Goal: Task Accomplishment & Management: Use online tool/utility

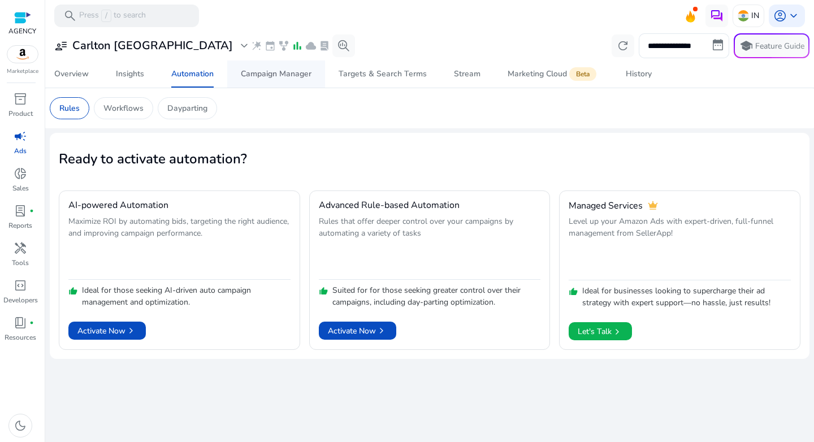
click at [271, 73] on div "Campaign Manager" at bounding box center [276, 74] width 71 height 8
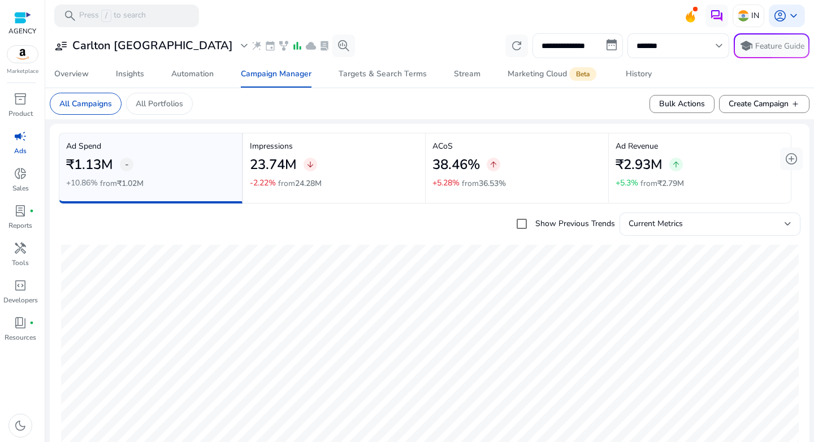
click at [570, 47] on input "**********" at bounding box center [577, 45] width 90 height 25
select select "*"
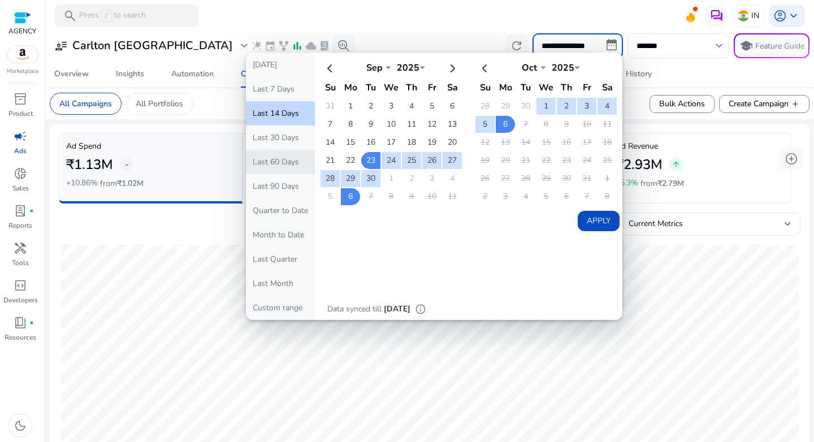
click at [297, 163] on button "Last 60 Days" at bounding box center [280, 162] width 69 height 24
type input "**********"
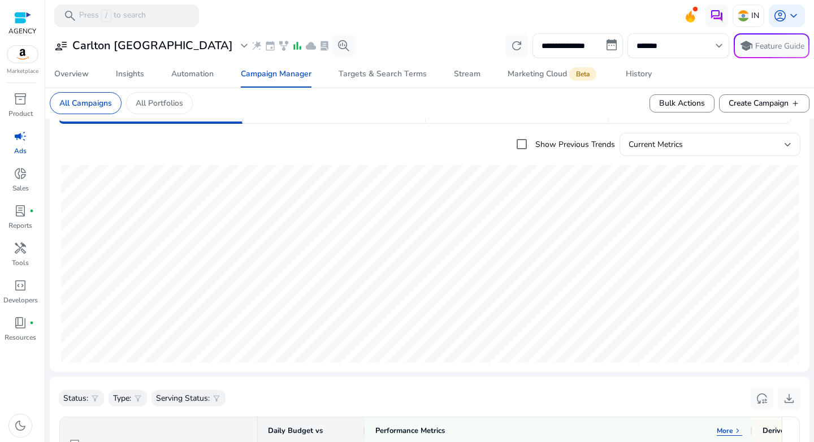
scroll to position [133, 0]
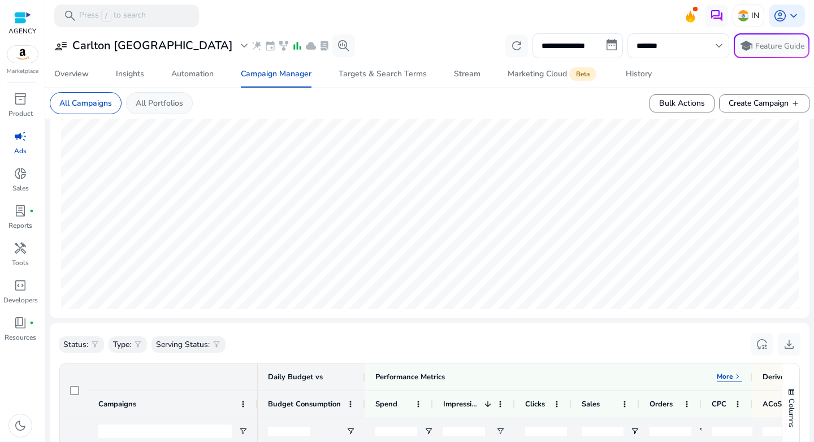
click at [152, 99] on p "All Portfolios" at bounding box center [159, 103] width 47 height 12
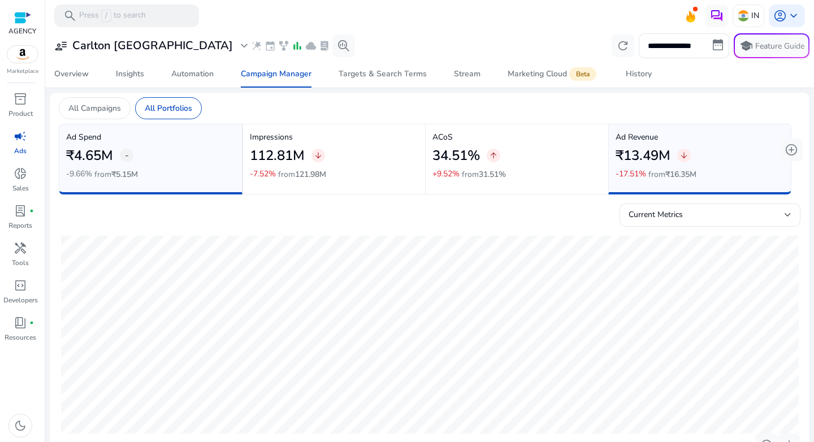
scroll to position [360, 0]
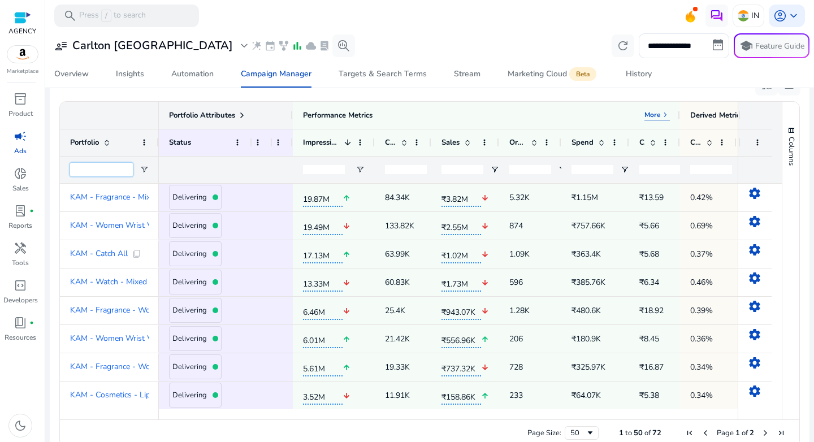
click at [106, 171] on input "Portfolio Filter Input" at bounding box center [101, 170] width 63 height 14
click at [144, 171] on span "Open Filter Menu" at bounding box center [144, 169] width 9 height 9
type input "**********"
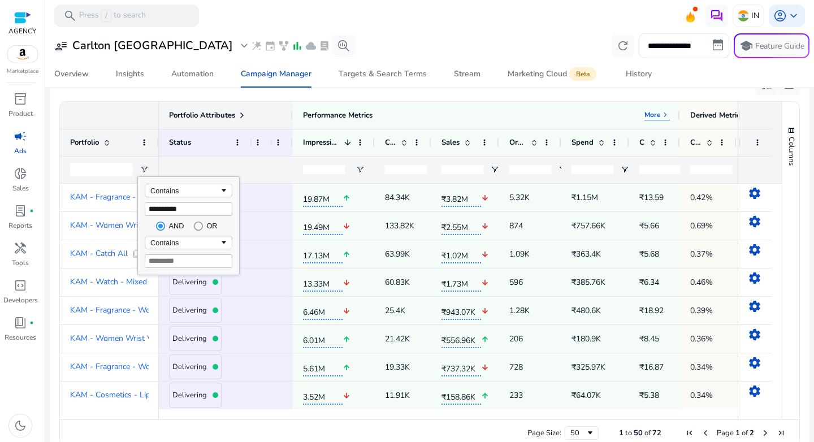
type input "**********"
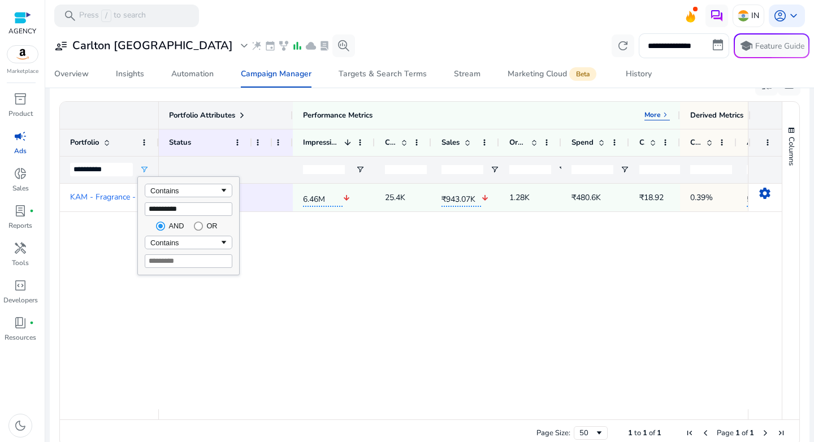
click at [124, 124] on div "Portfolio Attributes" at bounding box center [109, 115] width 99 height 27
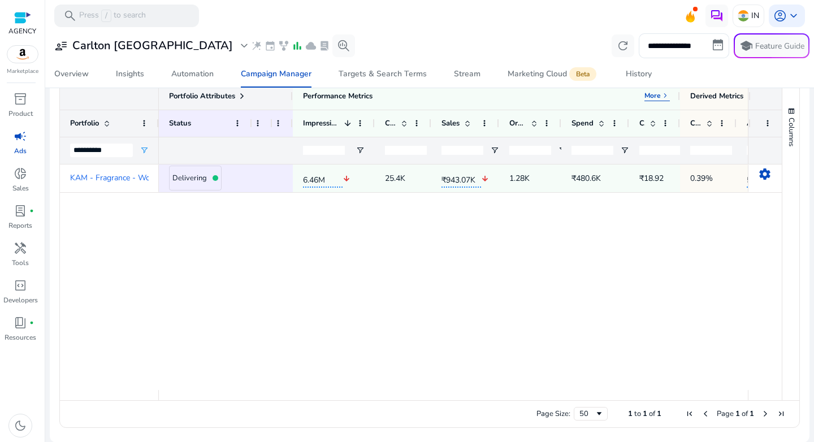
scroll to position [380, 0]
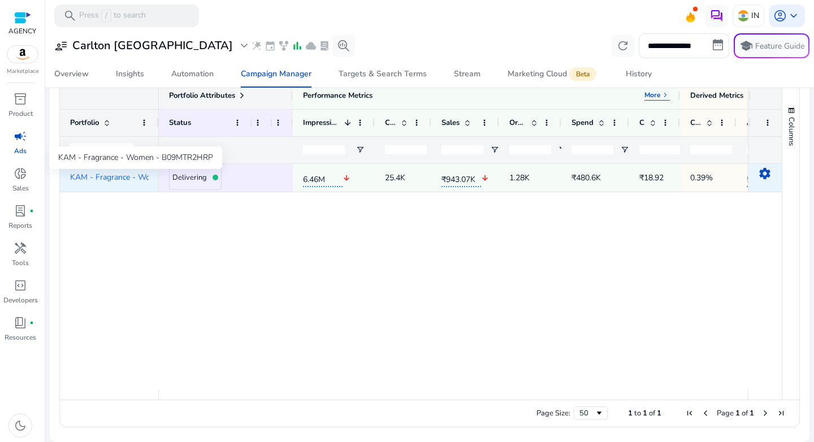
click at [116, 176] on span "KAM - Fragrance - Women - B09M..." at bounding box center [134, 177] width 129 height 8
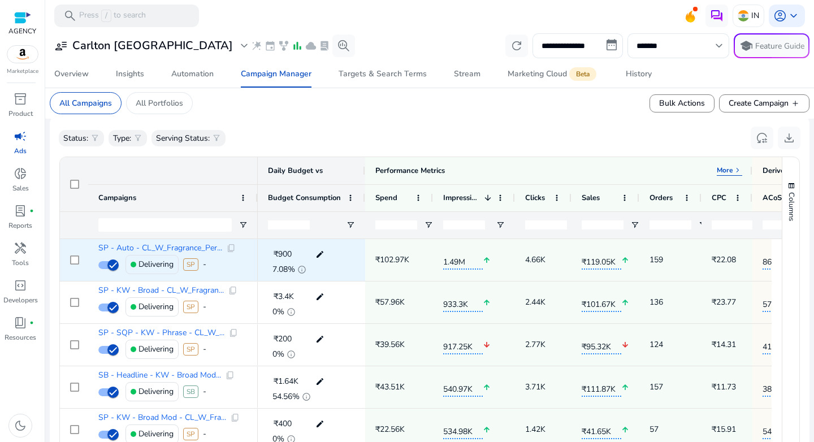
scroll to position [340, 0]
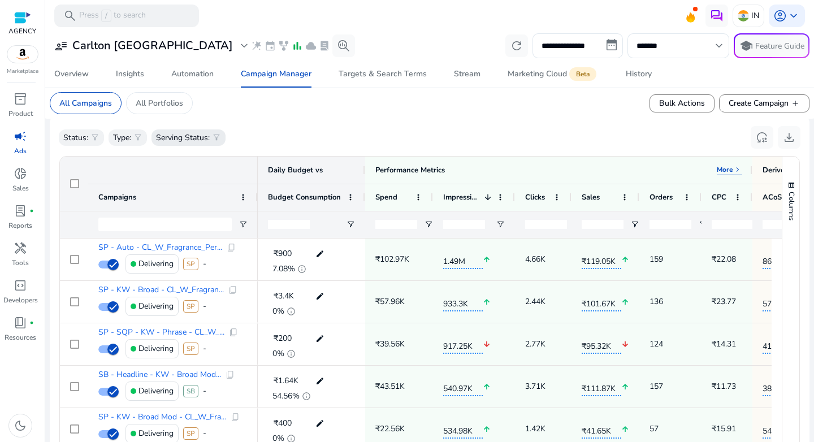
click at [203, 142] on p "Serving Status:" at bounding box center [183, 138] width 54 height 12
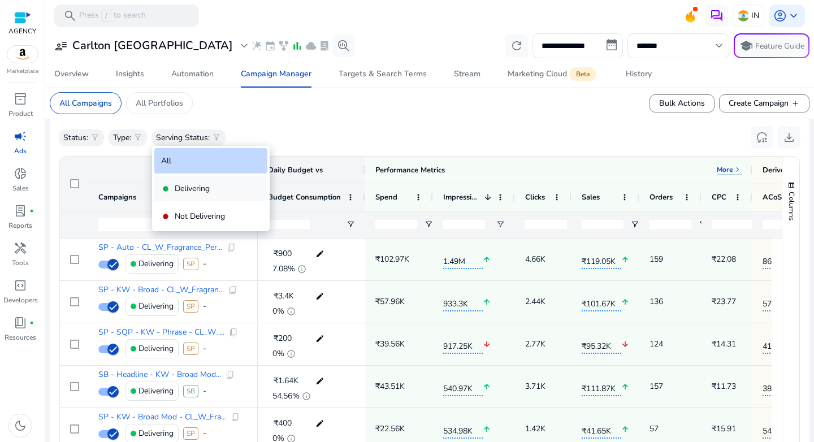
click at [194, 194] on div "fiber_manual_record Delivering" at bounding box center [210, 188] width 113 height 25
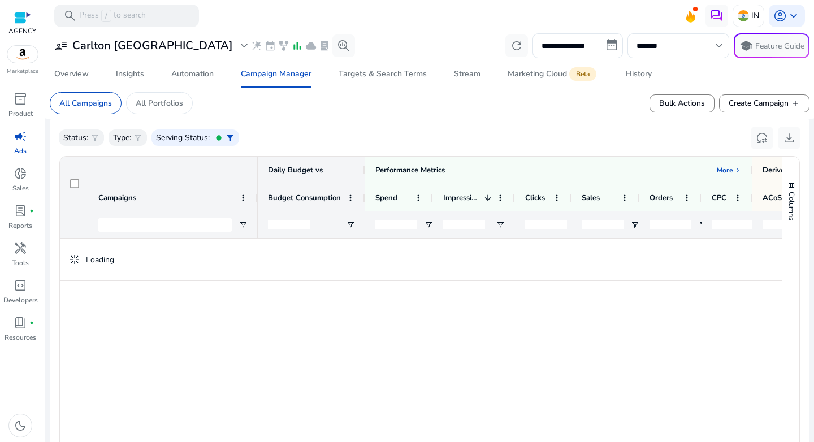
scroll to position [0, 0]
click at [84, 137] on p "Status:" at bounding box center [75, 138] width 25 height 12
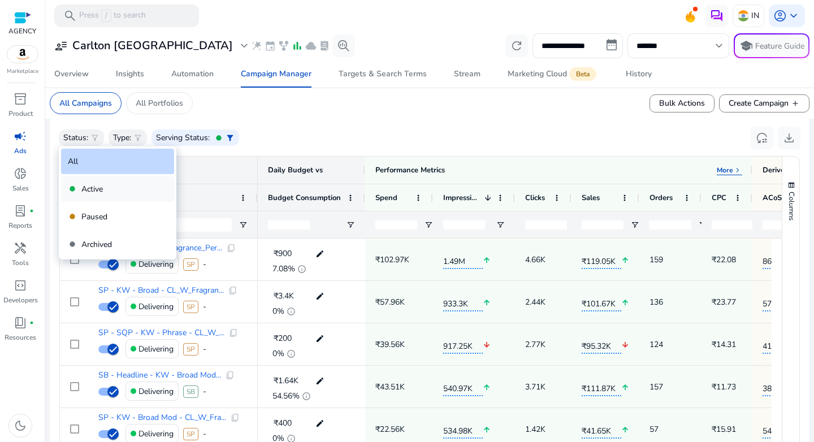
click at [97, 193] on p "Active" at bounding box center [91, 189] width 21 height 12
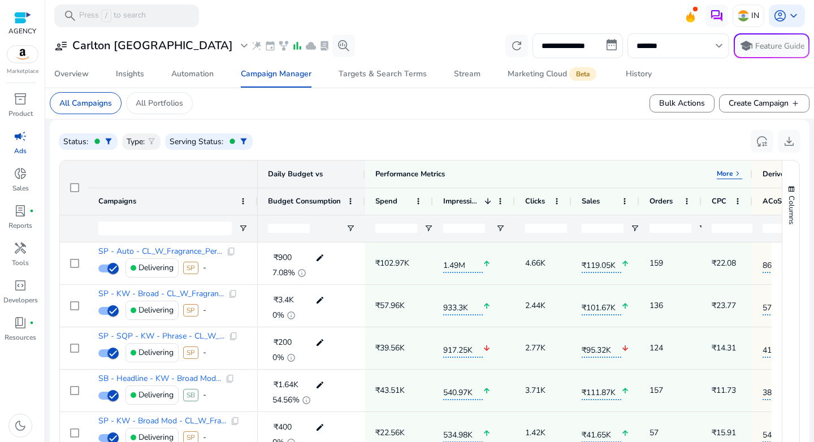
scroll to position [340, 0]
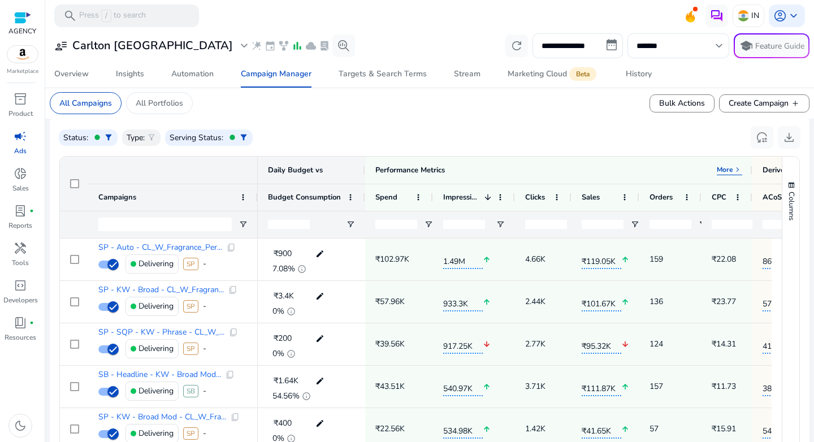
click at [697, 225] on div at bounding box center [670, 224] width 62 height 27
click at [686, 195] on span at bounding box center [686, 197] width 9 height 9
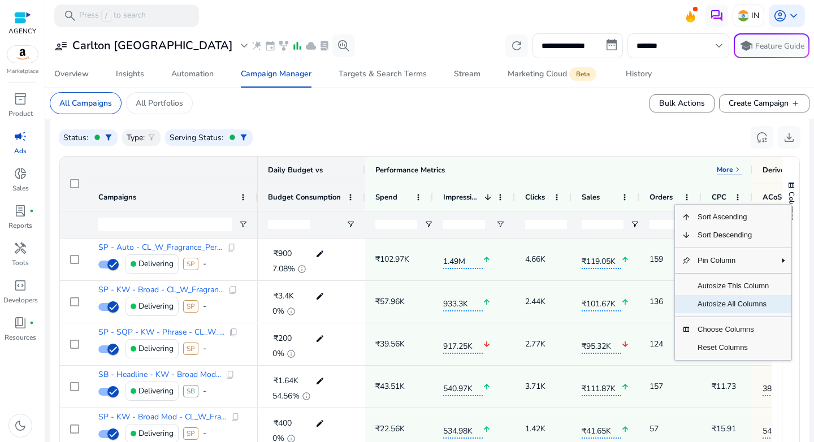
click at [715, 307] on span "Autosize All Columns" at bounding box center [732, 304] width 85 height 18
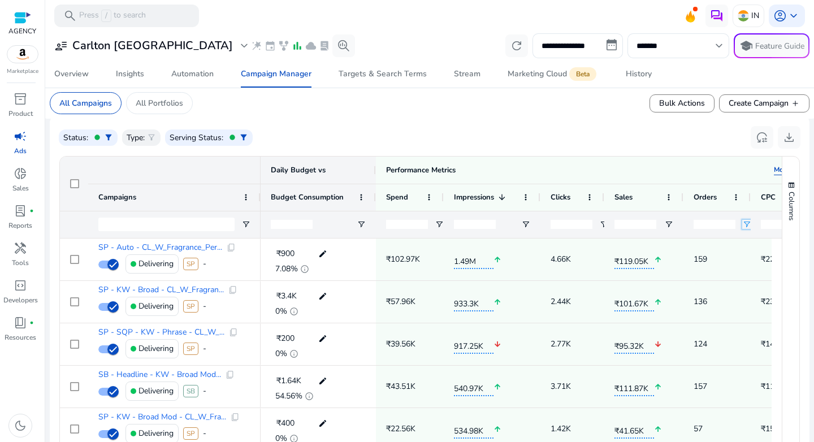
click at [746, 223] on span "Open Filter Menu" at bounding box center [746, 224] width 9 height 9
click at [718, 247] on div "Equals" at bounding box center [740, 245] width 69 height 8
click at [723, 267] on input "Filter Value" at bounding box center [744, 264] width 88 height 14
type input "*"
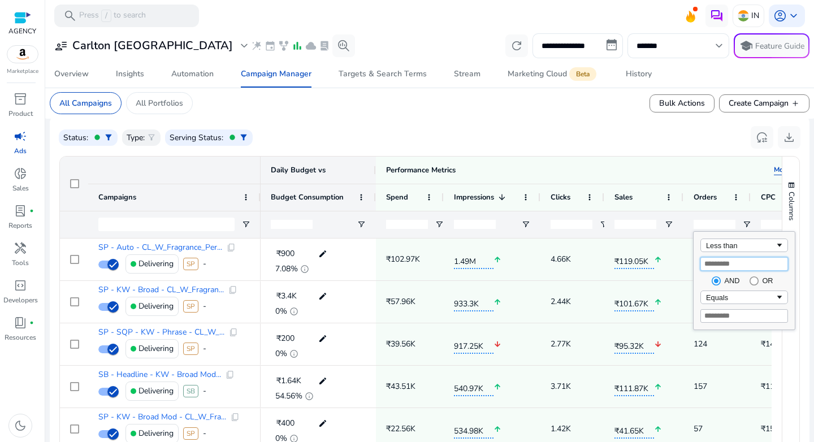
type input "*"
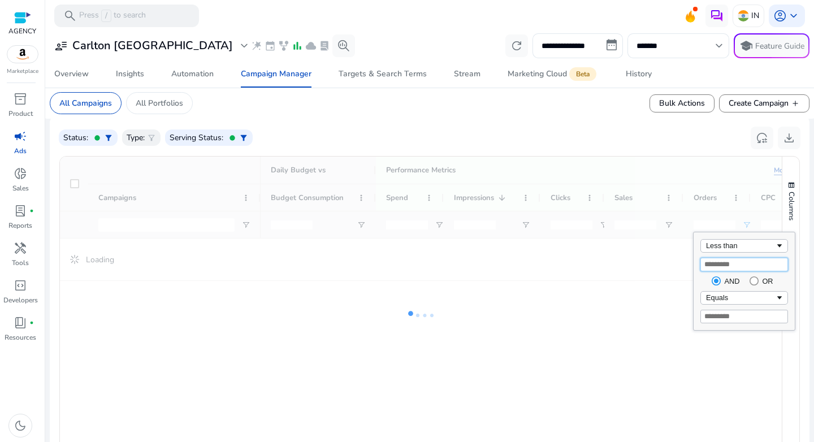
type input "*"
click at [584, 164] on div at bounding box center [421, 316] width 722 height 318
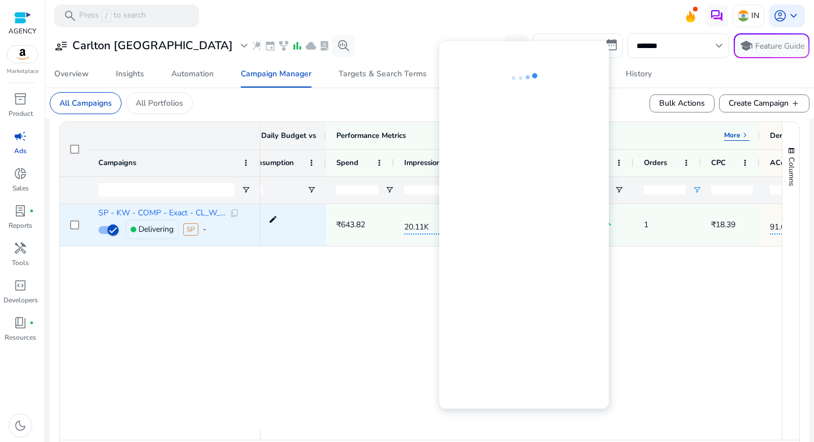
scroll to position [0, 0]
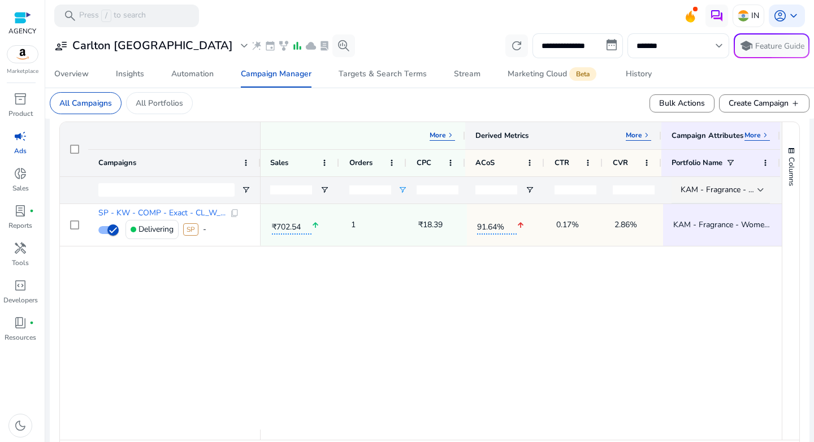
click at [633, 137] on p "More" at bounding box center [633, 135] width 16 height 9
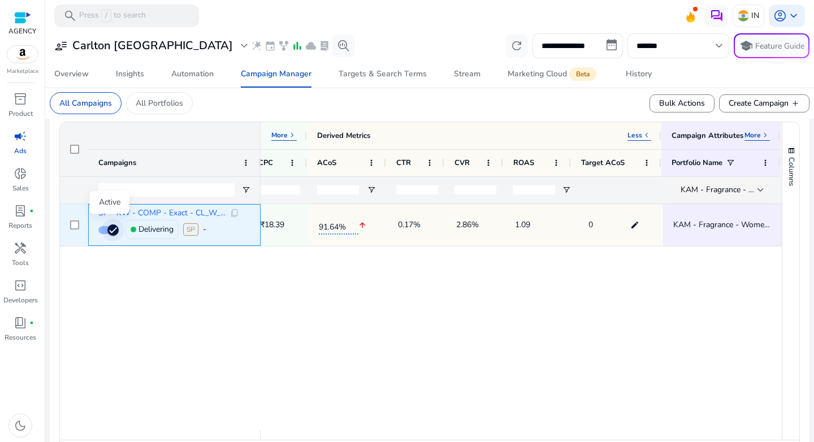
click at [104, 233] on span "button" at bounding box center [113, 230] width 23 height 23
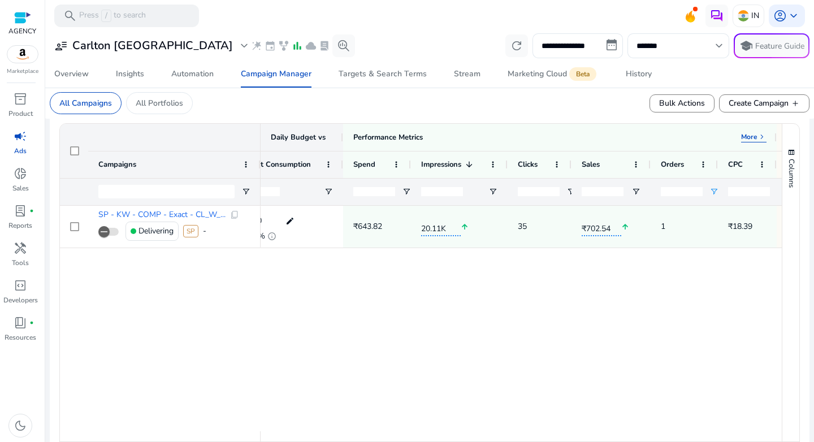
drag, startPoint x: 669, startPoint y: 192, endPoint x: 642, endPoint y: 192, distance: 26.6
click at [642, 192] on div "*" at bounding box center [739, 191] width 1022 height 27
click at [712, 192] on span "Open Filter Menu" at bounding box center [713, 191] width 9 height 9
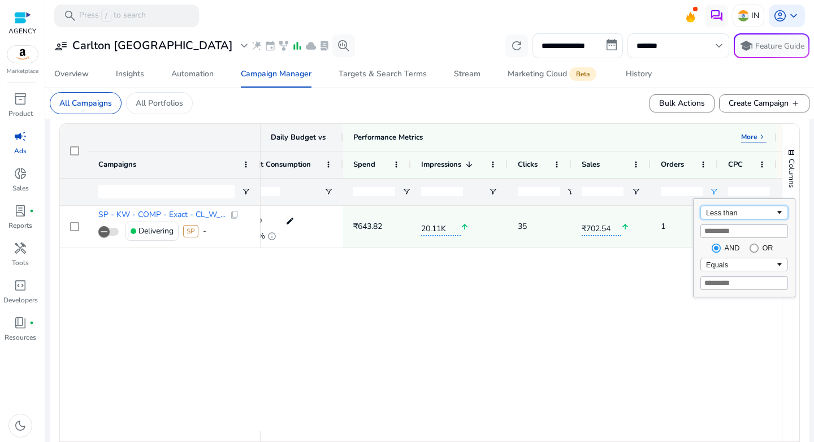
click at [726, 218] on div "Less than" at bounding box center [744, 213] width 88 height 14
click at [726, 213] on div "Less than" at bounding box center [740, 212] width 69 height 8
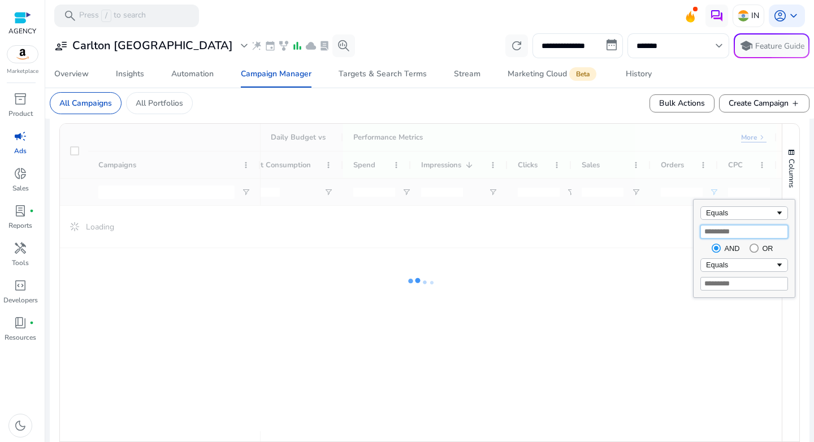
drag, startPoint x: 725, startPoint y: 225, endPoint x: 688, endPoint y: 227, distance: 37.3
click at [688, 227] on div "Drag here to set row groups Drag here to set column labels Campaigns CPC" at bounding box center [429, 296] width 740 height 346
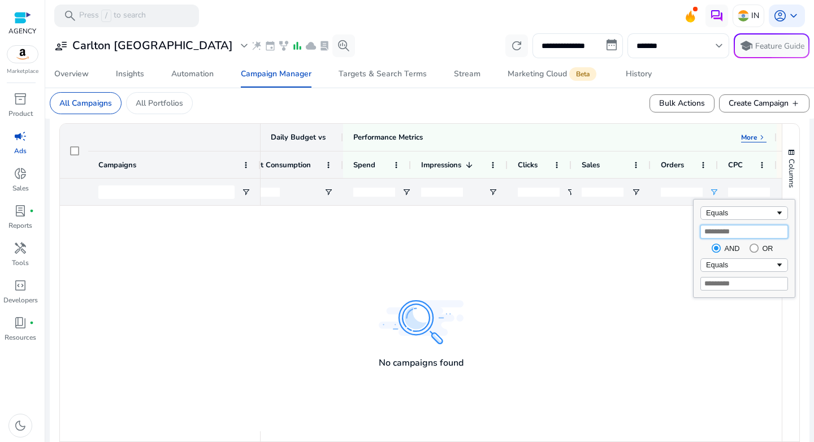
drag, startPoint x: 703, startPoint y: 232, endPoint x: 675, endPoint y: 231, distance: 27.7
click at [675, 231] on div "Drag here to set row groups Drag here to set column labels Campaigns CPC" at bounding box center [429, 296] width 740 height 346
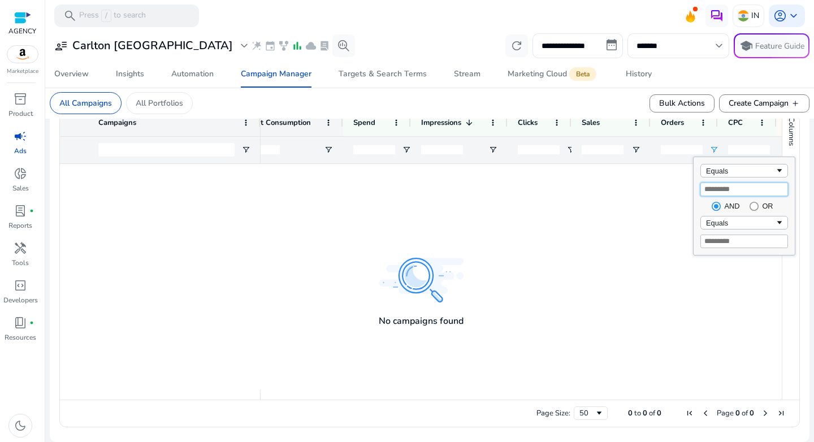
type input "*"
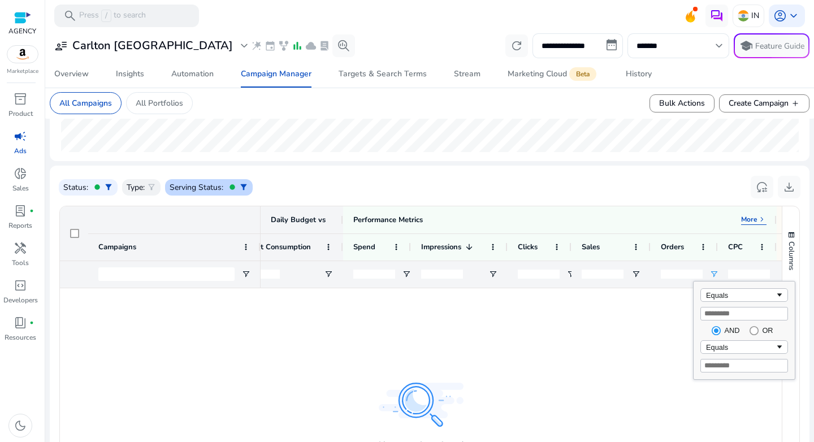
click at [240, 188] on span "filter_alt" at bounding box center [243, 186] width 9 height 9
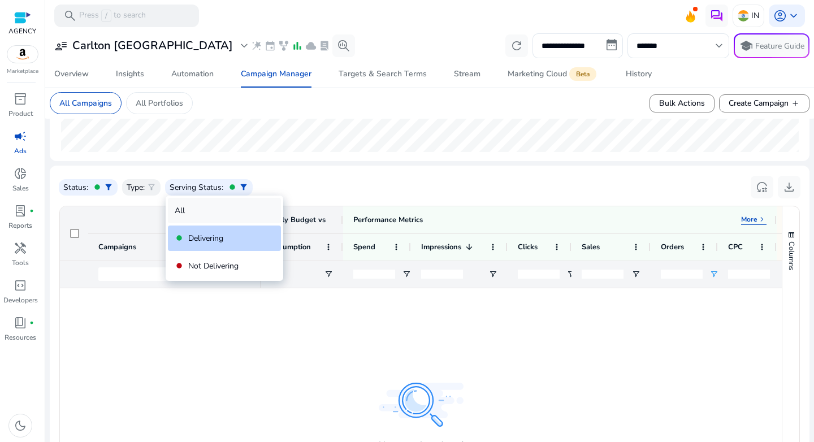
click at [210, 211] on div "All" at bounding box center [224, 210] width 113 height 25
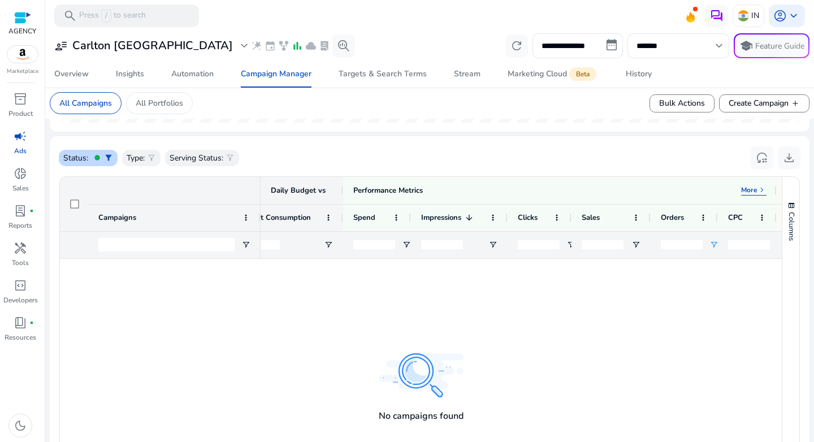
click at [108, 162] on span "filter_alt" at bounding box center [108, 157] width 9 height 9
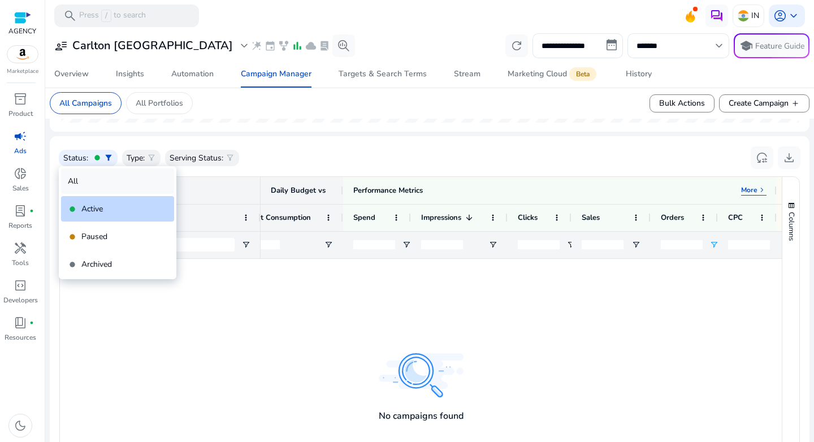
click at [89, 185] on div "All" at bounding box center [117, 180] width 113 height 25
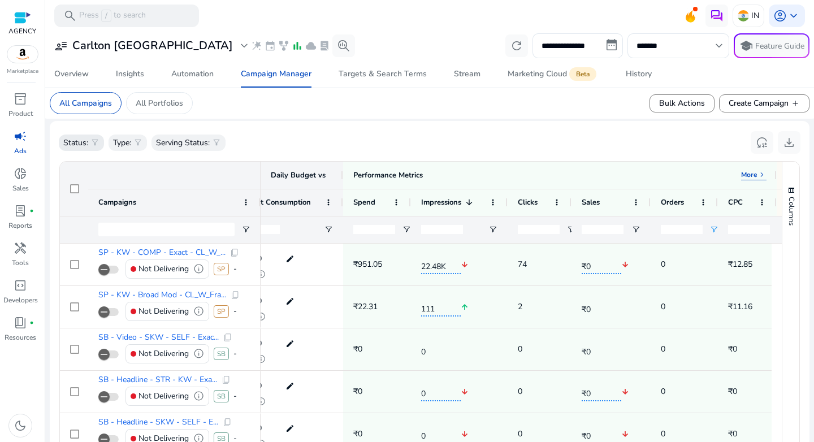
click at [87, 142] on p "Status:" at bounding box center [75, 143] width 25 height 12
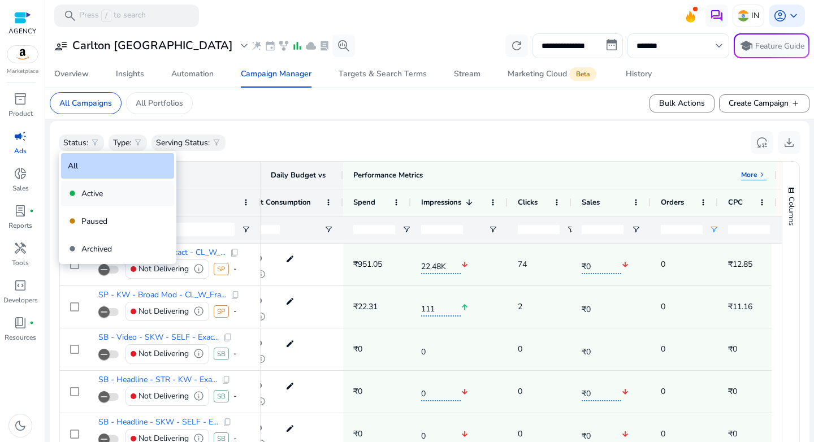
click at [86, 193] on p "Active" at bounding box center [91, 194] width 21 height 12
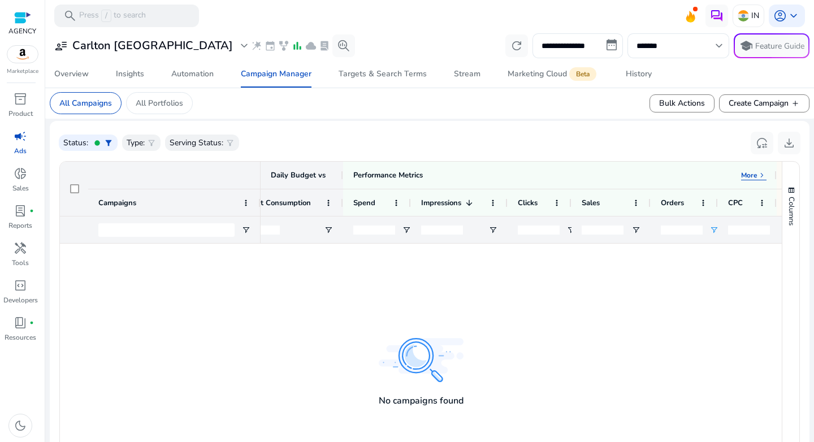
click at [359, 145] on div "Status: fiber_manual_record filter_alt Type: filter_alt Serving Status: filter_…" at bounding box center [429, 142] width 741 height 25
click at [149, 142] on span "filter_alt" at bounding box center [151, 142] width 9 height 9
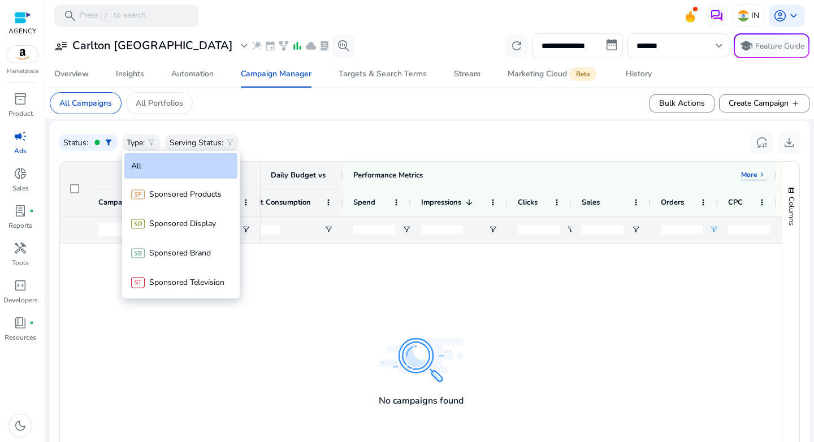
click at [321, 142] on div at bounding box center [407, 221] width 814 height 442
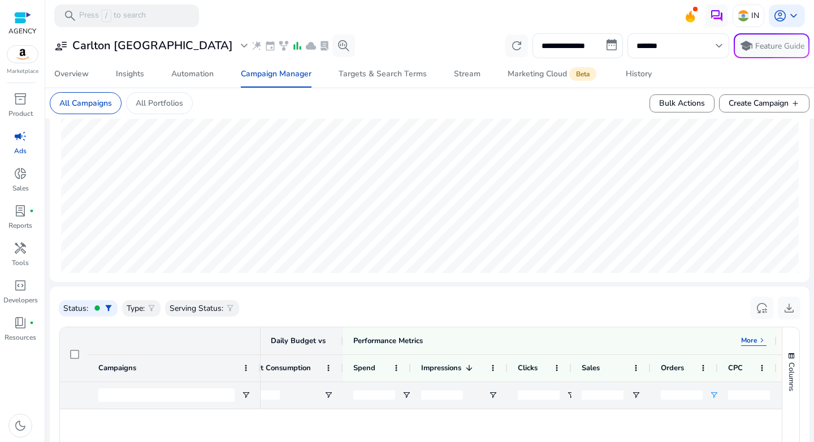
scroll to position [246, 0]
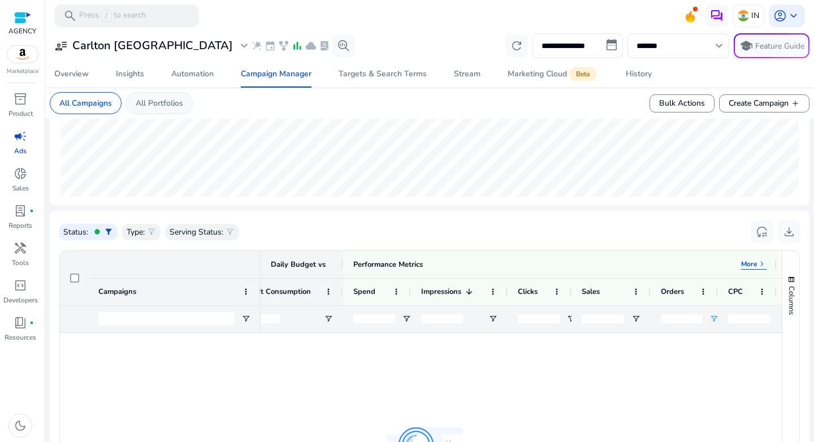
click at [161, 111] on div "All Portfolios" at bounding box center [159, 103] width 67 height 22
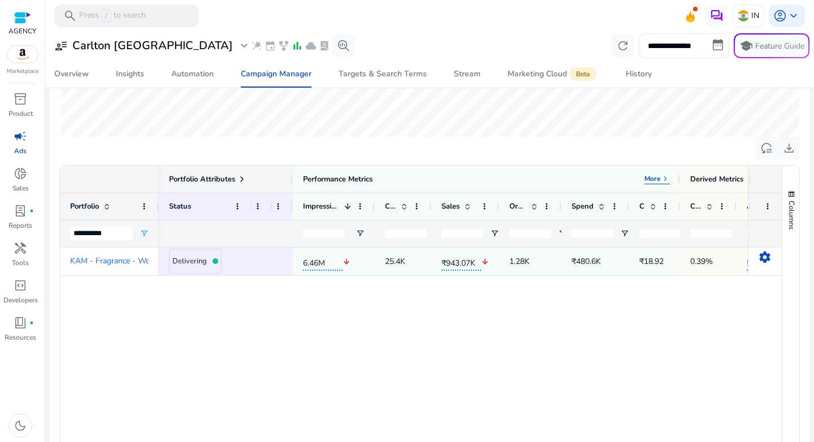
scroll to position [298, 0]
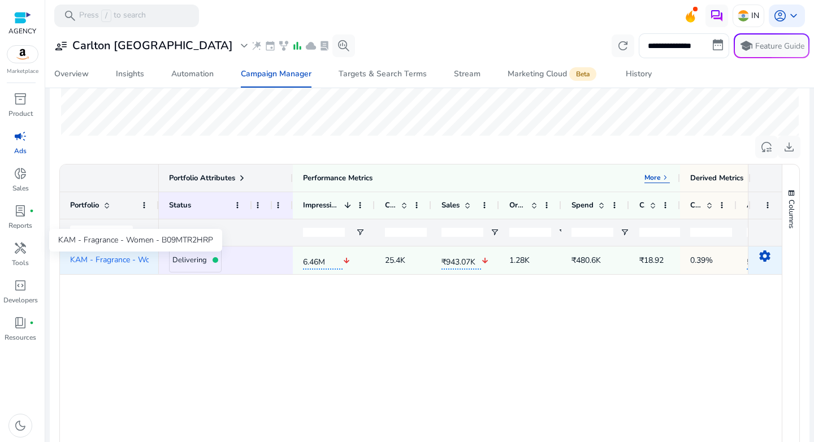
click at [100, 262] on span "KAM - Fragrance - Women - B09M..." at bounding box center [134, 260] width 129 height 8
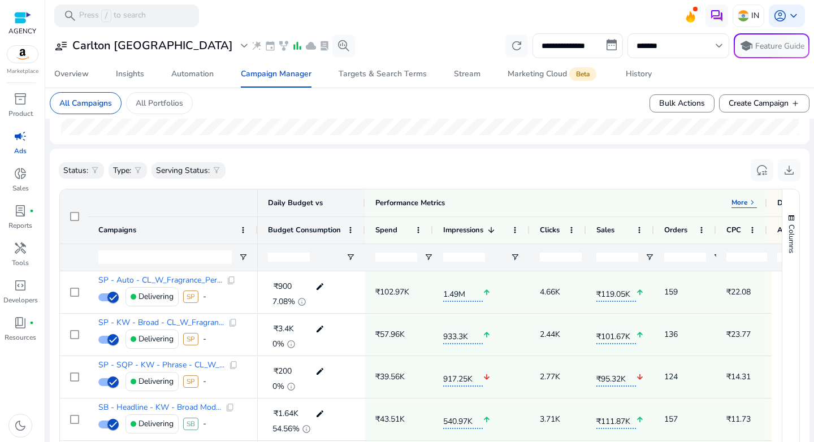
scroll to position [307, 0]
click at [239, 259] on span "Open Filter Menu" at bounding box center [242, 257] width 9 height 9
click at [282, 299] on input "Filter Value" at bounding box center [288, 297] width 88 height 14
type input "**********"
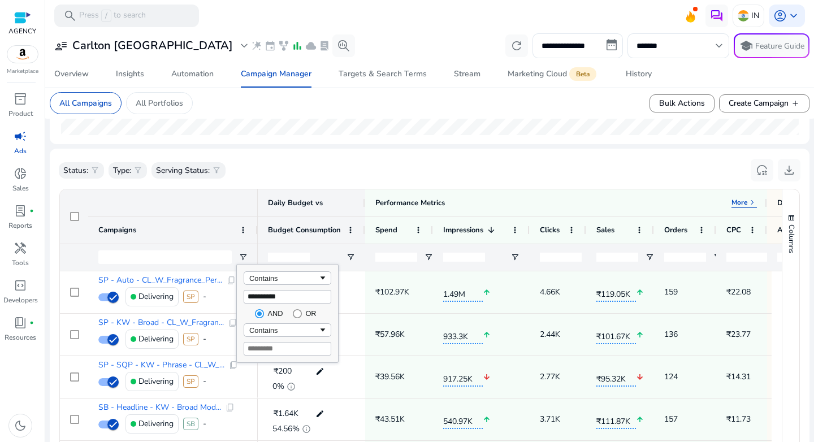
type input "**********"
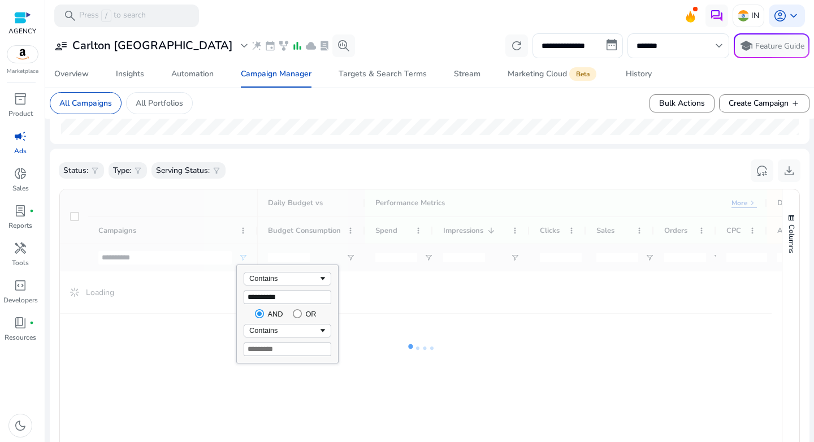
type input "**********"
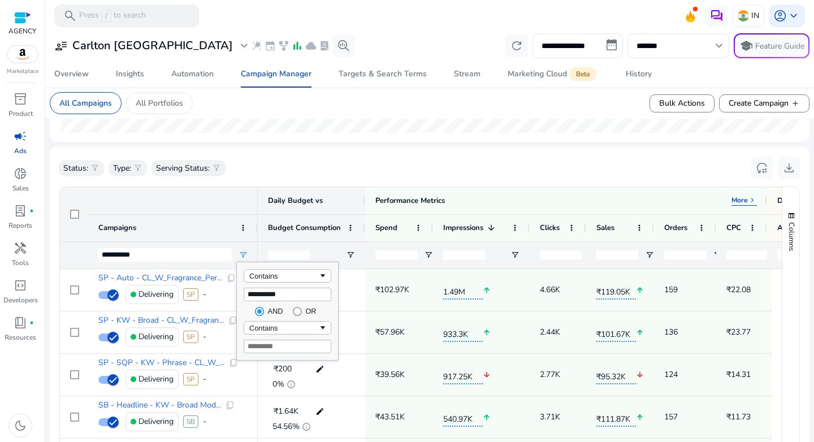
click at [359, 170] on div "Status: filter_alt Type: filter_alt Serving Status: filter_alt reset_settings d…" at bounding box center [429, 167] width 741 height 25
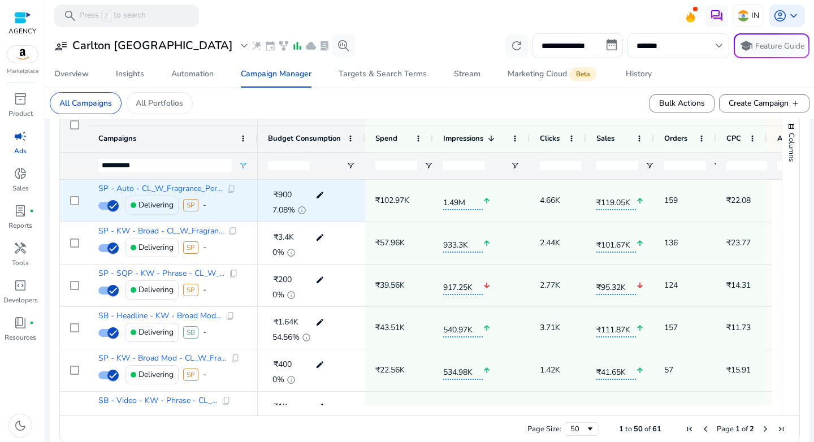
scroll to position [415, 0]
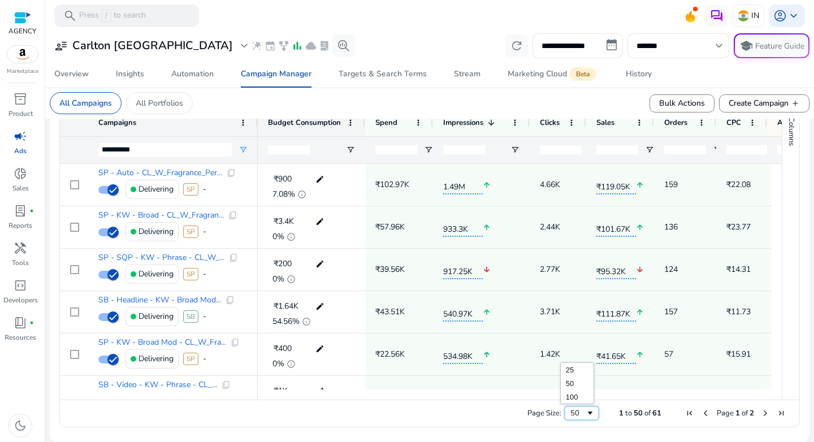
click at [576, 411] on div "50" at bounding box center [577, 413] width 15 height 10
click at [573, 405] on div "Page Size: 50 1 to 50 of 61 Page 1 of 2" at bounding box center [429, 412] width 739 height 27
click at [575, 416] on div "50" at bounding box center [577, 413] width 15 height 10
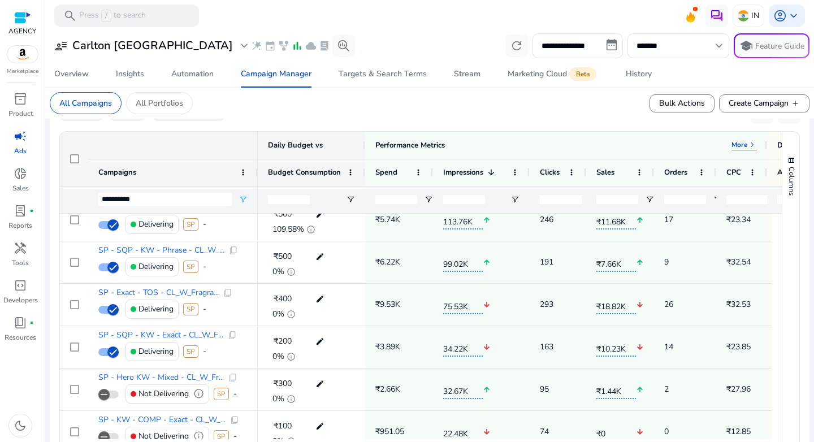
scroll to position [336, 0]
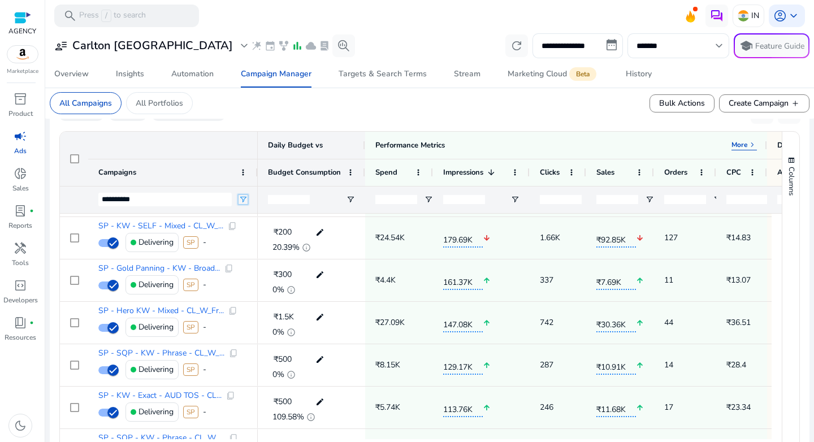
click at [245, 198] on span "Open Filter Menu" at bounding box center [242, 199] width 9 height 9
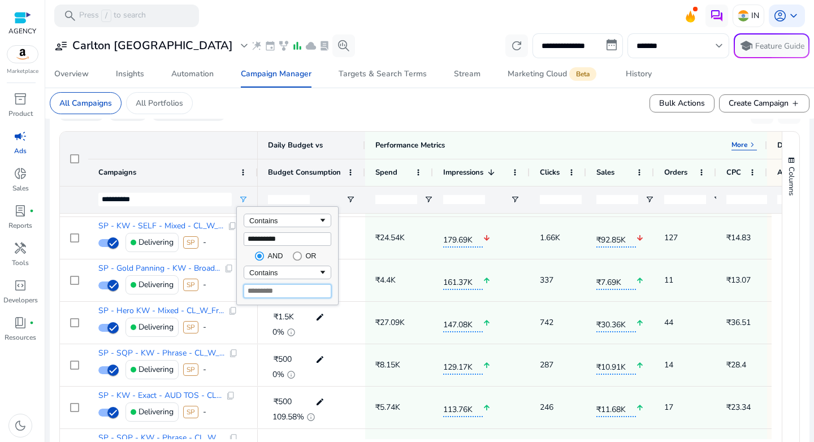
click at [285, 286] on input "Filter Value" at bounding box center [288, 291] width 88 height 14
type input "*"
type input "**********"
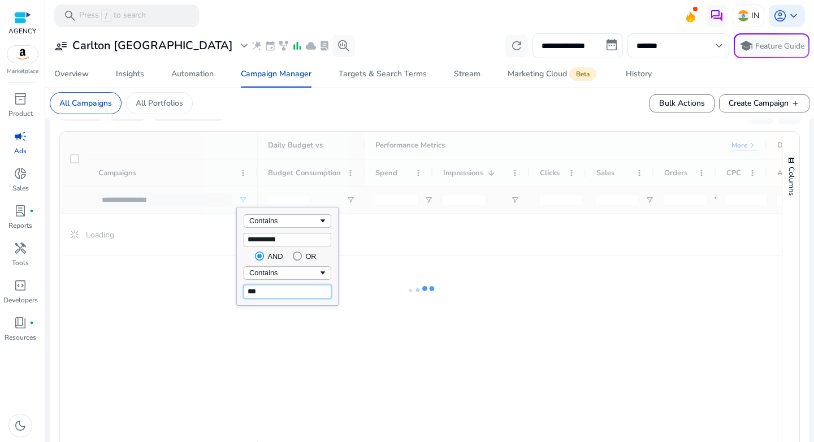
type input "***"
type input "**********"
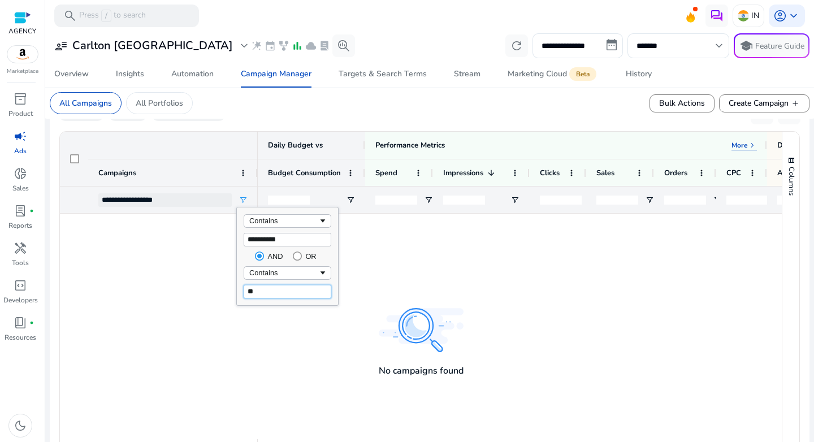
type input "*"
type input "**********"
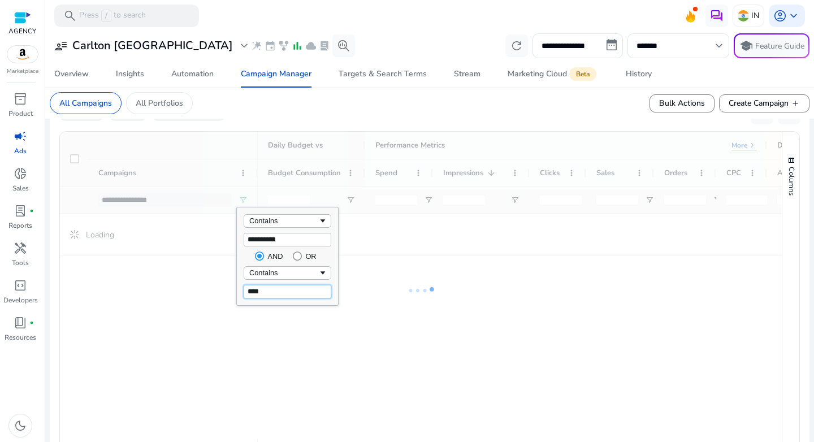
type input "****"
type input "**********"
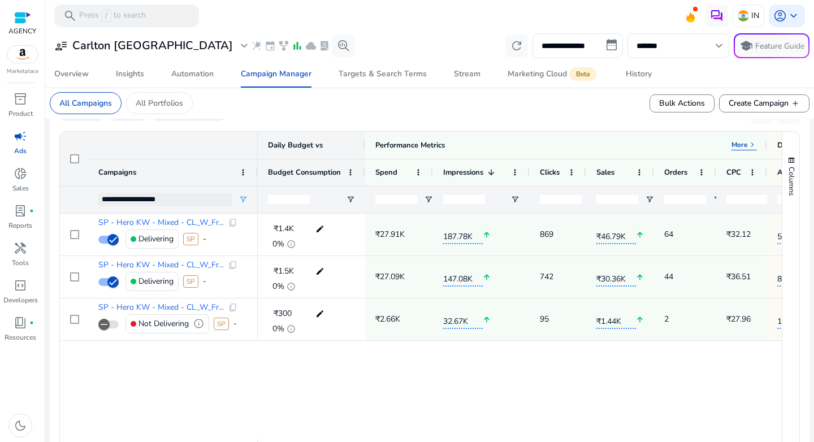
click at [214, 366] on div "SP - Hero KW - Mixed - CL_W_Fr... content_copy Delivering SP - SP - Hero KW - M…" at bounding box center [421, 326] width 722 height 225
click at [248, 198] on div "**********" at bounding box center [172, 199] width 169 height 27
click at [244, 198] on span "Open Filter Menu" at bounding box center [242, 199] width 9 height 9
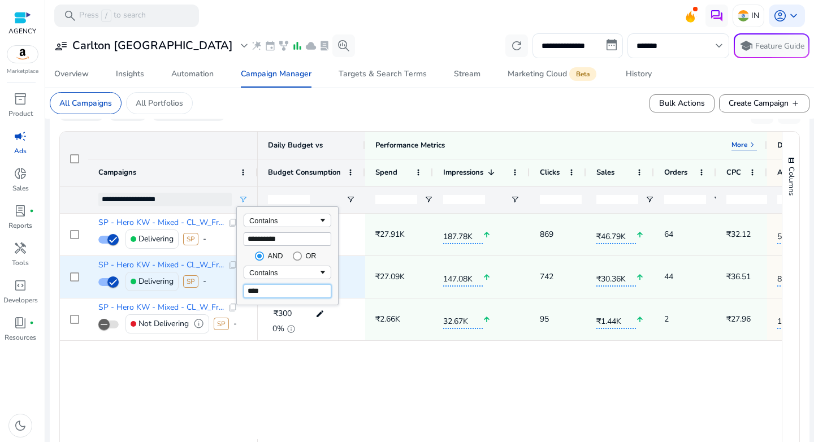
drag, startPoint x: 281, startPoint y: 291, endPoint x: 228, endPoint y: 286, distance: 52.8
click at [228, 286] on div "**********" at bounding box center [429, 304] width 740 height 346
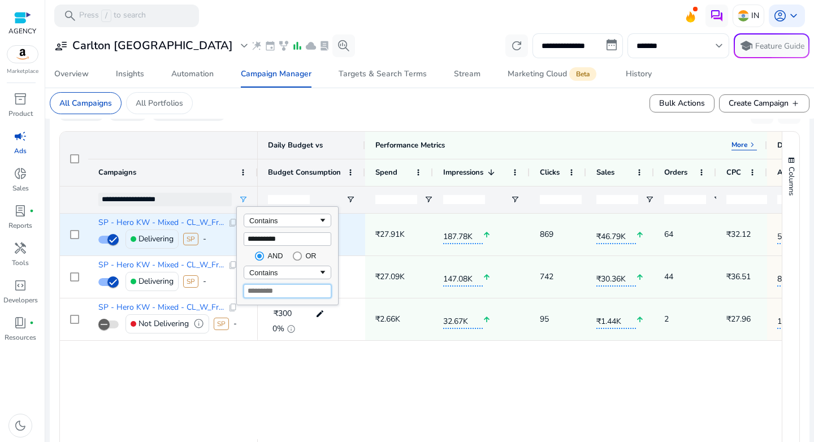
type input "**********"
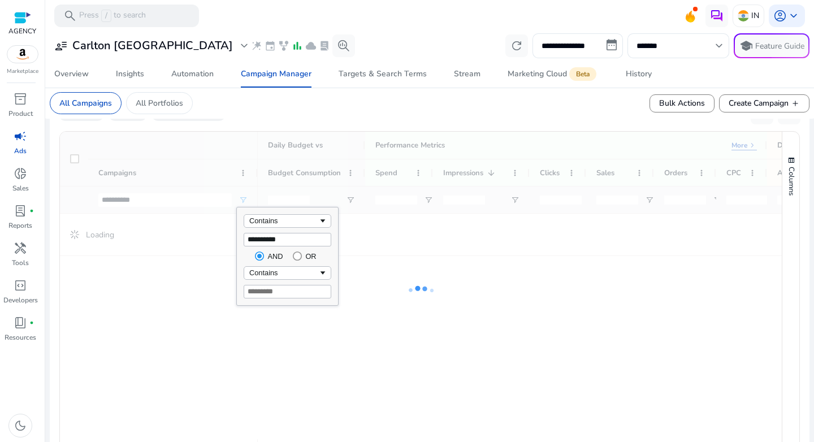
click at [215, 147] on div at bounding box center [421, 291] width 722 height 318
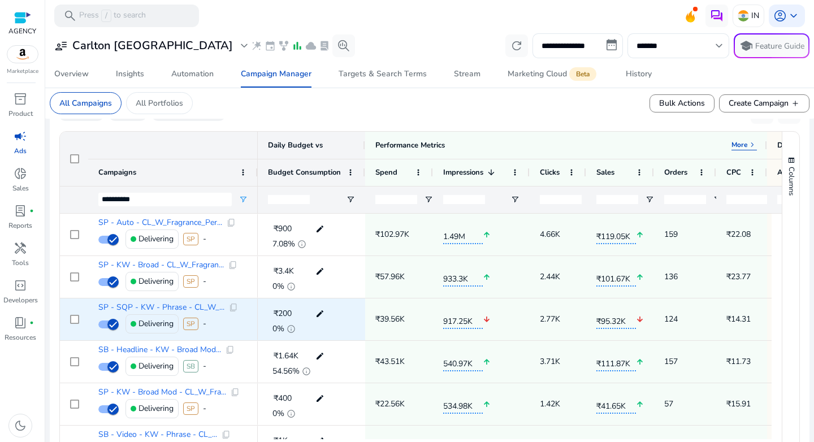
scroll to position [0, 51]
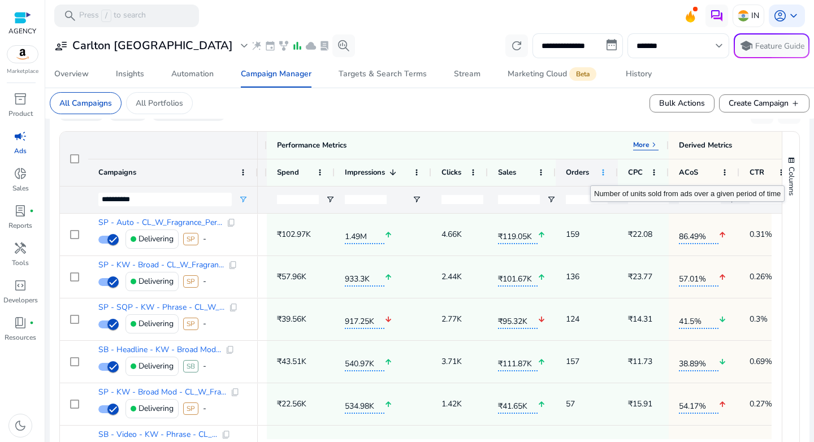
click at [602, 174] on span at bounding box center [602, 172] width 9 height 9
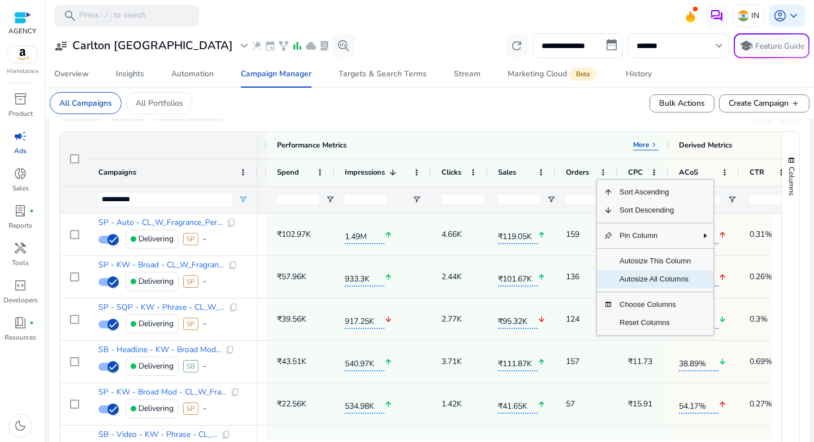
click at [654, 276] on span "Autosize All Columns" at bounding box center [654, 279] width 85 height 18
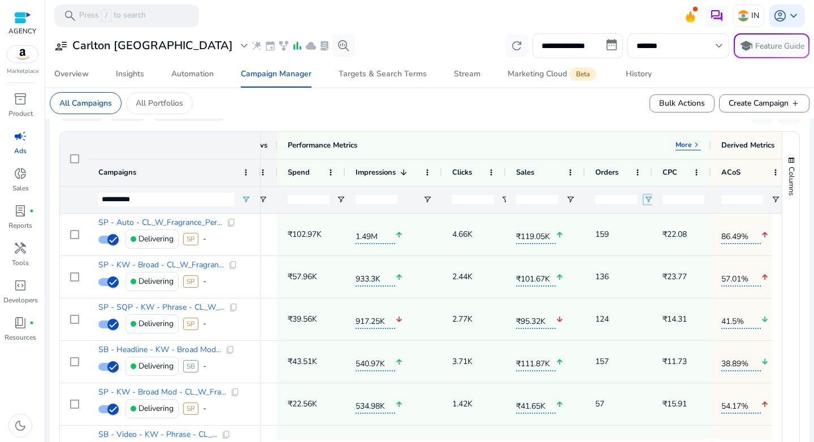
click at [645, 201] on span "Open Filter Menu" at bounding box center [648, 199] width 9 height 9
click at [679, 228] on div "Equals" at bounding box center [692, 230] width 101 height 46
click at [680, 225] on div "Equals" at bounding box center [693, 221] width 88 height 14
click at [673, 222] on div "Less than or equal to" at bounding box center [688, 220] width 69 height 8
click at [657, 238] on div "₹23.77" at bounding box center [674, 249] width 42 height 23
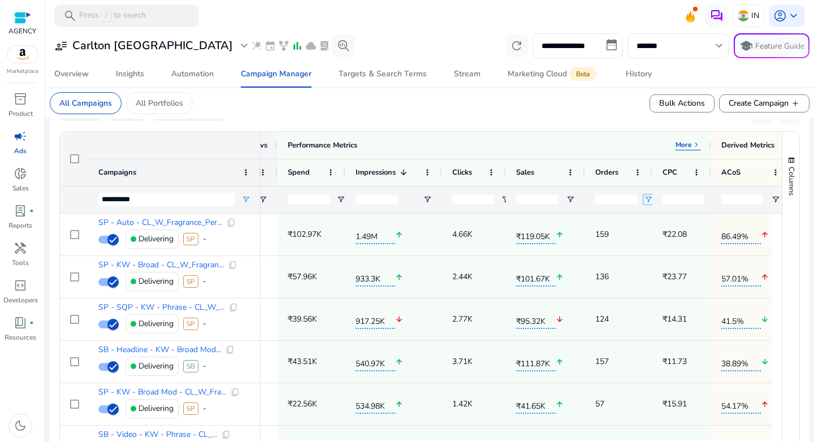
click at [647, 199] on span "Open Filter Menu" at bounding box center [648, 199] width 9 height 9
click at [664, 220] on div "Equals" at bounding box center [688, 220] width 69 height 8
click at [656, 241] on input "Filter Value" at bounding box center [693, 239] width 88 height 14
type input "*"
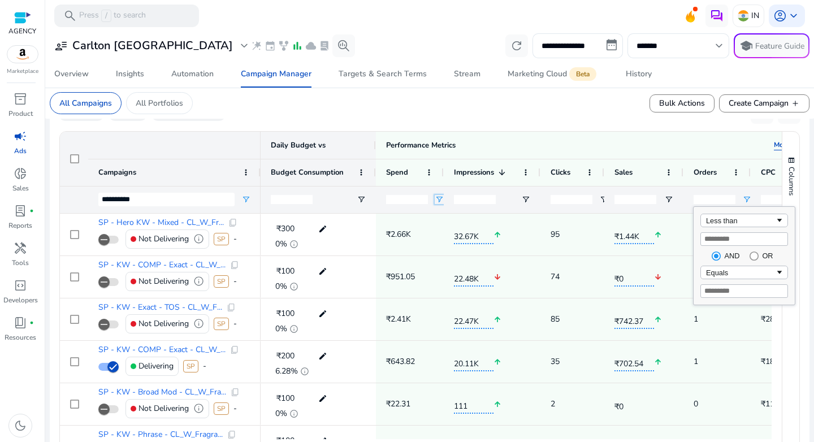
click at [441, 198] on span "Open Filter Menu" at bounding box center [438, 199] width 9 height 9
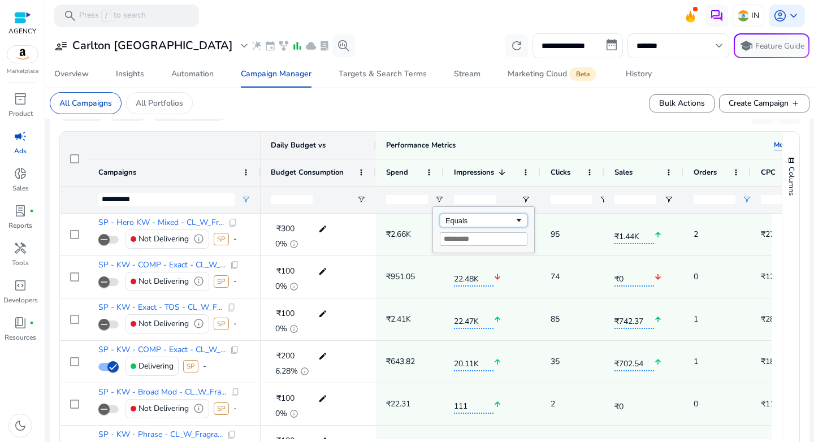
click at [468, 221] on div "Equals" at bounding box center [479, 220] width 69 height 8
click at [469, 241] on input "Filter Value" at bounding box center [484, 239] width 88 height 14
type input "*"
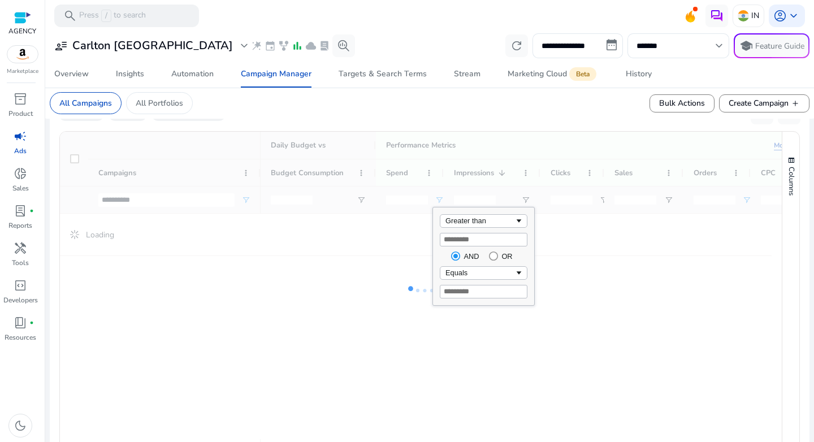
click at [445, 112] on mat-card "All Campaigns All Portfolios Bulk Actions Create Campaign add" at bounding box center [429, 103] width 777 height 31
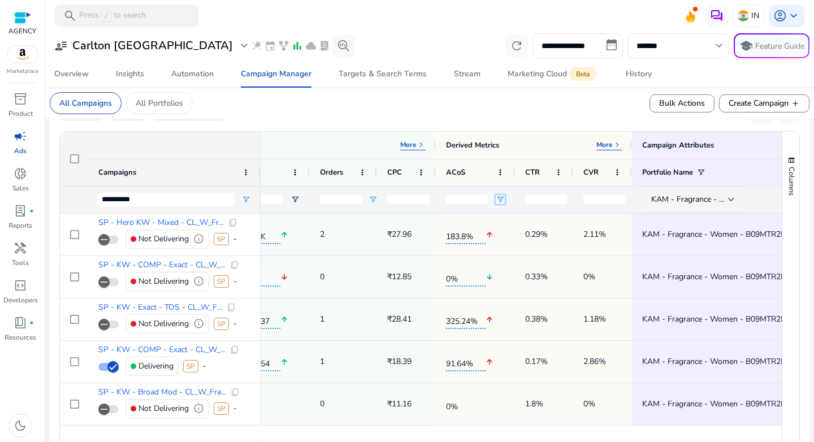
click at [501, 195] on span "Open Filter Menu" at bounding box center [500, 199] width 9 height 9
click at [501, 199] on span "Open Filter Menu" at bounding box center [500, 199] width 9 height 9
click at [517, 217] on div "Equals" at bounding box center [540, 220] width 69 height 8
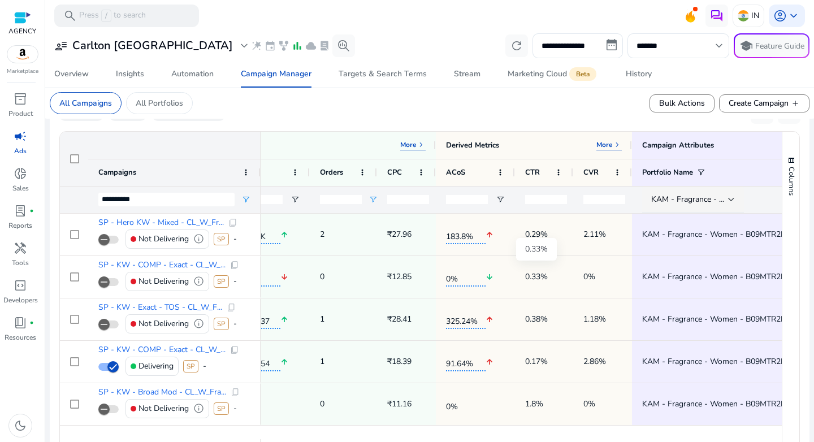
click at [530, 243] on div "0.33%" at bounding box center [536, 249] width 41 height 23
click at [503, 200] on span "Open Filter Menu" at bounding box center [500, 199] width 9 height 9
click at [514, 218] on div "Equals" at bounding box center [540, 220] width 69 height 8
click at [514, 238] on input "Filter Value" at bounding box center [545, 239] width 88 height 14
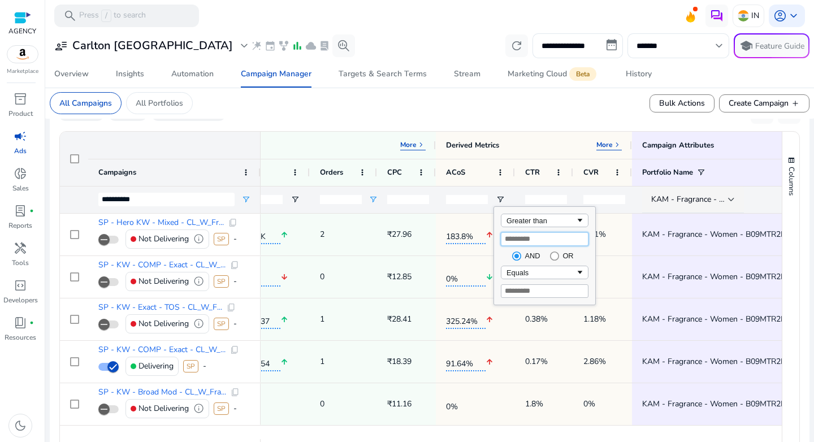
type input "**"
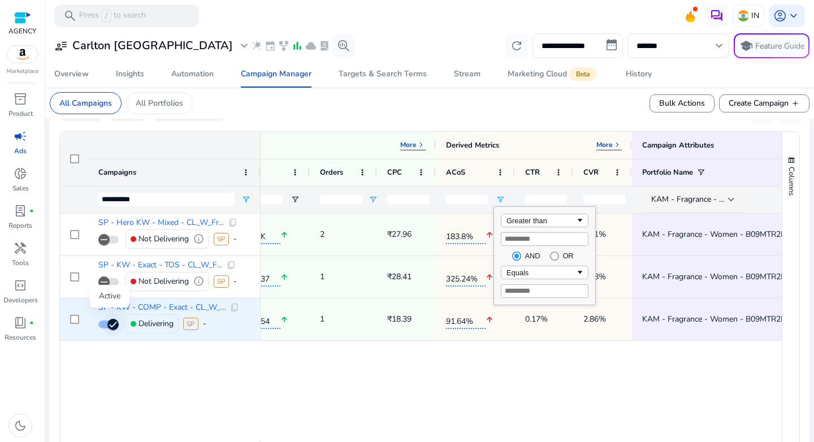
click at [100, 327] on span "button" at bounding box center [108, 324] width 20 height 8
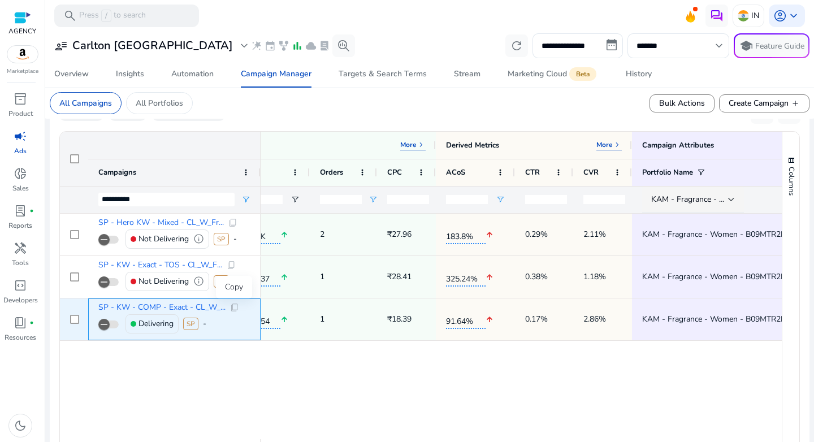
click at [231, 308] on span "content_copy" at bounding box center [234, 307] width 9 height 9
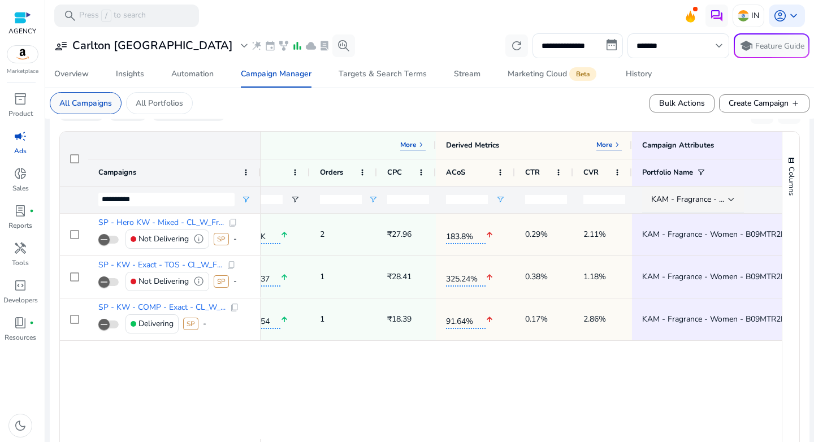
click at [98, 107] on p "All Campaigns" at bounding box center [85, 103] width 53 height 12
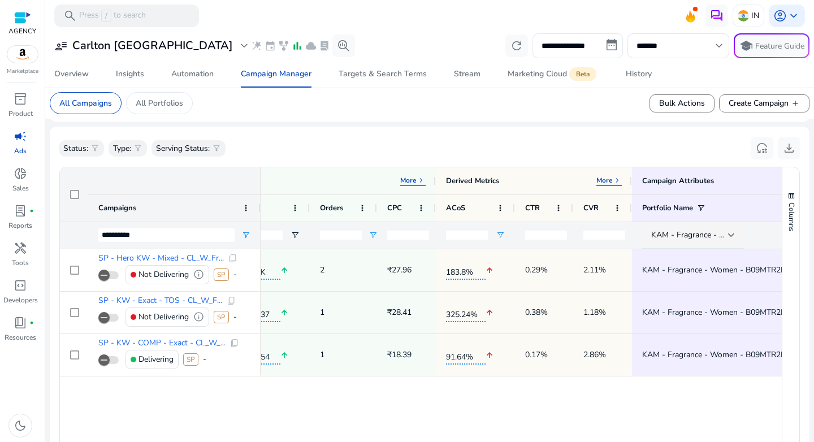
scroll to position [340, 0]
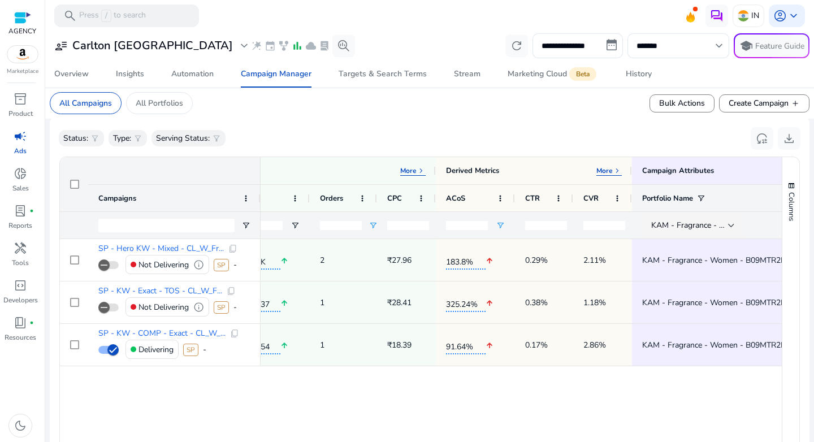
scroll to position [340, 0]
click at [729, 225] on div at bounding box center [731, 225] width 7 height 5
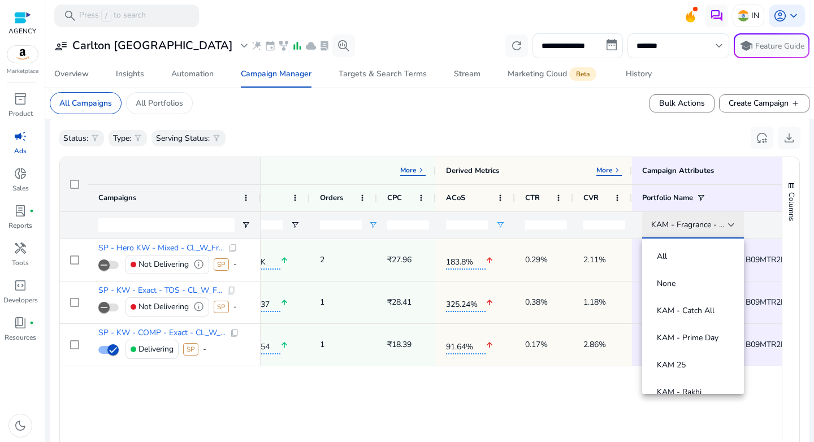
scroll to position [57, 0]
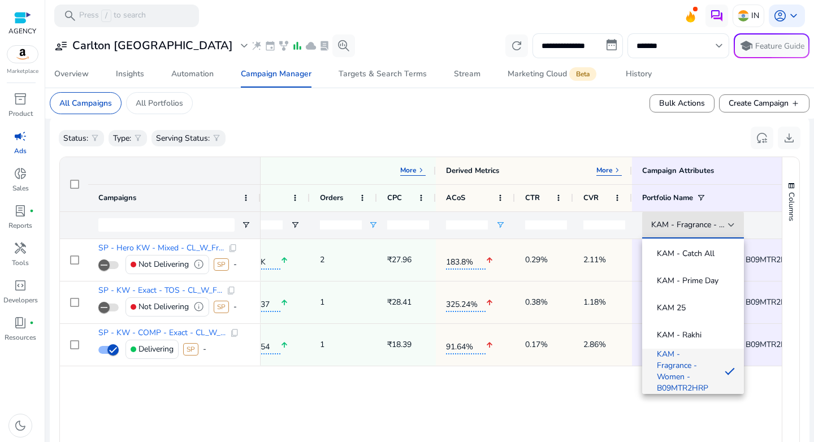
click at [525, 124] on div at bounding box center [407, 221] width 814 height 442
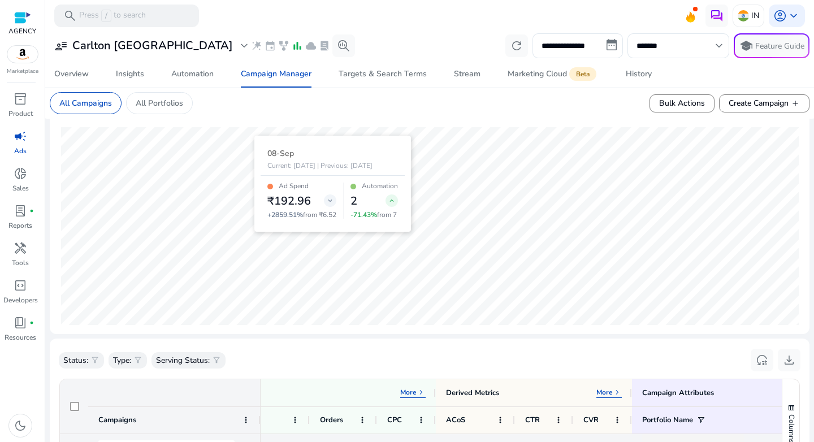
scroll to position [35, 0]
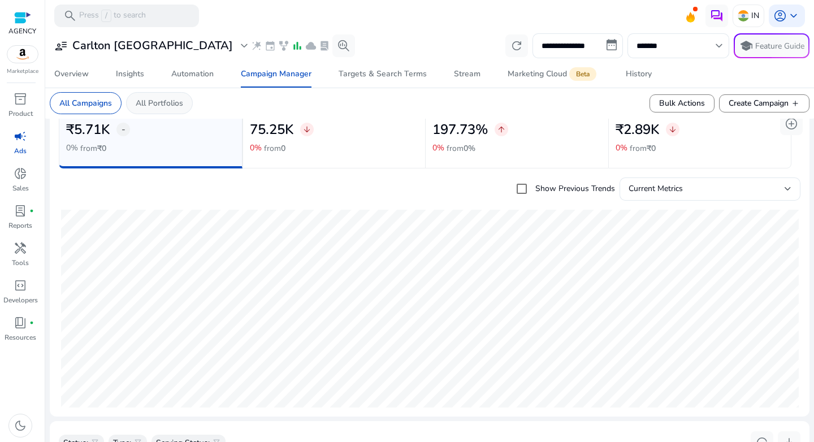
click at [157, 103] on p "All Portfolios" at bounding box center [159, 103] width 47 height 12
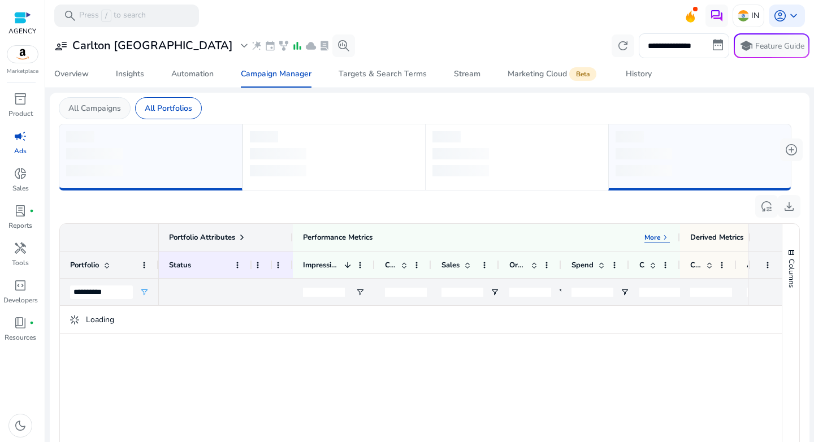
click at [97, 104] on p "All Campaigns" at bounding box center [94, 108] width 53 height 12
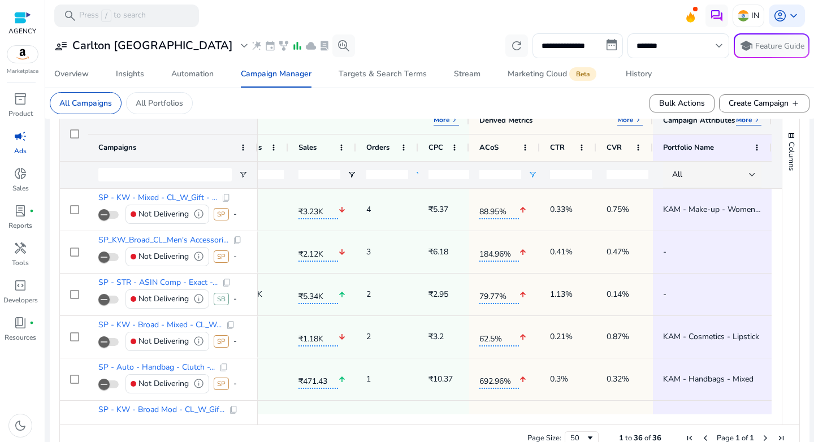
click at [741, 120] on p "More" at bounding box center [744, 119] width 16 height 9
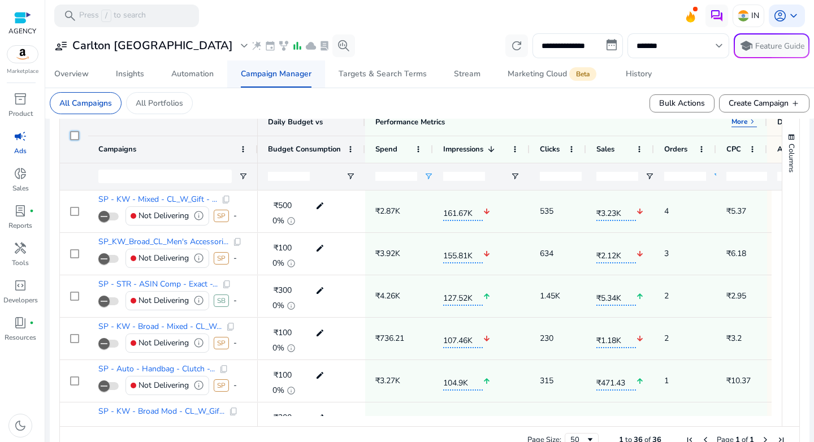
scroll to position [388, 0]
click at [184, 84] on span "Automation" at bounding box center [192, 73] width 42 height 27
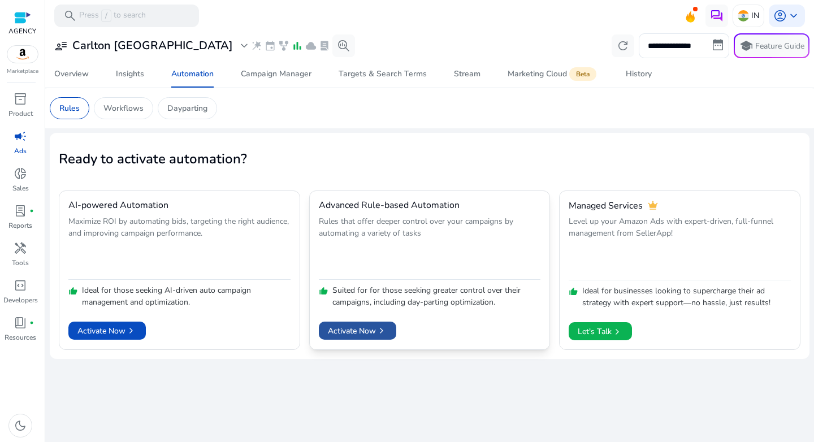
click at [345, 328] on span "Activate Now chevron_right" at bounding box center [357, 331] width 59 height 12
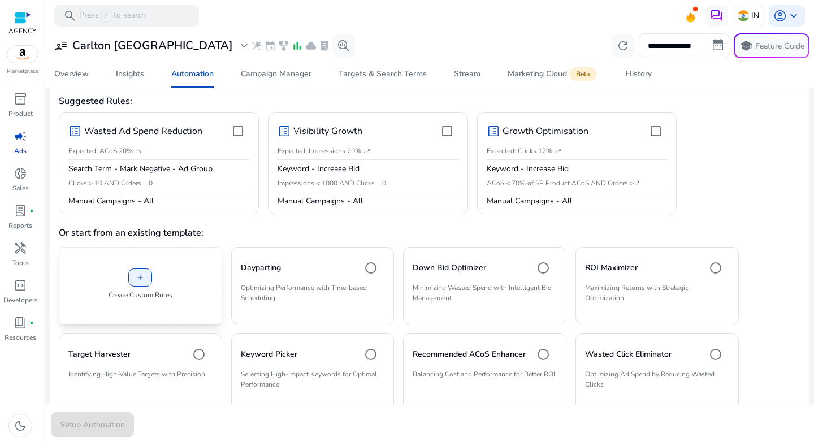
scroll to position [128, 0]
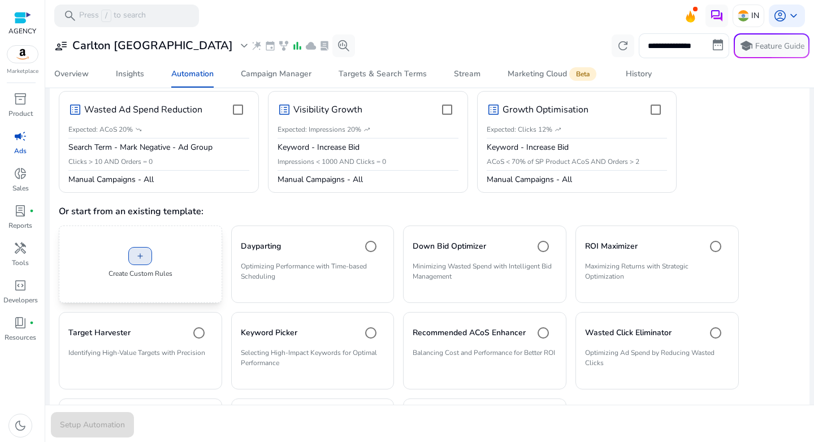
click at [133, 249] on span at bounding box center [140, 255] width 23 height 27
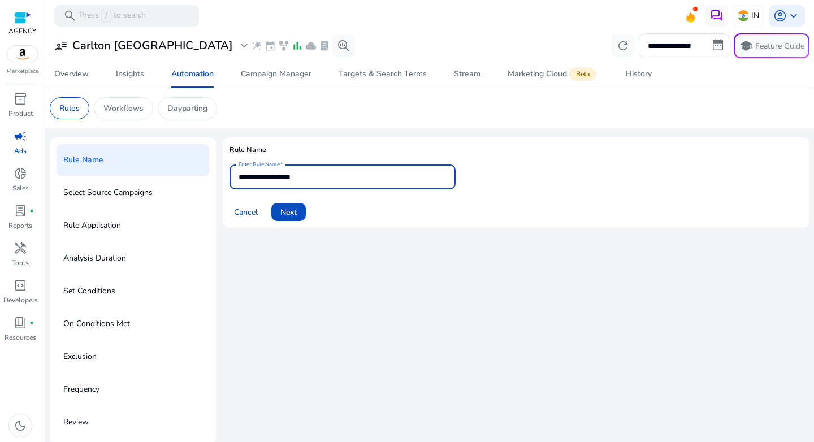
drag, startPoint x: 333, startPoint y: 179, endPoint x: 264, endPoint y: 177, distance: 69.0
click at [264, 177] on input "**********" at bounding box center [342, 177] width 208 height 12
drag, startPoint x: 331, startPoint y: 179, endPoint x: 203, endPoint y: 179, distance: 127.7
click at [203, 179] on div "**********" at bounding box center [429, 290] width 759 height 307
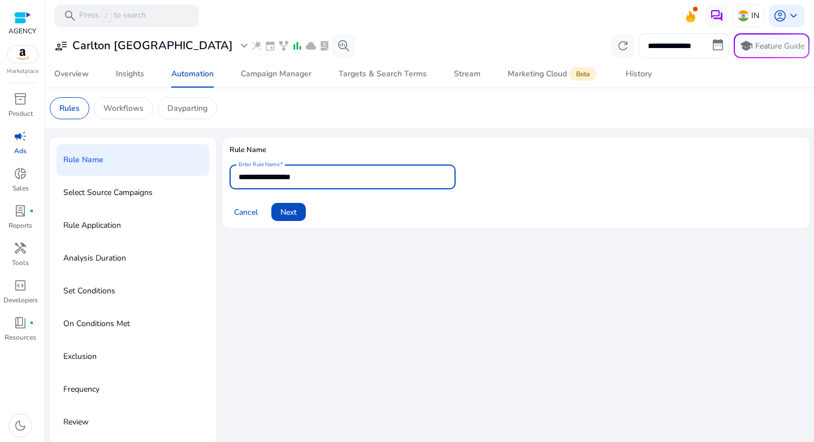
paste input "**********"
type input "**********"
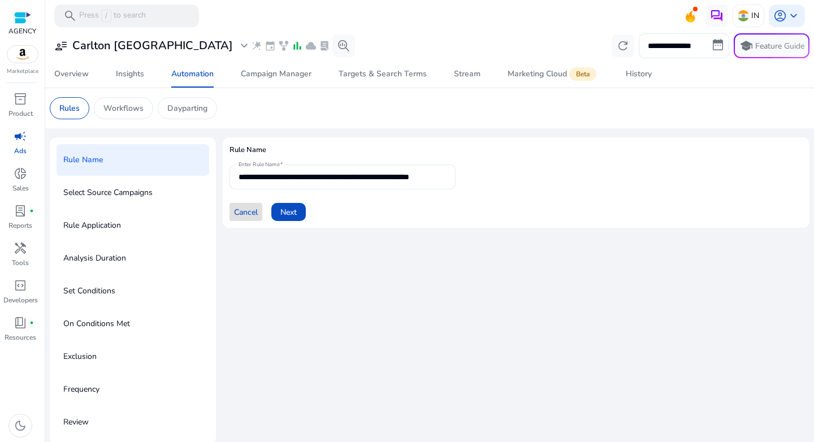
scroll to position [0, 0]
click button "Next" at bounding box center [288, 212] width 34 height 18
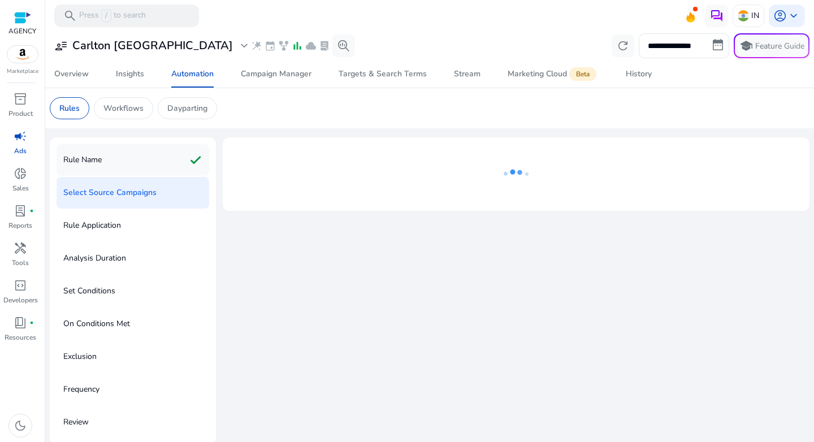
click at [109, 166] on div "Rule Name check" at bounding box center [132, 160] width 153 height 32
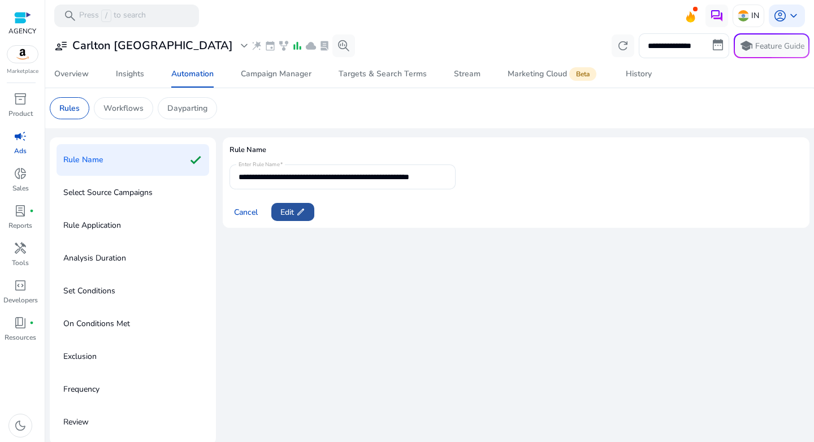
click at [294, 206] on span "Edit edit" at bounding box center [292, 212] width 25 height 12
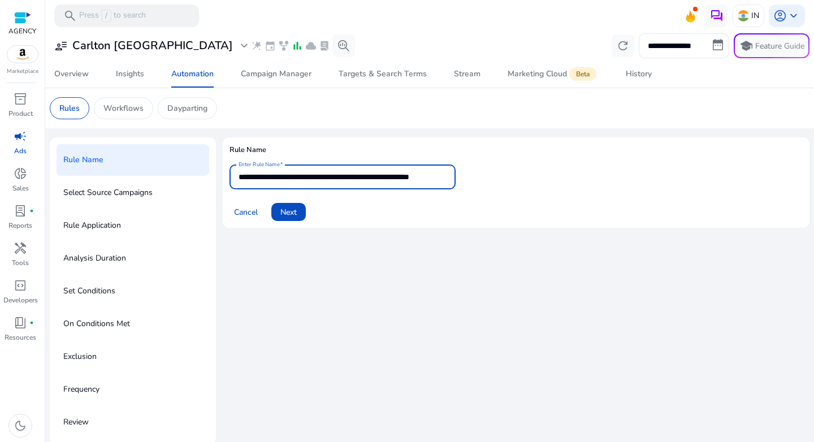
scroll to position [0, 27]
drag, startPoint x: 386, startPoint y: 176, endPoint x: 540, endPoint y: 177, distance: 153.7
click at [540, 177] on form "**********" at bounding box center [515, 192] width 573 height 56
paste input "text"
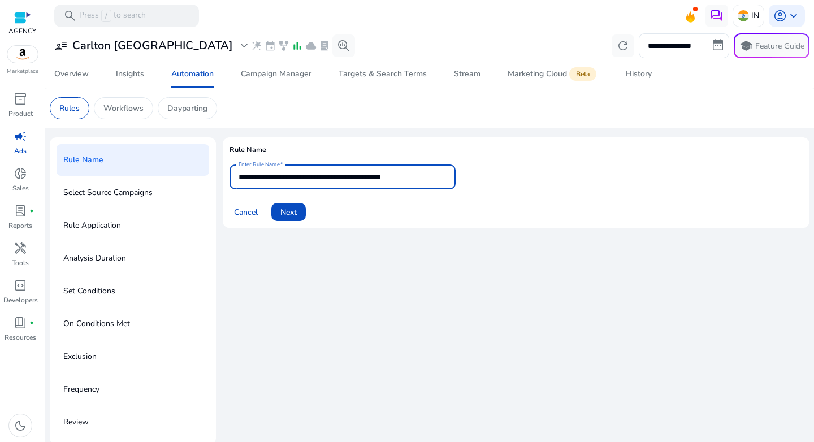
type input "**********"
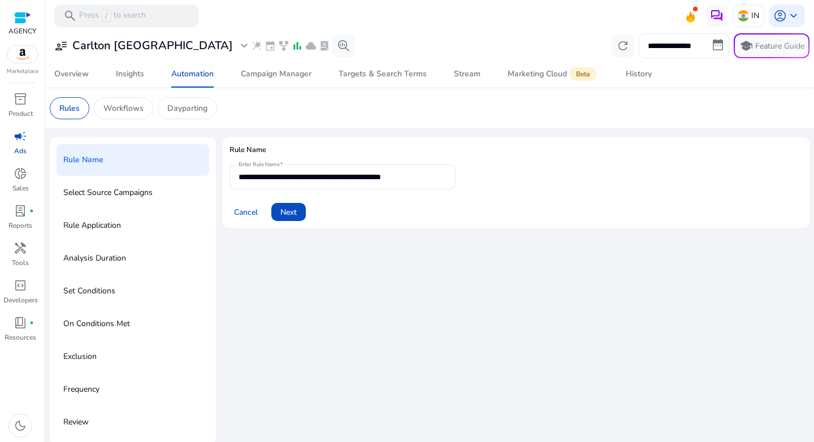
click at [503, 180] on form "**********" at bounding box center [515, 192] width 573 height 56
click at [286, 212] on span "Next" at bounding box center [288, 212] width 16 height 12
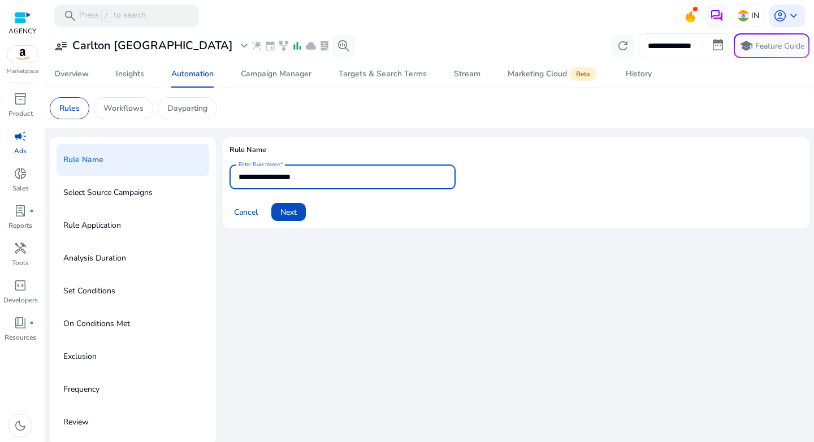
drag, startPoint x: 327, startPoint y: 175, endPoint x: 218, endPoint y: 172, distance: 108.5
click at [218, 172] on div "**********" at bounding box center [429, 290] width 759 height 307
paste input "**********"
type input "**********"
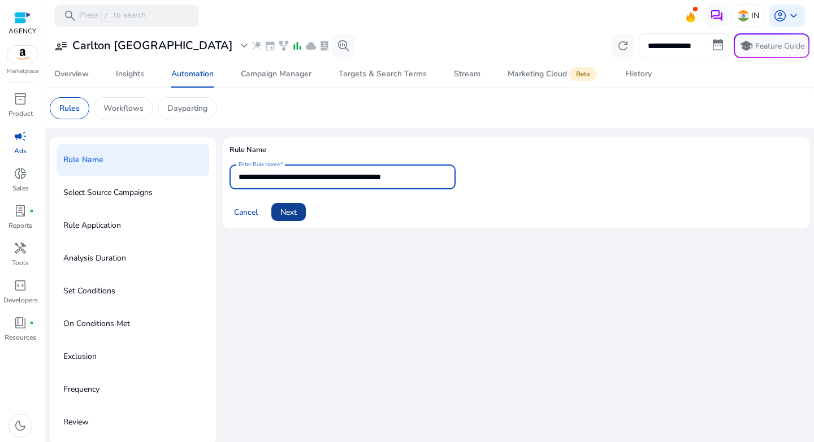
click at [286, 216] on span "Next" at bounding box center [288, 212] width 16 height 12
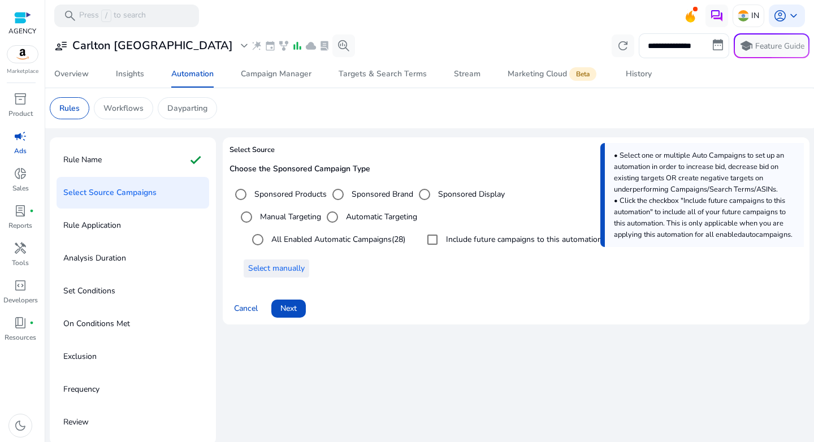
click at [279, 263] on span "Select manually" at bounding box center [276, 268] width 56 height 12
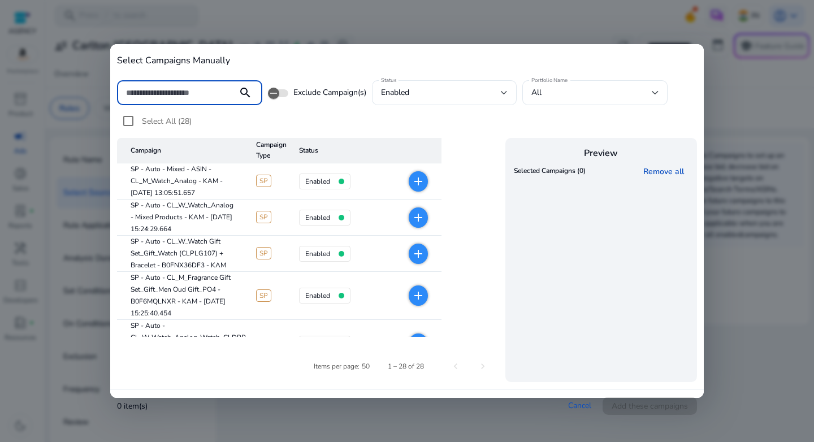
click at [191, 92] on input at bounding box center [177, 92] width 102 height 12
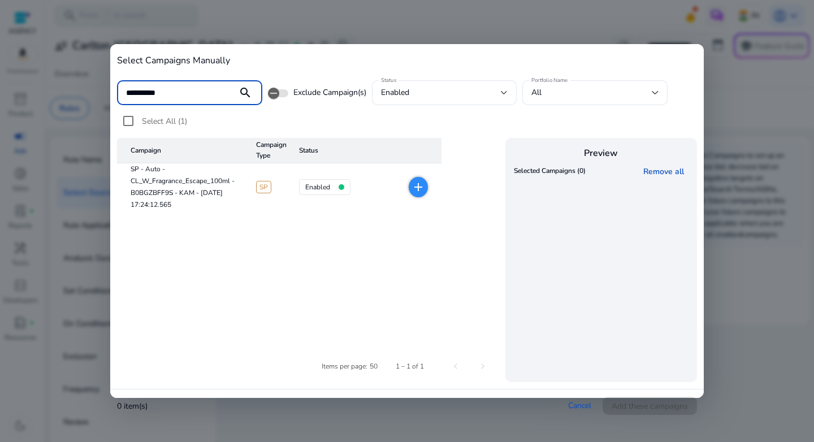
type input "**********"
click at [411, 185] on mat-icon "add" at bounding box center [418, 187] width 14 height 14
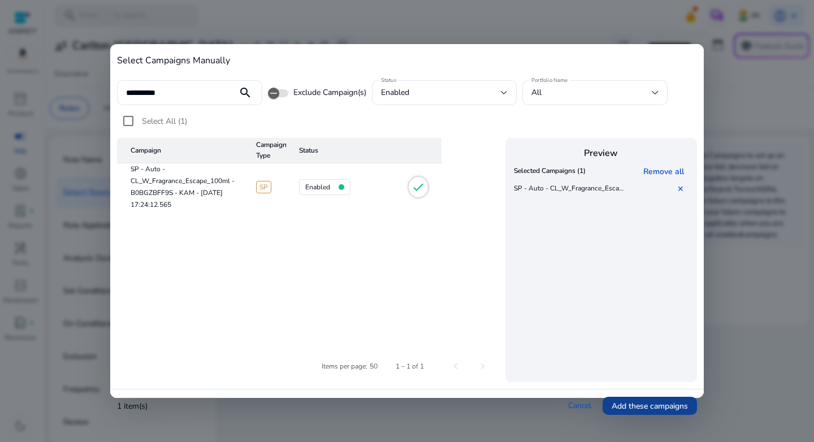
click at [656, 403] on span "Add these campaigns" at bounding box center [649, 406] width 76 height 12
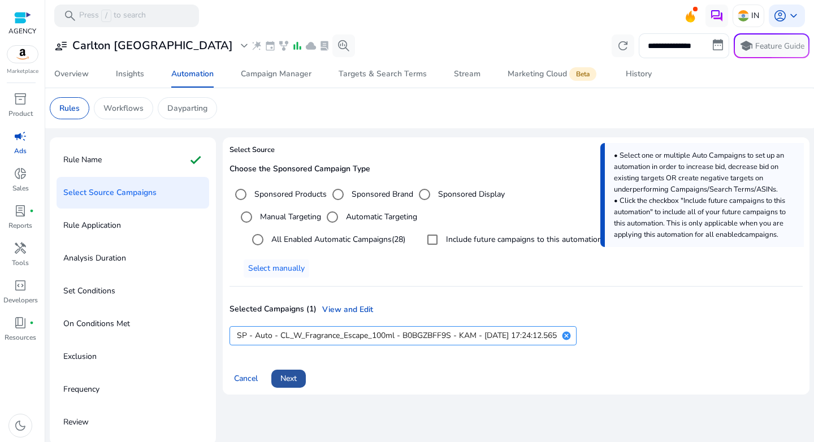
click at [283, 379] on span "Next" at bounding box center [288, 378] width 16 height 12
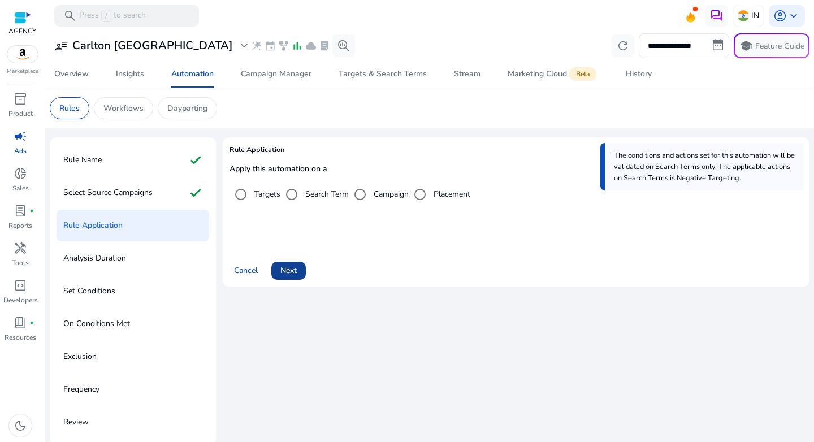
click at [285, 275] on span "Next" at bounding box center [288, 270] width 16 height 12
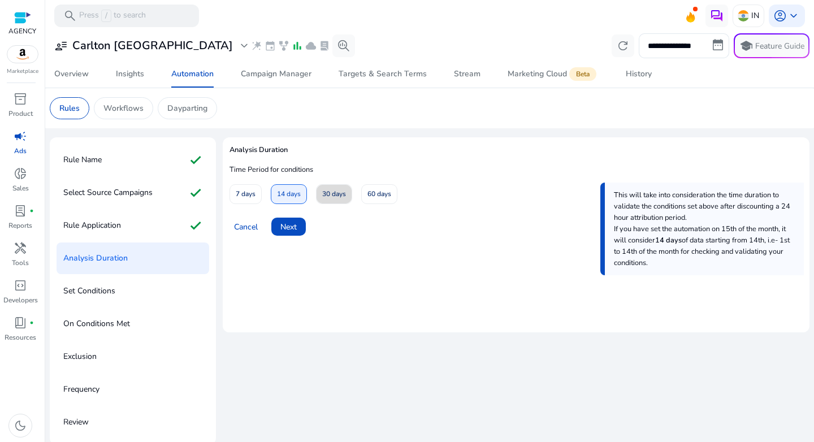
click at [325, 196] on span "30 days" at bounding box center [334, 194] width 24 height 20
click at [375, 196] on span "60 days" at bounding box center [379, 194] width 24 height 20
click at [336, 199] on span "30 days" at bounding box center [334, 194] width 24 height 20
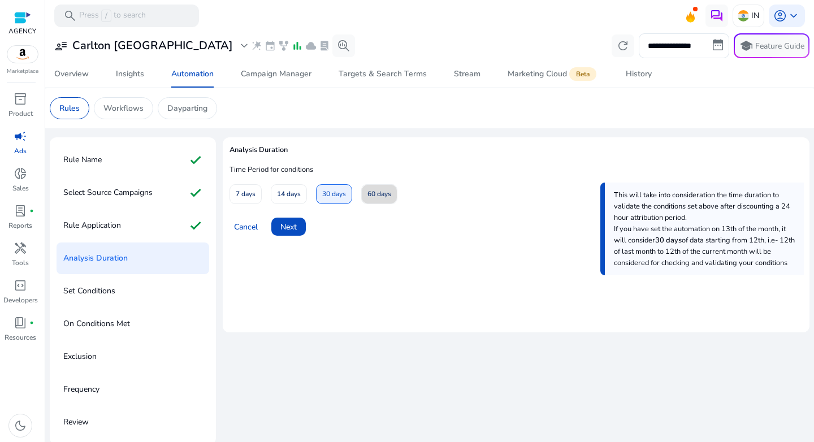
click at [370, 201] on span "60 days" at bounding box center [379, 194] width 24 height 20
click at [329, 192] on span "30 days" at bounding box center [334, 194] width 24 height 20
click at [286, 231] on span "Next" at bounding box center [288, 227] width 16 height 12
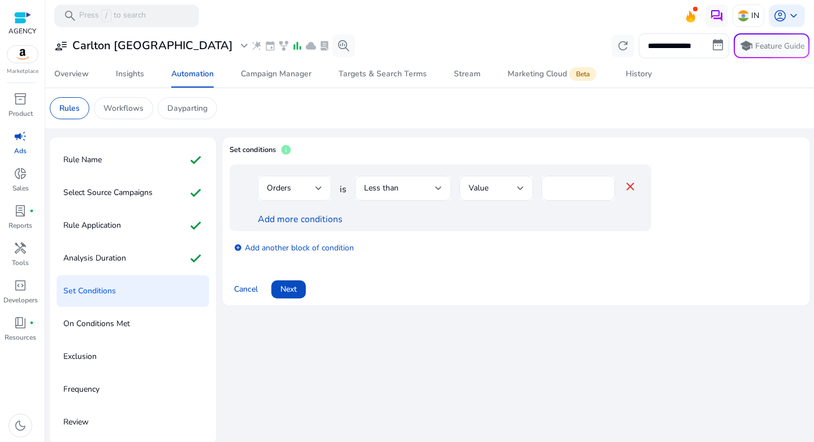
click at [312, 190] on div "Orders" at bounding box center [291, 188] width 49 height 12
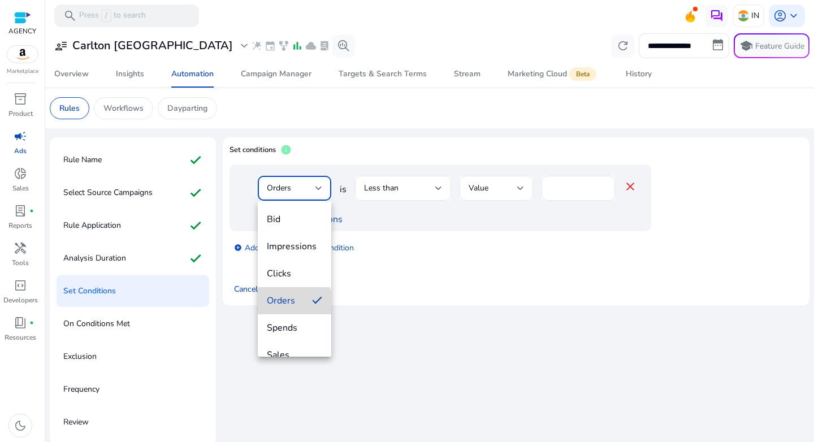
click at [293, 303] on span "Orders" at bounding box center [285, 300] width 36 height 12
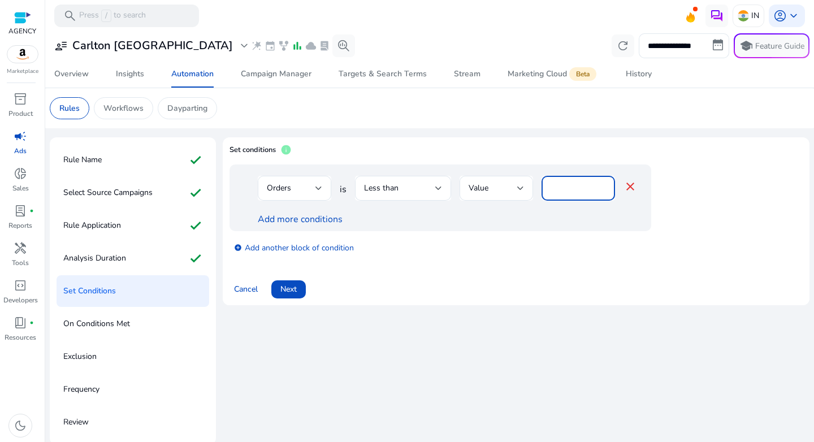
drag, startPoint x: 557, startPoint y: 190, endPoint x: 541, endPoint y: 190, distance: 15.8
click at [541, 190] on div "*" at bounding box center [577, 188] width 73 height 25
type input "*"
click at [537, 211] on div "Orders is Less than Value * close" at bounding box center [447, 194] width 379 height 37
drag, startPoint x: 555, startPoint y: 189, endPoint x: 532, endPoint y: 189, distance: 22.6
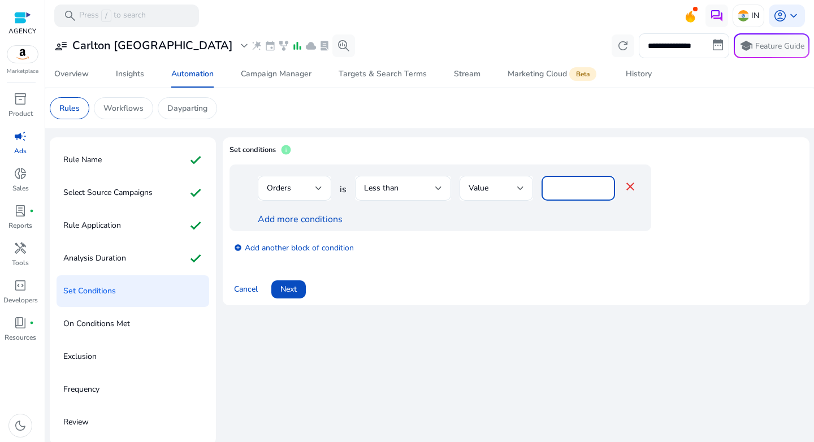
click at [532, 189] on div "Orders is Less than Value * close" at bounding box center [447, 194] width 379 height 37
click at [549, 226] on div "Orders is Less than Value * close Add more conditions" at bounding box center [439, 197] width 421 height 67
click at [303, 220] on link "Add more conditions" at bounding box center [300, 219] width 85 height 12
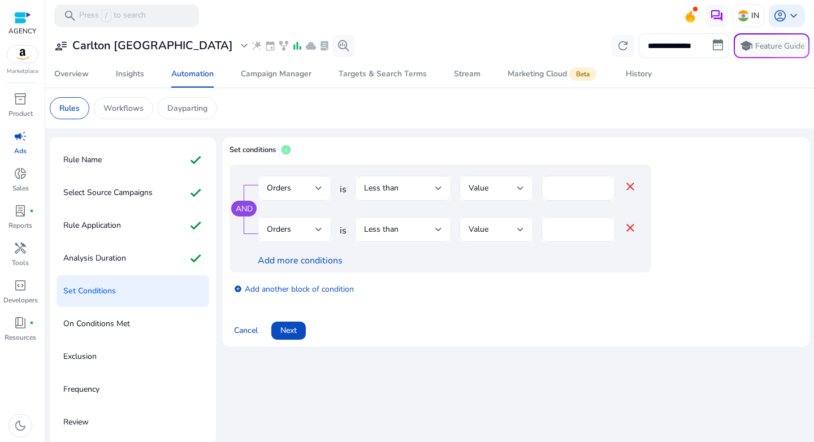
click at [293, 224] on div "Orders" at bounding box center [291, 229] width 49 height 12
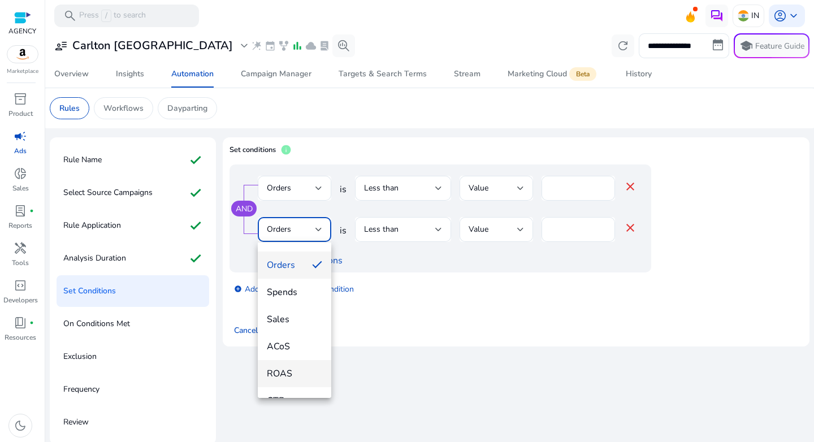
scroll to position [77, 0]
click at [294, 346] on span "ACoS" at bounding box center [294, 346] width 55 height 12
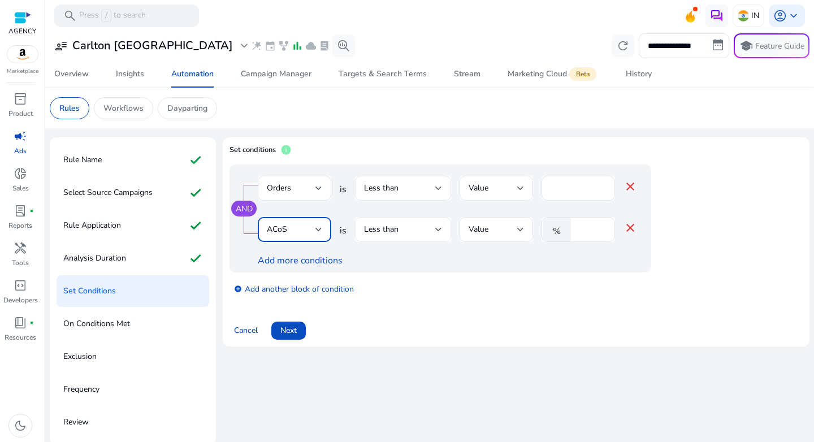
click at [427, 228] on div "Less than" at bounding box center [399, 229] width 71 height 12
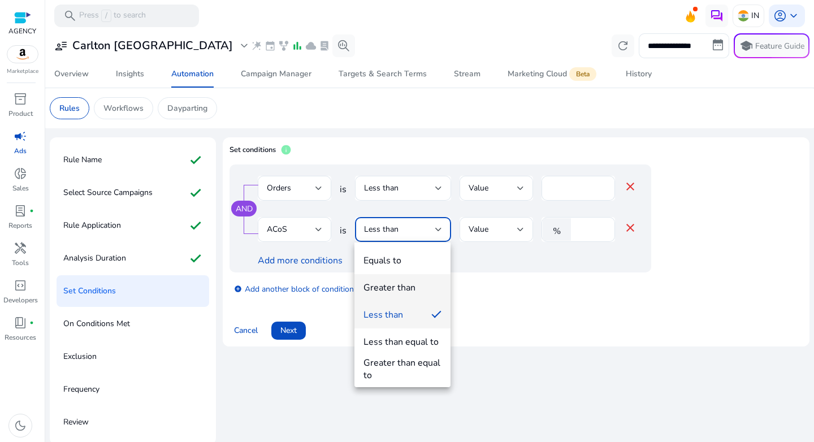
click at [414, 289] on div "Greater than" at bounding box center [389, 287] width 52 height 12
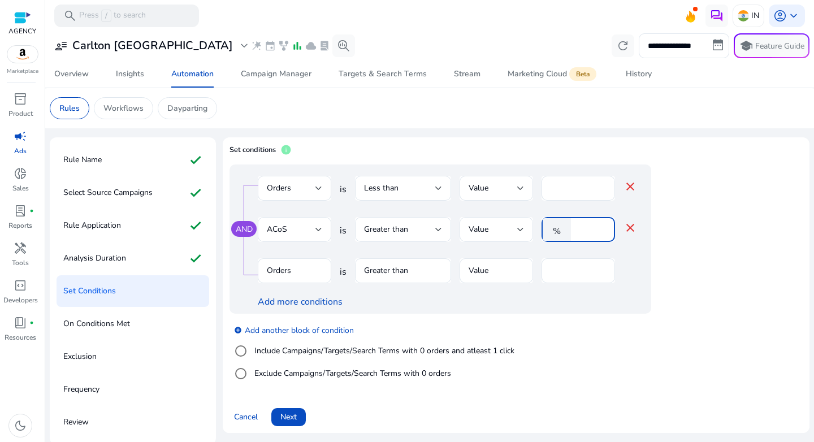
drag, startPoint x: 590, startPoint y: 225, endPoint x: 546, endPoint y: 226, distance: 44.6
click at [546, 226] on div "% *" at bounding box center [573, 229] width 64 height 25
type input "**"
click at [507, 310] on div "AND Orders is Less than Value * close ACoS is Greater than Value % ** close Ord…" at bounding box center [439, 238] width 421 height 149
click at [288, 330] on link "add_circle Add another block of condition" at bounding box center [294, 329] width 120 height 13
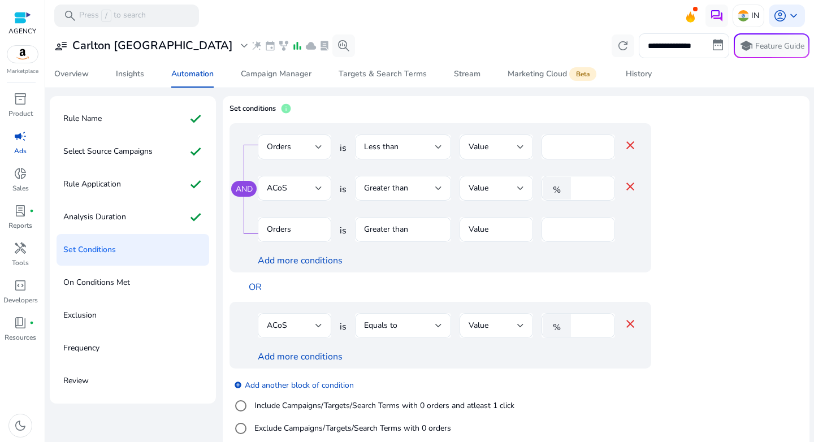
scroll to position [96, 0]
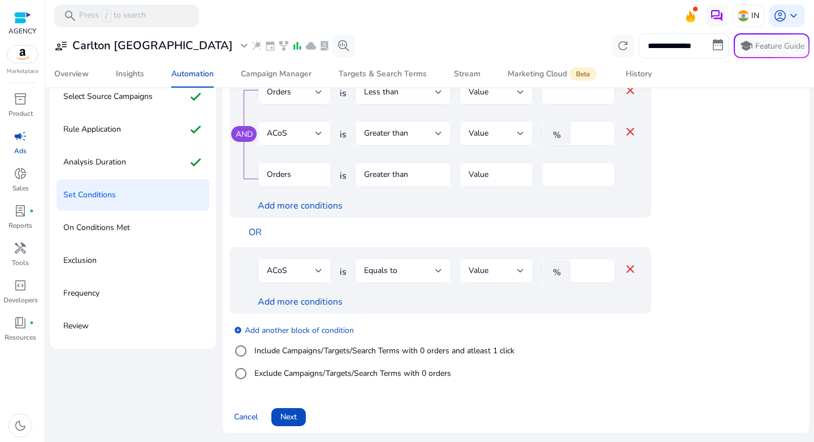
click at [277, 355] on label "Include Campaigns/Targets/Search Terms with 0 orders and atleast 1 click" at bounding box center [383, 351] width 262 height 12
click at [302, 179] on div "Clicks" at bounding box center [291, 174] width 49 height 12
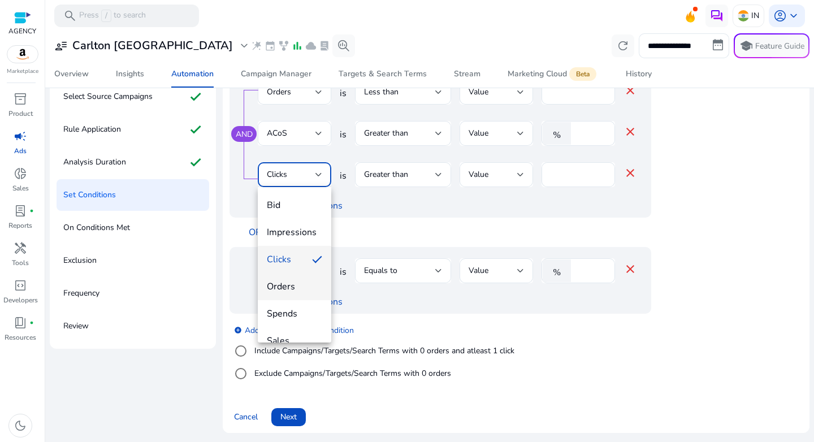
click at [288, 292] on span "Orders" at bounding box center [294, 286] width 55 height 12
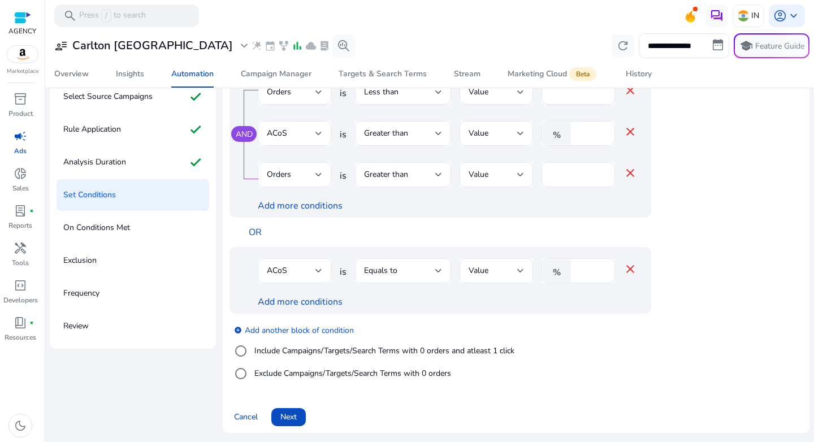
click at [397, 240] on div "OR" at bounding box center [468, 232] width 455 height 29
click at [310, 270] on div "ACoS" at bounding box center [291, 270] width 49 height 12
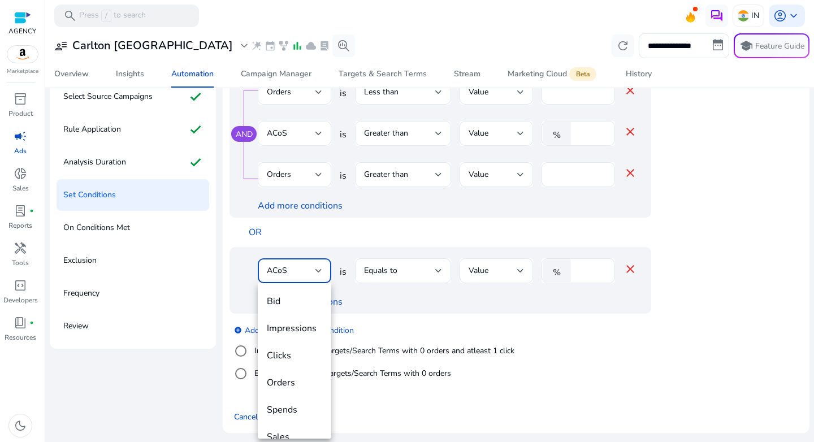
scroll to position [39, 0]
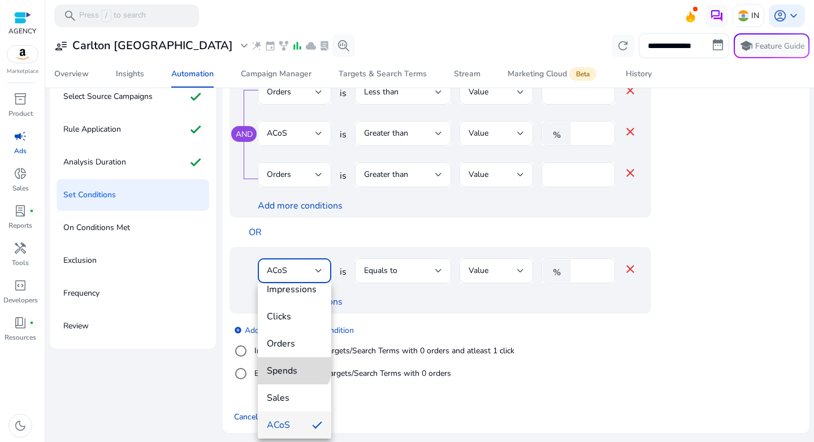
click at [290, 362] on mat-option "Spends" at bounding box center [294, 370] width 73 height 27
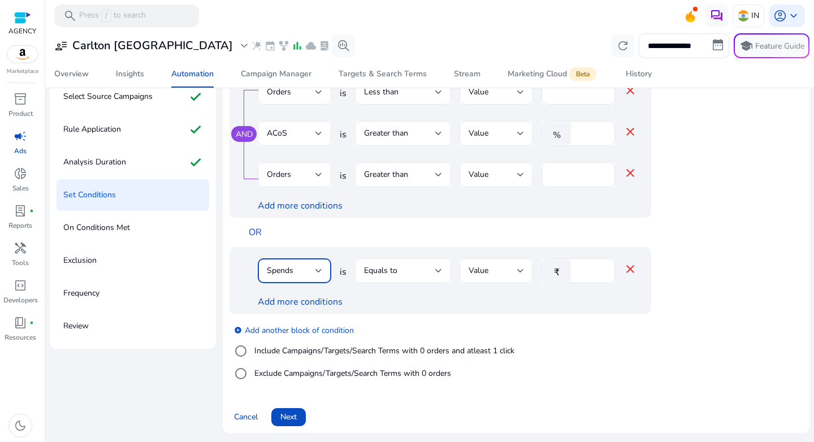
click at [420, 272] on div "Equals to" at bounding box center [399, 270] width 71 height 12
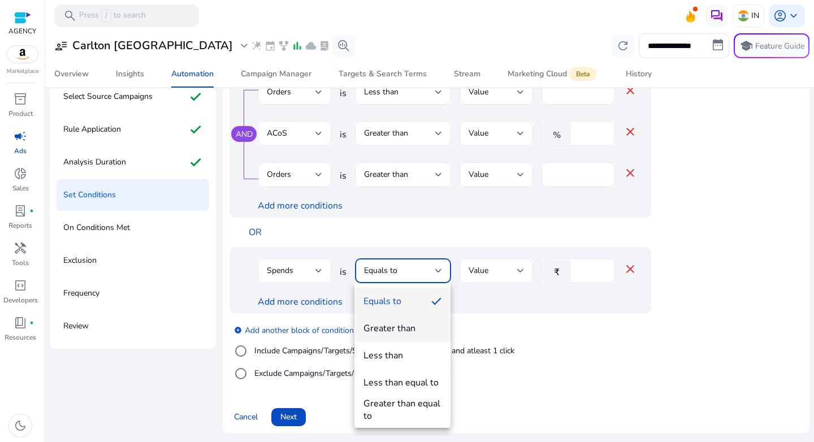
click at [418, 320] on mat-option "Greater than" at bounding box center [402, 328] width 96 height 27
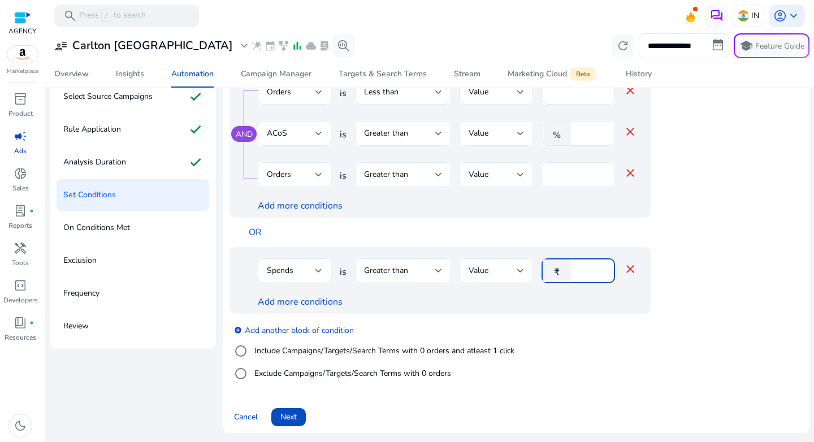
drag, startPoint x: 600, startPoint y: 271, endPoint x: 566, endPoint y: 271, distance: 34.5
click at [576, 271] on input "**" at bounding box center [590, 270] width 29 height 12
click at [580, 271] on input "**" at bounding box center [590, 270] width 29 height 12
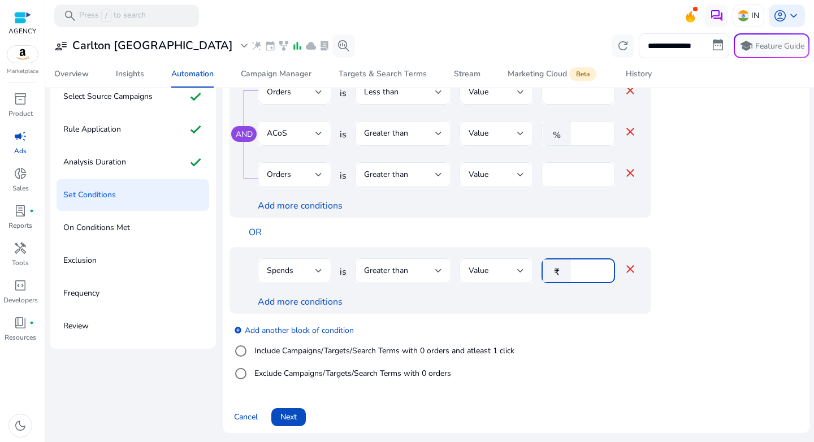
type input "***"
click at [330, 302] on link "Add more conditions" at bounding box center [300, 301] width 85 height 12
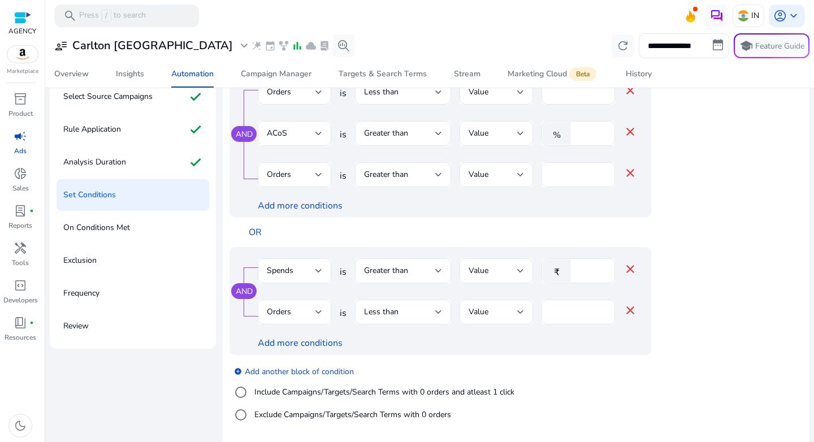
click at [325, 302] on div "Orders" at bounding box center [294, 311] width 73 height 25
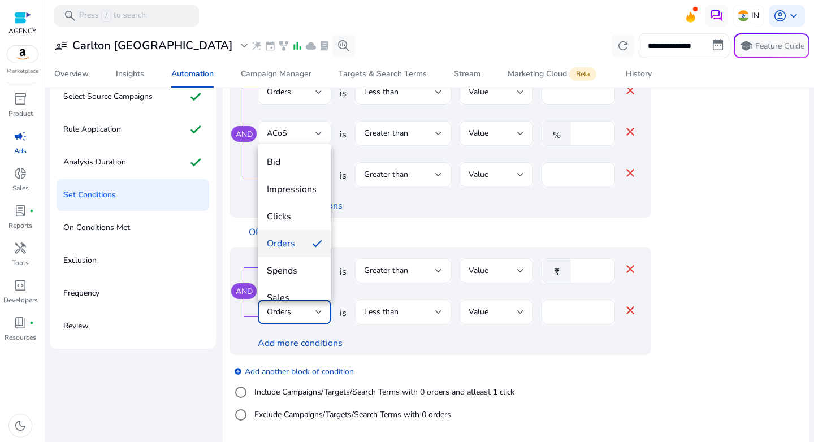
click at [386, 317] on div at bounding box center [407, 221] width 814 height 442
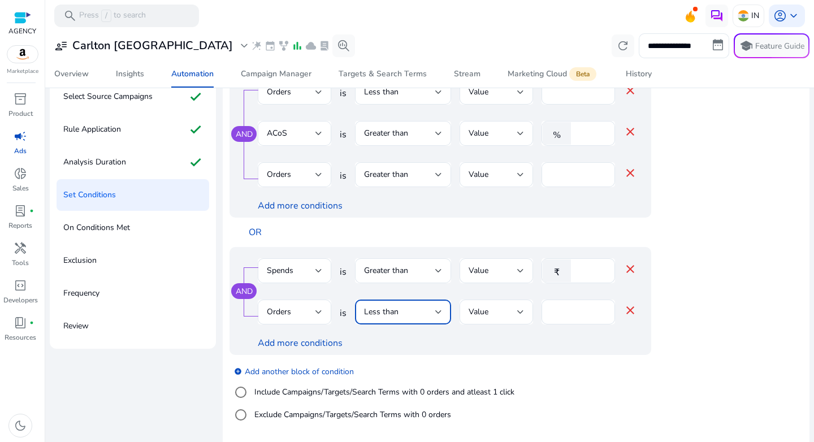
click at [399, 314] on div "Less than" at bounding box center [399, 312] width 71 height 12
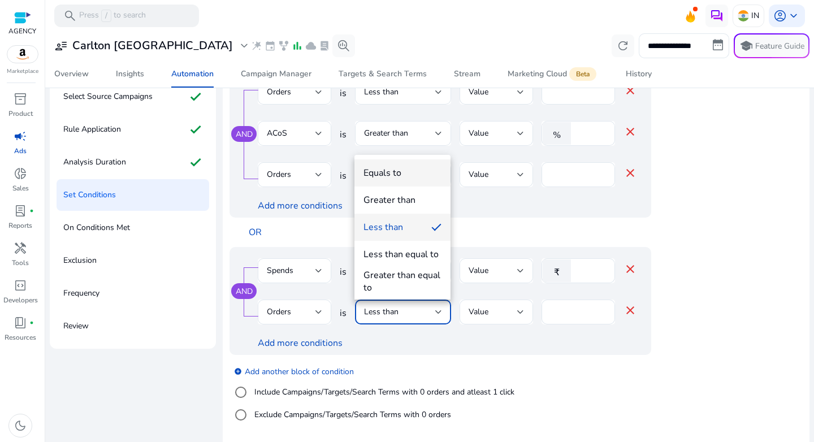
click at [401, 176] on span "Equals to" at bounding box center [402, 173] width 78 height 12
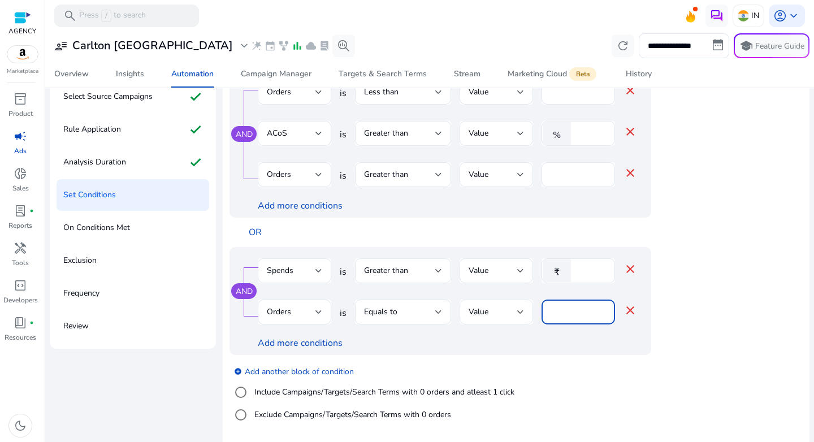
drag, startPoint x: 566, startPoint y: 312, endPoint x: 524, endPoint y: 308, distance: 41.4
click at [524, 308] on div "Orders is Equals to Value * close" at bounding box center [447, 317] width 379 height 37
type input "*"
click at [638, 351] on div "AND Spends is Greater than Value ₹ *** close Orders is Equals to Value * close …" at bounding box center [439, 301] width 421 height 108
click at [325, 373] on link "add_circle Add another block of condition" at bounding box center [294, 370] width 120 height 13
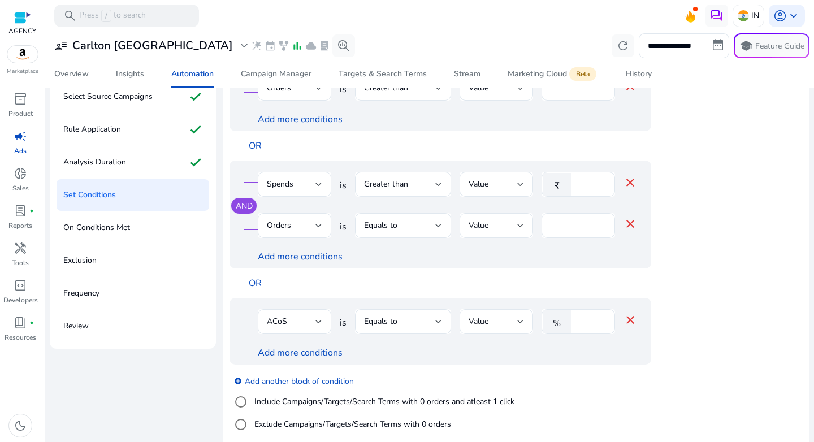
scroll to position [96, 0]
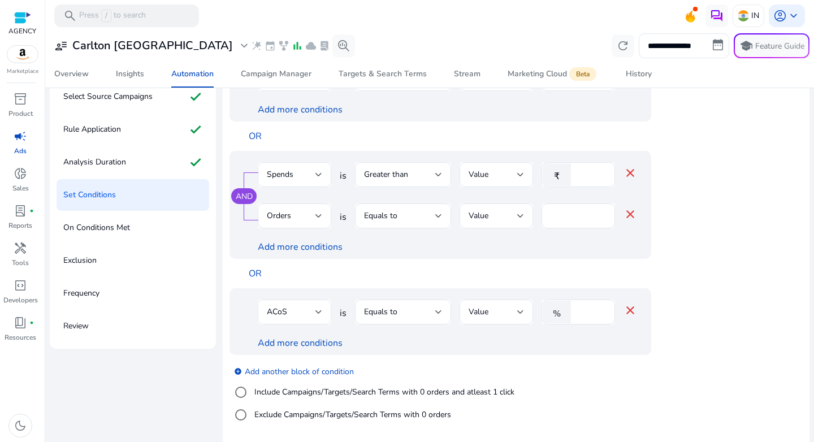
click at [306, 309] on div "ACoS" at bounding box center [291, 312] width 49 height 12
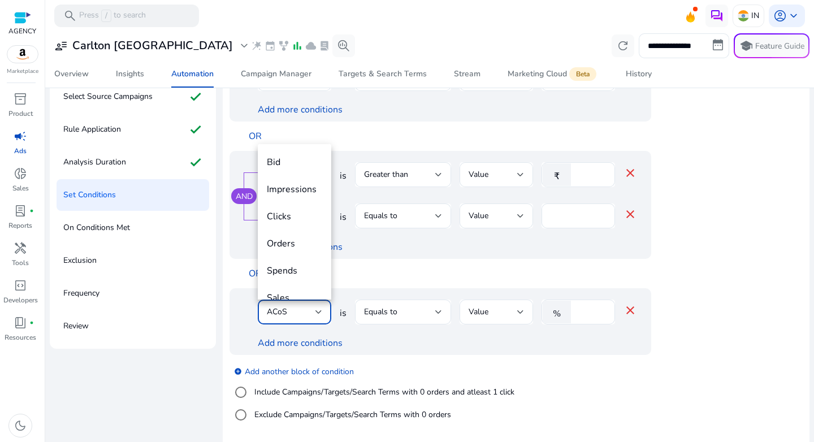
scroll to position [39, 0]
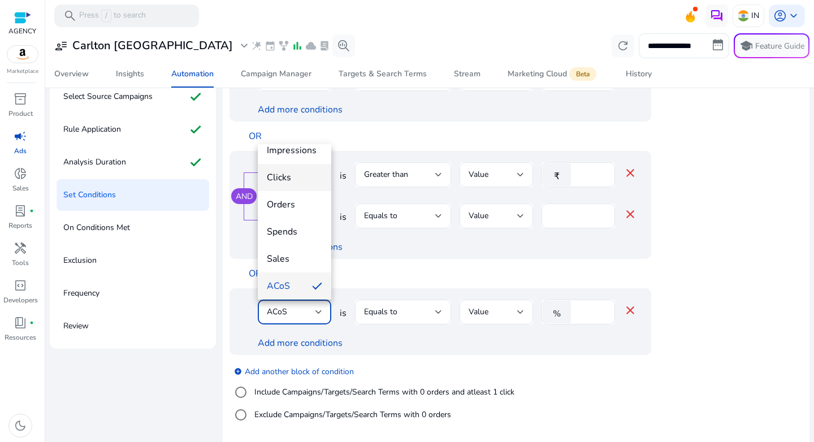
click at [288, 173] on span "Clicks" at bounding box center [294, 177] width 55 height 12
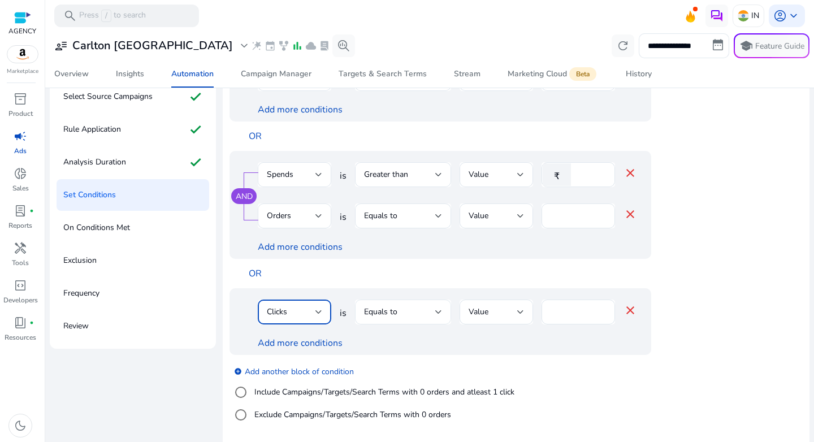
click at [407, 303] on div "Equals to" at bounding box center [403, 311] width 78 height 25
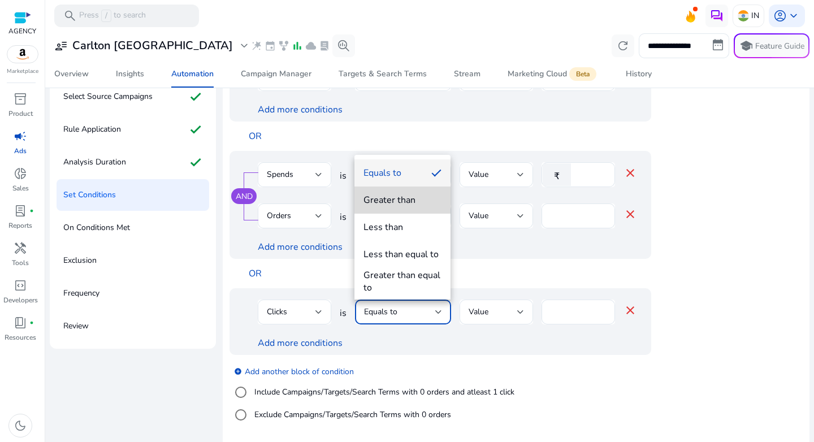
click at [398, 204] on div "Greater than" at bounding box center [389, 200] width 52 height 12
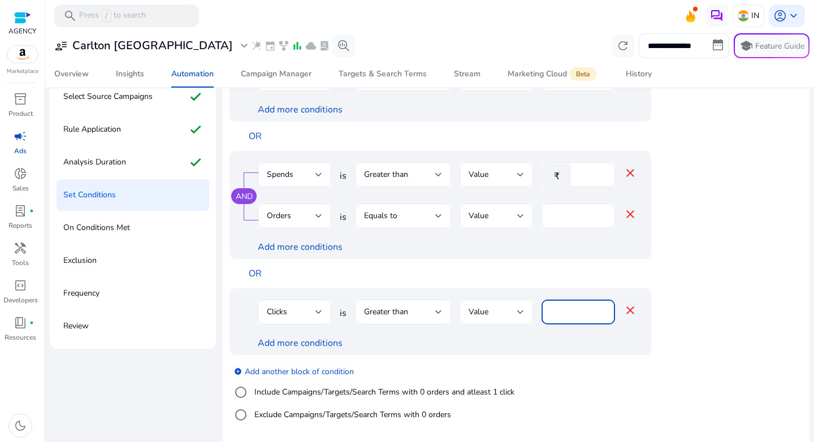
drag, startPoint x: 576, startPoint y: 312, endPoint x: 530, endPoint y: 306, distance: 46.7
click at [530, 306] on div "Clicks is Greater than Value **** close" at bounding box center [447, 317] width 379 height 37
type input "**"
click at [322, 342] on link "Add more conditions" at bounding box center [300, 343] width 85 height 12
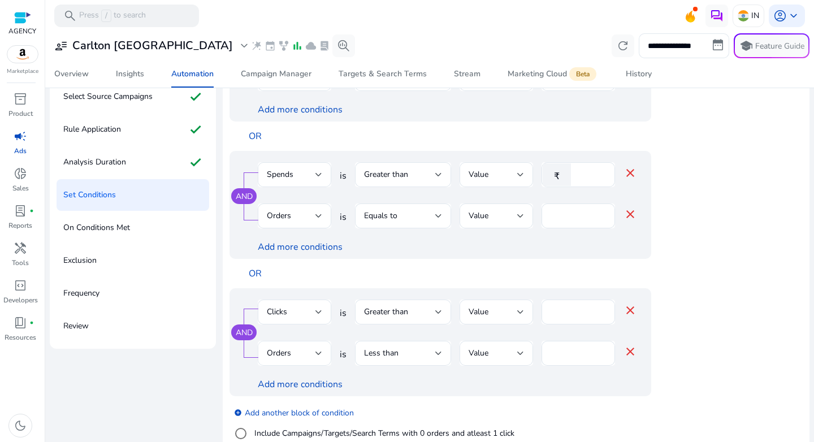
click at [299, 347] on div "Orders" at bounding box center [291, 353] width 49 height 12
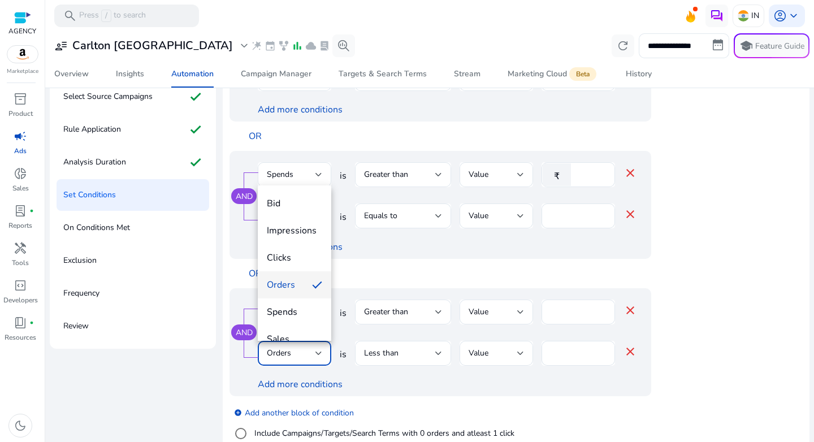
click at [371, 353] on div at bounding box center [407, 221] width 814 height 442
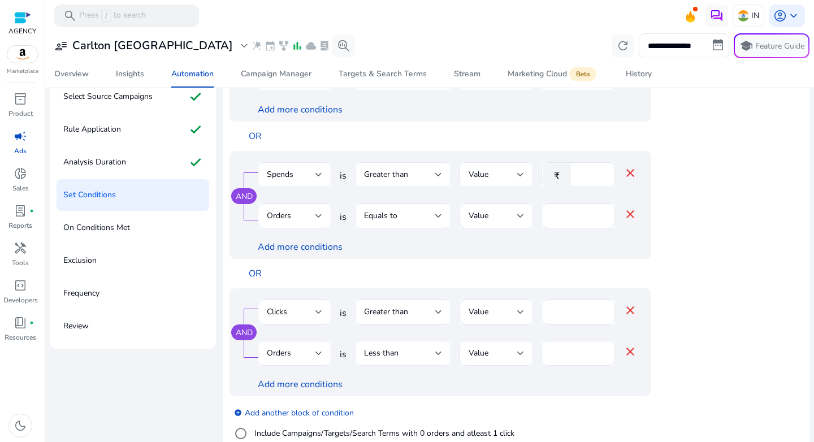
click at [381, 353] on span "Less than" at bounding box center [381, 352] width 34 height 11
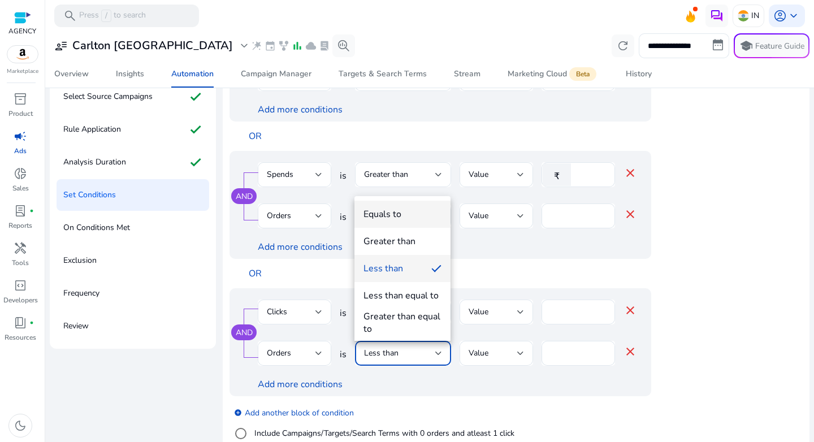
click at [394, 219] on div "Equals to" at bounding box center [382, 214] width 38 height 12
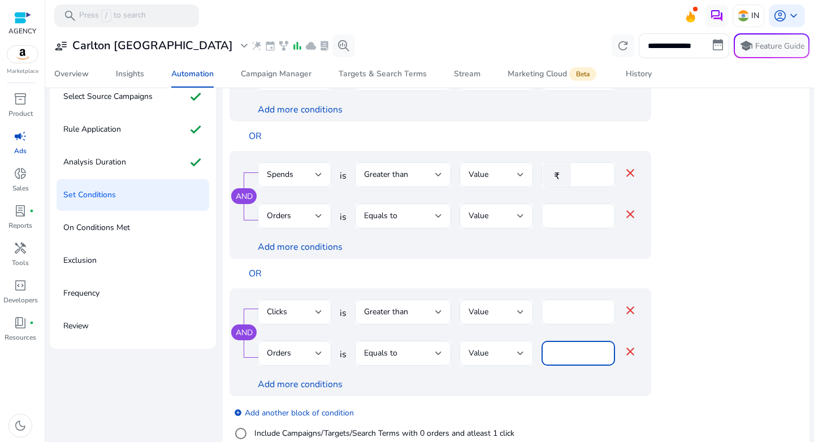
drag, startPoint x: 579, startPoint y: 353, endPoint x: 510, endPoint y: 352, distance: 68.9
click at [510, 352] on div "Orders is Equals to Value * close" at bounding box center [447, 359] width 379 height 37
type input "*"
click at [702, 344] on app-ppc-editable-conditions "AND Orders is Less than Value * close ACoS is Greater than Value % ** close Ord…" at bounding box center [515, 222] width 573 height 501
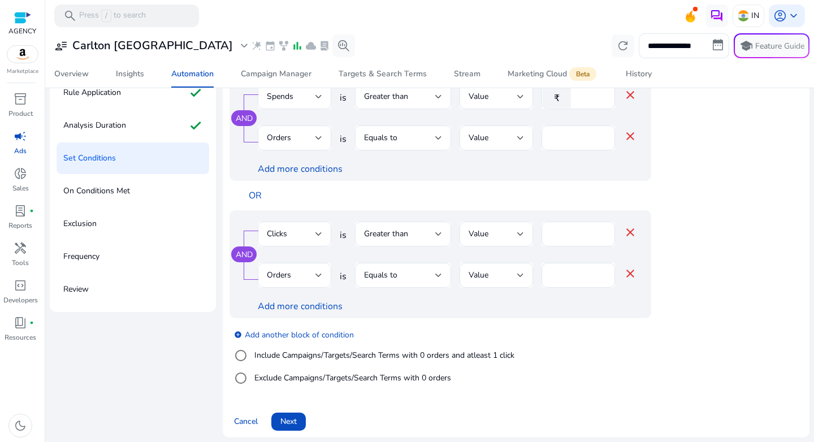
scroll to position [137, 0]
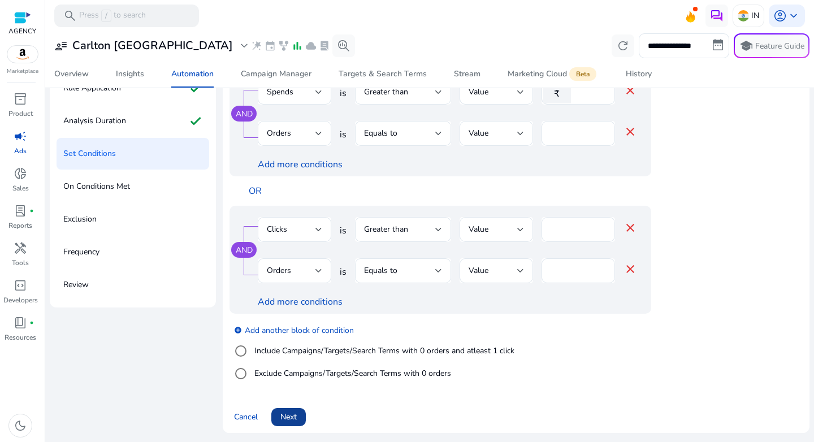
click at [286, 417] on span "Next" at bounding box center [288, 417] width 16 height 12
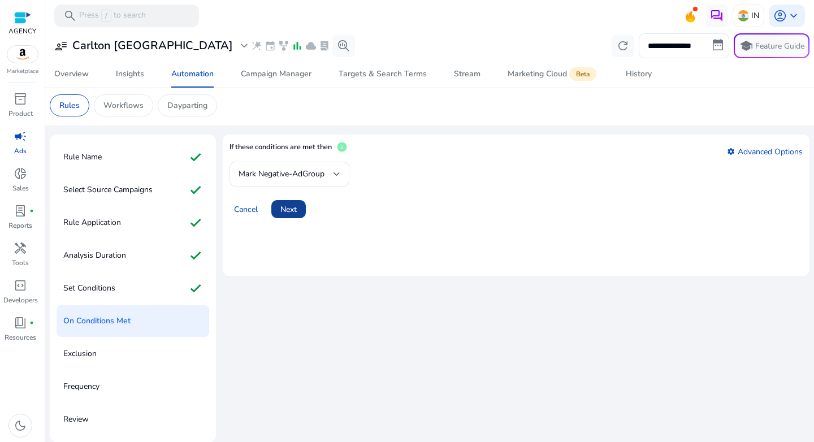
click at [297, 210] on span "Next" at bounding box center [288, 209] width 16 height 12
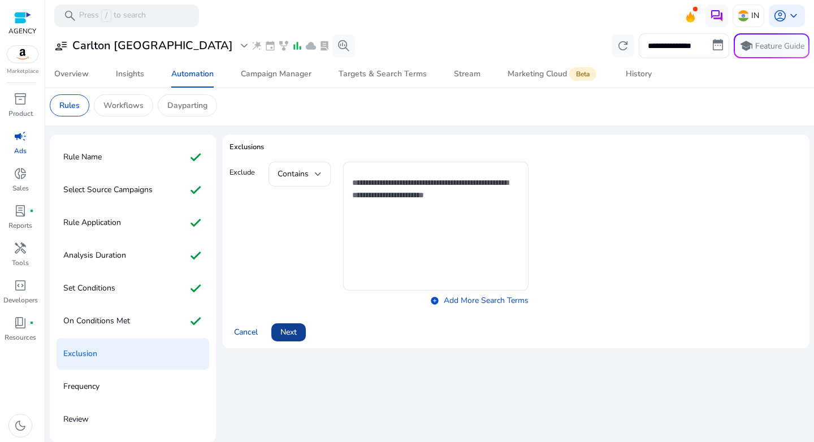
click at [297, 327] on span "Next" at bounding box center [288, 332] width 16 height 12
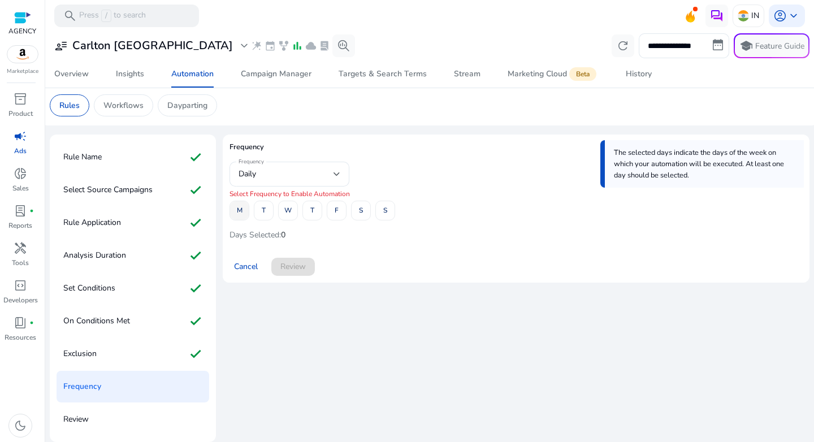
click at [241, 214] on span "M" at bounding box center [240, 211] width 6 height 20
click at [292, 213] on span at bounding box center [288, 210] width 19 height 27
click at [345, 213] on span at bounding box center [336, 210] width 19 height 27
click at [295, 266] on span "Review" at bounding box center [292, 266] width 25 height 12
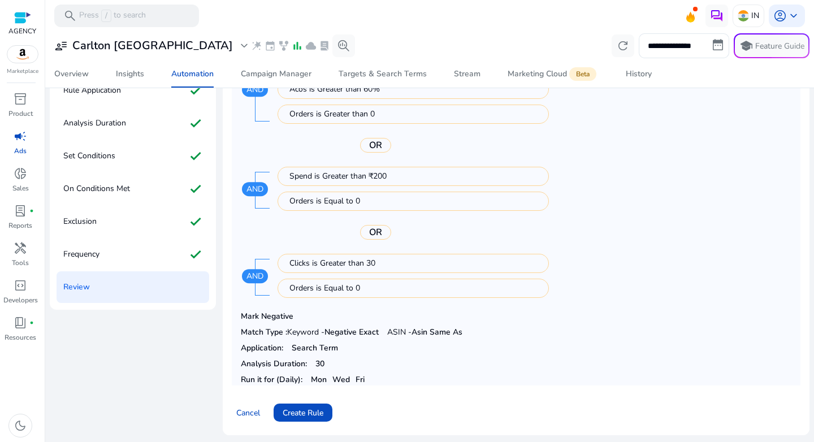
scroll to position [137, 0]
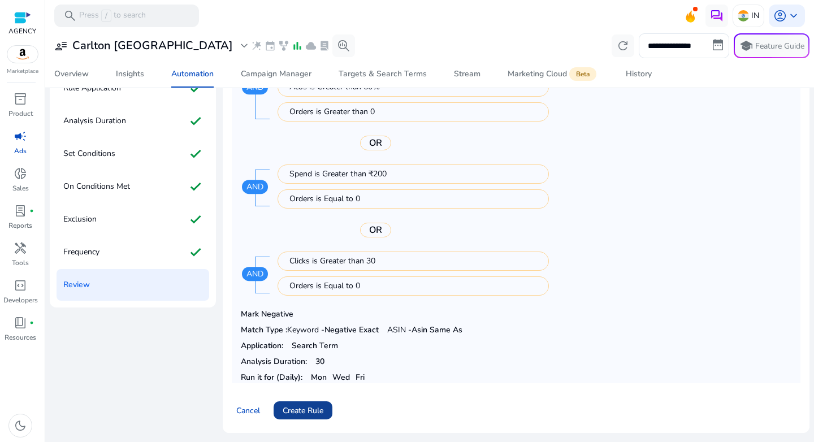
click at [316, 407] on span "Create Rule" at bounding box center [302, 411] width 41 height 12
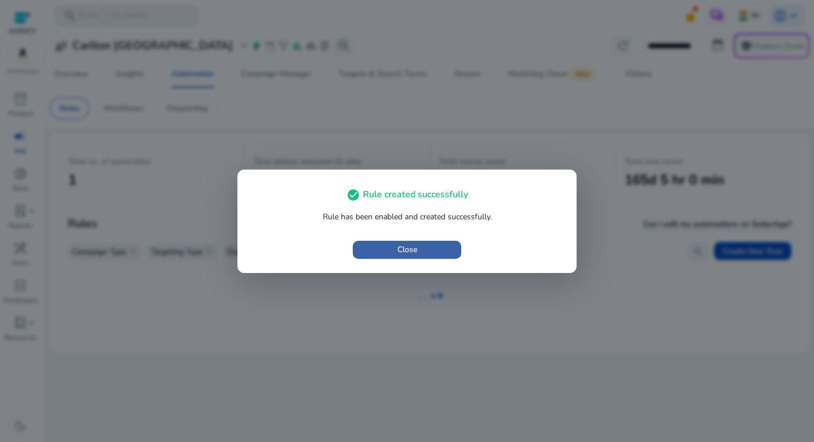
click at [412, 243] on span "button" at bounding box center [407, 249] width 108 height 27
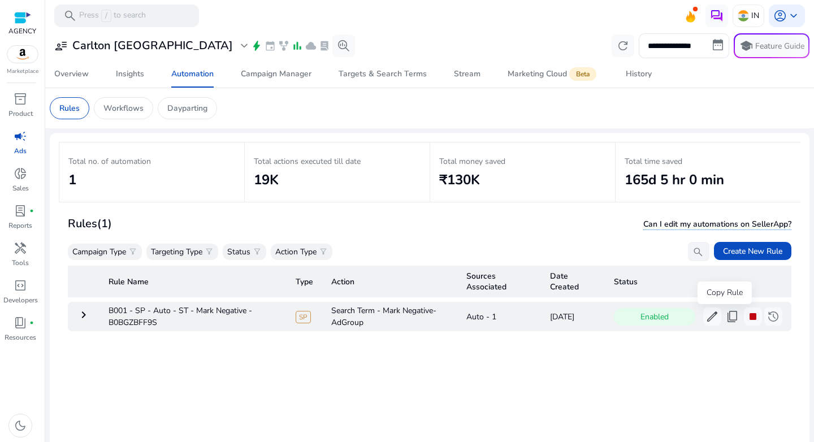
click at [725, 316] on span "content_copy" at bounding box center [732, 317] width 14 height 14
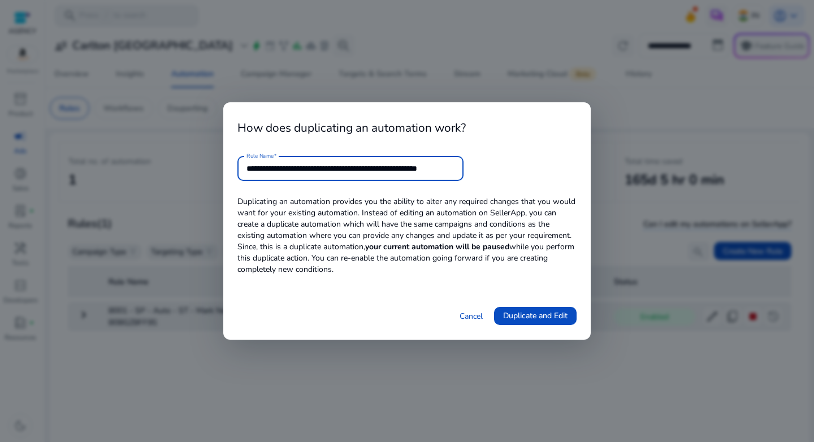
scroll to position [0, 23]
drag, startPoint x: 371, startPoint y: 169, endPoint x: 496, endPoint y: 169, distance: 124.9
click at [496, 169] on form "**********" at bounding box center [406, 168] width 339 height 25
type input "**********"
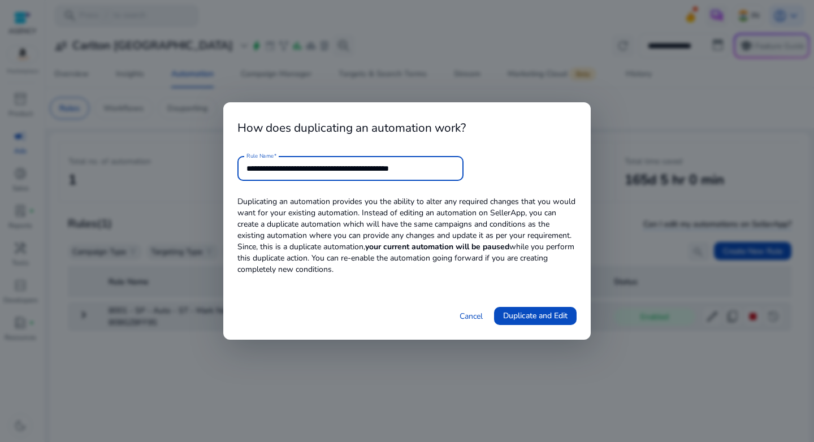
click at [496, 169] on form "**********" at bounding box center [406, 168] width 339 height 25
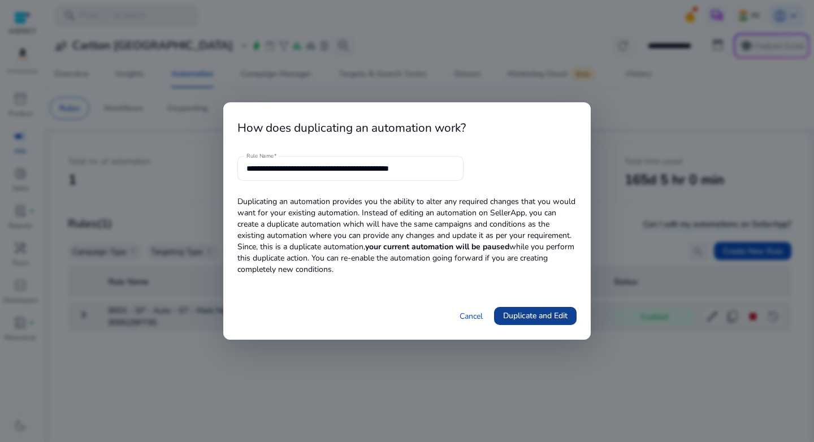
click at [508, 316] on span "Duplicate and Edit" at bounding box center [535, 316] width 64 height 12
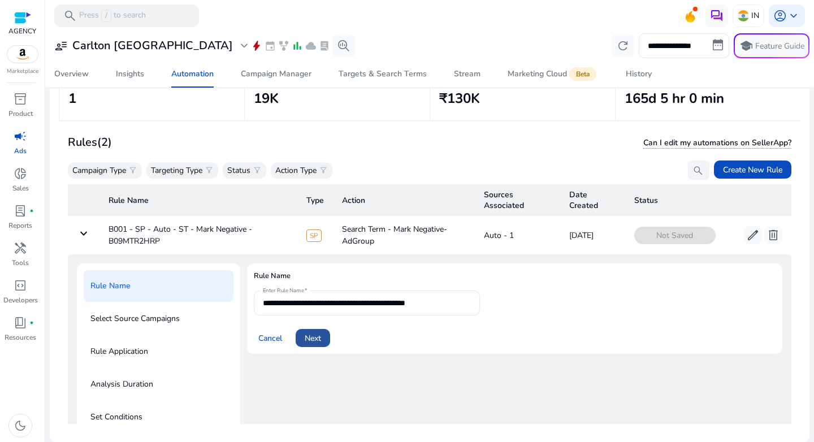
click at [305, 336] on span "Next" at bounding box center [313, 338] width 16 height 12
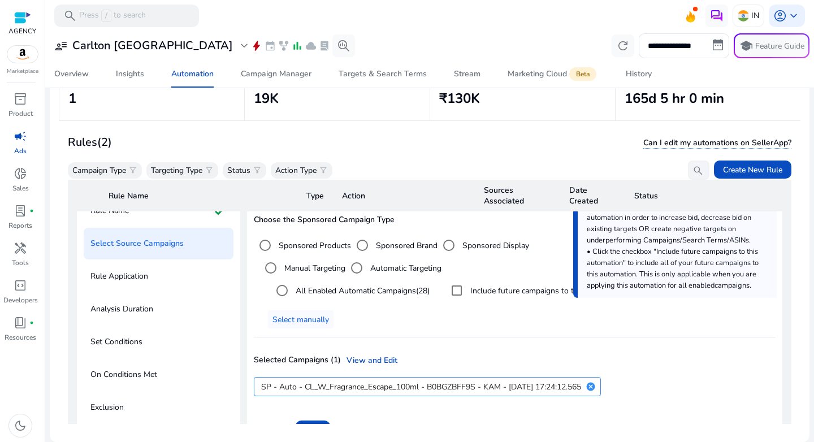
scroll to position [82, 0]
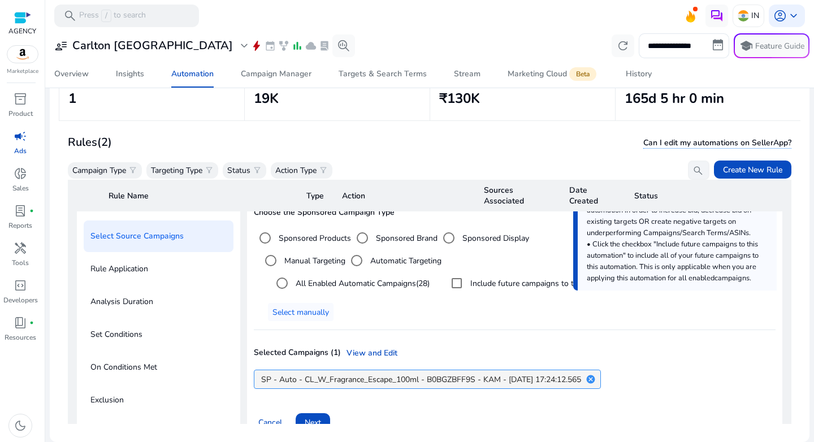
click at [600, 378] on mat-icon "cancel" at bounding box center [590, 379] width 19 height 10
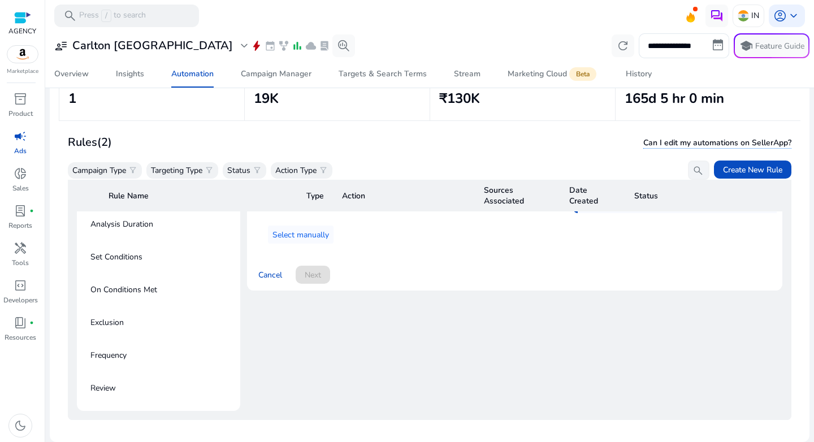
scroll to position [55, 0]
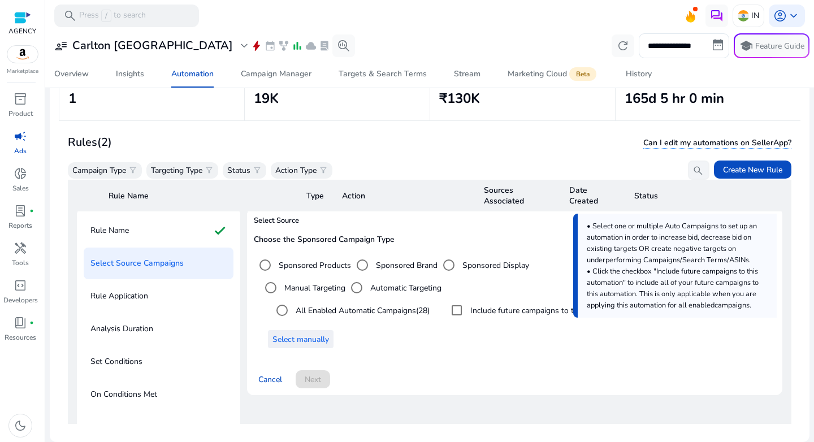
click at [296, 339] on span "Select manually" at bounding box center [300, 339] width 56 height 12
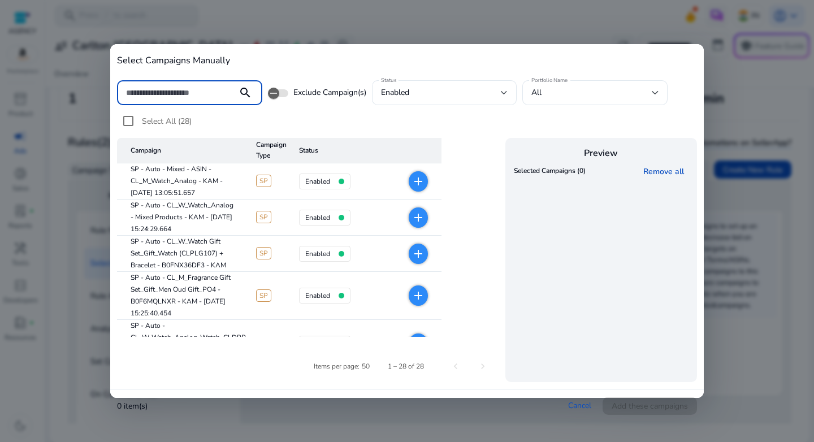
click at [182, 92] on input at bounding box center [177, 92] width 102 height 12
paste input "**********"
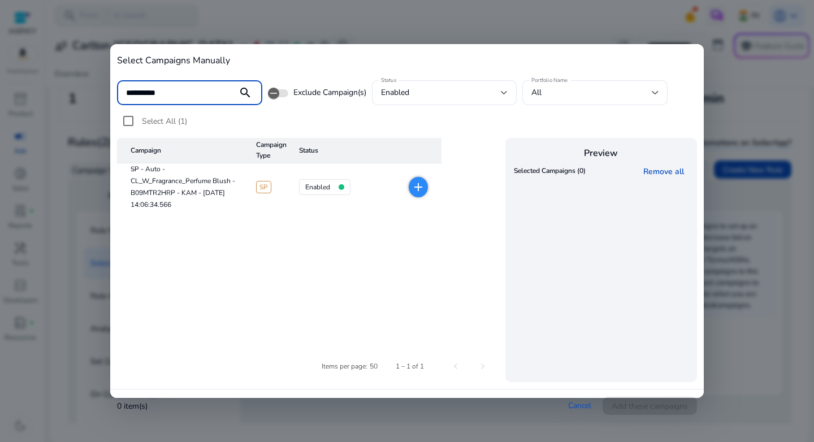
type input "**********"
click at [413, 186] on mat-icon "add" at bounding box center [418, 187] width 14 height 14
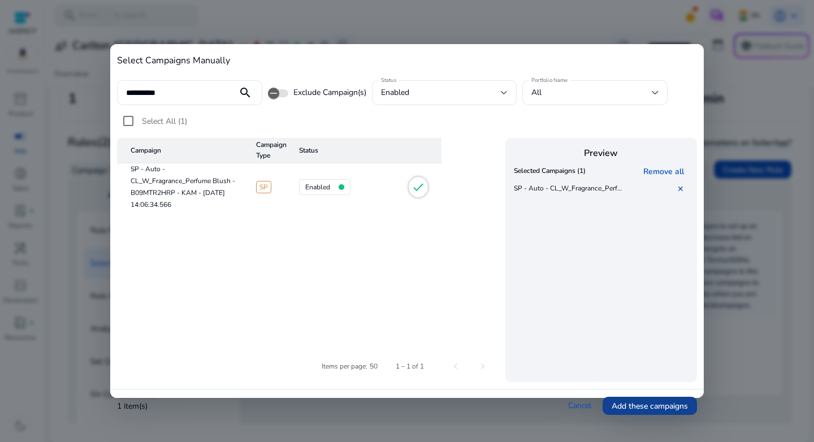
click at [662, 406] on span "Add these campaigns" at bounding box center [649, 406] width 76 height 12
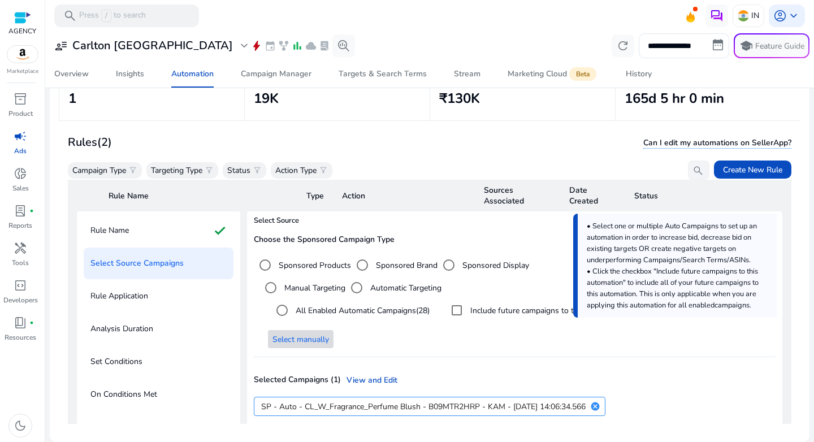
scroll to position [143, 0]
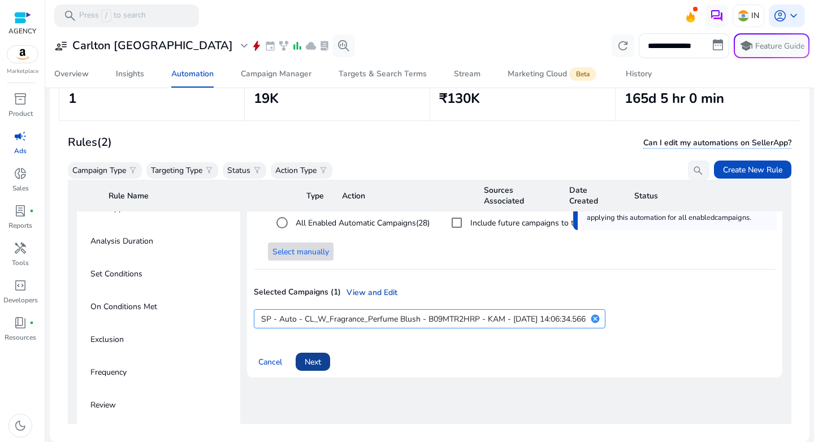
click at [312, 361] on span "Next" at bounding box center [313, 362] width 16 height 12
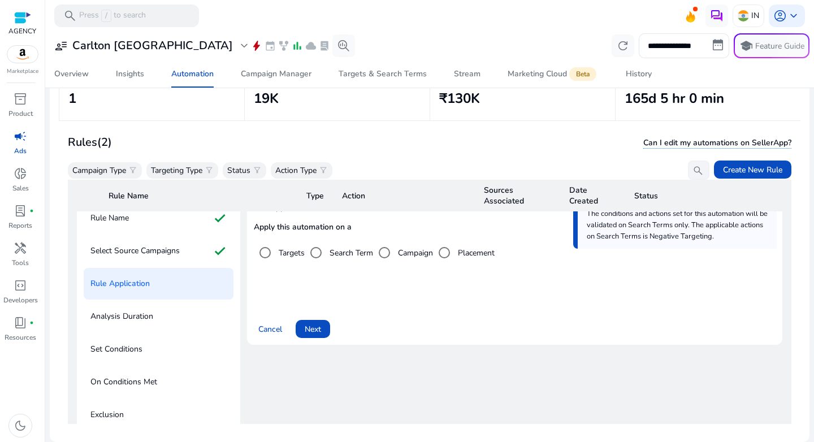
scroll to position [80, 0]
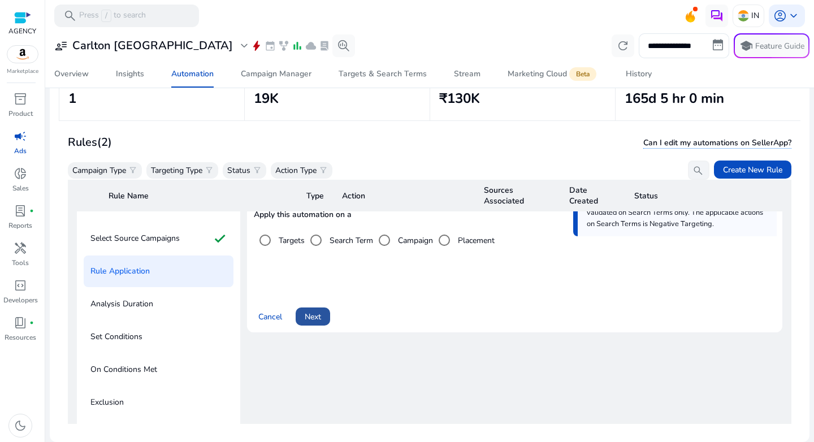
click at [310, 316] on span "Next" at bounding box center [313, 317] width 16 height 12
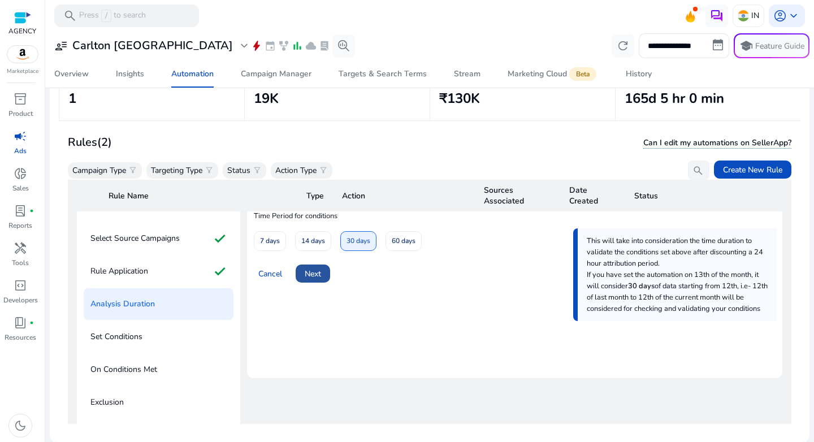
click at [307, 268] on span "Next" at bounding box center [313, 274] width 16 height 12
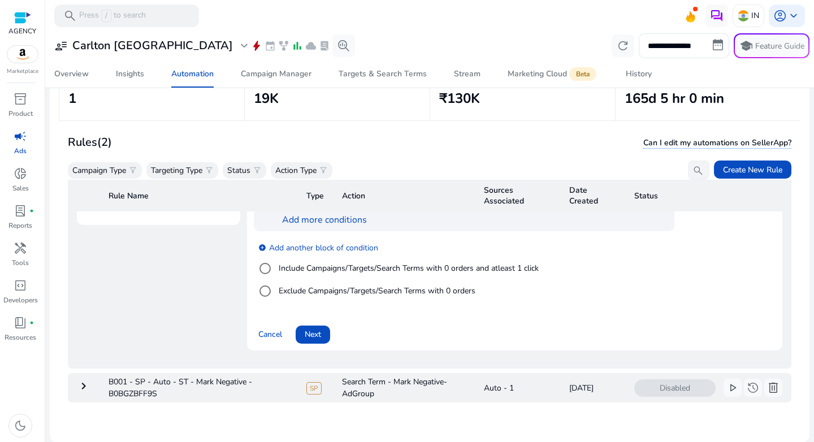
scroll to position [355, 0]
click at [278, 261] on div at bounding box center [264, 267] width 27 height 27
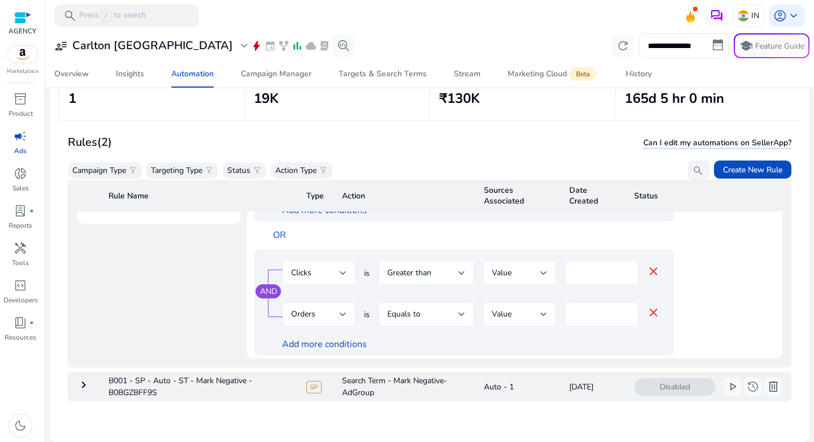
scroll to position [41, 0]
click at [325, 271] on div "Clicks" at bounding box center [315, 276] width 49 height 12
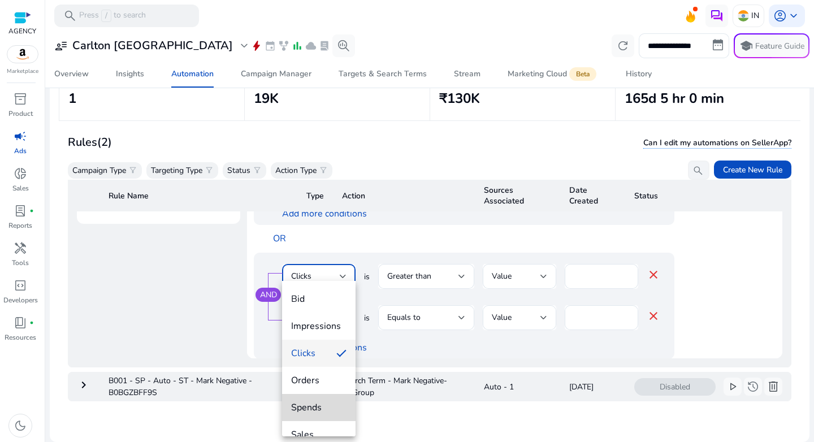
click at [327, 405] on span "Spends" at bounding box center [318, 407] width 55 height 12
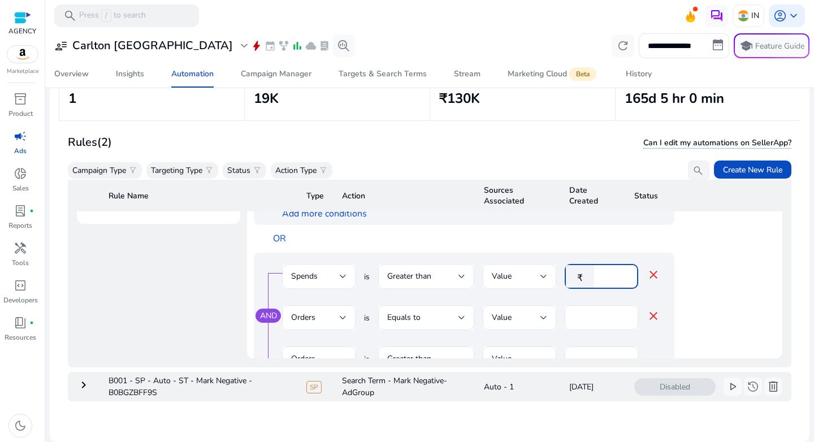
drag, startPoint x: 612, startPoint y: 268, endPoint x: 573, endPoint y: 268, distance: 39.6
click at [573, 268] on div "₹ **" at bounding box center [596, 276] width 64 height 25
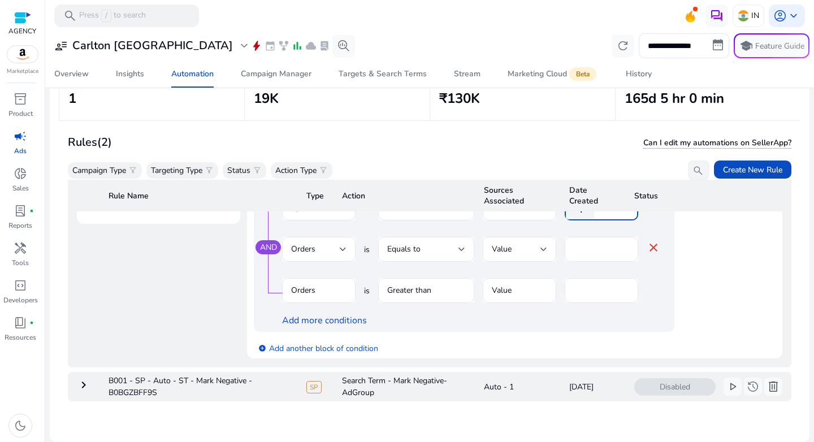
scroll to position [111, 0]
click at [654, 241] on mat-icon "close" at bounding box center [653, 247] width 14 height 14
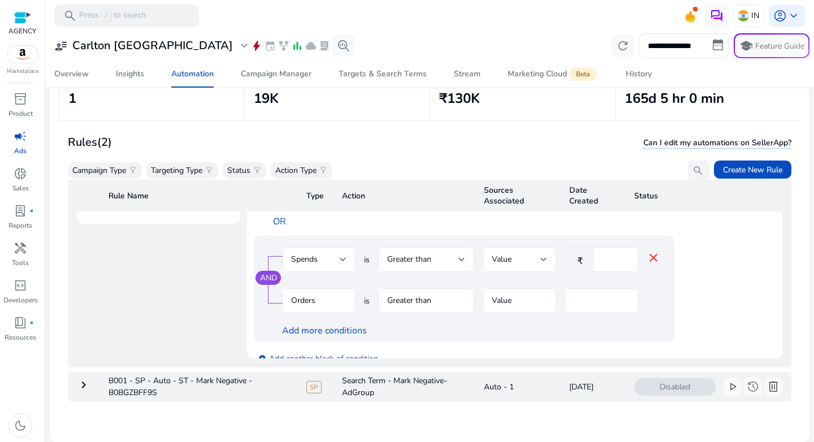
scroll to position [57, 0]
drag, startPoint x: 612, startPoint y: 255, endPoint x: 588, endPoint y: 252, distance: 25.0
click at [588, 252] on div "₹ **" at bounding box center [596, 260] width 64 height 25
click at [709, 312] on div "AND Spends is Greater than Value ₹ *** close Orders is Greater than Value * Add…" at bounding box center [487, 290] width 466 height 106
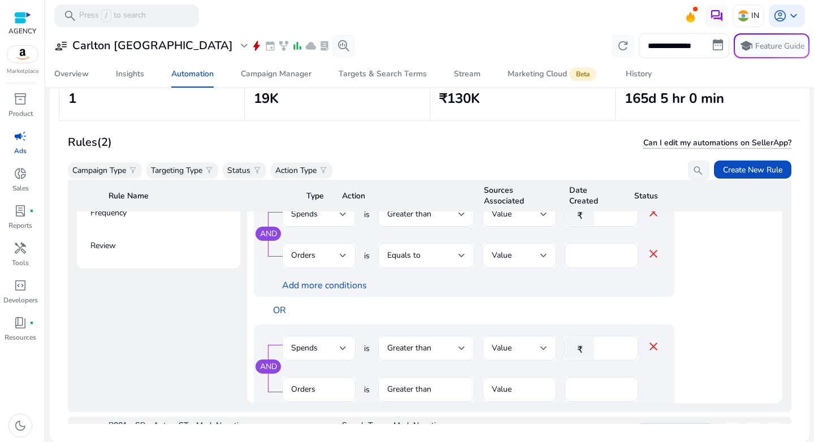
scroll to position [14, 0]
click at [336, 344] on div "Spends" at bounding box center [315, 348] width 49 height 12
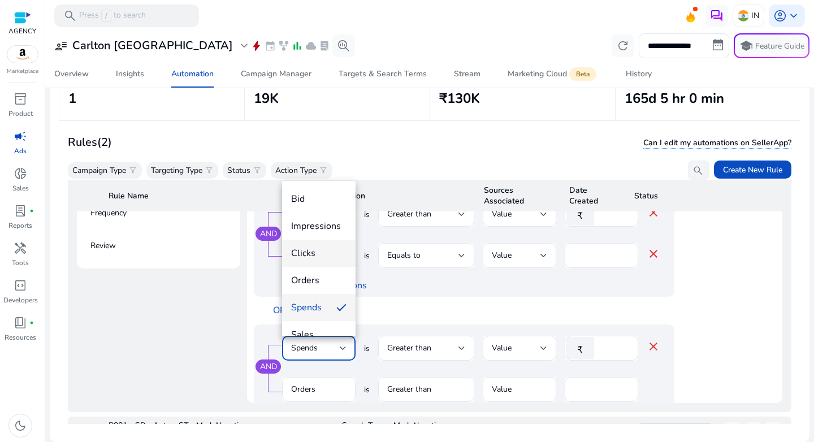
click at [316, 254] on span "Clicks" at bounding box center [318, 253] width 55 height 12
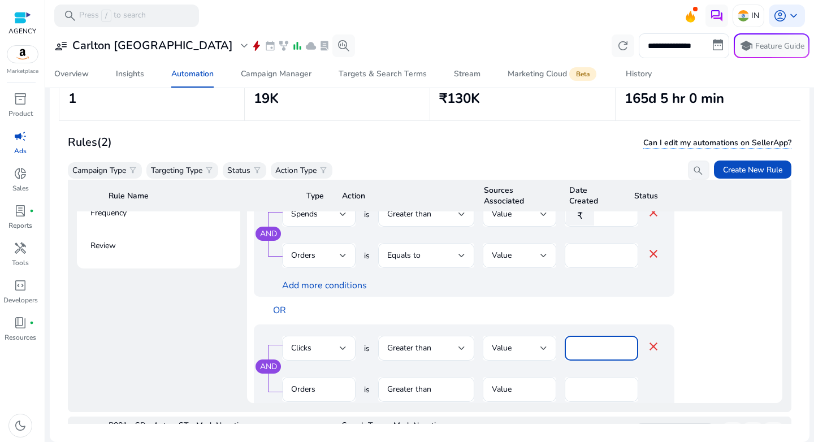
drag, startPoint x: 598, startPoint y: 351, endPoint x: 542, endPoint y: 346, distance: 55.6
click at [542, 346] on div "Clicks is Greater than Value *** close" at bounding box center [471, 354] width 378 height 37
type input "**"
click at [728, 363] on app-ppc-editable-conditions "AND Orders is Less than Value * close ACoS is Greater than Value % ** close Ord…" at bounding box center [514, 240] width 521 height 533
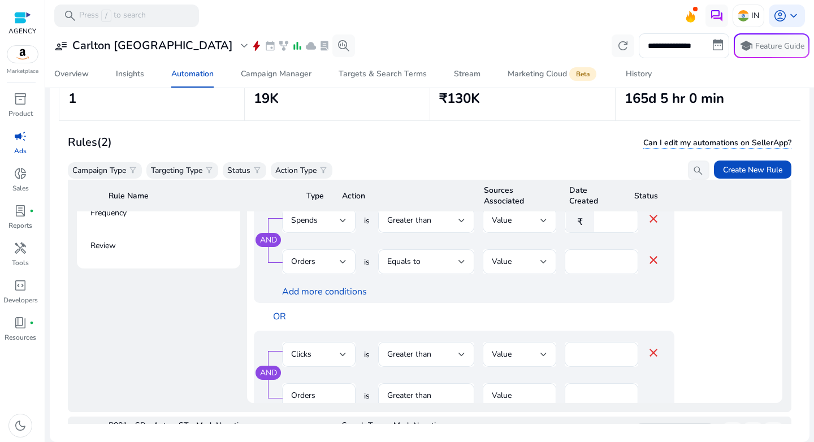
scroll to position [0, 0]
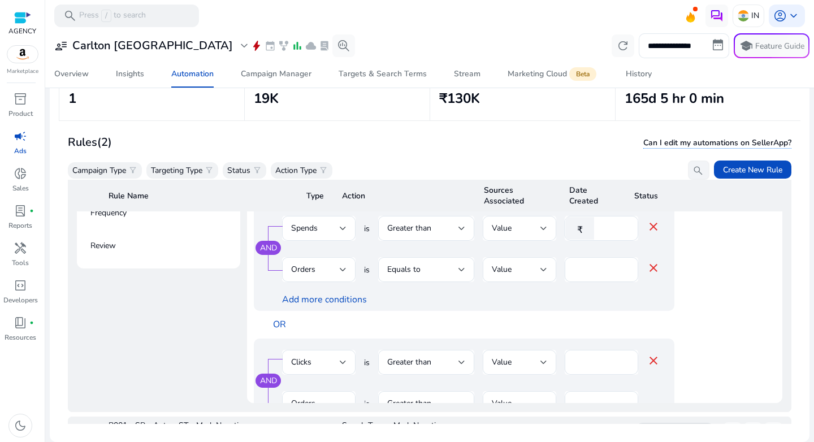
click at [694, 354] on div "AND Clicks is Greater than Value ** close Orders is Greater than Value * Add mo…" at bounding box center [487, 391] width 466 height 106
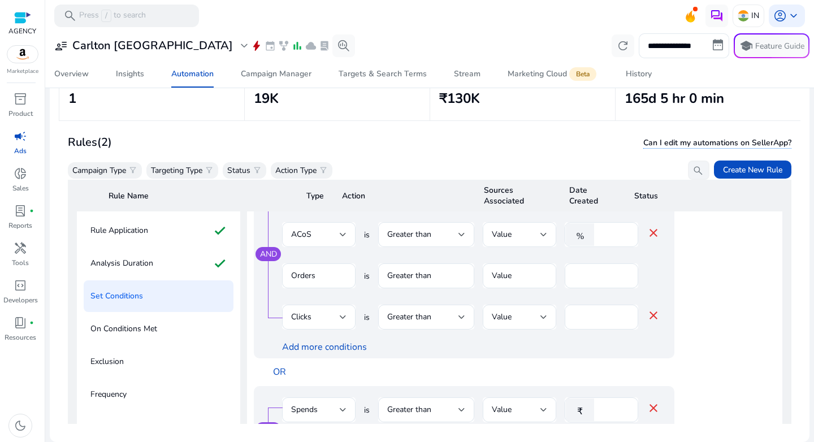
scroll to position [34, 0]
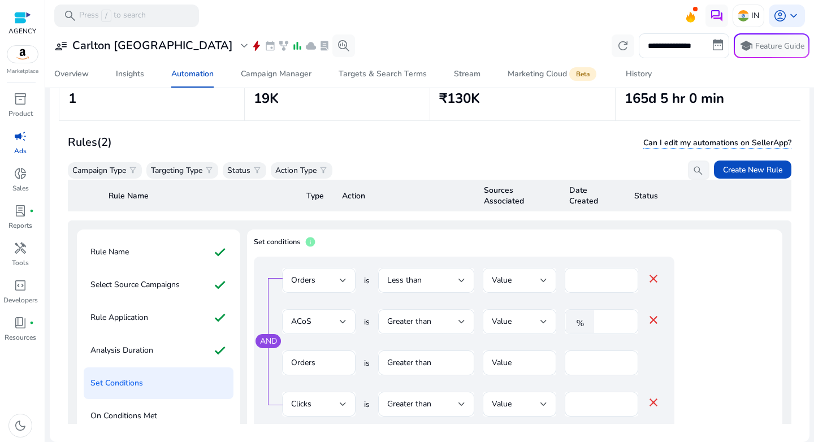
click at [653, 402] on mat-icon "close" at bounding box center [653, 402] width 14 height 14
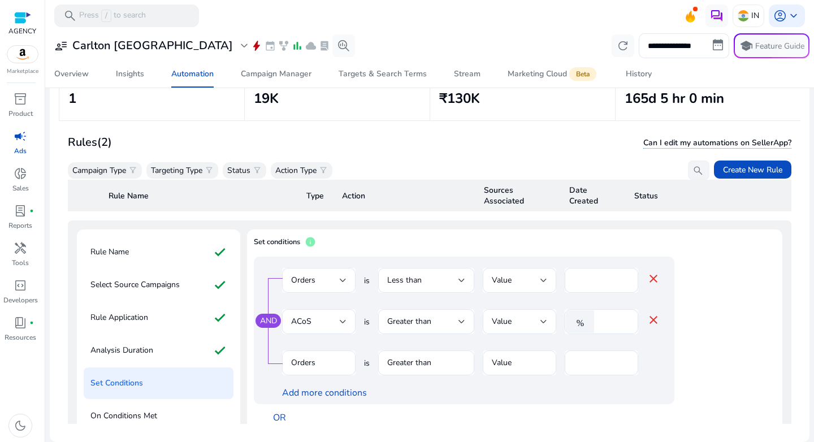
click at [716, 367] on div "AND Orders is Less than Value * close ACoS is Greater than Value % ** close Ord…" at bounding box center [487, 344] width 466 height 175
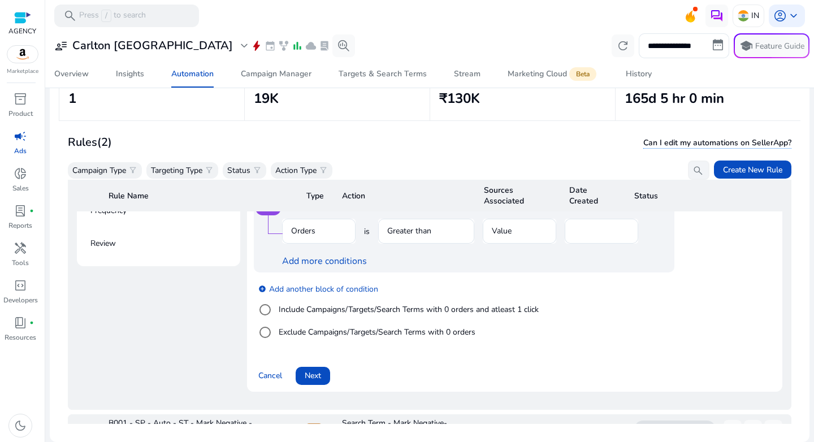
scroll to position [307, 0]
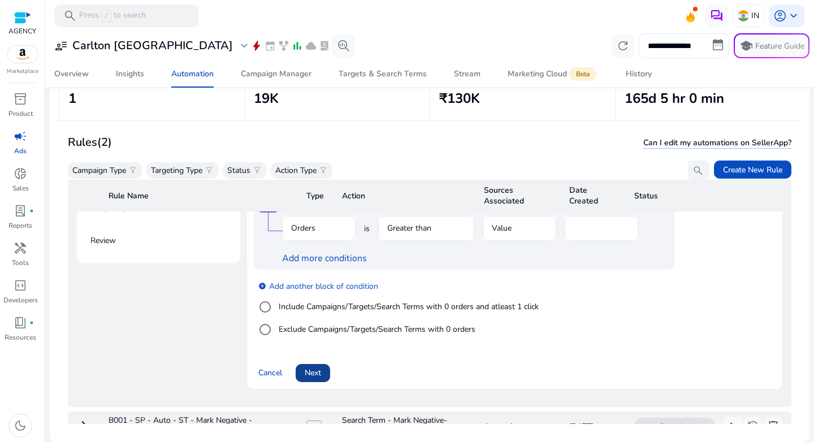
click at [314, 368] on span "Next" at bounding box center [313, 373] width 16 height 12
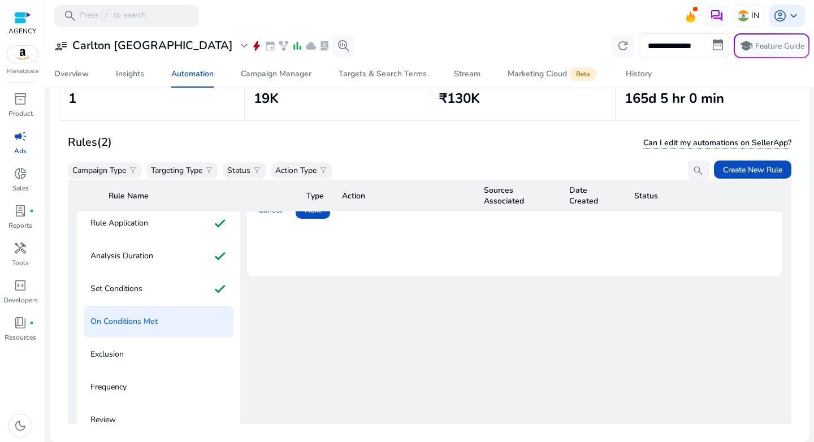
scroll to position [0, 0]
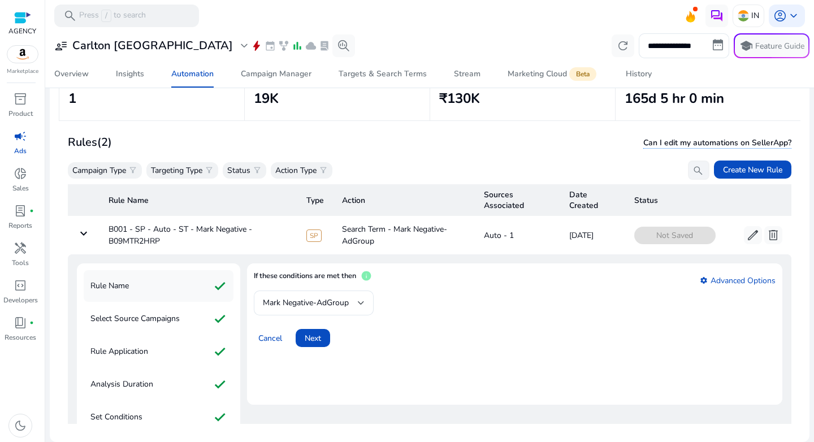
click at [150, 294] on div "Rule Name check" at bounding box center [159, 286] width 150 height 32
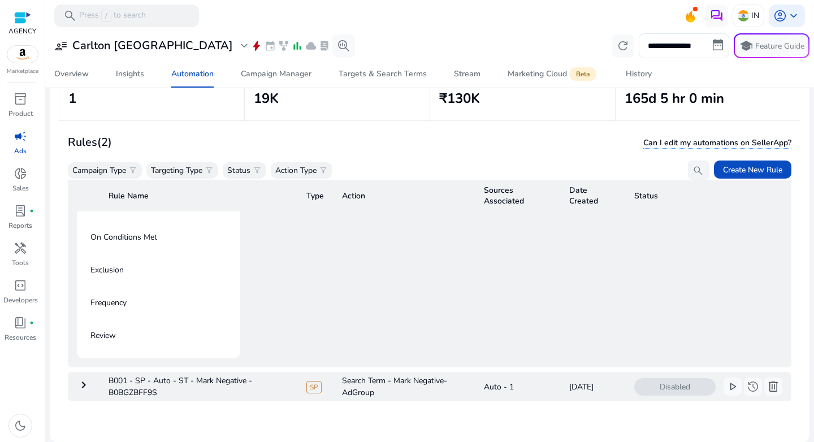
scroll to position [221, 0]
click at [116, 268] on p "Exclusion" at bounding box center [106, 270] width 33 height 18
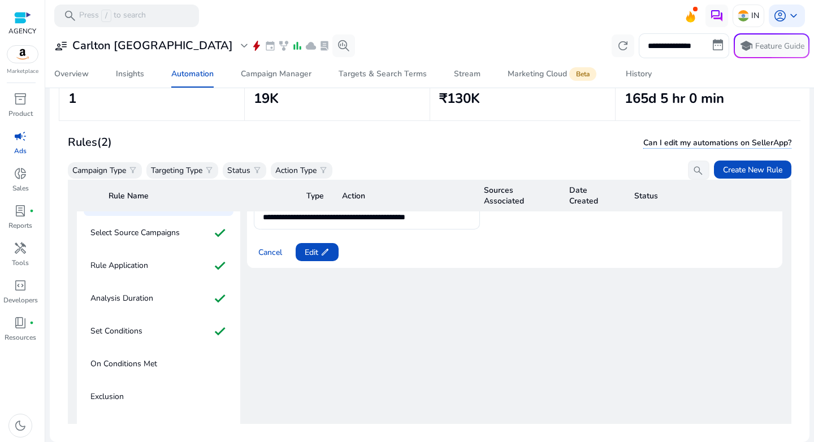
scroll to position [5, 0]
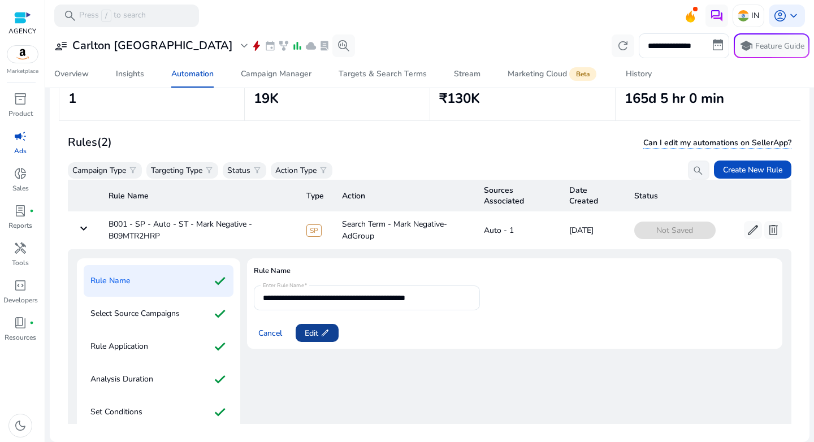
click at [315, 339] on span at bounding box center [316, 332] width 43 height 27
click at [313, 336] on span "Next" at bounding box center [313, 333] width 16 height 12
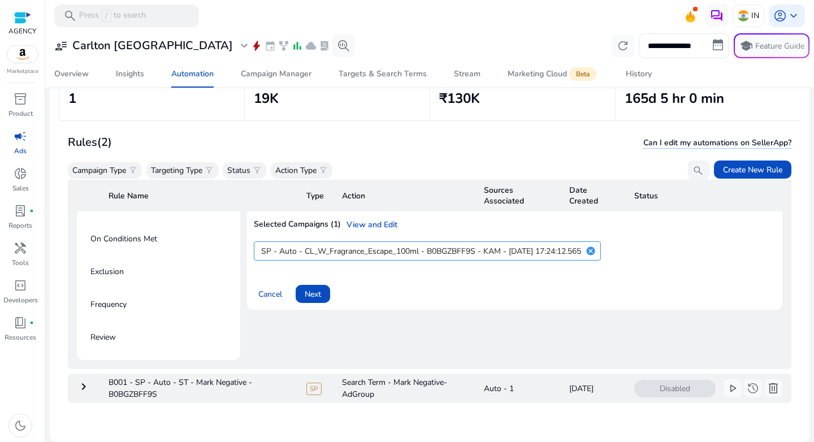
scroll to position [212, 0]
click at [317, 297] on span "Next" at bounding box center [313, 293] width 16 height 12
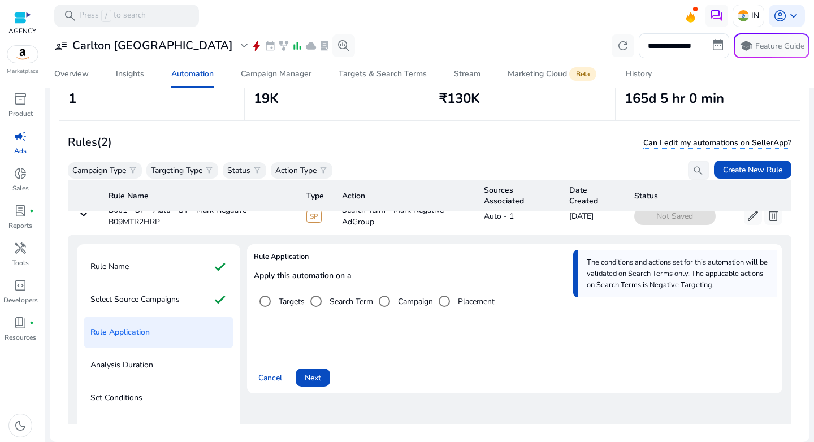
scroll to position [0, 0]
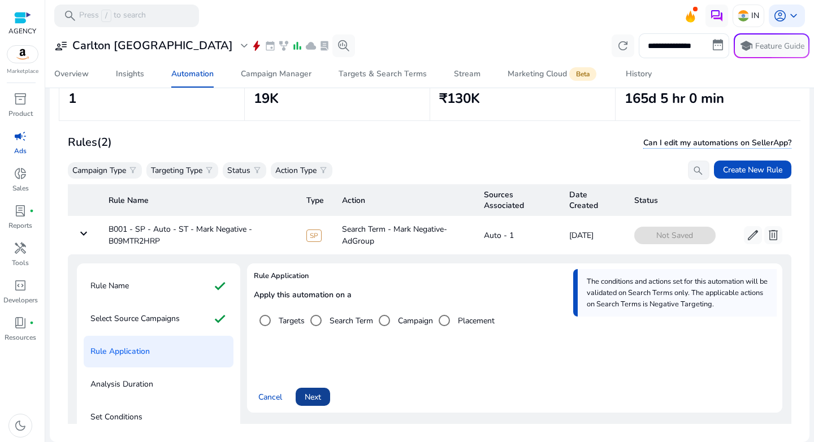
click at [314, 393] on span "Next" at bounding box center [313, 397] width 16 height 12
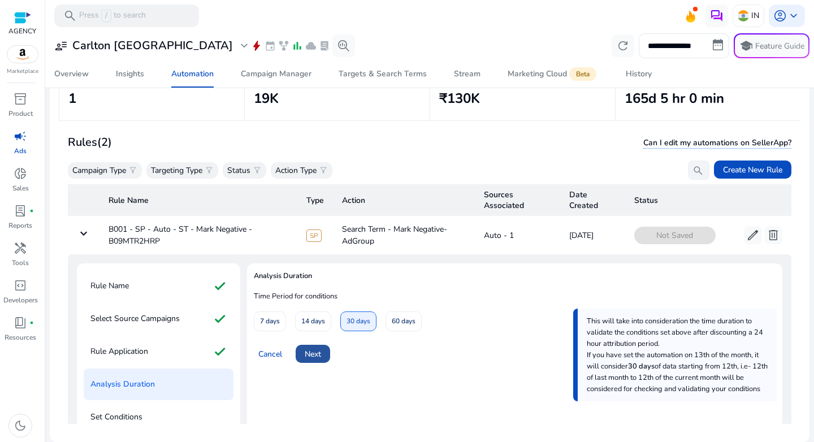
click at [305, 350] on span "Next" at bounding box center [313, 354] width 16 height 12
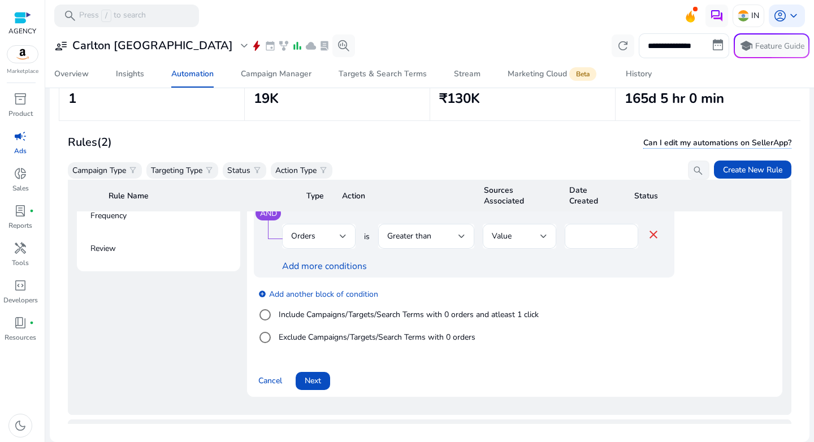
scroll to position [355, 0]
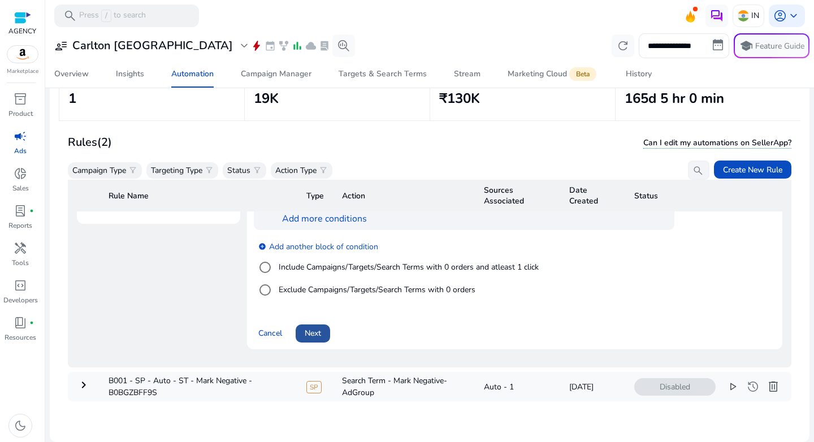
click at [300, 327] on span at bounding box center [312, 333] width 34 height 27
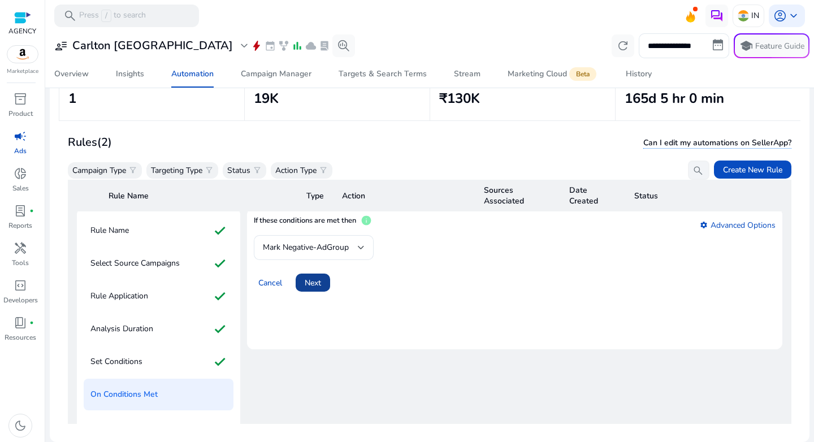
scroll to position [55, 0]
click at [305, 288] on span "Next" at bounding box center [313, 283] width 16 height 12
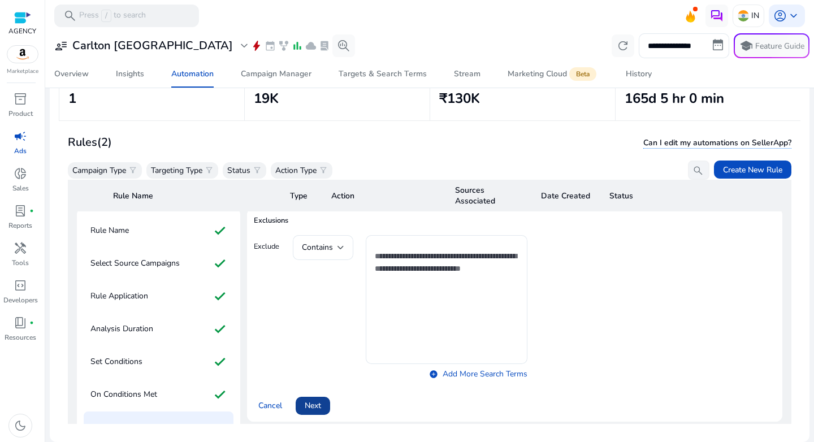
click at [315, 409] on span "Next" at bounding box center [313, 405] width 16 height 12
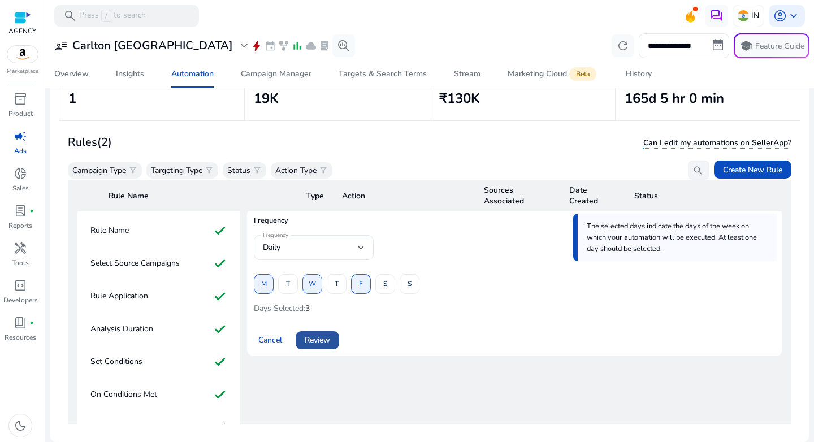
click at [325, 340] on span "Review" at bounding box center [317, 340] width 25 height 12
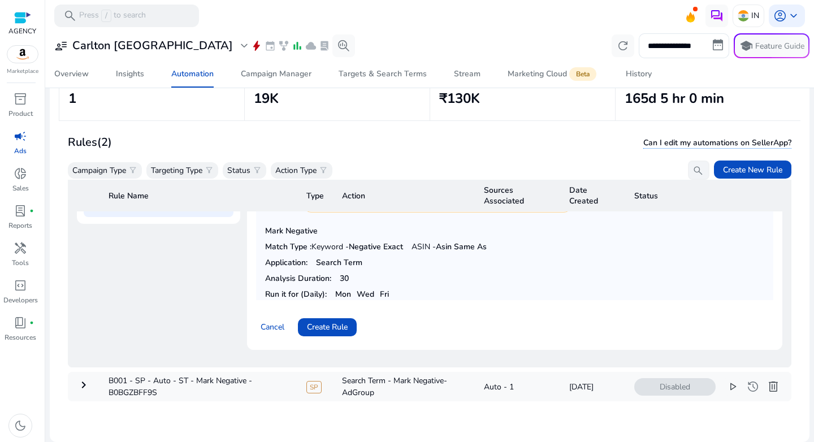
scroll to position [355, 0]
click at [312, 328] on span at bounding box center [327, 327] width 59 height 27
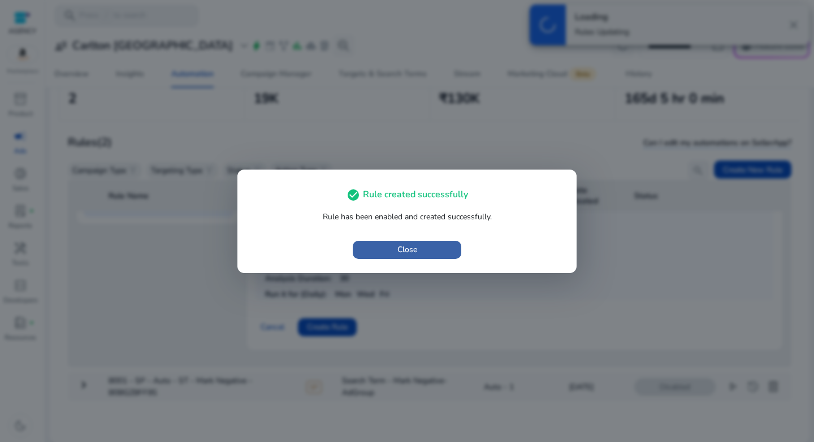
click at [397, 258] on span "button" at bounding box center [407, 249] width 108 height 27
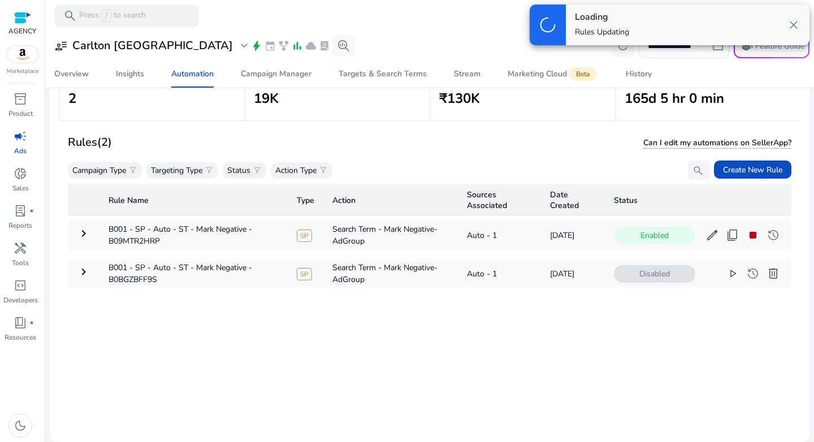
scroll to position [0, 0]
click at [725, 273] on span "play_arrow" at bounding box center [732, 274] width 14 height 14
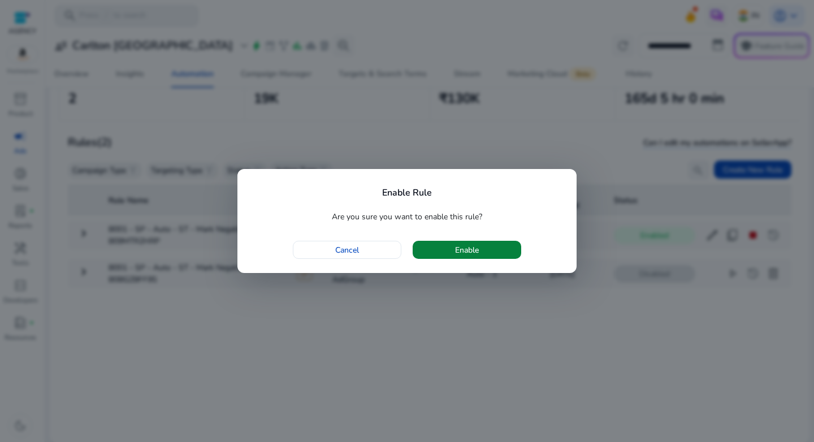
click at [453, 248] on span "button" at bounding box center [466, 249] width 108 height 27
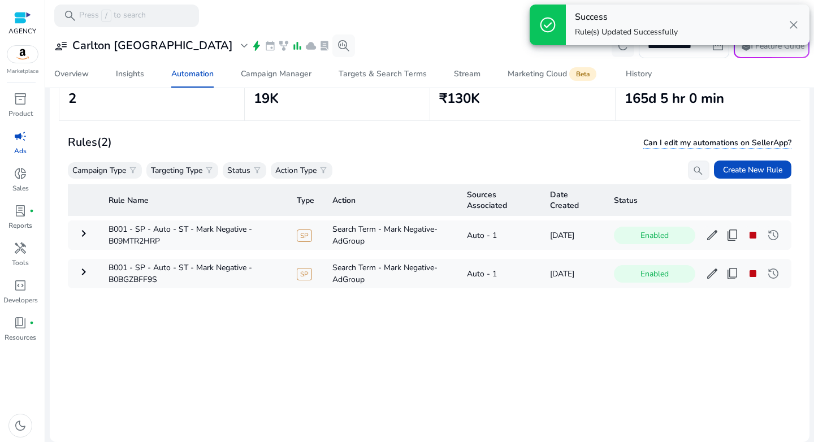
click at [545, 333] on div "Rule Name Type Action Sources Associated Date Created Status keyboard_arrow_rig…" at bounding box center [429, 302] width 723 height 244
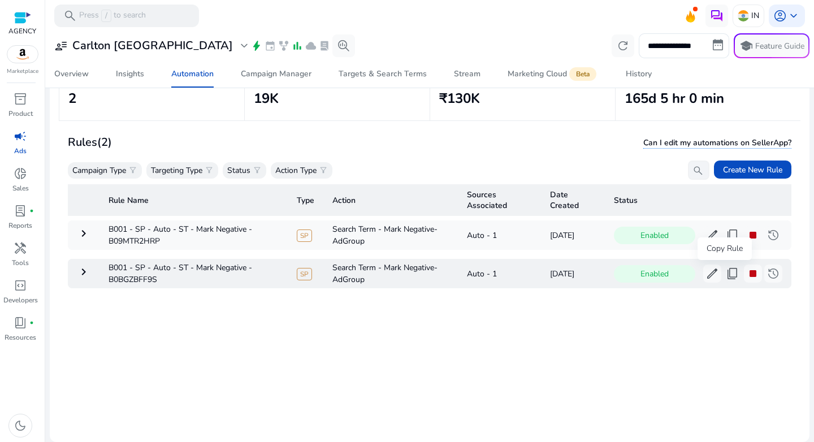
click at [725, 278] on span "content_copy" at bounding box center [732, 274] width 14 height 14
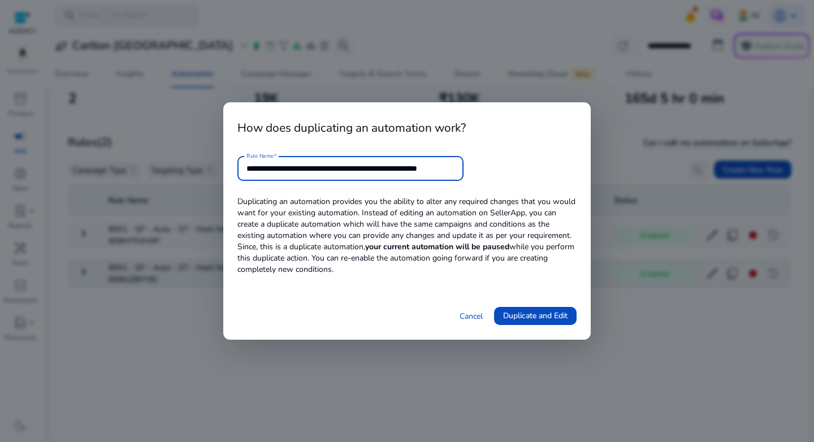
scroll to position [0, 23]
drag, startPoint x: 370, startPoint y: 166, endPoint x: 514, endPoint y: 163, distance: 144.1
click at [514, 163] on form "**********" at bounding box center [406, 168] width 339 height 25
type input "**********"
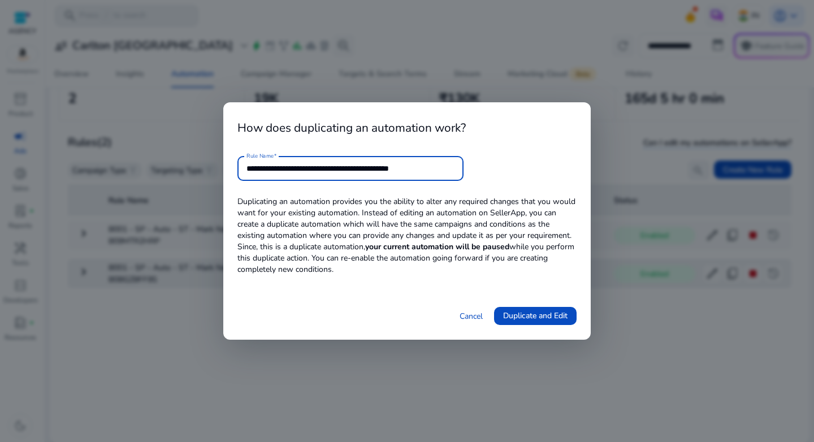
click at [506, 182] on div "**********" at bounding box center [406, 220] width 367 height 237
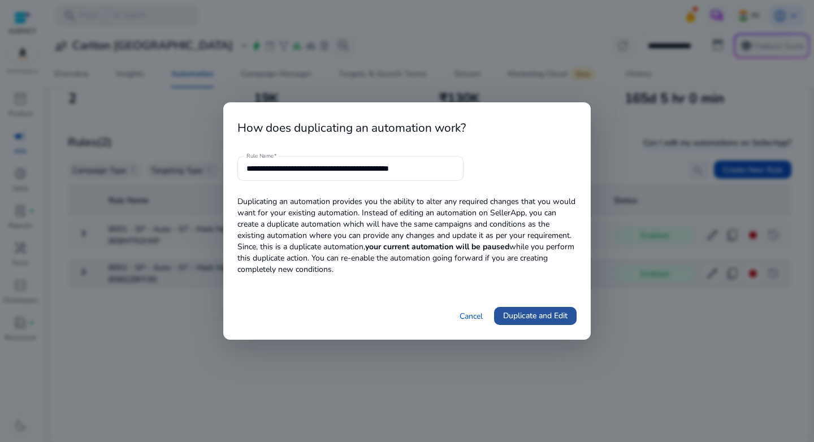
click at [540, 319] on span "Duplicate and Edit" at bounding box center [535, 316] width 64 height 12
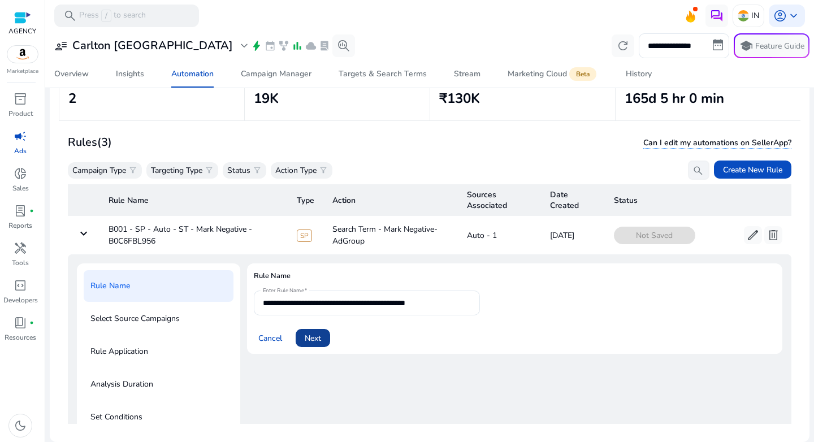
click at [316, 332] on span "Next" at bounding box center [313, 338] width 16 height 12
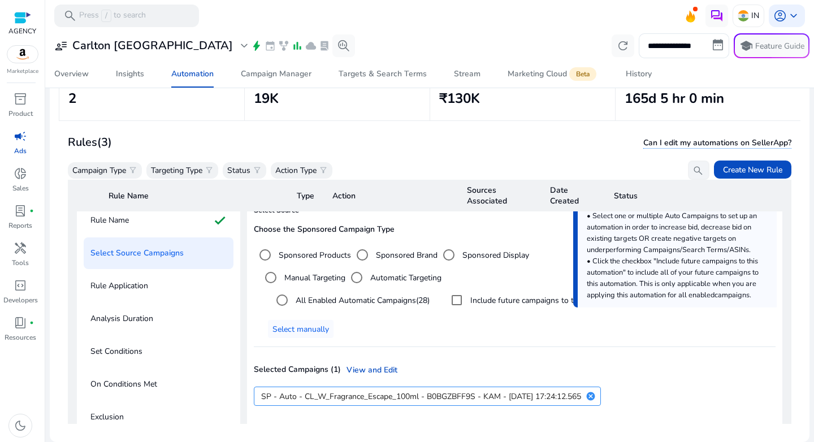
scroll to position [84, 0]
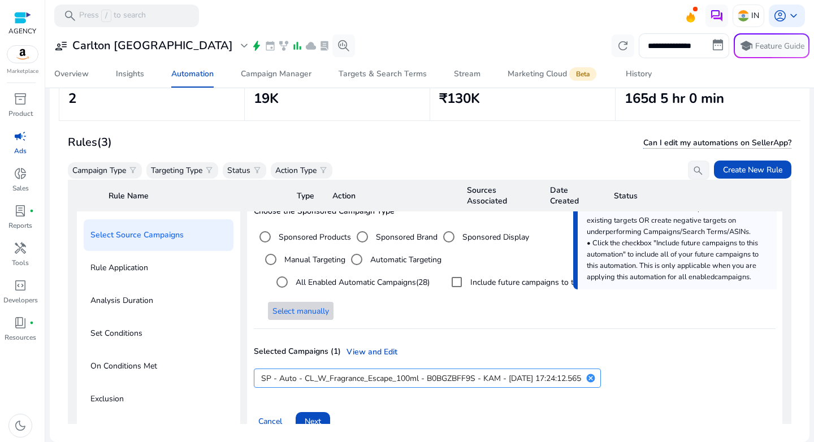
click at [305, 313] on span "Select manually" at bounding box center [300, 311] width 56 height 12
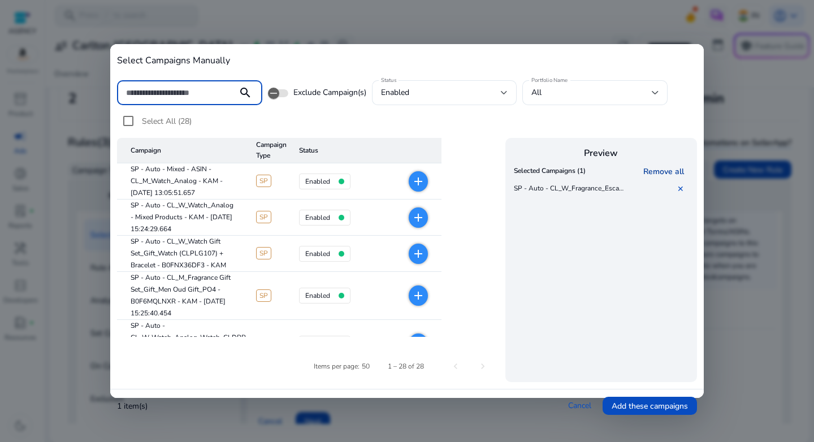
click at [654, 169] on link "Remove all" at bounding box center [665, 171] width 45 height 11
click at [189, 97] on input at bounding box center [177, 92] width 102 height 12
paste input "**********"
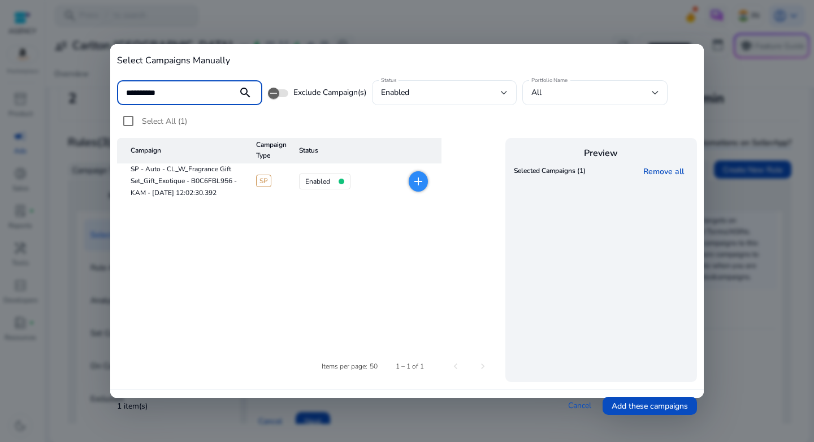
type input "**********"
click at [422, 181] on mat-icon "add" at bounding box center [418, 182] width 14 height 14
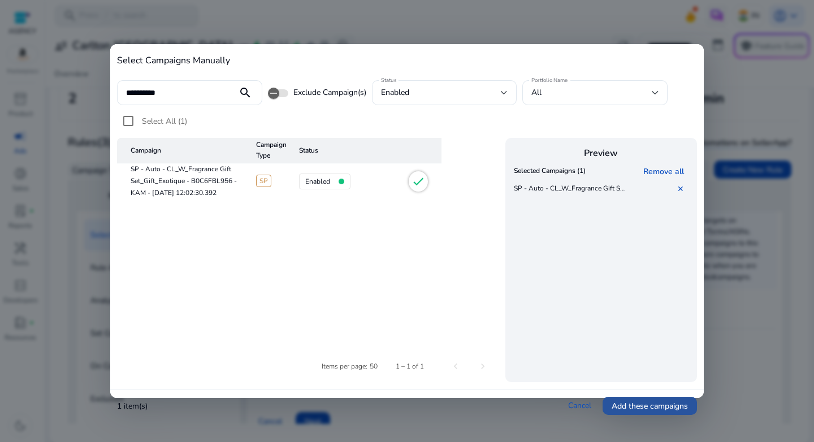
click at [648, 408] on span "Add these campaigns" at bounding box center [649, 406] width 76 height 12
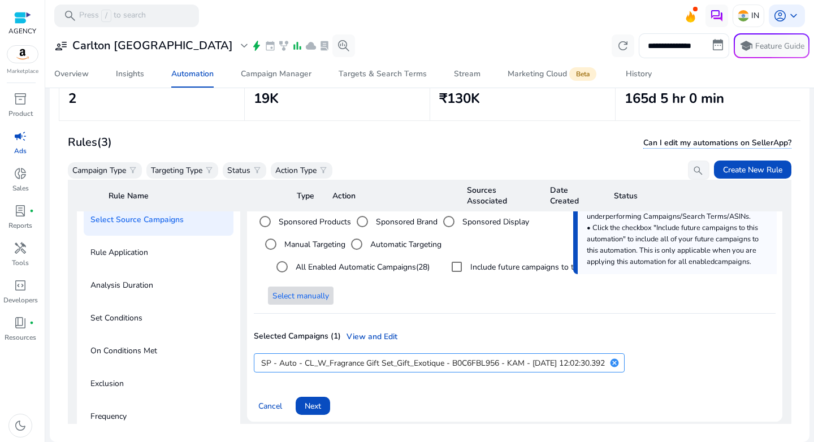
scroll to position [259, 0]
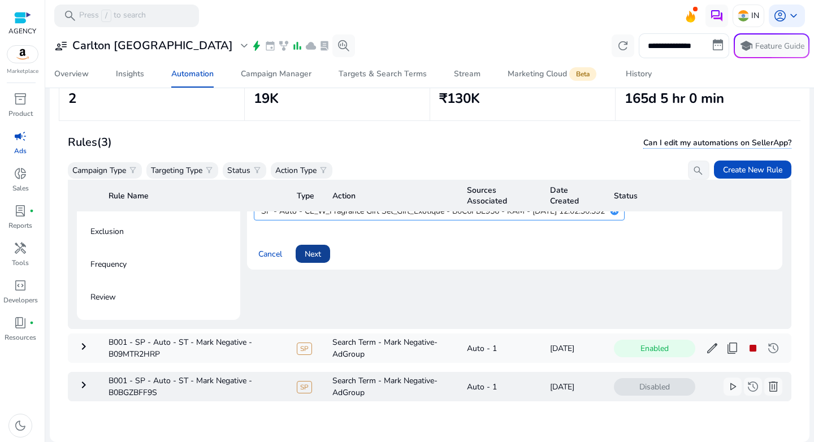
click at [302, 246] on span at bounding box center [312, 253] width 34 height 27
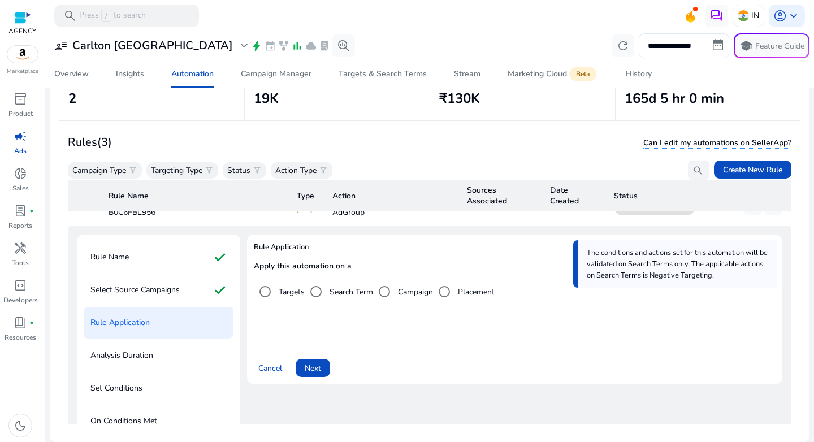
scroll to position [28, 0]
click at [314, 371] on span "Next" at bounding box center [313, 369] width 16 height 12
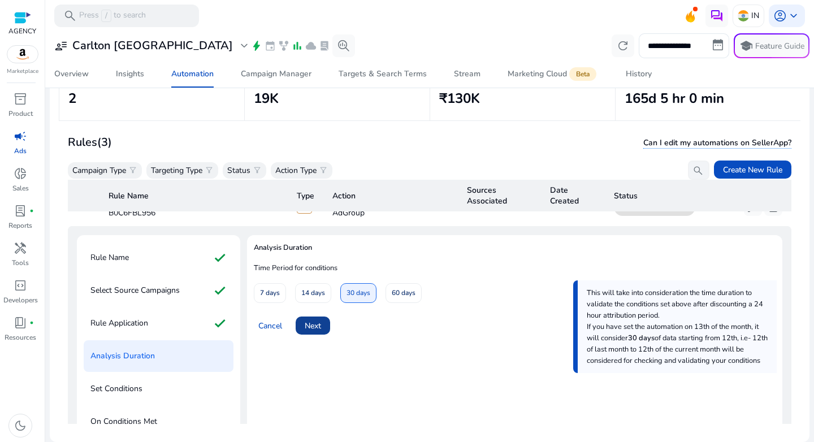
click at [319, 327] on span "Next" at bounding box center [313, 326] width 16 height 12
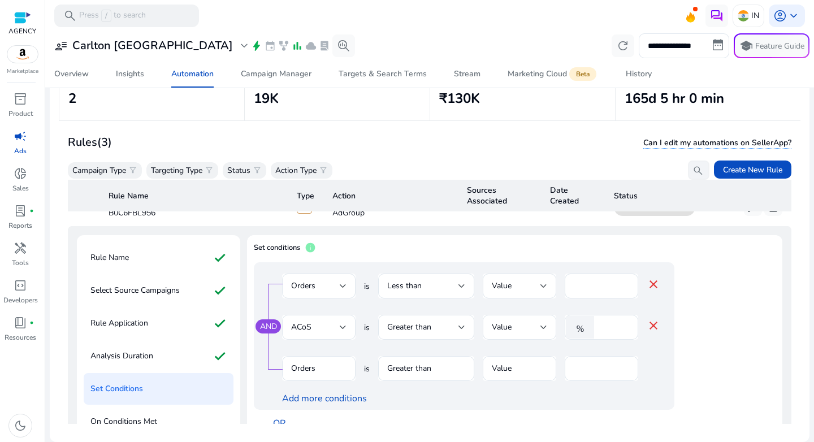
click at [433, 247] on div "Set conditions info" at bounding box center [514, 252] width 521 height 20
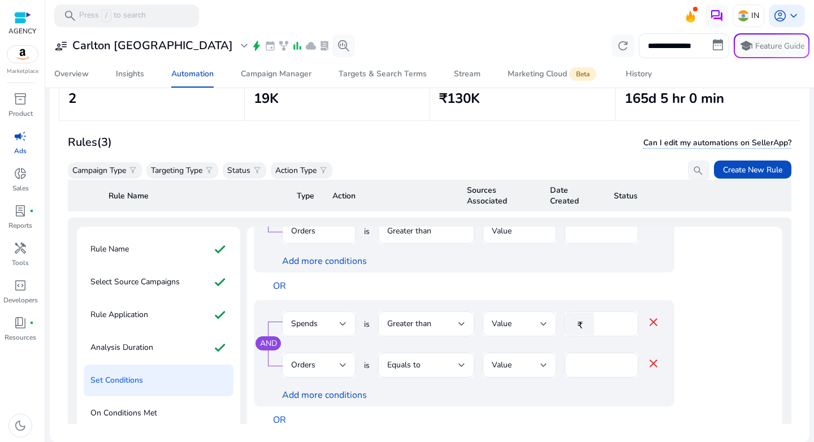
scroll to position [39, 0]
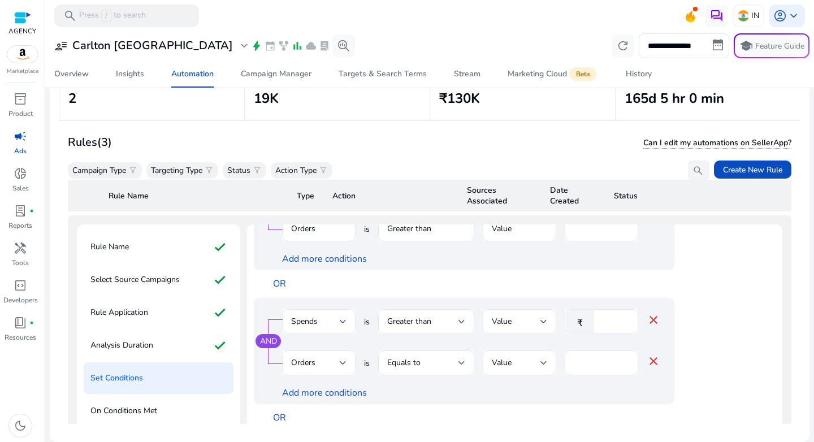
click at [611, 324] on input "***" at bounding box center [613, 321] width 29 height 12
type input "***"
click at [724, 334] on app-ppc-editable-conditions "AND Orders is Less than Value * close ACoS is Greater than Value % ** close Ord…" at bounding box center [514, 369] width 521 height 492
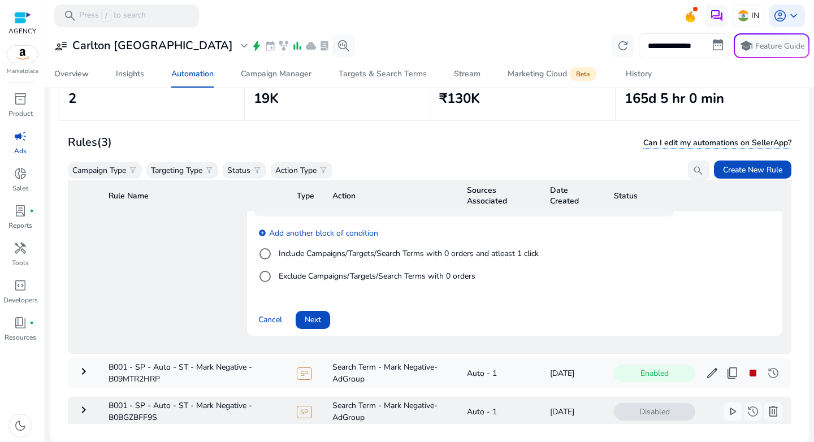
scroll to position [365, 0]
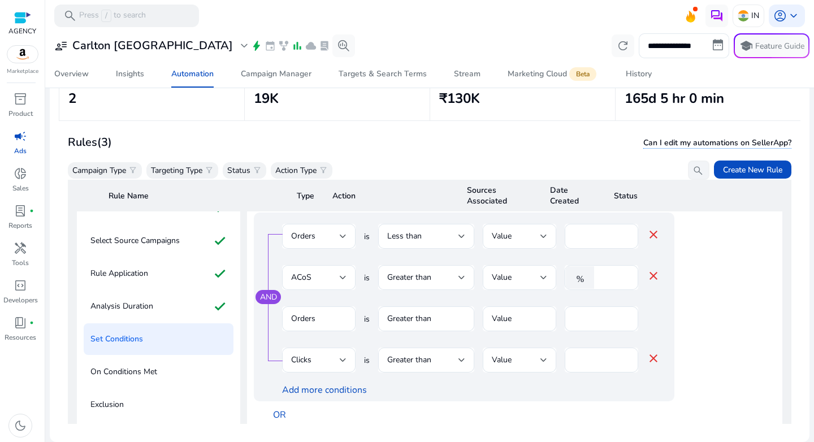
scroll to position [60, 0]
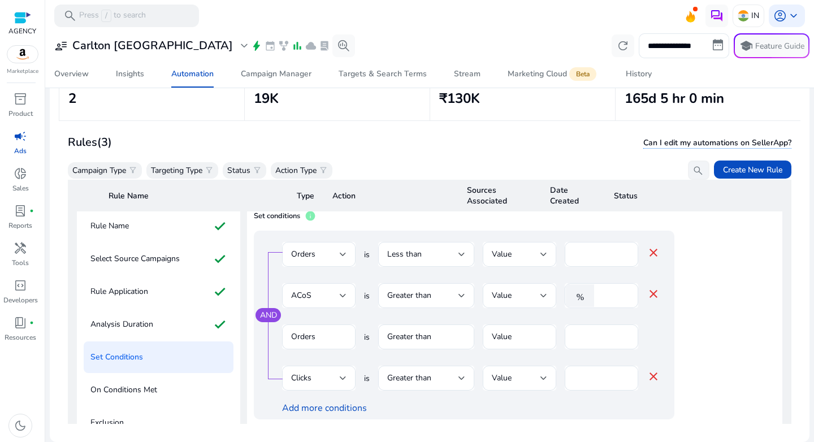
click at [654, 377] on mat-icon "close" at bounding box center [653, 377] width 14 height 14
click at [444, 338] on mat-form-field "Greater than" at bounding box center [426, 342] width 96 height 37
click at [690, 341] on div "AND Orders is Less than Value * close ACoS is Greater than Value % ** close Ord…" at bounding box center [487, 339] width 466 height 216
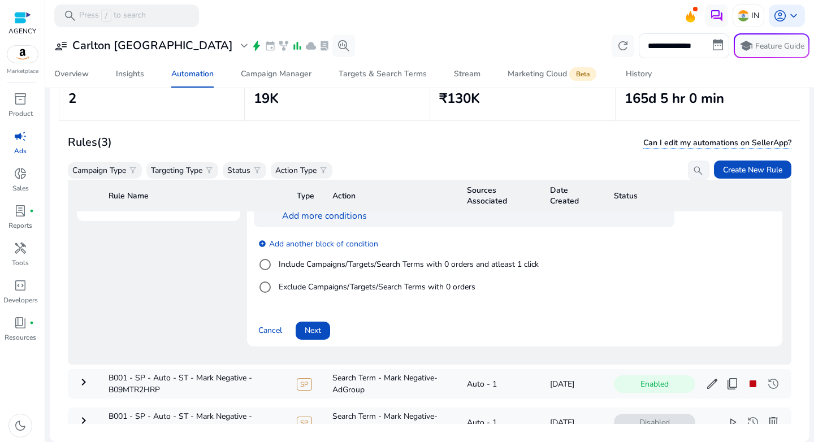
scroll to position [394, 0]
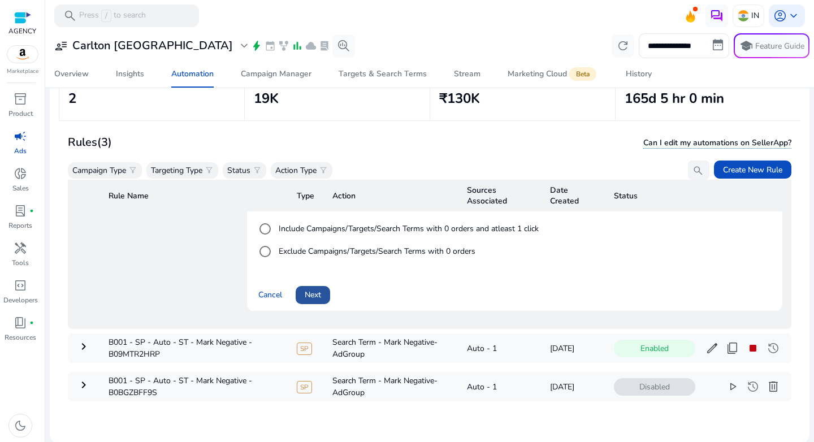
click at [325, 284] on span at bounding box center [312, 294] width 34 height 27
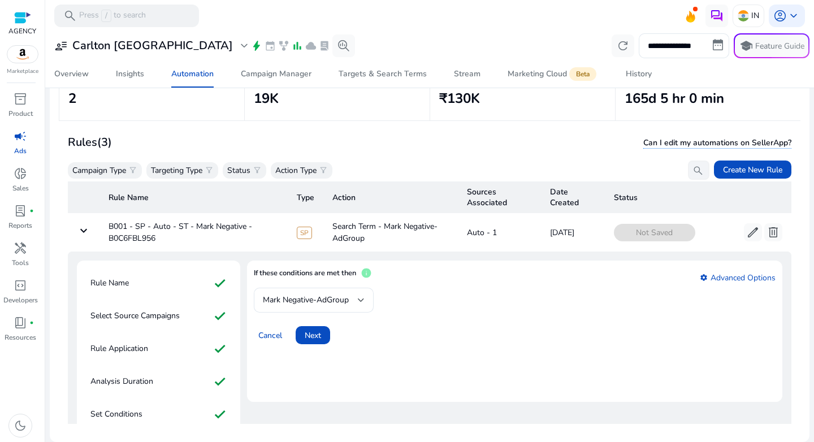
scroll to position [0, 0]
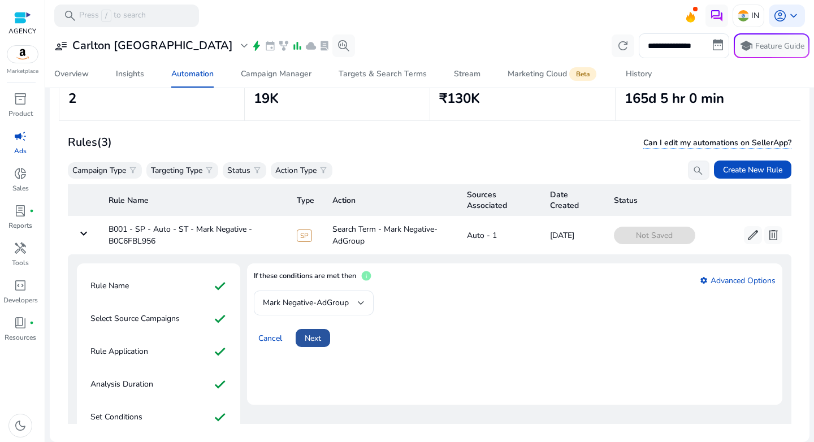
click at [312, 337] on span "Next" at bounding box center [313, 338] width 16 height 12
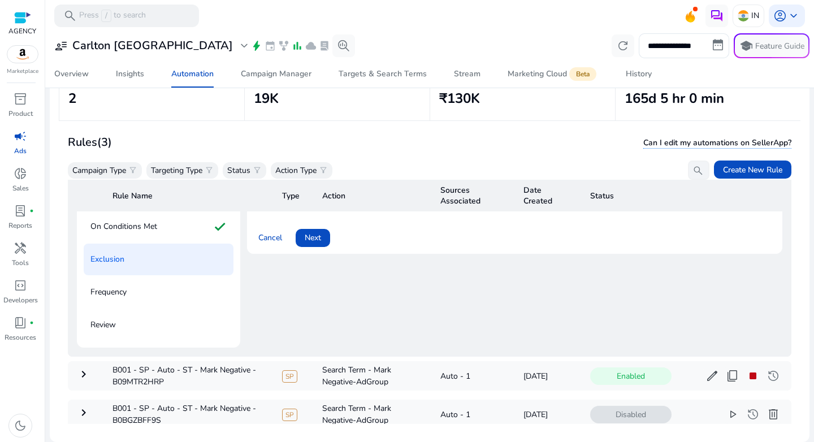
scroll to position [137, 0]
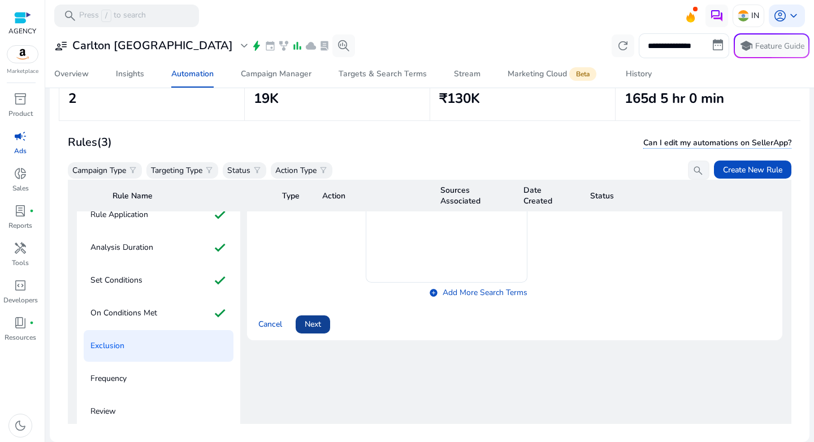
click at [316, 324] on span "Next" at bounding box center [313, 324] width 16 height 12
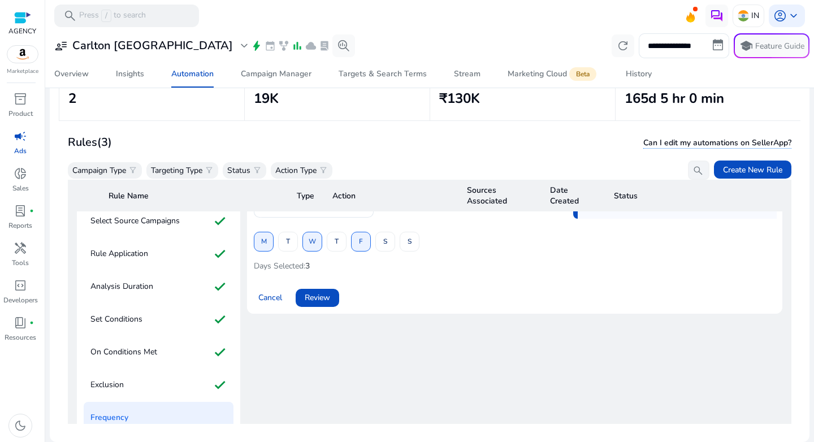
scroll to position [73, 0]
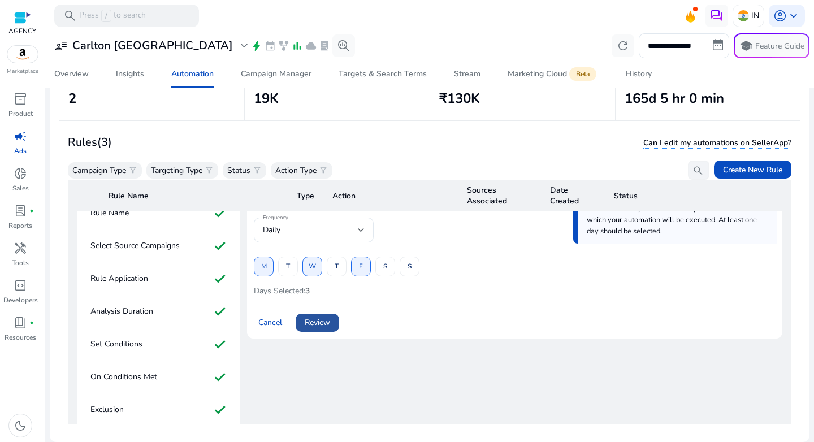
click at [319, 318] on span "Review" at bounding box center [317, 322] width 25 height 12
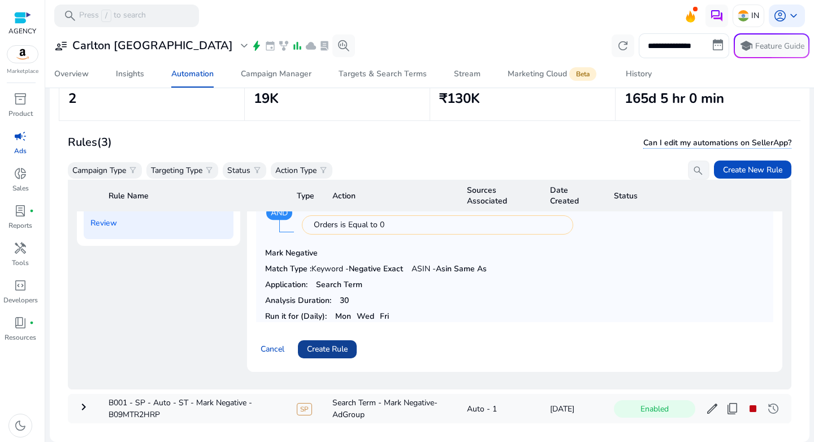
scroll to position [333, 0]
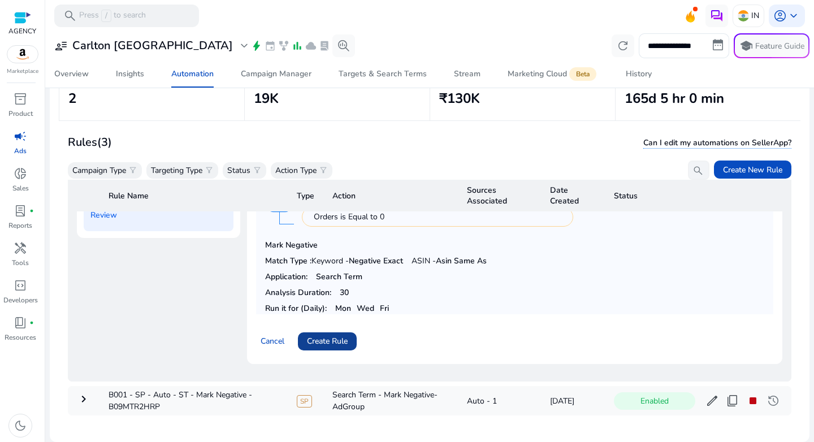
click at [304, 344] on span at bounding box center [327, 341] width 59 height 27
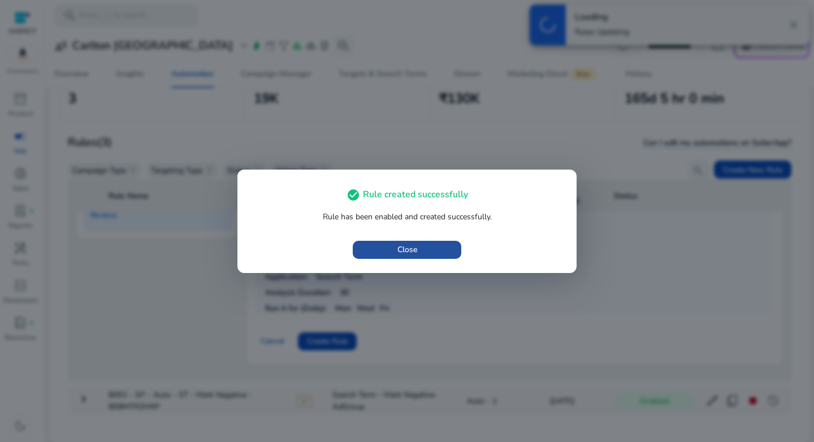
click at [424, 247] on span "button" at bounding box center [407, 249] width 108 height 27
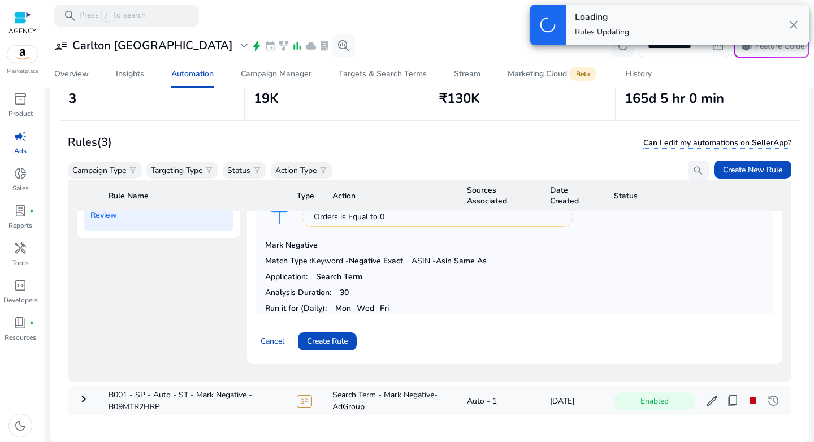
scroll to position [0, 0]
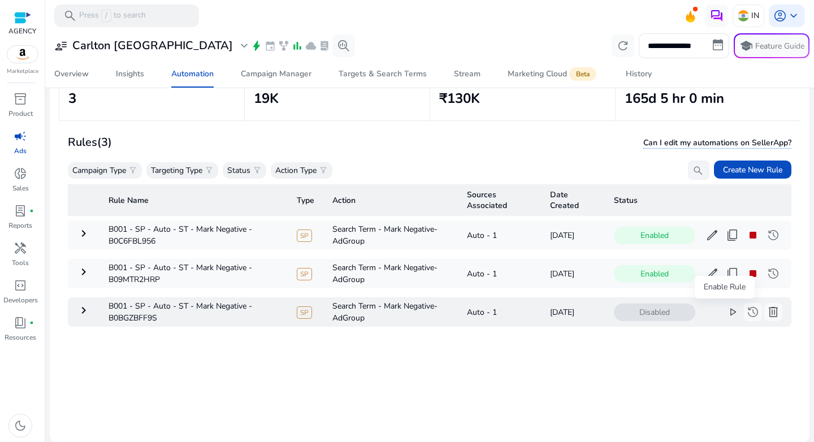
click at [725, 316] on span "play_arrow" at bounding box center [732, 312] width 14 height 14
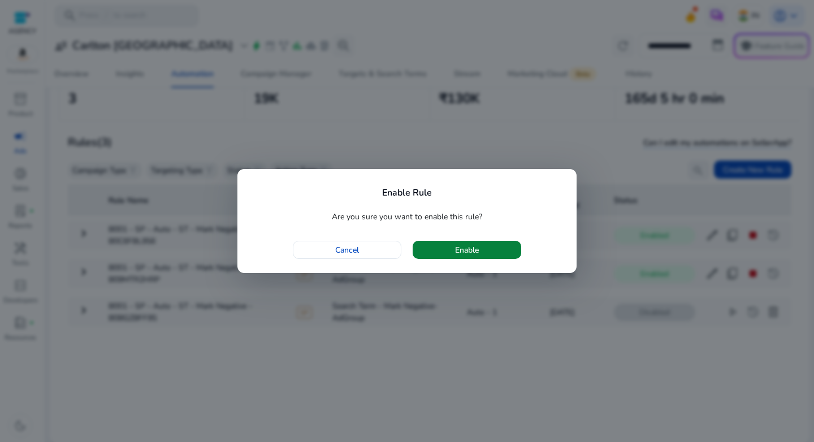
click at [488, 251] on span "button" at bounding box center [466, 249] width 108 height 27
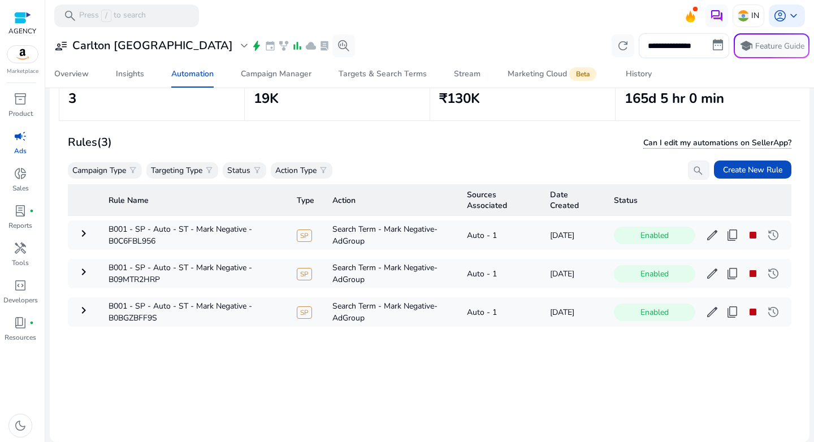
click at [320, 355] on div "Rule Name Type Action Sources Associated Date Created Status keyboard_arrow_rig…" at bounding box center [429, 302] width 723 height 244
click at [725, 313] on span "content_copy" at bounding box center [732, 312] width 14 height 14
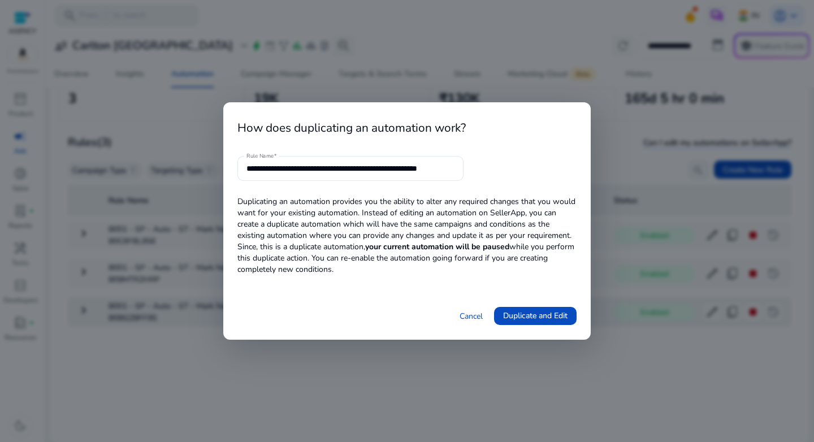
scroll to position [0, 23]
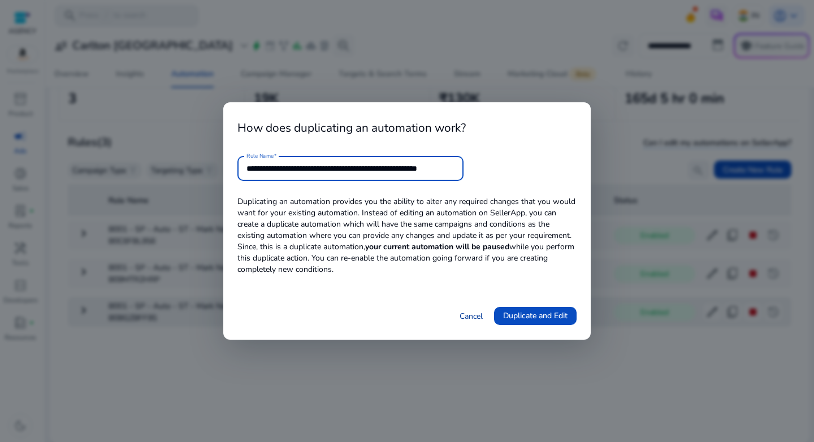
click at [462, 312] on link "Cancel" at bounding box center [470, 316] width 23 height 12
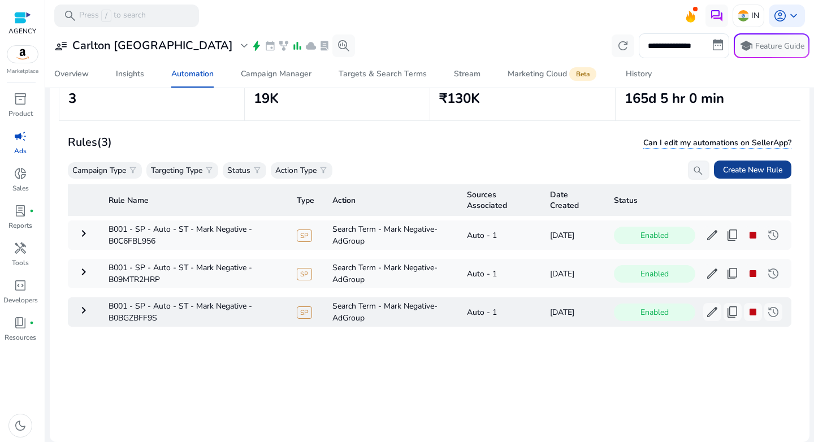
click at [731, 168] on span "Create New Rule" at bounding box center [752, 170] width 59 height 12
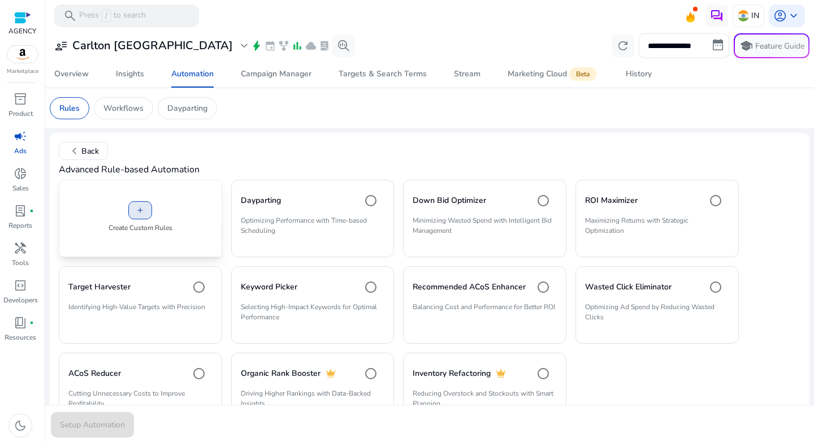
click at [140, 211] on span "add" at bounding box center [140, 210] width 9 height 9
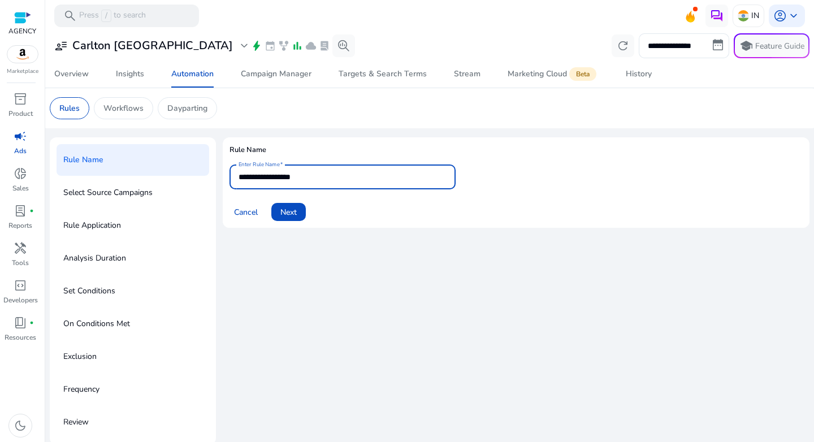
click at [344, 173] on input "**********" at bounding box center [342, 177] width 208 height 12
paste input "**********"
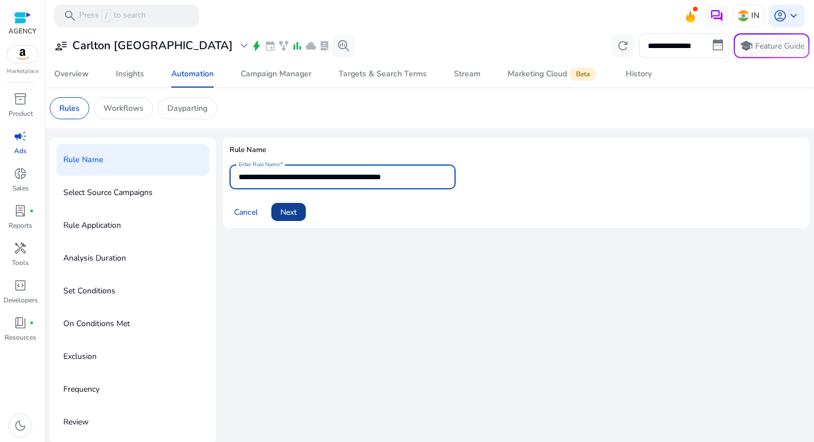
type input "**********"
click at [277, 217] on span at bounding box center [288, 211] width 34 height 27
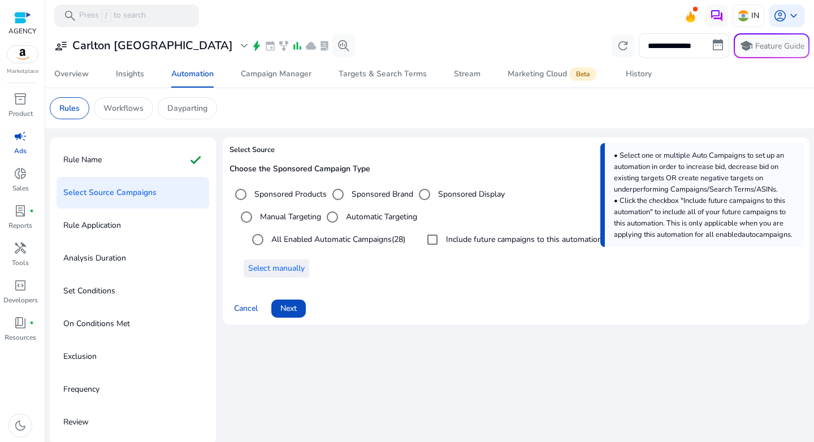
click at [298, 272] on span "Select manually" at bounding box center [276, 268] width 56 height 12
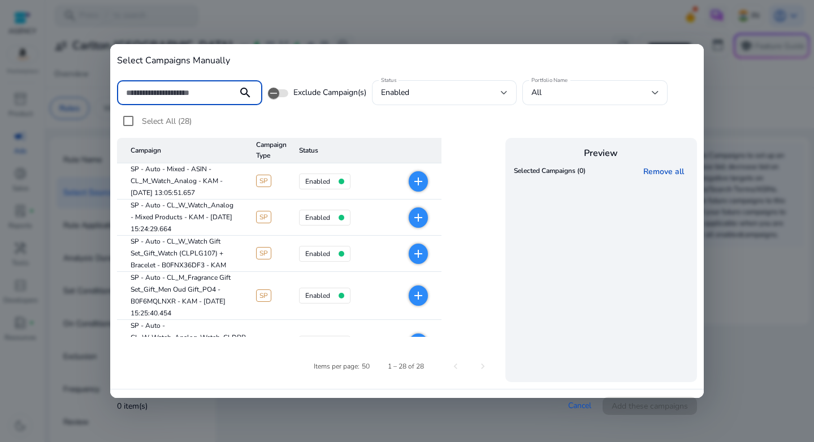
click at [198, 97] on input at bounding box center [177, 92] width 102 height 12
paste input "**********"
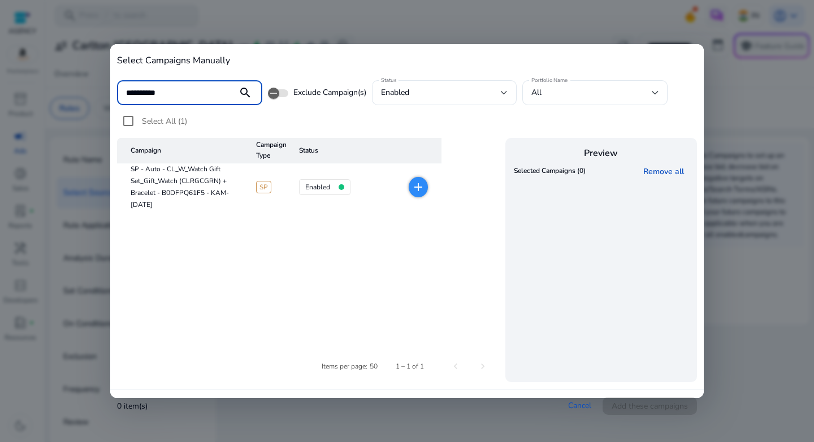
type input "**********"
click at [420, 192] on mat-icon "add" at bounding box center [418, 187] width 14 height 14
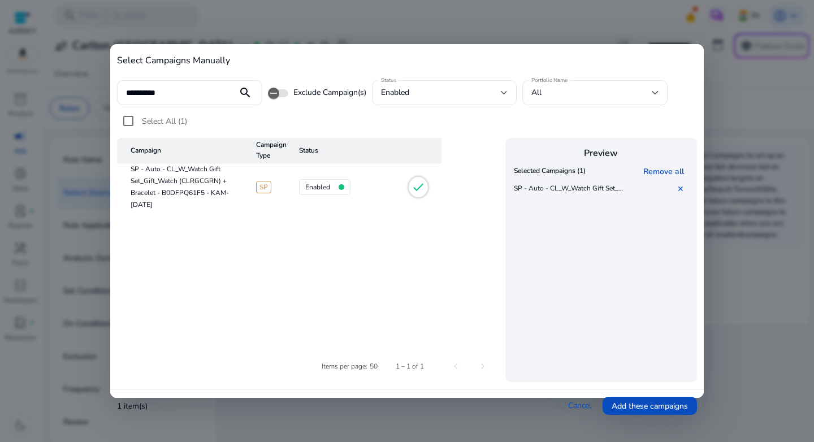
click at [438, 250] on table "Campaign Campaign Type Status SP - Auto - CL_W_Watch Gift Set_Gift_Watch (CLRGC…" at bounding box center [309, 237] width 384 height 199
click at [658, 403] on span "Add these campaigns" at bounding box center [649, 406] width 76 height 12
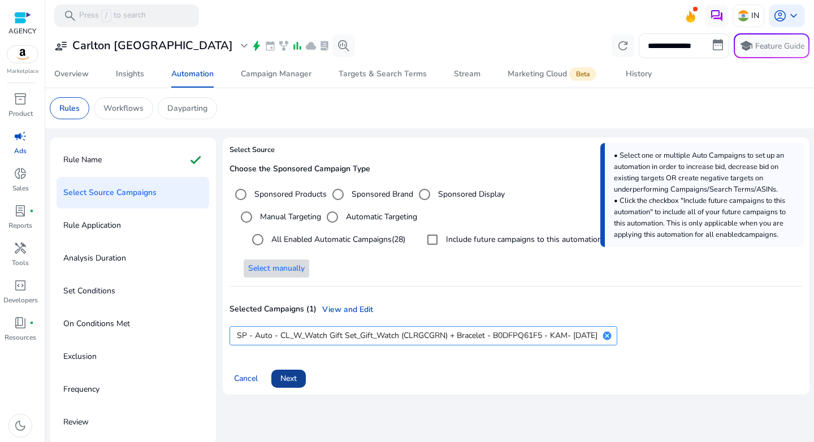
click at [292, 377] on span "Next" at bounding box center [288, 378] width 16 height 12
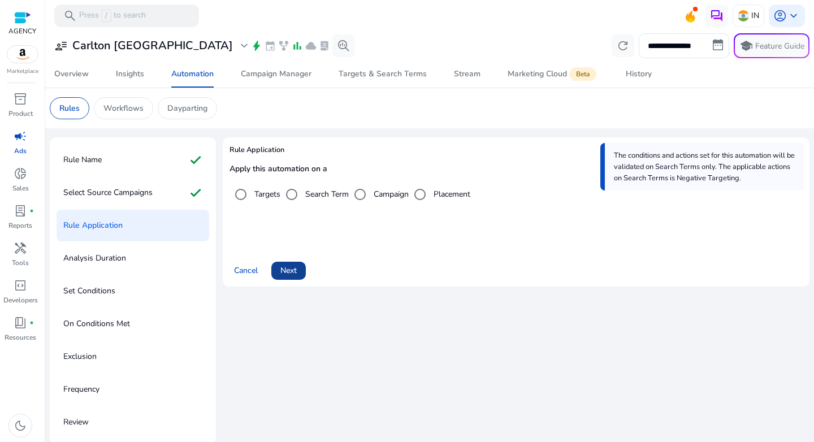
click at [298, 275] on span at bounding box center [288, 270] width 34 height 27
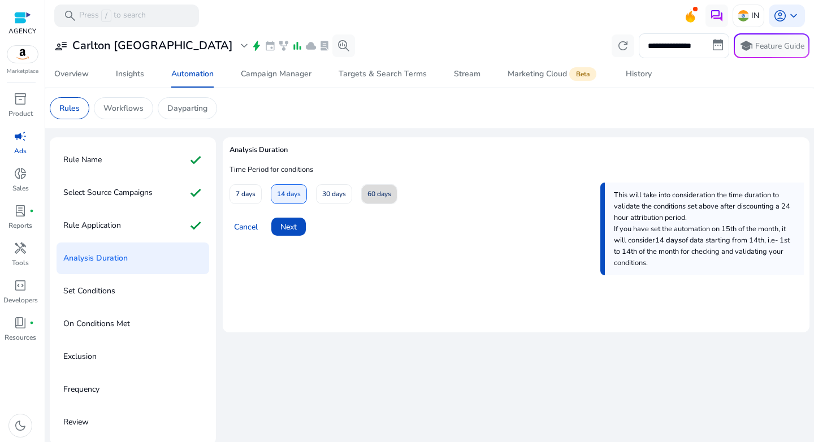
click at [373, 194] on span "60 days" at bounding box center [379, 194] width 24 height 20
click at [285, 224] on span "Next" at bounding box center [288, 227] width 16 height 12
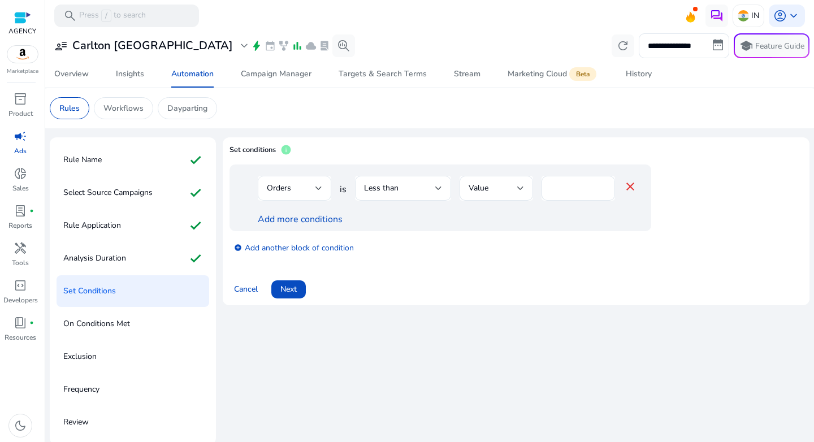
click at [308, 193] on div "Orders" at bounding box center [291, 188] width 49 height 12
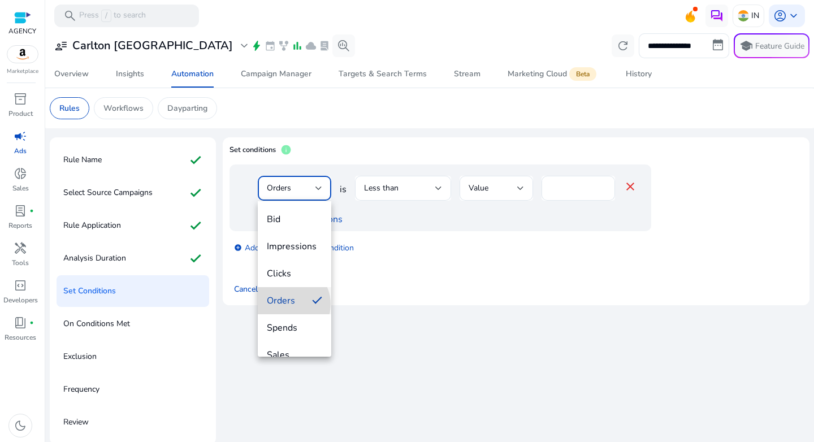
click at [288, 304] on span "Orders" at bounding box center [285, 300] width 36 height 12
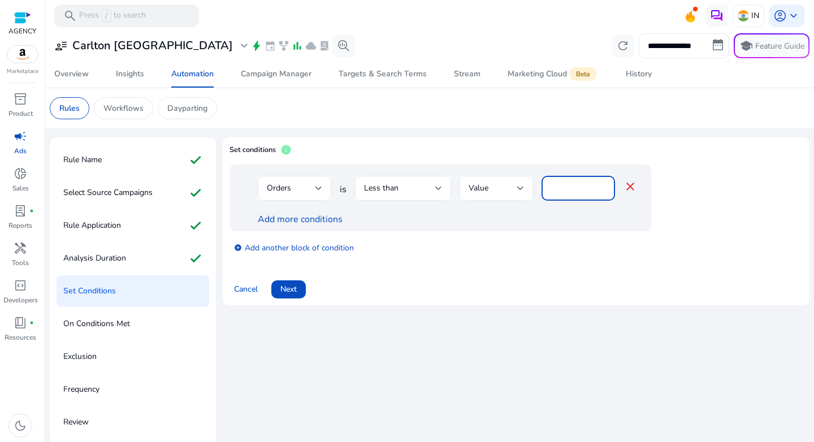
drag, startPoint x: 567, startPoint y: 190, endPoint x: 507, endPoint y: 185, distance: 60.1
click at [507, 185] on div "Orders is Less than Value * close" at bounding box center [447, 194] width 379 height 37
type input "*"
click at [319, 219] on link "Add more conditions" at bounding box center [300, 219] width 85 height 12
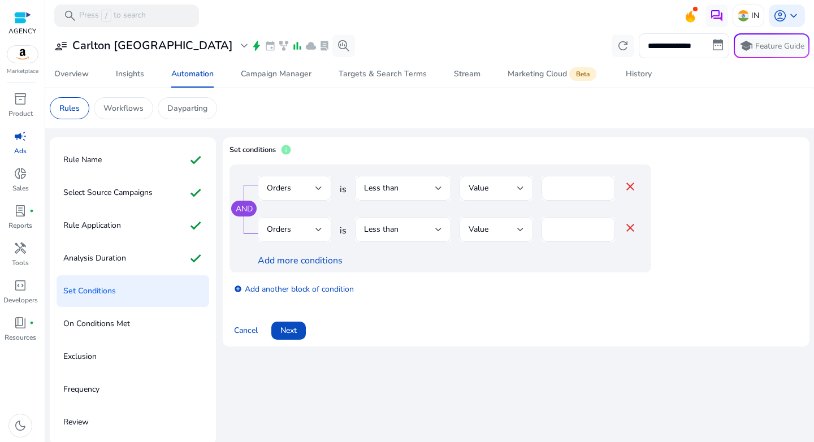
click at [311, 225] on div "Orders" at bounding box center [291, 229] width 49 height 12
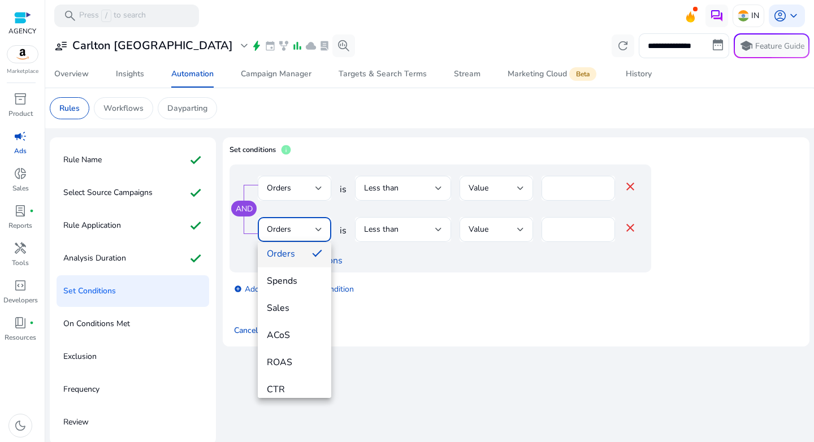
scroll to position [90, 0]
click at [290, 333] on span "ACoS" at bounding box center [294, 333] width 55 height 12
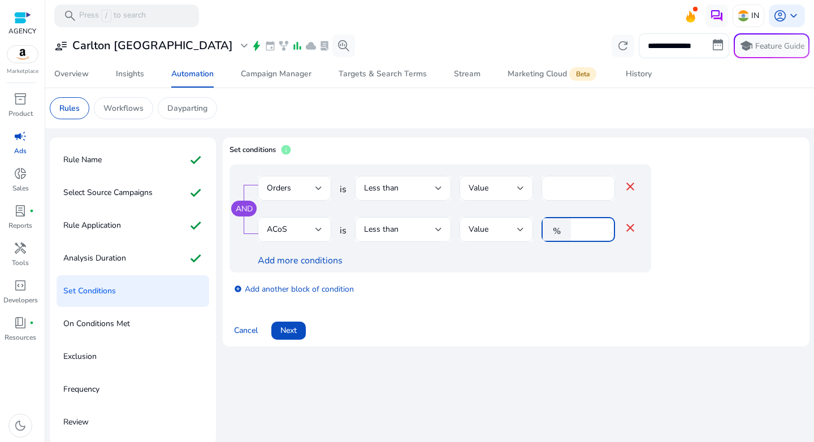
drag, startPoint x: 584, startPoint y: 227, endPoint x: 566, endPoint y: 228, distance: 17.5
click at [566, 228] on div "% *" at bounding box center [573, 229] width 64 height 25
type input "*"
type input "**"
drag, startPoint x: 572, startPoint y: 299, endPoint x: 543, endPoint y: 301, distance: 28.9
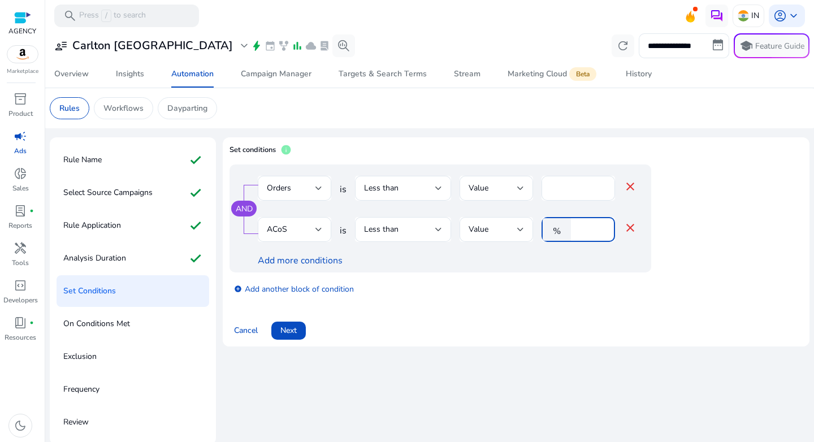
click at [571, 299] on div "add_circle Add another block of condition" at bounding box center [462, 288] width 467 height 32
click at [305, 290] on link "add_circle Add another block of condition" at bounding box center [294, 288] width 120 height 13
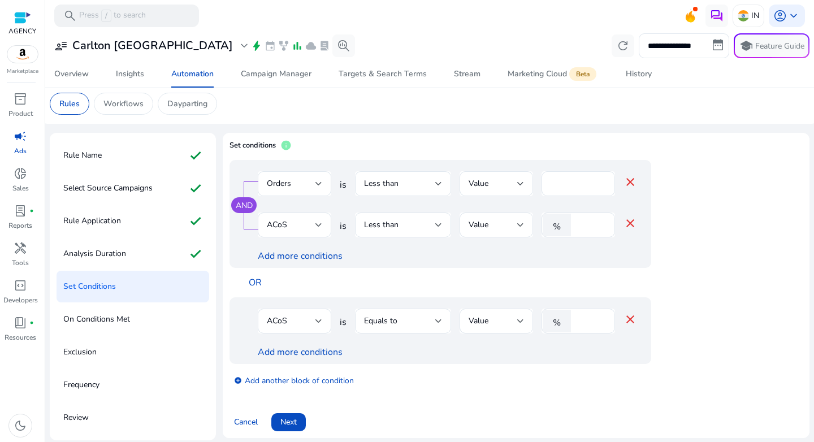
scroll to position [10, 0]
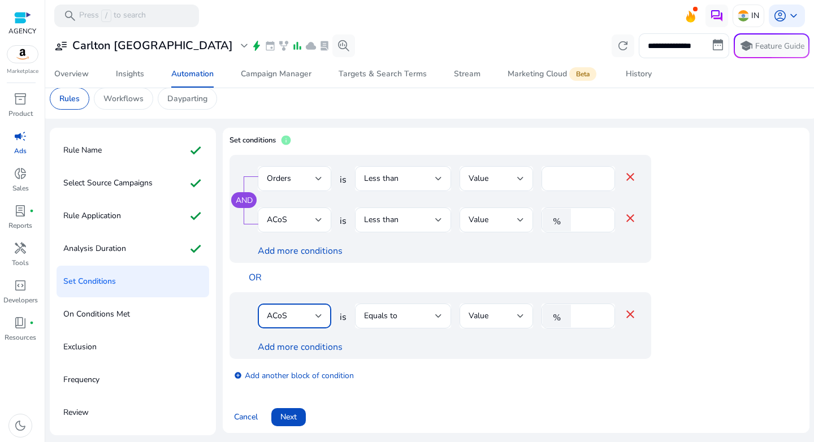
click at [307, 312] on div "ACoS" at bounding box center [291, 316] width 49 height 12
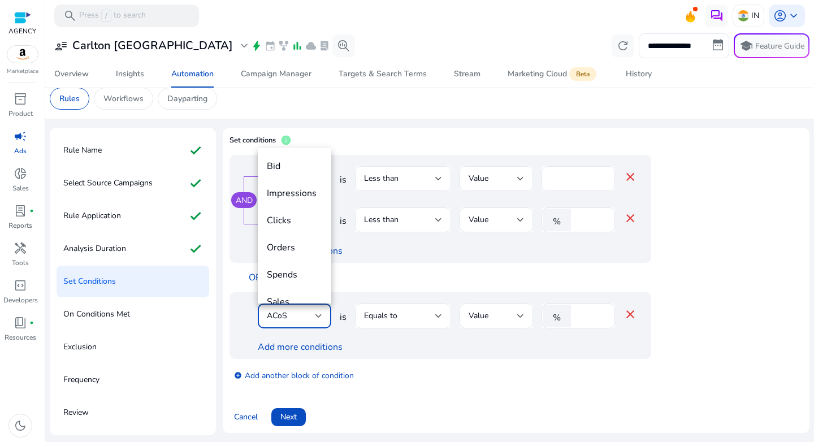
scroll to position [39, 0]
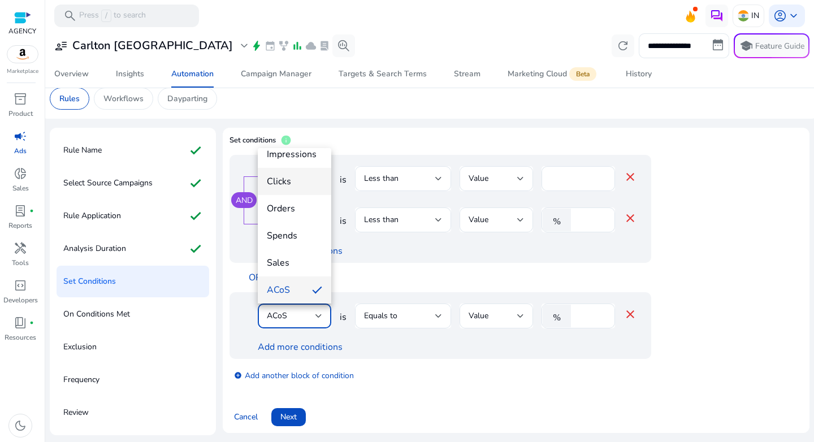
click at [289, 192] on mat-option "Clicks" at bounding box center [294, 181] width 73 height 27
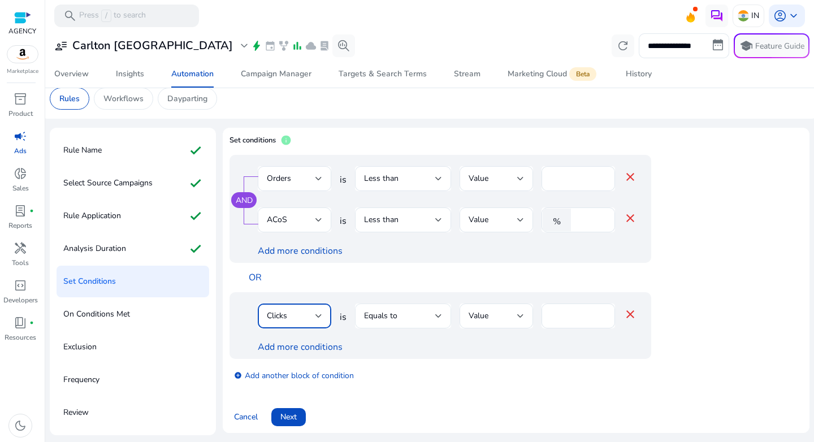
click at [405, 324] on div "Equals to" at bounding box center [403, 315] width 78 height 25
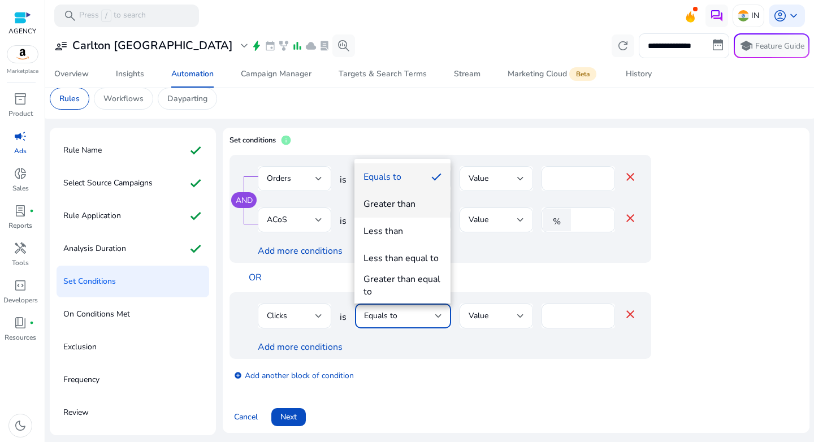
click at [407, 215] on mat-option "Greater than" at bounding box center [402, 203] width 96 height 27
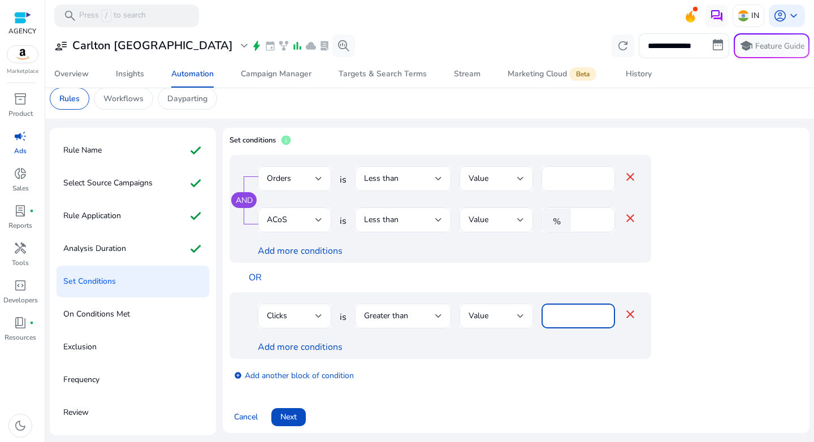
drag, startPoint x: 574, startPoint y: 315, endPoint x: 527, endPoint y: 307, distance: 47.6
click at [527, 307] on div "Clicks is Greater than Value **** close" at bounding box center [447, 321] width 379 height 37
type input "***"
click at [585, 368] on div "add_circle Add another block of condition" at bounding box center [462, 375] width 467 height 32
click at [680, 257] on div "AND Orders is Less than Value * close ACoS is Less than Value % ** close Add mo…" at bounding box center [462, 223] width 467 height 137
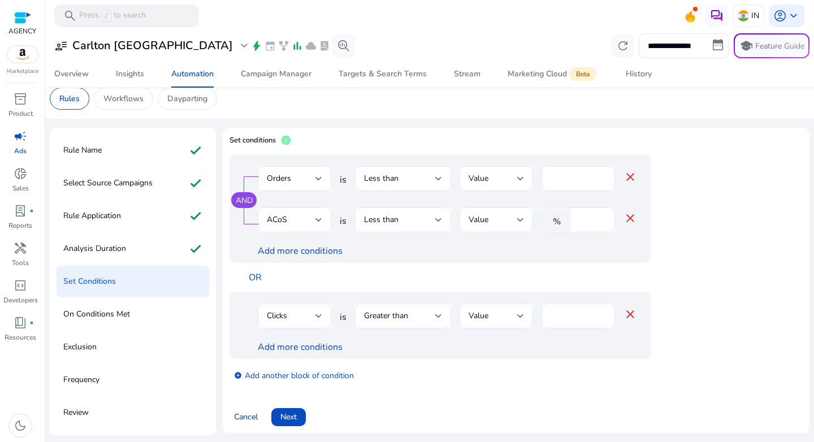
click at [320, 341] on link "Add more conditions" at bounding box center [300, 347] width 85 height 12
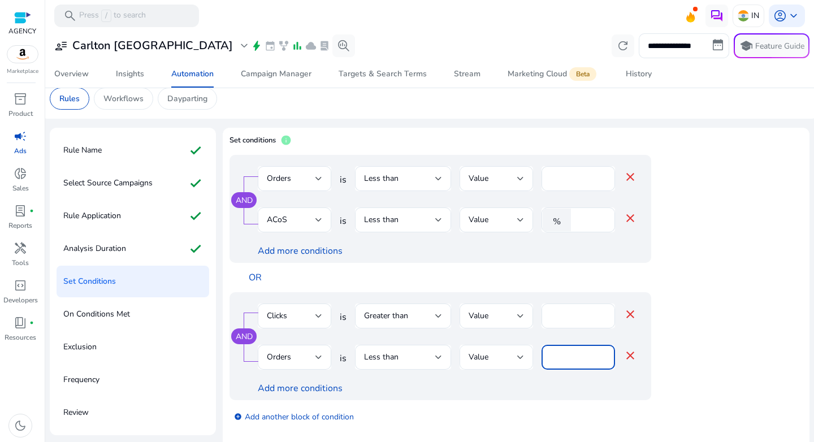
drag, startPoint x: 559, startPoint y: 361, endPoint x: 506, endPoint y: 349, distance: 54.5
click at [506, 349] on div "Orders is Less than Value * close" at bounding box center [447, 363] width 379 height 37
type input "*"
click at [680, 356] on div "AND Clicks is Greater than Value *** close Orders is Less than Value * The mini…" at bounding box center [462, 346] width 467 height 108
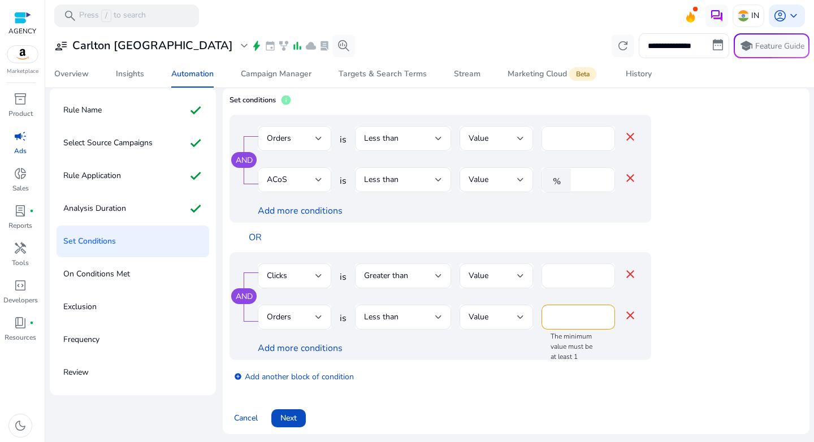
scroll to position [51, 0]
click at [716, 362] on app-ppc-editable-conditions "AND Orders is Less than Value * close ACoS is Less than Value % ** close Add mo…" at bounding box center [515, 252] width 573 height 277
click at [413, 317] on div "Less than" at bounding box center [399, 316] width 71 height 12
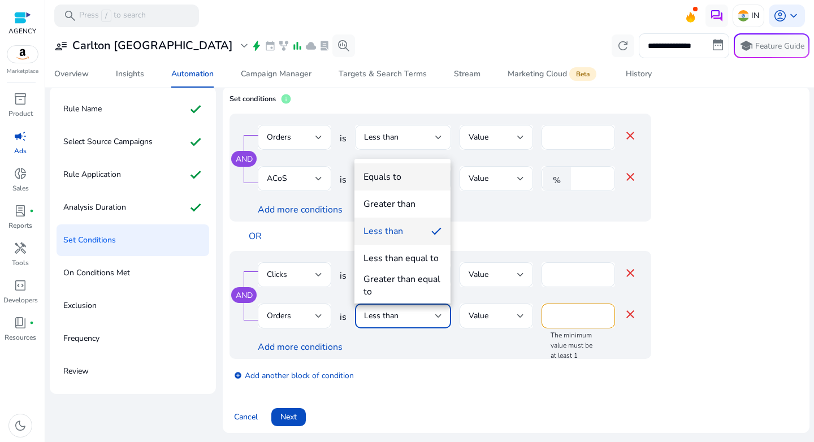
click at [384, 181] on div "Equals to" at bounding box center [382, 177] width 38 height 12
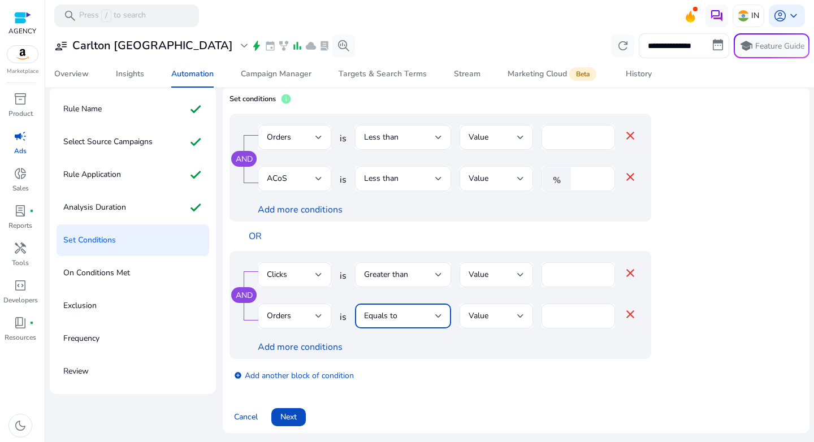
click at [688, 322] on div "AND Clicks is Greater than Value *** close Orders is Equals to Value * close Ad…" at bounding box center [462, 305] width 467 height 108
click at [286, 372] on link "add_circle Add another block of condition" at bounding box center [294, 374] width 120 height 13
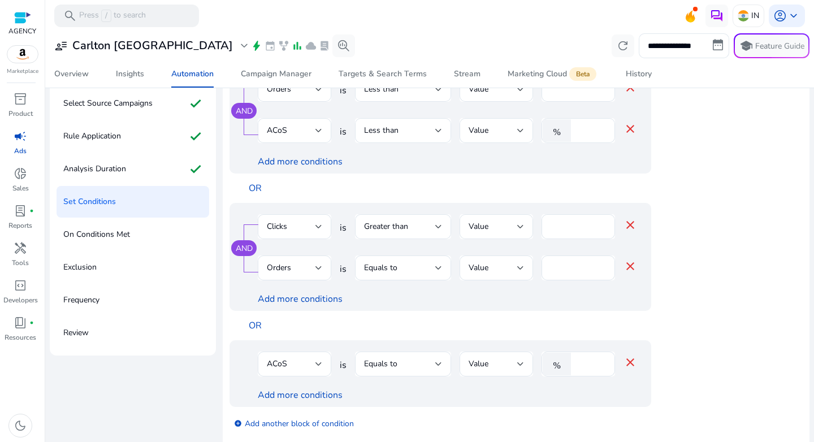
scroll to position [137, 0]
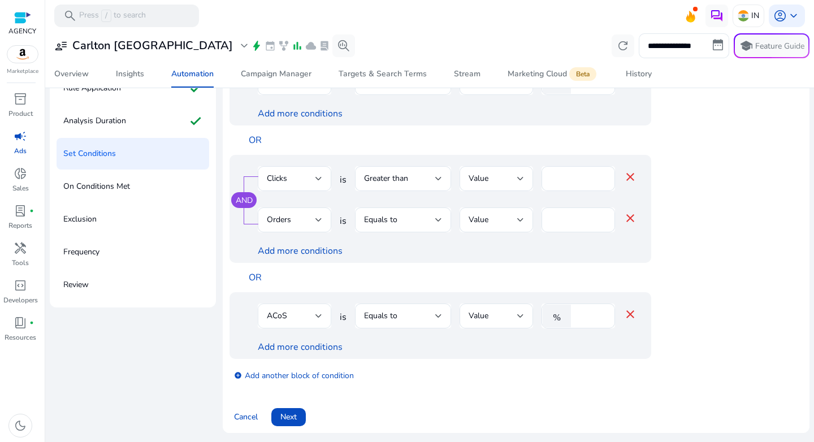
click at [315, 317] on div at bounding box center [318, 316] width 7 height 5
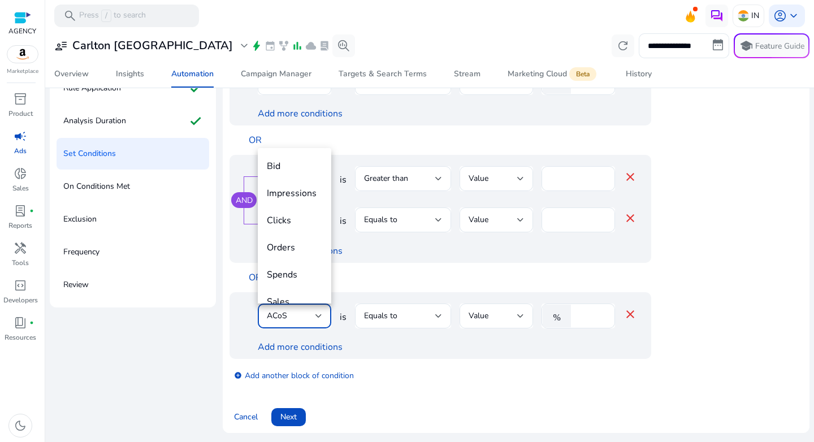
scroll to position [39, 0]
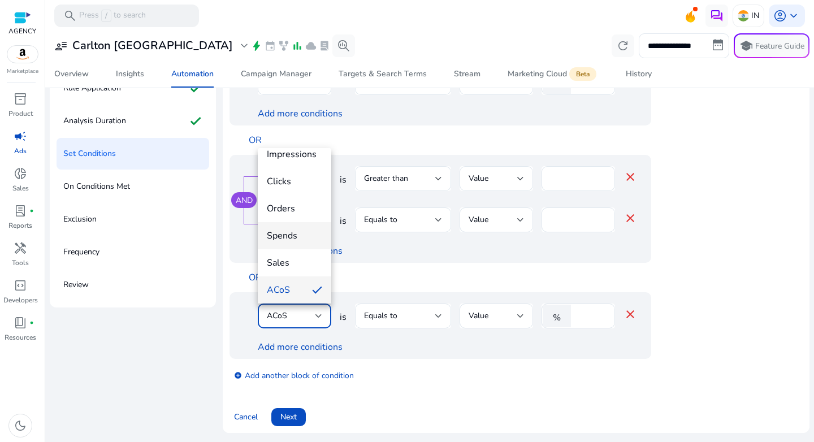
click at [295, 240] on span "Spends" at bounding box center [294, 235] width 55 height 12
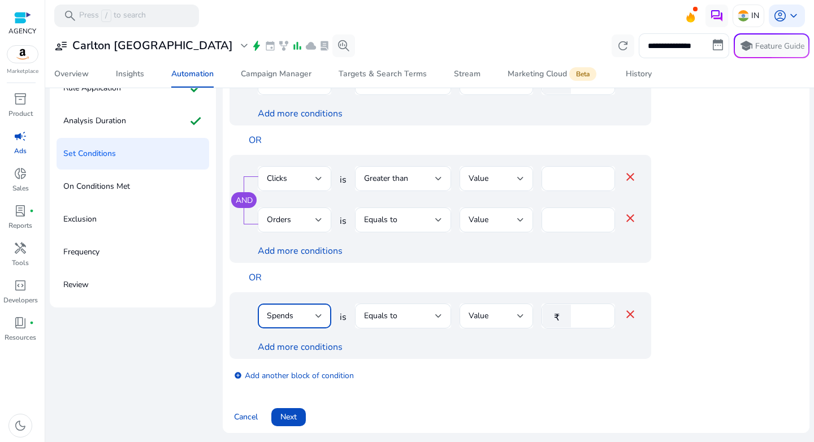
click at [317, 312] on div at bounding box center [318, 316] width 7 height 14
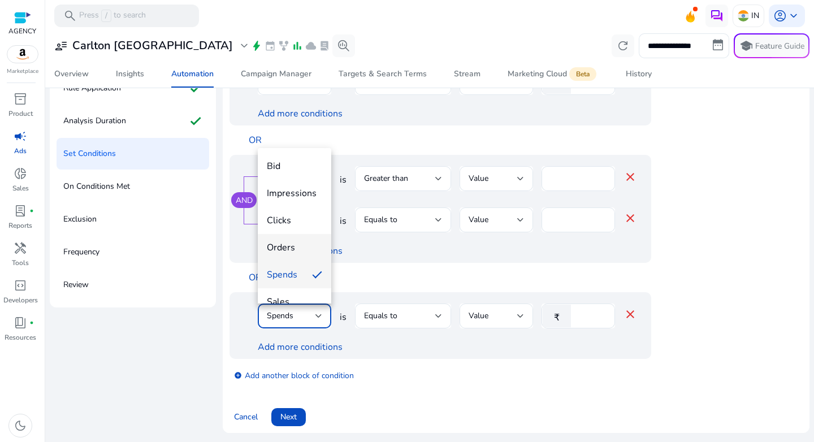
click at [301, 234] on mat-option "Orders" at bounding box center [294, 247] width 73 height 27
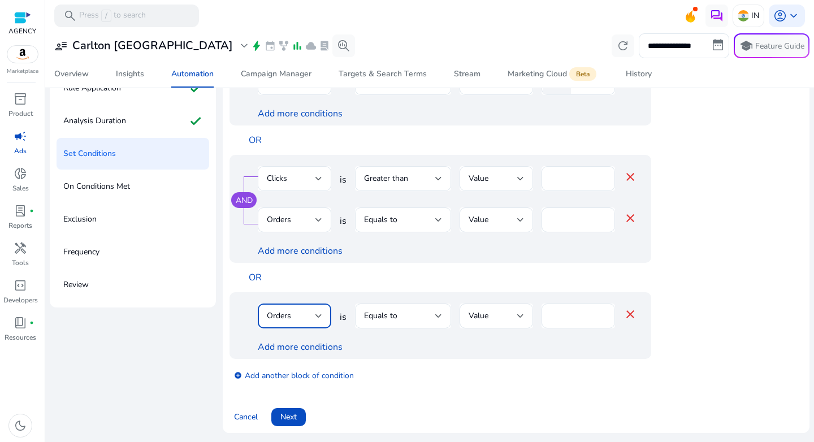
click at [570, 310] on input "****" at bounding box center [577, 316] width 55 height 12
type input "*"
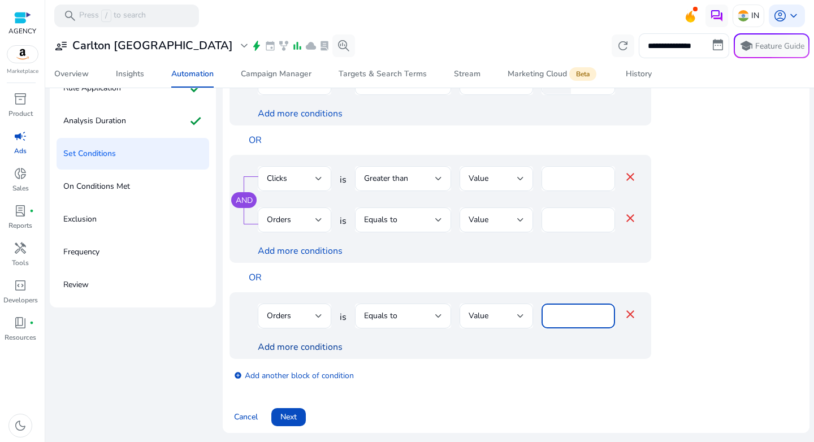
click at [331, 349] on link "Add more conditions" at bounding box center [300, 347] width 85 height 12
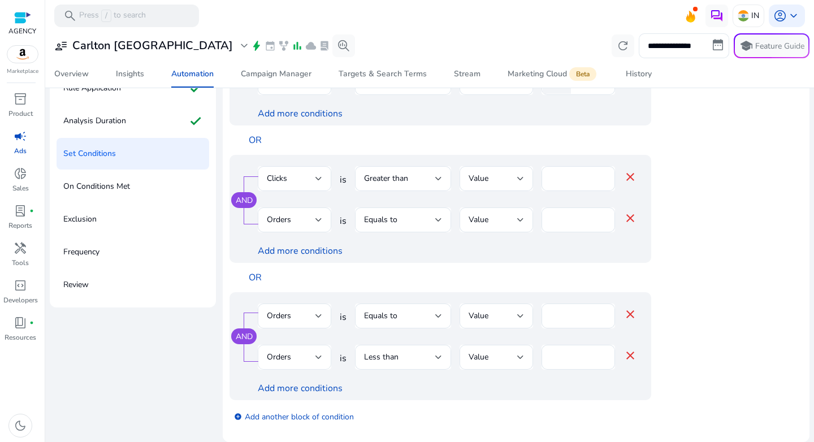
click at [297, 356] on div "Orders" at bounding box center [291, 357] width 49 height 12
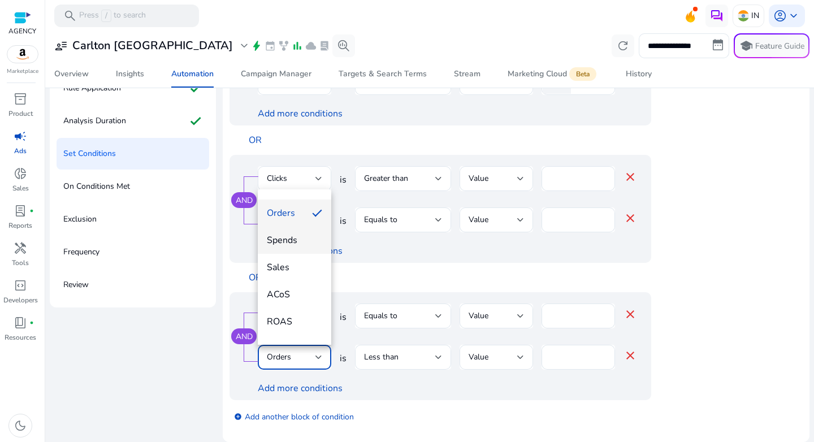
scroll to position [76, 0]
click at [294, 232] on mat-option "Spends" at bounding box center [294, 239] width 73 height 27
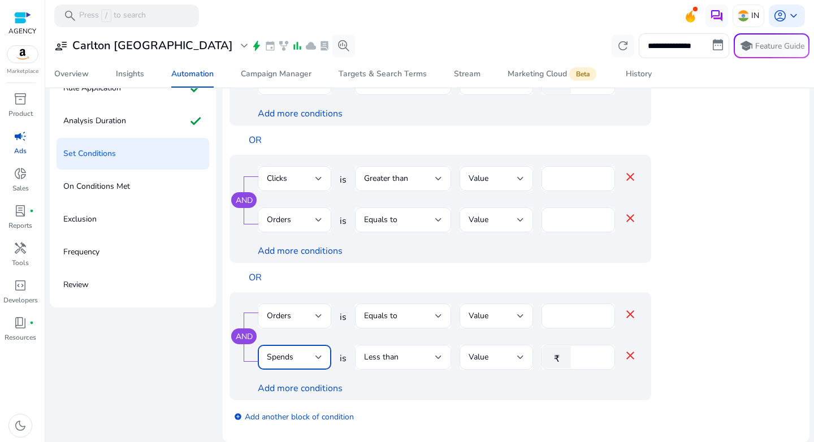
click at [411, 357] on div "Less than" at bounding box center [399, 357] width 71 height 12
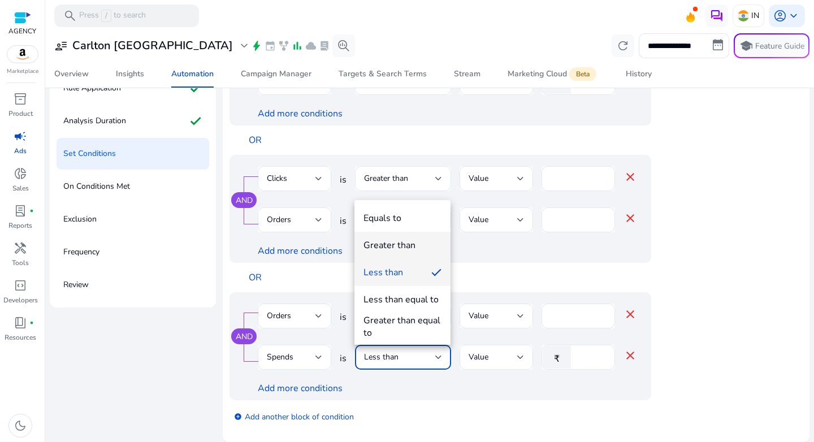
click at [407, 256] on mat-option "Greater than" at bounding box center [402, 245] width 96 height 27
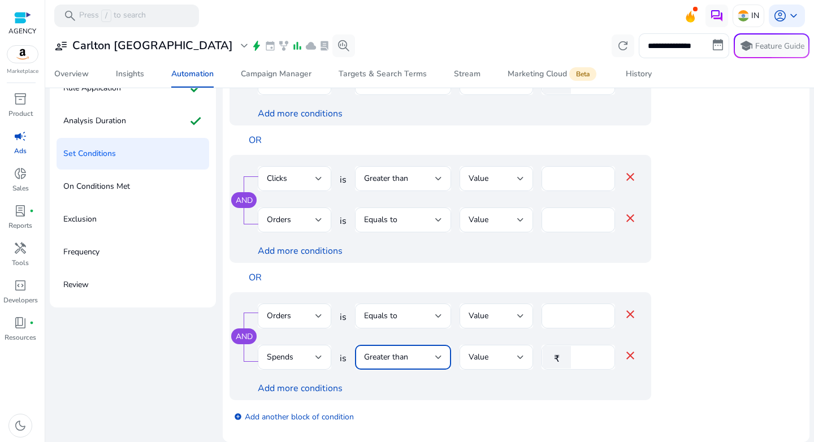
click at [591, 356] on input "*" at bounding box center [590, 357] width 29 height 12
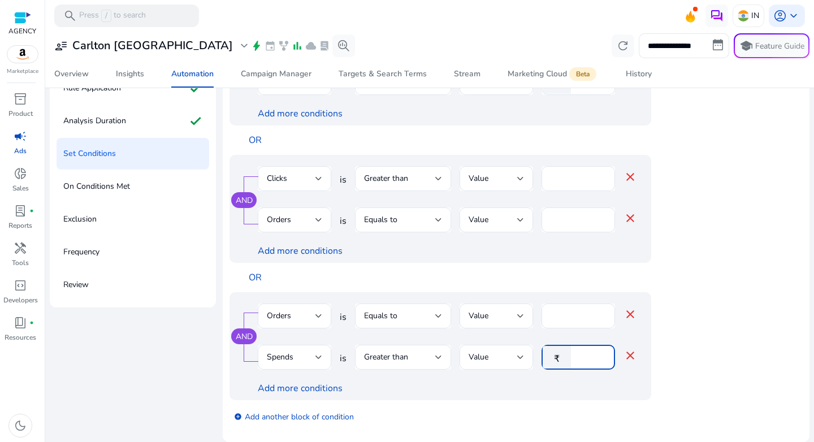
click at [591, 356] on input "*" at bounding box center [590, 357] width 29 height 12
type input "***"
click at [697, 372] on app-ppc-editable-conditions "AND Orders is Less than Value * close ACoS is Less than Value % ** close Add mo…" at bounding box center [515, 225] width 573 height 414
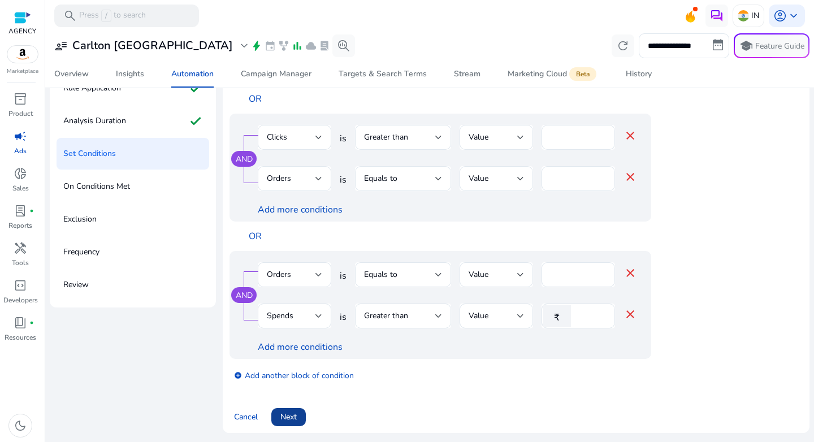
click at [292, 410] on span at bounding box center [288, 416] width 34 height 27
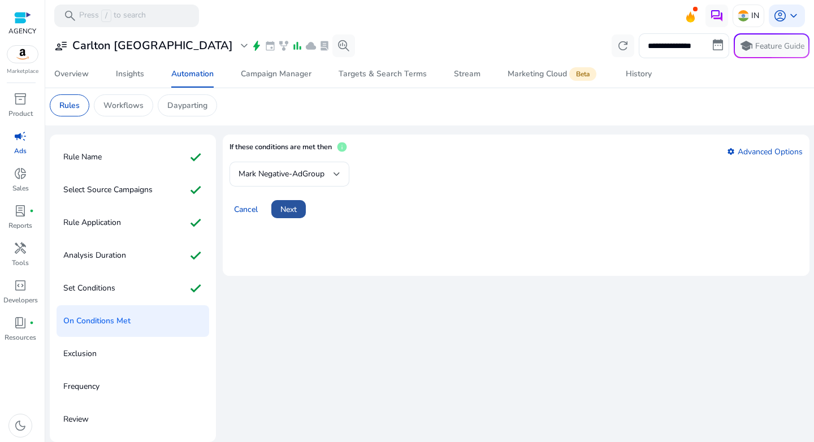
click at [286, 207] on span "Next" at bounding box center [288, 209] width 16 height 12
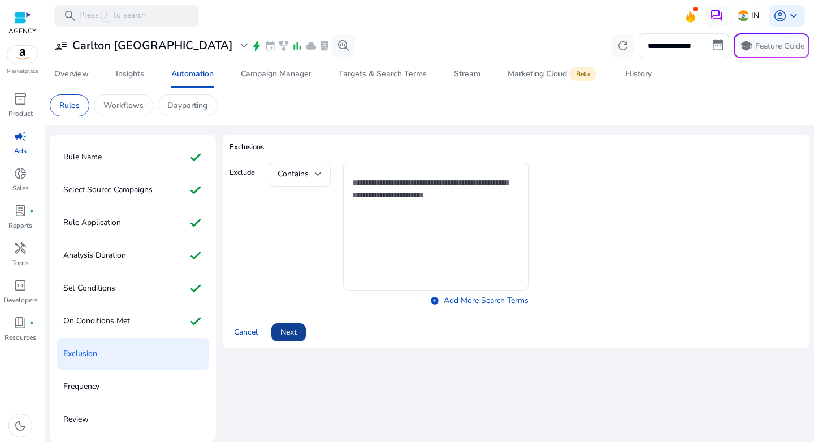
click at [302, 333] on span at bounding box center [288, 332] width 34 height 27
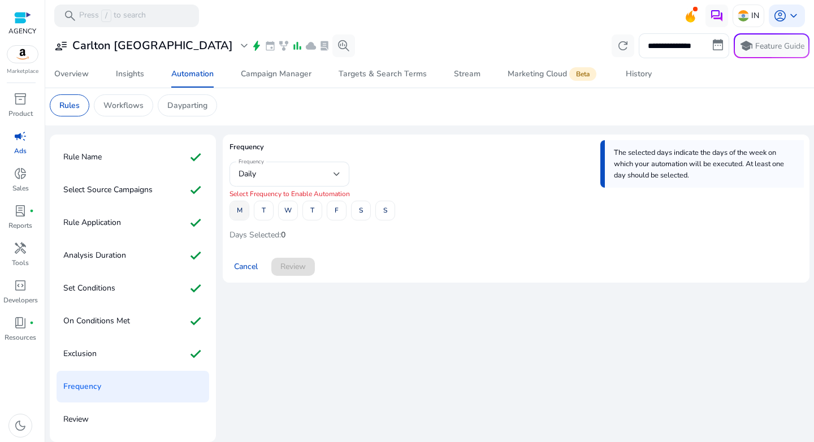
click at [241, 214] on span "M" at bounding box center [240, 211] width 6 height 20
click at [286, 212] on span "W" at bounding box center [287, 211] width 7 height 20
click at [329, 209] on span at bounding box center [336, 210] width 19 height 27
click at [309, 264] on span at bounding box center [293, 266] width 44 height 27
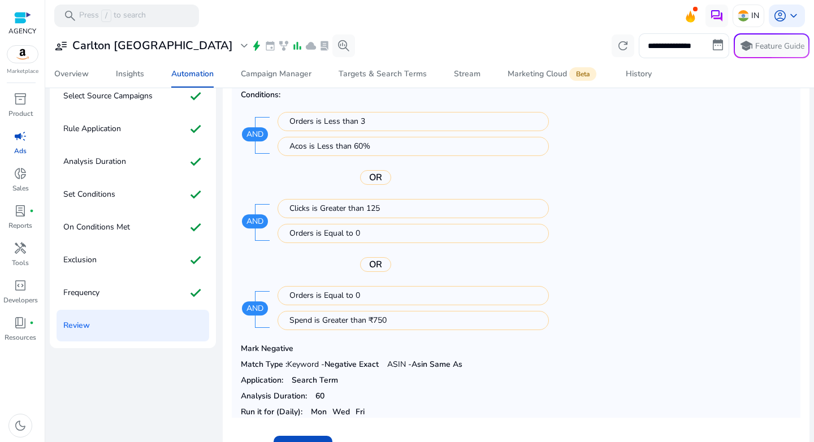
scroll to position [131, 0]
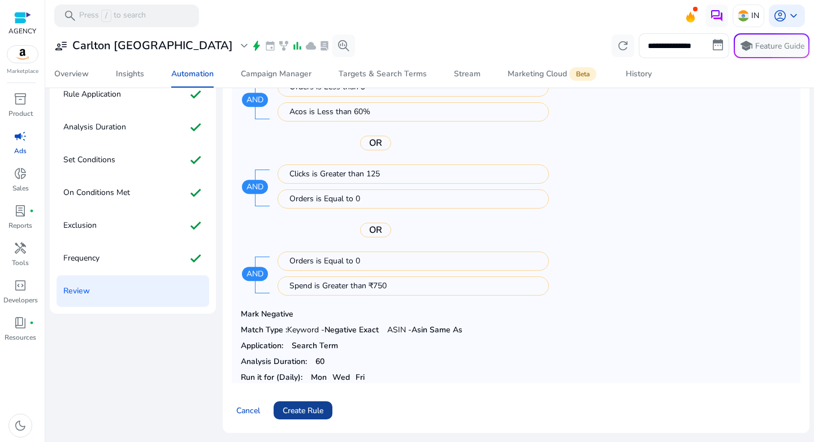
click at [321, 409] on span "Create Rule" at bounding box center [302, 411] width 41 height 12
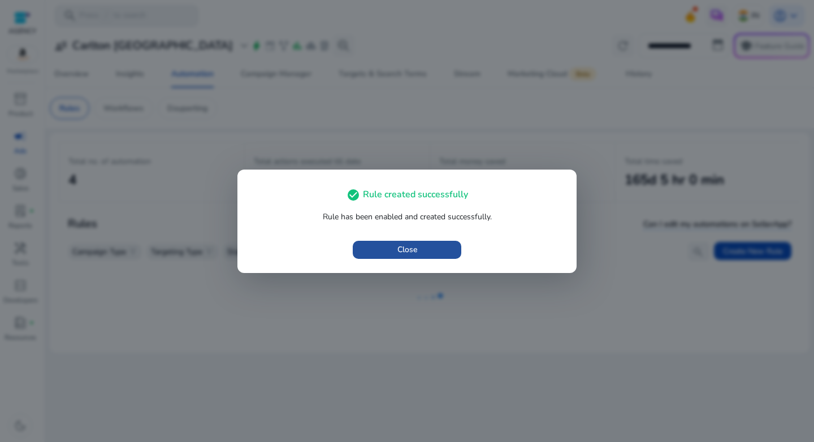
click at [420, 251] on span "button" at bounding box center [407, 249] width 108 height 27
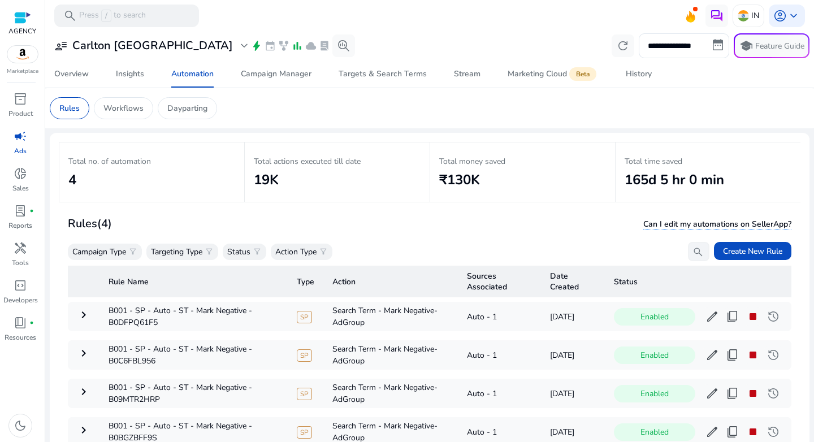
scroll to position [82, 0]
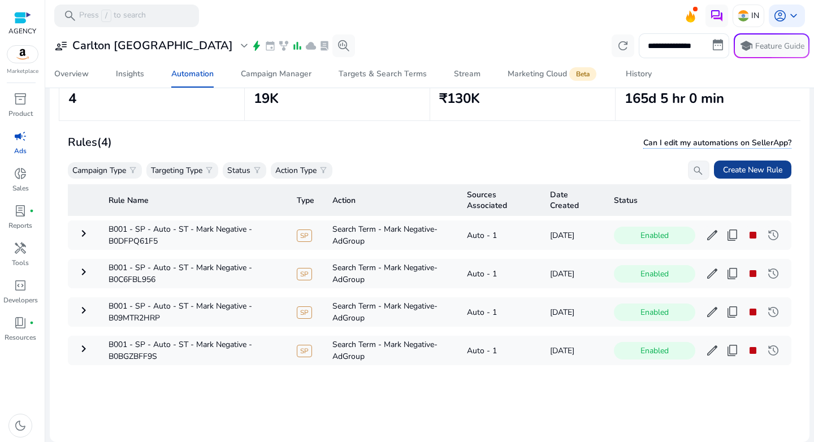
click at [742, 169] on span "Create New Rule" at bounding box center [752, 170] width 59 height 12
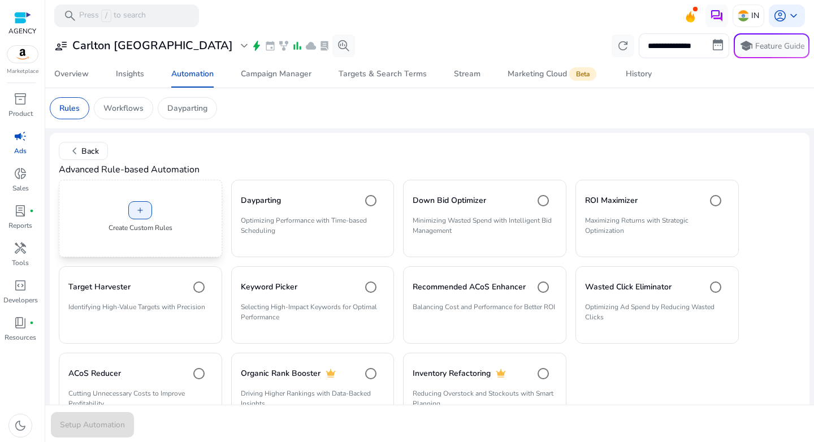
click at [176, 214] on div "add Create Custom Rules" at bounding box center [140, 218] width 163 height 77
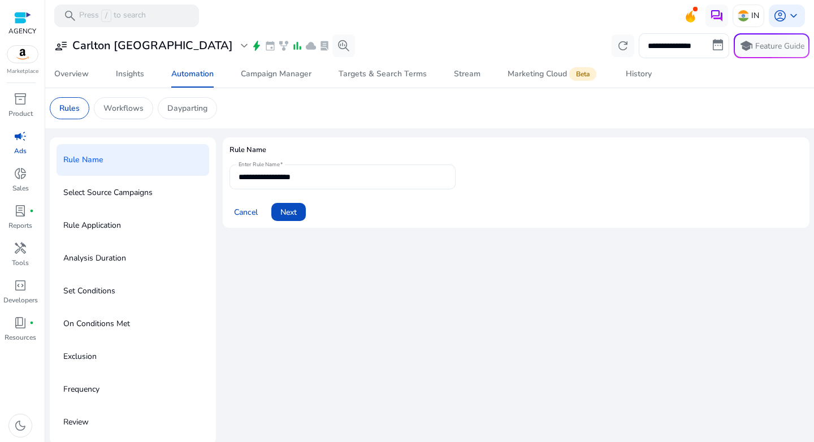
click at [290, 178] on input "**********" at bounding box center [342, 177] width 208 height 12
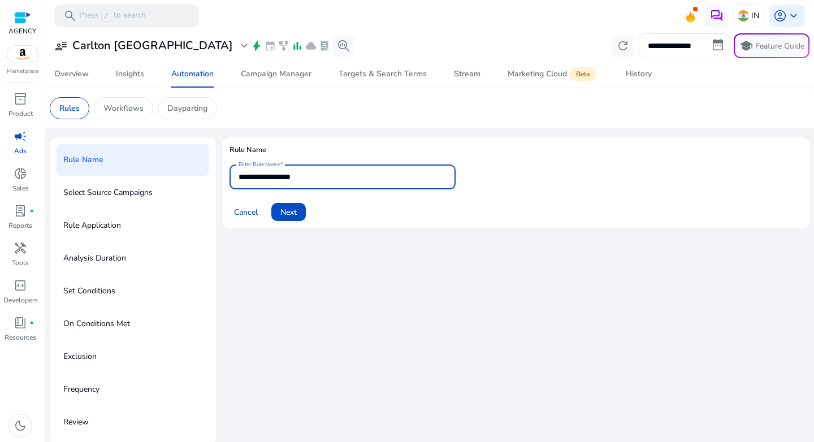
click at [290, 178] on input "**********" at bounding box center [342, 177] width 208 height 12
paste input "**********"
type input "**********"
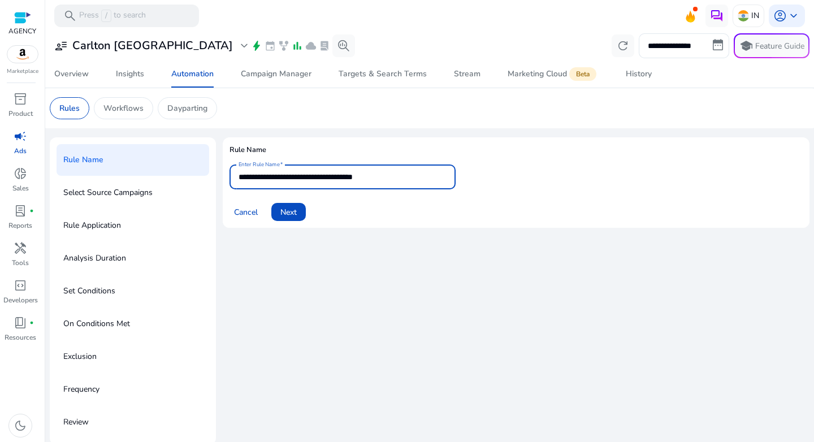
type input "**********"
click at [299, 216] on span at bounding box center [288, 211] width 34 height 27
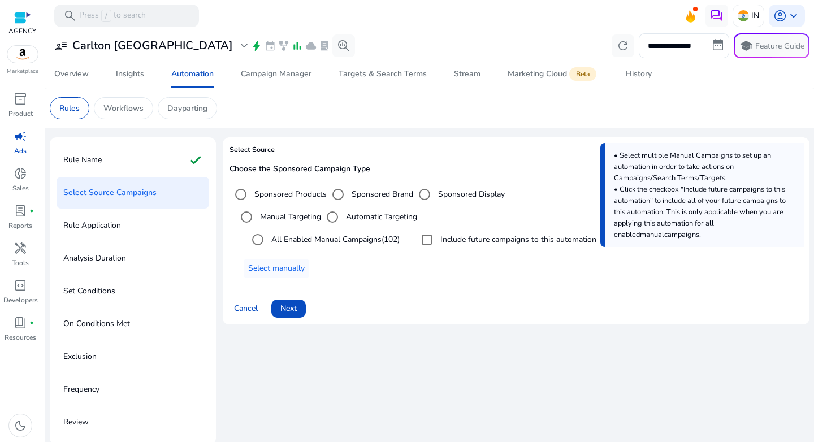
click at [354, 211] on label "Automatic Targeting" at bounding box center [380, 217] width 73 height 12
click at [293, 265] on span "Select manually" at bounding box center [276, 268] width 56 height 12
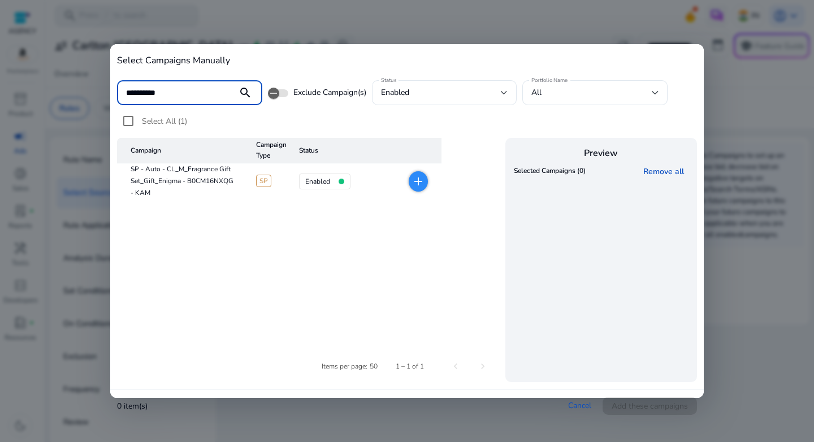
type input "**********"
click at [419, 177] on mat-icon "add" at bounding box center [418, 182] width 14 height 14
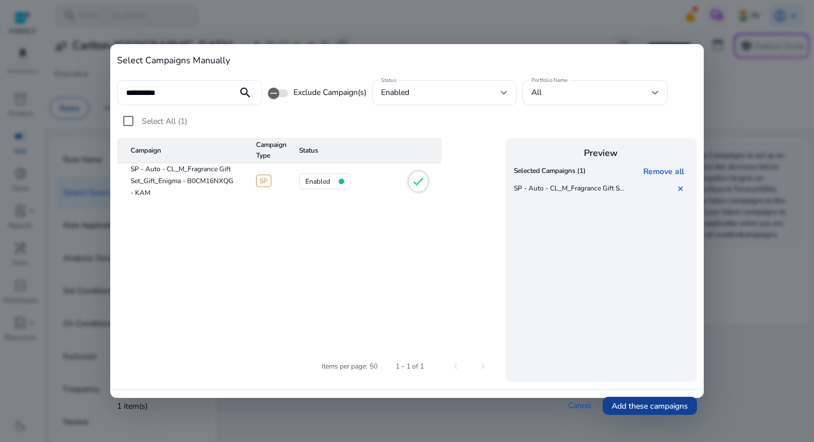
click at [623, 405] on span "Add these campaigns" at bounding box center [649, 406] width 76 height 12
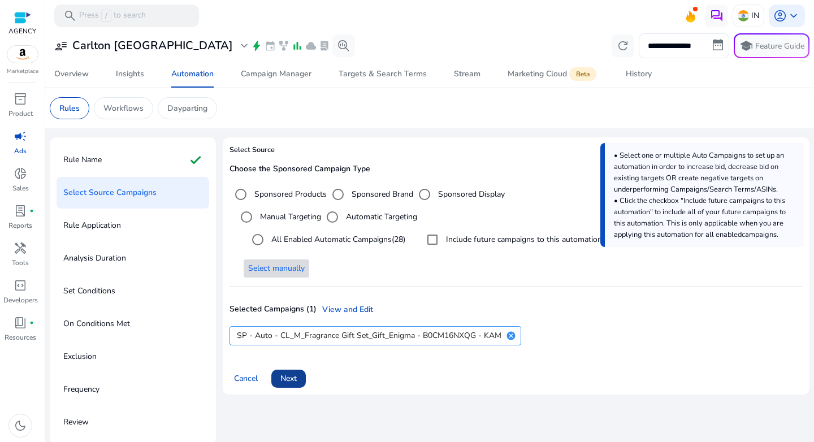
click at [286, 378] on span "Next" at bounding box center [288, 378] width 16 height 12
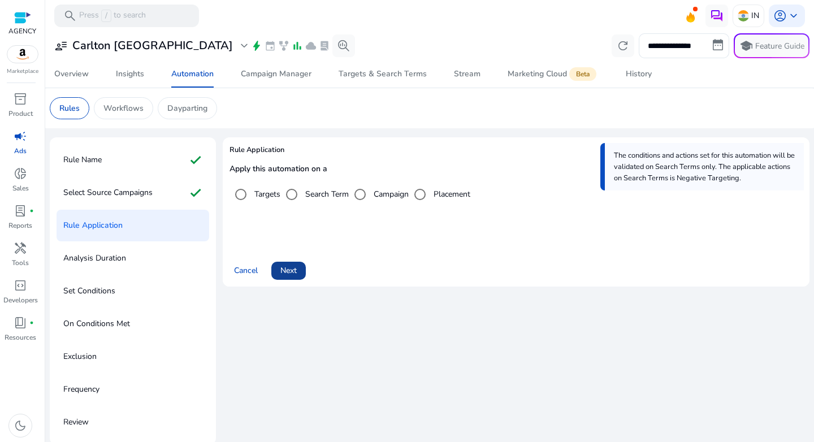
click at [297, 267] on span "Next" at bounding box center [288, 270] width 16 height 12
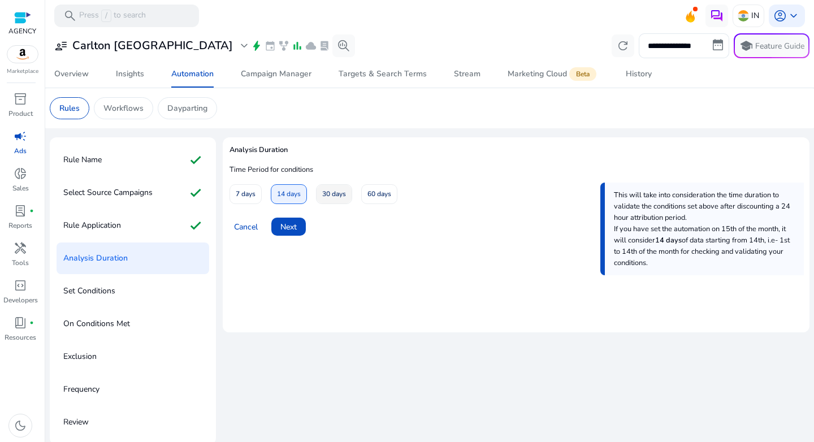
click at [342, 195] on span "30 days" at bounding box center [334, 194] width 24 height 20
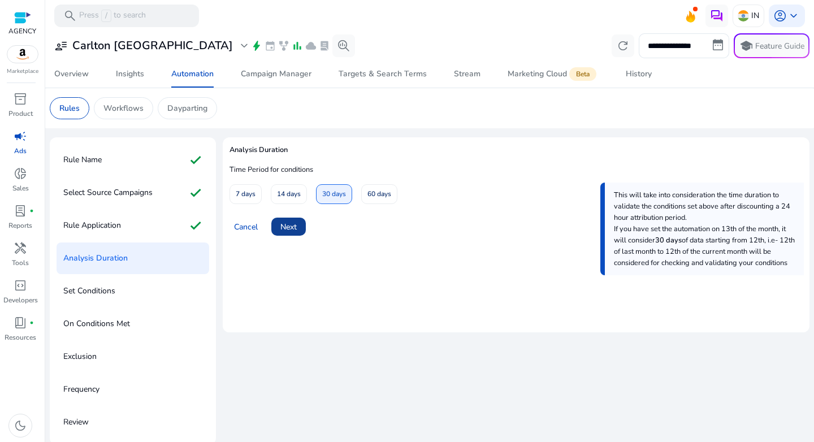
click at [295, 221] on span "Next" at bounding box center [288, 227] width 16 height 12
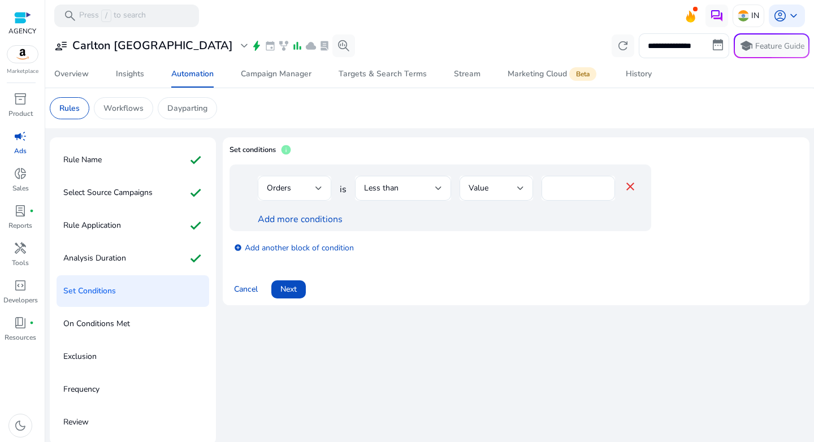
click at [319, 189] on div at bounding box center [318, 188] width 7 height 5
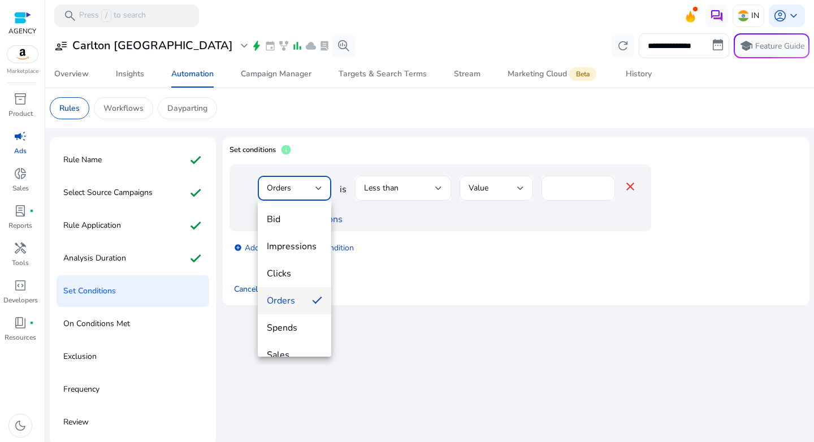
click at [299, 298] on mat-option "Orders" at bounding box center [294, 300] width 73 height 27
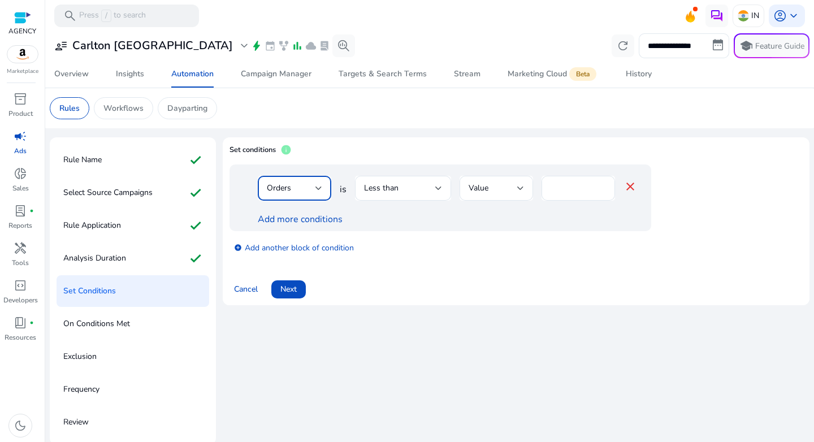
click at [289, 186] on span "Orders" at bounding box center [279, 187] width 24 height 11
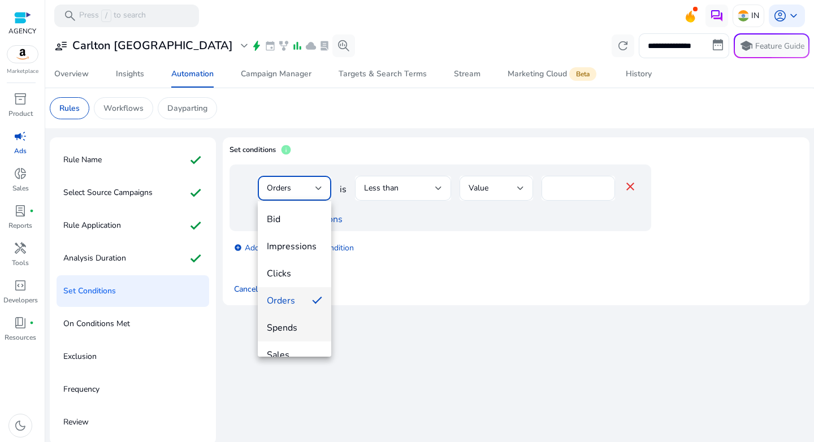
click at [294, 321] on span "Spends" at bounding box center [294, 327] width 55 height 12
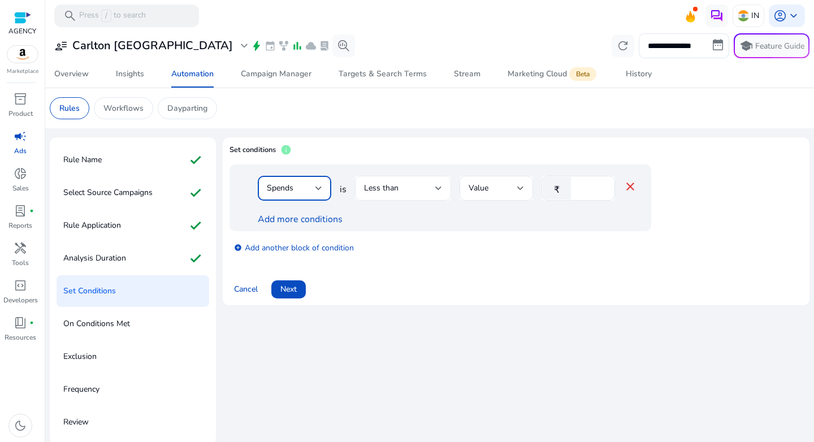
click at [415, 193] on div "Less than" at bounding box center [399, 188] width 71 height 12
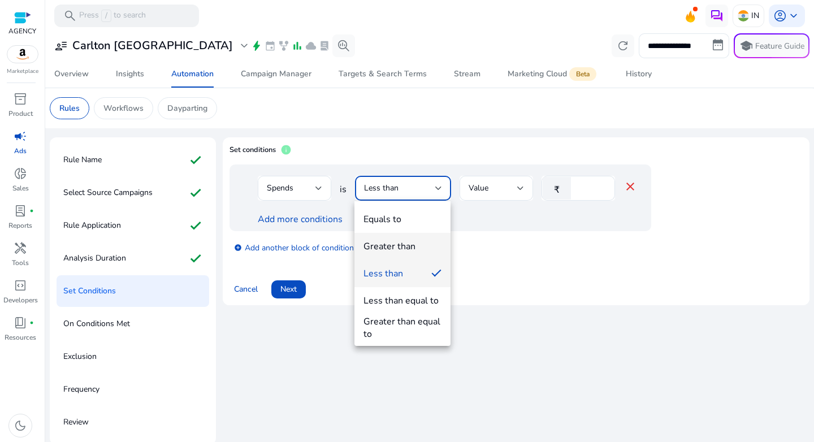
click at [419, 254] on mat-option "Greater than" at bounding box center [402, 246] width 96 height 27
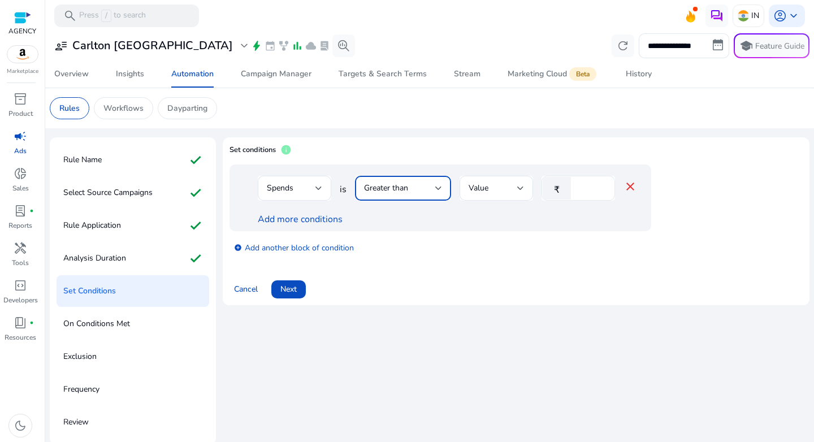
click at [585, 189] on input "*" at bounding box center [590, 188] width 29 height 12
type input "***"
click at [329, 216] on link "Add more conditions" at bounding box center [300, 219] width 85 height 12
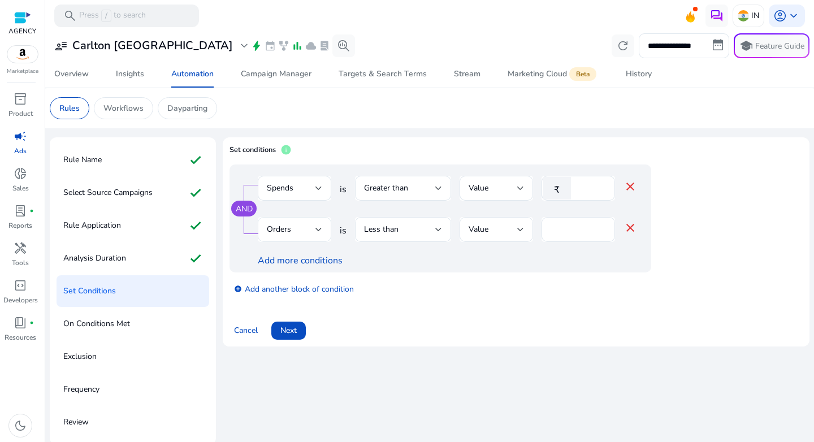
click at [297, 228] on div "Orders" at bounding box center [291, 229] width 49 height 12
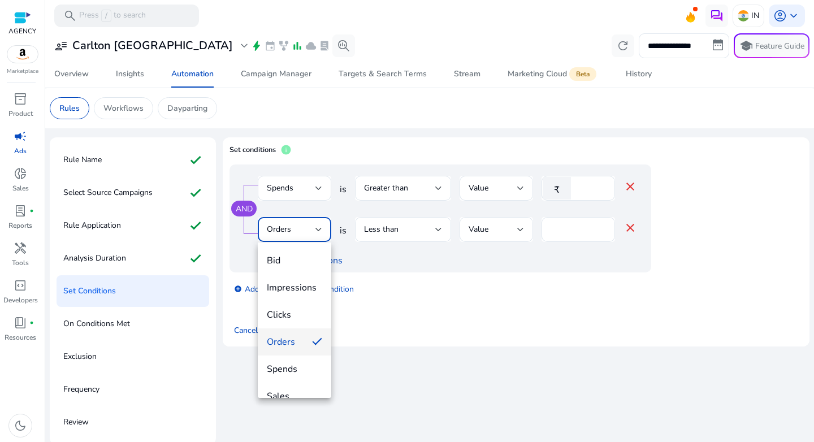
click at [297, 228] on div at bounding box center [407, 221] width 814 height 442
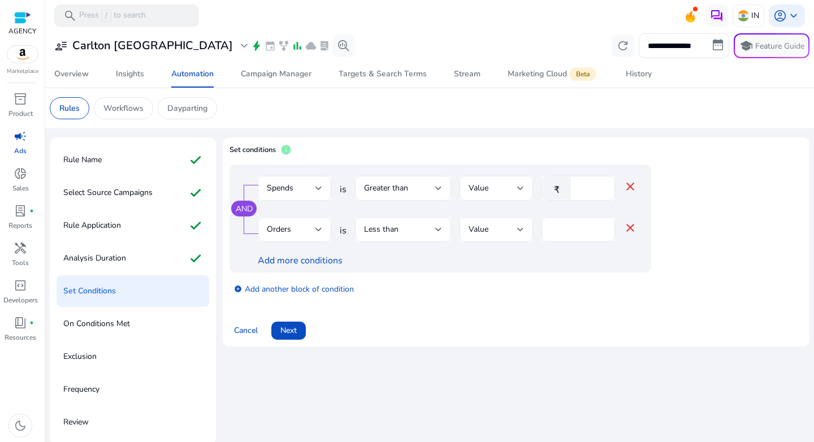
click at [389, 216] on div "AND Spends is Greater than Value ₹ *** close Orders is Less than Value * close …" at bounding box center [439, 218] width 421 height 108
click at [395, 227] on span "Less than" at bounding box center [381, 229] width 34 height 11
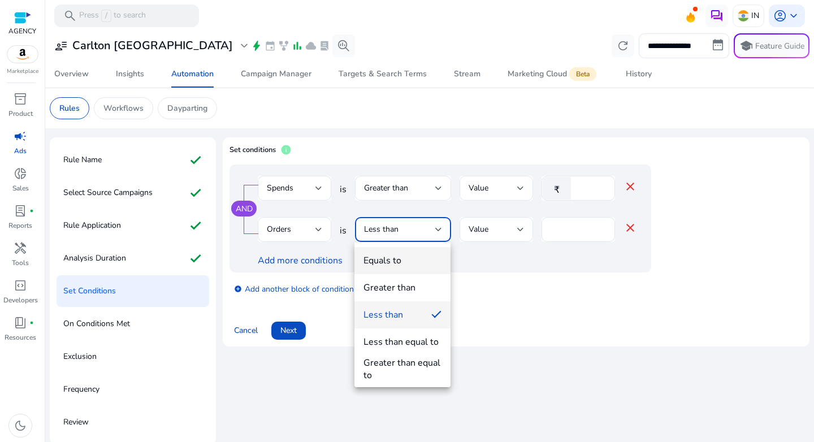
click at [401, 270] on mat-option "Equals to" at bounding box center [402, 260] width 96 height 27
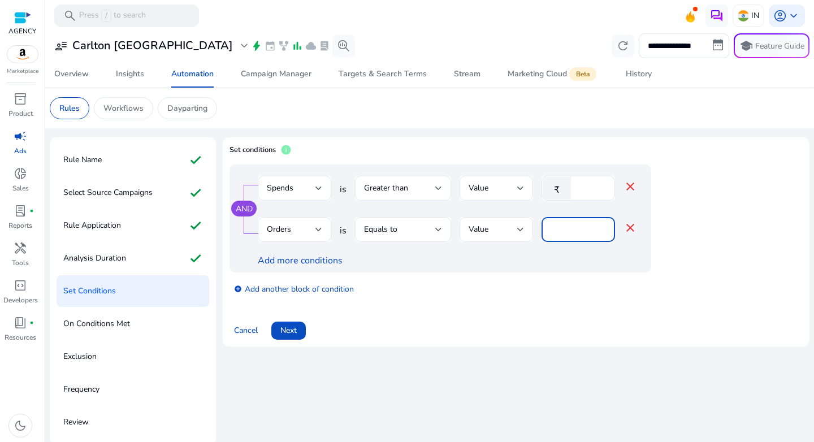
click at [560, 229] on input "*" at bounding box center [577, 229] width 55 height 12
type input "*"
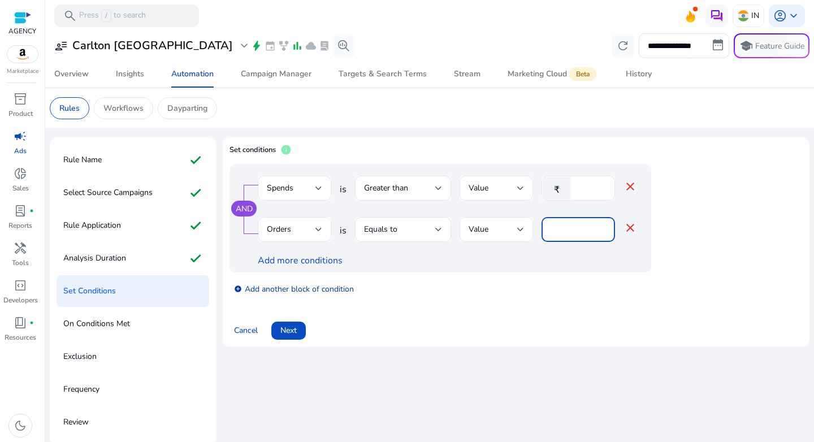
click at [311, 292] on link "add_circle Add another block of condition" at bounding box center [294, 288] width 120 height 13
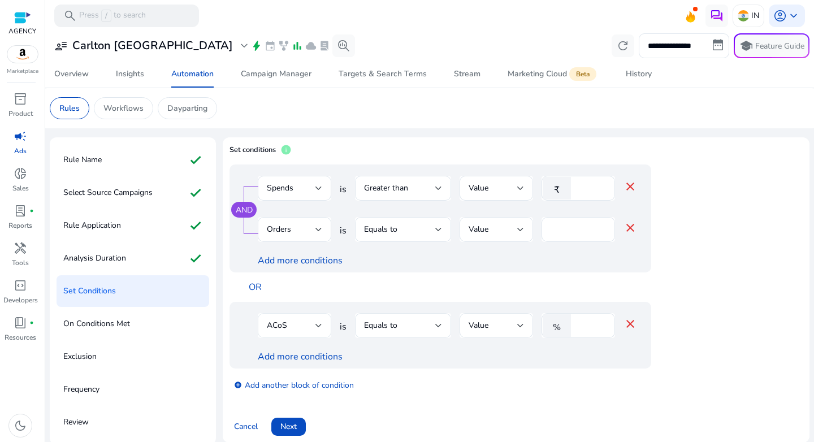
click at [319, 324] on div at bounding box center [318, 325] width 7 height 5
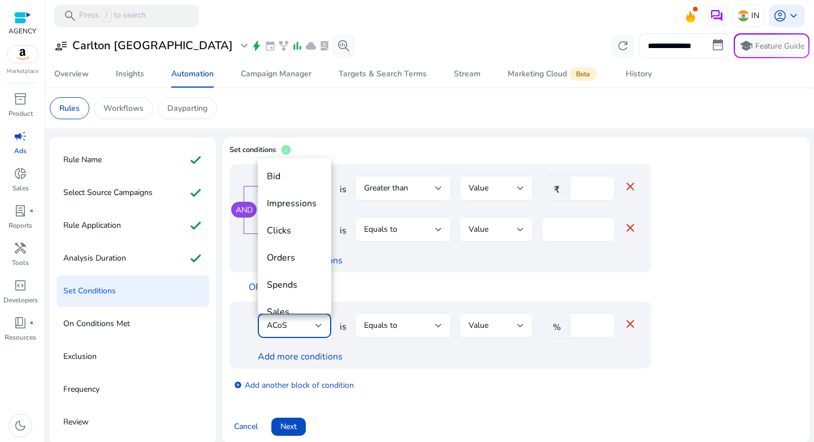
scroll to position [39, 0]
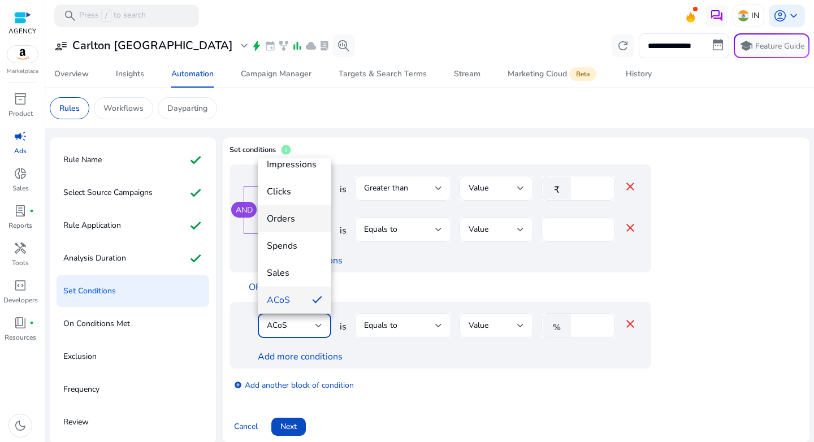
click at [286, 217] on span "Orders" at bounding box center [294, 218] width 55 height 12
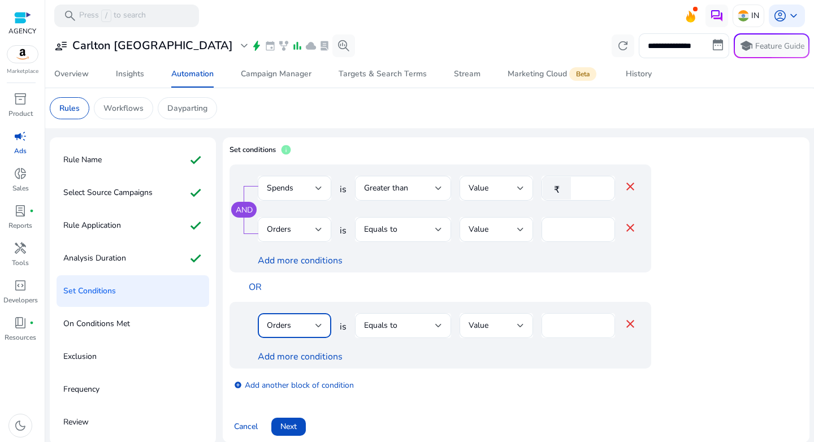
click at [574, 324] on input "****" at bounding box center [577, 325] width 55 height 12
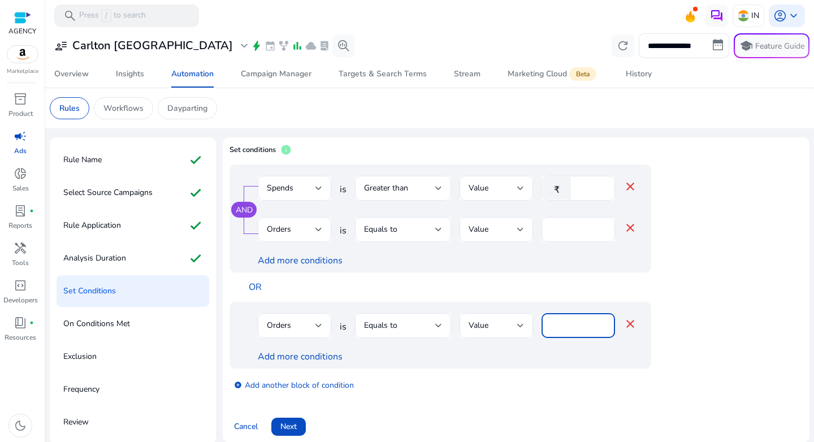
click at [574, 324] on input "****" at bounding box center [577, 325] width 55 height 12
type input "*"
click at [306, 356] on link "Add more conditions" at bounding box center [300, 356] width 85 height 12
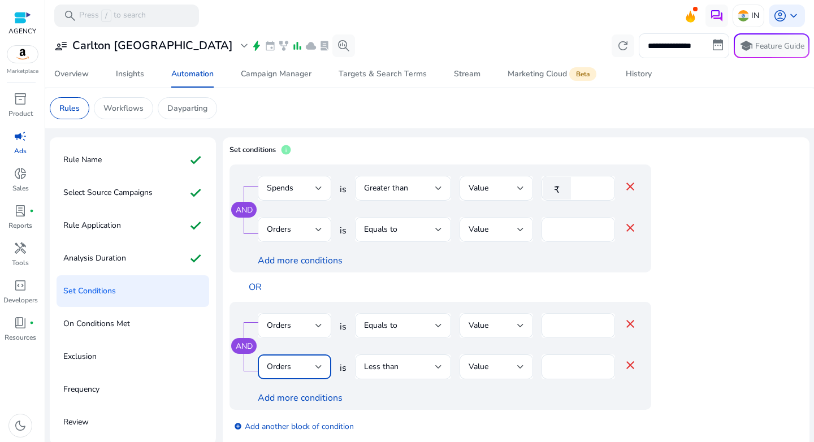
click at [287, 362] on span "Orders" at bounding box center [279, 366] width 24 height 11
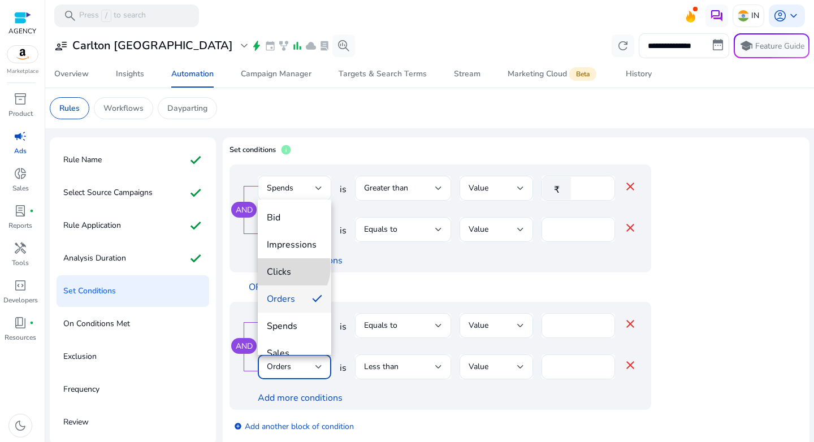
click at [284, 267] on span "Clicks" at bounding box center [294, 272] width 55 height 12
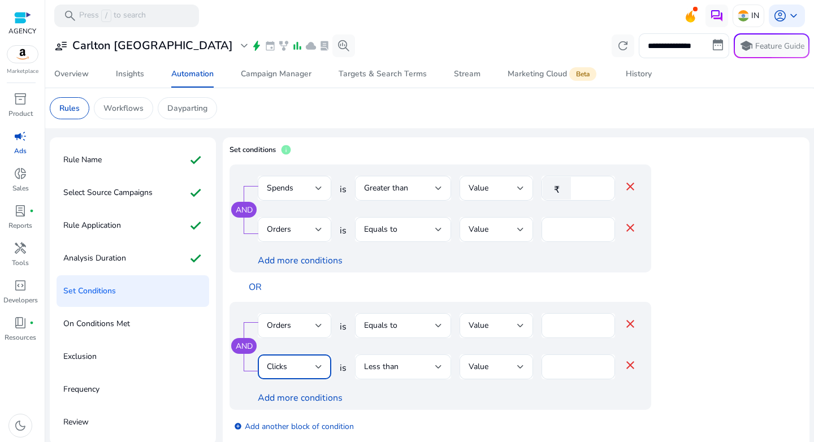
click at [403, 370] on div "Less than" at bounding box center [399, 366] width 71 height 12
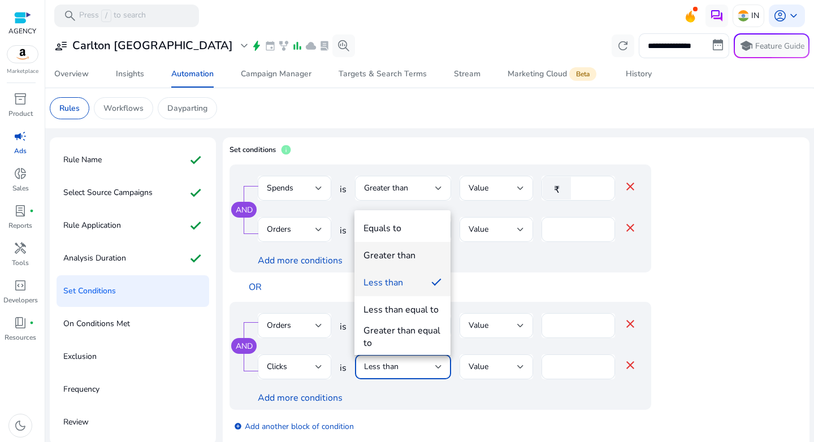
click at [410, 249] on div "Greater than" at bounding box center [389, 255] width 52 height 12
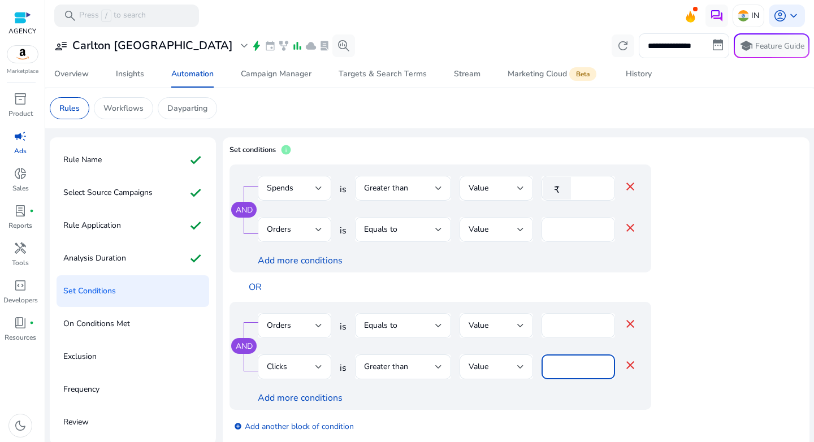
click at [573, 365] on input "*" at bounding box center [577, 366] width 55 height 12
type input "**"
click at [715, 353] on app-ppc-editable-conditions "AND Spends is Greater than Value ₹ *** close Orders is Equals to Value * close …" at bounding box center [515, 302] width 573 height 277
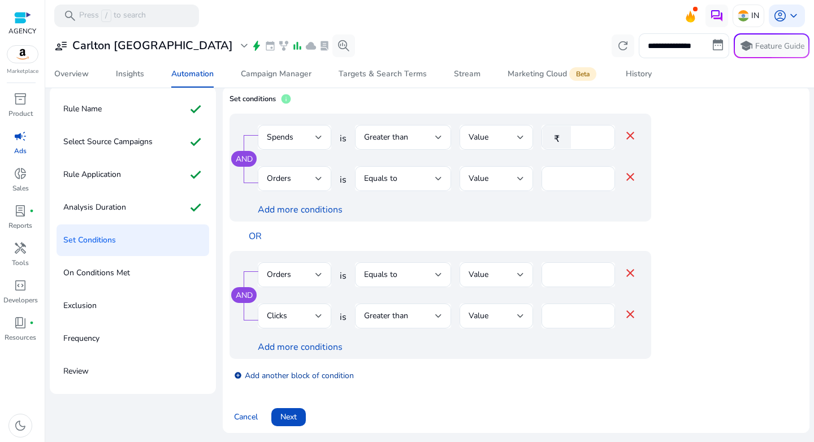
click at [302, 379] on link "add_circle Add another block of condition" at bounding box center [294, 374] width 120 height 13
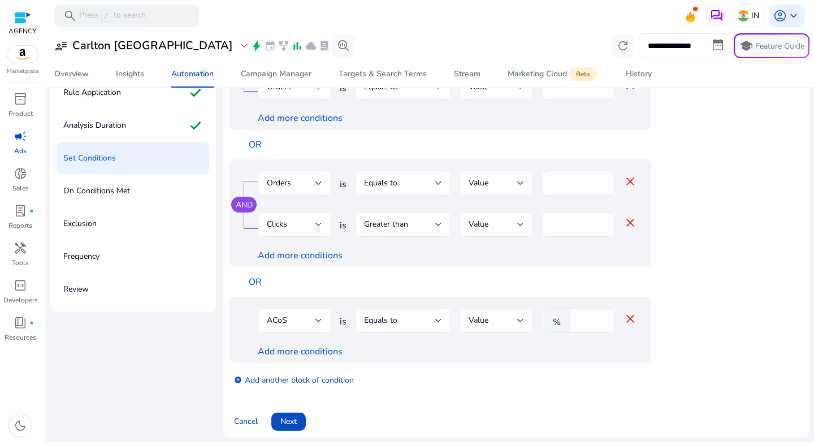
scroll to position [137, 0]
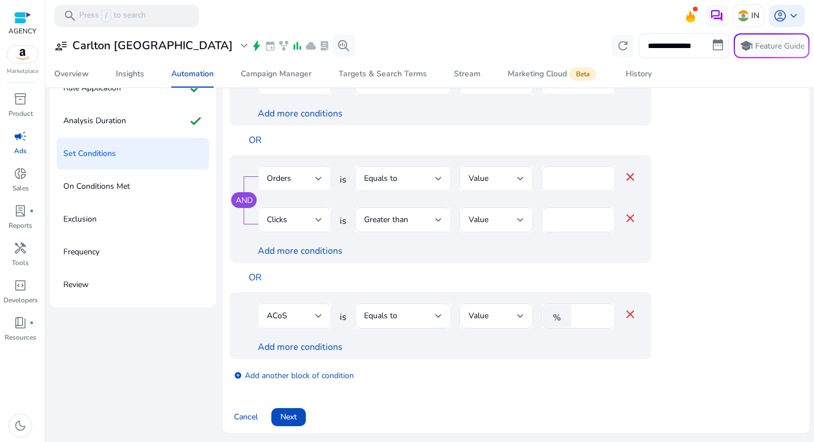
click at [308, 316] on div "ACoS" at bounding box center [291, 316] width 49 height 12
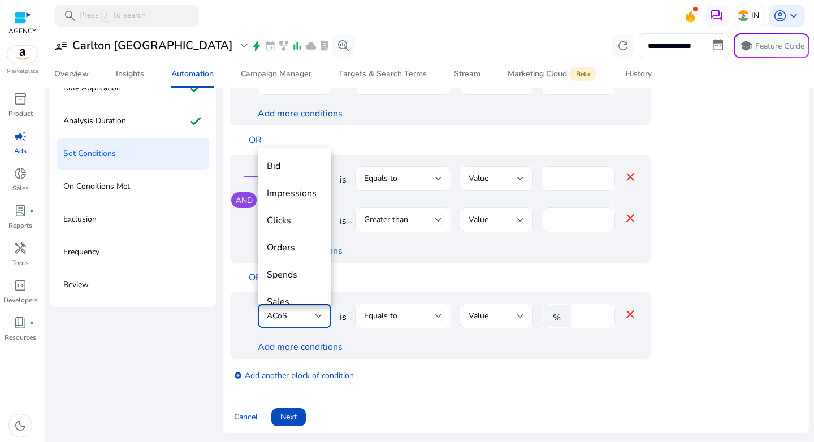
scroll to position [39, 0]
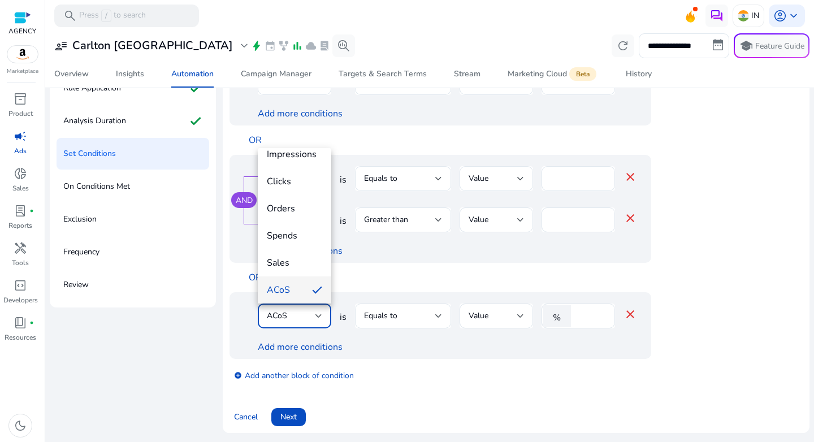
click at [376, 306] on div at bounding box center [407, 221] width 814 height 442
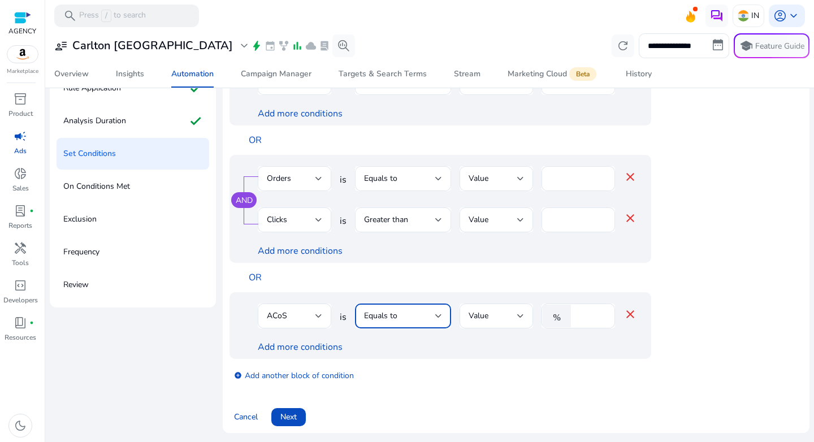
click at [396, 314] on span "Equals to" at bounding box center [380, 315] width 33 height 11
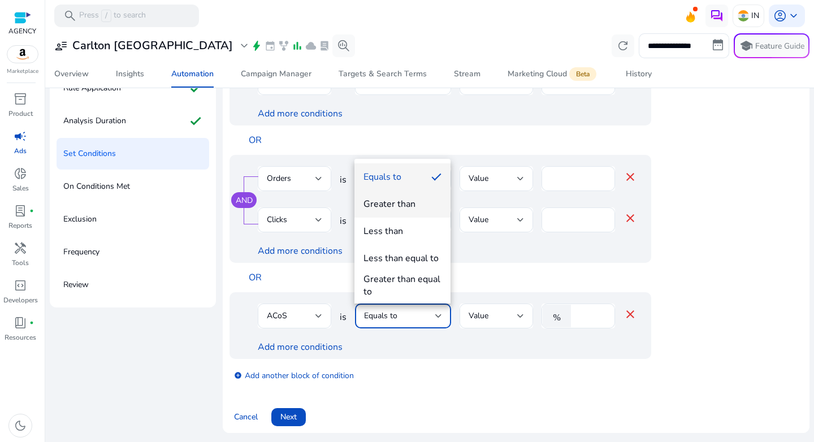
click at [397, 216] on mat-option "Greater than" at bounding box center [402, 203] width 96 height 27
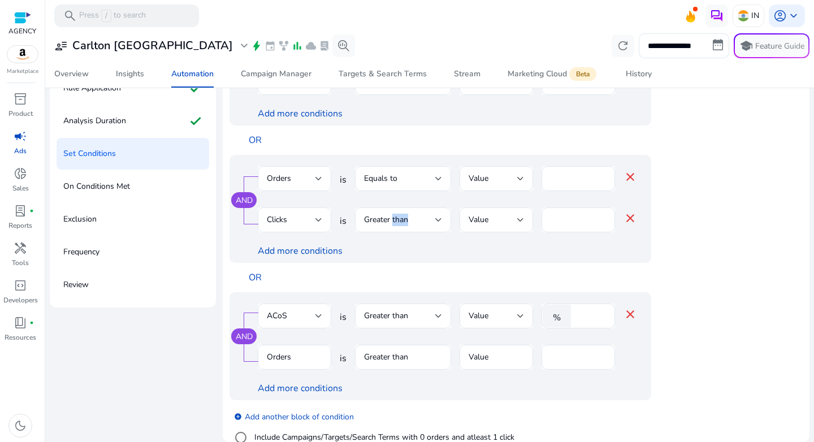
click at [397, 216] on span "Greater than" at bounding box center [386, 219] width 44 height 11
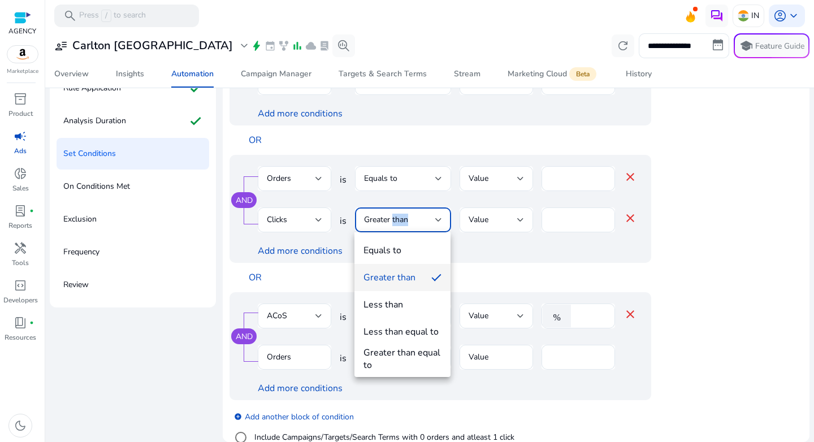
click at [573, 311] on div at bounding box center [407, 221] width 814 height 442
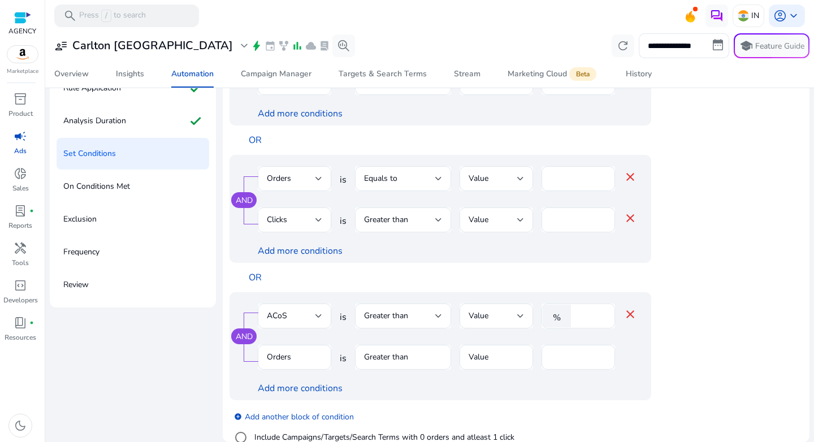
click at [580, 315] on input "****" at bounding box center [590, 316] width 29 height 12
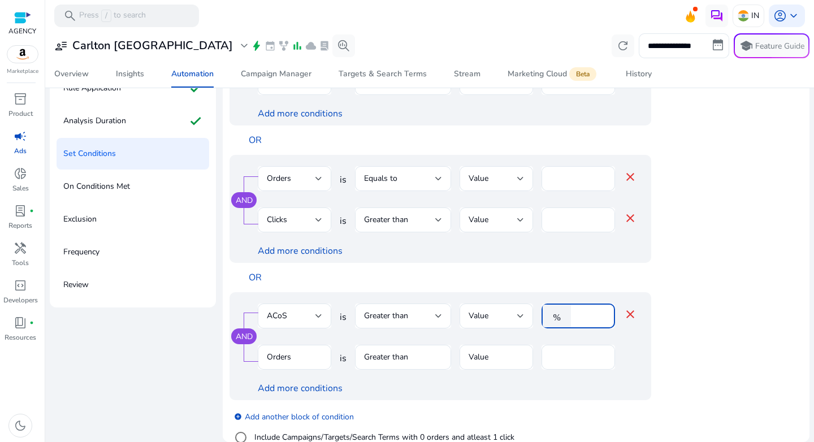
type input "**"
click at [311, 362] on mat-form-field "Orders" at bounding box center [294, 363] width 73 height 37
click at [554, 358] on input "*" at bounding box center [577, 357] width 55 height 12
click at [407, 356] on mat-form-field "Greater than" at bounding box center [403, 363] width 96 height 37
click at [303, 391] on link "Add more conditions" at bounding box center [300, 388] width 85 height 12
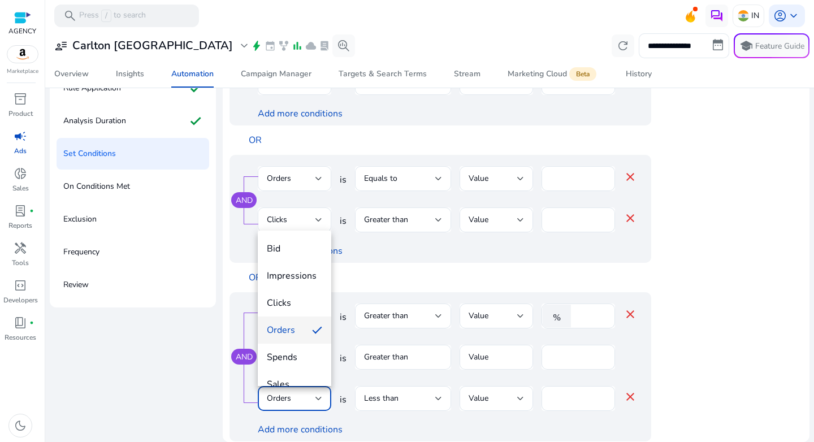
click at [288, 333] on span "Orders" at bounding box center [285, 330] width 36 height 12
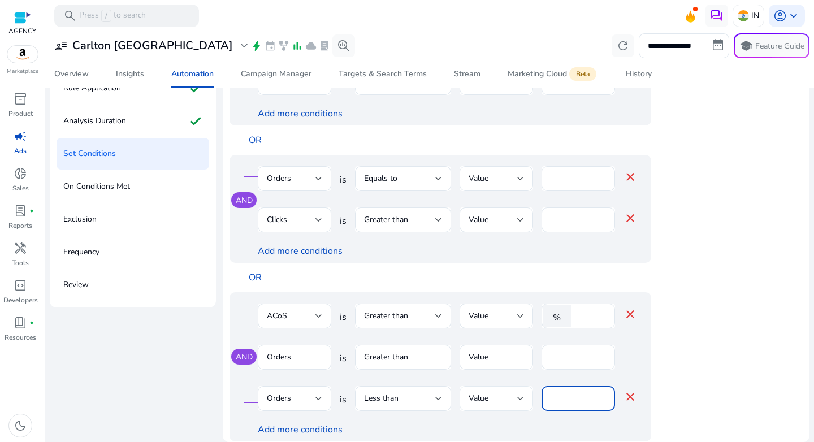
drag, startPoint x: 560, startPoint y: 397, endPoint x: 532, endPoint y: 397, distance: 28.2
click at [532, 397] on div "Orders is Less than Value * close" at bounding box center [447, 404] width 379 height 37
type input "*"
click at [696, 388] on div "AND ACoS is Greater than Value % ** close Orders is Greater than Value * Orders…" at bounding box center [462, 366] width 467 height 149
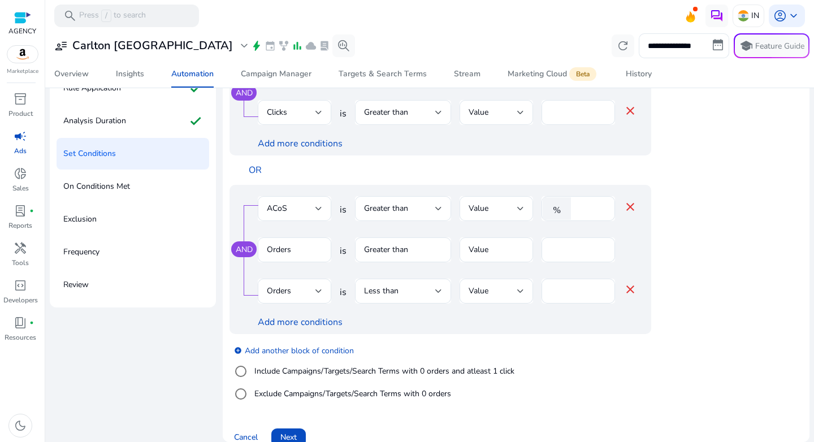
scroll to position [137, 0]
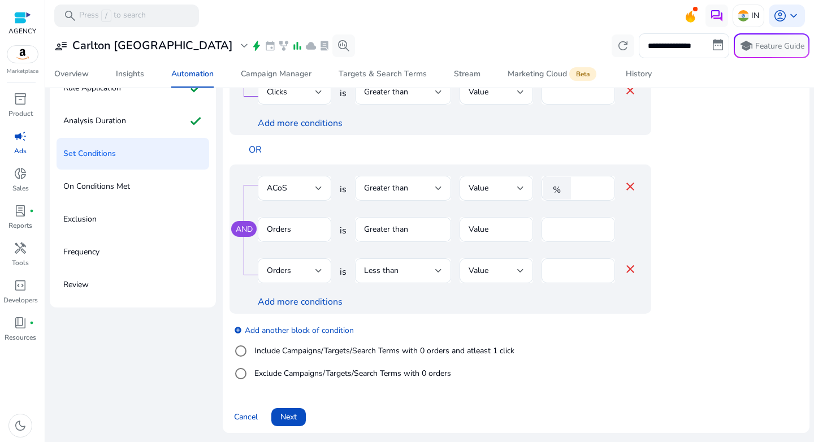
click at [283, 349] on label "Include Campaigns/Targets/Search Terms with 0 orders and atleast 1 click" at bounding box center [383, 351] width 262 height 12
click at [317, 275] on div at bounding box center [318, 271] width 7 height 14
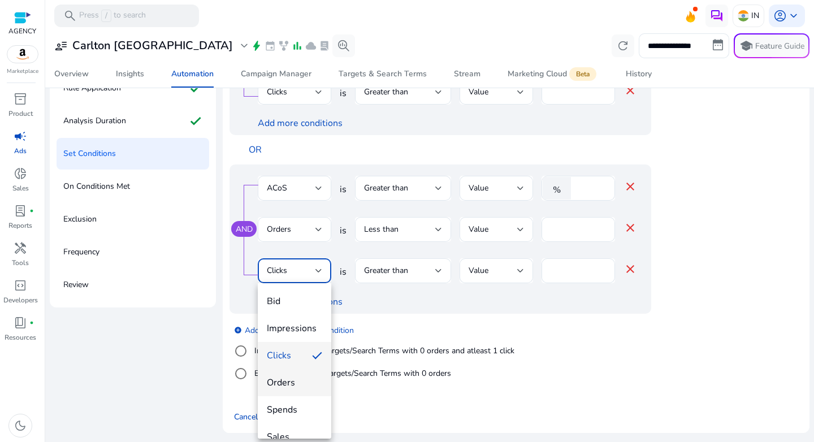
click at [301, 375] on mat-option "Orders" at bounding box center [294, 382] width 73 height 27
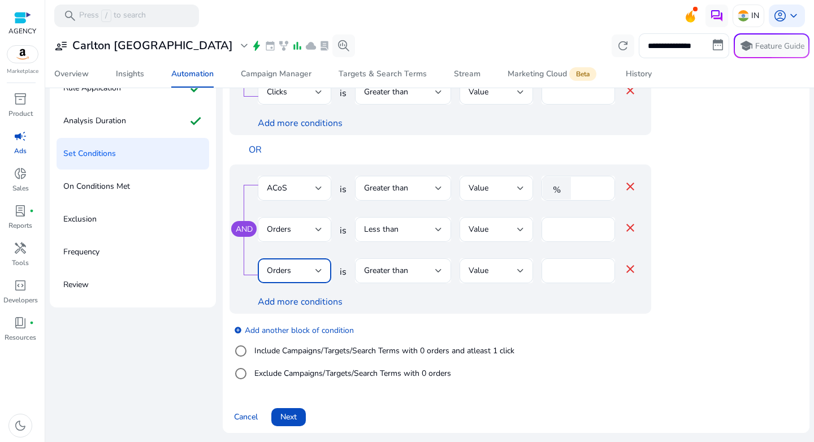
click at [688, 257] on div "AND ACoS is Greater than Value % ** close Orders is Less than Value * close Ord…" at bounding box center [462, 238] width 467 height 149
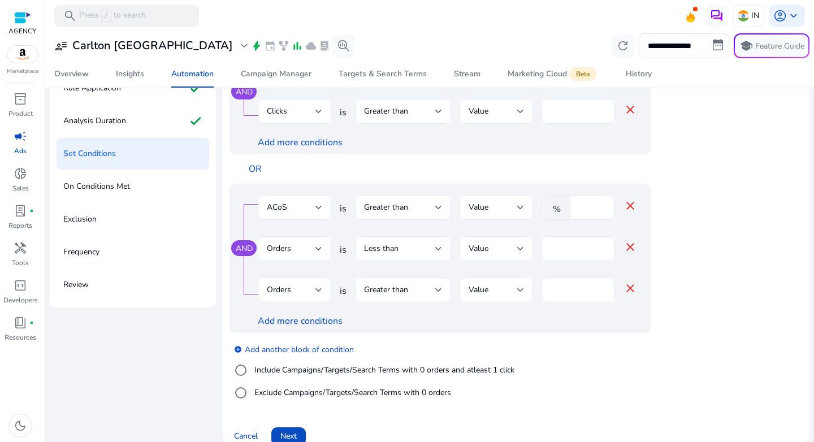
scroll to position [119, 0]
click at [317, 288] on div at bounding box center [318, 288] width 7 height 5
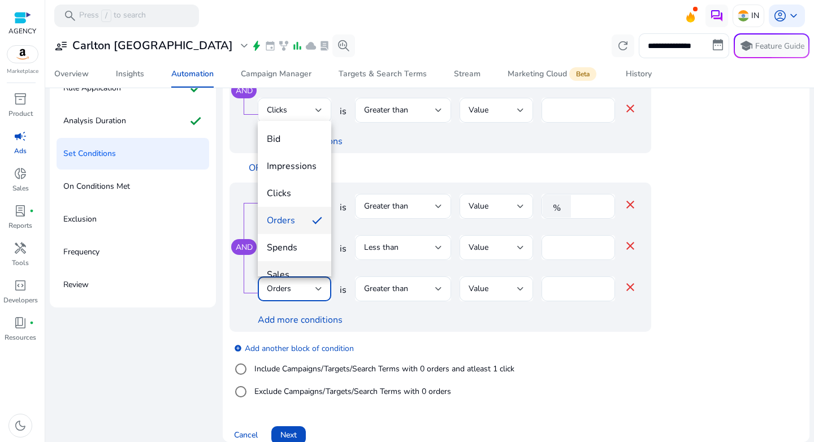
click at [300, 268] on mat-option "Sales" at bounding box center [294, 274] width 73 height 27
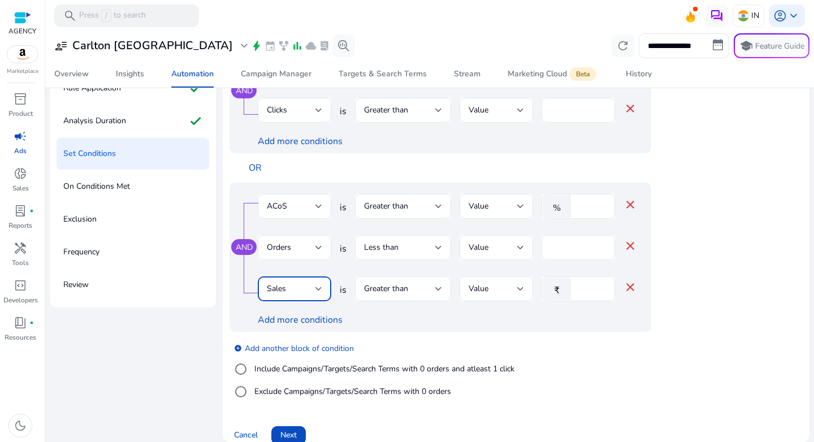
scroll to position [12, 0]
click at [685, 324] on div "AND ACoS is Greater than Value % ** close Orders is Less than Value * close Sal…" at bounding box center [462, 256] width 467 height 149
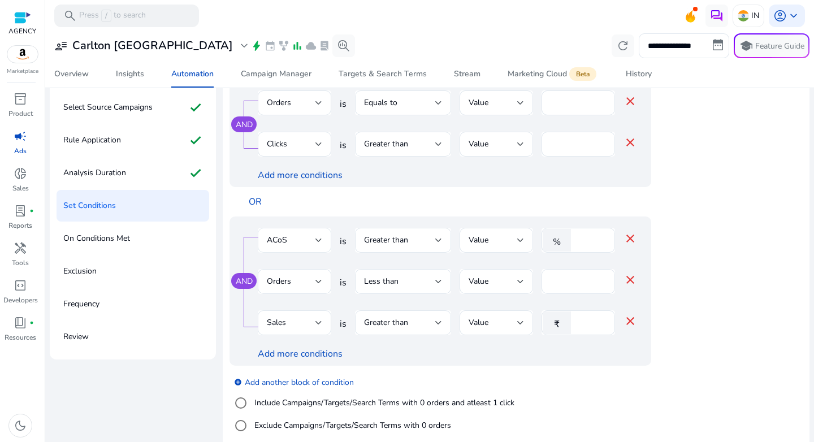
scroll to position [137, 0]
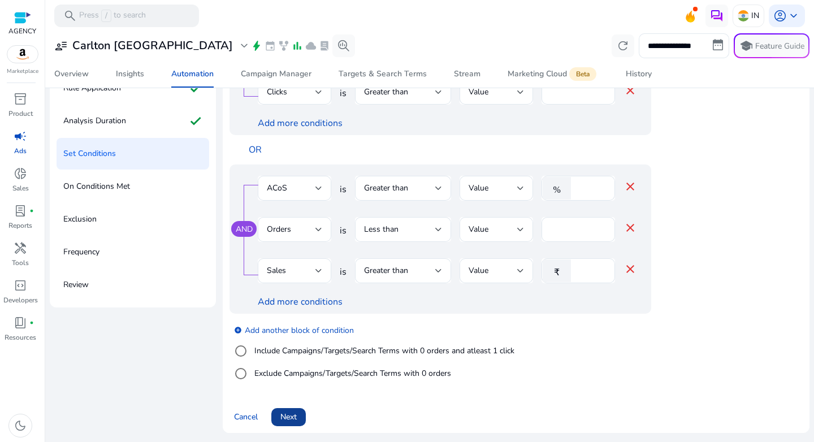
click at [288, 413] on span "Next" at bounding box center [288, 417] width 16 height 12
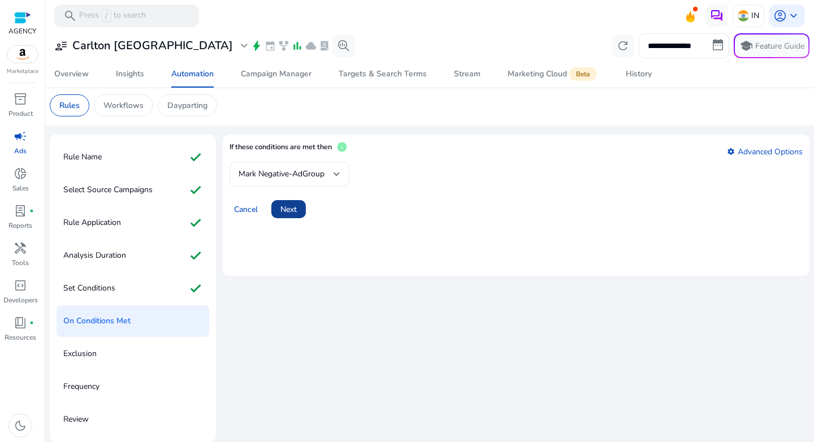
click at [289, 211] on span "Next" at bounding box center [288, 209] width 16 height 12
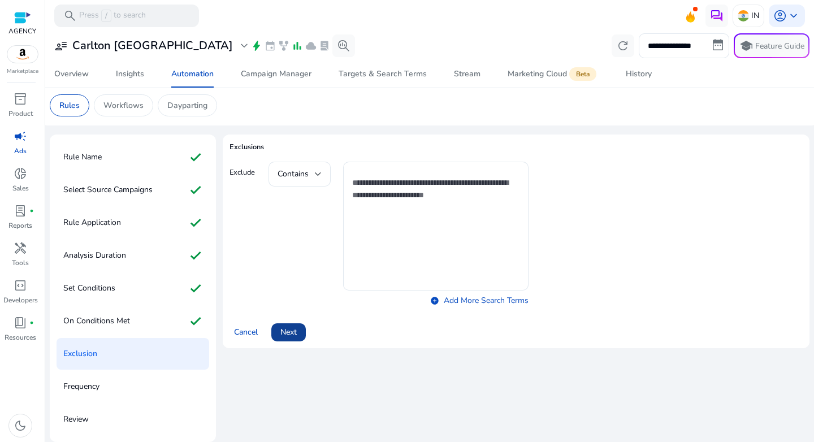
click at [286, 331] on span "Next" at bounding box center [288, 332] width 16 height 12
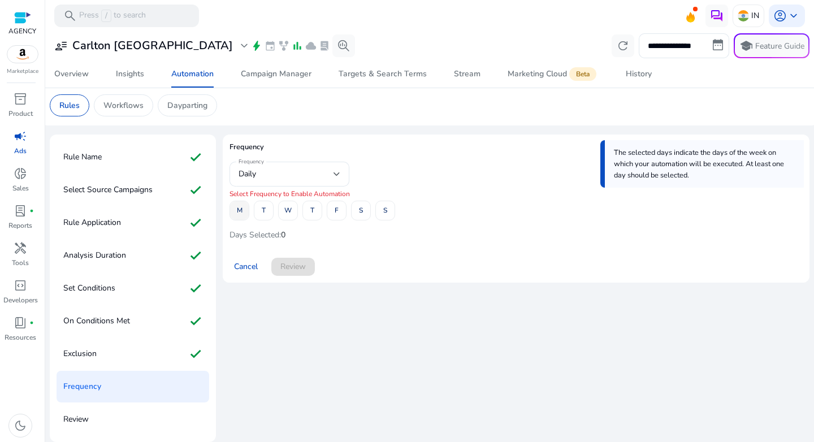
click at [242, 214] on span at bounding box center [239, 210] width 19 height 27
click at [285, 215] on span "W" at bounding box center [287, 211] width 7 height 20
click at [338, 207] on span at bounding box center [336, 210] width 19 height 27
click at [301, 275] on span at bounding box center [293, 266] width 44 height 27
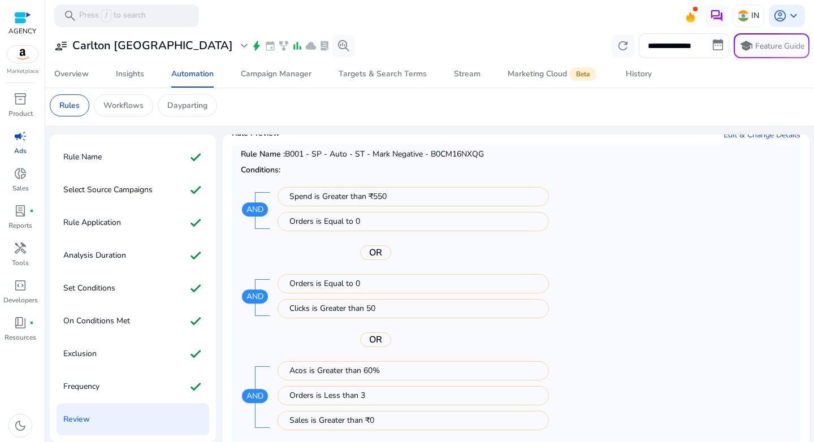
scroll to position [137, 0]
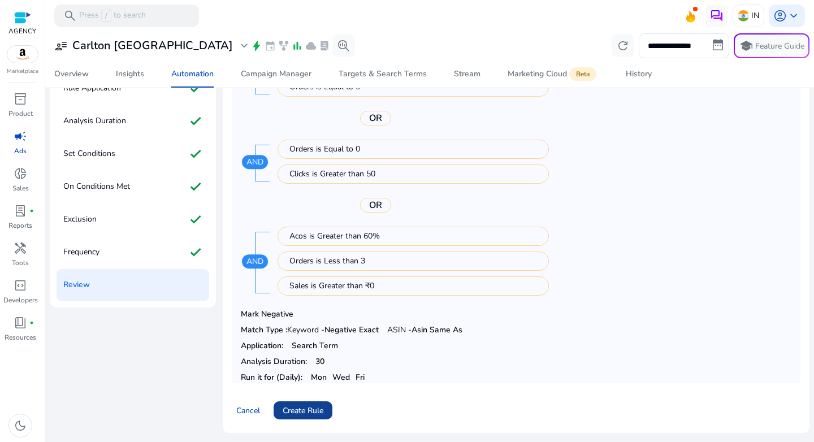
click at [311, 409] on span "Create Rule" at bounding box center [302, 411] width 41 height 12
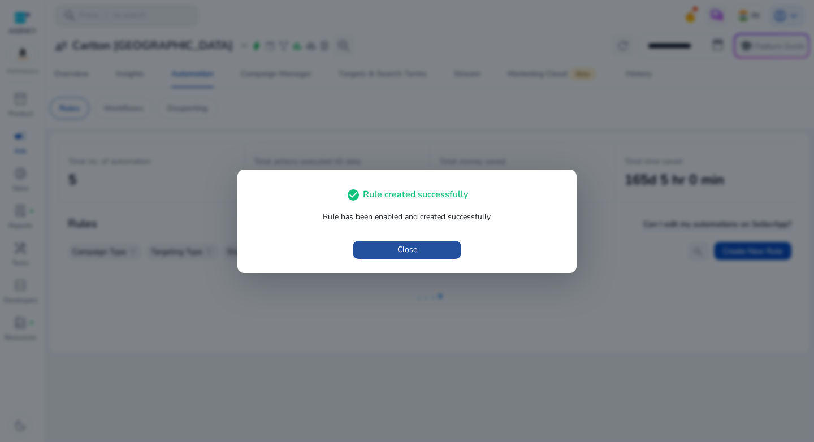
click at [429, 249] on span "button" at bounding box center [407, 249] width 108 height 27
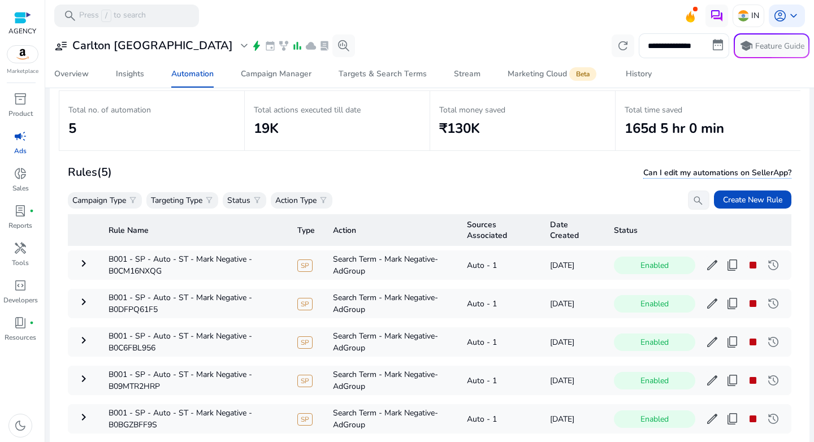
scroll to position [82, 0]
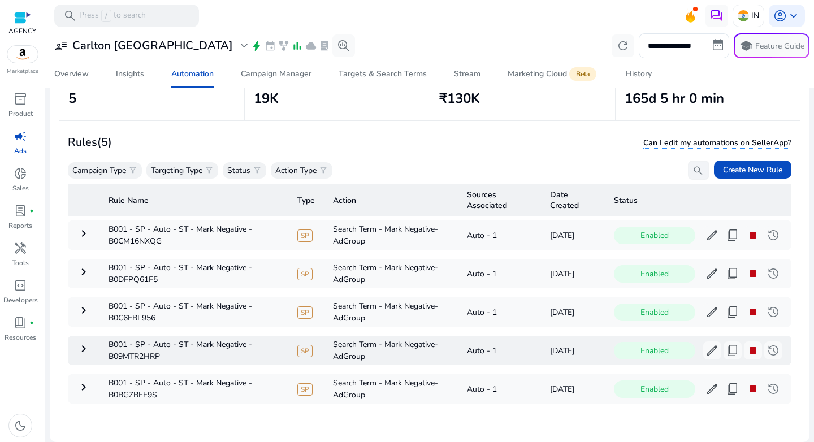
click at [88, 351] on mat-icon "keyboard_arrow_right" at bounding box center [84, 349] width 14 height 14
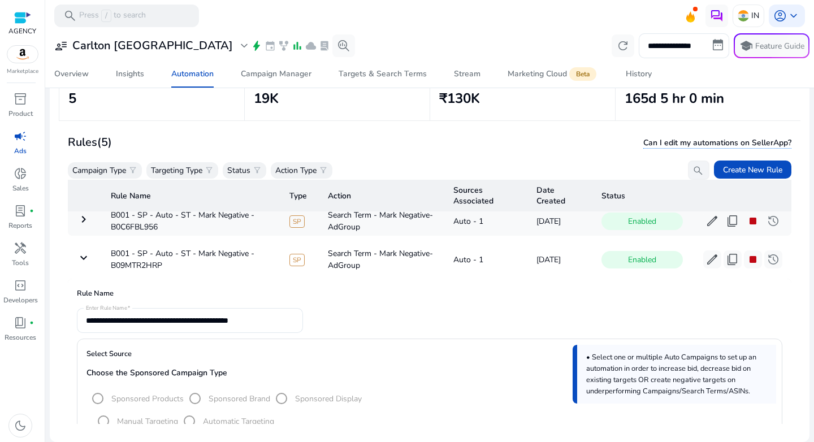
scroll to position [88, 0]
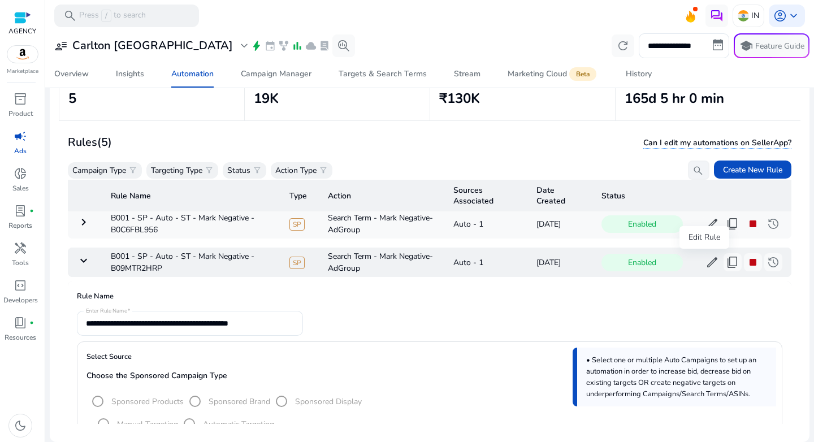
click at [705, 260] on span "edit" at bounding box center [712, 262] width 14 height 14
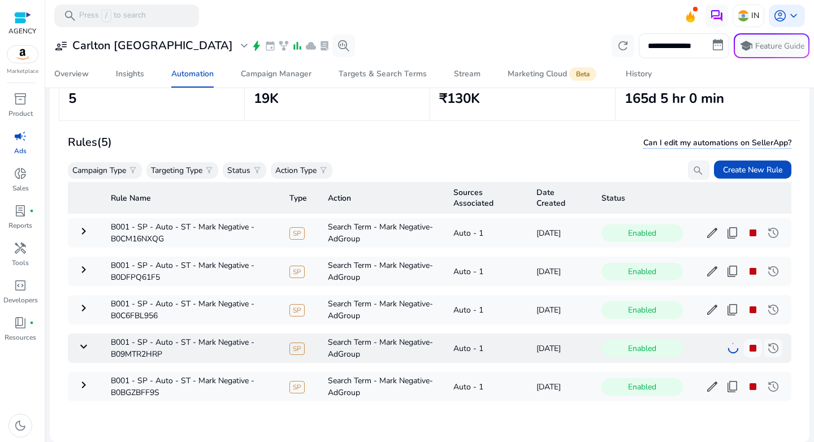
scroll to position [11, 0]
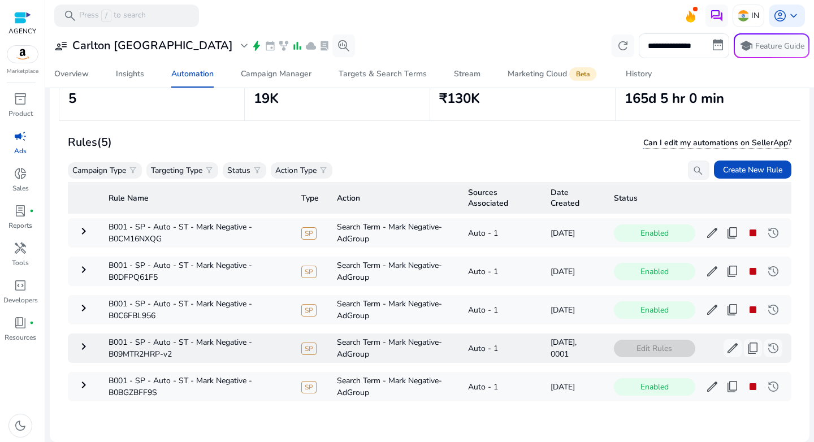
click at [88, 340] on mat-icon "keyboard_arrow_right" at bounding box center [84, 347] width 14 height 14
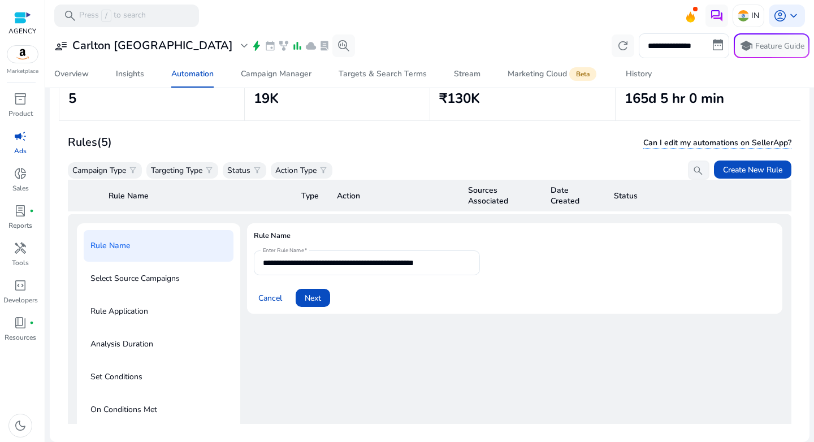
scroll to position [156, 0]
click at [325, 295] on span at bounding box center [312, 297] width 34 height 27
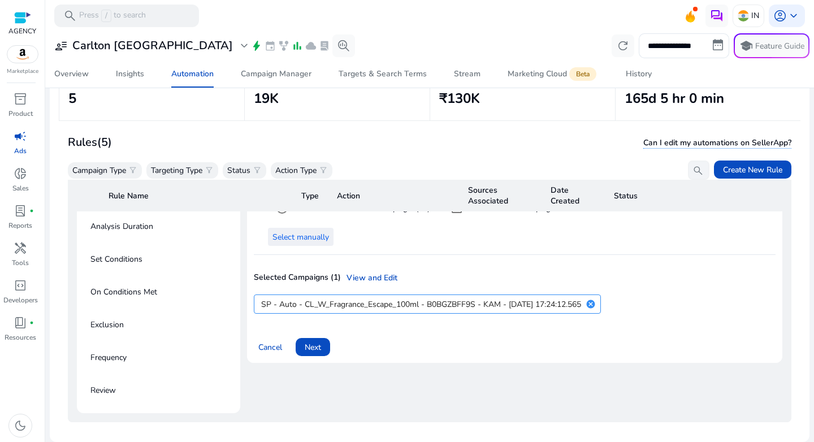
scroll to position [279, 0]
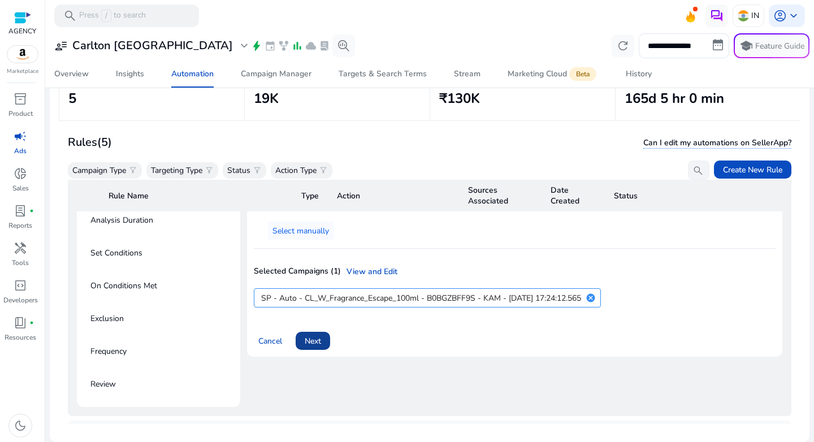
click at [310, 340] on span "Next" at bounding box center [313, 341] width 16 height 12
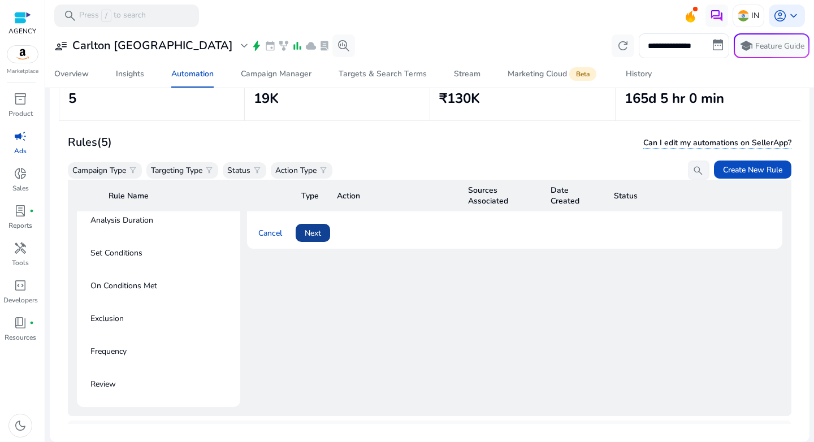
click at [307, 238] on span "Next" at bounding box center [313, 233] width 16 height 12
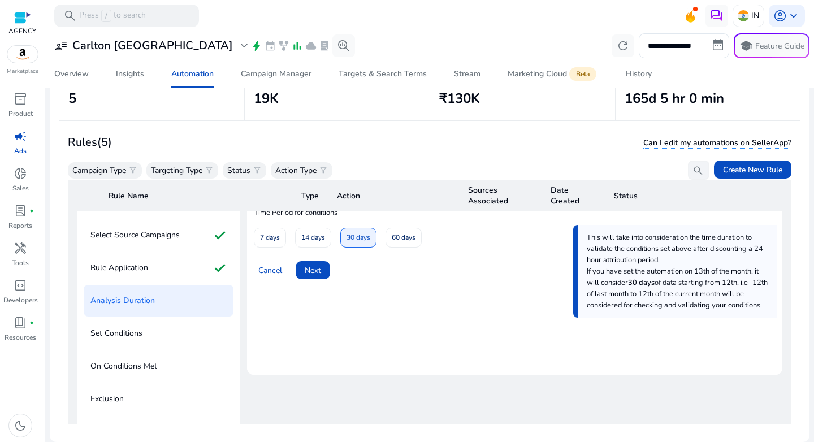
scroll to position [198, 0]
click at [307, 270] on span "Next" at bounding box center [313, 271] width 16 height 12
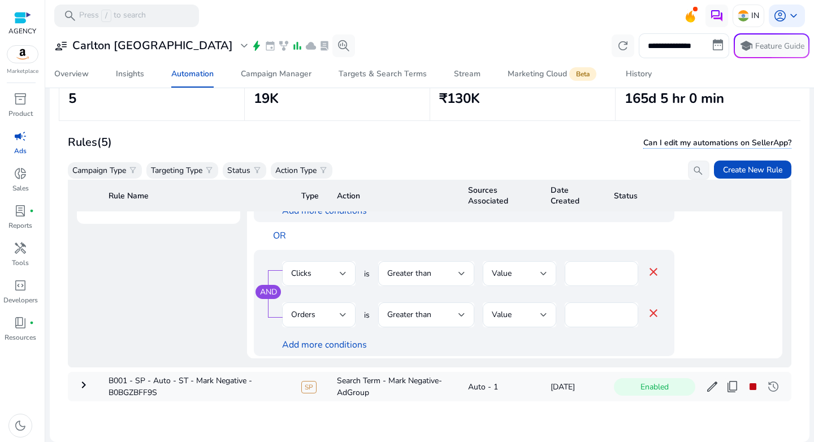
scroll to position [49, 0]
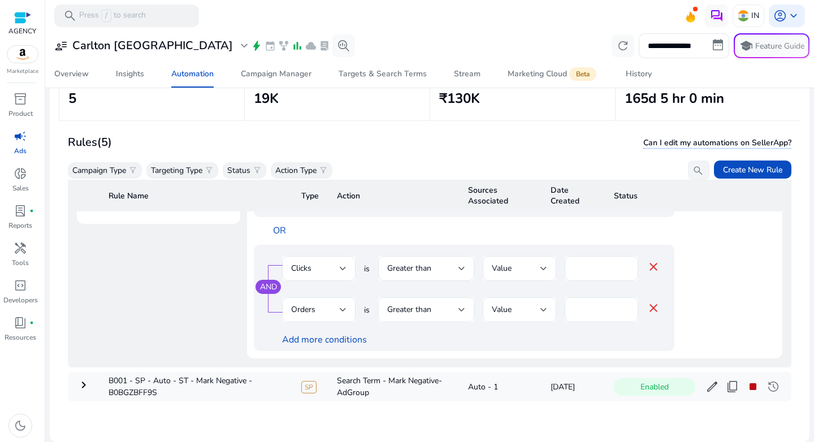
click at [447, 303] on div "Greater than" at bounding box center [422, 309] width 71 height 12
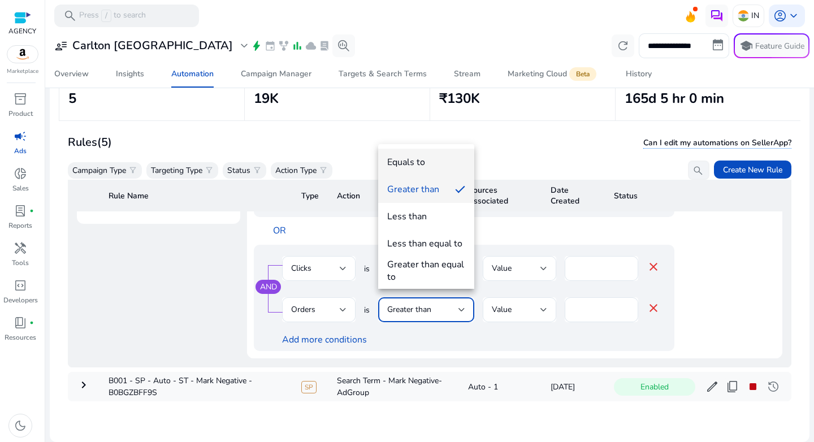
click at [429, 167] on span "Equals to" at bounding box center [426, 162] width 78 height 12
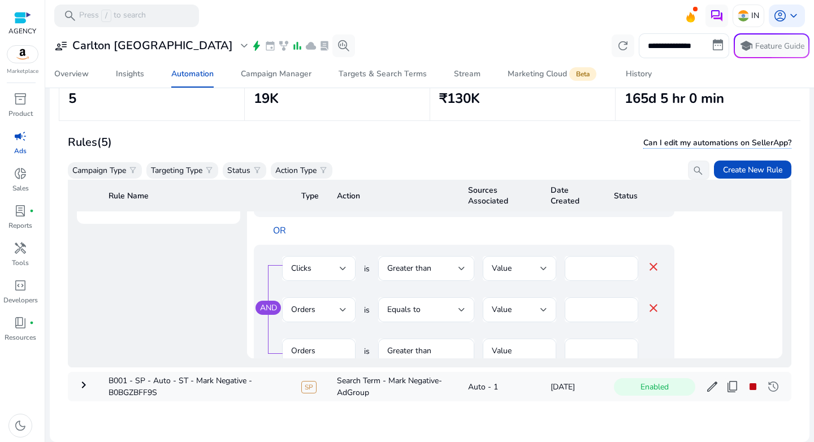
click at [720, 311] on app-ppc-editable-conditions "AND Orders is Less than Value * close ACoS is Greater than Value % ** close Ord…" at bounding box center [514, 181] width 521 height 575
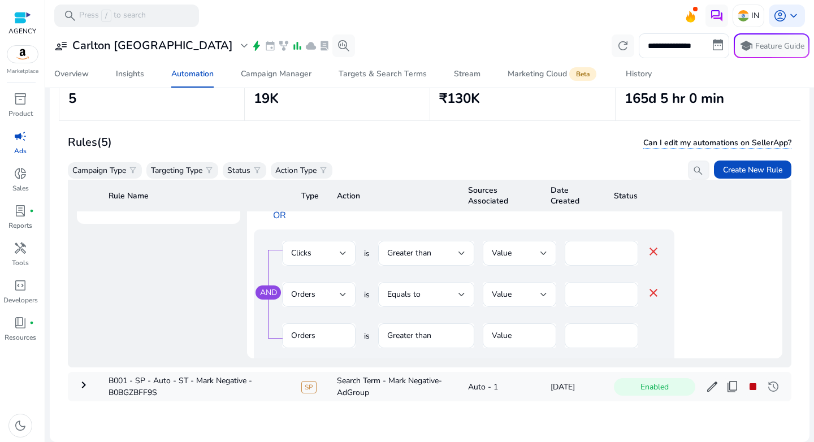
scroll to position [62, 0]
click at [338, 290] on div "Orders" at bounding box center [315, 296] width 49 height 12
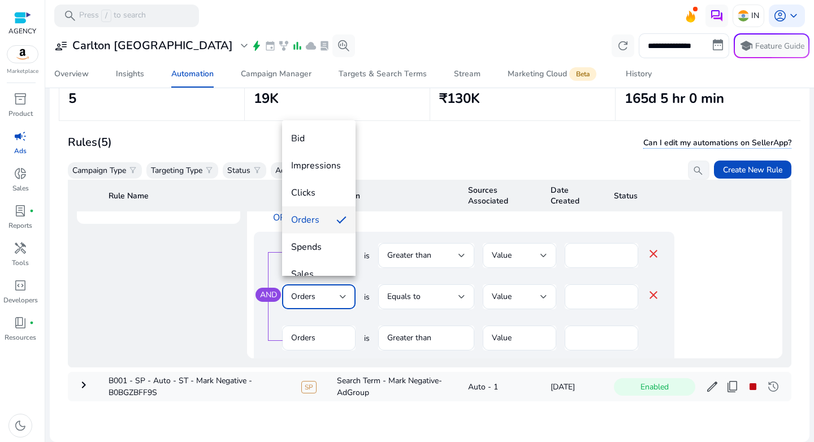
click at [709, 310] on div at bounding box center [407, 221] width 814 height 442
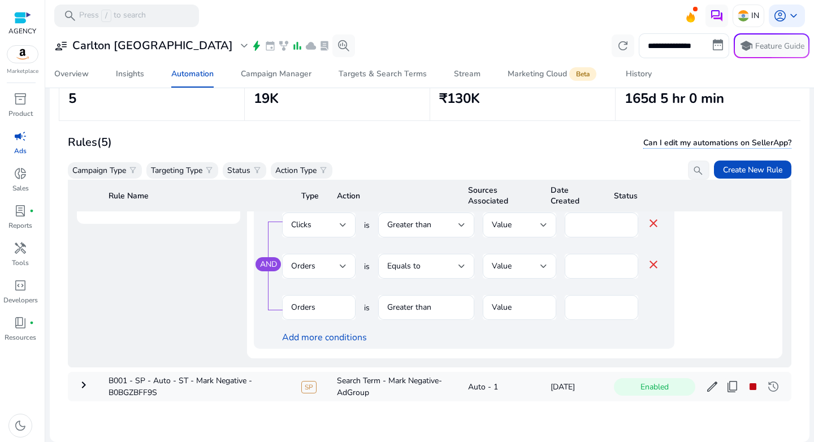
scroll to position [64, 0]
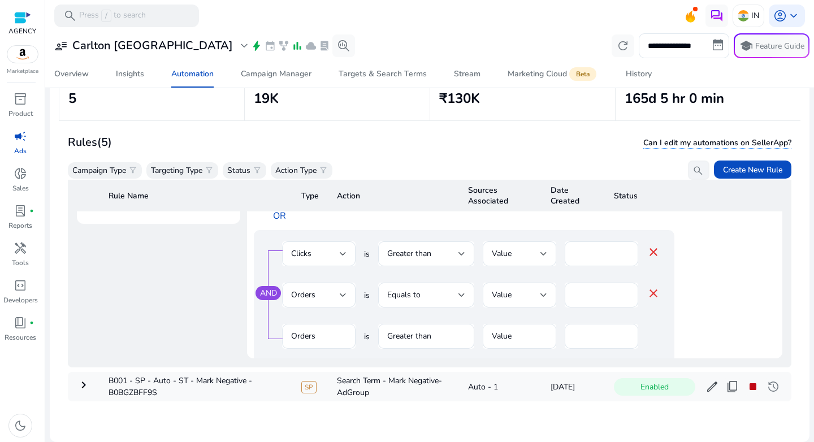
click at [655, 286] on mat-icon "close" at bounding box center [653, 293] width 14 height 14
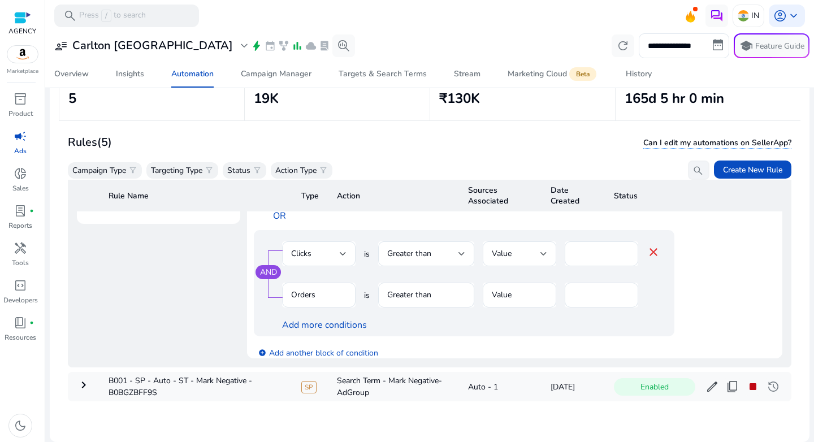
click at [651, 245] on mat-icon "close" at bounding box center [653, 252] width 14 height 14
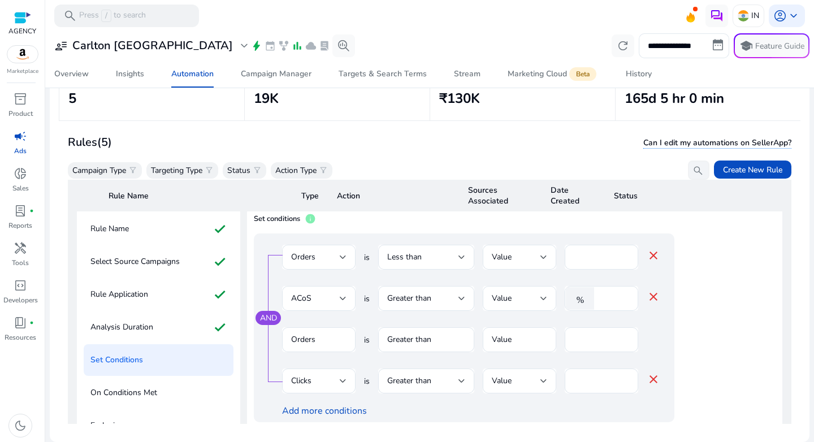
scroll to position [163, 0]
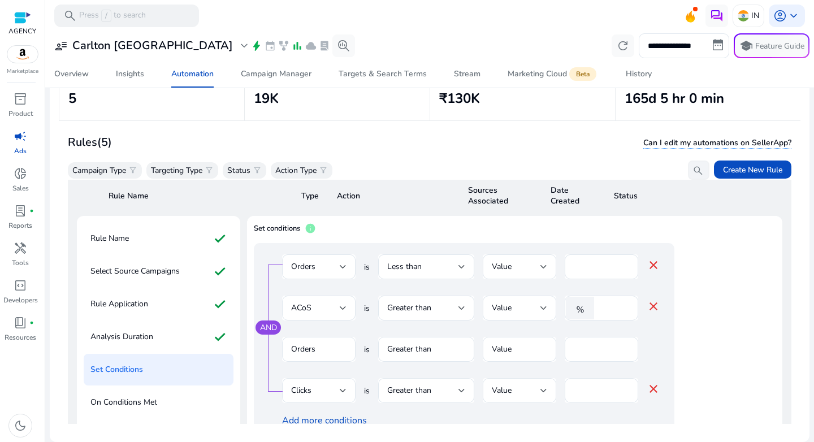
click at [652, 393] on mat-icon "close" at bounding box center [653, 389] width 14 height 14
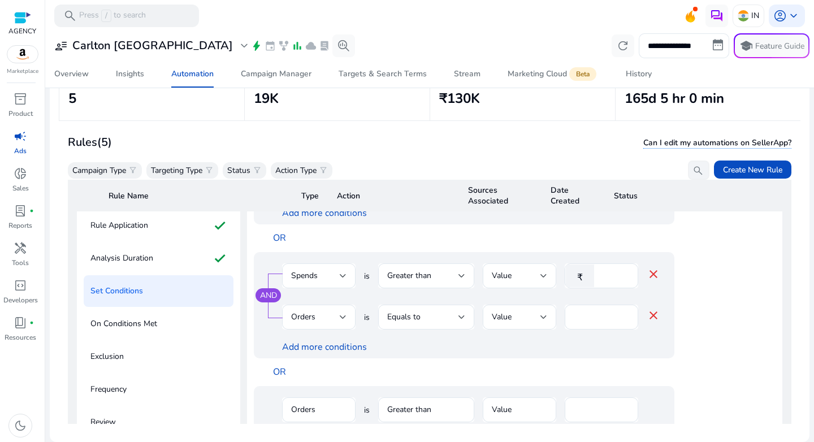
scroll to position [248, 0]
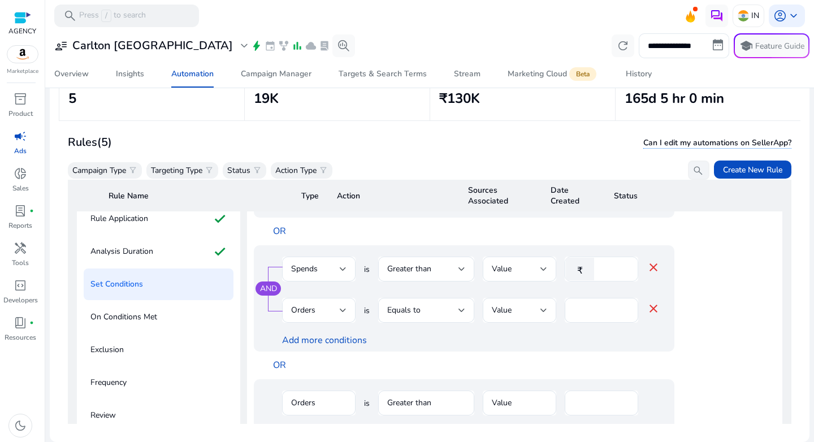
click at [612, 272] on input "***" at bounding box center [613, 269] width 29 height 12
type input "***"
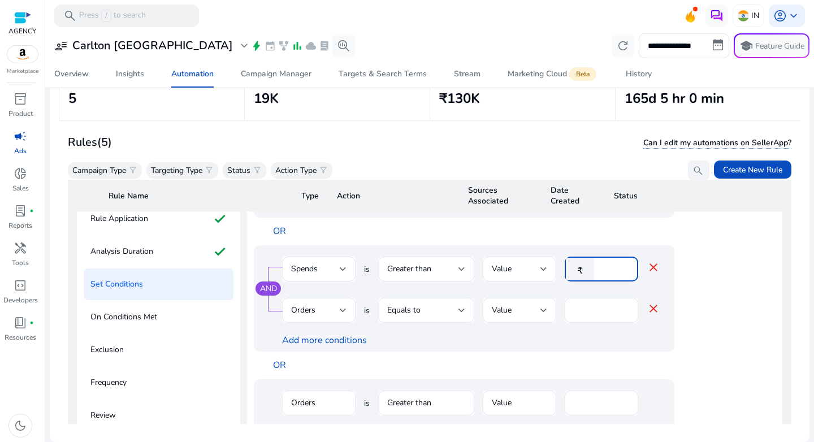
click at [750, 297] on app-ppc-editable-conditions "AND Orders is Less than Value * close ACoS is Greater than Value % ** close Ord…" at bounding box center [514, 295] width 521 height 451
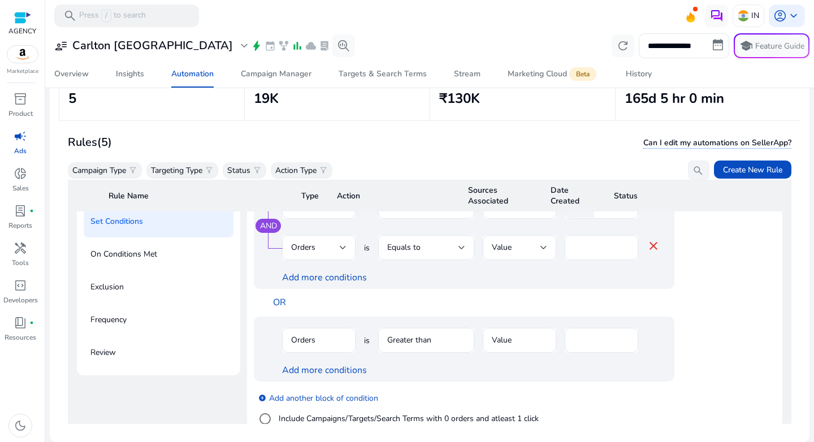
scroll to position [316, 0]
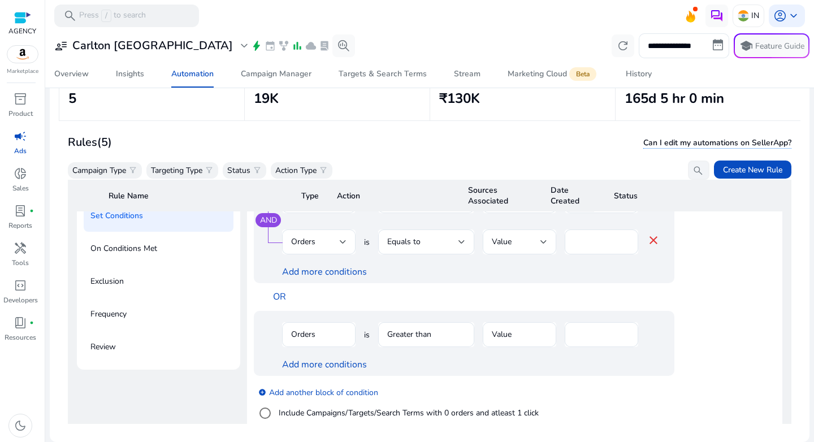
click at [435, 340] on mat-form-field "Greater than" at bounding box center [426, 340] width 96 height 37
click at [336, 365] on link "Add more conditions" at bounding box center [324, 364] width 85 height 12
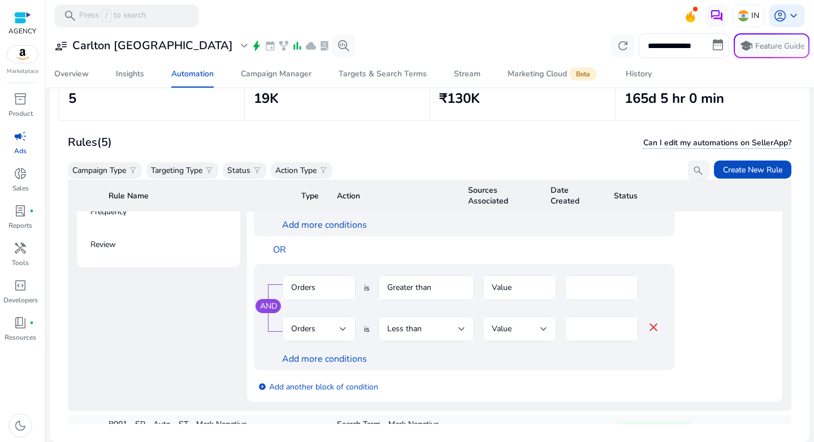
scroll to position [13, 0]
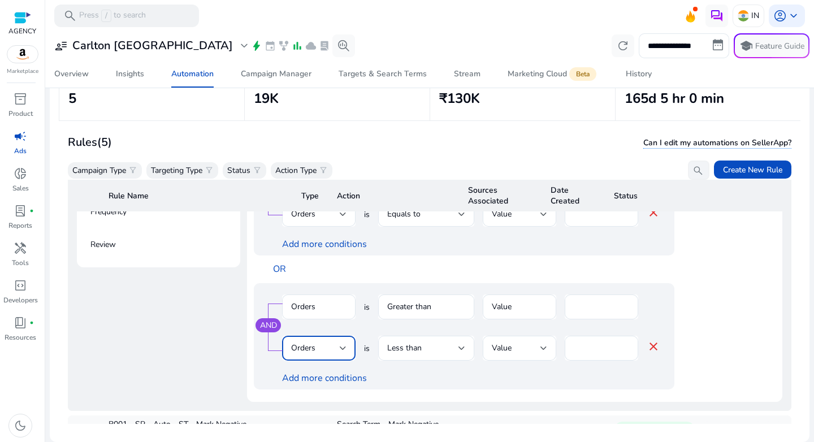
click at [338, 344] on div "Orders" at bounding box center [315, 348] width 49 height 12
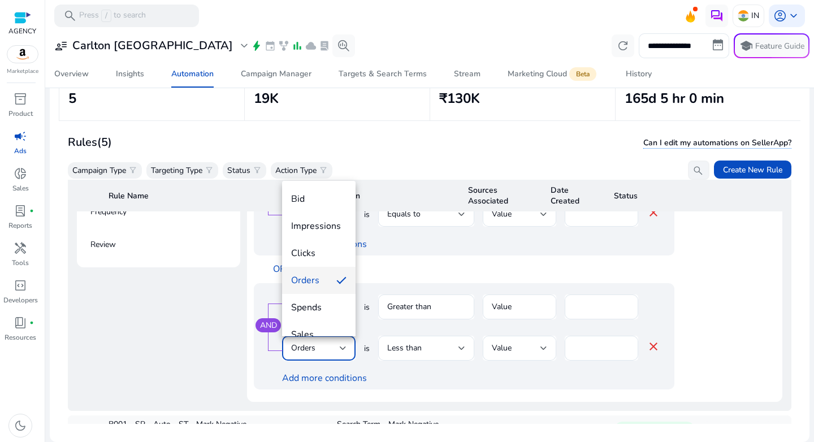
click at [654, 349] on div at bounding box center [407, 221] width 814 height 442
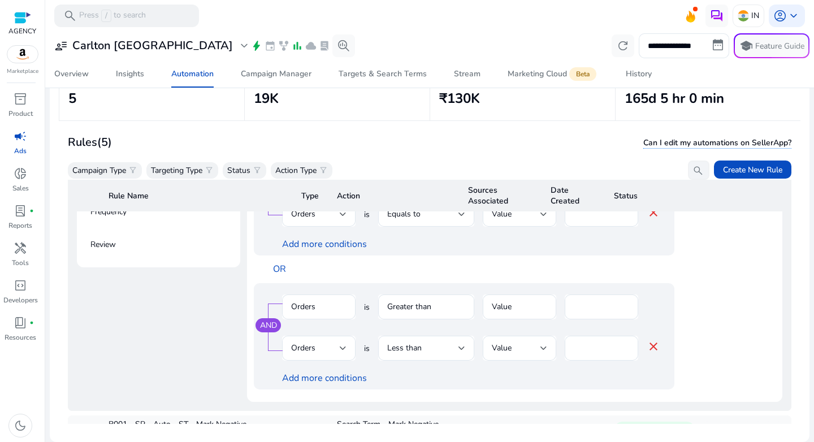
click at [649, 345] on mat-icon "close" at bounding box center [653, 347] width 14 height 14
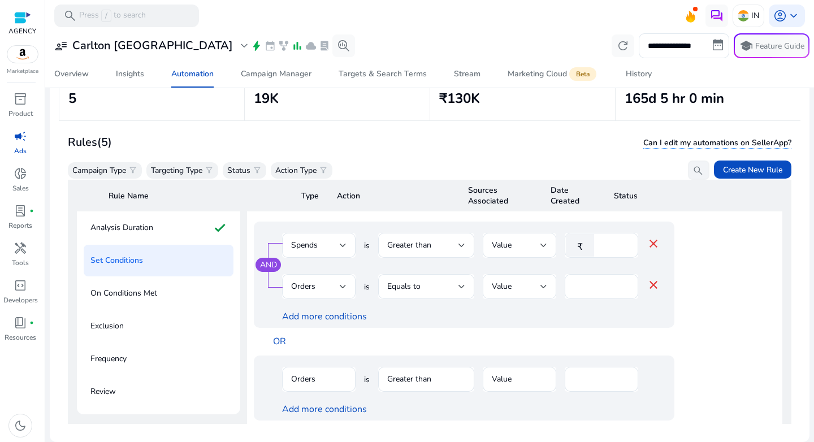
scroll to position [271, 0]
click at [732, 345] on app-ppc-editable-conditions "AND Orders is Less than Value * close ACoS is Greater than Value % ** close Ord…" at bounding box center [514, 272] width 521 height 451
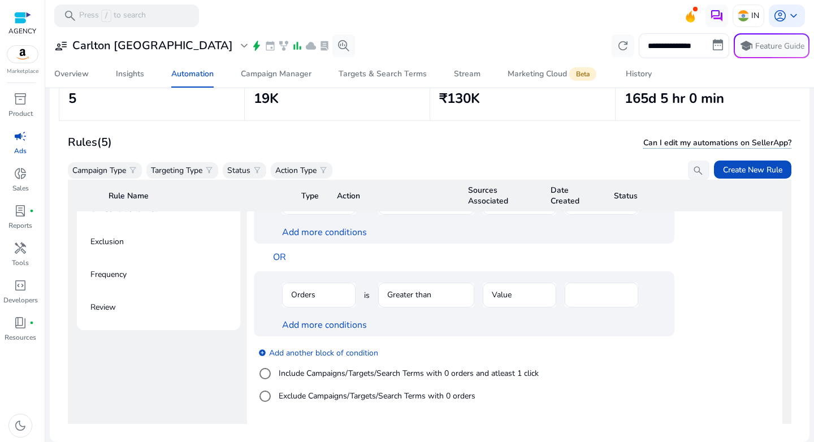
scroll to position [355, 0]
click at [516, 324] on div "Add more conditions" at bounding box center [471, 326] width 378 height 12
click at [340, 349] on link "add_circle Add another block of condition" at bounding box center [318, 352] width 120 height 13
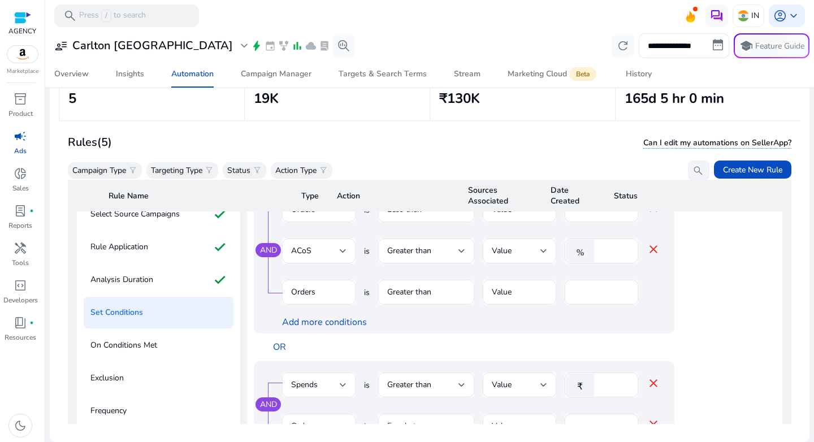
scroll to position [0, 0]
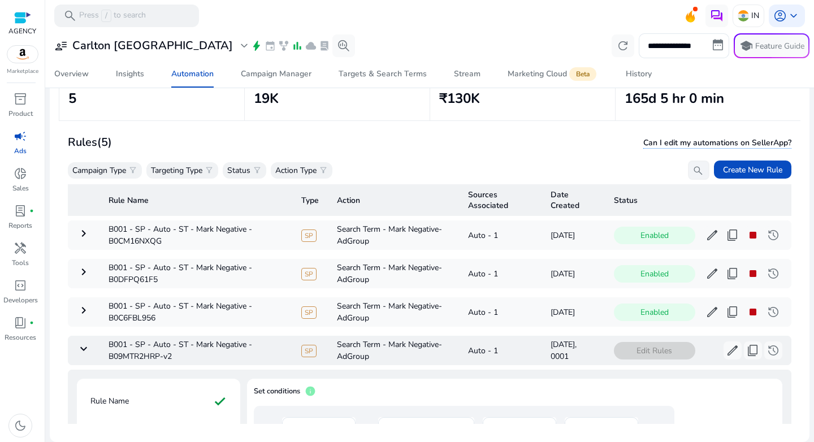
click at [84, 344] on mat-icon "keyboard_arrow_down" at bounding box center [84, 349] width 14 height 14
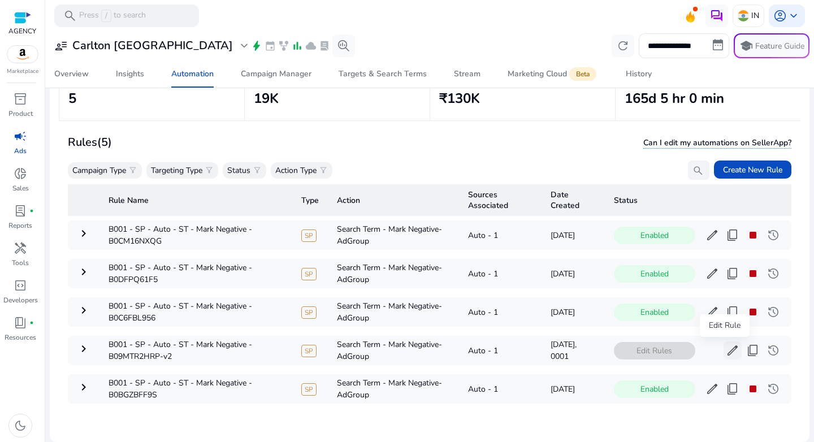
click at [727, 351] on span "edit" at bounding box center [732, 351] width 14 height 14
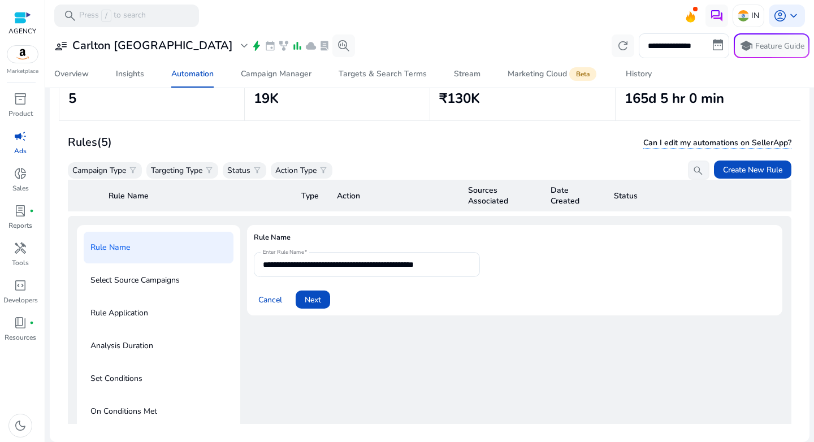
scroll to position [156, 0]
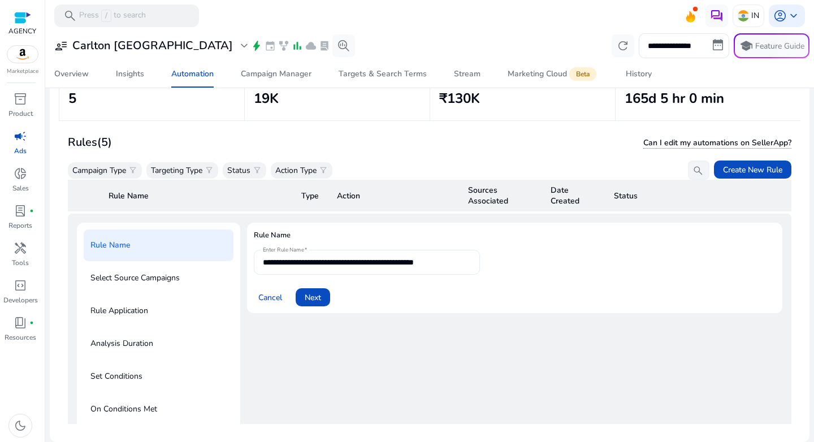
click at [459, 258] on input "**********" at bounding box center [367, 262] width 208 height 12
type input "**********"
click at [314, 300] on span "Next" at bounding box center [313, 298] width 16 height 12
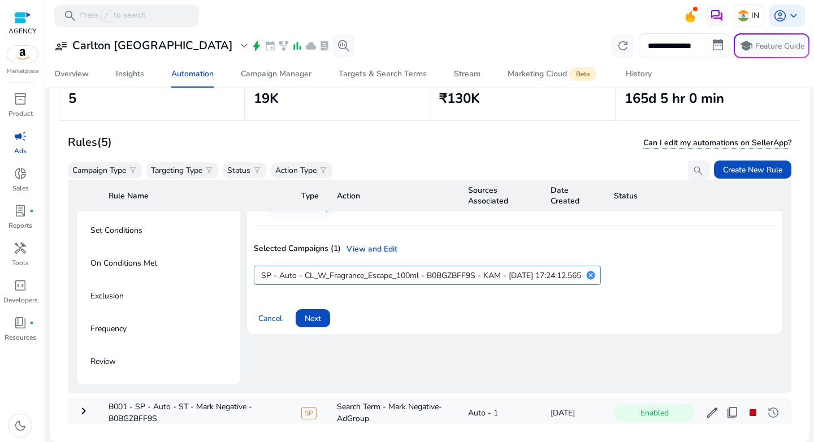
scroll to position [305, 0]
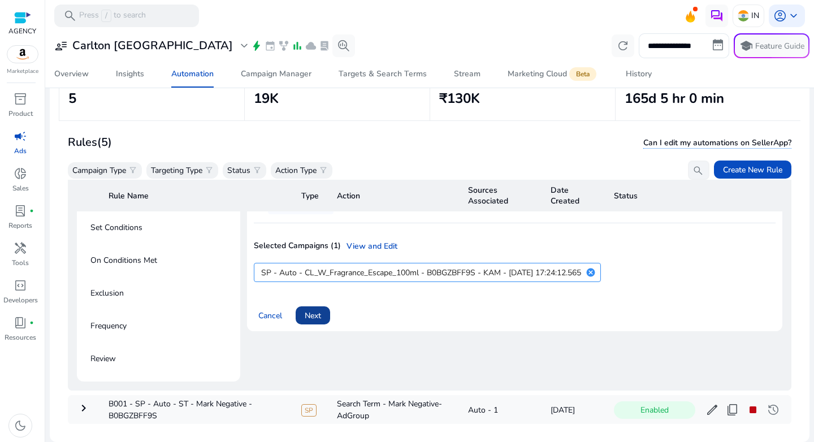
click at [308, 318] on span "Next" at bounding box center [313, 316] width 16 height 12
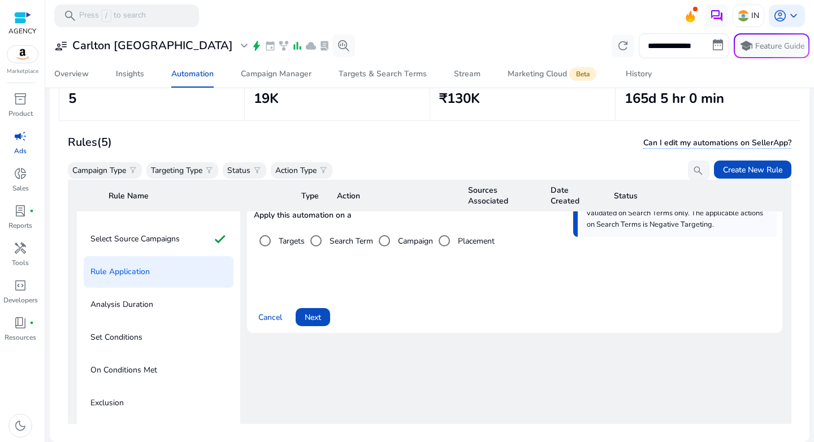
scroll to position [189, 0]
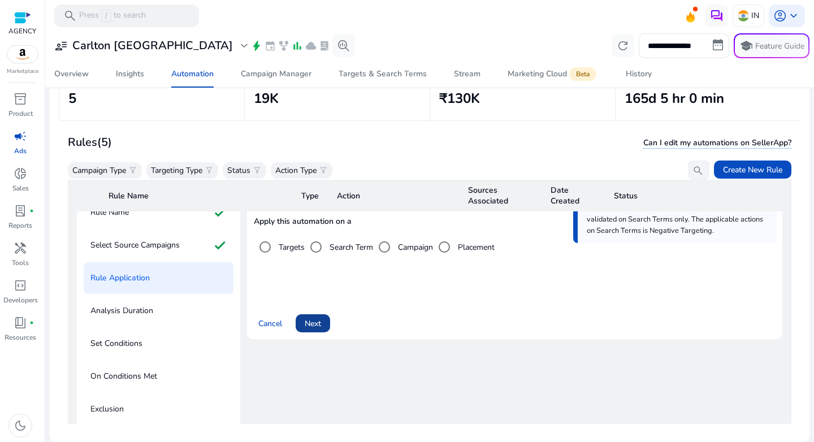
click at [312, 323] on span "Next" at bounding box center [313, 324] width 16 height 12
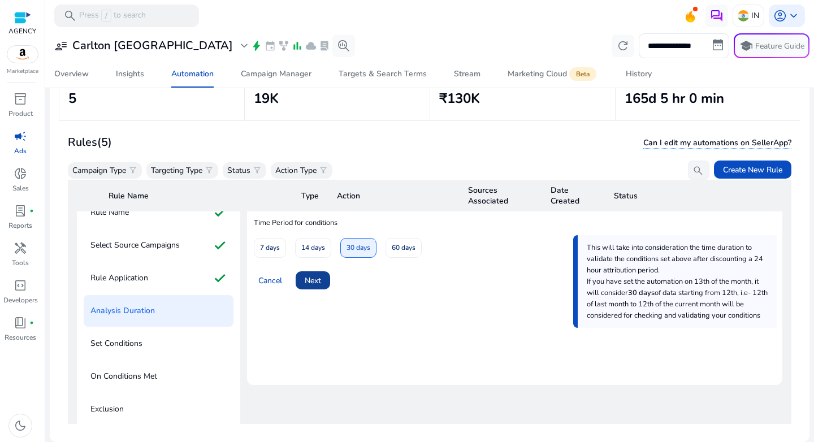
click at [305, 282] on span "Next" at bounding box center [313, 281] width 16 height 12
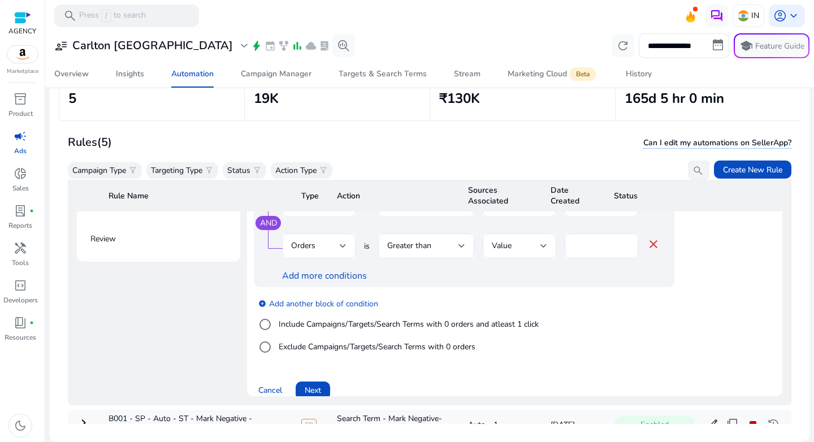
scroll to position [111, 0]
click at [411, 322] on label "Include Campaigns/Targets/Search Terms with 0 orders and atleast 1 click" at bounding box center [407, 322] width 262 height 12
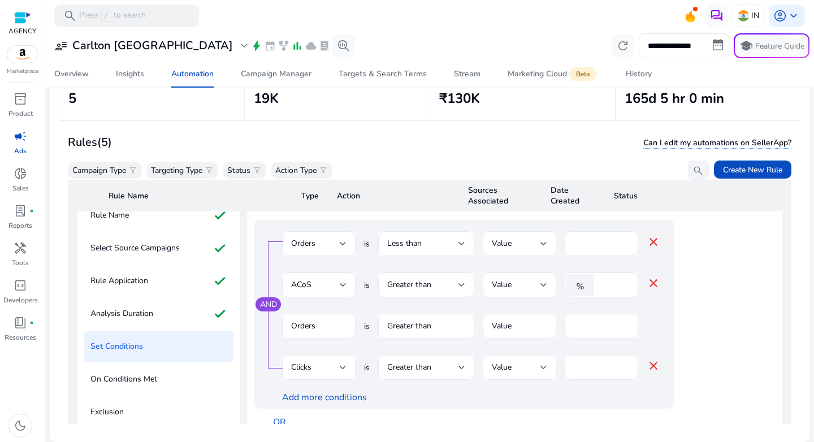
scroll to position [181, 0]
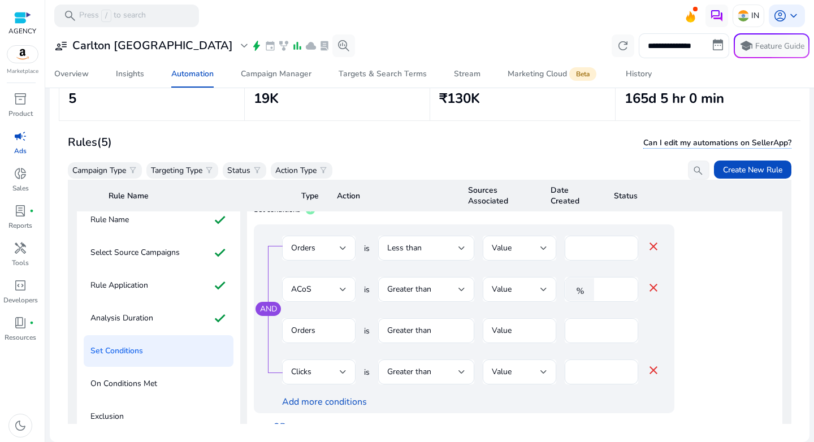
click at [648, 369] on mat-icon "close" at bounding box center [653, 370] width 14 height 14
click at [694, 365] on div "AND Orders is Less than Value * close ACoS is Greater than Value % ** close Ord…" at bounding box center [487, 332] width 466 height 216
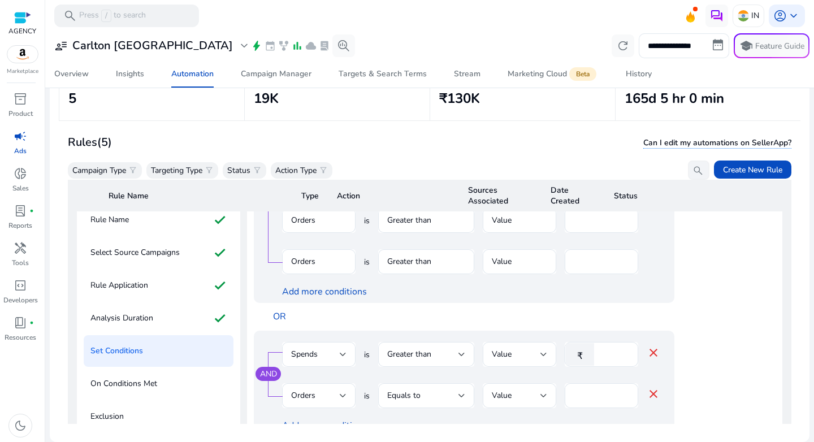
scroll to position [114, 0]
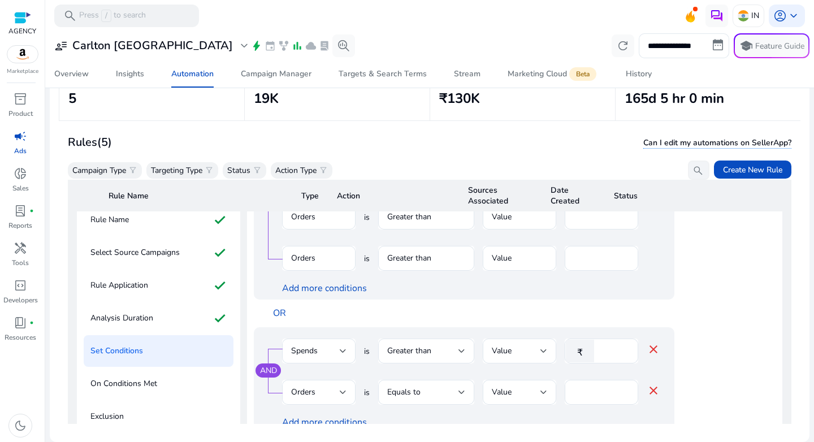
click at [307, 258] on mat-form-field "Orders" at bounding box center [318, 264] width 73 height 37
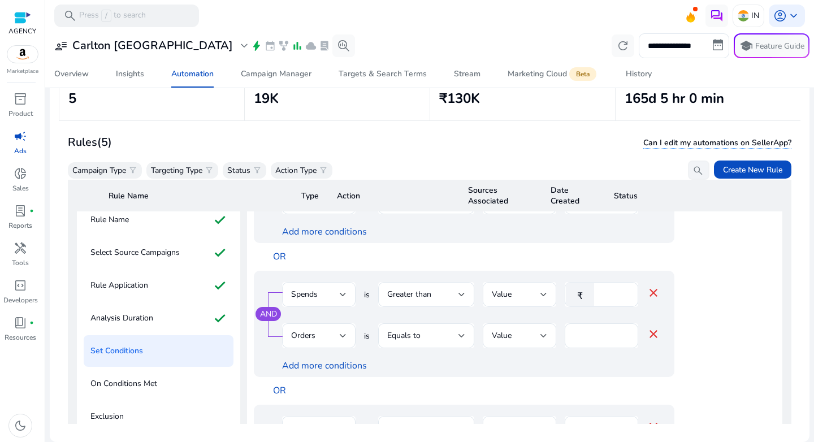
click at [702, 333] on div "AND Spends is Greater than Value ₹ *** close Orders is Equals to Value * close …" at bounding box center [487, 338] width 466 height 134
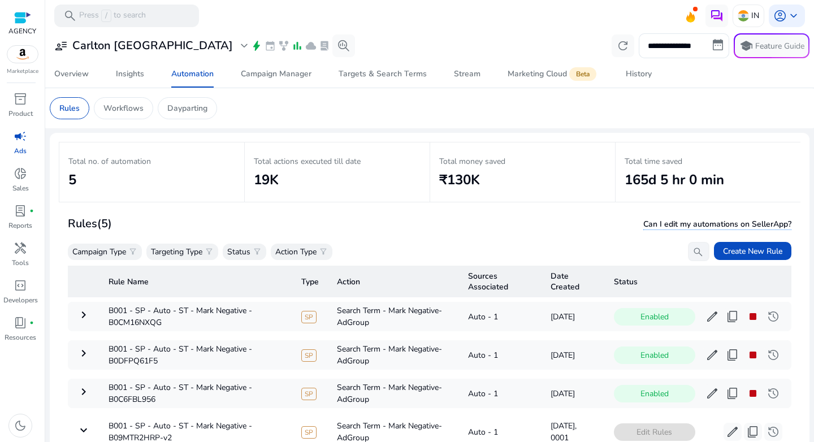
scroll to position [171, 0]
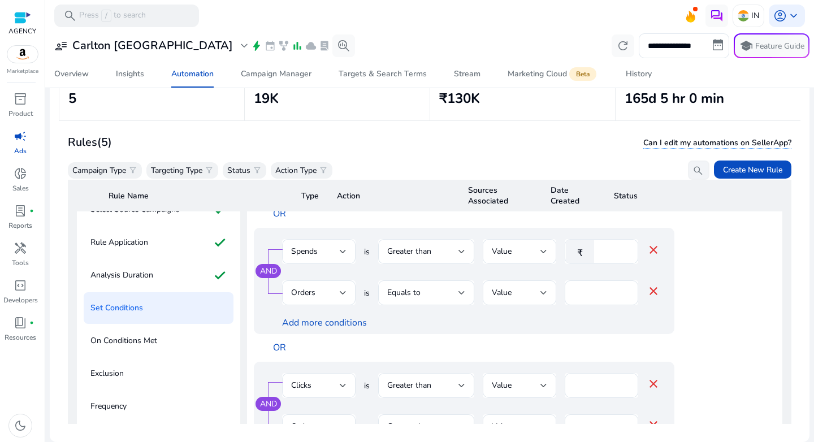
click at [713, 286] on div "AND Spends is Greater than Value ₹ *** close Orders is Equals to Value * close …" at bounding box center [487, 295] width 466 height 134
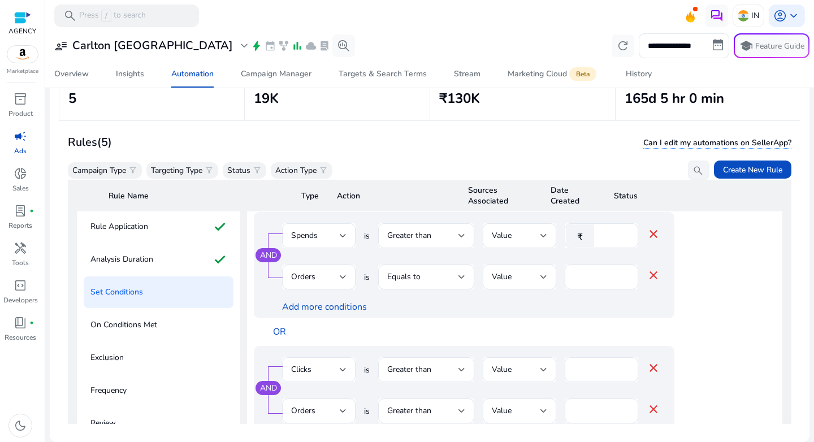
scroll to position [241, 0]
click at [608, 233] on input "***" at bounding box center [613, 234] width 29 height 12
type input "***"
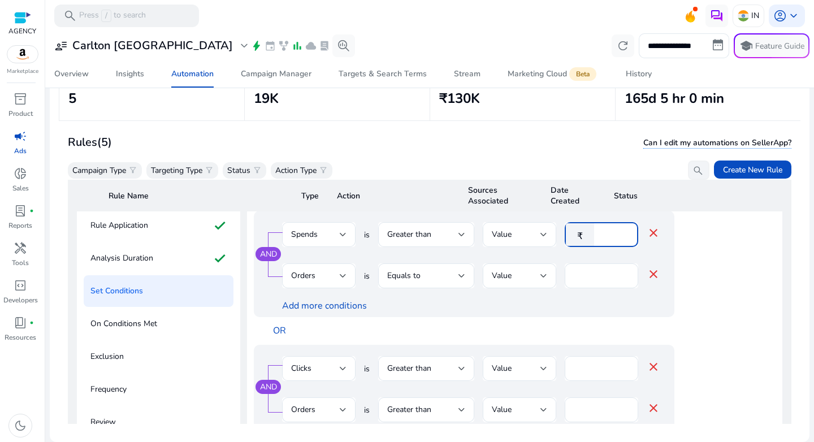
click at [693, 266] on div "AND Spends is Greater than Value ₹ *** close Orders is Equals to Value * close …" at bounding box center [487, 278] width 466 height 134
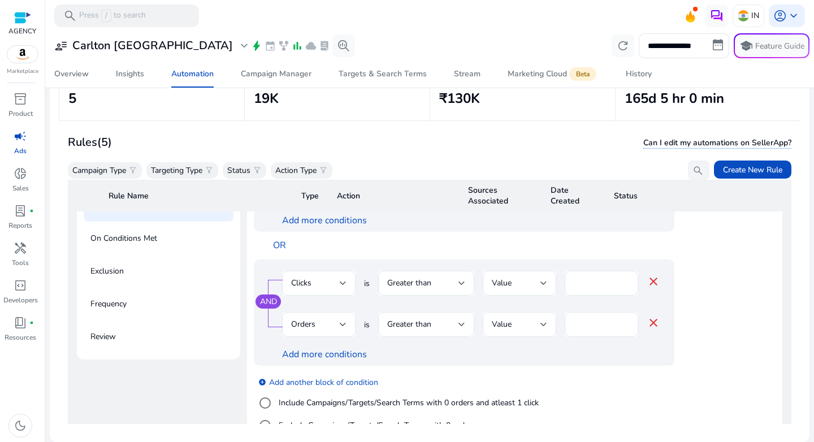
scroll to position [341, 0]
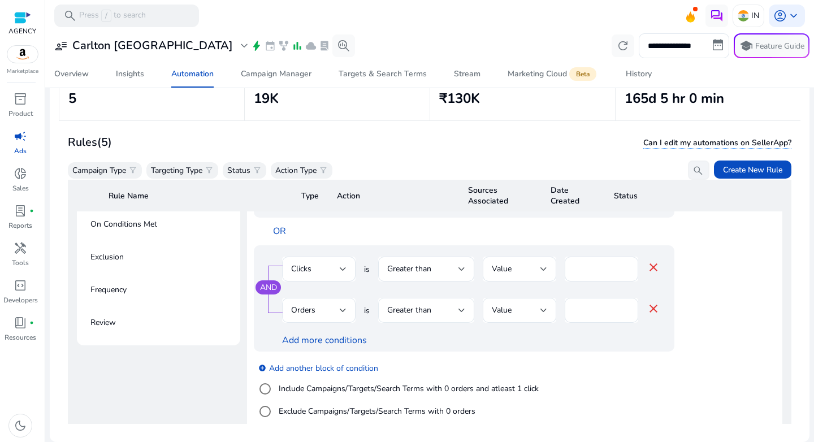
click at [460, 309] on div at bounding box center [461, 310] width 7 height 5
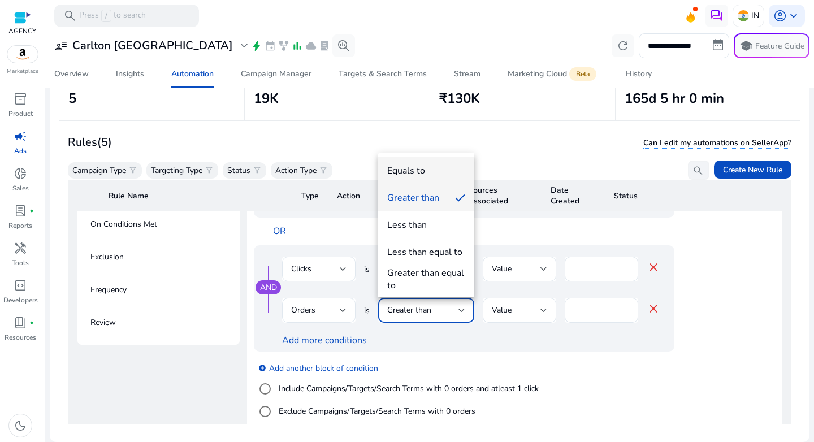
click at [417, 172] on div "Equals to" at bounding box center [406, 170] width 38 height 12
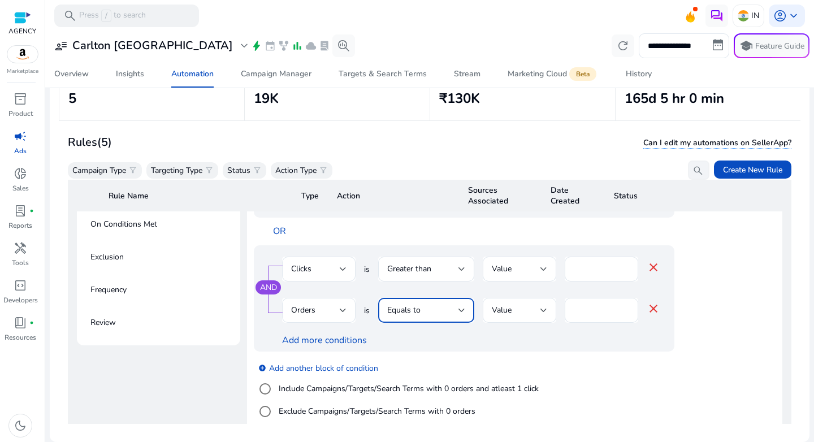
click at [685, 344] on div "AND Clicks is Greater than Value ** close Orders is Equals to Value * close Add…" at bounding box center [487, 298] width 466 height 106
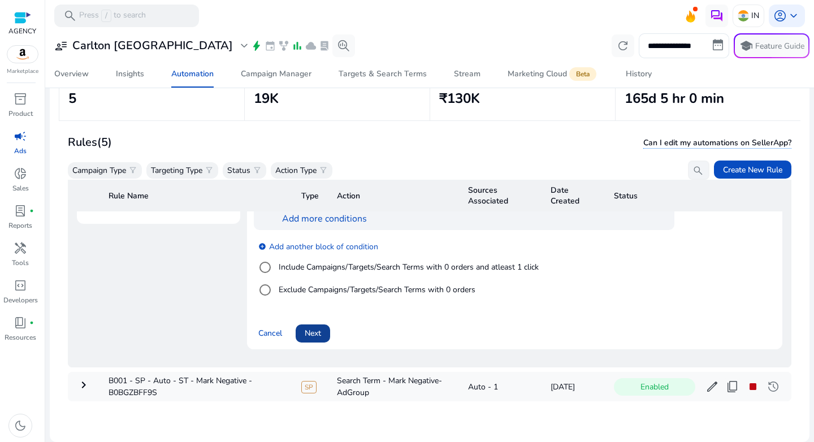
click at [317, 327] on span "Next" at bounding box center [313, 333] width 16 height 12
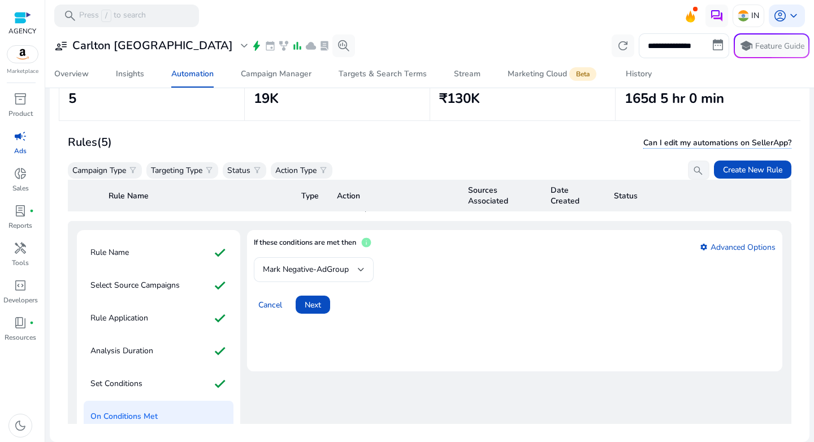
scroll to position [150, 0]
click at [314, 303] on span "Next" at bounding box center [313, 303] width 16 height 12
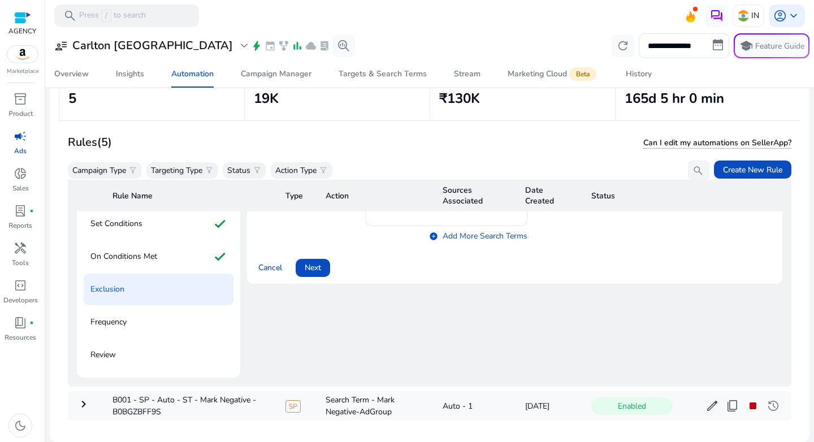
scroll to position [331, 0]
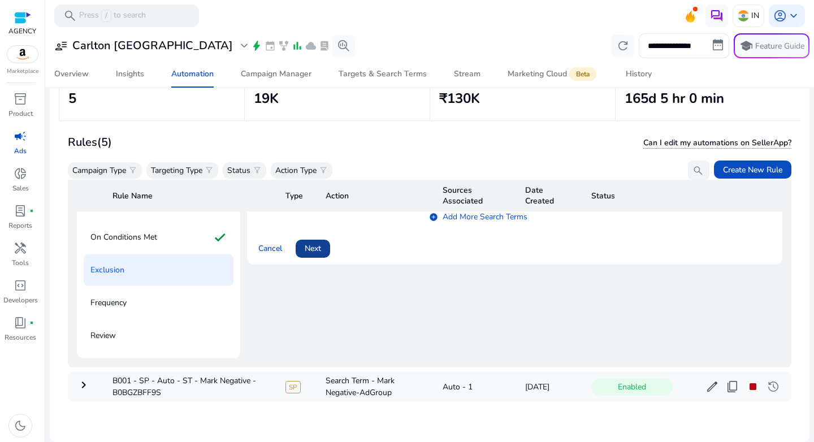
click at [310, 242] on span "Next" at bounding box center [313, 248] width 16 height 12
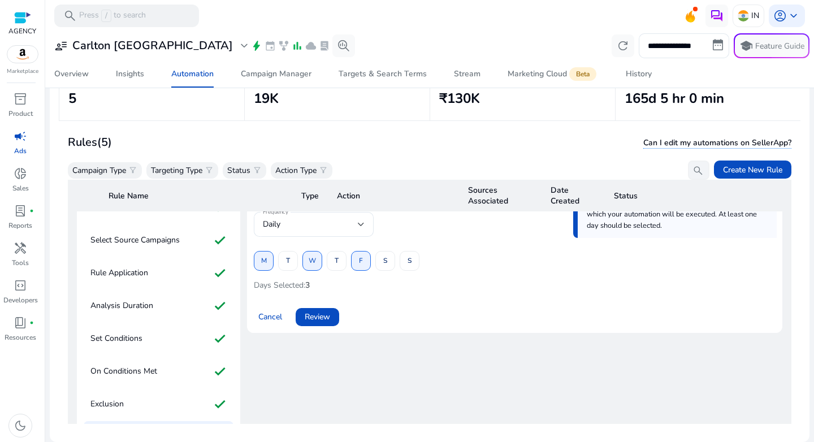
scroll to position [122, 0]
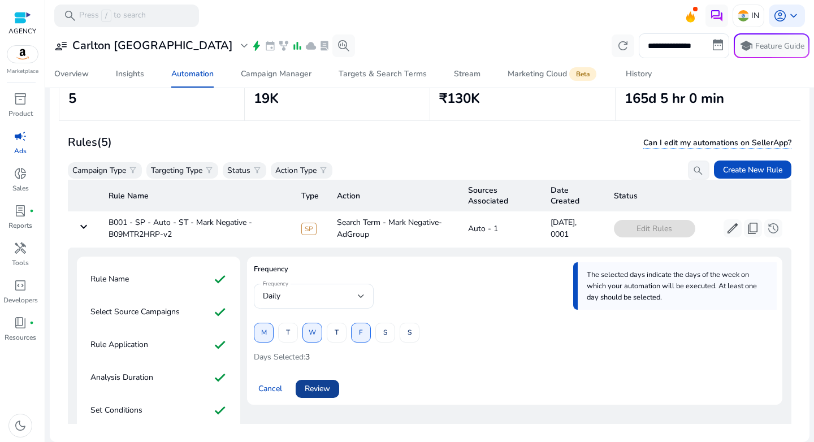
click at [333, 385] on span at bounding box center [317, 388] width 44 height 27
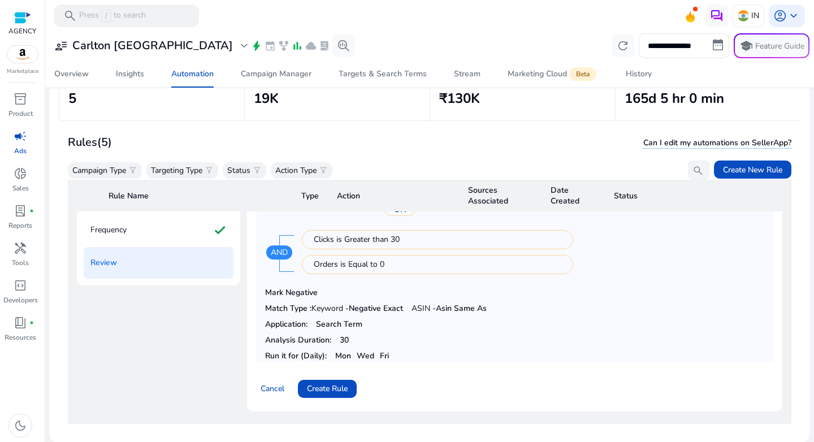
scroll to position [402, 0]
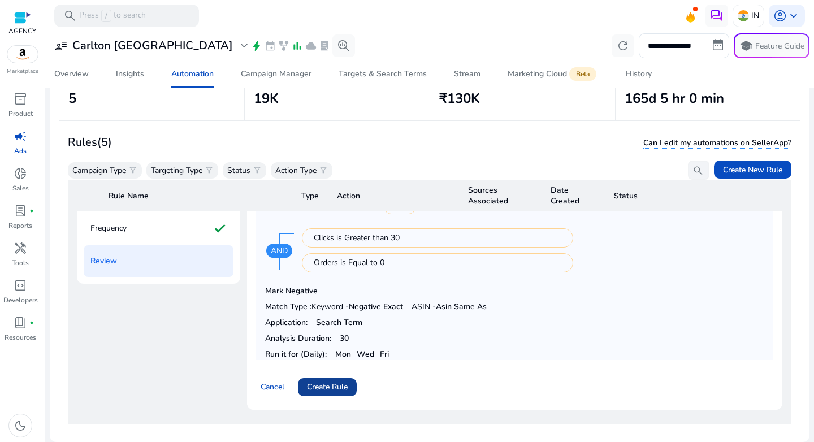
click at [319, 384] on span "Create Rule" at bounding box center [327, 387] width 41 height 12
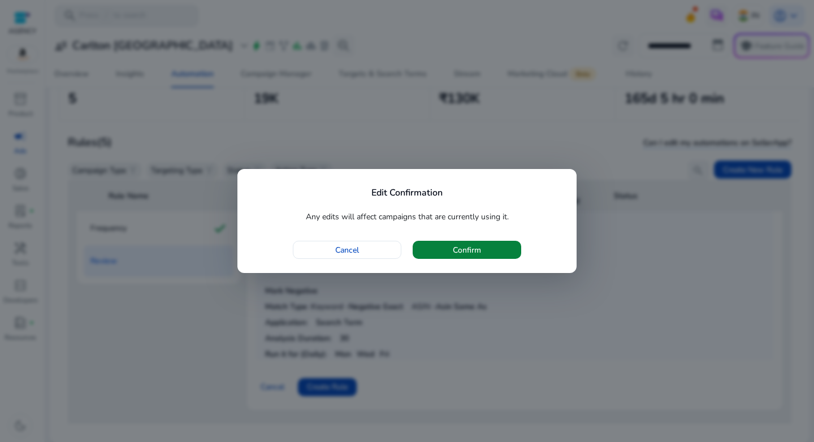
click at [431, 258] on span "button" at bounding box center [466, 249] width 108 height 27
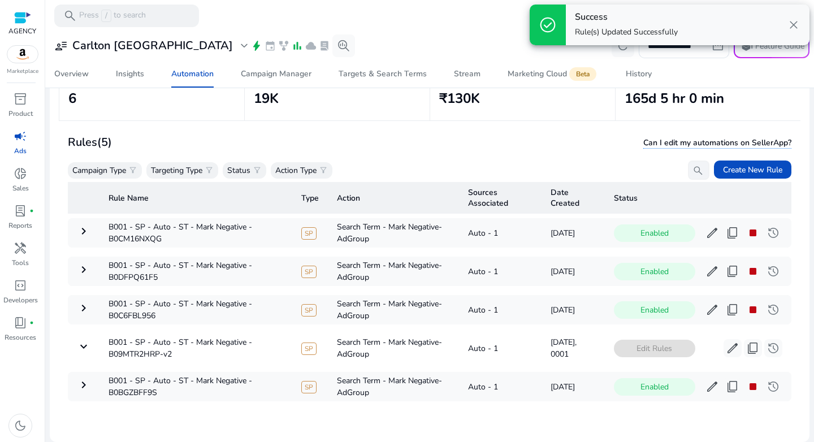
scroll to position [50, 0]
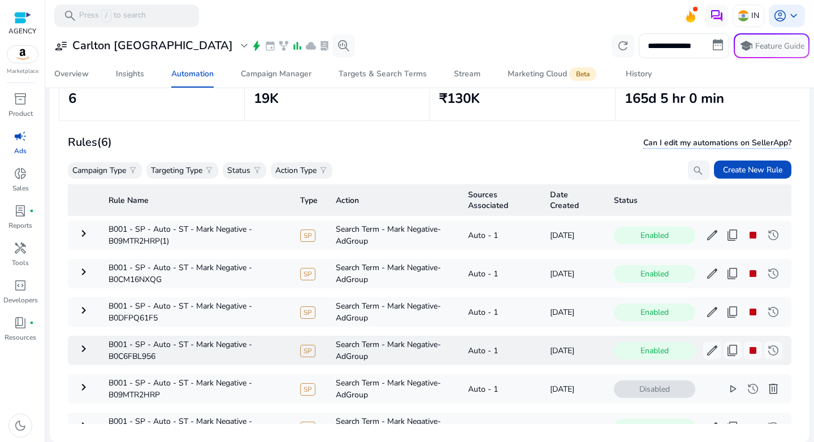
scroll to position [50, 0]
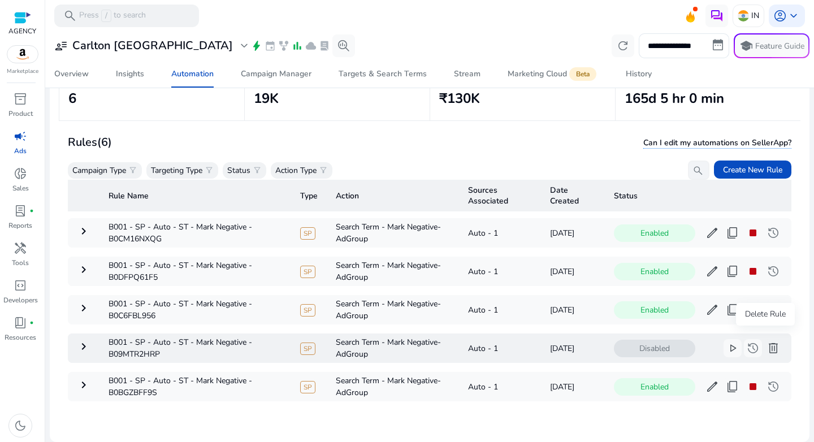
click at [768, 341] on span "delete" at bounding box center [773, 348] width 14 height 14
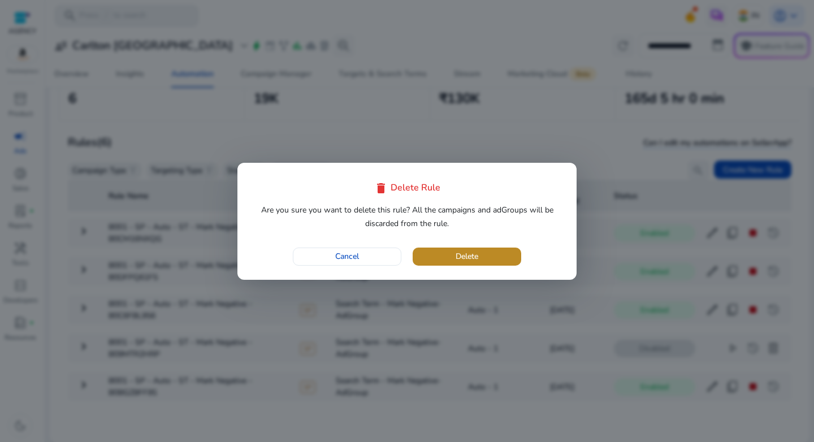
click at [473, 261] on span "Delete" at bounding box center [466, 256] width 23 height 12
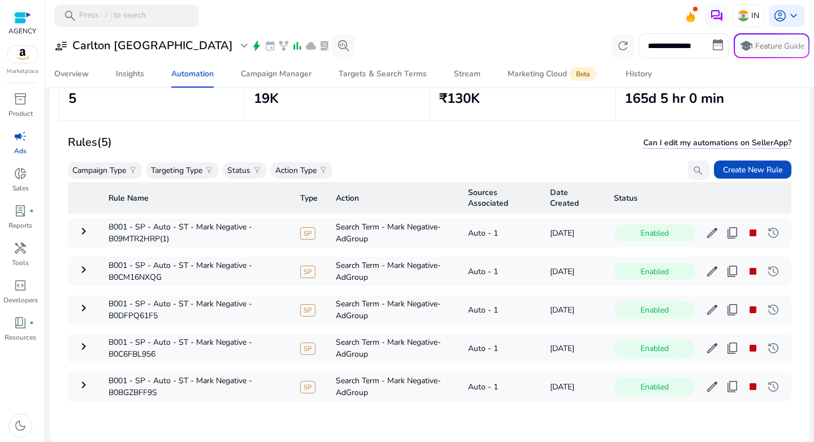
scroll to position [0, 0]
click at [750, 176] on span at bounding box center [752, 169] width 77 height 27
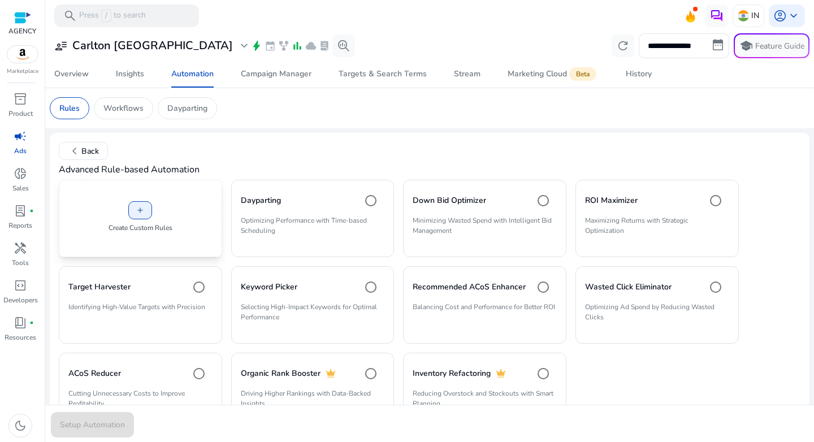
click at [156, 217] on div "add Create Custom Rules" at bounding box center [140, 218] width 163 height 77
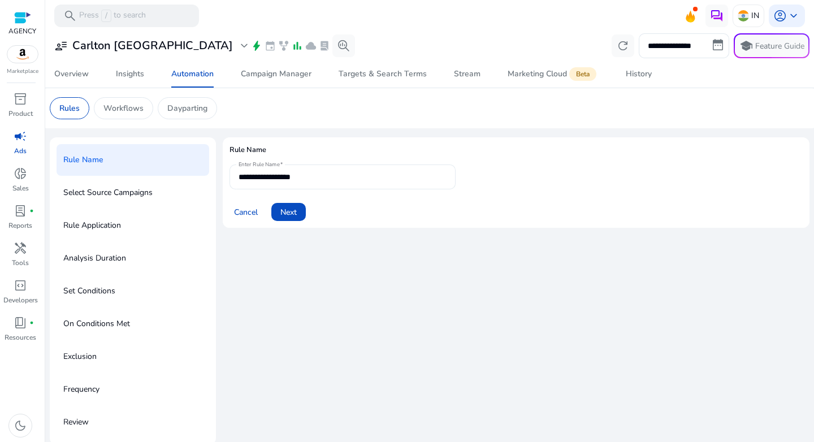
click at [296, 180] on input "**********" at bounding box center [342, 177] width 208 height 12
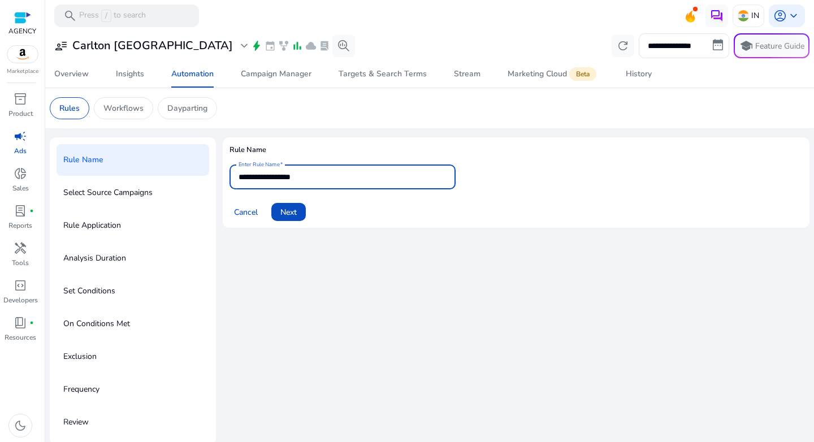
click at [296, 180] on input "**********" at bounding box center [342, 177] width 208 height 12
paste input "**********"
type input "**********"
click at [397, 179] on input "**********" at bounding box center [342, 177] width 208 height 12
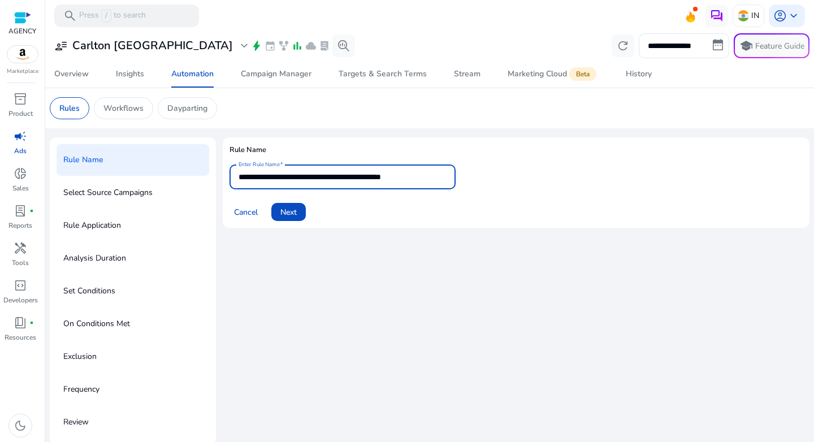
click at [397, 179] on input "**********" at bounding box center [342, 177] width 208 height 12
click at [288, 208] on span "Next" at bounding box center [288, 212] width 16 height 12
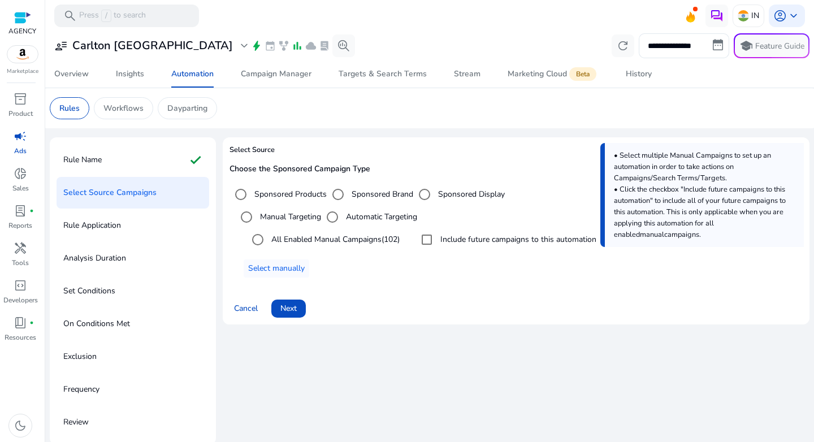
click at [351, 218] on label "Automatic Targeting" at bounding box center [380, 217] width 73 height 12
click at [280, 278] on span at bounding box center [277, 268] width 66 height 27
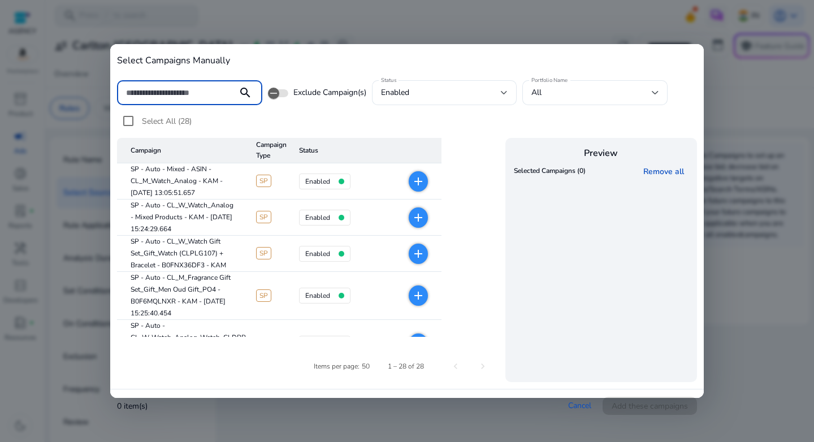
click at [228, 97] on div "search" at bounding box center [245, 93] width 34 height 14
paste input "**********"
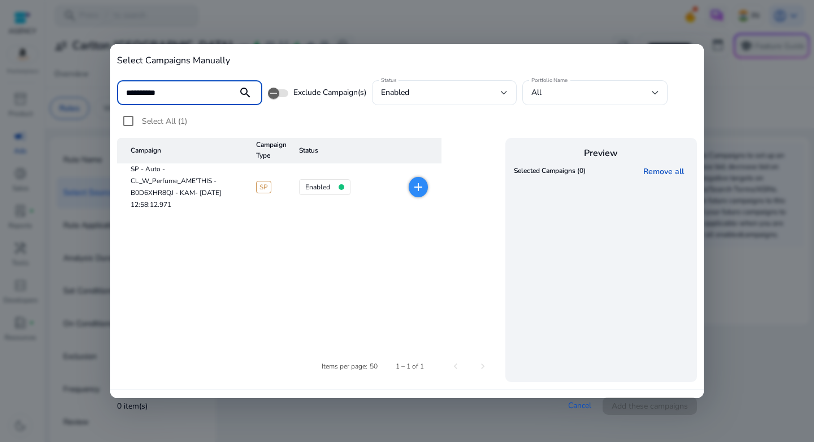
type input "**********"
click at [410, 184] on span "add" at bounding box center [417, 187] width 19 height 20
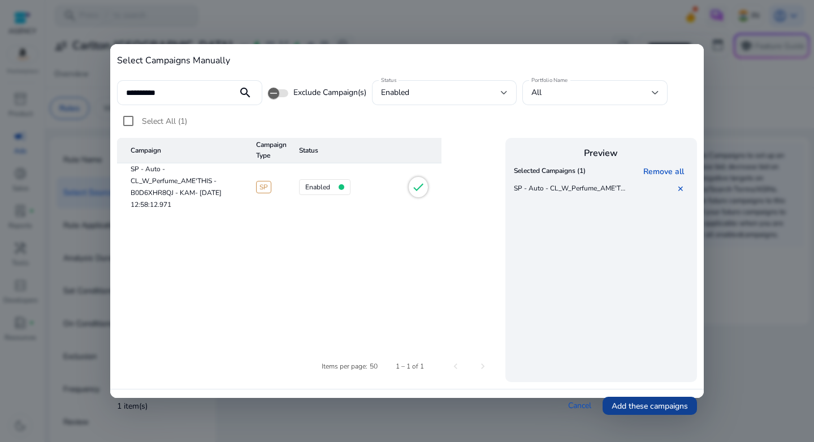
click at [657, 405] on span "Add these campaigns" at bounding box center [649, 406] width 76 height 12
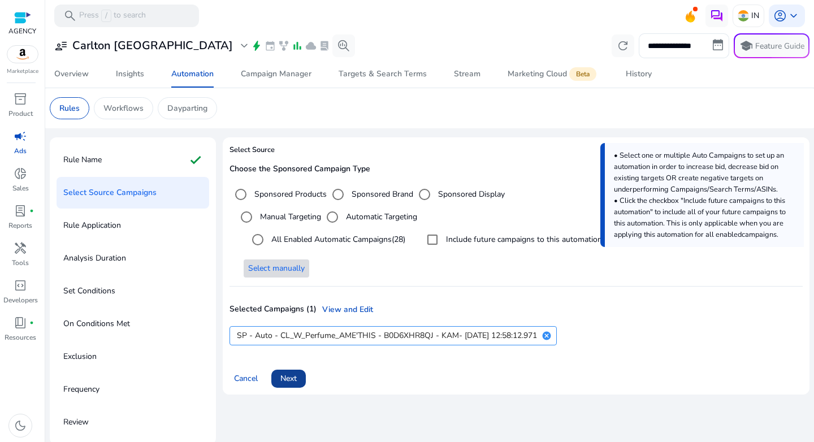
click at [300, 375] on span at bounding box center [288, 378] width 34 height 27
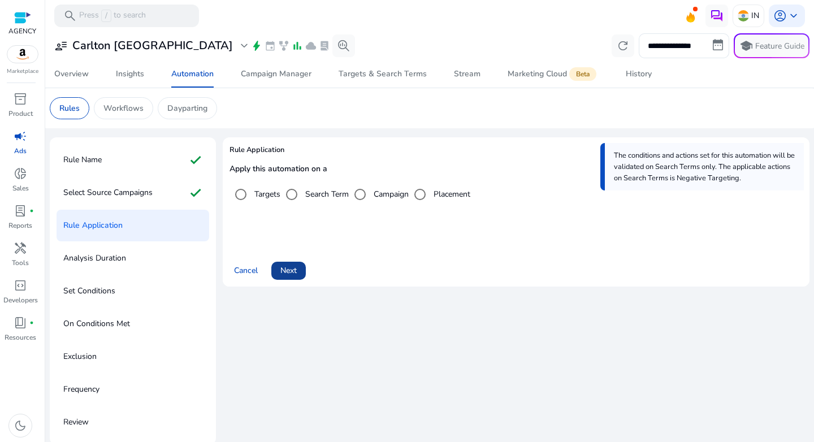
click at [295, 258] on span at bounding box center [288, 270] width 34 height 27
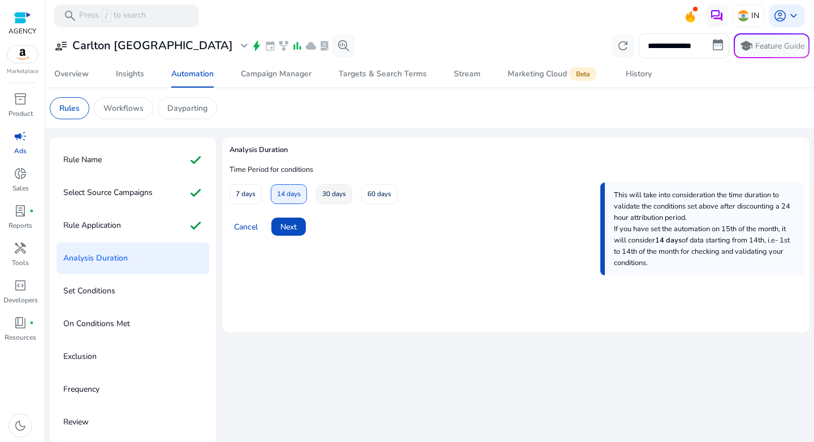
click at [333, 198] on span "30 days" at bounding box center [334, 194] width 24 height 20
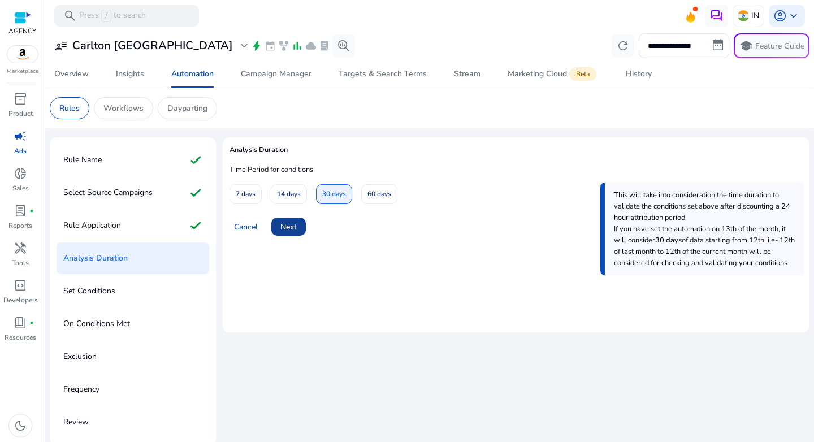
click at [292, 233] on span "Next" at bounding box center [288, 227] width 16 height 12
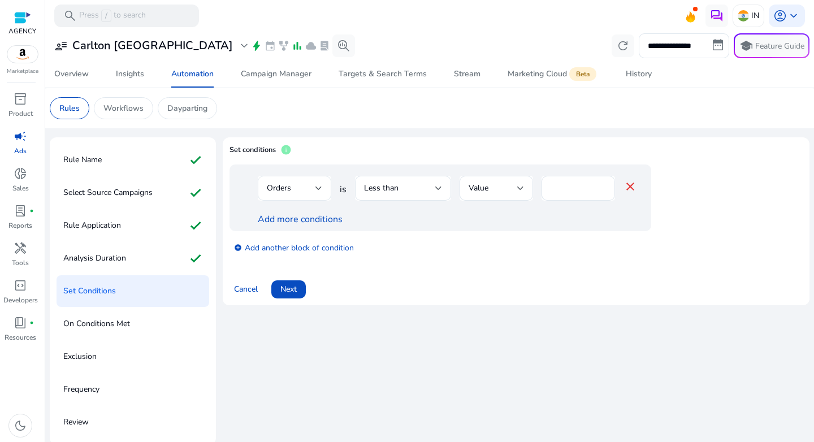
click at [325, 190] on div "Orders" at bounding box center [294, 188] width 73 height 25
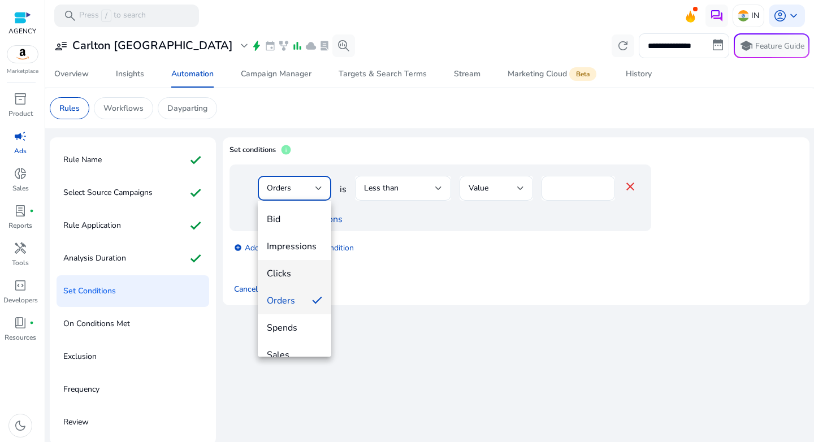
click at [289, 266] on mat-option "Clicks" at bounding box center [294, 273] width 73 height 27
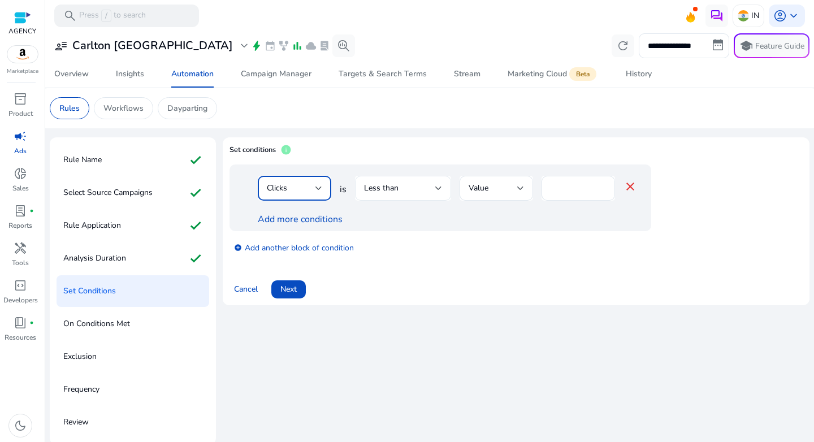
click at [416, 194] on div "Less than" at bounding box center [399, 188] width 71 height 12
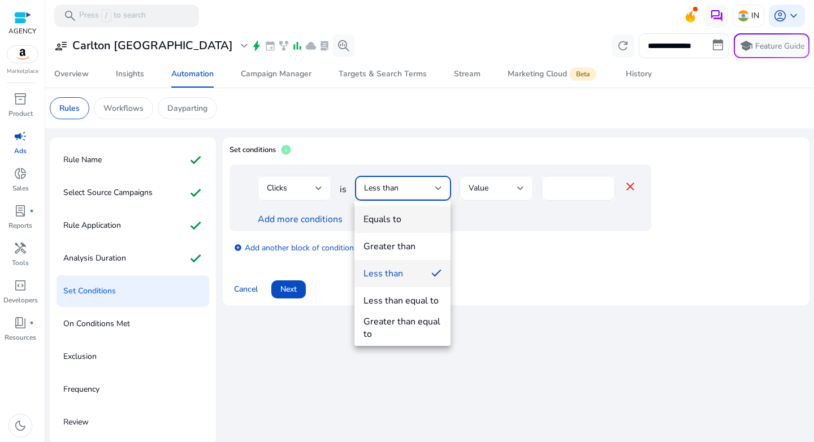
click at [416, 232] on mat-option "Equals to" at bounding box center [402, 219] width 96 height 27
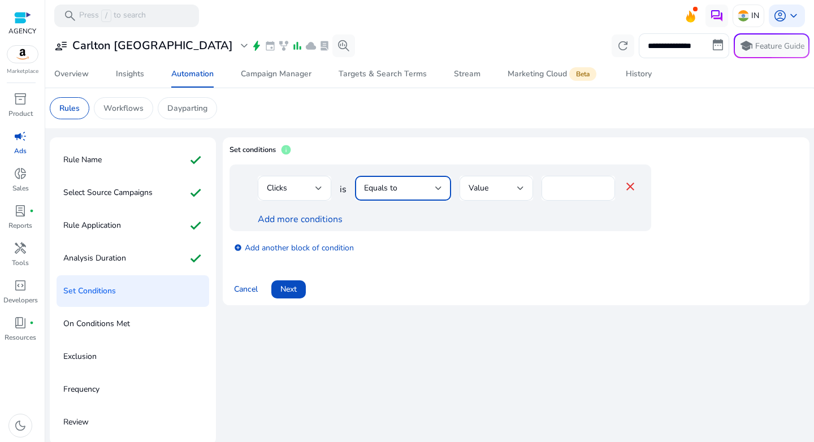
click at [424, 197] on div "Equals to" at bounding box center [403, 188] width 78 height 25
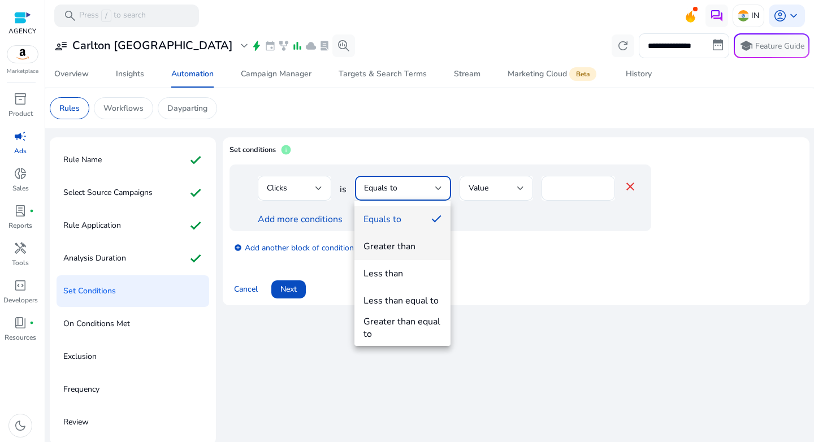
click at [421, 244] on span "Greater than" at bounding box center [402, 246] width 78 height 12
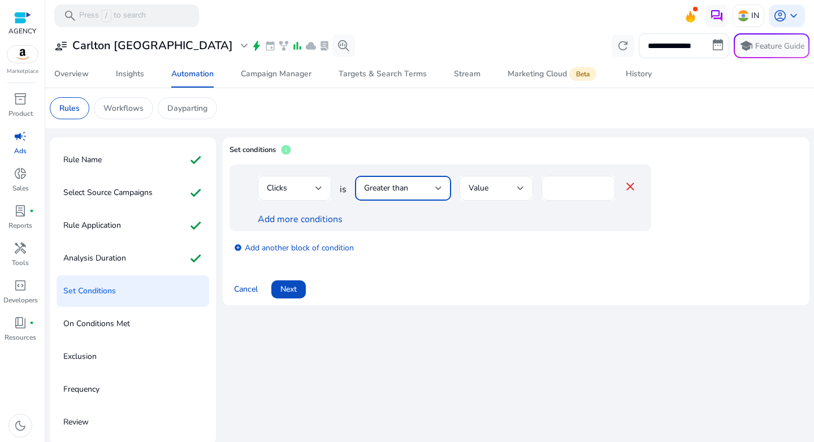
click at [566, 191] on input "*" at bounding box center [577, 188] width 55 height 12
type input "**"
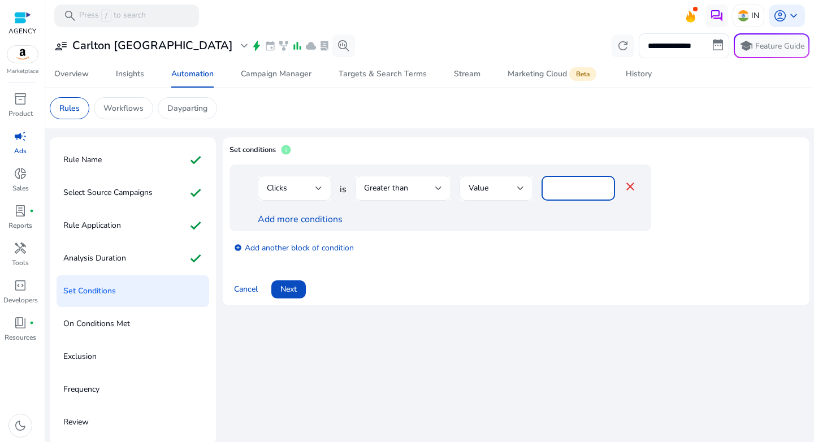
click at [436, 236] on div "add_circle Add another block of condition" at bounding box center [462, 247] width 467 height 32
click at [308, 220] on link "Add more conditions" at bounding box center [300, 219] width 85 height 12
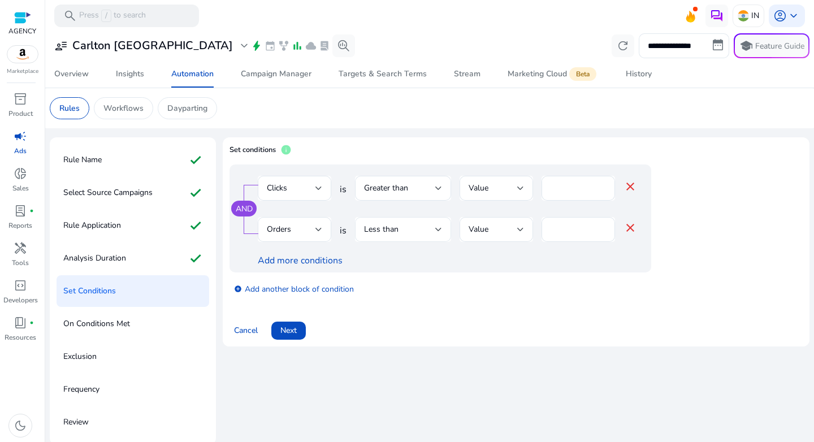
click at [429, 225] on div "Less than" at bounding box center [399, 229] width 71 height 12
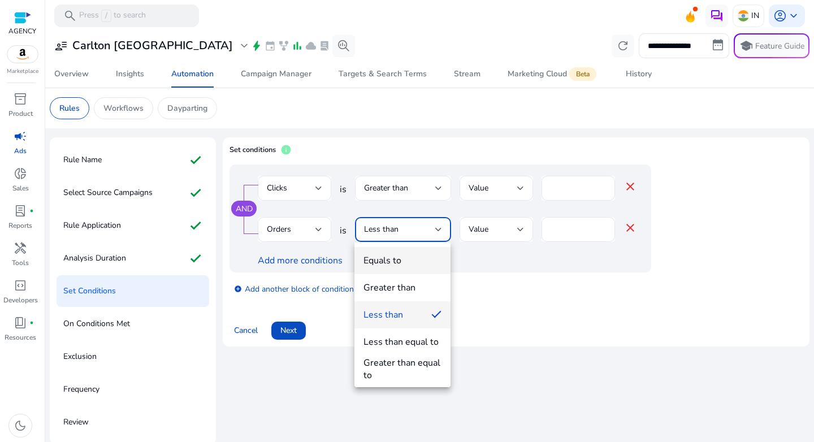
click at [419, 261] on span "Equals to" at bounding box center [402, 260] width 78 height 12
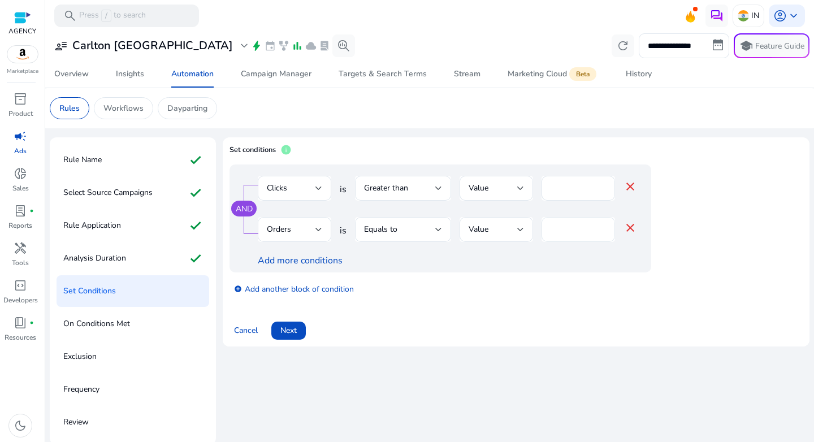
click at [573, 221] on div "*" at bounding box center [577, 229] width 55 height 25
click at [571, 232] on input "*" at bounding box center [577, 229] width 55 height 12
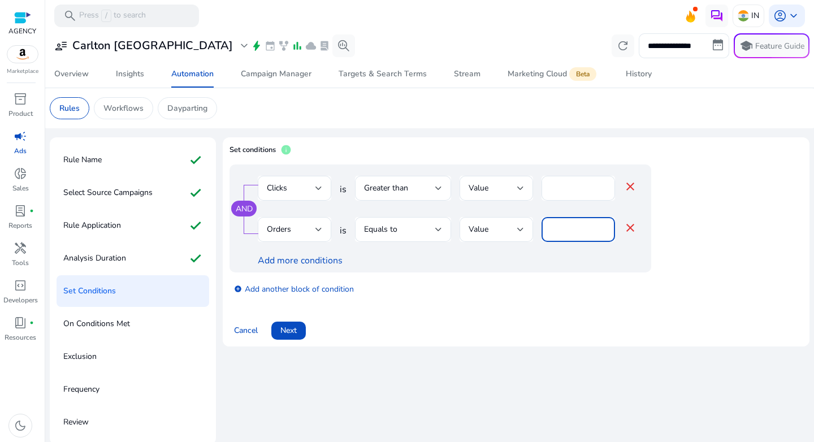
click at [571, 232] on input "*" at bounding box center [577, 229] width 55 height 12
type input "*"
click at [608, 290] on div "add_circle Add another block of condition" at bounding box center [462, 288] width 467 height 32
click at [309, 288] on link "add_circle Add another block of condition" at bounding box center [294, 288] width 120 height 13
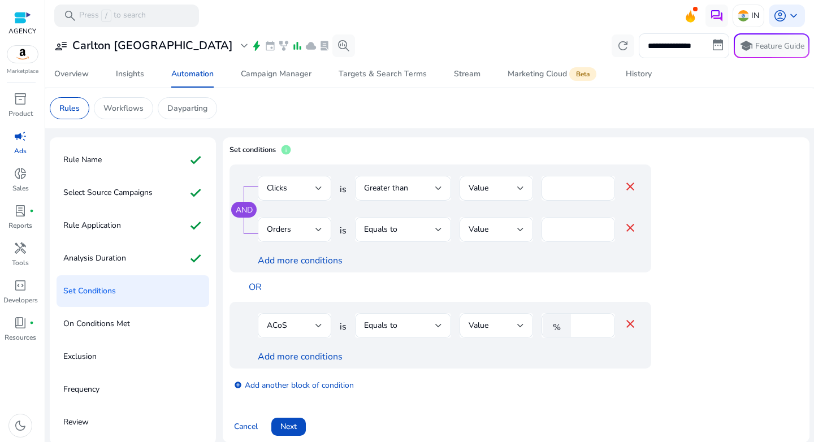
scroll to position [10, 0]
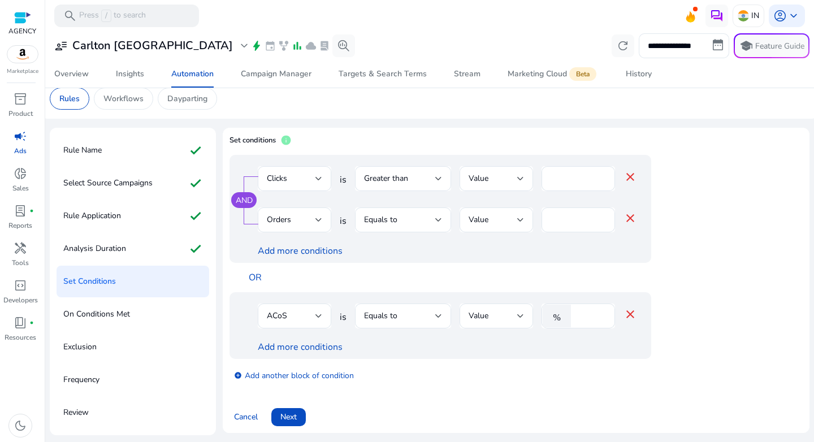
click at [306, 303] on div "ACoS is Equals to Value % **** close Add more conditions" at bounding box center [439, 325] width 421 height 67
click at [308, 311] on div "ACoS" at bounding box center [291, 316] width 49 height 12
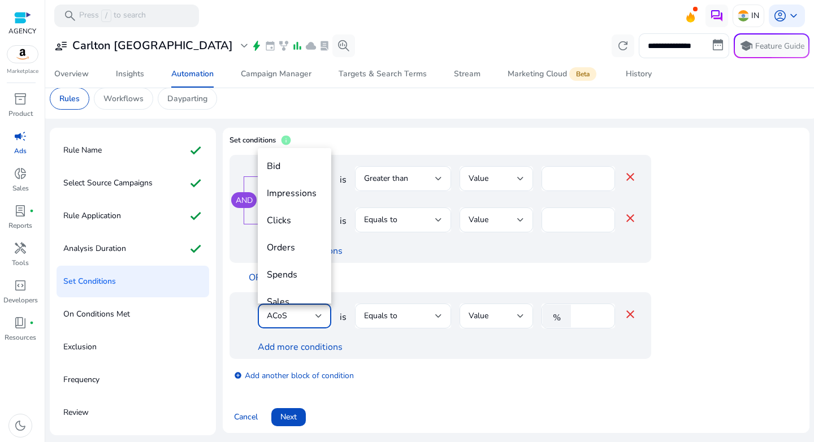
scroll to position [39, 0]
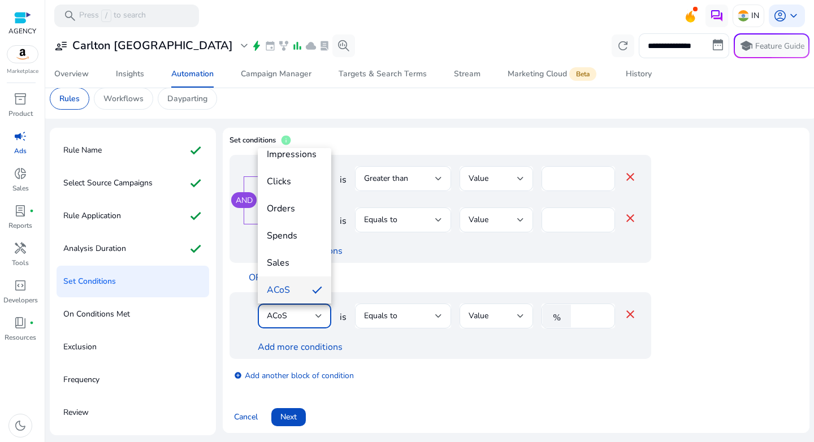
click at [302, 291] on mat-option "ACoS" at bounding box center [294, 289] width 73 height 27
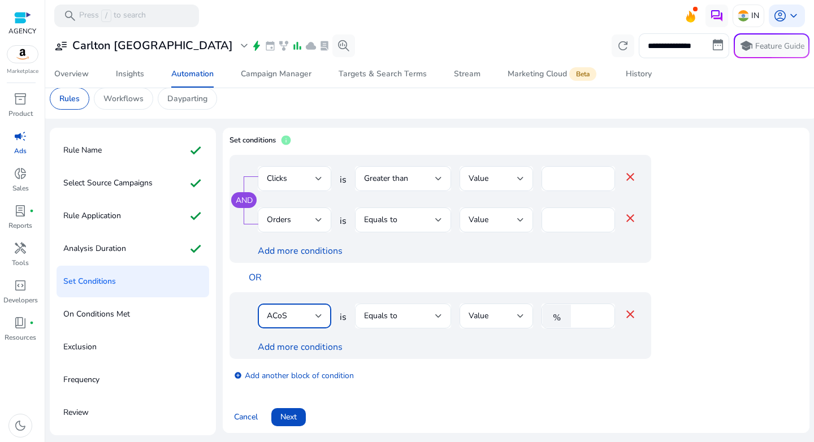
click at [407, 317] on div "Equals to" at bounding box center [399, 316] width 71 height 12
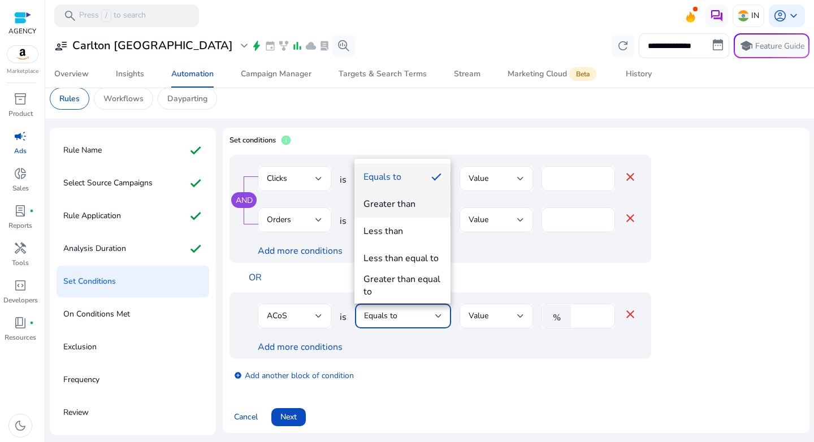
click at [408, 207] on div "Greater than" at bounding box center [389, 204] width 52 height 12
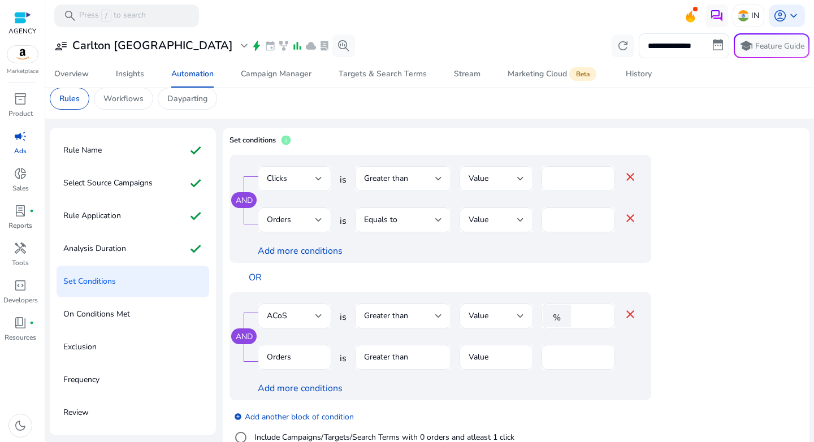
click at [580, 321] on input "****" at bounding box center [590, 316] width 29 height 12
type input "**"
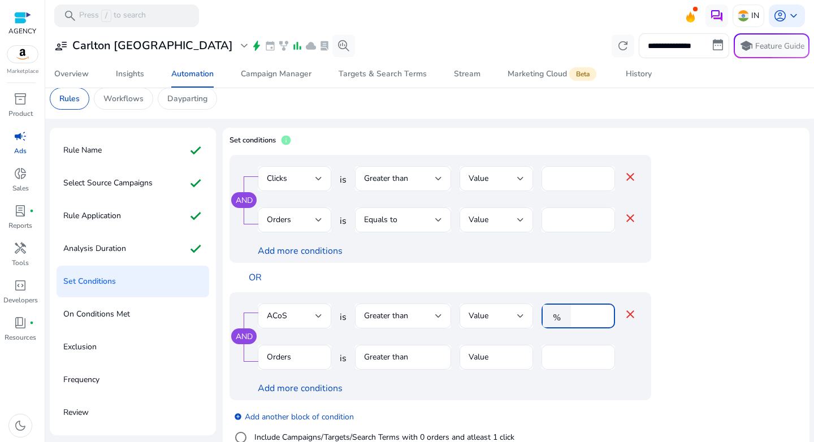
click at [318, 357] on mat-form-field "Orders" at bounding box center [294, 363] width 73 height 37
click at [370, 353] on mat-form-field "Greater than" at bounding box center [403, 363] width 96 height 37
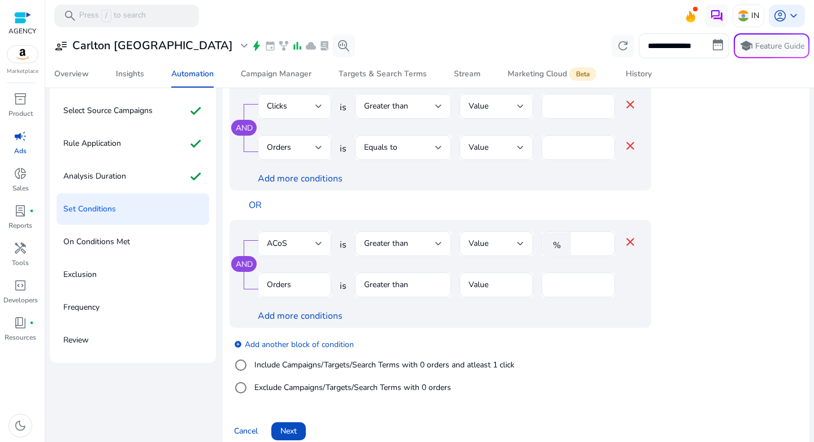
scroll to position [86, 0]
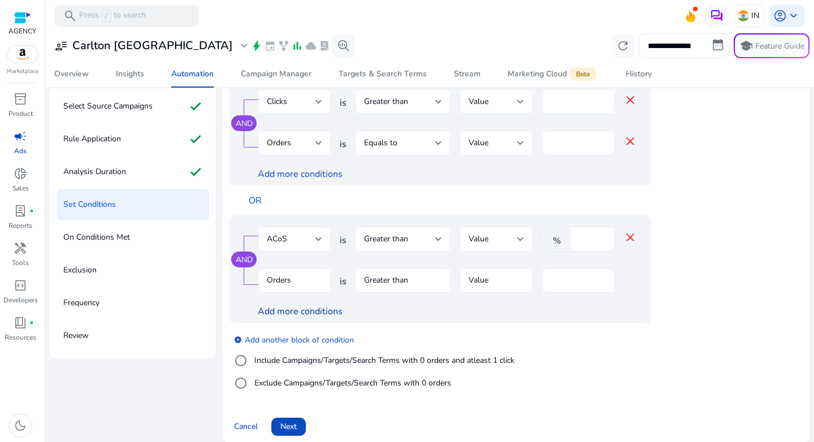
click at [329, 307] on link "Add more conditions" at bounding box center [300, 311] width 85 height 12
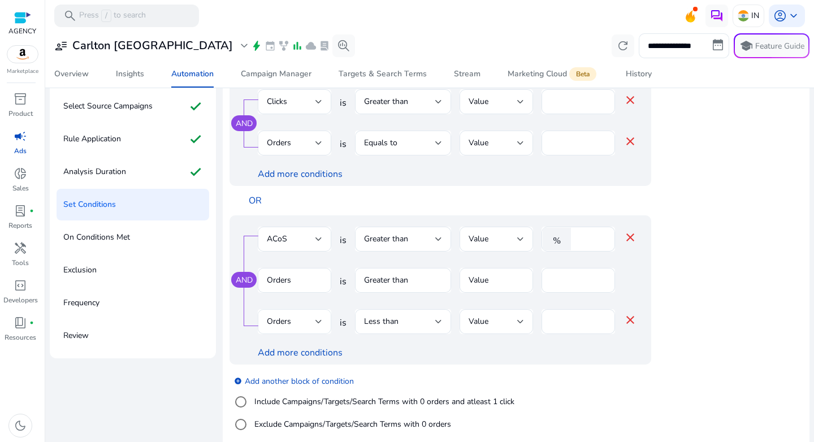
click at [299, 320] on div "Orders" at bounding box center [291, 321] width 49 height 12
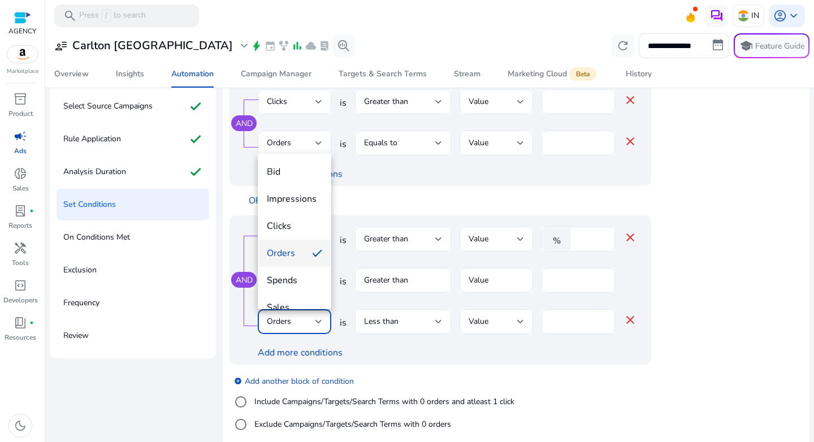
click at [292, 251] on span "Orders" at bounding box center [285, 253] width 36 height 12
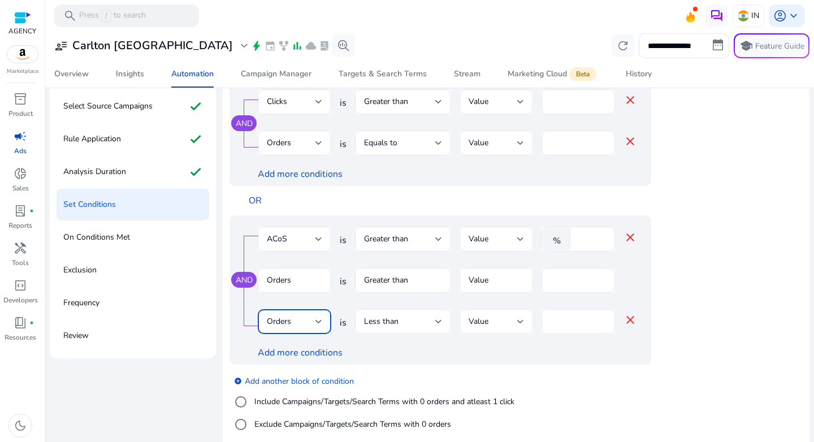
click at [557, 318] on input "*" at bounding box center [577, 321] width 55 height 12
type input "*"
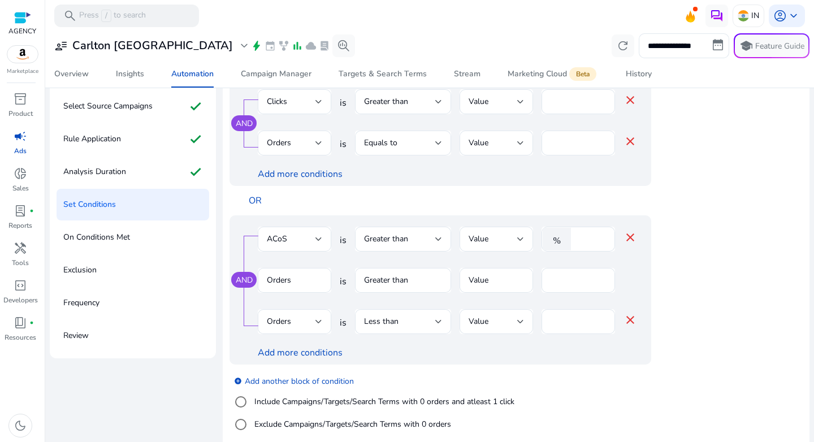
click at [697, 358] on app-ppc-editable-conditions "AND Clicks is Greater than Value ** close Orders is Equals to Value * close Add…" at bounding box center [515, 259] width 573 height 363
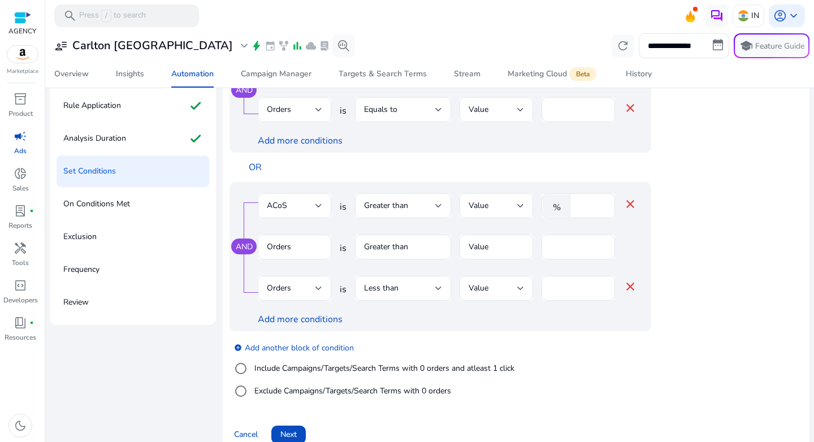
scroll to position [124, 0]
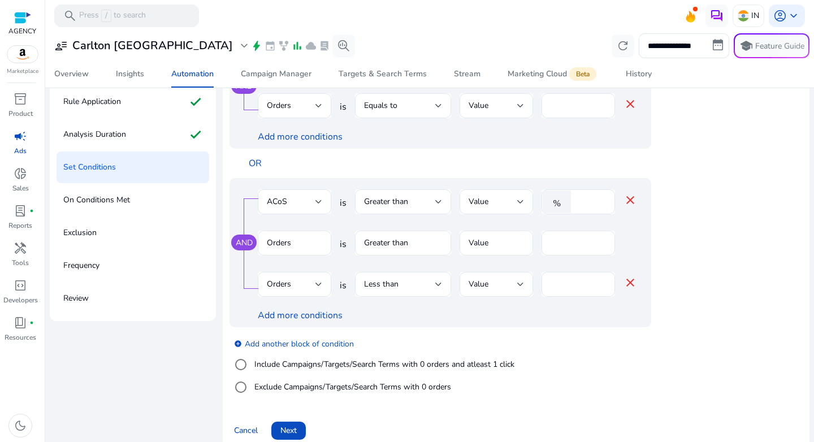
click at [267, 362] on label "Include Campaigns/Targets/Search Terms with 0 orders and atleast 1 click" at bounding box center [383, 364] width 262 height 12
click at [311, 281] on div "Clicks" at bounding box center [291, 284] width 49 height 12
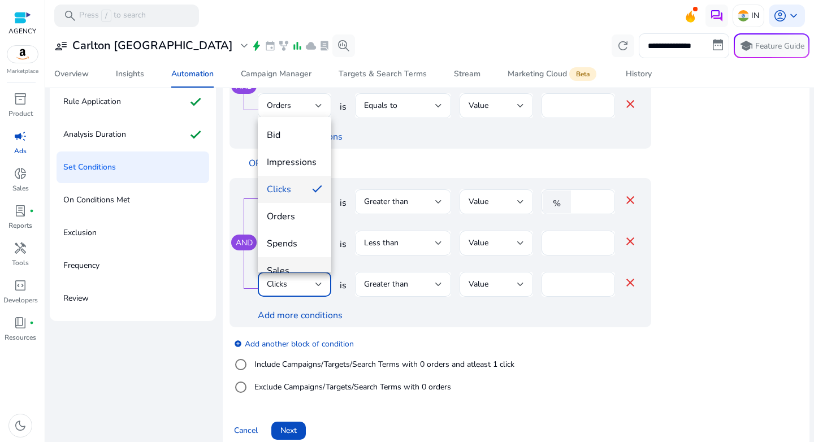
click at [294, 260] on mat-option "Sales" at bounding box center [294, 270] width 73 height 27
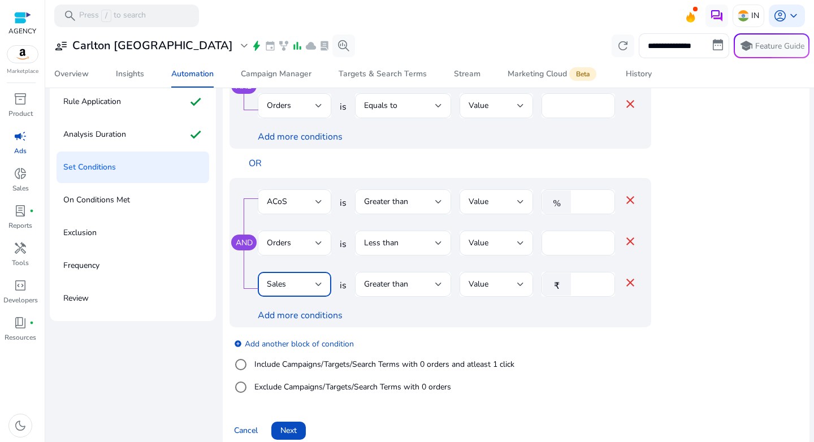
click at [699, 292] on app-ppc-editable-conditions "AND Clicks is Greater than Value ** close Orders is Equals to Value * close Add…" at bounding box center [515, 222] width 573 height 363
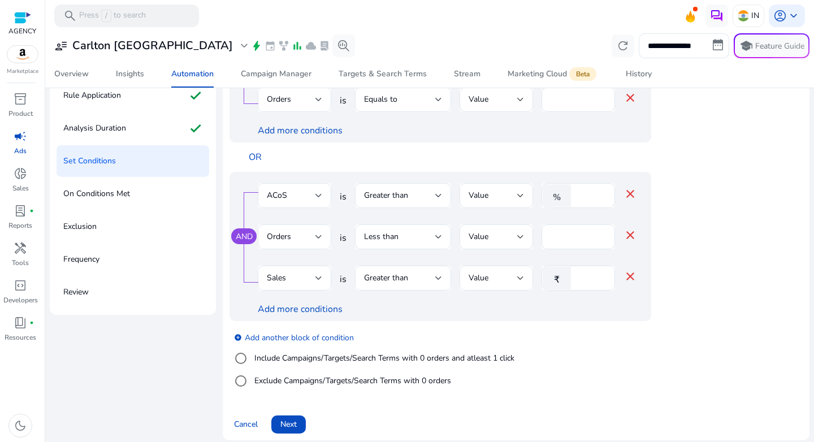
scroll to position [137, 0]
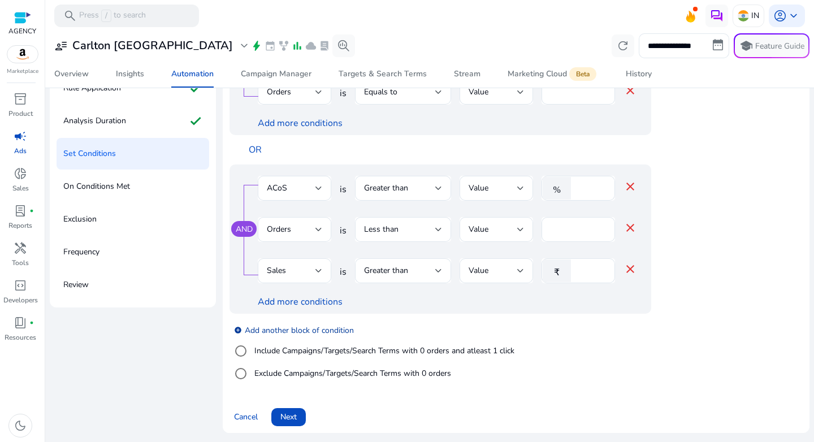
click at [301, 328] on link "add_circle Add another block of condition" at bounding box center [294, 329] width 120 height 13
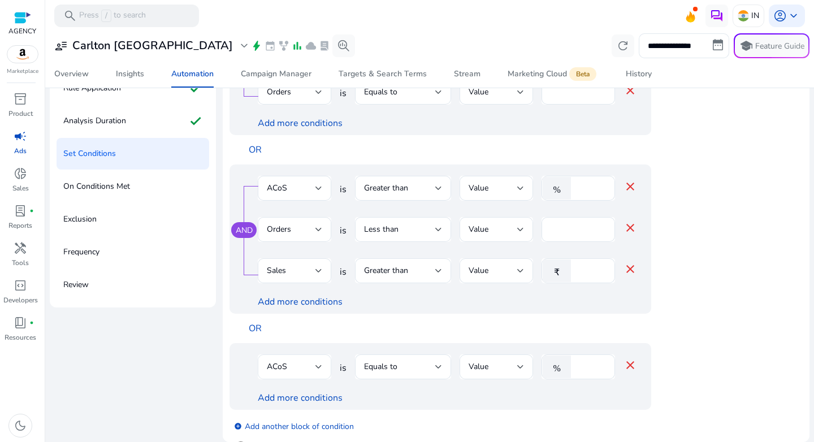
click at [301, 359] on div "ACoS" at bounding box center [294, 366] width 55 height 25
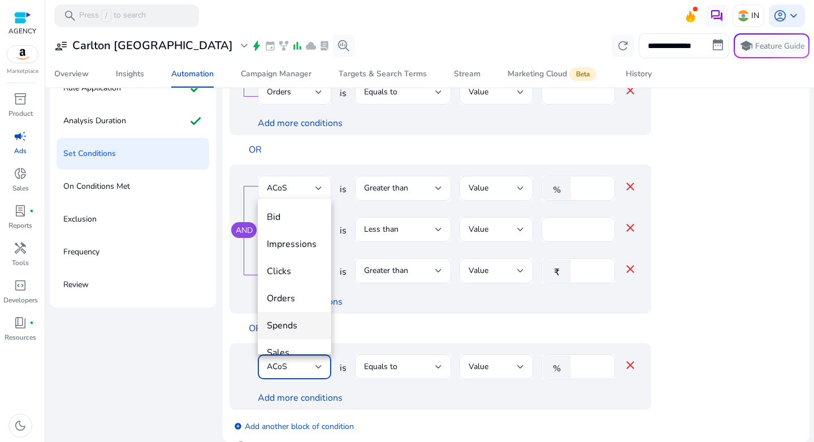
scroll to position [39, 0]
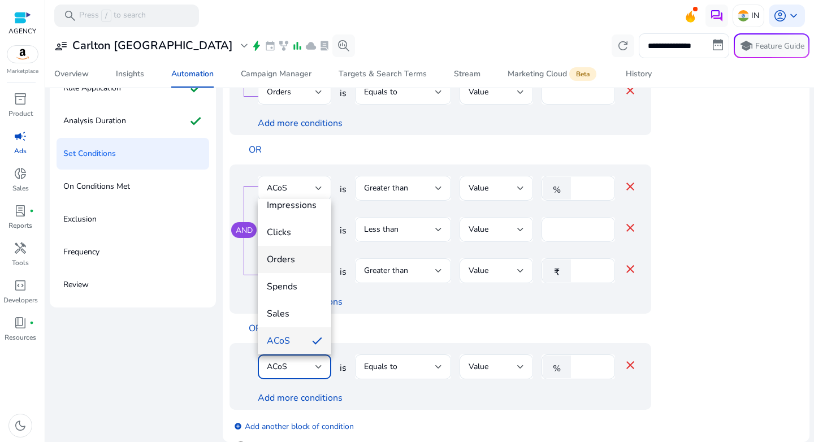
click at [295, 271] on mat-option "Orders" at bounding box center [294, 259] width 73 height 27
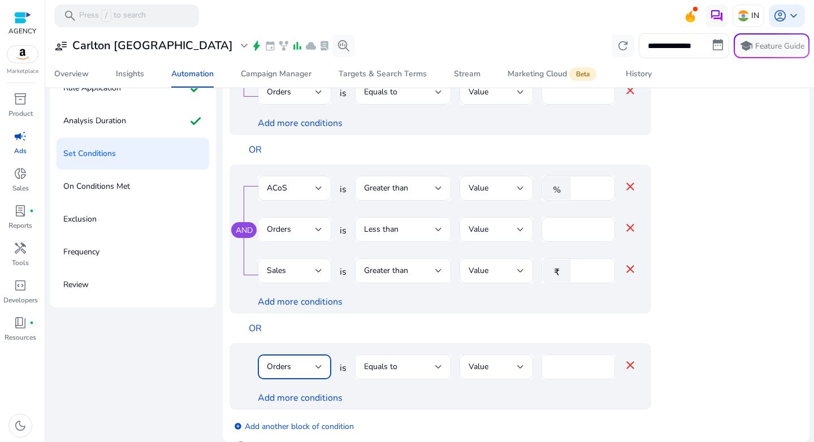
click at [563, 359] on div "****" at bounding box center [577, 366] width 55 height 25
click at [564, 366] on input "****" at bounding box center [577, 366] width 55 height 12
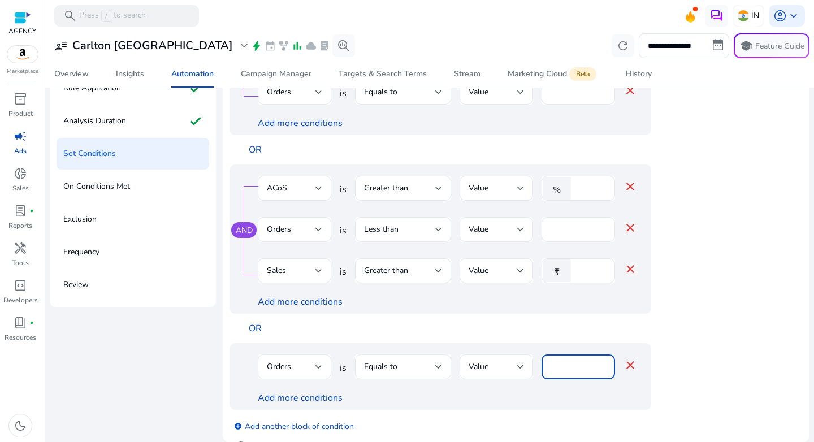
click at [564, 366] on input "****" at bounding box center [577, 366] width 55 height 12
type input "*"
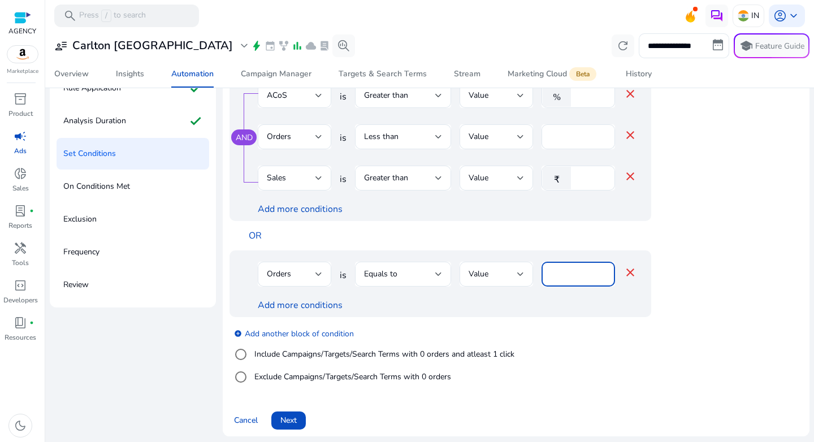
scroll to position [96, 0]
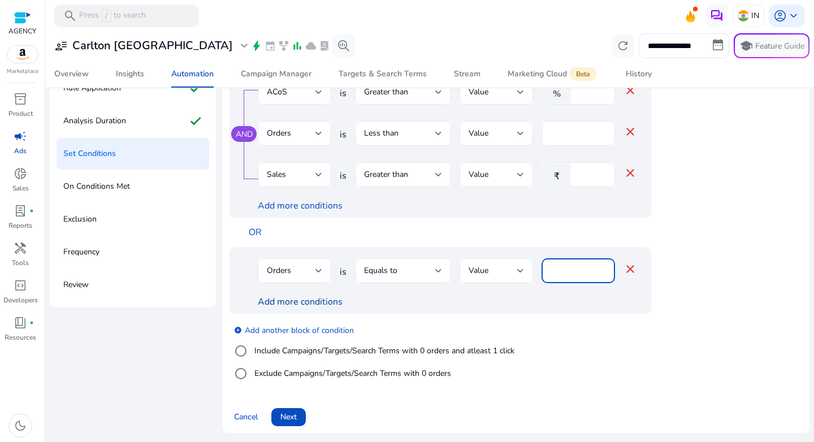
click at [307, 299] on link "Add more conditions" at bounding box center [300, 301] width 85 height 12
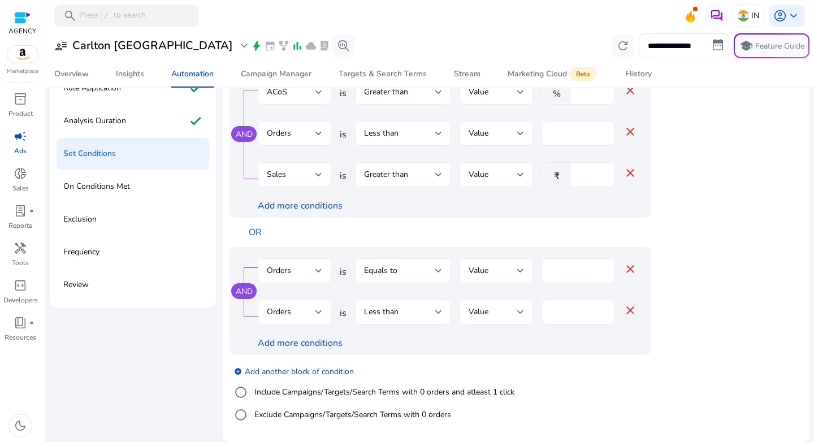
click at [283, 299] on div "Orders" at bounding box center [294, 311] width 55 height 25
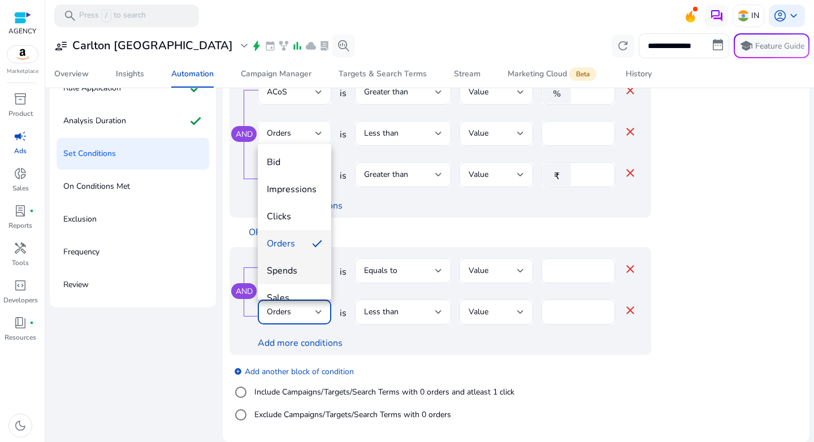
click at [289, 260] on mat-option "Spends" at bounding box center [294, 270] width 73 height 27
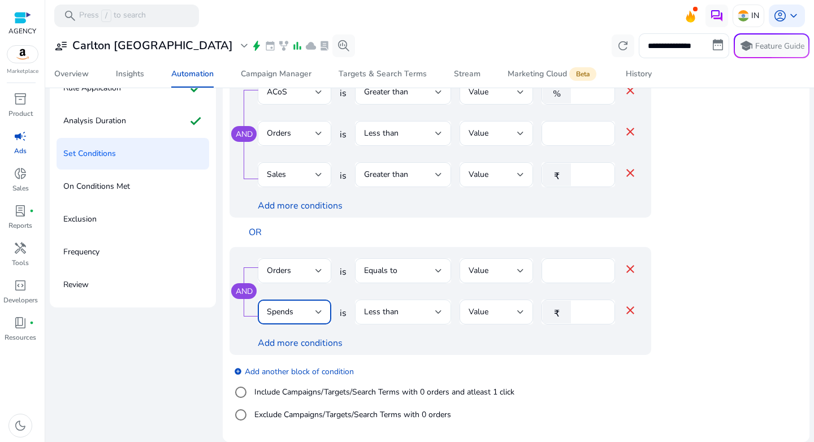
click at [407, 307] on div "Less than" at bounding box center [399, 312] width 71 height 12
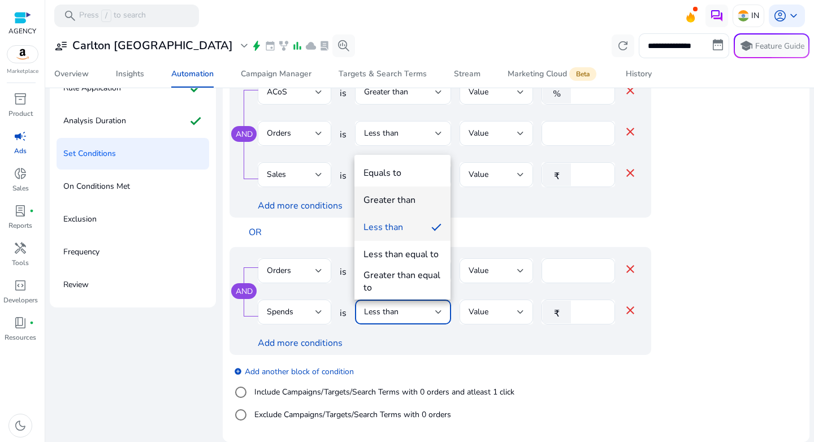
click at [398, 199] on div "Greater than" at bounding box center [389, 200] width 52 height 12
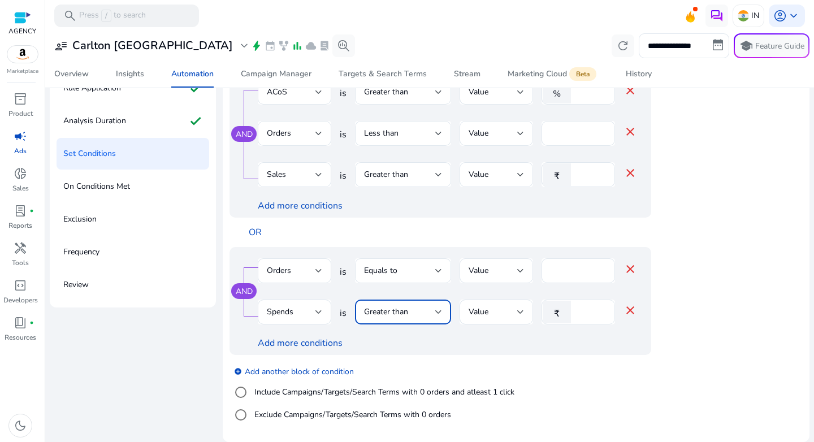
click at [588, 312] on input "*" at bounding box center [590, 312] width 29 height 12
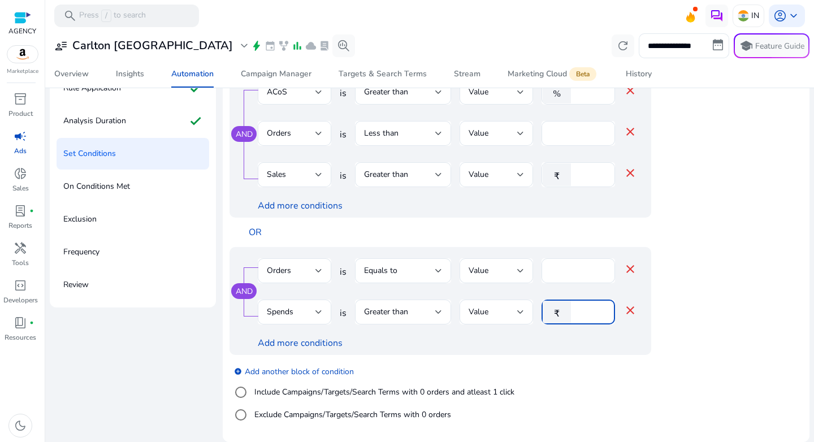
click at [588, 312] on input "*" at bounding box center [590, 312] width 29 height 12
type input "***"
click at [719, 317] on app-ppc-editable-conditions "AND Clicks is Greater than Value ** close Orders is Equals to Value * close Add…" at bounding box center [515, 181] width 573 height 501
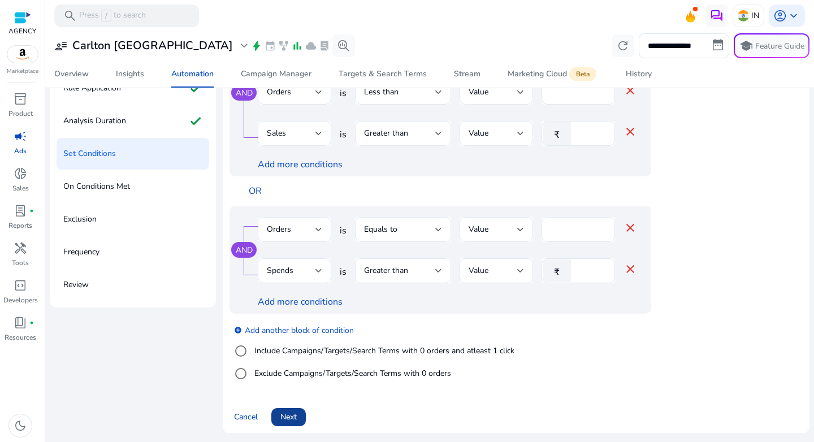
click at [291, 410] on span at bounding box center [288, 416] width 34 height 27
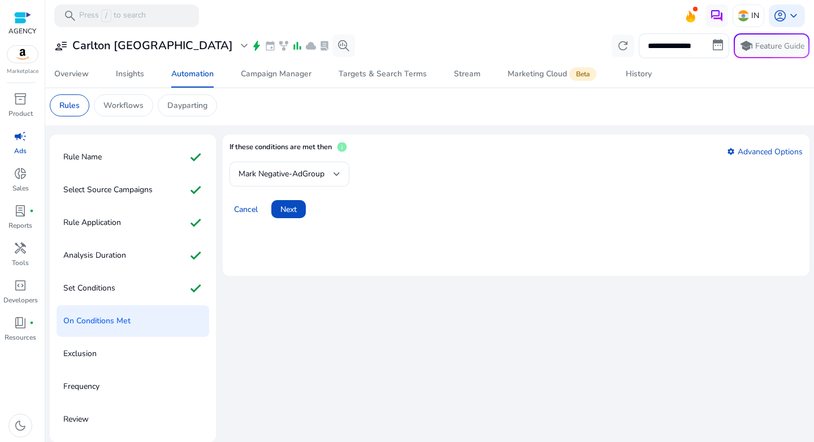
click at [301, 192] on div "Cancel Next" at bounding box center [515, 204] width 573 height 27
click at [298, 203] on span at bounding box center [288, 208] width 34 height 27
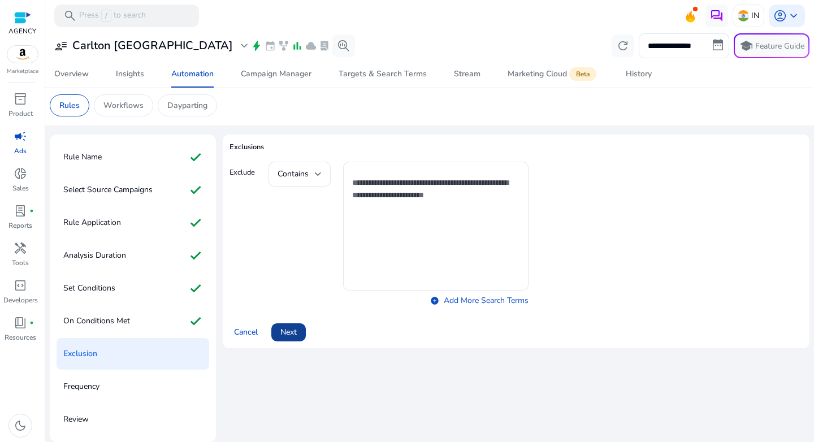
click at [297, 328] on span "Next" at bounding box center [288, 332] width 16 height 12
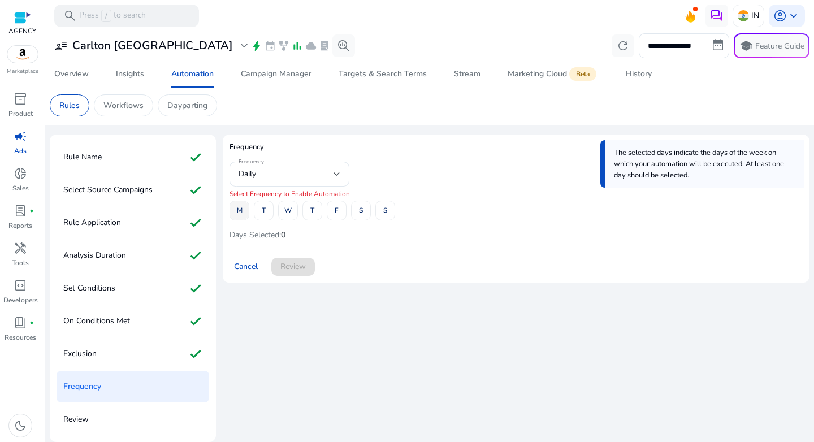
click at [238, 213] on span "M" at bounding box center [240, 211] width 6 height 20
click at [293, 210] on span at bounding box center [288, 210] width 19 height 27
click at [335, 210] on span "F" at bounding box center [336, 211] width 4 height 20
click at [303, 258] on span at bounding box center [293, 266] width 44 height 27
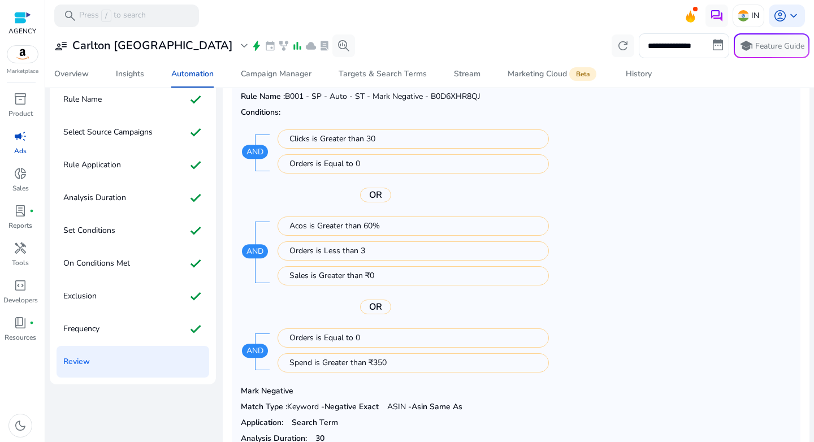
scroll to position [137, 0]
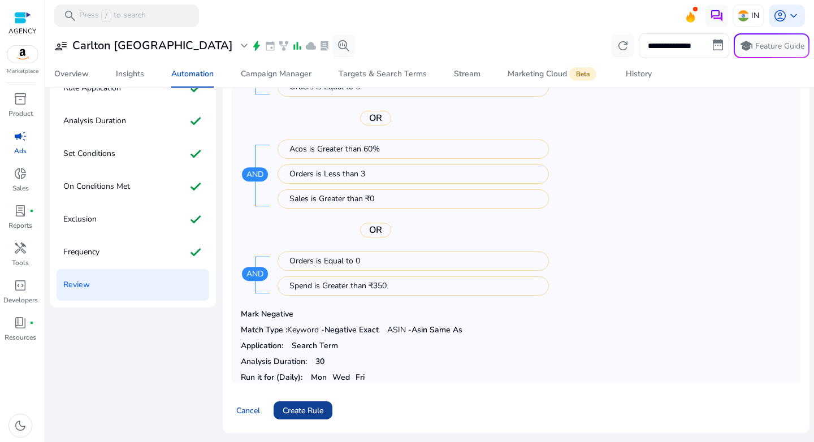
click at [316, 411] on span "Create Rule" at bounding box center [302, 411] width 41 height 12
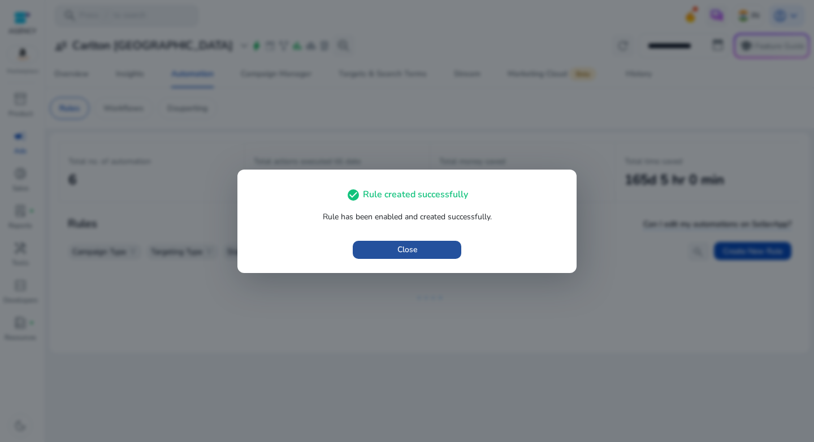
click at [387, 246] on span "button" at bounding box center [407, 249] width 108 height 27
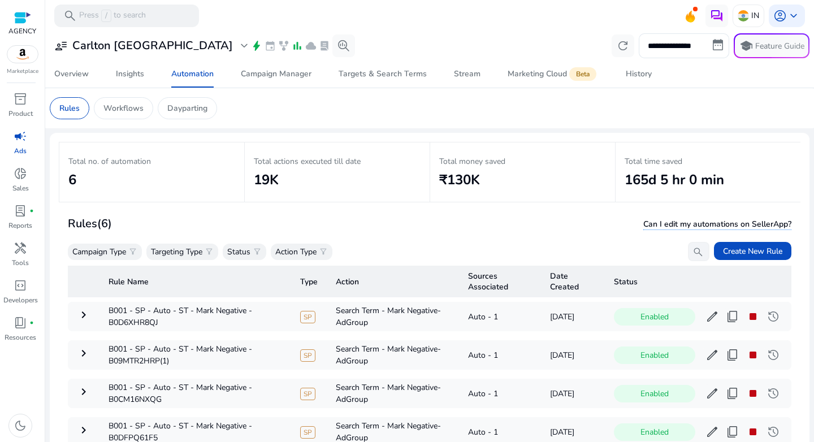
scroll to position [82, 0]
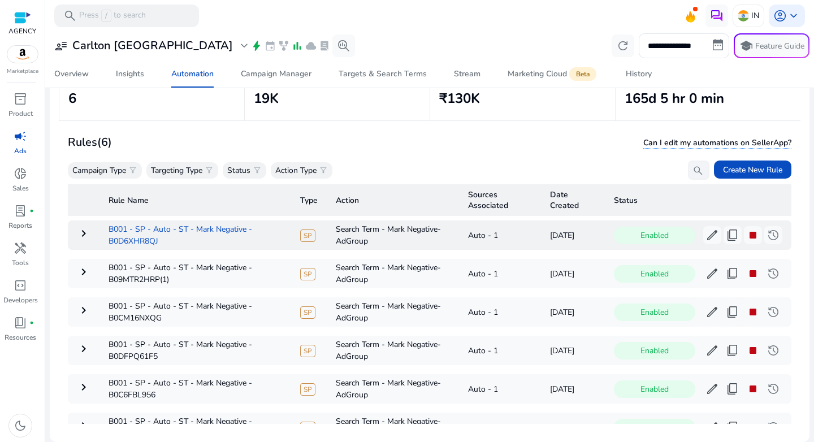
click at [134, 240] on td "B001 - SP - Auto - ST - Mark Negative - B0D6XHR8QJ" at bounding box center [195, 234] width 192 height 29
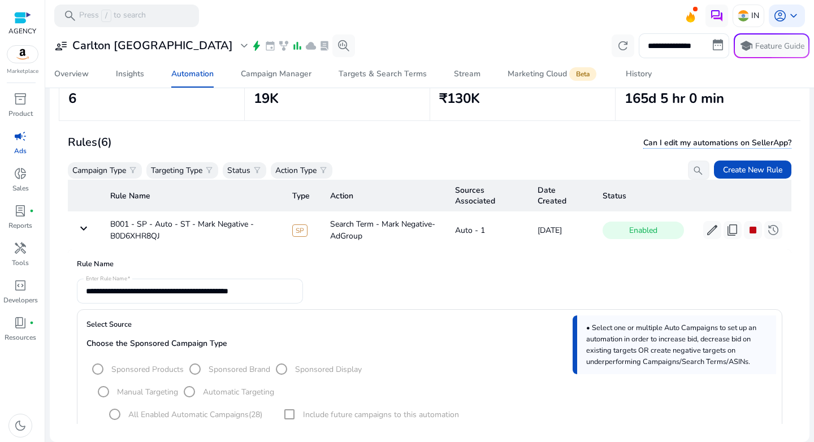
scroll to position [5, 0]
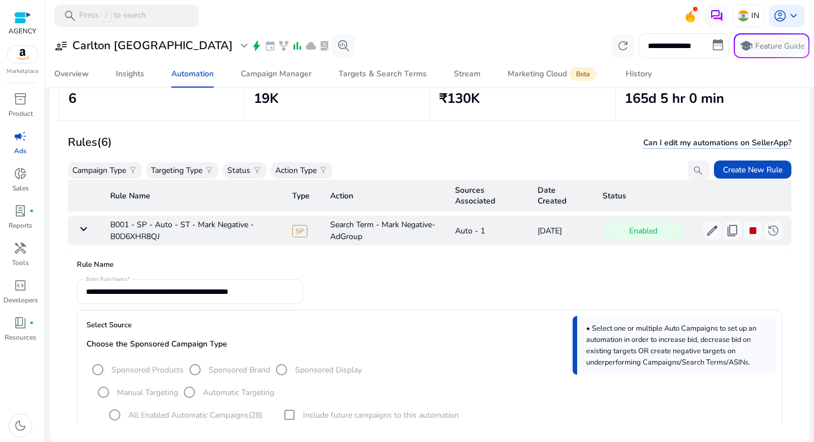
click at [89, 238] on td "keyboard_arrow_down" at bounding box center [84, 230] width 33 height 29
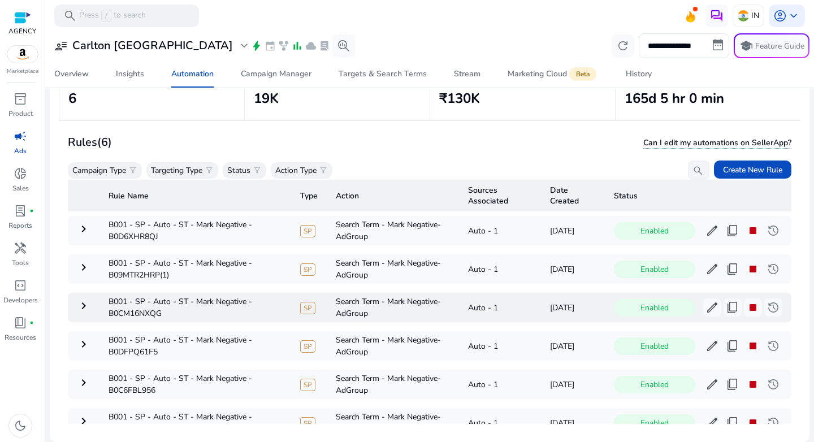
scroll to position [41, 0]
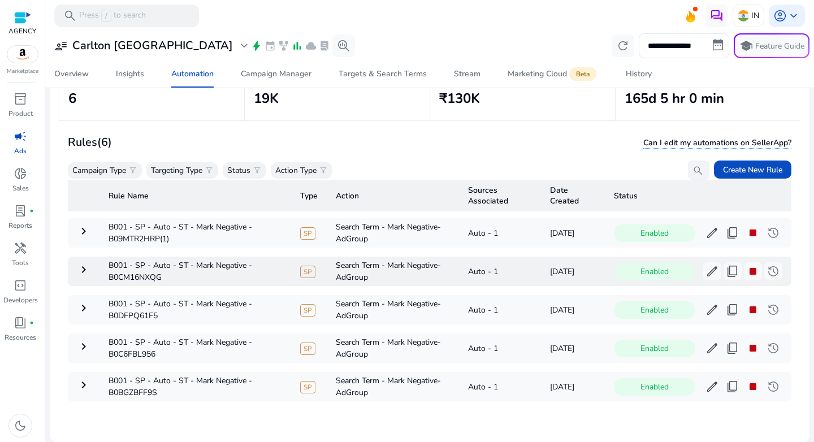
click at [79, 271] on mat-icon "keyboard_arrow_right" at bounding box center [84, 270] width 14 height 14
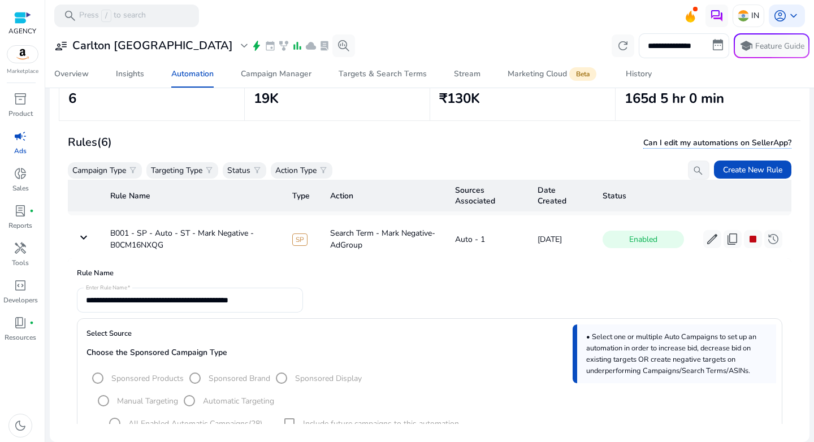
scroll to position [57, 0]
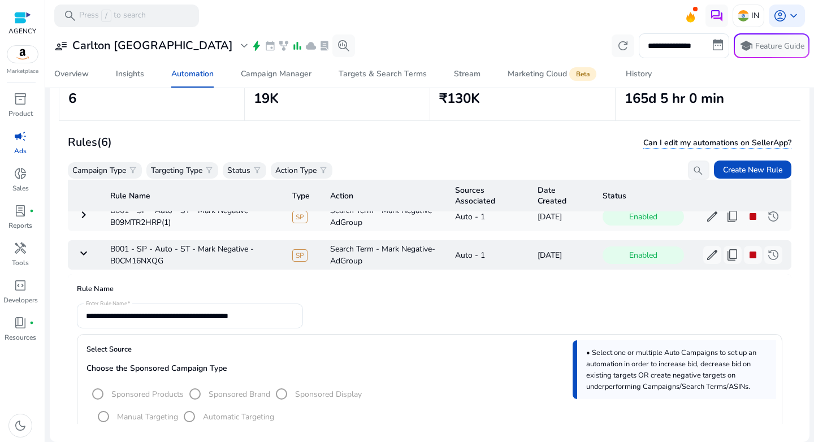
click at [81, 251] on mat-icon "keyboard_arrow_down" at bounding box center [84, 253] width 14 height 14
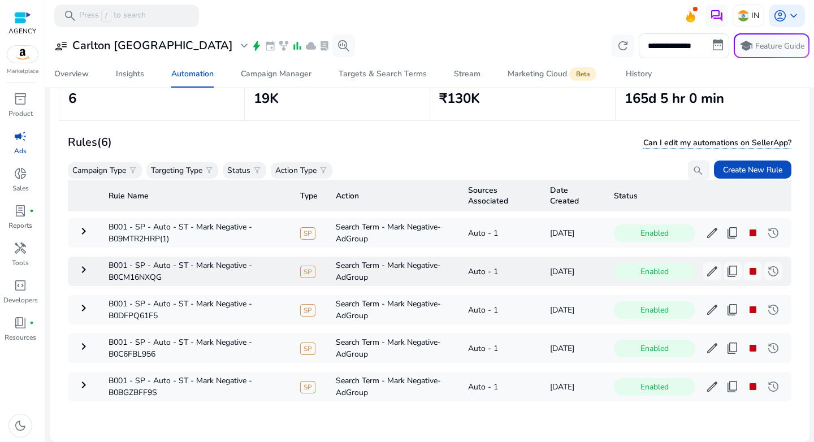
scroll to position [50, 0]
click at [80, 340] on mat-icon "keyboard_arrow_right" at bounding box center [84, 347] width 14 height 14
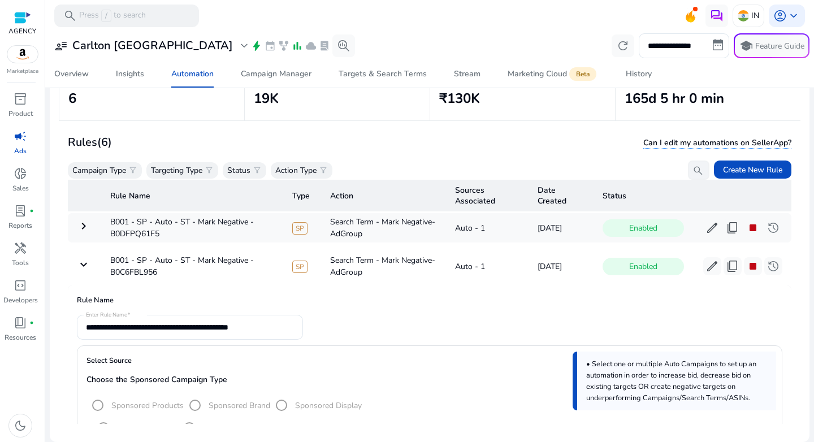
scroll to position [123, 0]
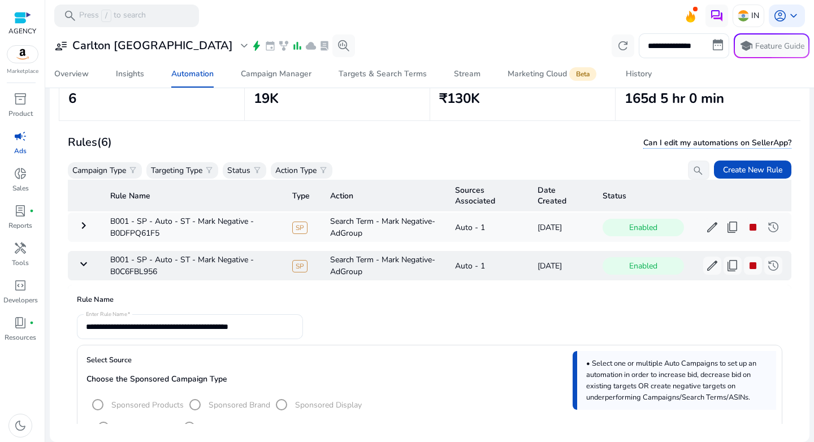
click at [81, 268] on mat-icon "keyboard_arrow_down" at bounding box center [84, 264] width 14 height 14
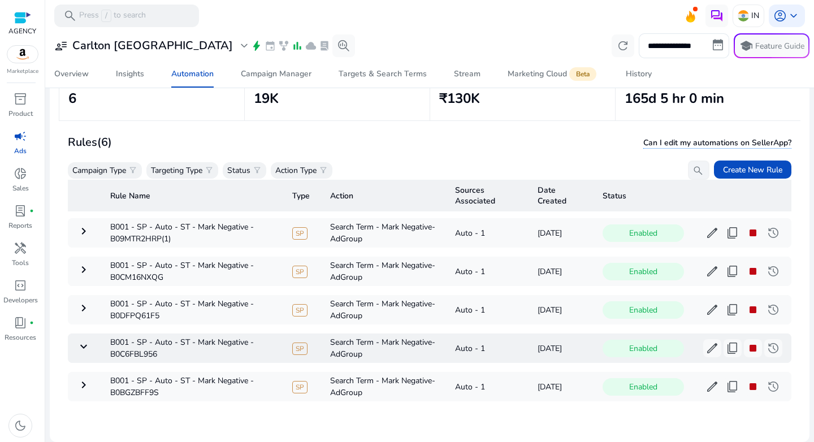
scroll to position [50, 0]
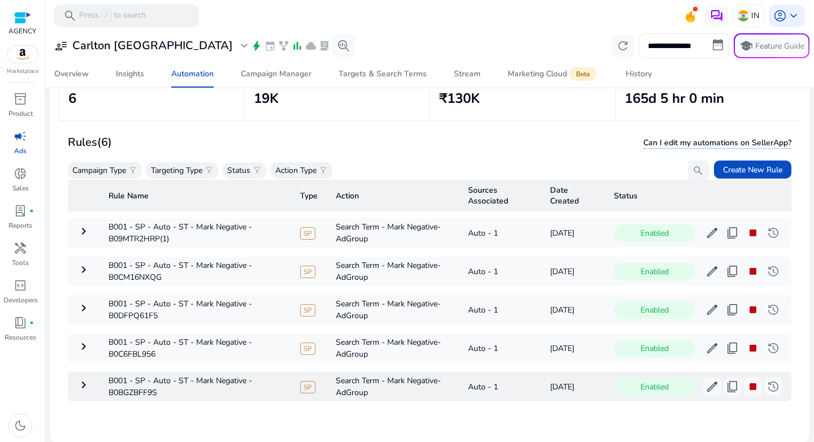
click at [89, 378] on mat-icon "keyboard_arrow_right" at bounding box center [84, 385] width 14 height 14
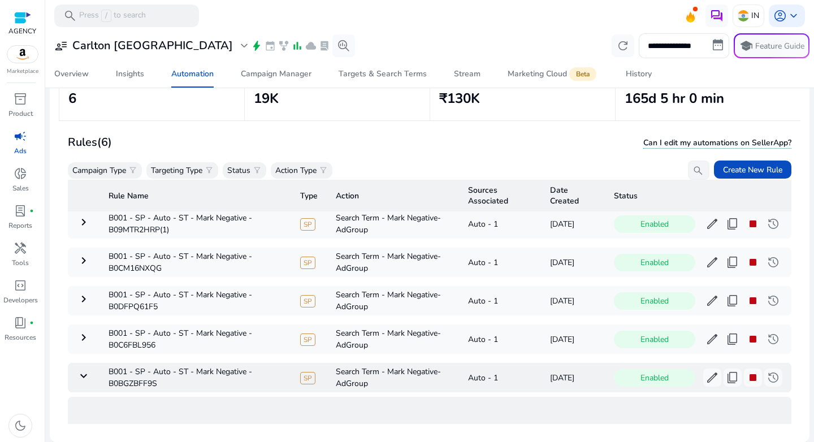
scroll to position [123, 0]
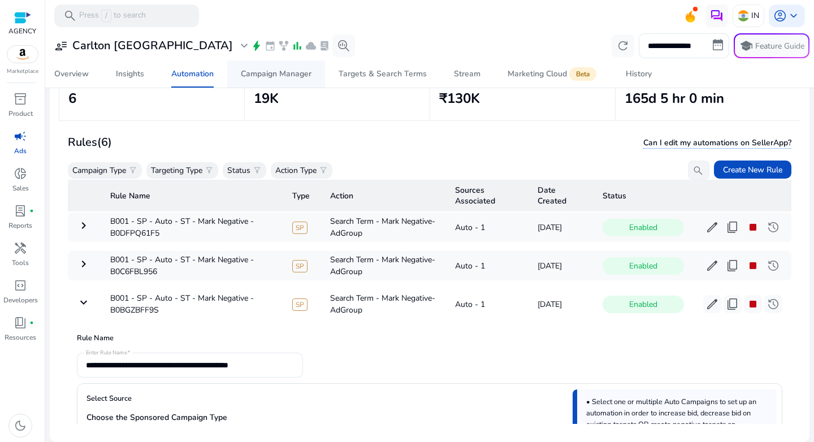
click at [260, 74] on div "Campaign Manager" at bounding box center [276, 74] width 71 height 8
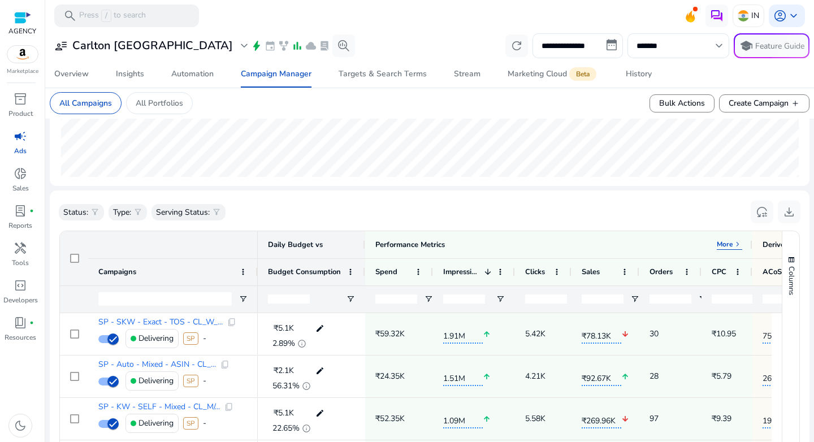
scroll to position [415, 0]
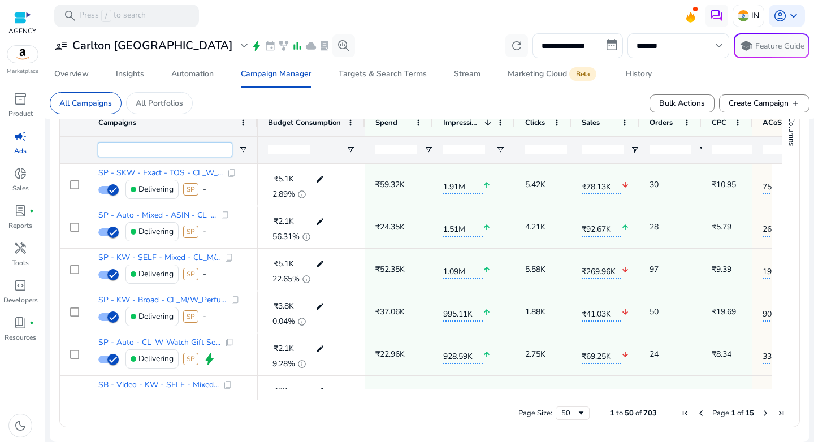
click at [157, 151] on input "Campaigns Filter Input" at bounding box center [164, 150] width 133 height 14
paste input "**********"
type input "**********"
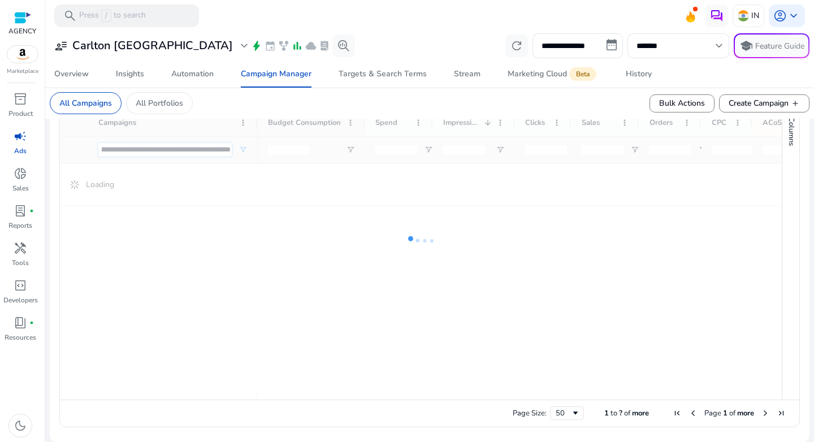
scroll to position [180, 0]
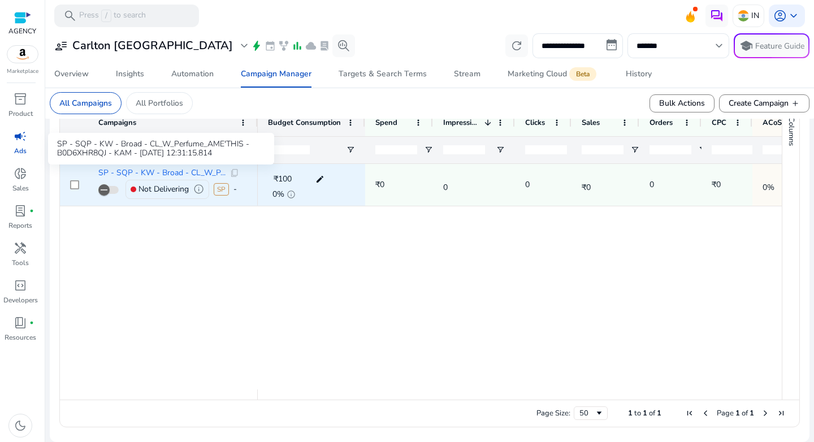
click at [142, 172] on span "SP - SQP - KW - Broad - CL_W_P..." at bounding box center [161, 173] width 127 height 8
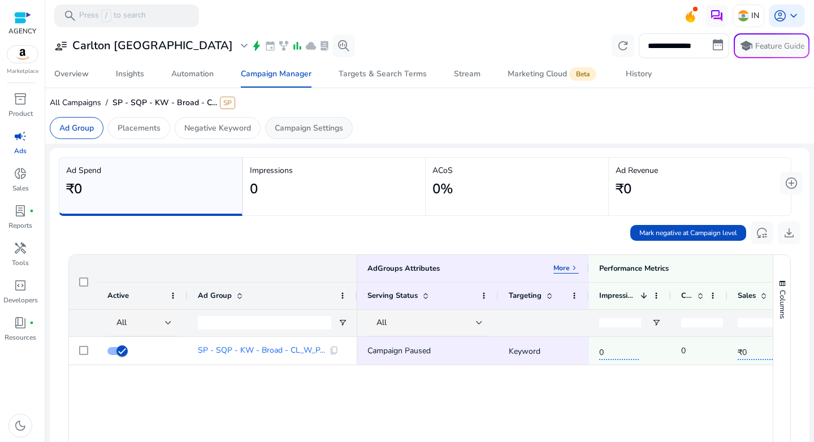
click at [328, 133] on p "Campaign Settings" at bounding box center [309, 128] width 68 height 12
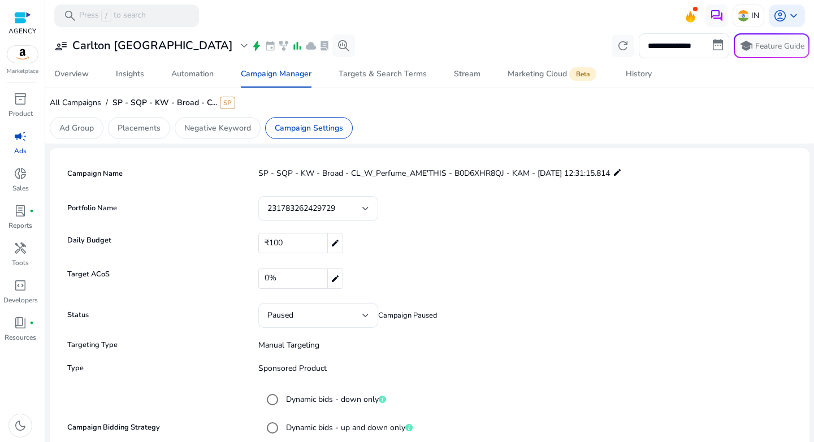
click at [621, 171] on mat-icon "edit" at bounding box center [616, 173] width 9 height 14
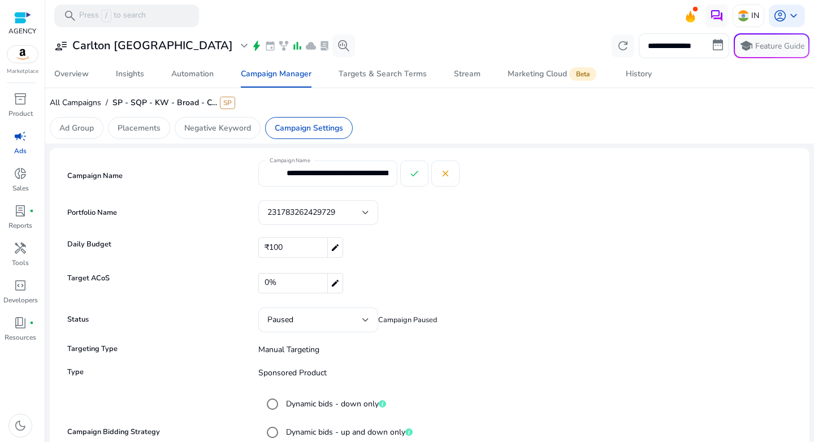
click at [355, 175] on input "**********" at bounding box center [337, 173] width 102 height 12
paste input "******"
type input "**********"
click at [413, 174] on mat-icon "check" at bounding box center [414, 173] width 10 height 10
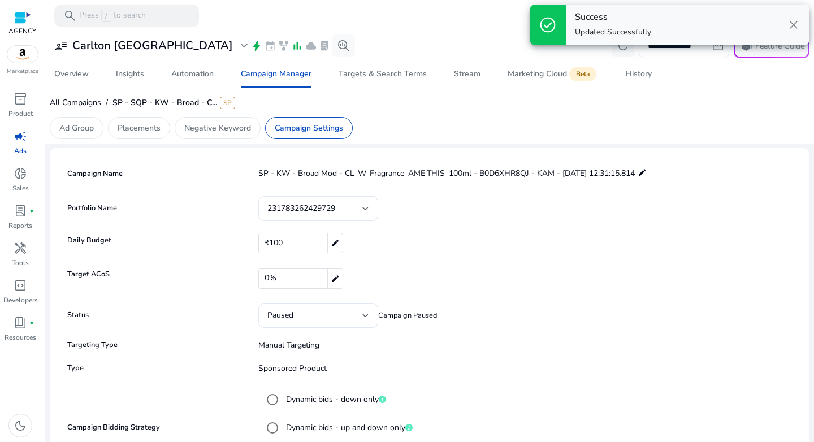
click at [334, 245] on mat-icon "edit" at bounding box center [334, 242] width 15 height 19
click at [303, 244] on input "***" at bounding box center [518, 243] width 500 height 18
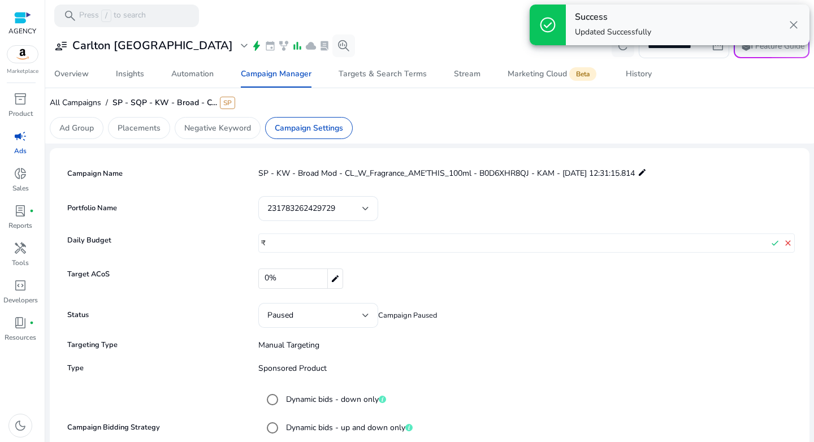
click at [303, 244] on input "***" at bounding box center [518, 243] width 500 height 18
type input "***"
click at [329, 277] on mat-icon "edit" at bounding box center [334, 278] width 15 height 19
click at [309, 279] on input "*" at bounding box center [513, 278] width 509 height 18
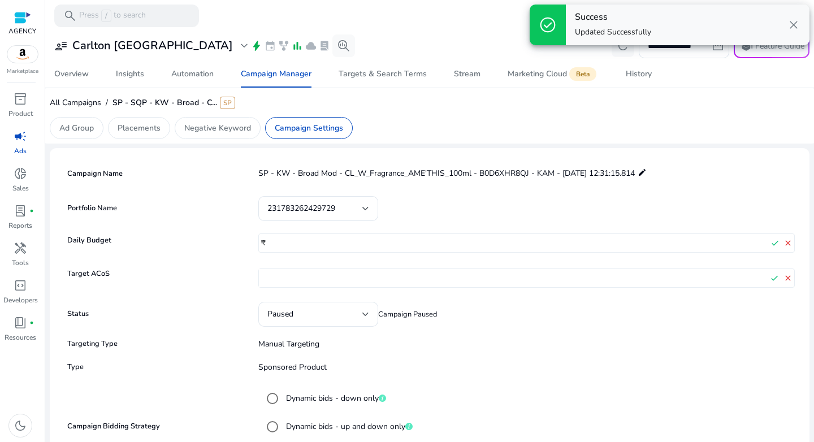
click at [309, 279] on input "*" at bounding box center [513, 278] width 509 height 18
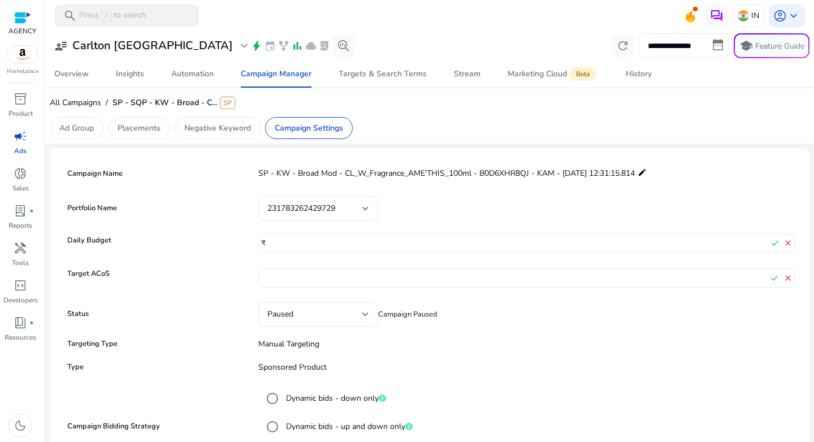
click at [309, 279] on input "*" at bounding box center [513, 278] width 509 height 18
type input "**"
click at [429, 327] on form "**********" at bounding box center [429, 390] width 730 height 454
click at [370, 321] on div "Paused" at bounding box center [318, 314] width 120 height 25
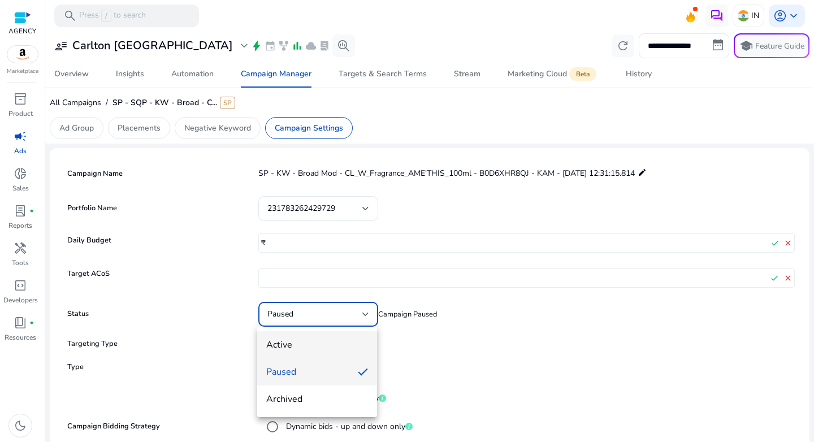
click at [343, 346] on span "Active" at bounding box center [317, 344] width 102 height 12
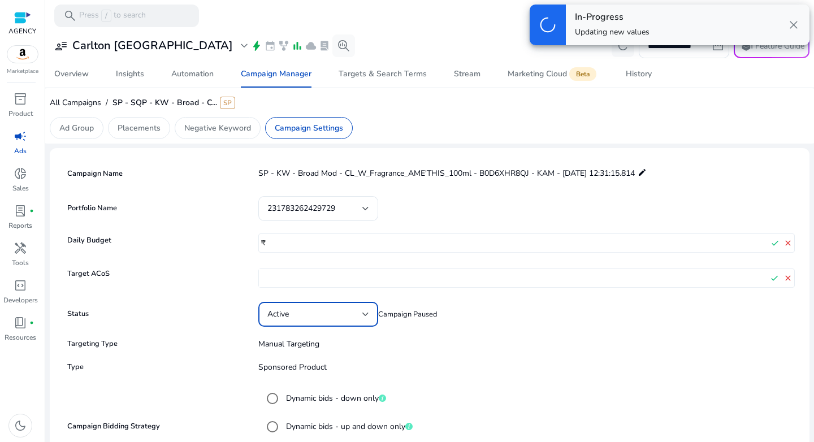
click at [457, 350] on form "**********" at bounding box center [429, 390] width 730 height 454
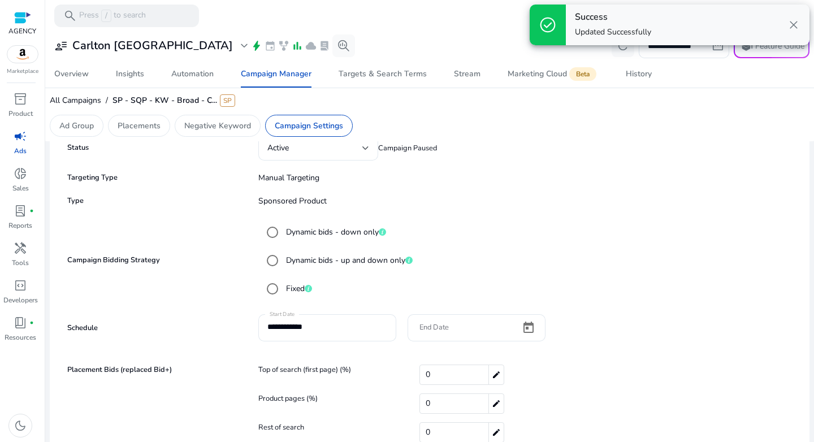
scroll to position [168, 0]
click at [343, 261] on label "Dynamic bids - up and down only" at bounding box center [348, 259] width 129 height 12
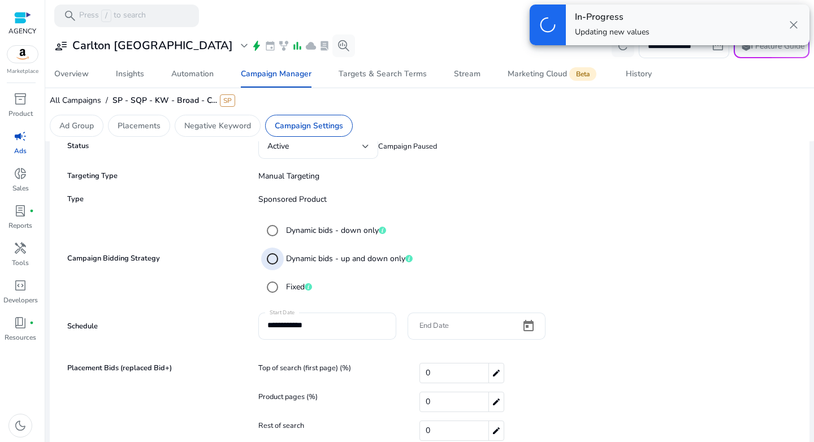
scroll to position [190, 0]
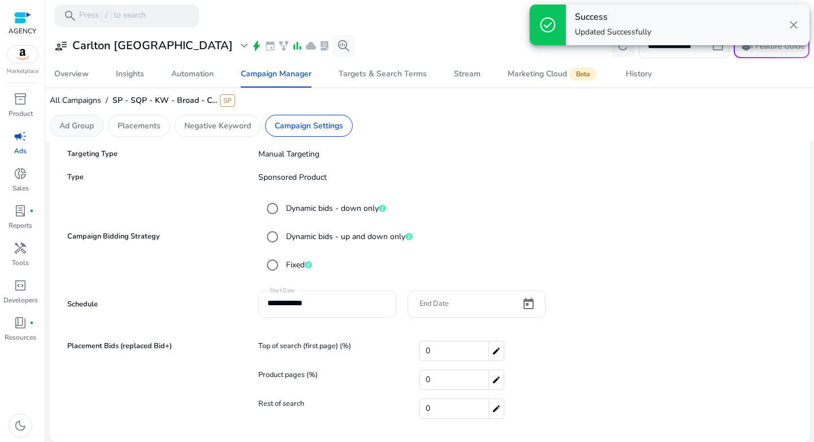
click at [87, 131] on p "Ad Group" at bounding box center [76, 126] width 34 height 12
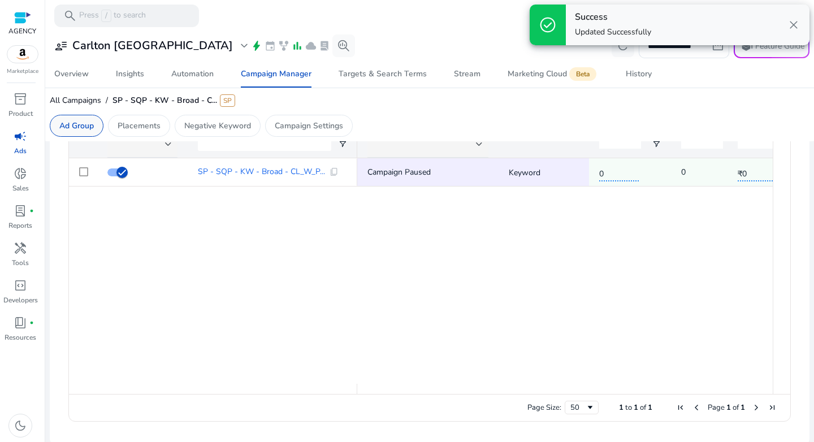
scroll to position [182, 0]
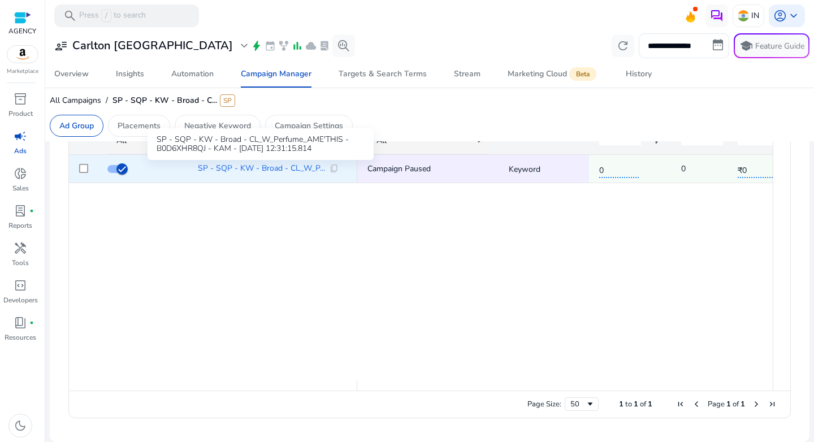
click at [212, 168] on span "SP - SQP - KW - Broad - CL_W_P..." at bounding box center [261, 168] width 127 height 8
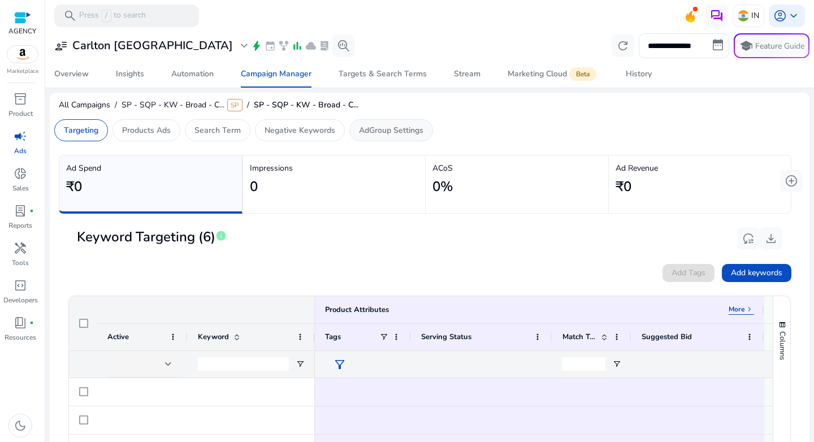
click at [375, 125] on p "AdGroup Settings" at bounding box center [391, 130] width 64 height 12
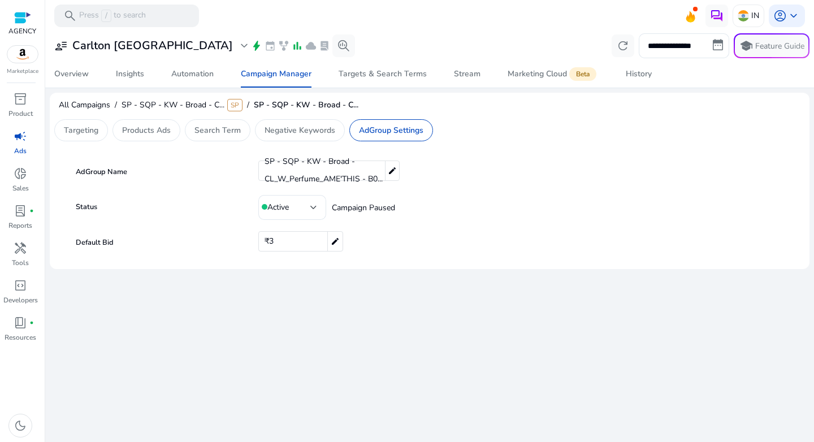
click at [394, 174] on mat-icon "edit" at bounding box center [392, 170] width 14 height 19
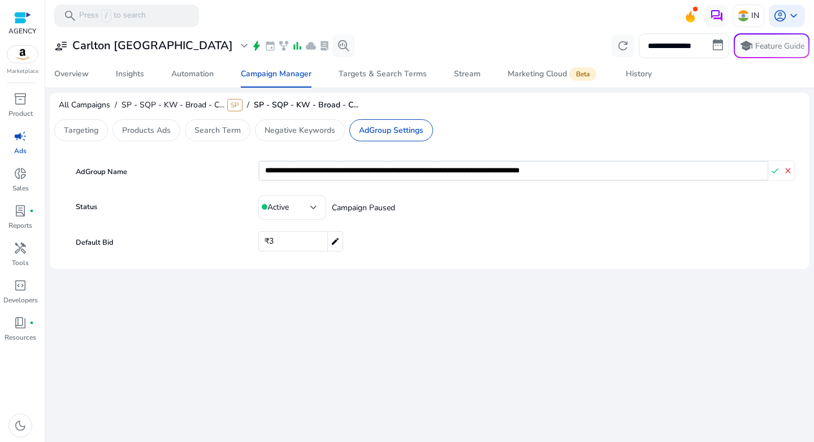
click at [406, 174] on input "**********" at bounding box center [513, 170] width 509 height 19
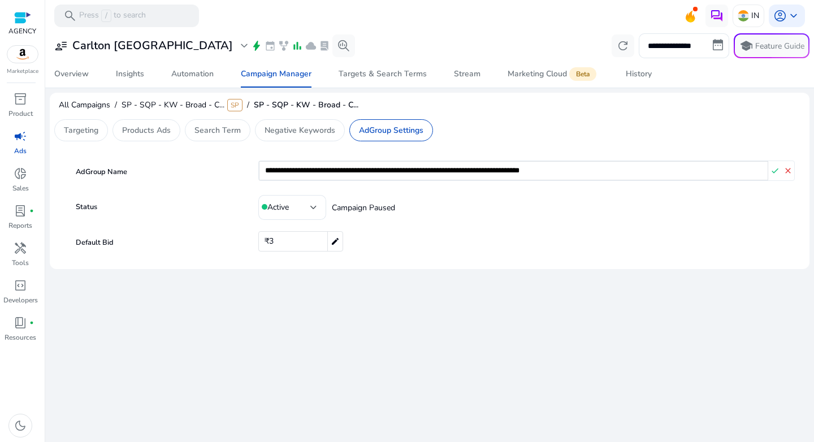
paste input "text"
type input "**********"
click at [472, 210] on div "Active Campaign Paused" at bounding box center [520, 207] width 547 height 25
click at [275, 239] on div "₹3 edit" at bounding box center [300, 241] width 85 height 20
click at [275, 239] on input "*" at bounding box center [518, 241] width 500 height 18
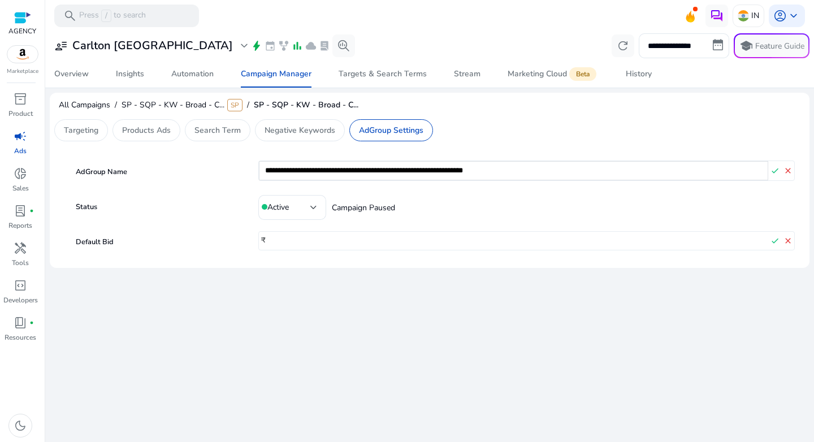
click at [275, 239] on input "*" at bounding box center [518, 241] width 500 height 18
type input "****"
click at [771, 173] on mat-icon "check" at bounding box center [774, 170] width 13 height 17
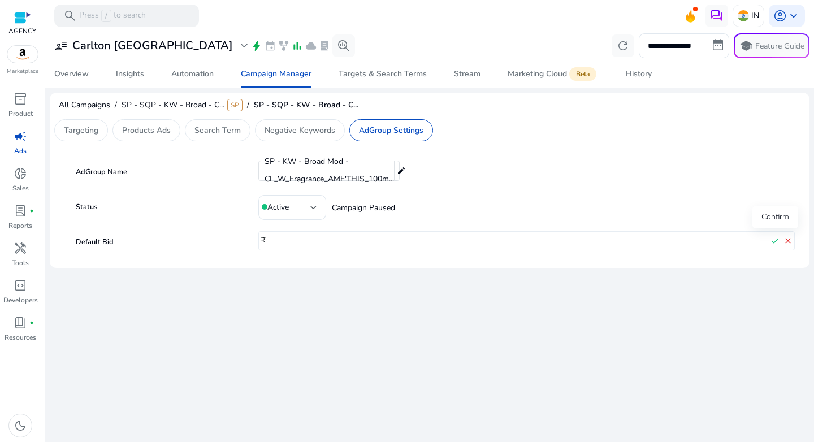
click at [779, 240] on mat-icon "check" at bounding box center [774, 240] width 13 height 17
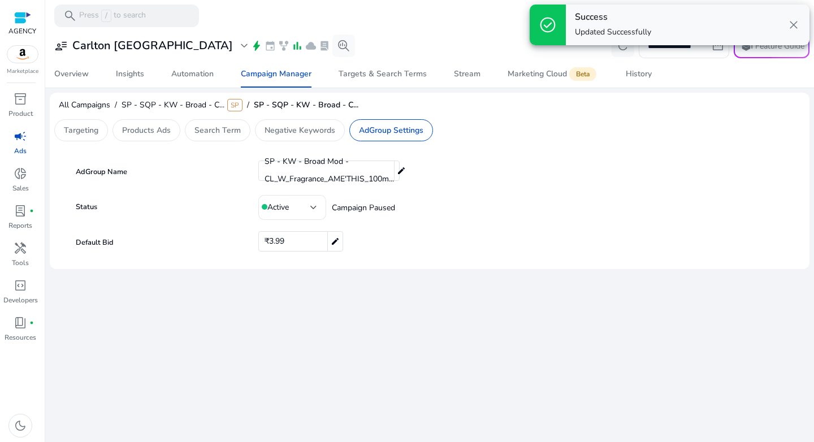
click at [532, 272] on div "**********" at bounding box center [429, 236] width 759 height 411
click at [282, 131] on p "Negative Keywords" at bounding box center [299, 130] width 71 height 12
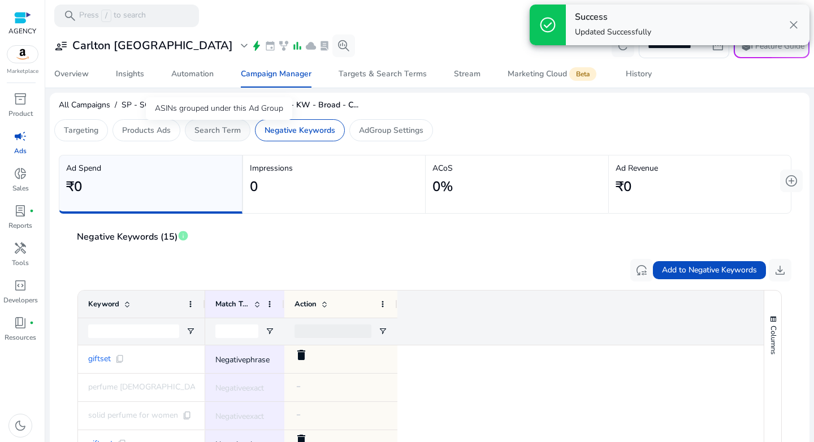
click at [218, 126] on p "Search Term" at bounding box center [217, 130] width 46 height 12
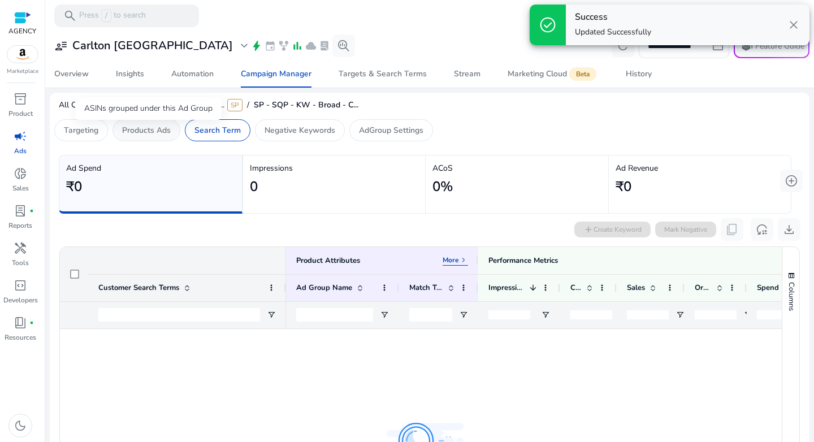
click at [149, 134] on p "Products Ads" at bounding box center [146, 130] width 49 height 12
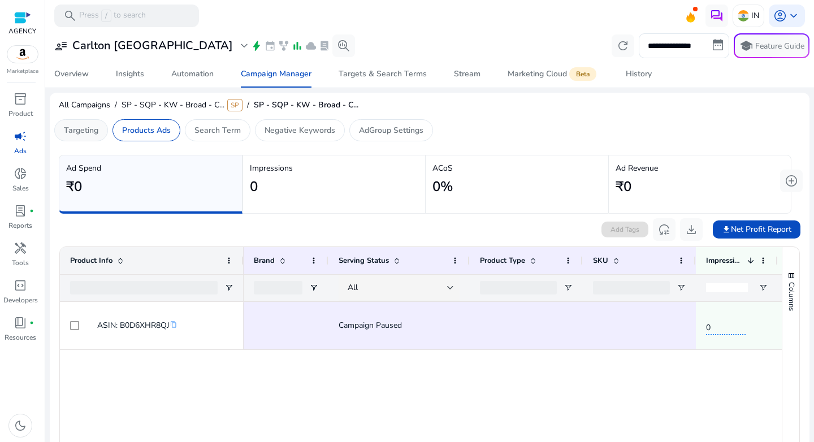
click at [90, 134] on p "Targeting" at bounding box center [81, 130] width 34 height 12
click at [287, 76] on div "Campaign Manager" at bounding box center [276, 74] width 71 height 8
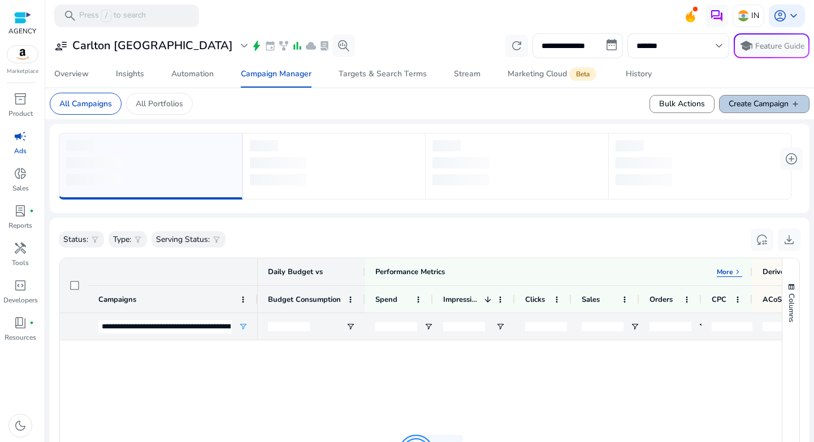
click at [728, 107] on span "Create Campaign add" at bounding box center [763, 104] width 71 height 12
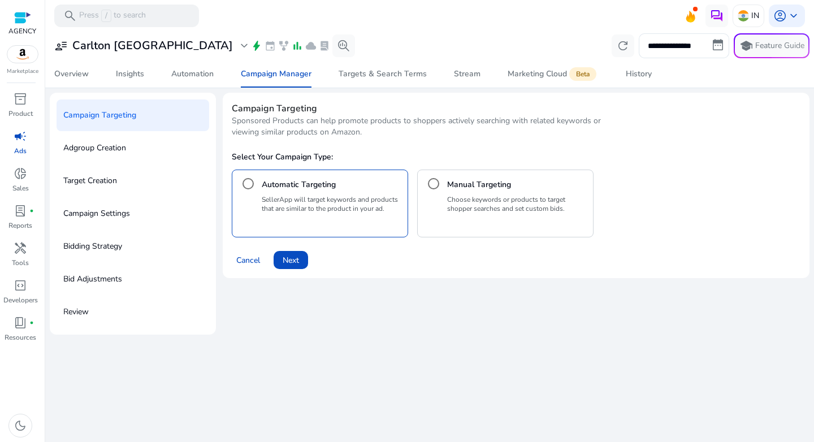
click at [457, 189] on h4 "Manual Targeting" at bounding box center [479, 184] width 64 height 11
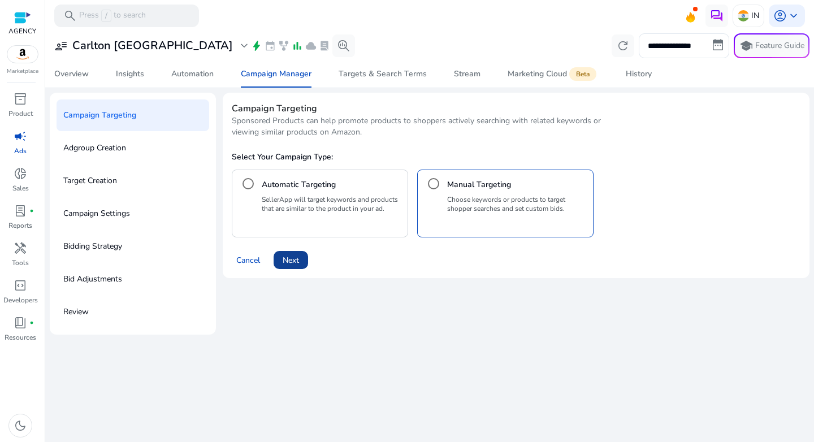
click at [295, 262] on span "Next" at bounding box center [290, 260] width 16 height 12
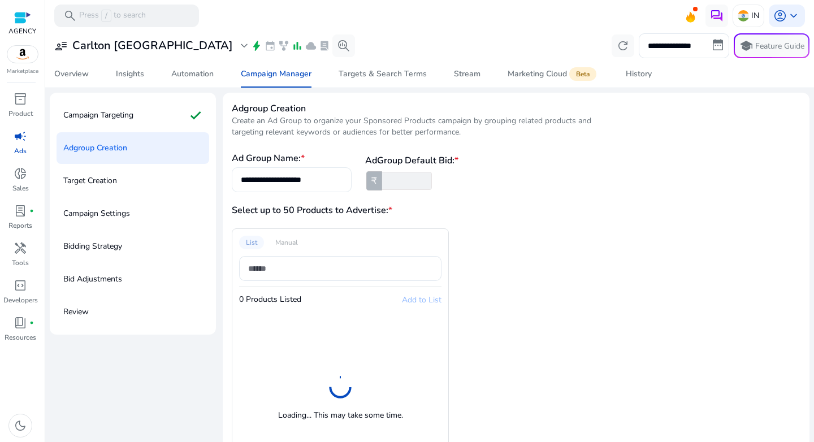
click at [296, 179] on input "**********" at bounding box center [292, 179] width 102 height 12
paste input "**********"
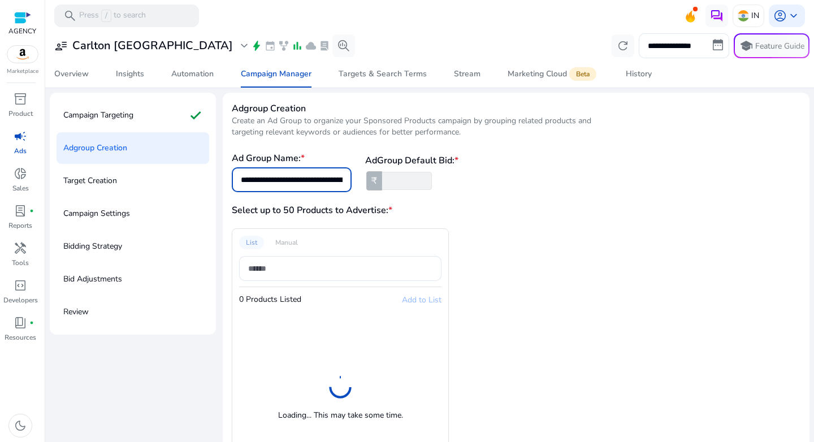
scroll to position [0, 181]
type input "**********"
click at [401, 184] on input "*" at bounding box center [406, 181] width 52 height 18
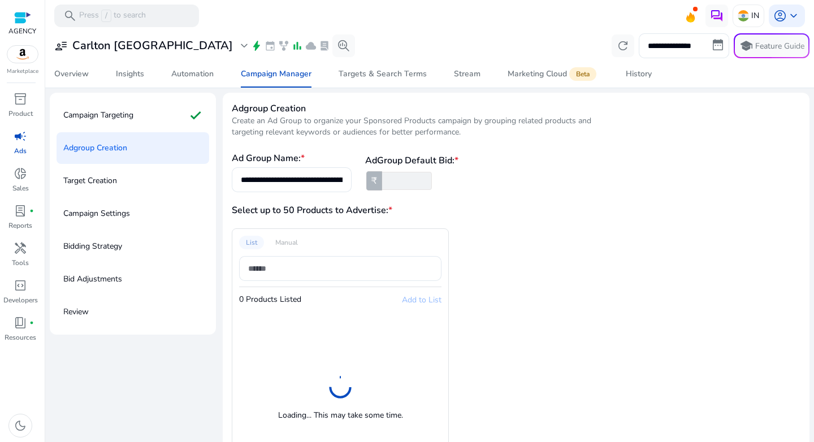
click at [401, 184] on input "*" at bounding box center [406, 181] width 52 height 18
type input "****"
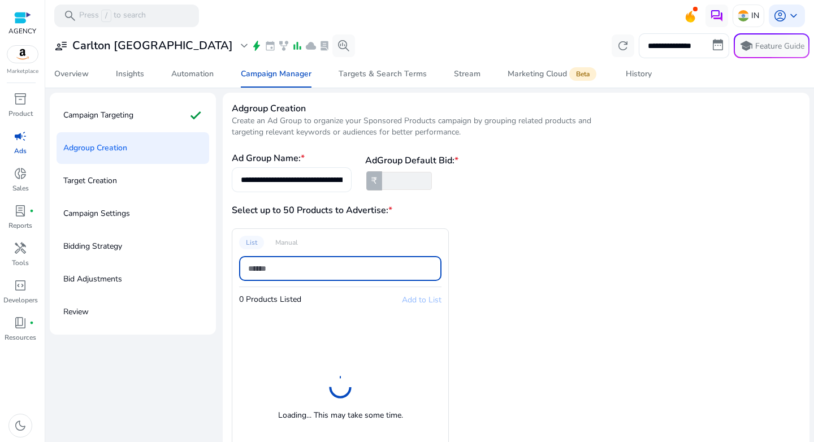
click at [327, 183] on input "**********" at bounding box center [292, 179] width 102 height 12
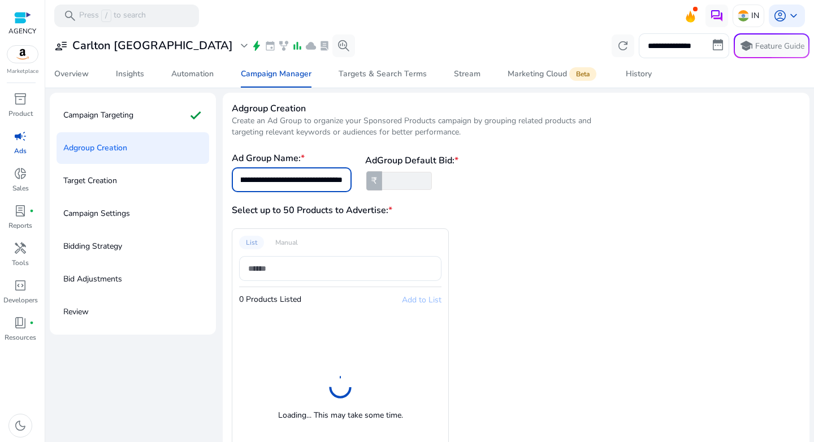
scroll to position [0, 136]
click at [326, 180] on input "**********" at bounding box center [292, 179] width 102 height 12
click at [289, 238] on div "List Manual 0 Products Listed Add to List Loading... This may take some time." at bounding box center [340, 360] width 217 height 265
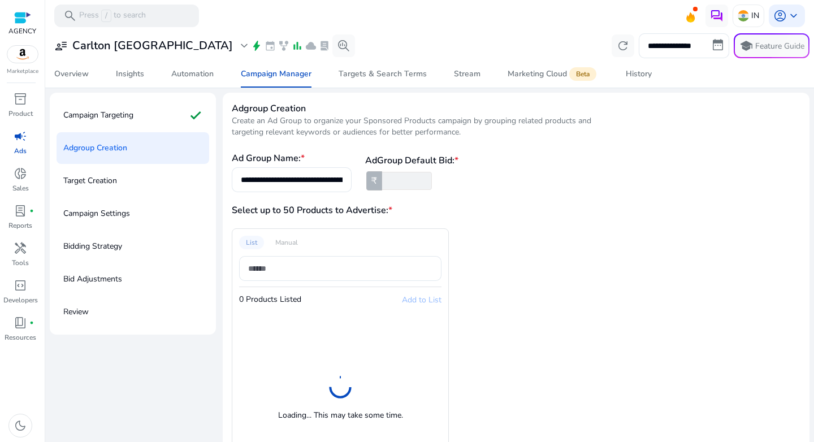
click at [289, 244] on div "List Manual 0 Products Listed Add to List Loading... This may take some time." at bounding box center [340, 360] width 217 height 265
click at [291, 267] on input at bounding box center [340, 268] width 184 height 12
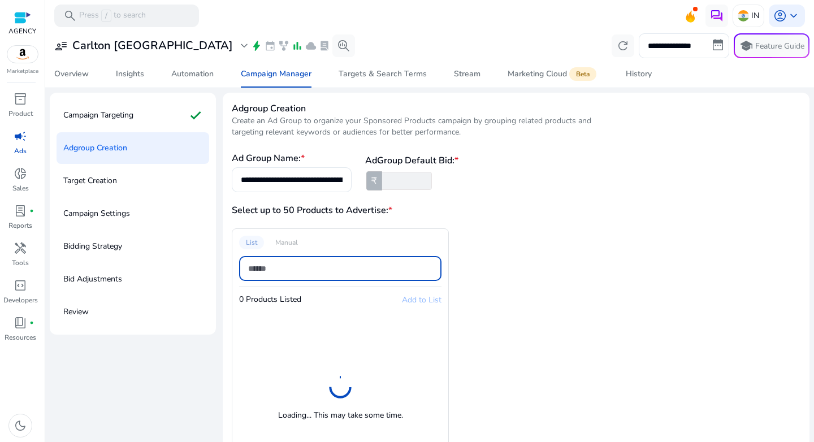
paste input "**********"
type input "**********"
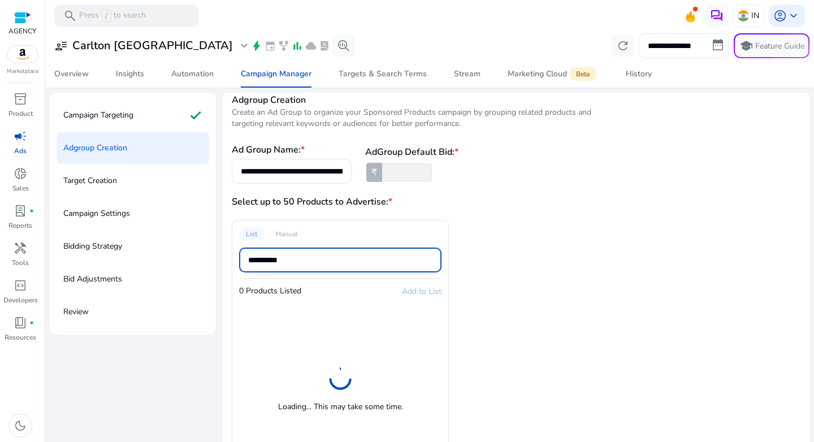
click at [518, 255] on div "**********" at bounding box center [449, 352] width 434 height 265
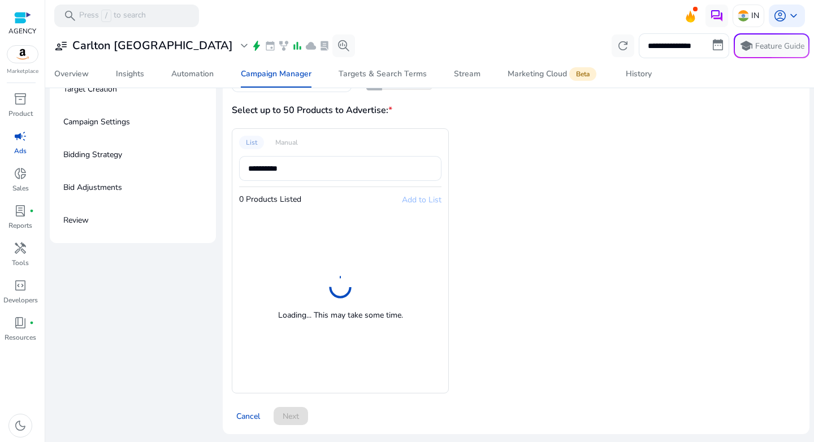
scroll to position [92, 0]
click at [199, 72] on div "Automation" at bounding box center [192, 74] width 42 height 8
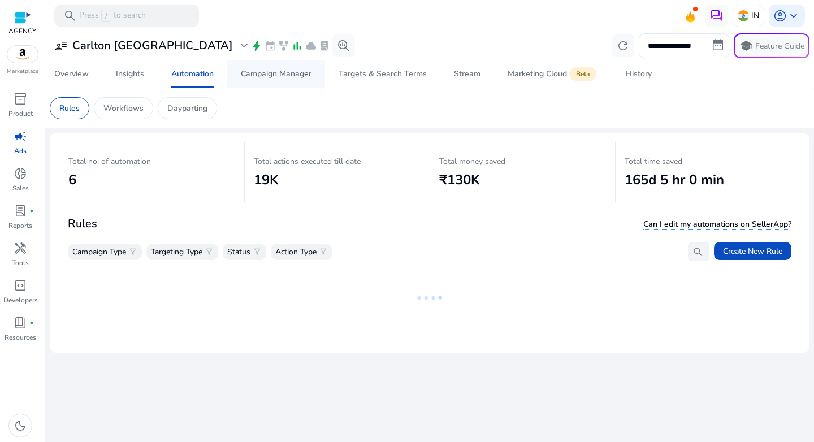
click at [270, 70] on div "Campaign Manager" at bounding box center [276, 74] width 71 height 8
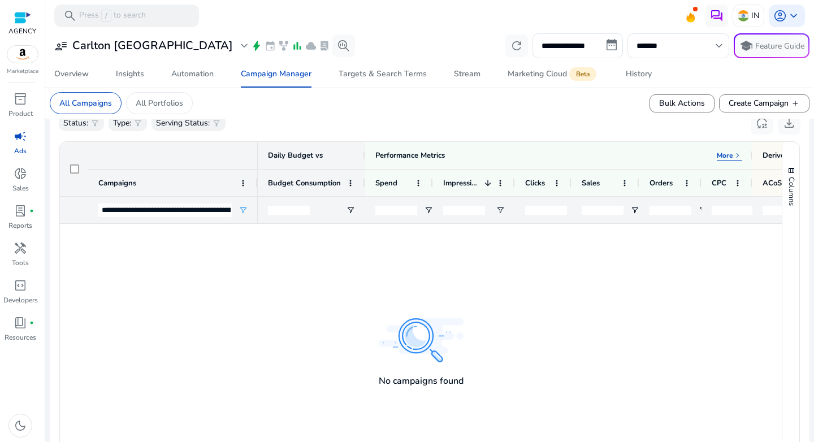
scroll to position [165, 0]
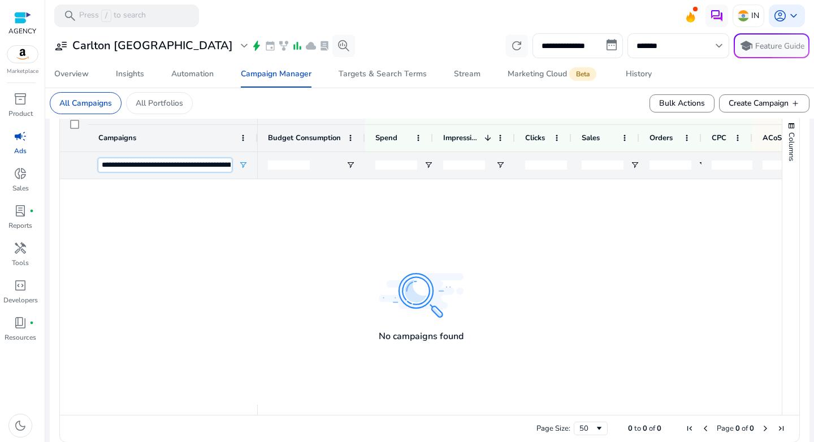
click at [172, 162] on input "**********" at bounding box center [164, 165] width 133 height 14
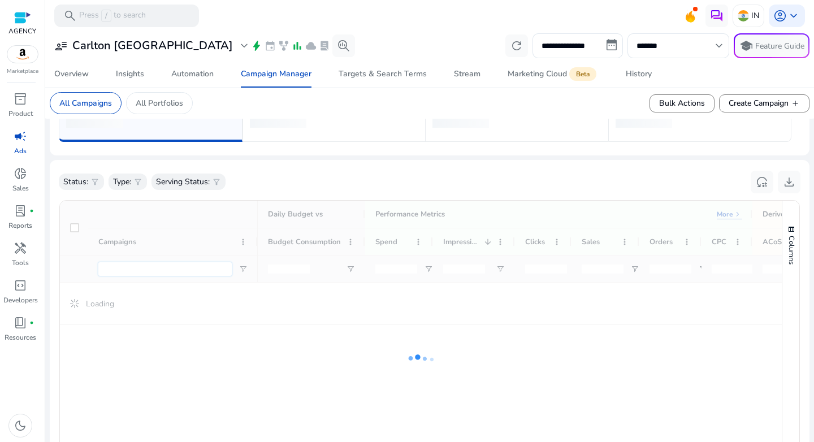
scroll to position [0, 0]
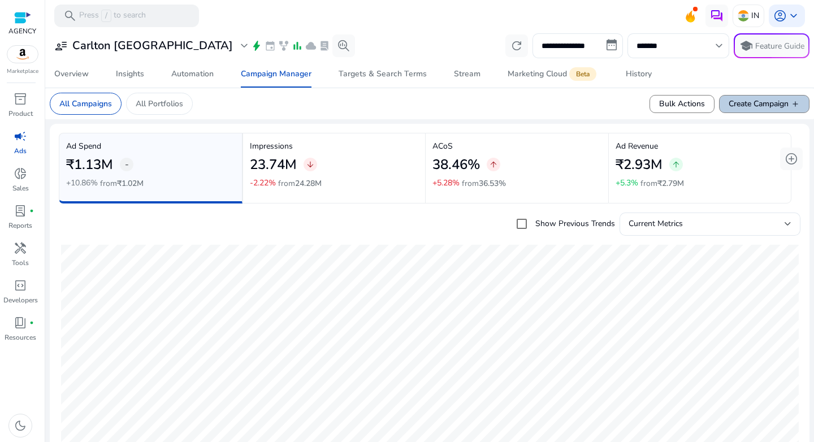
click at [764, 107] on span "Create Campaign add" at bounding box center [763, 104] width 71 height 12
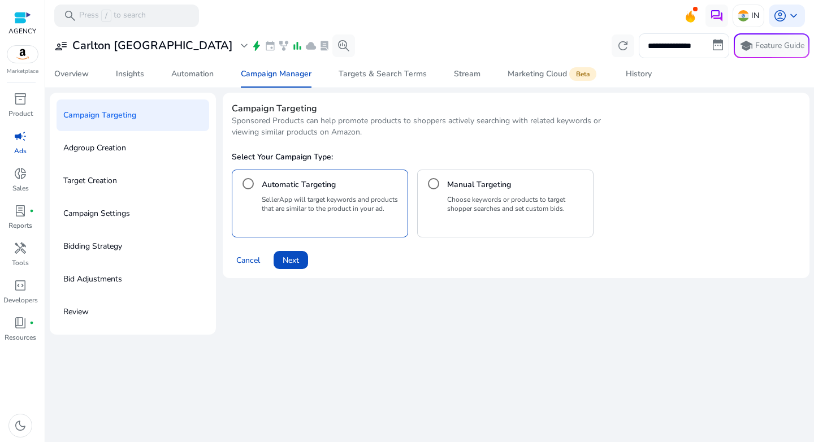
click at [493, 206] on p "Choose keywords or products to target shopper searches and set custom bids." at bounding box center [517, 204] width 141 height 18
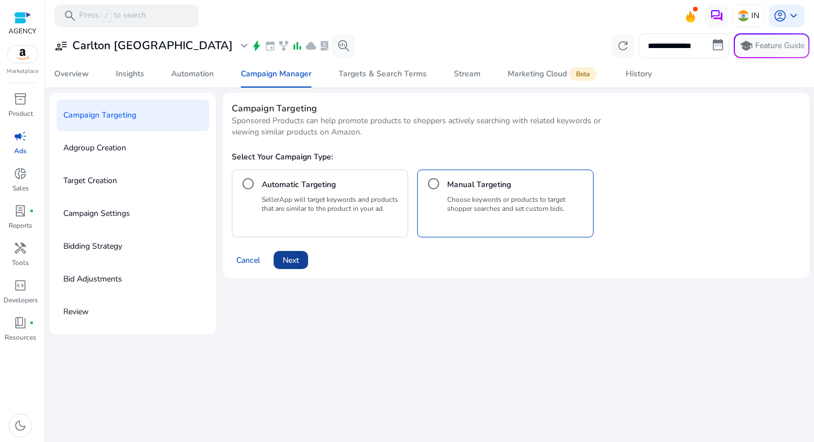
click at [299, 258] on span "Next" at bounding box center [290, 260] width 16 height 12
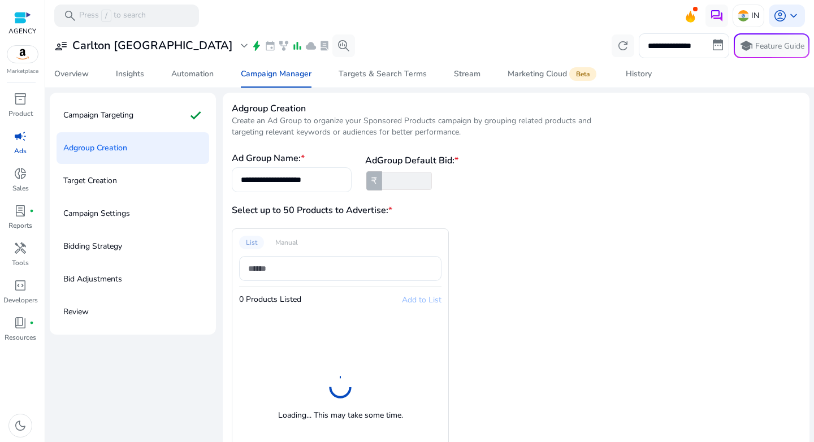
click at [324, 176] on input "**********" at bounding box center [292, 179] width 102 height 12
paste input "**********"
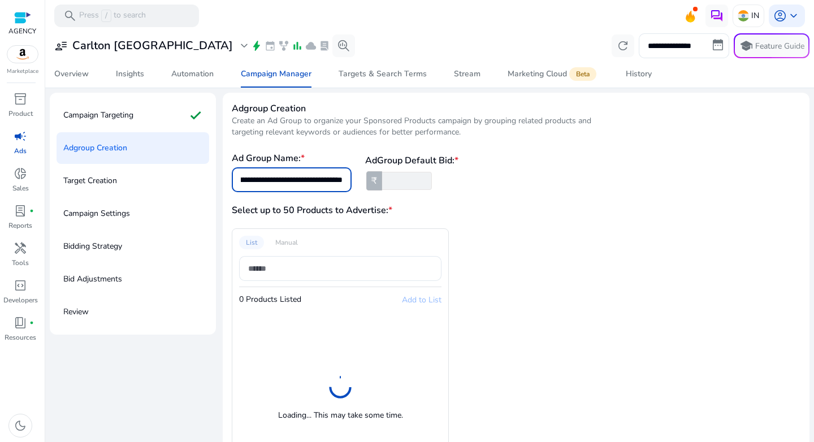
type input "**********"
click at [397, 183] on input "*" at bounding box center [406, 181] width 52 height 18
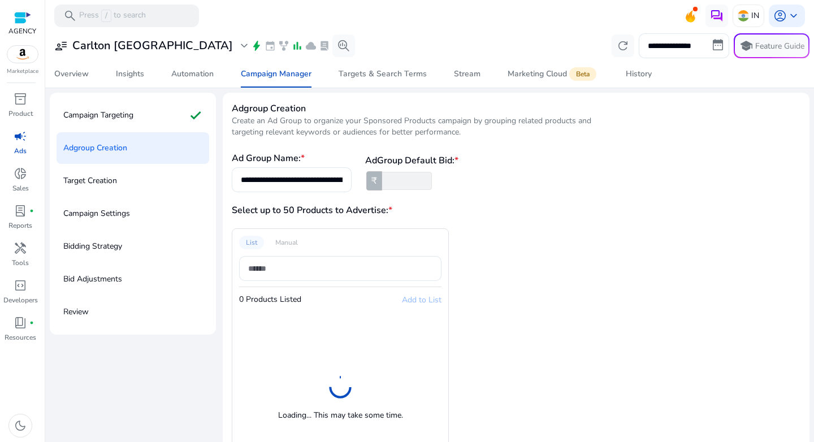
click at [397, 183] on input "*" at bounding box center [406, 181] width 52 height 18
type input "****"
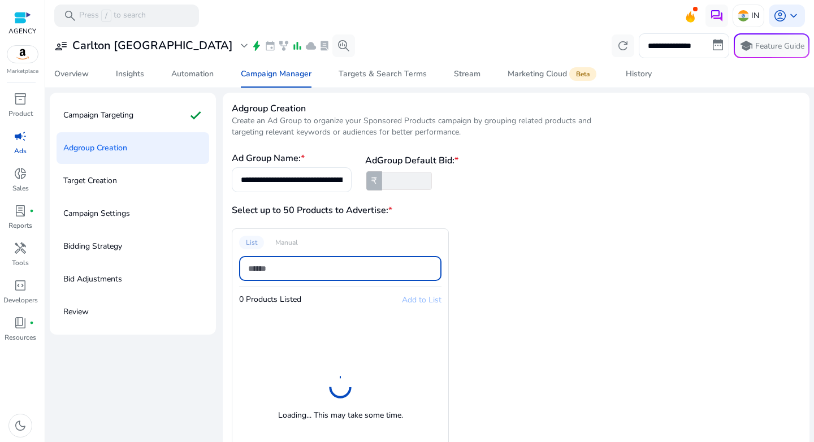
paste input "**********"
click at [377, 266] on input "**********" at bounding box center [340, 268] width 184 height 12
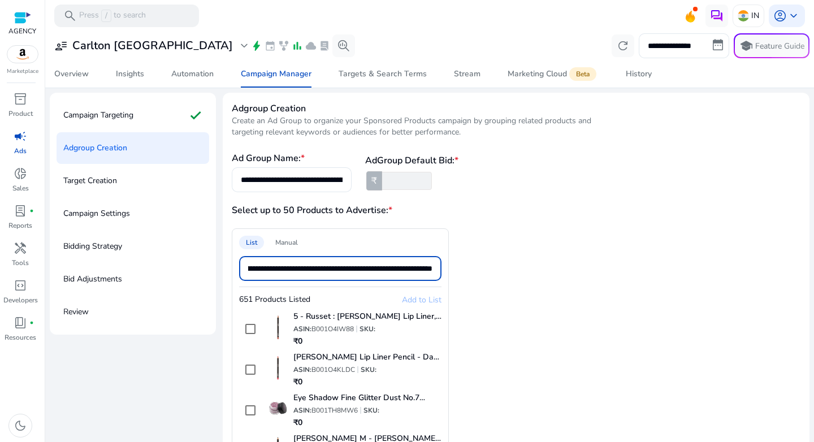
click at [360, 269] on input "**********" at bounding box center [340, 268] width 184 height 12
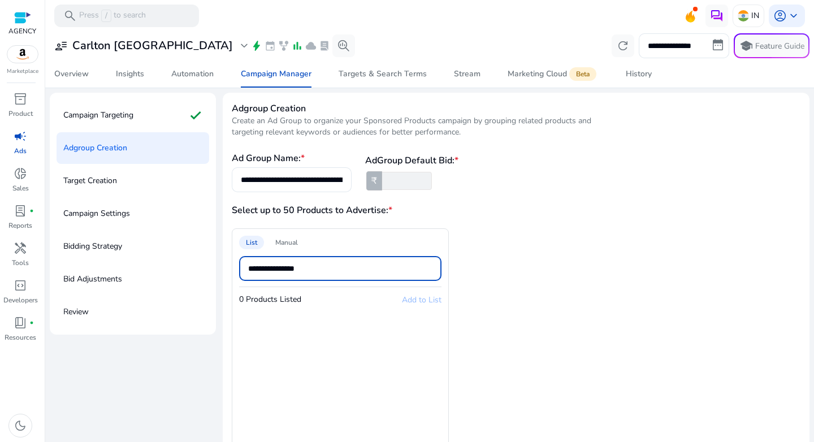
click at [320, 269] on input "**********" at bounding box center [340, 268] width 184 height 12
type input "**********"
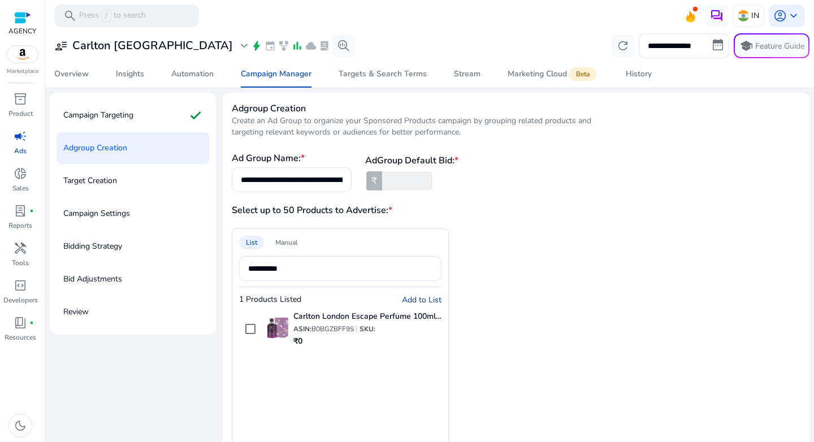
click at [419, 302] on span "Add to List" at bounding box center [422, 299] width 40 height 11
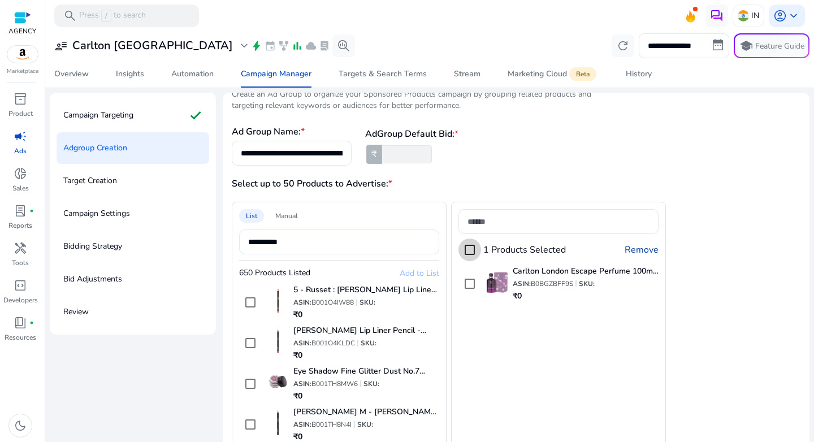
scroll to position [92, 0]
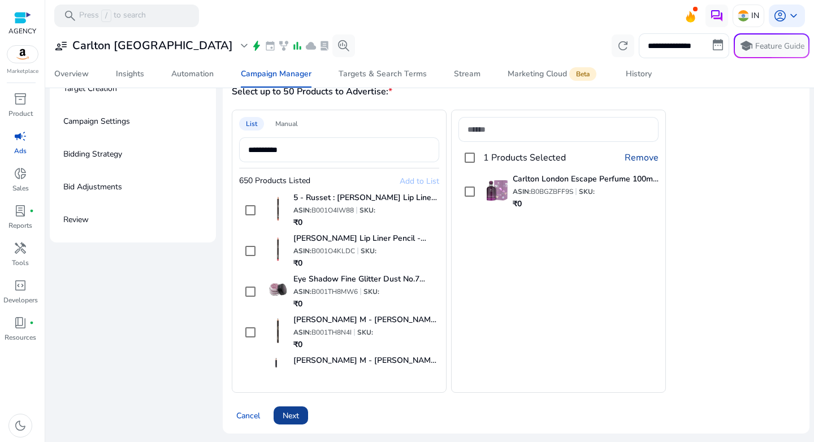
click at [289, 414] on span "Next" at bounding box center [290, 416] width 16 height 12
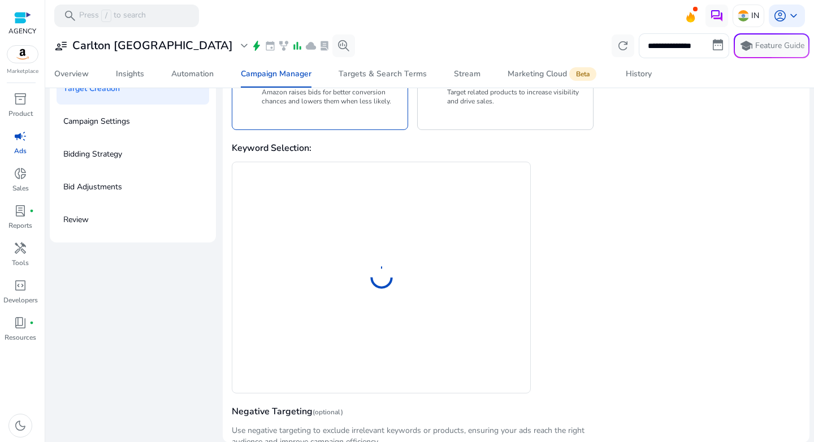
scroll to position [0, 0]
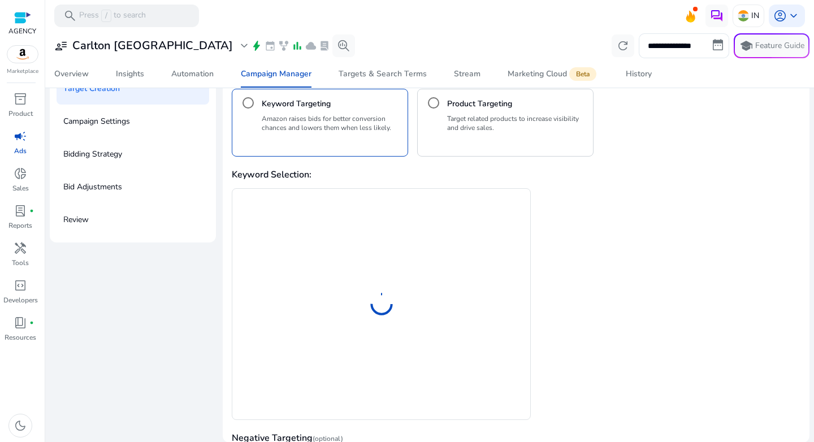
click at [359, 211] on div at bounding box center [381, 303] width 284 height 217
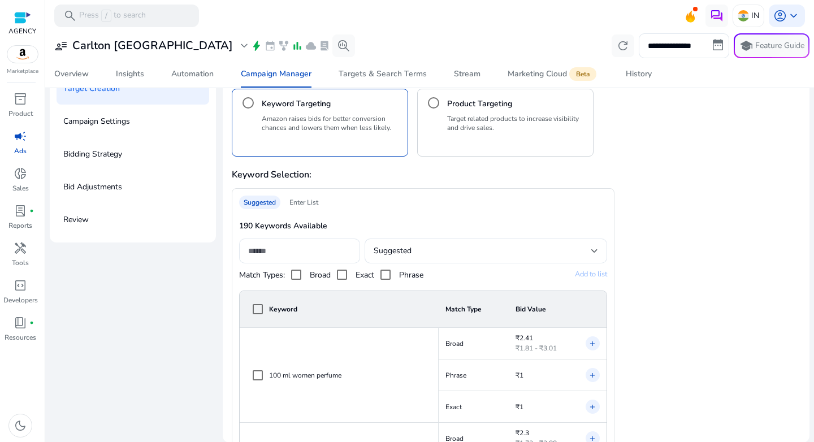
click at [314, 207] on div "Enter List" at bounding box center [304, 202] width 38 height 14
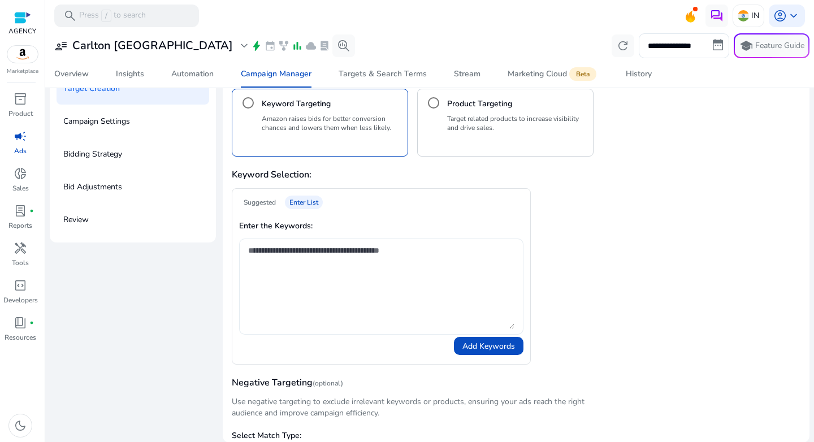
click at [320, 268] on textarea at bounding box center [381, 286] width 266 height 85
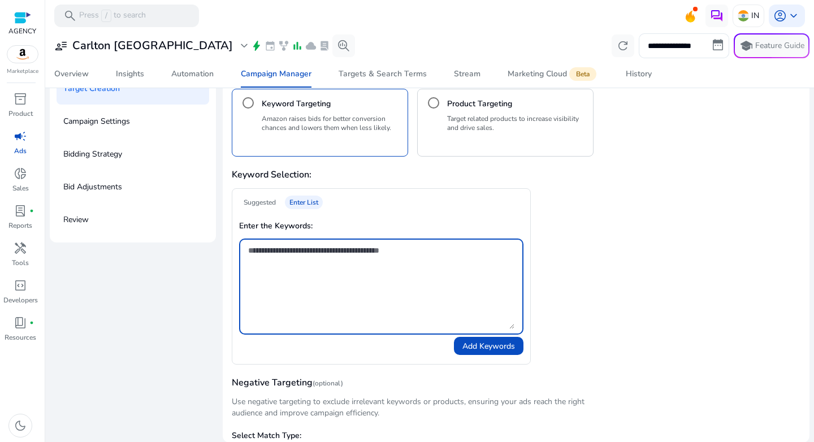
paste textarea "**********"
type textarea "**********"
click at [464, 340] on span "Add Keywords" at bounding box center [488, 346] width 53 height 12
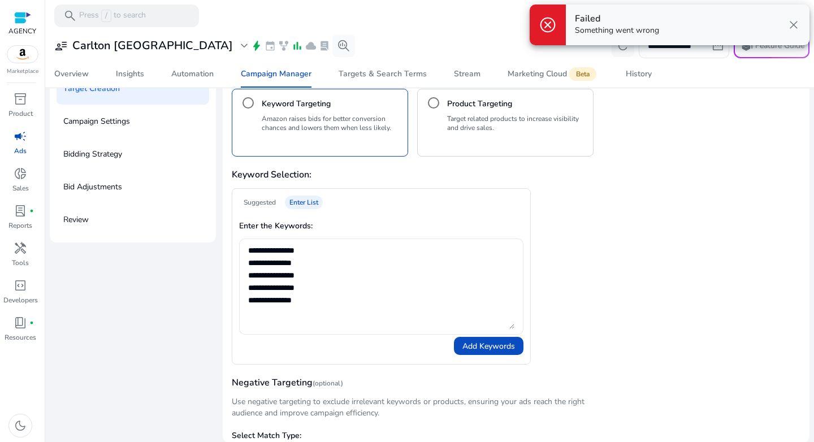
click at [794, 25] on span "close" at bounding box center [793, 25] width 14 height 14
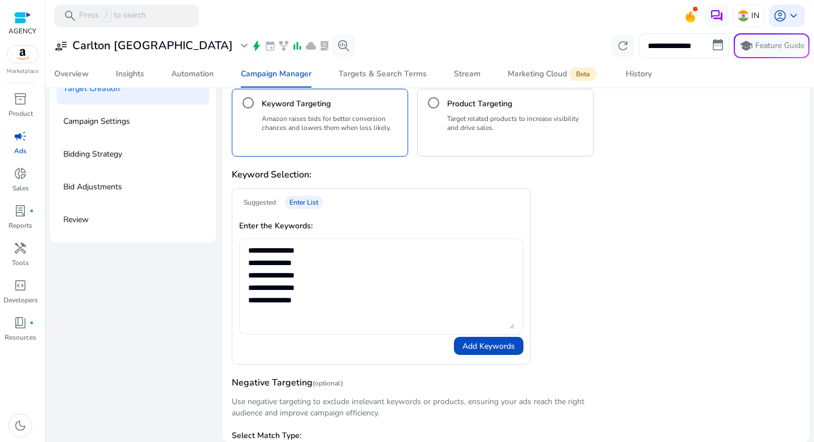
click at [462, 249] on textarea "**********" at bounding box center [381, 286] width 266 height 85
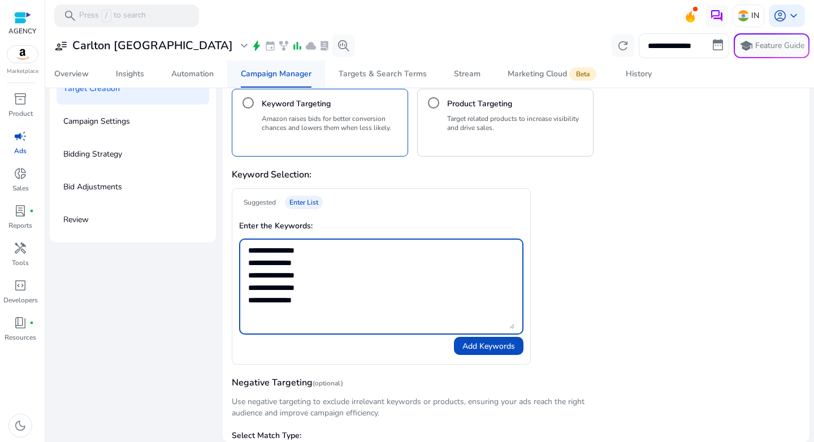
click at [259, 76] on div "Campaign Manager" at bounding box center [276, 74] width 71 height 8
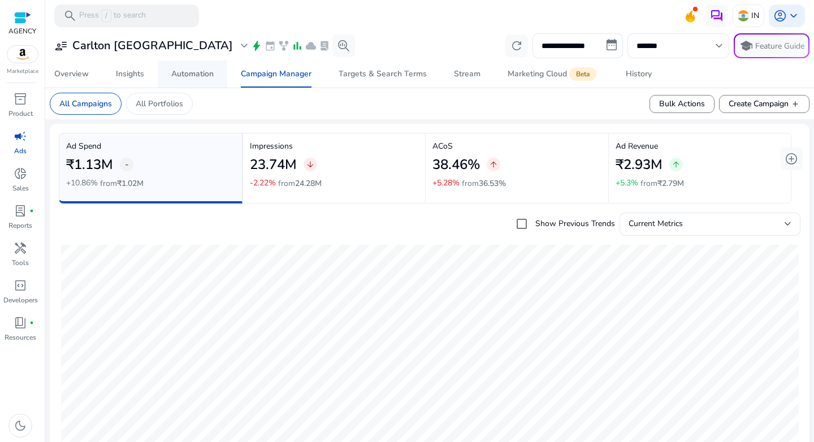
click at [188, 83] on span "Automation" at bounding box center [192, 73] width 42 height 27
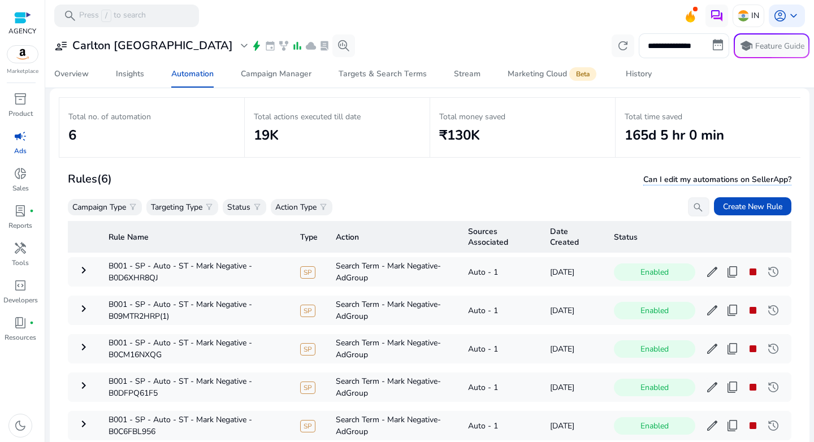
scroll to position [82, 0]
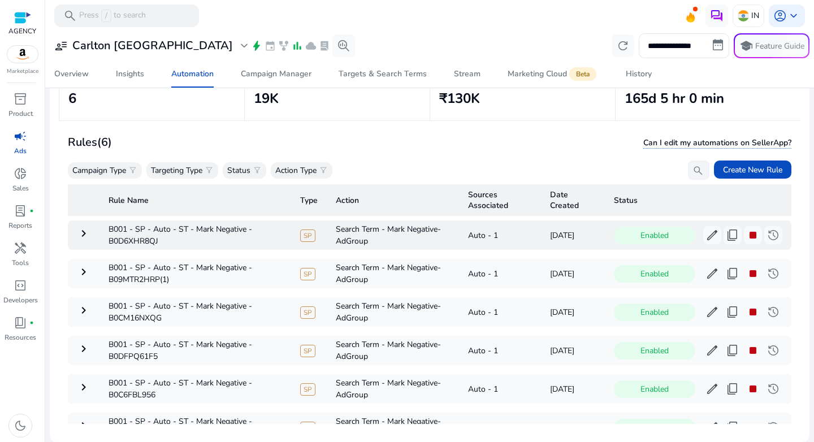
click at [84, 231] on mat-icon "keyboard_arrow_right" at bounding box center [84, 234] width 14 height 14
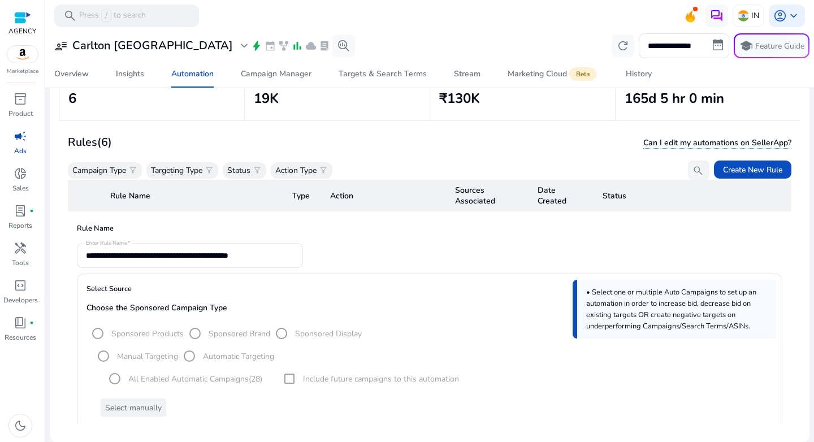
scroll to position [0, 0]
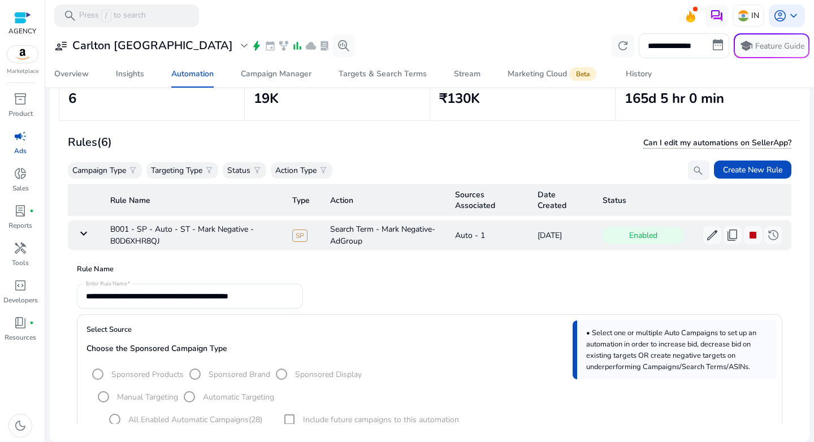
click at [85, 238] on mat-icon "keyboard_arrow_down" at bounding box center [84, 234] width 14 height 14
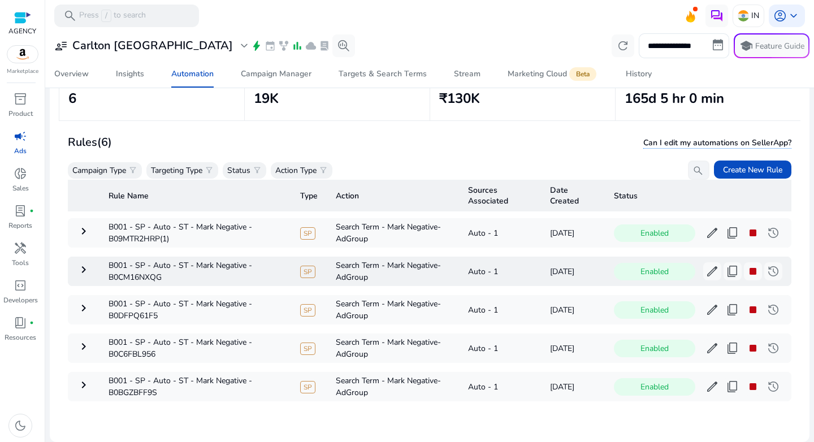
click at [85, 271] on mat-icon "keyboard_arrow_right" at bounding box center [84, 270] width 14 height 14
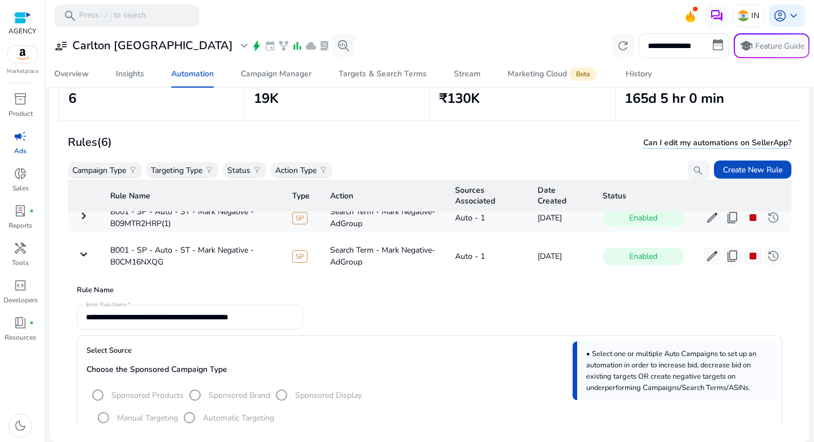
scroll to position [51, 0]
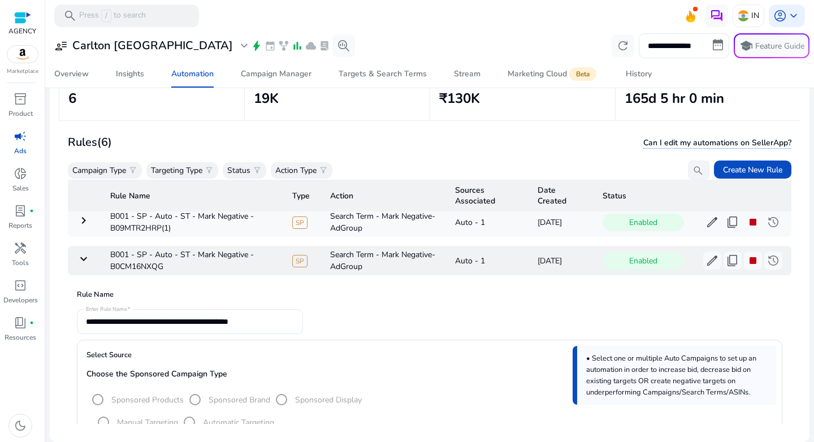
click at [82, 271] on td "keyboard_arrow_down" at bounding box center [84, 260] width 33 height 29
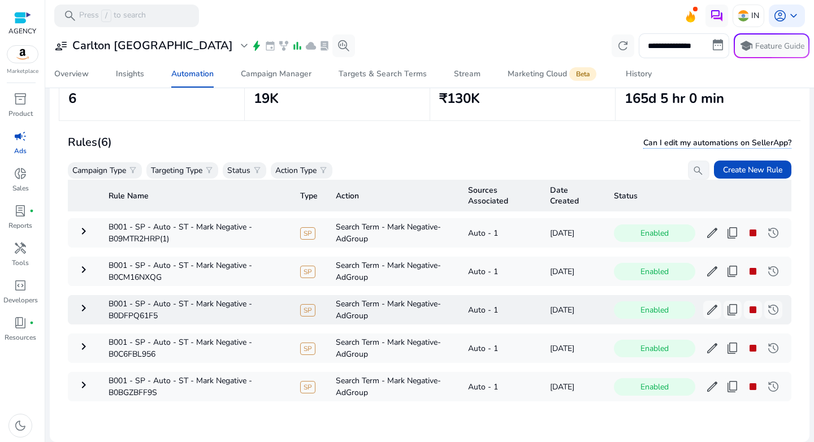
click at [80, 301] on mat-icon "keyboard_arrow_right" at bounding box center [84, 308] width 14 height 14
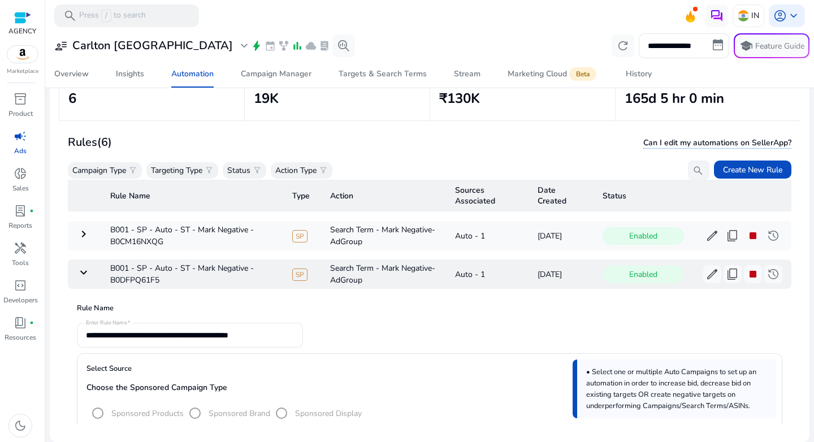
click at [86, 272] on mat-icon "keyboard_arrow_down" at bounding box center [84, 273] width 14 height 14
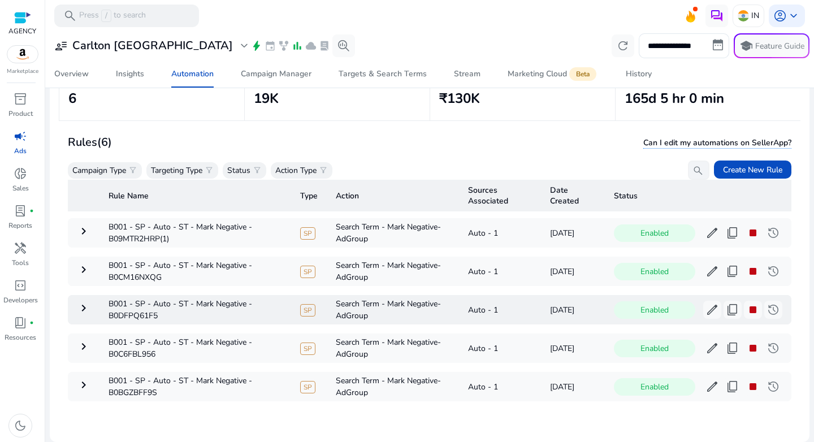
click at [84, 303] on mat-icon "keyboard_arrow_right" at bounding box center [84, 308] width 14 height 14
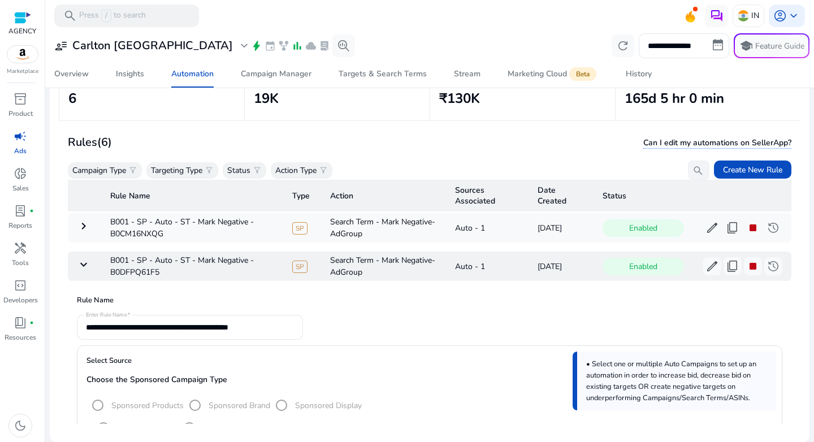
click at [85, 265] on mat-icon "keyboard_arrow_down" at bounding box center [84, 265] width 14 height 14
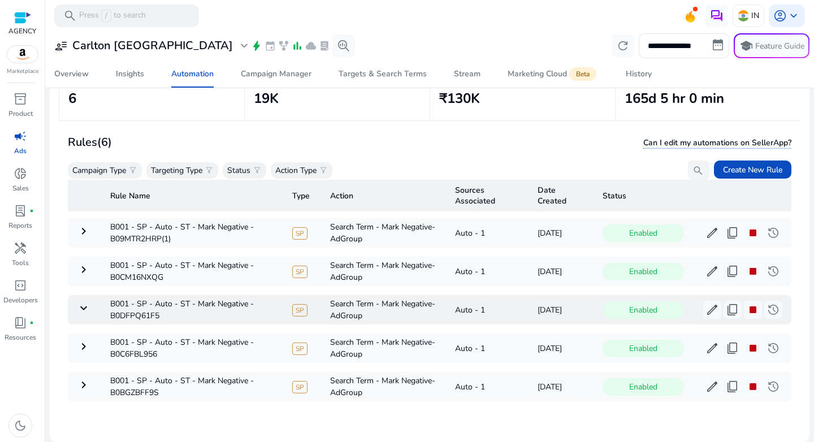
scroll to position [50, 0]
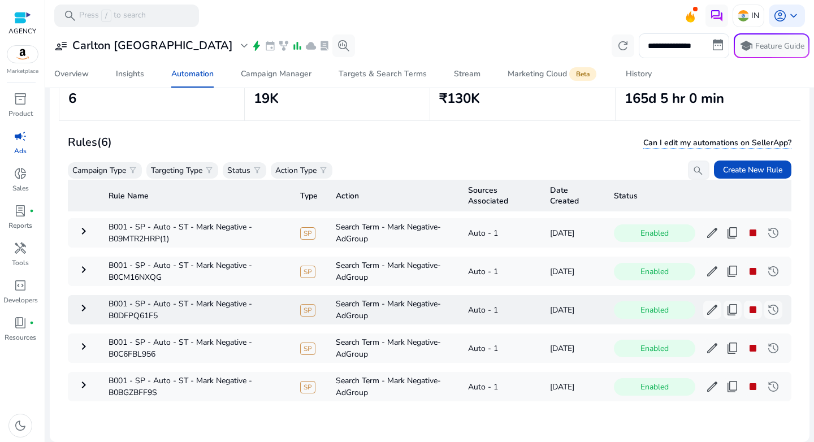
click at [84, 301] on mat-icon "keyboard_arrow_right" at bounding box center [84, 308] width 14 height 14
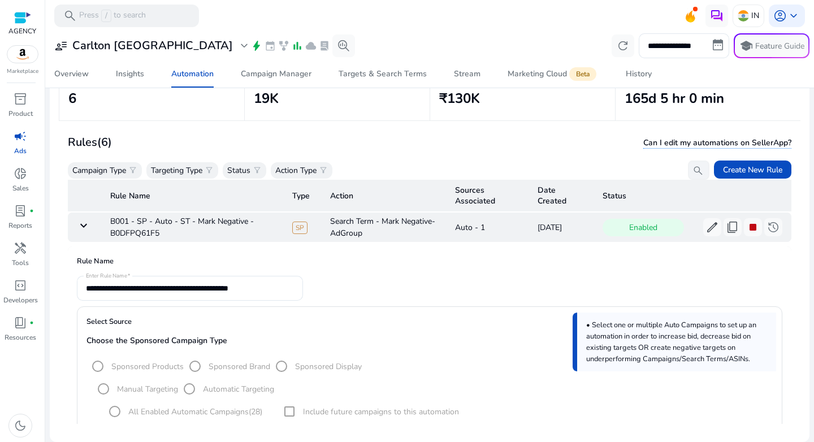
click at [83, 233] on td "keyboard_arrow_down" at bounding box center [84, 226] width 33 height 29
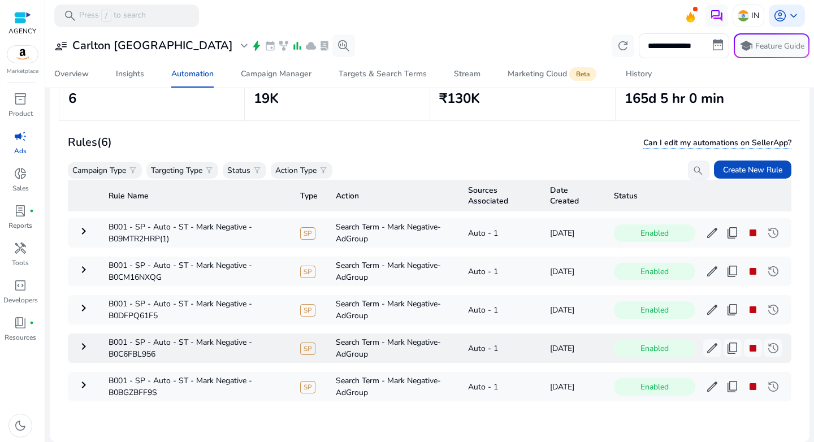
click at [84, 340] on mat-icon "keyboard_arrow_right" at bounding box center [84, 347] width 14 height 14
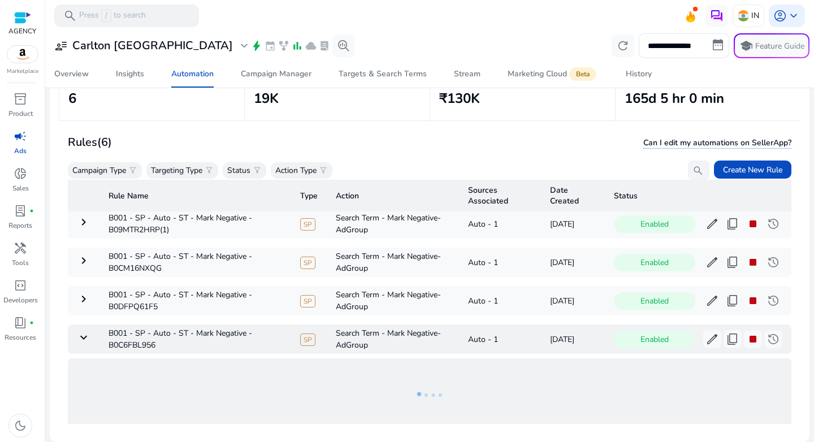
scroll to position [123, 0]
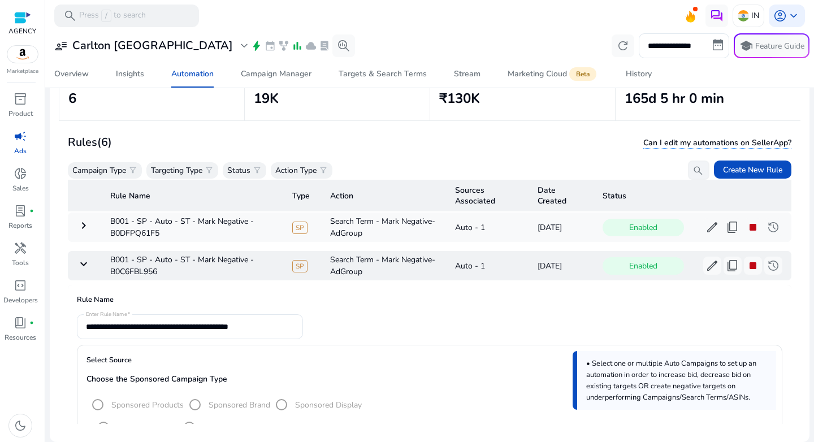
click at [82, 263] on mat-icon "keyboard_arrow_down" at bounding box center [84, 264] width 14 height 14
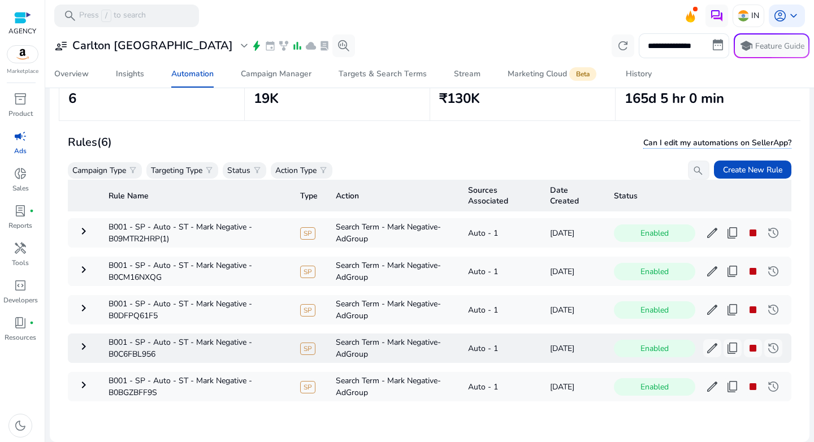
scroll to position [50, 0]
click at [84, 378] on mat-icon "keyboard_arrow_right" at bounding box center [84, 385] width 14 height 14
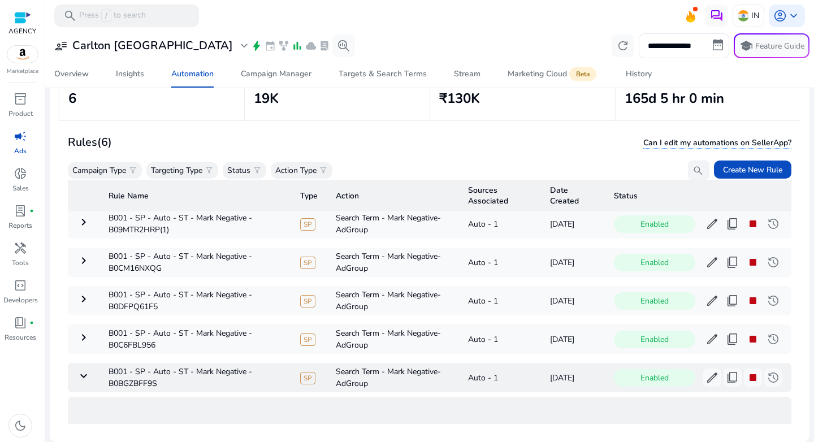
scroll to position [123, 0]
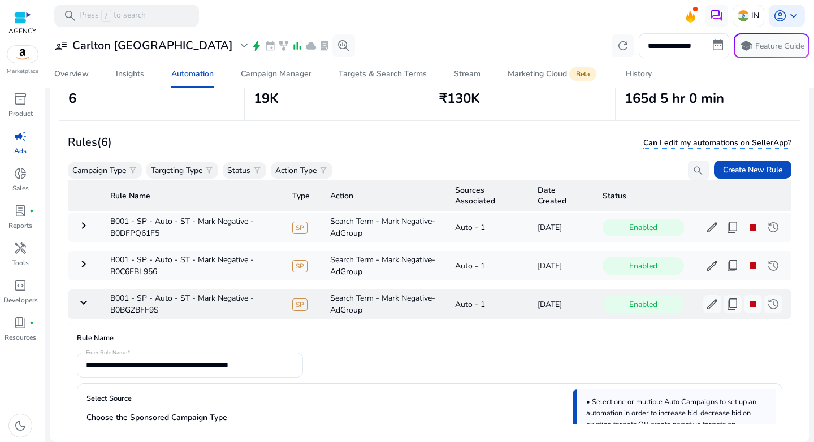
click at [84, 296] on mat-icon "keyboard_arrow_down" at bounding box center [84, 302] width 14 height 14
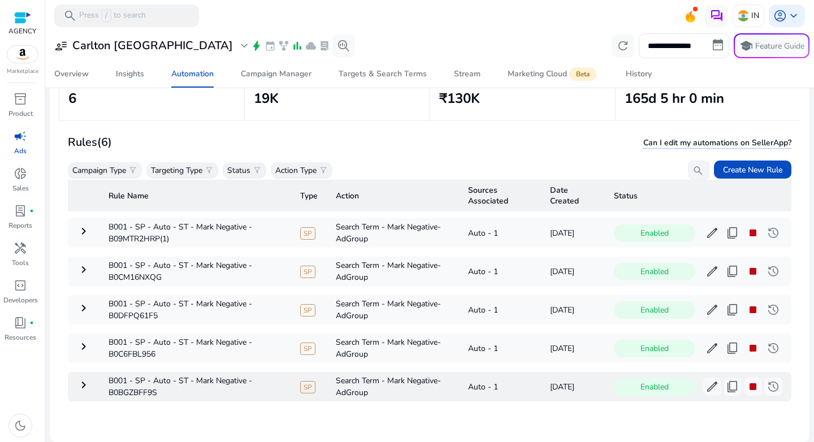
scroll to position [50, 0]
click at [290, 142] on div "Rules (6) Can I edit my automations on SellerApp?" at bounding box center [429, 142] width 723 height 19
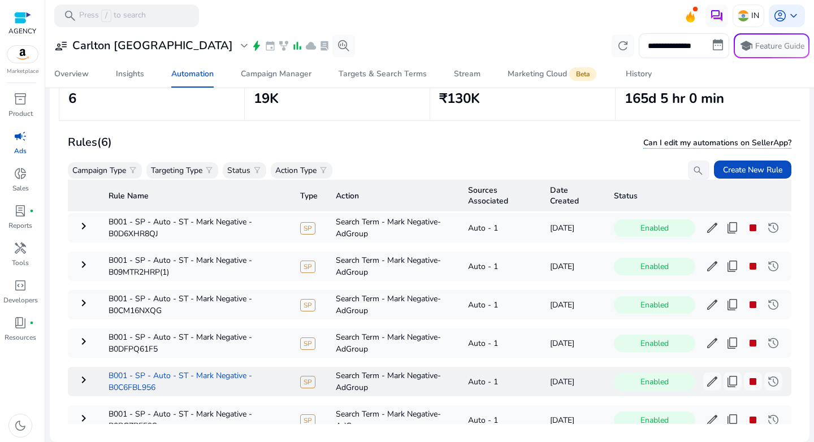
scroll to position [0, 0]
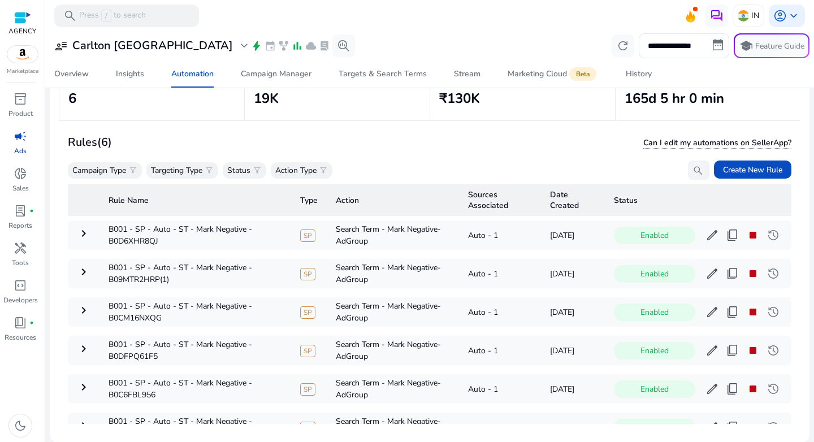
click at [471, 137] on div "Rules (6) Can I edit my automations on SellerApp?" at bounding box center [429, 142] width 723 height 19
click at [397, 152] on div "Rules (6) Can I edit my automations on SellerApp? Campaign Type filter_alt Targ…" at bounding box center [429, 156] width 723 height 47
click at [733, 164] on span "Create New Rule" at bounding box center [752, 170] width 59 height 12
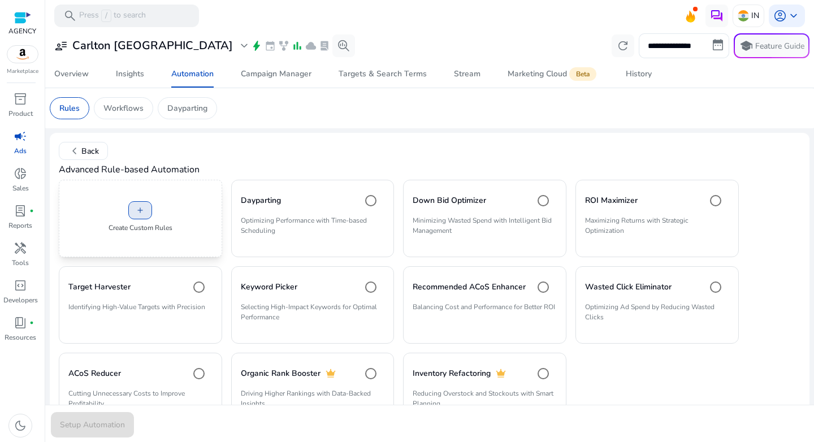
click at [139, 208] on span "add" at bounding box center [140, 210] width 9 height 9
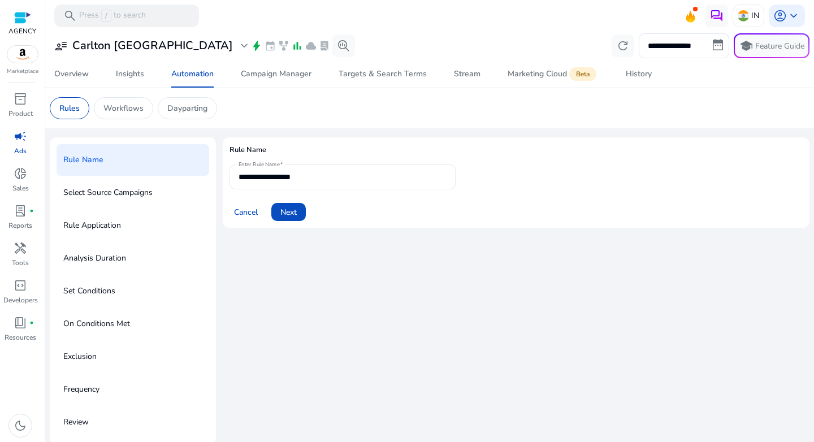
click at [279, 177] on input "**********" at bounding box center [342, 177] width 208 height 12
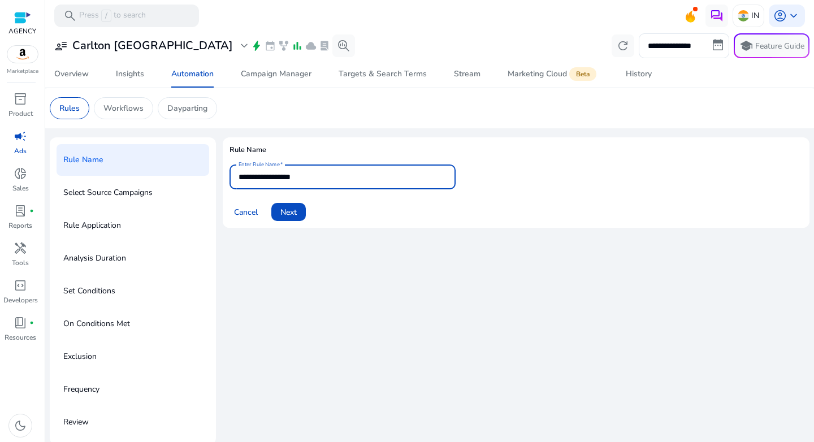
click at [279, 177] on input "**********" at bounding box center [342, 177] width 208 height 12
paste input "**********"
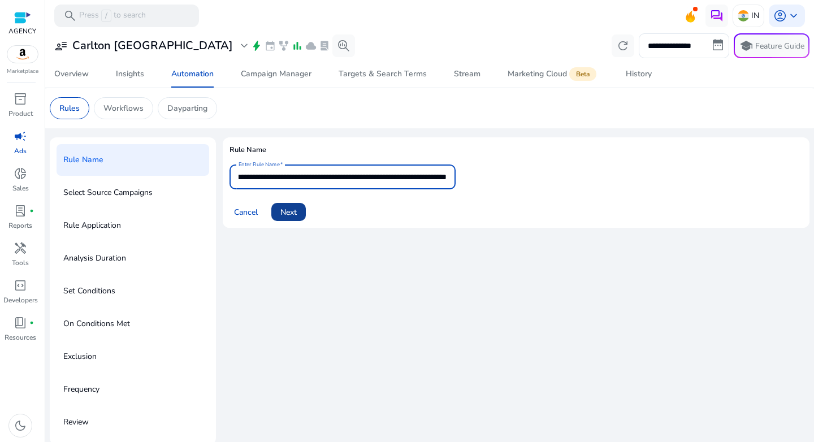
type input "**********"
click at [288, 214] on span "Next" at bounding box center [288, 212] width 16 height 12
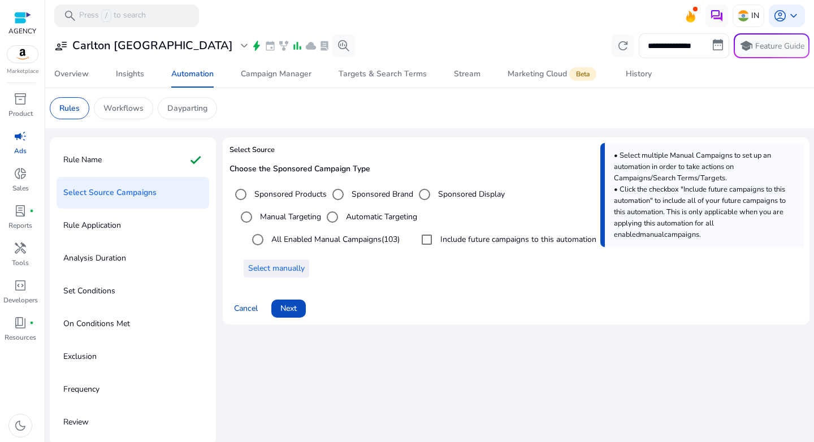
click at [293, 263] on span "Select manually" at bounding box center [276, 268] width 56 height 12
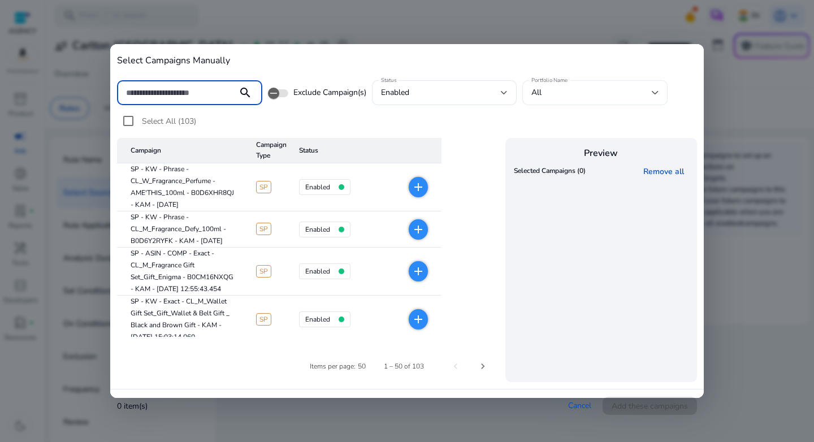
click at [557, 97] on div "All" at bounding box center [591, 92] width 120 height 12
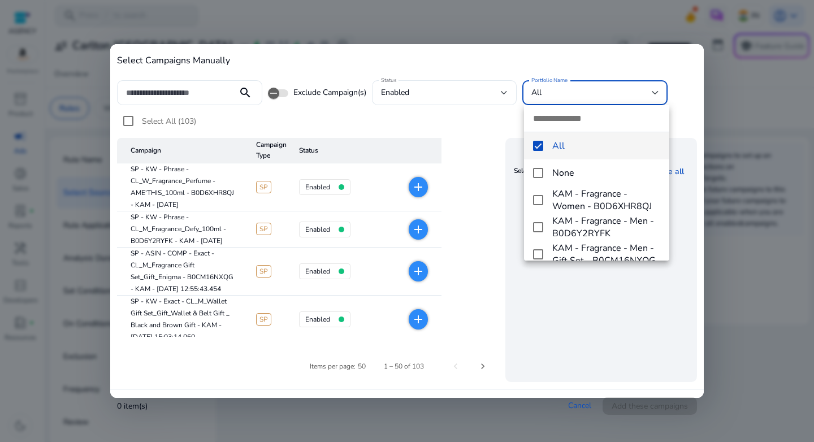
paste input "**********"
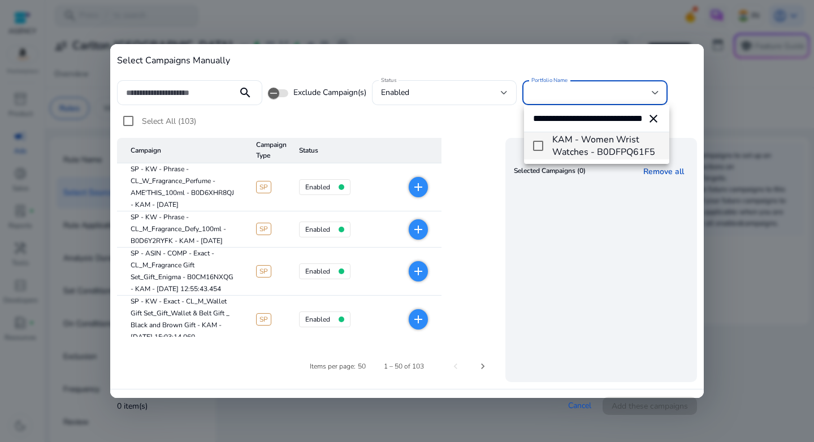
type input "**********"
click at [538, 141] on mat-pseudo-checkbox at bounding box center [538, 146] width 10 height 10
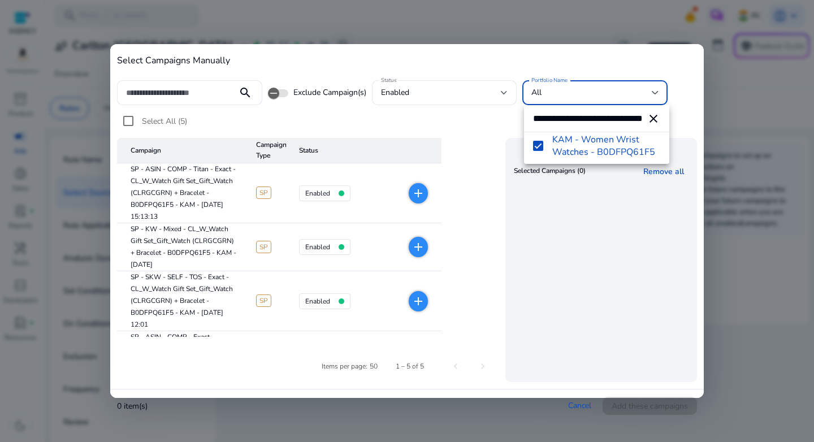
click at [206, 91] on div at bounding box center [407, 221] width 814 height 442
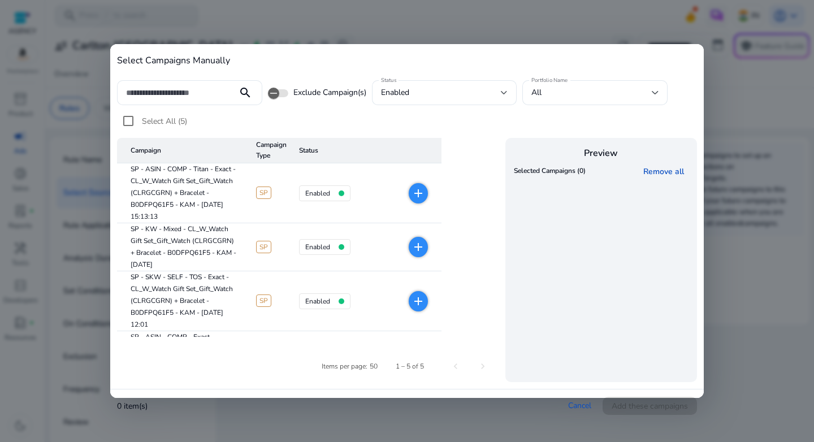
click at [206, 91] on input at bounding box center [177, 92] width 102 height 12
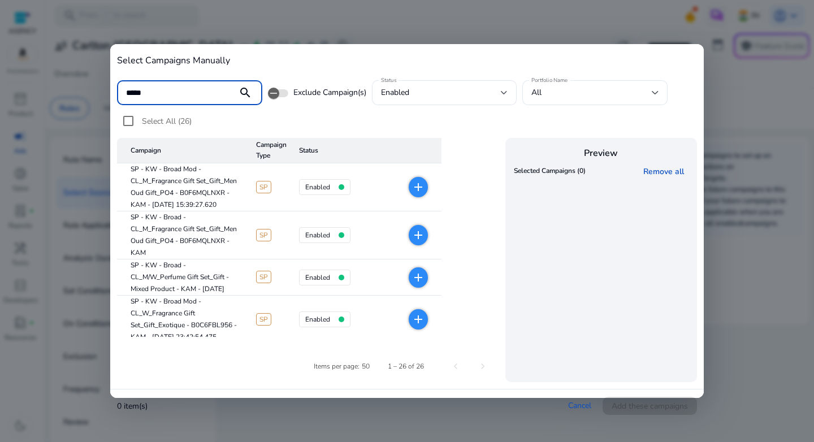
type input "*****"
click at [403, 131] on div "Select All (26)" at bounding box center [407, 124] width 580 height 28
click at [550, 89] on div "All" at bounding box center [591, 92] width 120 height 12
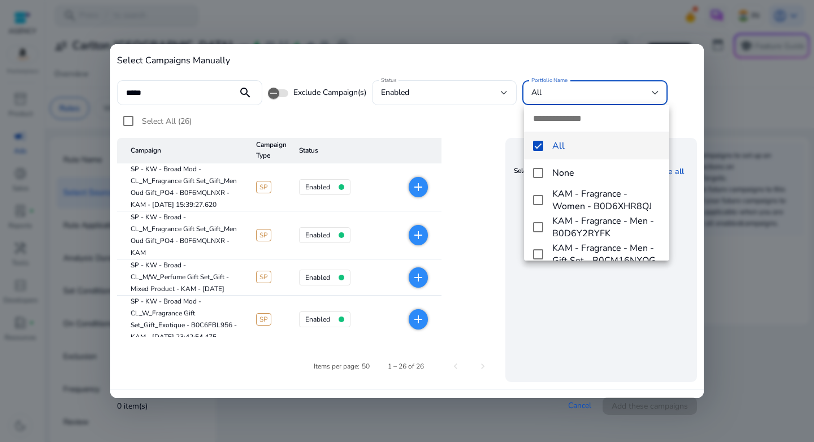
paste input "**********"
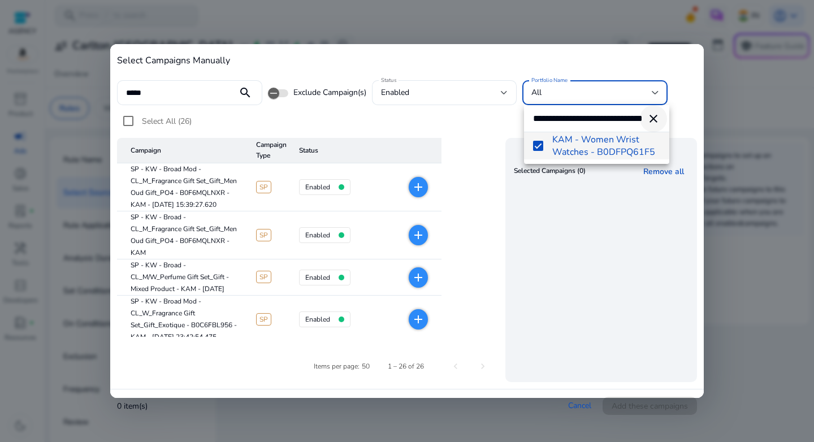
type input "**********"
click at [650, 120] on mat-icon "close" at bounding box center [653, 119] width 14 height 14
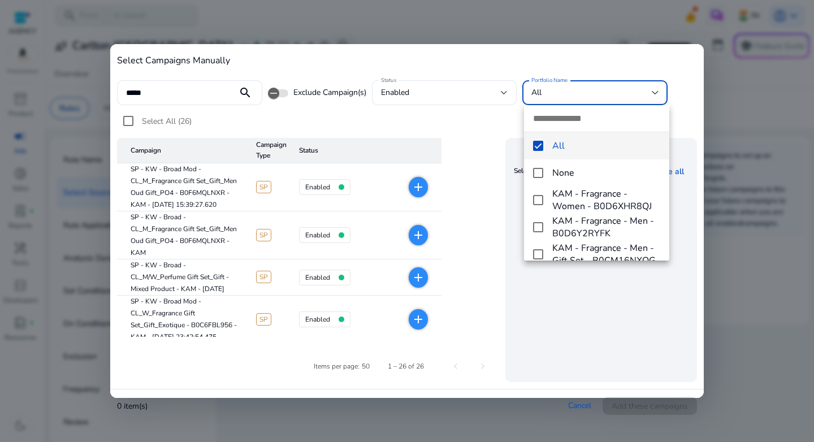
scroll to position [0, 0]
click at [536, 145] on mat-pseudo-checkbox at bounding box center [538, 146] width 10 height 10
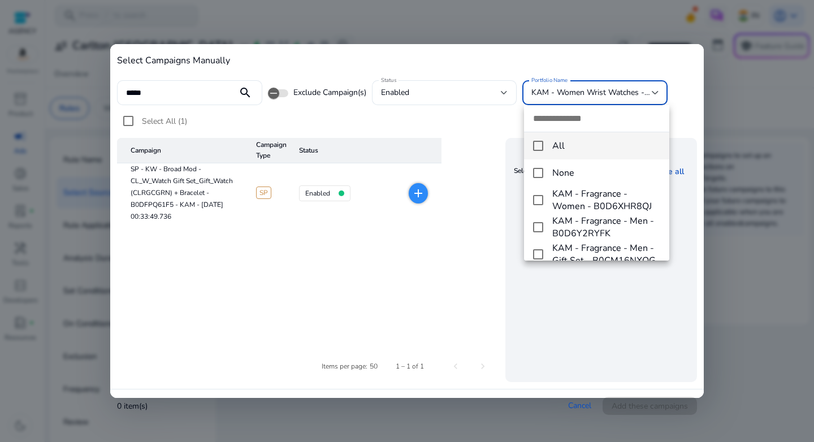
click at [348, 256] on div at bounding box center [407, 221] width 814 height 442
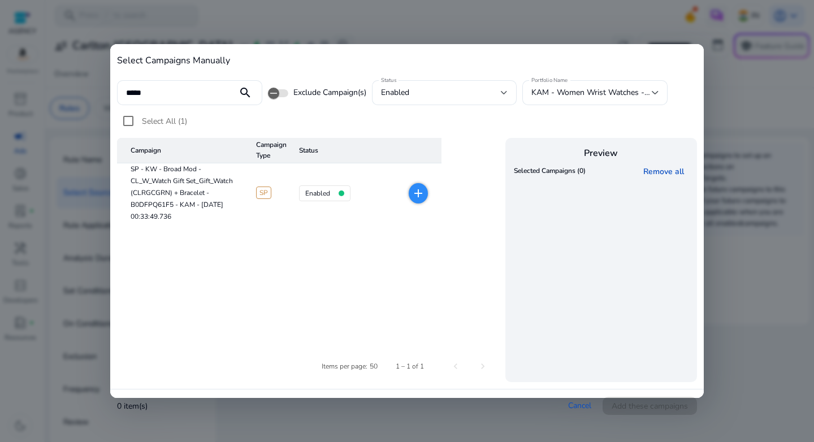
click at [423, 189] on mat-icon "add" at bounding box center [418, 193] width 14 height 14
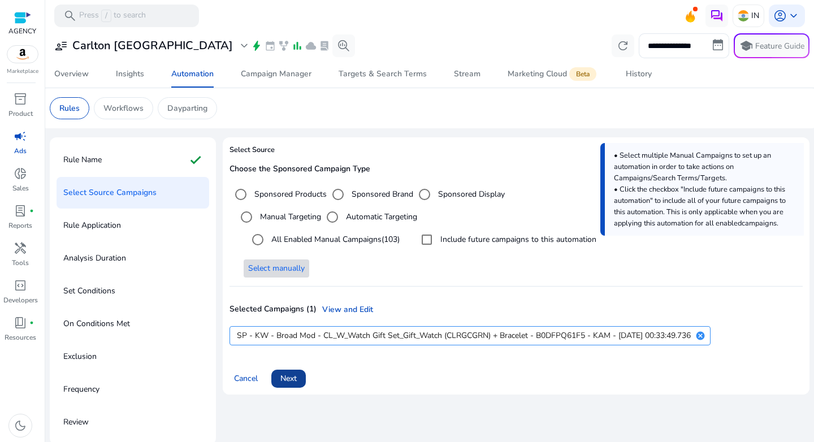
click at [285, 378] on span "Next" at bounding box center [288, 378] width 16 height 12
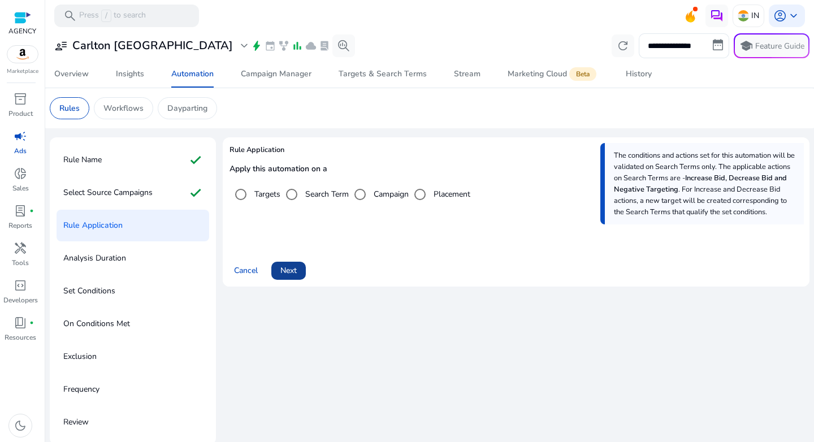
click at [293, 266] on span "Next" at bounding box center [288, 270] width 16 height 12
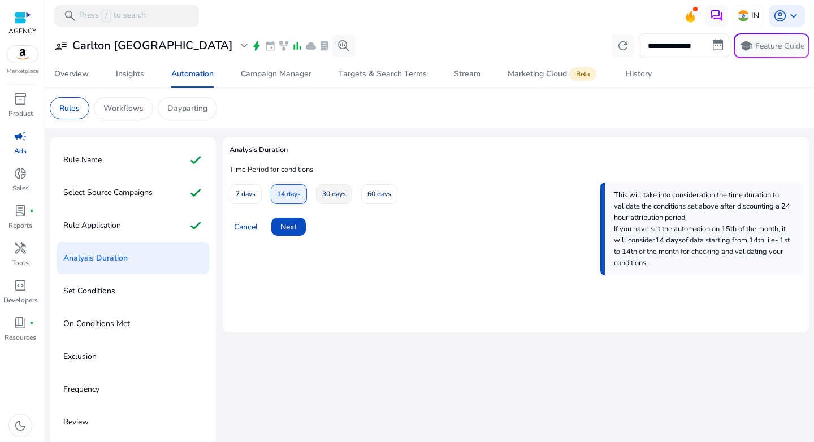
click at [320, 194] on span at bounding box center [333, 194] width 35 height 27
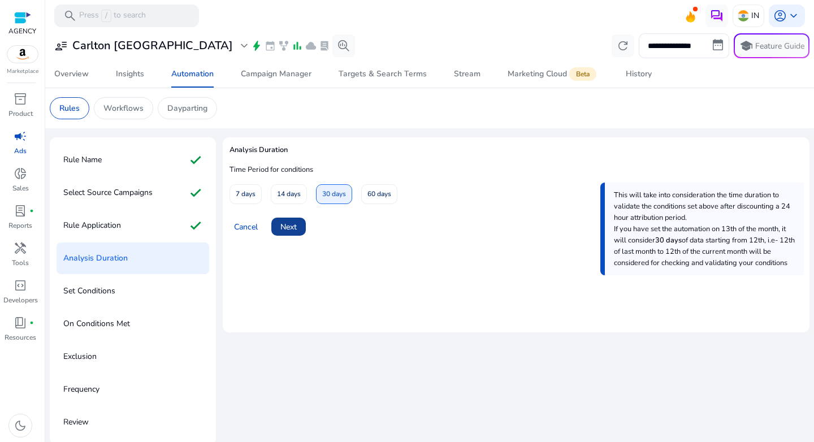
click at [289, 224] on span "Next" at bounding box center [288, 227] width 16 height 12
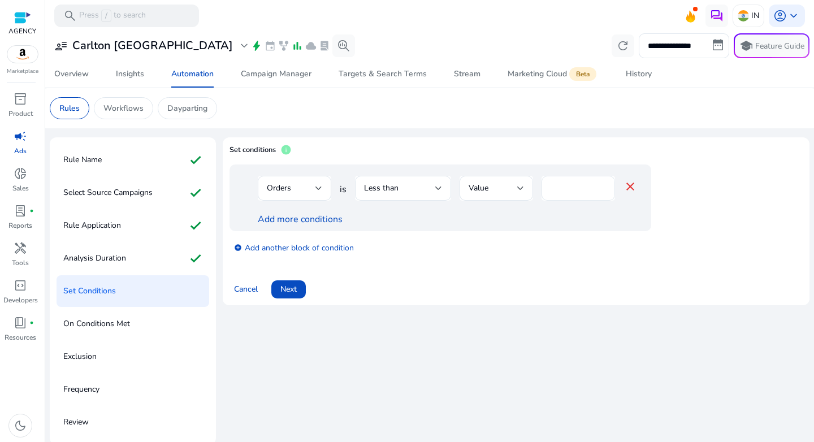
click at [555, 186] on input "*" at bounding box center [577, 188] width 55 height 12
type input "*"
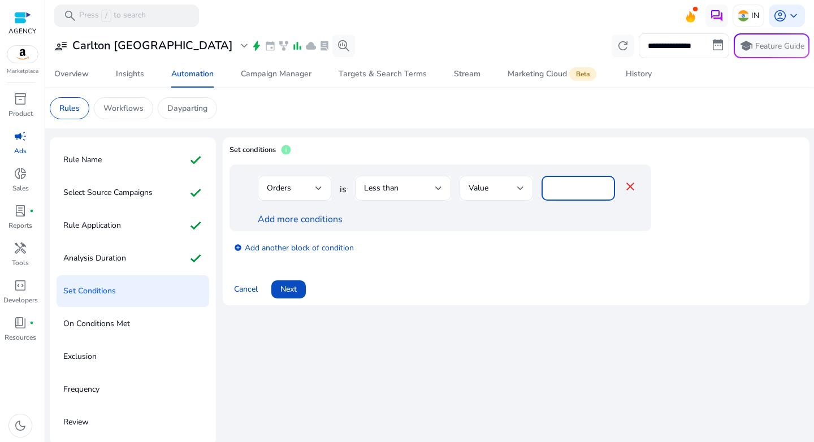
click at [553, 211] on div at bounding box center [577, 207] width 73 height 12
click at [303, 219] on link "Add more conditions" at bounding box center [300, 219] width 85 height 12
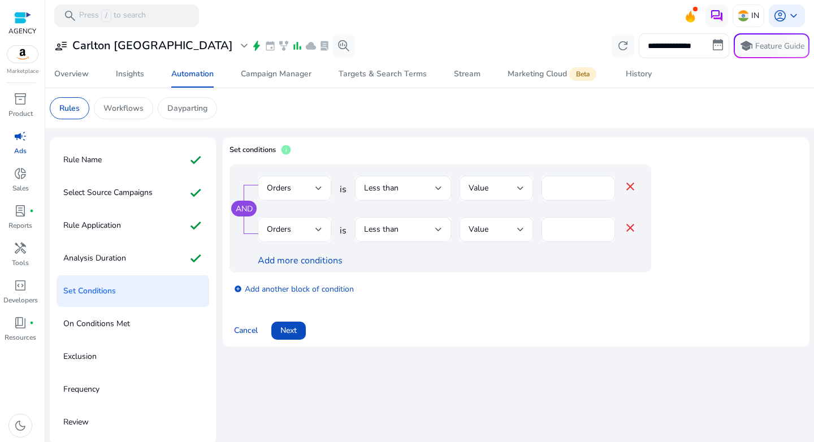
click at [303, 228] on div "Orders" at bounding box center [291, 229] width 49 height 12
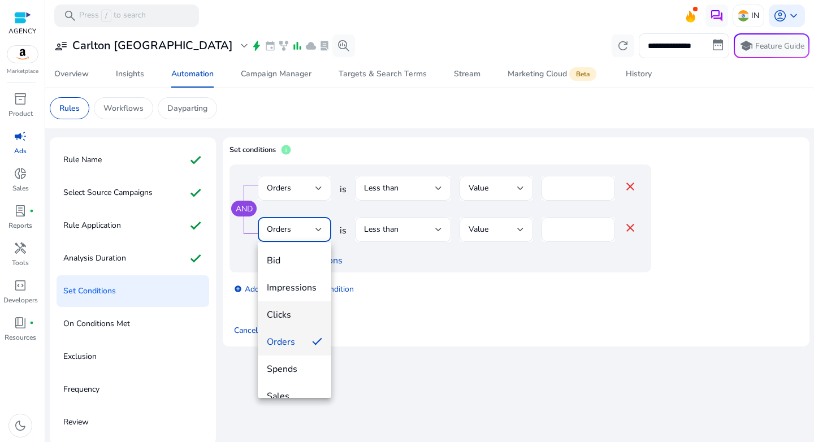
click at [293, 321] on mat-option "Clicks" at bounding box center [294, 314] width 73 height 27
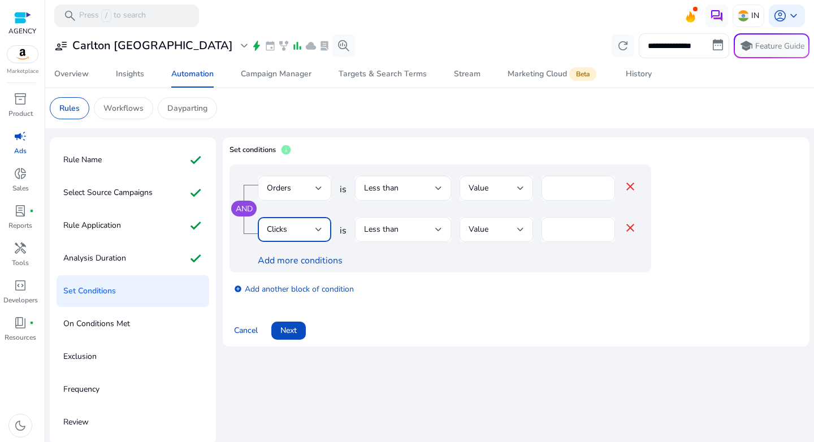
click at [431, 229] on div "Less than" at bounding box center [399, 229] width 71 height 12
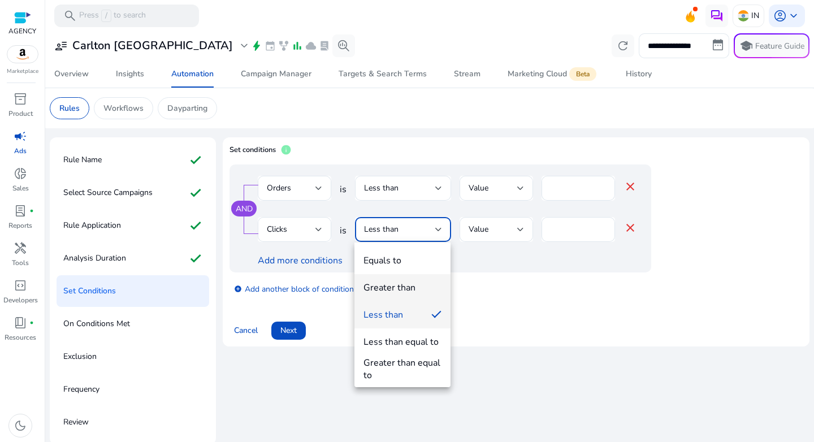
click at [412, 291] on div "Greater than" at bounding box center [389, 287] width 52 height 12
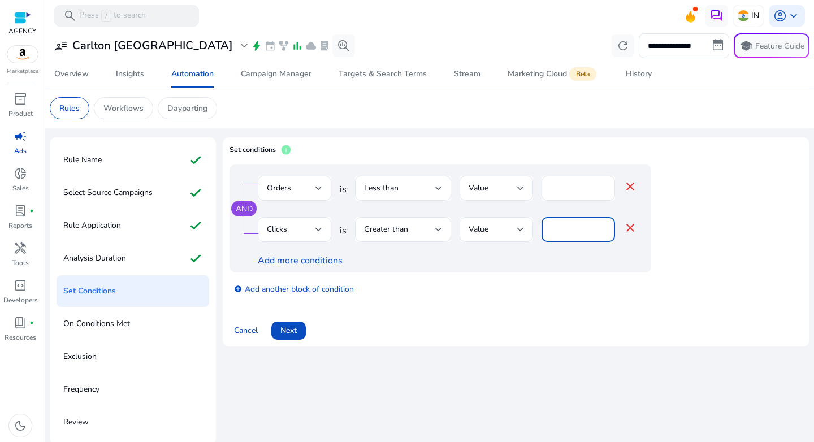
click at [562, 234] on input "*" at bounding box center [577, 229] width 55 height 12
type input "**"
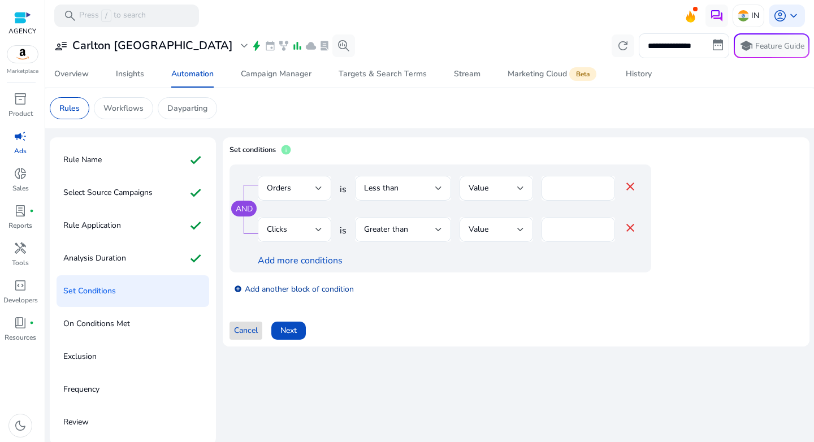
click at [324, 289] on link "add_circle Add another block of condition" at bounding box center [294, 288] width 120 height 13
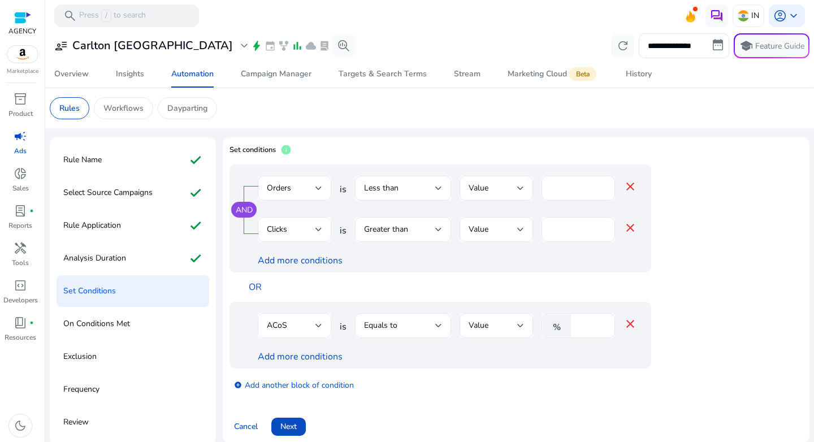
click at [284, 319] on div "ACoS" at bounding box center [291, 325] width 49 height 12
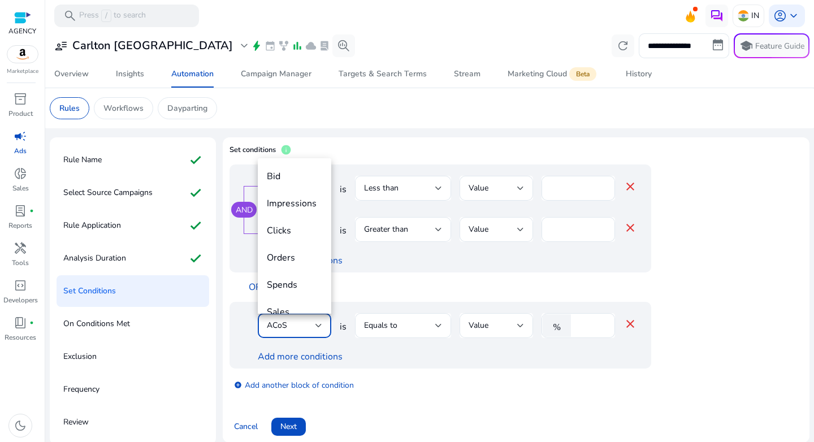
scroll to position [39, 0]
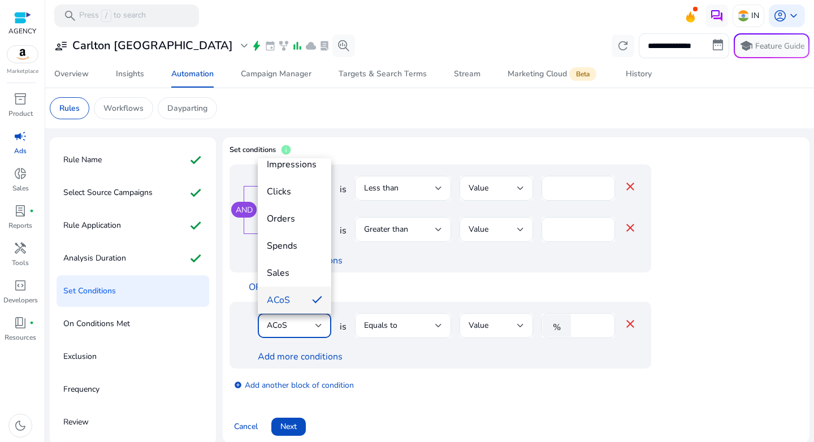
click at [336, 119] on div at bounding box center [407, 221] width 814 height 442
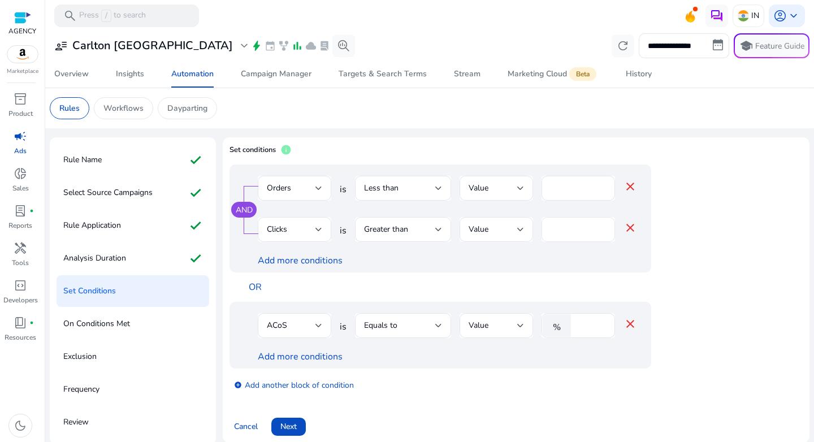
click at [559, 232] on input "**" at bounding box center [577, 229] width 55 height 12
type input "**"
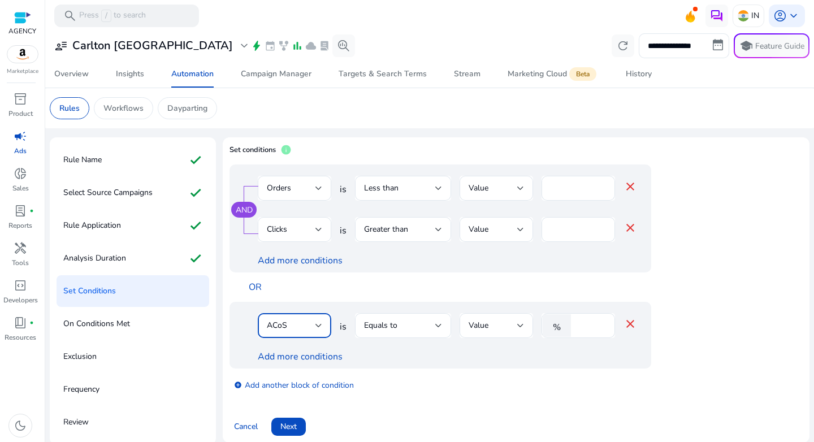
click at [706, 280] on app-ppc-editable-conditions "AND Orders is Less than Value * close Clicks is Greater than Value ** close Add…" at bounding box center [515, 282] width 573 height 236
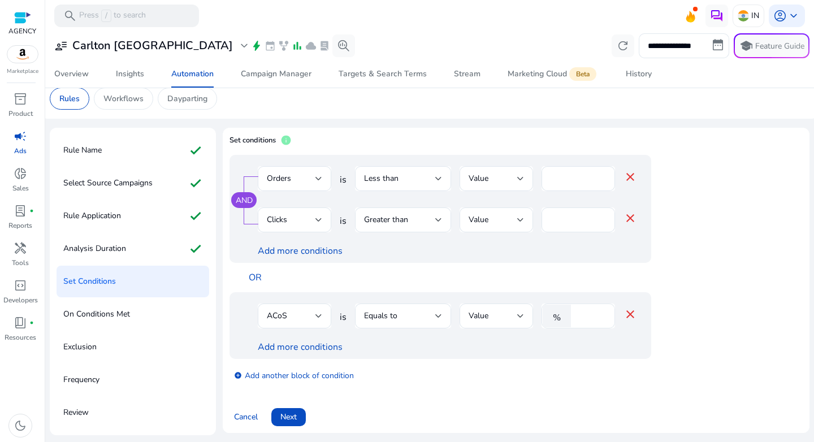
click at [584, 319] on input "****" at bounding box center [590, 316] width 29 height 12
type input "**"
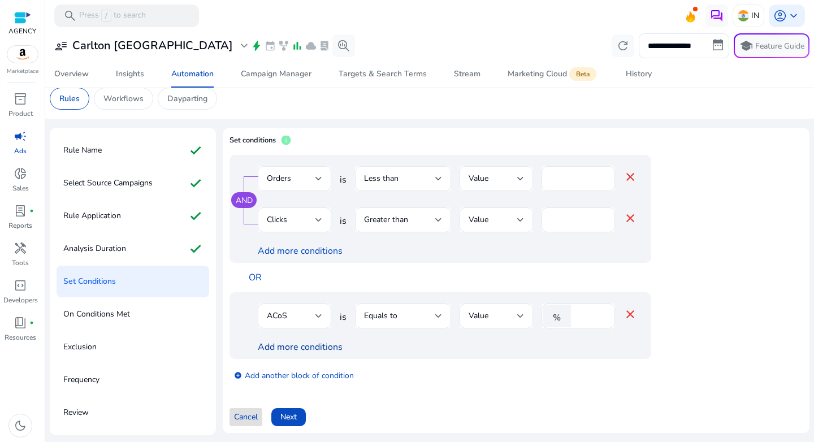
click at [323, 349] on link "Add more conditions" at bounding box center [300, 347] width 85 height 12
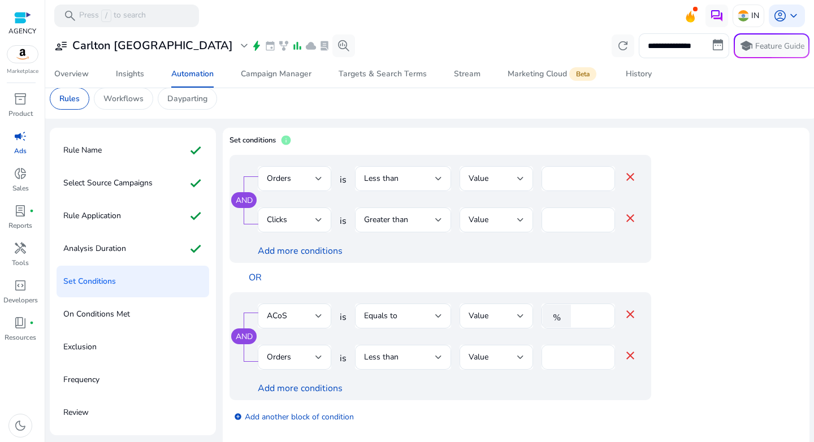
click at [572, 353] on input "*" at bounding box center [577, 357] width 55 height 12
type input "*"
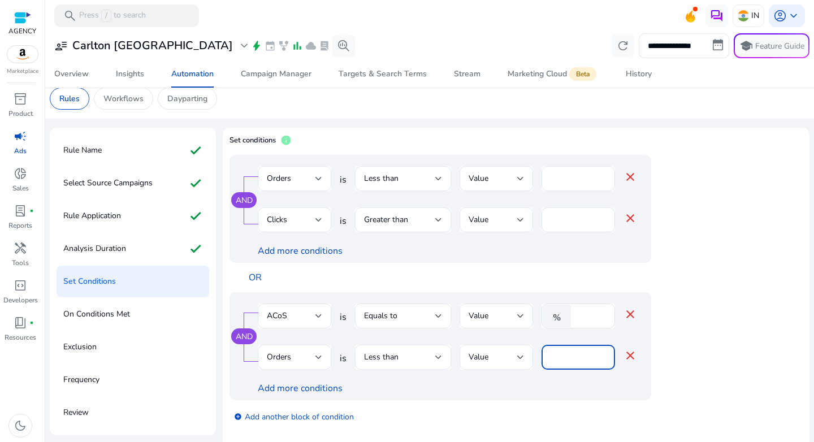
click at [666, 364] on div "AND ACoS is Equals to Value % ** close Orders is Less than Value * close Add mo…" at bounding box center [462, 346] width 467 height 108
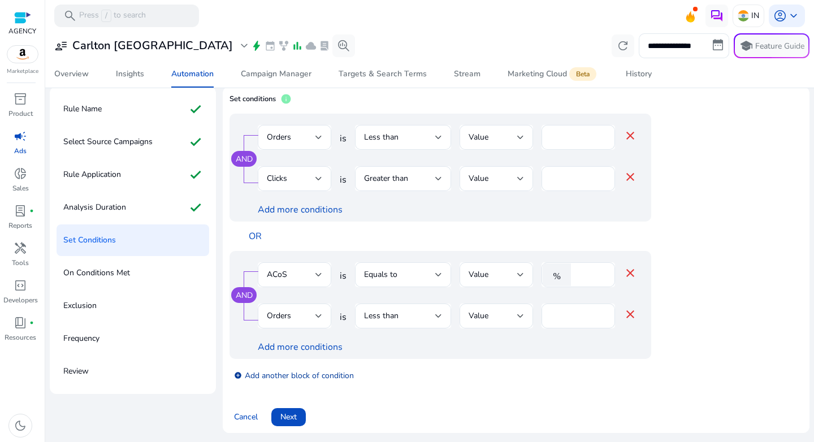
click at [307, 375] on link "add_circle Add another block of condition" at bounding box center [294, 374] width 120 height 13
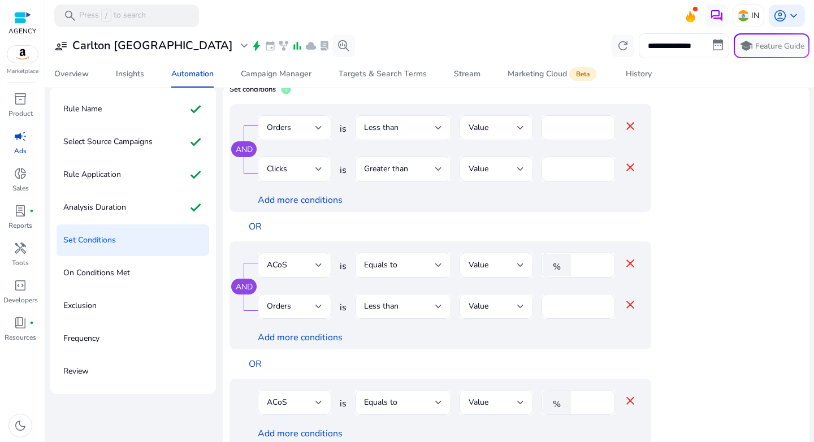
scroll to position [137, 0]
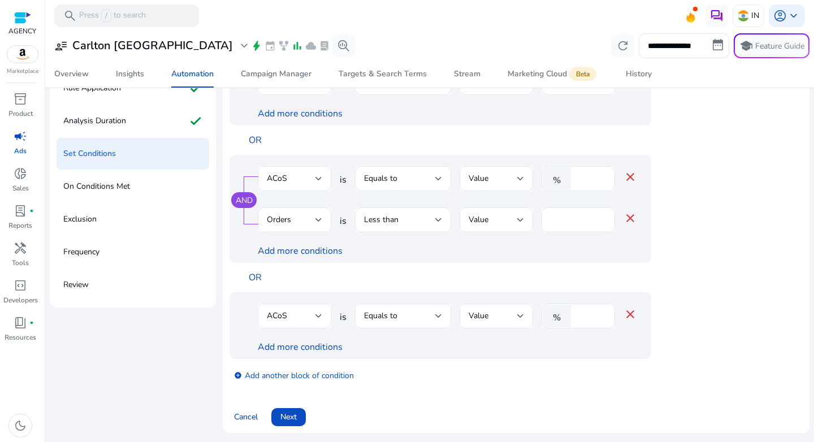
click at [315, 320] on div at bounding box center [318, 316] width 7 height 14
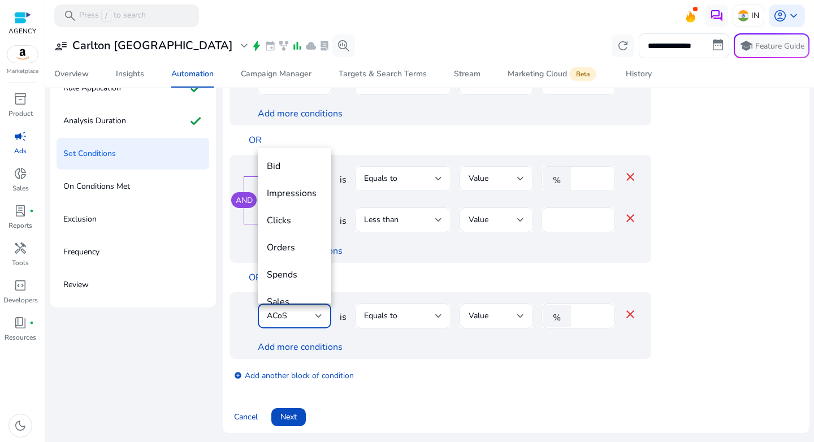
scroll to position [39, 0]
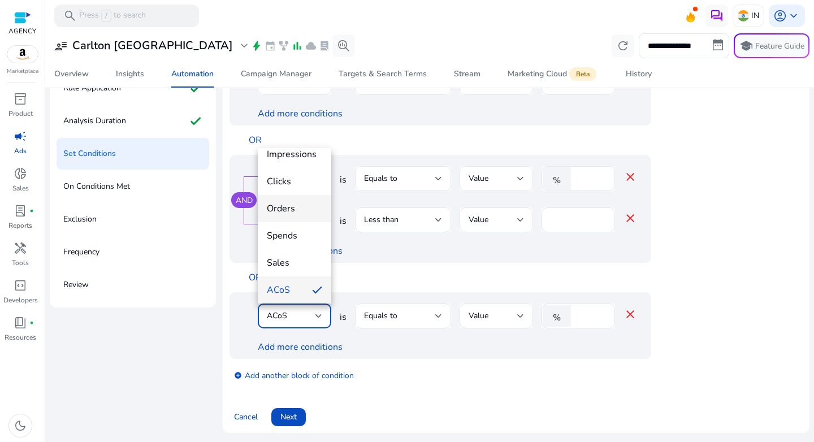
click at [297, 205] on span "Orders" at bounding box center [294, 208] width 55 height 12
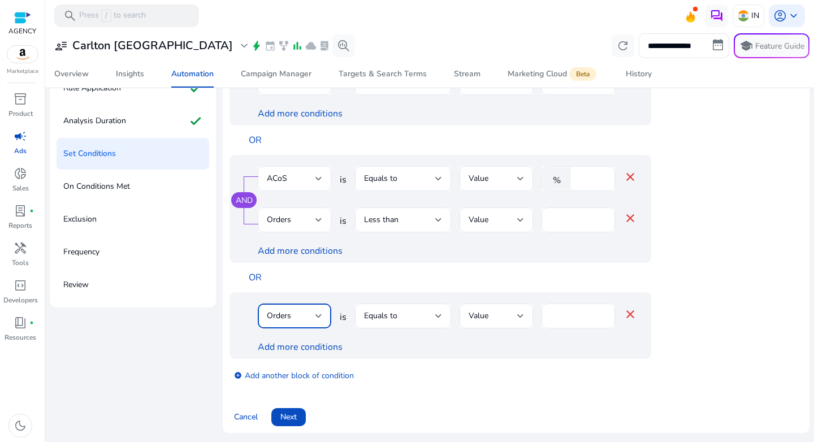
click at [565, 316] on input "****" at bounding box center [577, 316] width 55 height 12
type input "*"
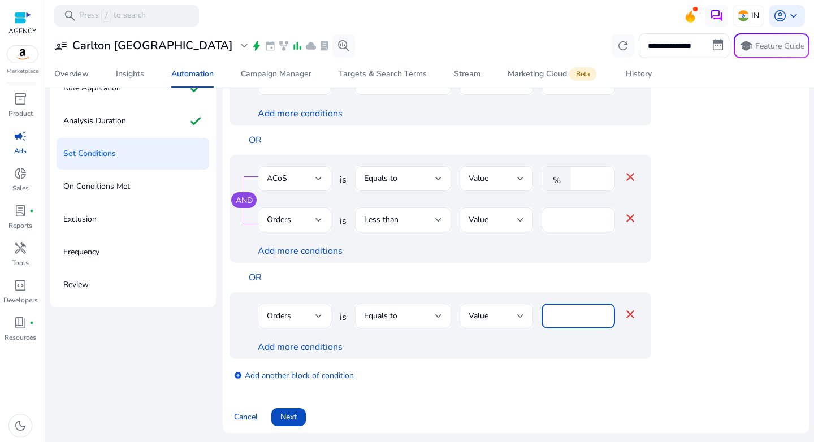
click at [498, 354] on div "Orders is Equals to Value * close Add more conditions" at bounding box center [439, 325] width 421 height 67
click at [330, 342] on link "Add more conditions" at bounding box center [300, 347] width 85 height 12
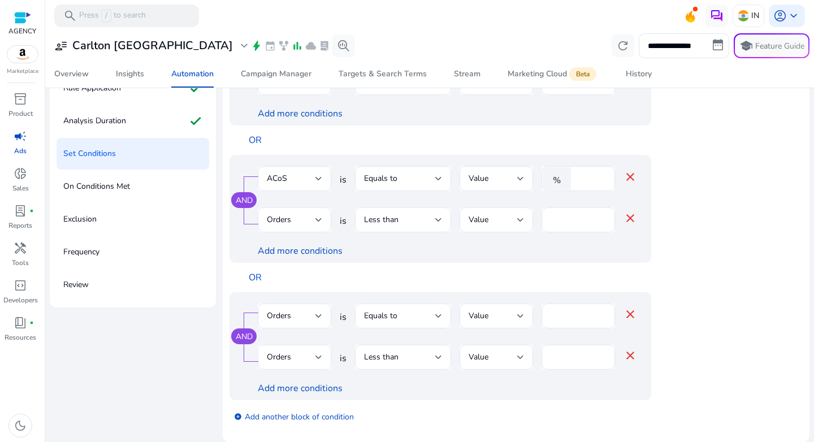
click at [308, 353] on div "Orders" at bounding box center [291, 357] width 49 height 12
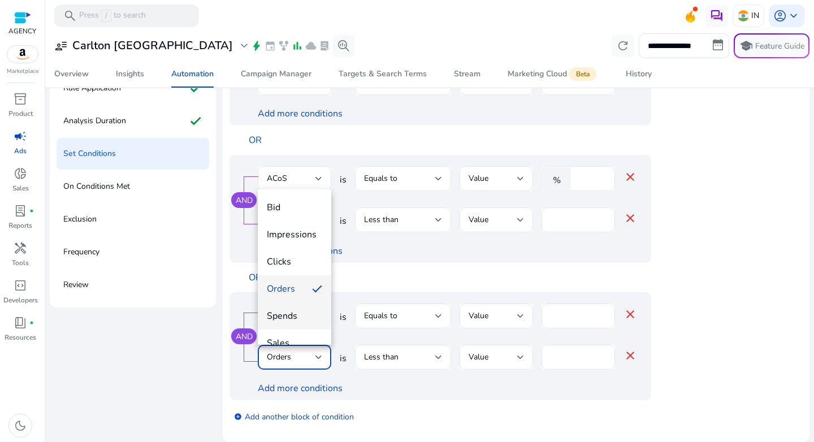
click at [289, 315] on span "Spends" at bounding box center [294, 316] width 55 height 12
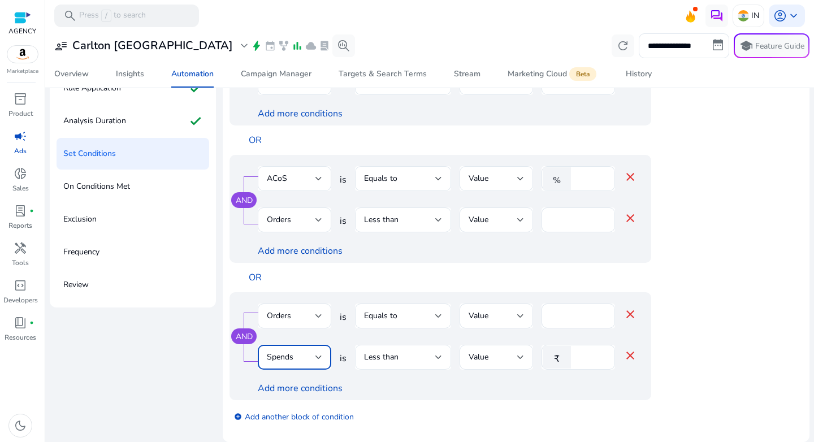
click at [381, 349] on div "Less than" at bounding box center [403, 357] width 78 height 25
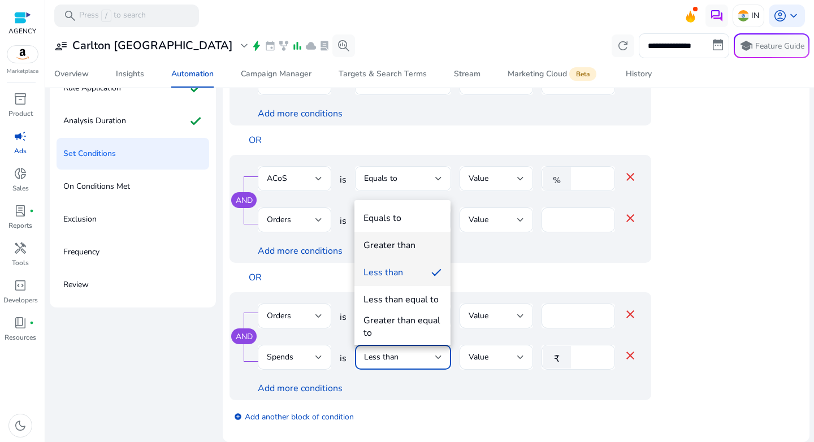
click at [394, 245] on div "Greater than" at bounding box center [389, 245] width 52 height 12
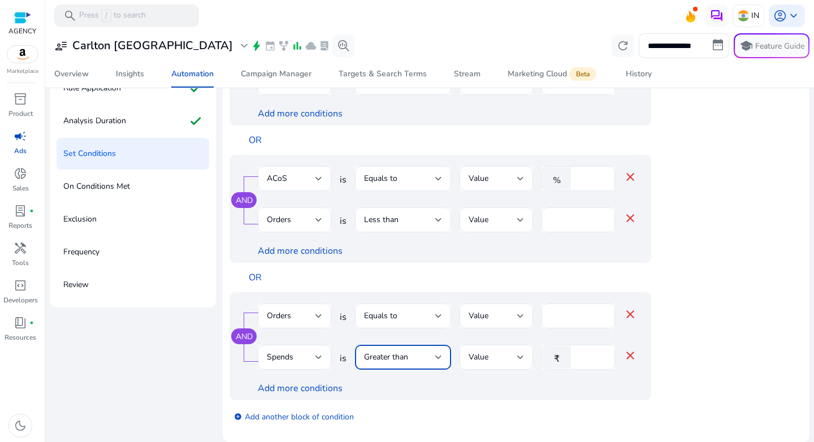
click at [589, 358] on input "*" at bounding box center [590, 357] width 29 height 12
type input "***"
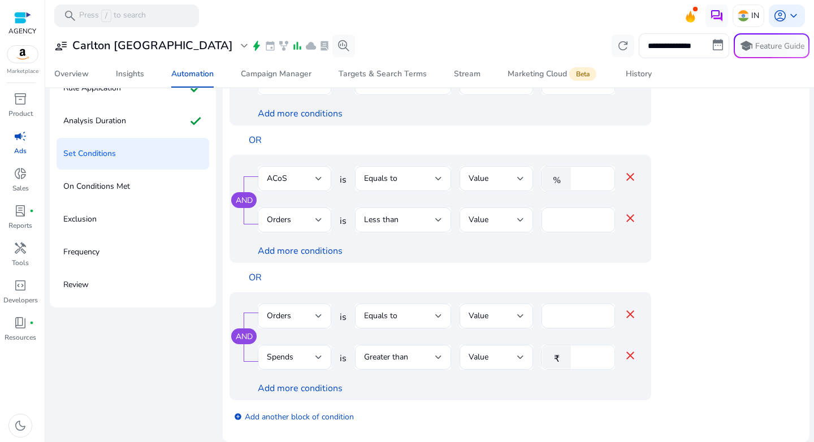
scroll to position [51, 0]
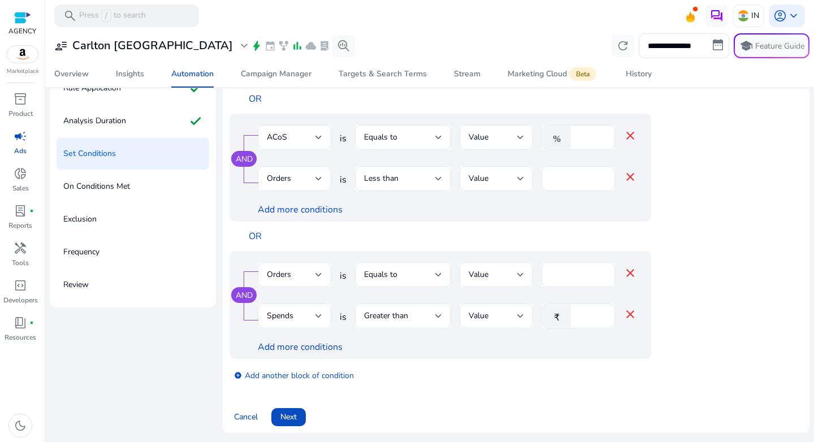
click at [679, 328] on div "AND Orders is Equals to Value * close Spends is Greater than Value ₹ *** close …" at bounding box center [462, 305] width 467 height 108
click at [290, 415] on span "Next" at bounding box center [288, 417] width 16 height 12
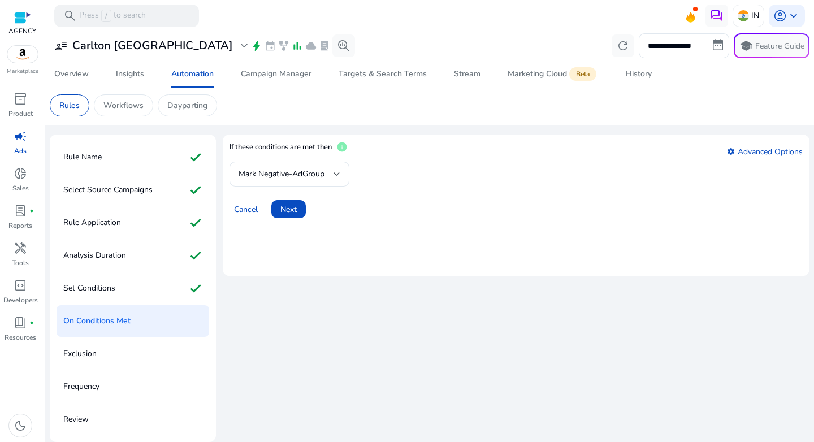
scroll to position [3, 0]
click at [287, 217] on span at bounding box center [288, 208] width 34 height 27
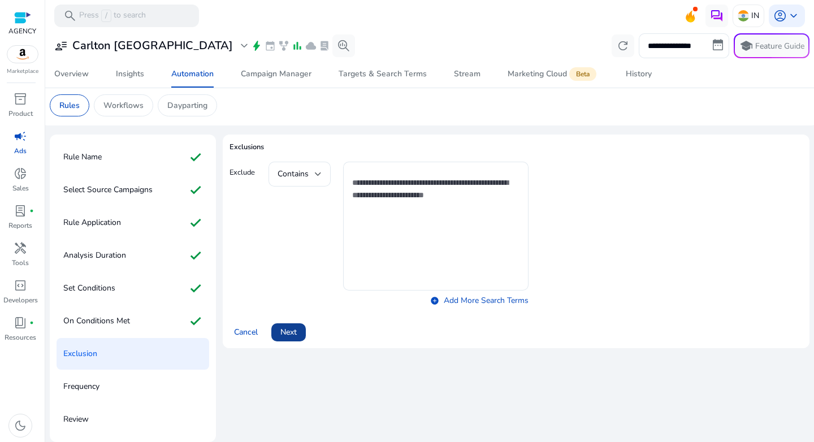
click at [291, 319] on span at bounding box center [288, 332] width 34 height 27
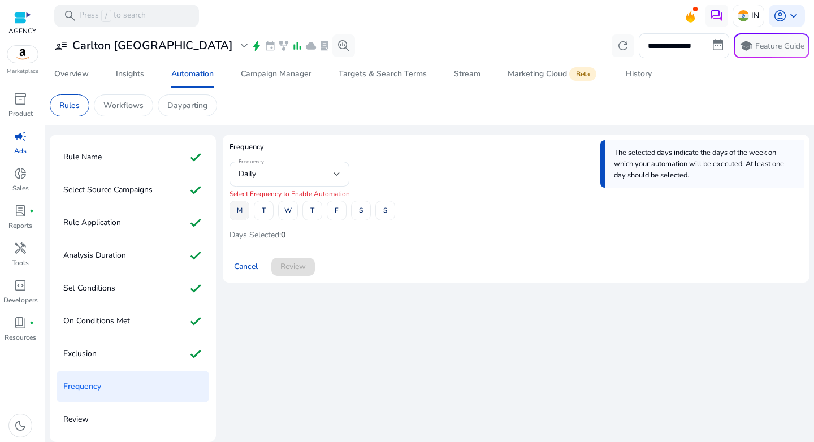
click at [241, 212] on span "M" at bounding box center [240, 211] width 6 height 20
click at [280, 212] on span at bounding box center [288, 210] width 19 height 27
click at [341, 210] on span at bounding box center [336, 210] width 19 height 27
click at [300, 259] on span at bounding box center [293, 266] width 44 height 27
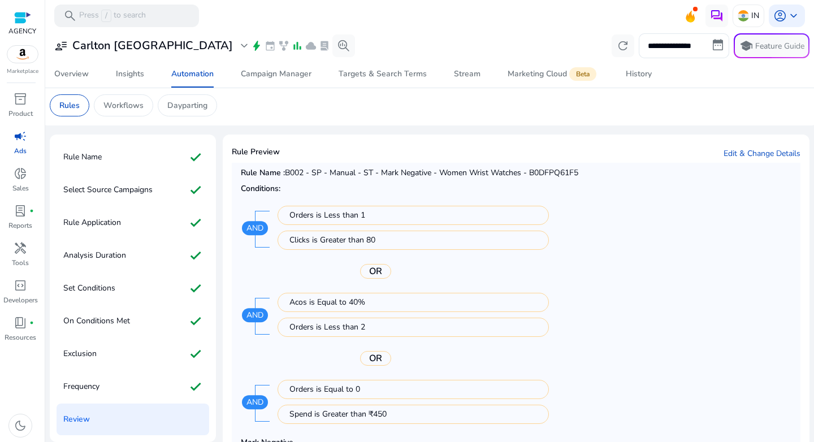
scroll to position [131, 0]
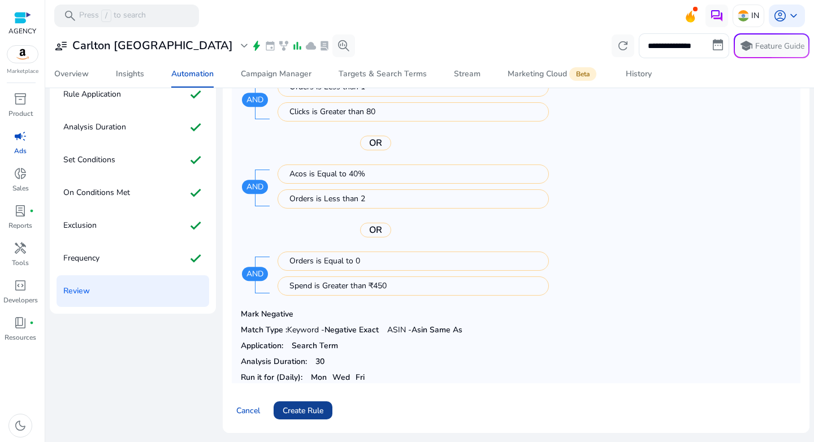
click at [303, 406] on span "Create Rule" at bounding box center [302, 411] width 41 height 12
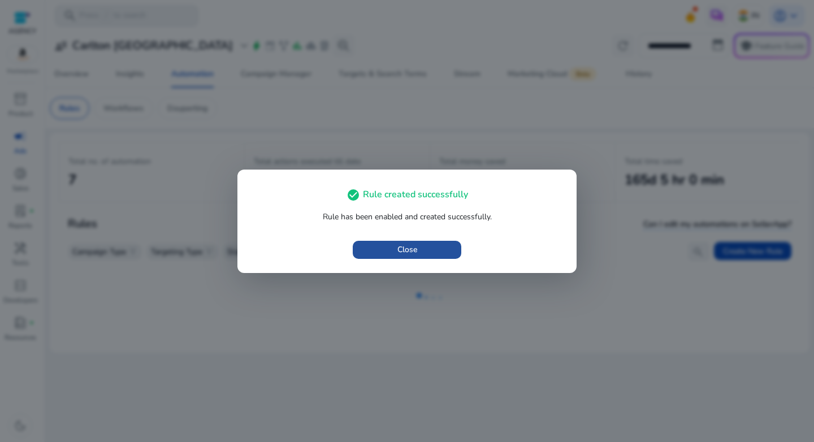
click at [405, 247] on span "Close" at bounding box center [407, 250] width 20 height 12
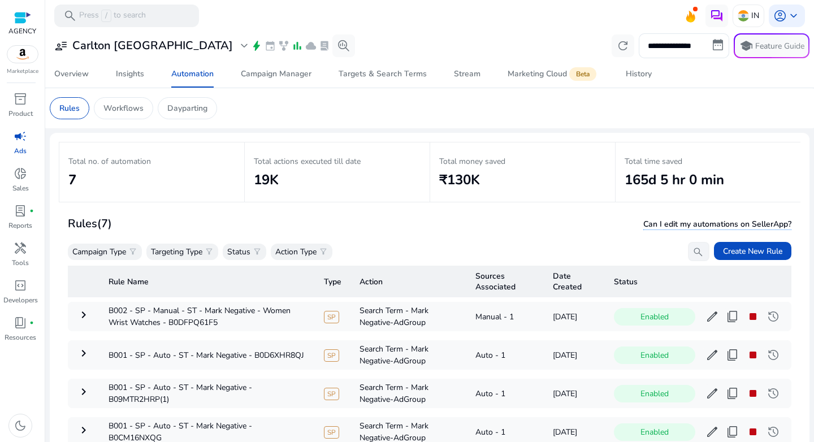
click at [346, 229] on div "Rules (7) Can I edit my automations on SellerApp?" at bounding box center [429, 223] width 723 height 19
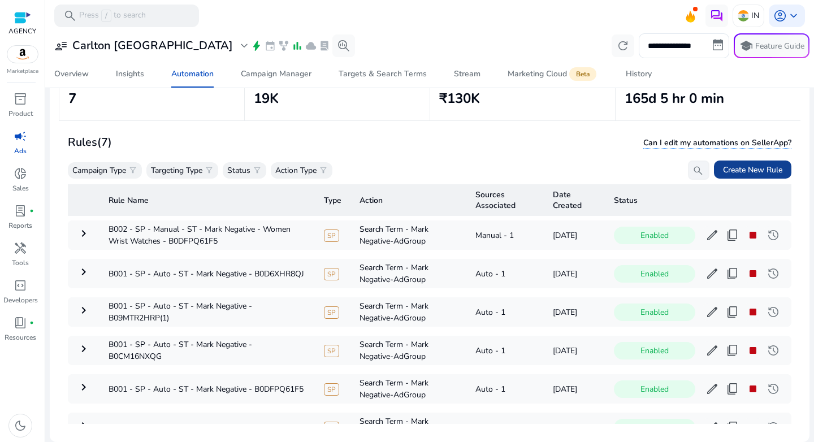
click at [758, 171] on span "Create New Rule" at bounding box center [752, 170] width 59 height 12
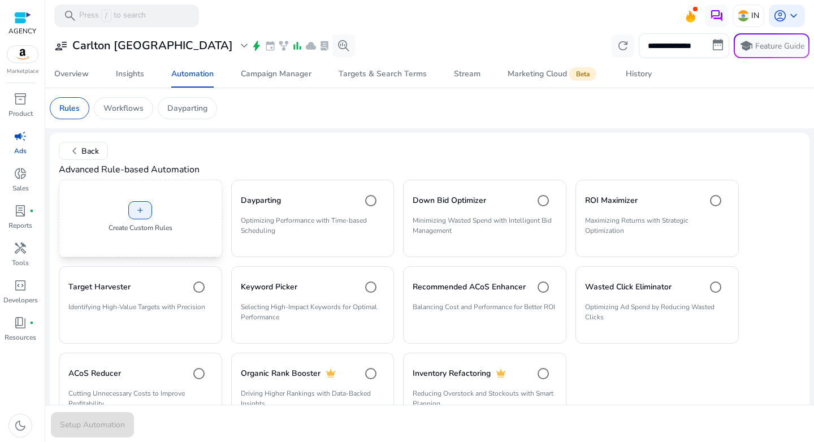
click at [151, 230] on p "Create Custom Rules" at bounding box center [140, 228] width 64 height 10
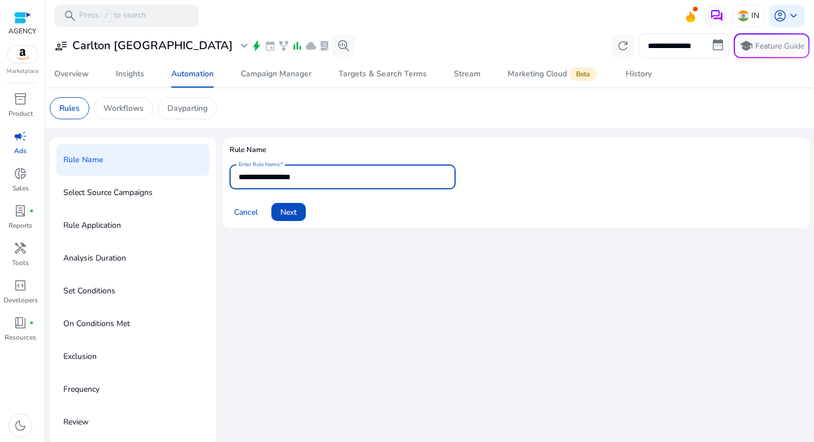
click at [303, 180] on input "**********" at bounding box center [342, 177] width 208 height 12
paste input "**********"
type input "**********"
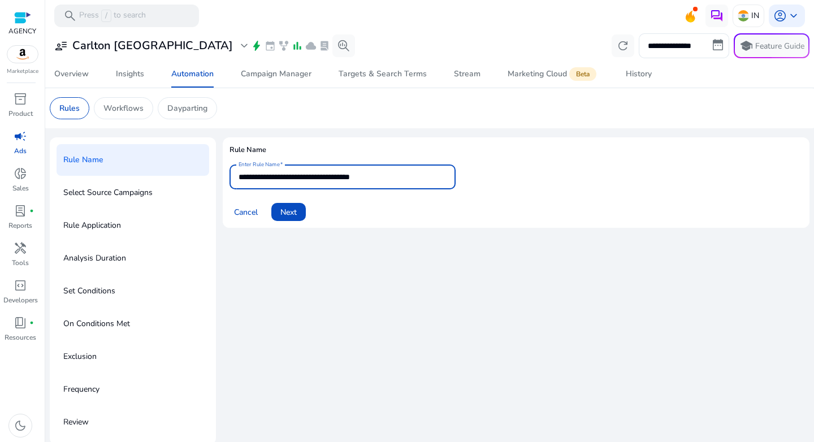
click at [262, 251] on div "**********" at bounding box center [516, 290] width 586 height 307
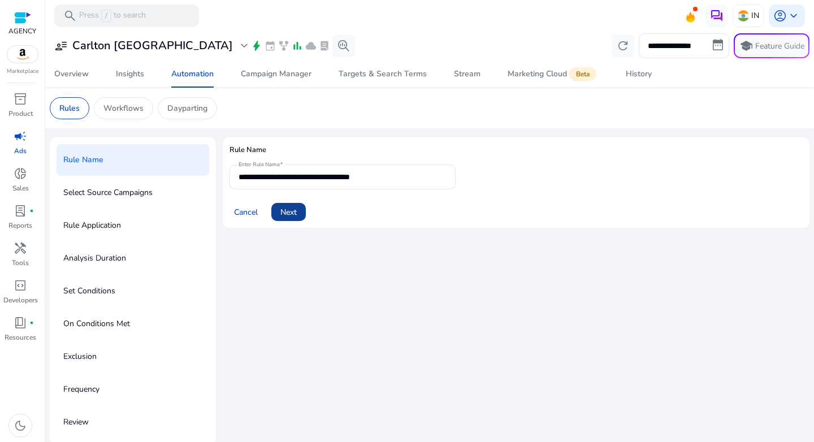
click at [293, 211] on span "Next" at bounding box center [288, 212] width 16 height 12
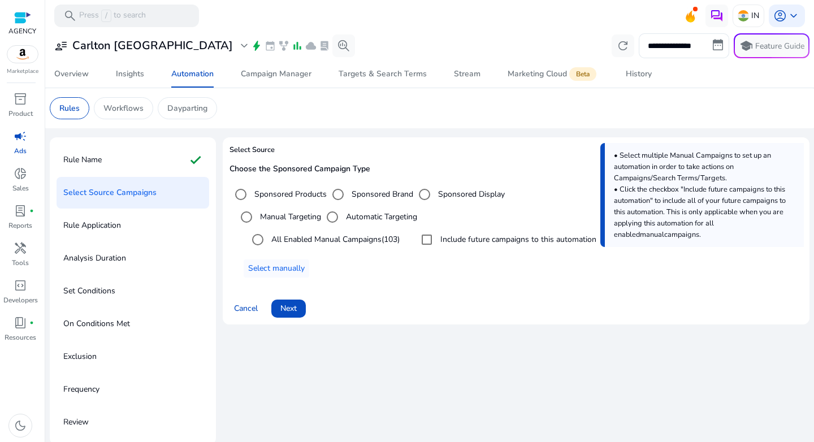
click at [350, 218] on label "Automatic Targeting" at bounding box center [380, 217] width 73 height 12
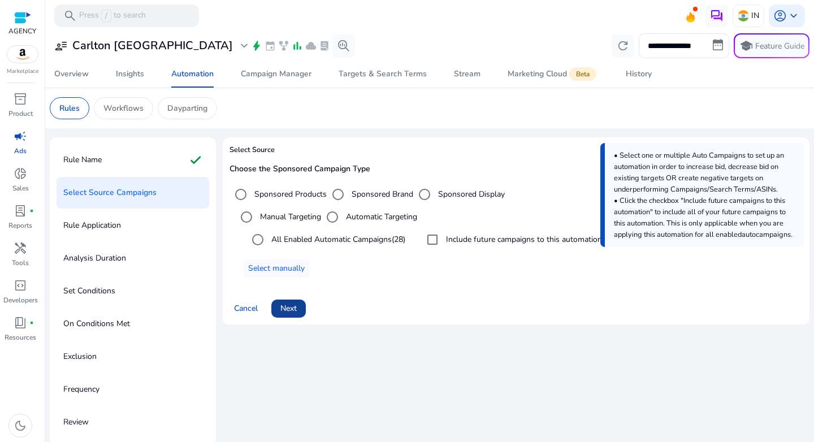
click at [284, 299] on span at bounding box center [288, 308] width 34 height 27
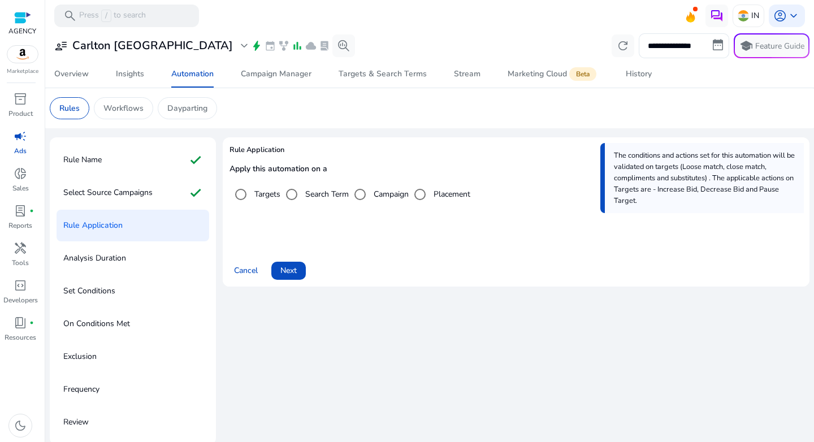
click at [314, 195] on label "Search Term" at bounding box center [326, 194] width 46 height 12
click at [298, 265] on span at bounding box center [288, 270] width 34 height 27
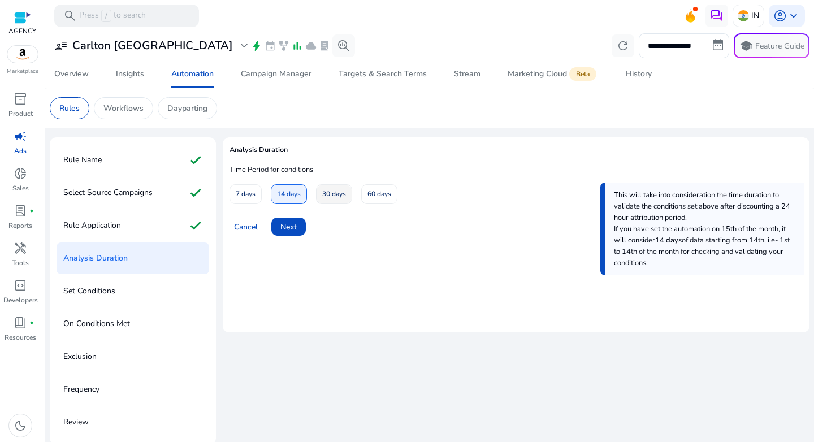
click at [351, 197] on span at bounding box center [333, 194] width 35 height 27
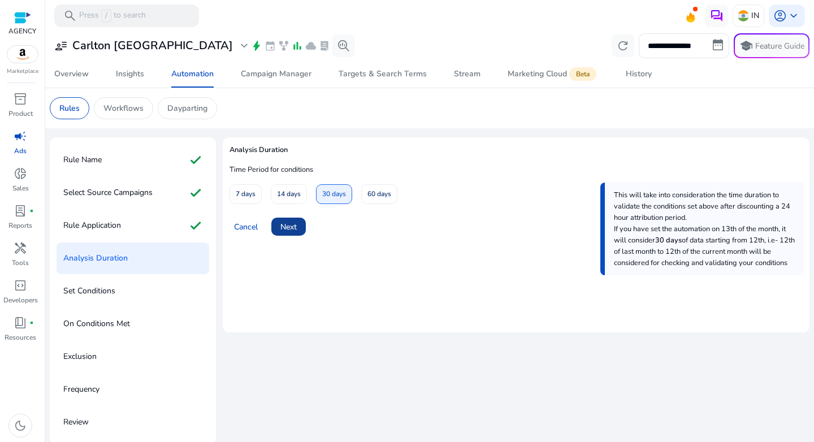
click at [293, 235] on span at bounding box center [288, 226] width 34 height 27
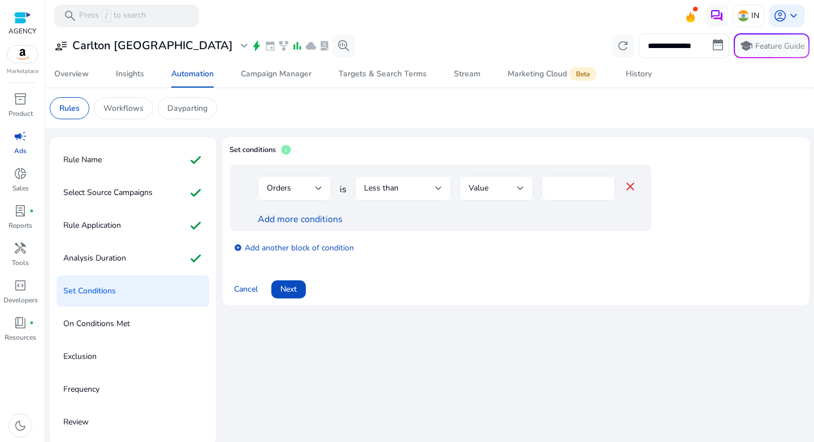
click at [397, 186] on span "Less than" at bounding box center [381, 187] width 34 height 11
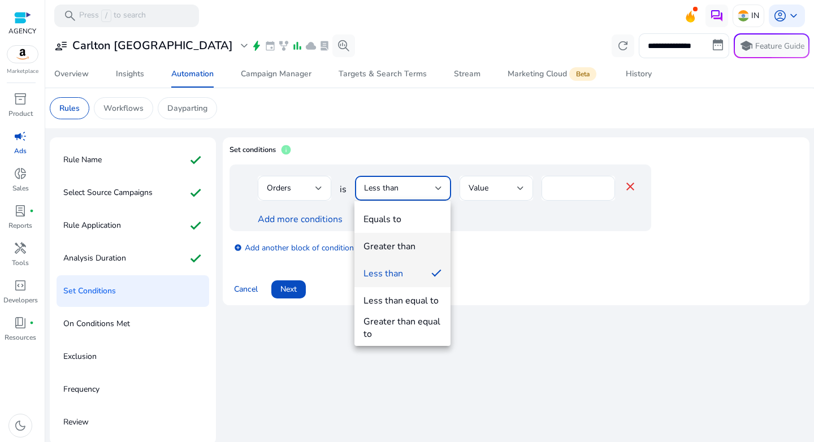
click at [395, 249] on div "Greater than" at bounding box center [389, 246] width 52 height 12
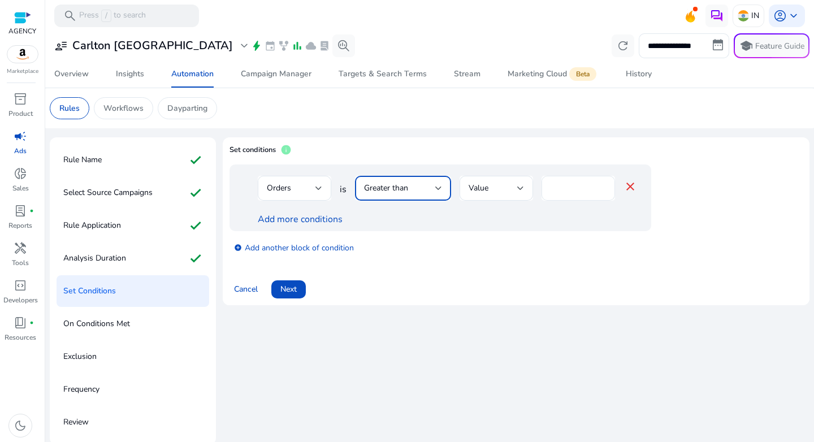
click at [564, 189] on input "*" at bounding box center [577, 188] width 55 height 12
type input "*"
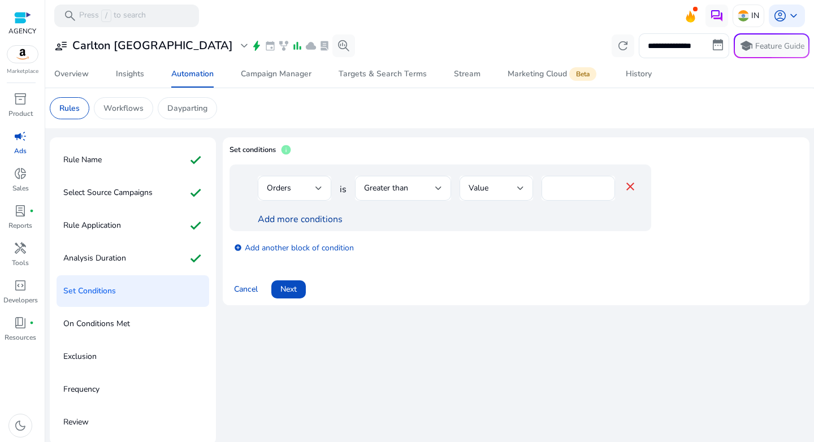
click at [328, 223] on link "Add more conditions" at bounding box center [300, 219] width 85 height 12
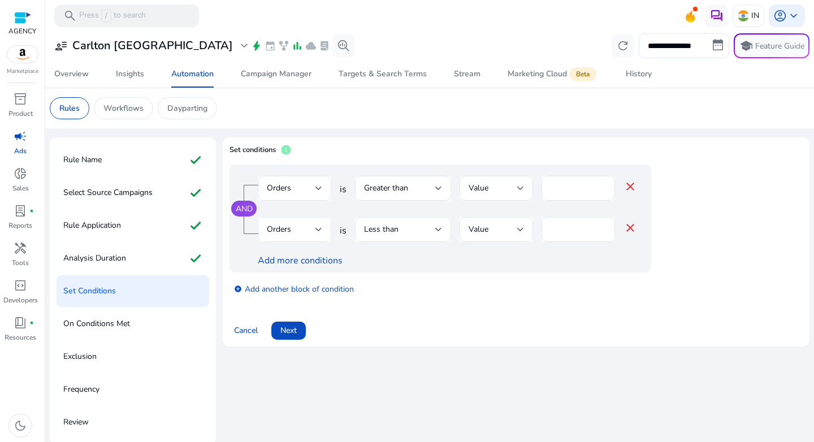
click at [314, 230] on div "Orders" at bounding box center [291, 229] width 49 height 12
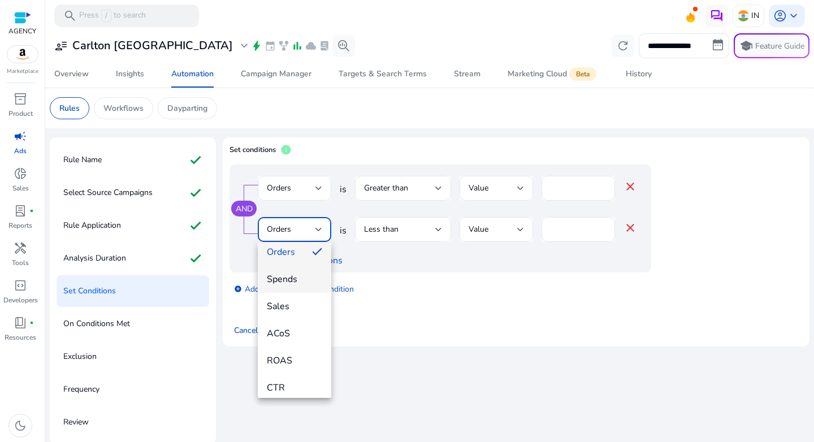
scroll to position [90, 0]
click at [298, 340] on mat-option "ACoS" at bounding box center [294, 332] width 73 height 27
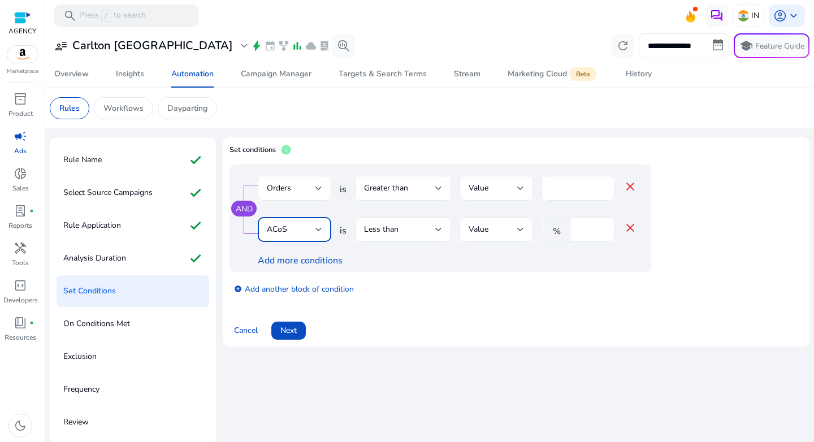
click at [589, 233] on input "*" at bounding box center [590, 229] width 29 height 12
type input "**"
click at [460, 297] on div "add_circle Add another block of condition" at bounding box center [462, 288] width 467 height 32
click at [284, 331] on span "Next" at bounding box center [288, 330] width 16 height 12
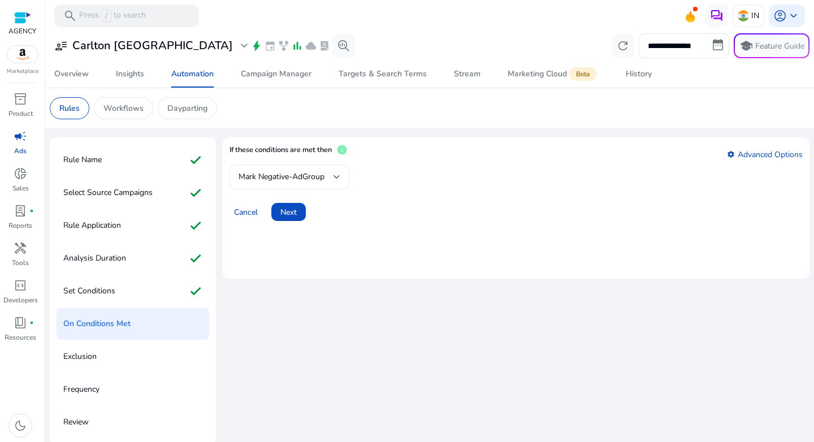
click at [297, 176] on span "Mark Negative-AdGroup" at bounding box center [281, 176] width 86 height 11
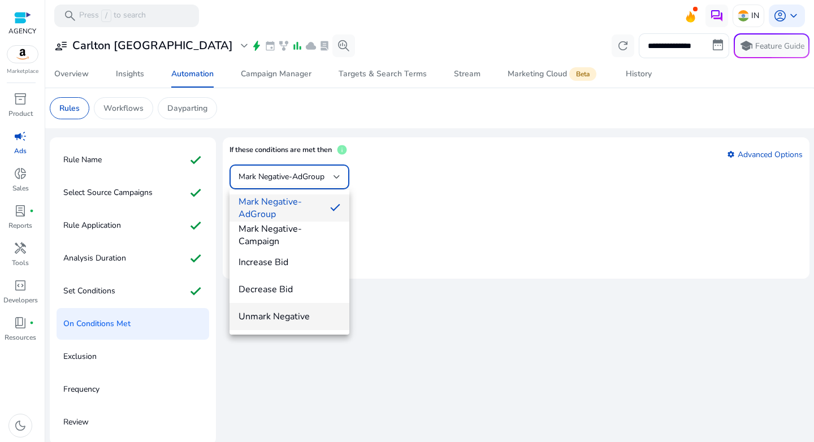
click at [288, 327] on mat-option "Unmark Negative" at bounding box center [289, 316] width 120 height 27
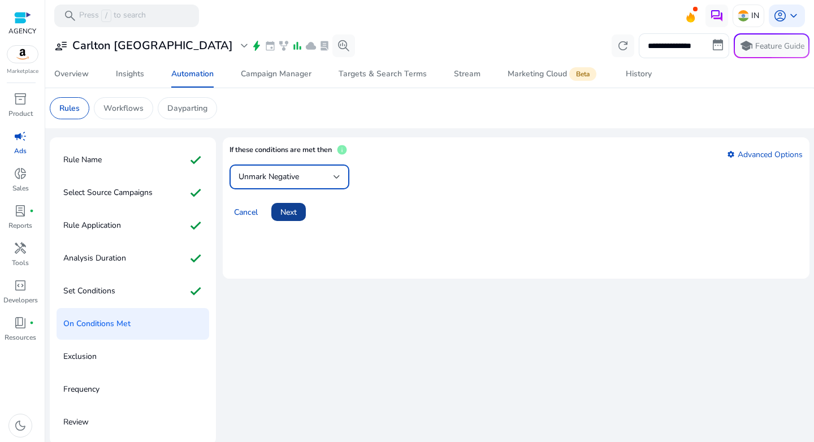
click at [293, 212] on span "Next" at bounding box center [288, 212] width 16 height 12
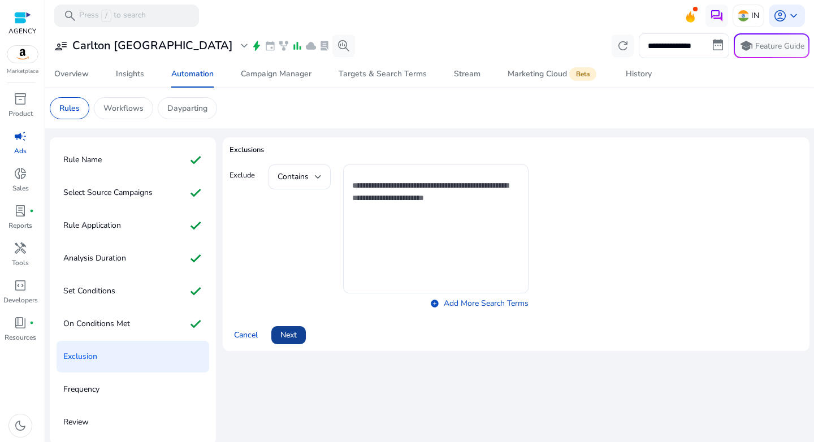
click at [294, 337] on span "Next" at bounding box center [288, 335] width 16 height 12
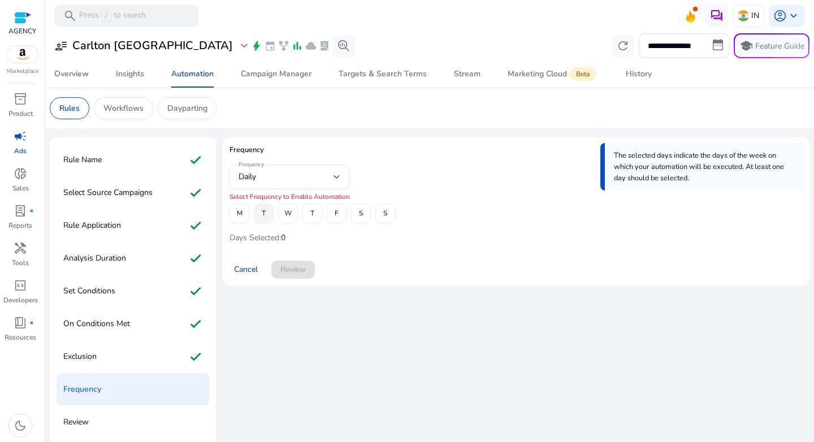
click at [267, 210] on span at bounding box center [263, 213] width 19 height 27
click at [316, 210] on span at bounding box center [312, 213] width 19 height 27
click at [355, 212] on span at bounding box center [360, 213] width 19 height 27
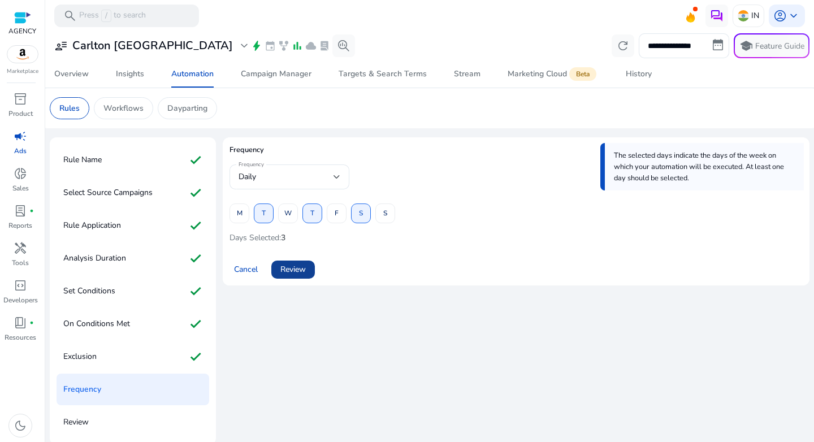
click at [301, 272] on span "Review" at bounding box center [292, 269] width 25 height 12
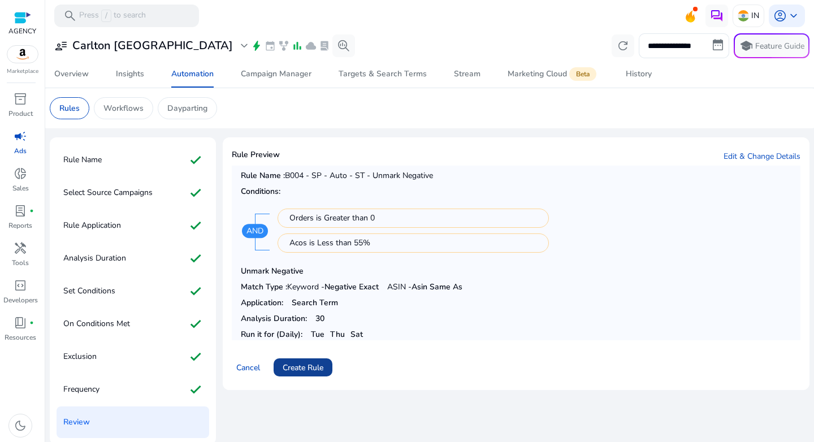
click at [316, 364] on span "Create Rule" at bounding box center [302, 368] width 41 height 12
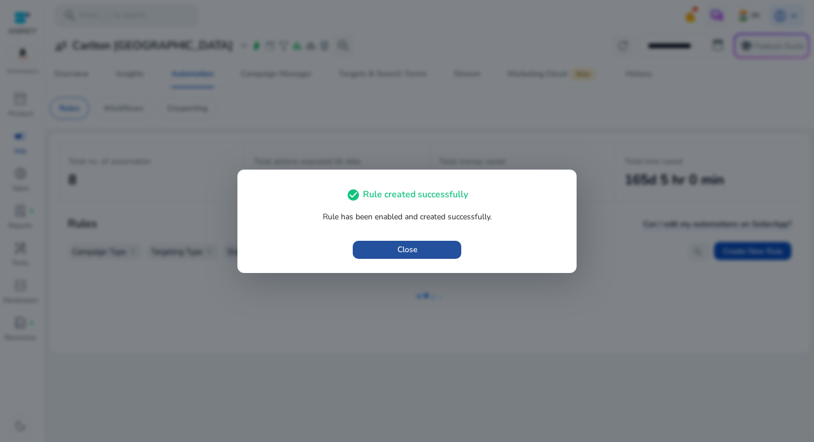
click at [415, 249] on span "Close" at bounding box center [407, 250] width 20 height 12
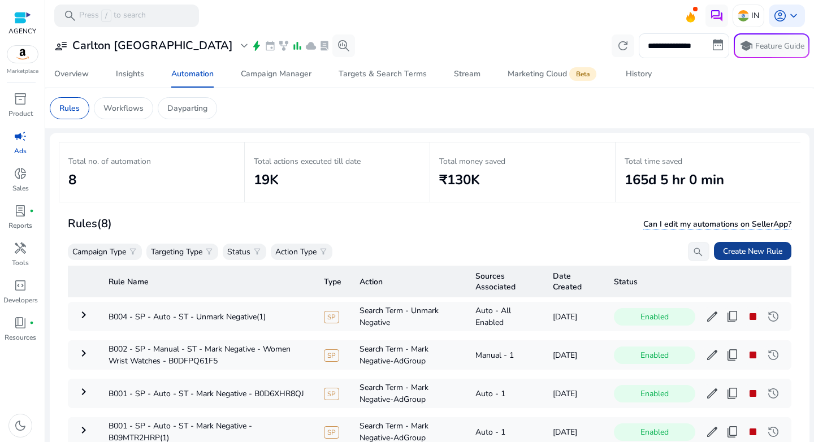
click at [739, 247] on span "Create New Rule" at bounding box center [752, 251] width 59 height 12
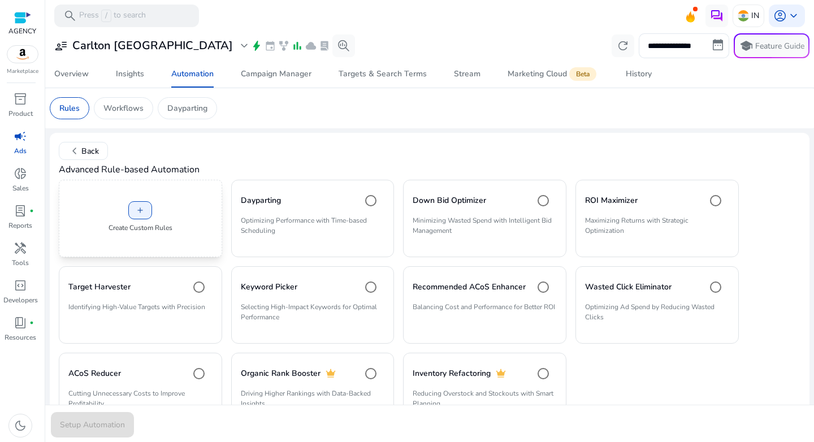
click at [164, 231] on p "Create Custom Rules" at bounding box center [140, 228] width 64 height 10
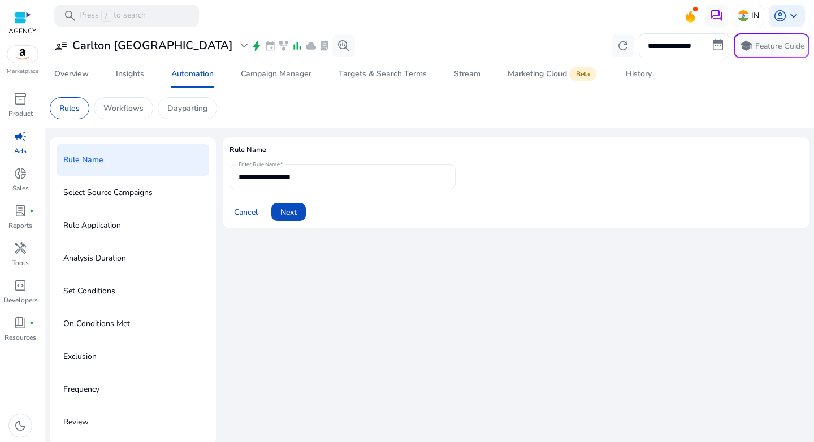
click at [285, 179] on input "**********" at bounding box center [342, 177] width 208 height 12
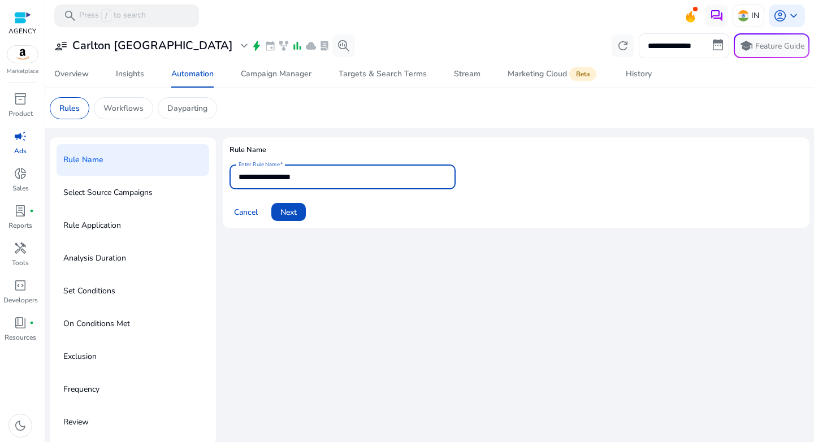
click at [285, 179] on input "**********" at bounding box center [342, 177] width 208 height 12
paste input "**********"
type input "**********"
click at [273, 208] on span at bounding box center [288, 211] width 34 height 27
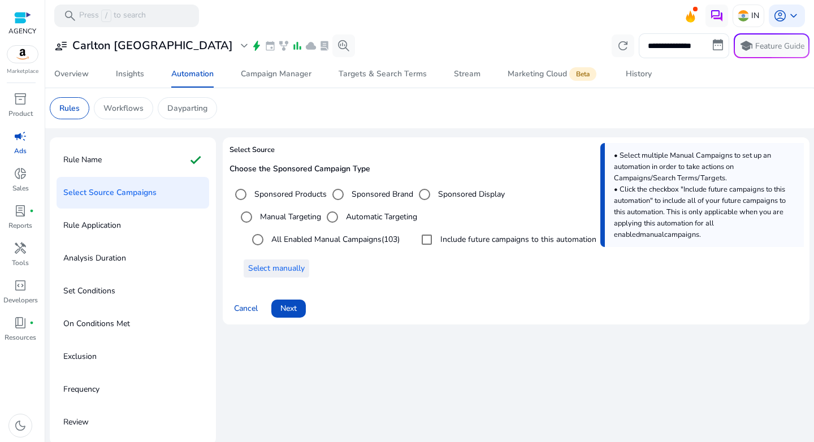
click at [282, 268] on span "Select manually" at bounding box center [276, 268] width 56 height 12
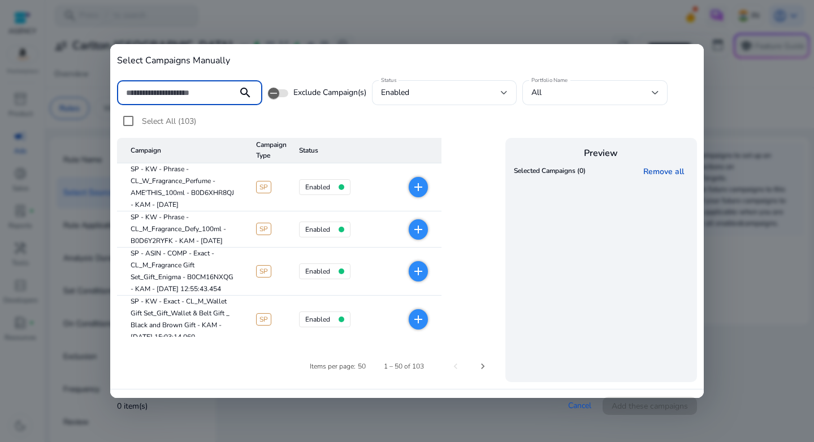
click at [176, 18] on div at bounding box center [407, 221] width 814 height 442
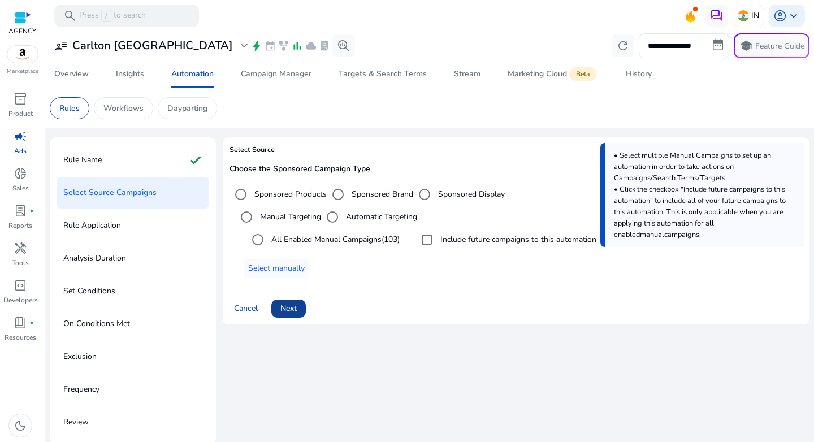
click at [286, 310] on span "Next" at bounding box center [288, 308] width 16 height 12
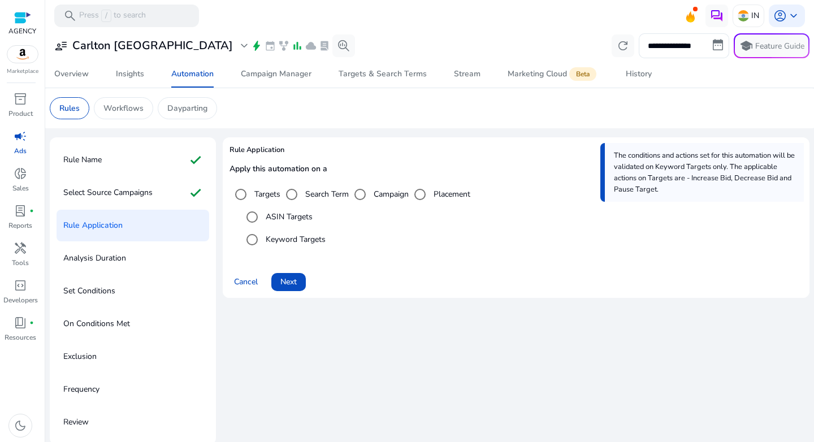
click at [323, 192] on label "Search Term" at bounding box center [326, 194] width 46 height 12
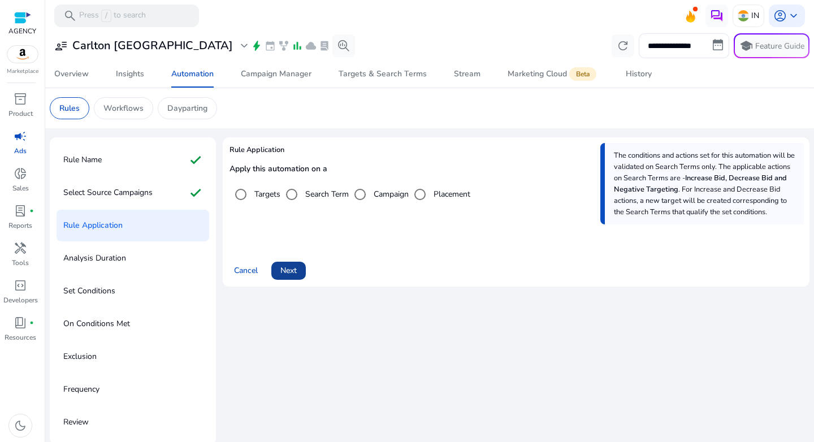
click at [295, 266] on span "Next" at bounding box center [288, 270] width 16 height 12
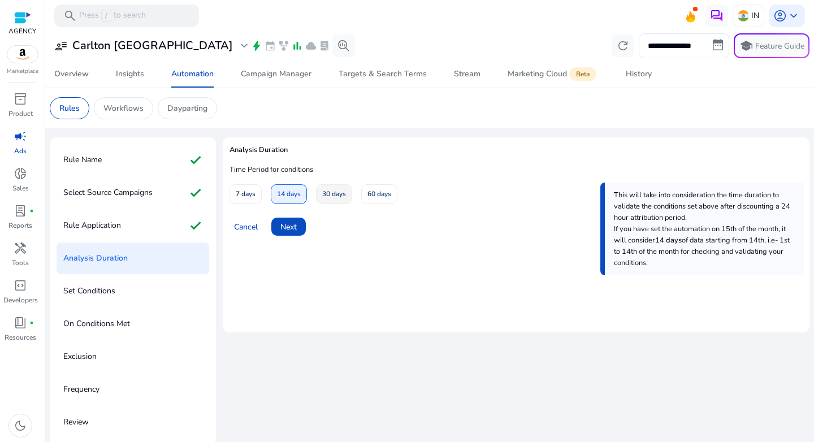
click at [335, 195] on span "30 days" at bounding box center [334, 194] width 24 height 20
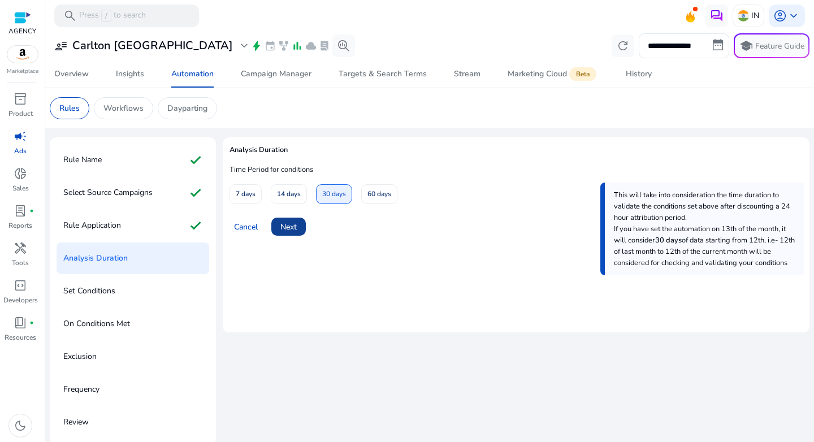
click at [292, 230] on span "Next" at bounding box center [288, 227] width 16 height 12
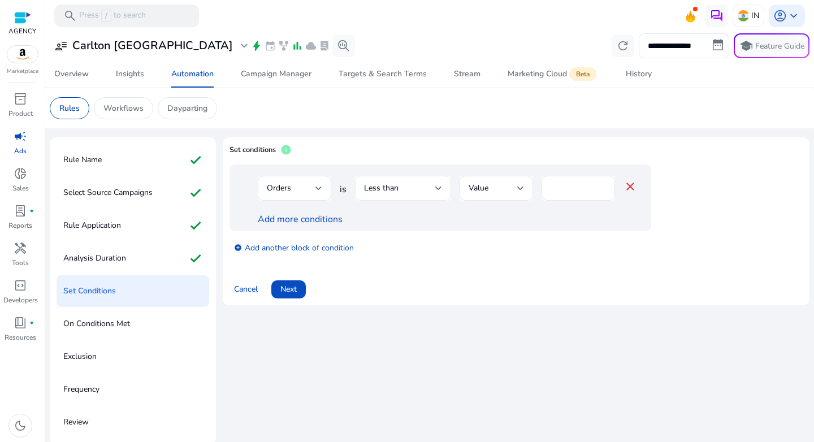
click at [391, 189] on span "Less than" at bounding box center [381, 187] width 34 height 11
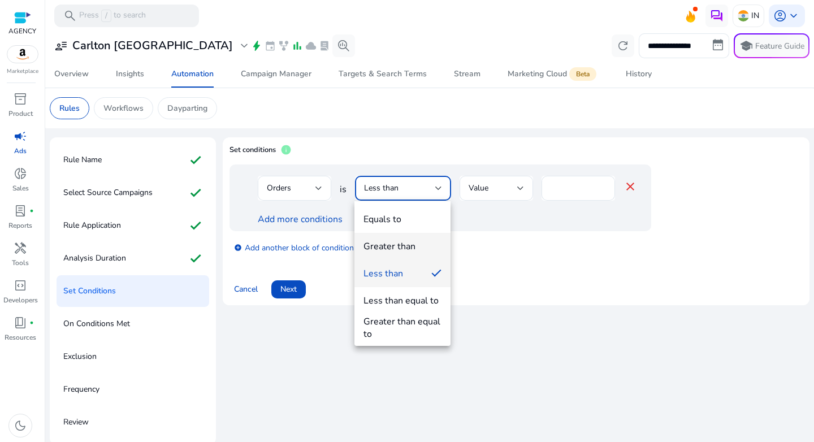
click at [395, 241] on div "Greater than" at bounding box center [389, 246] width 52 height 12
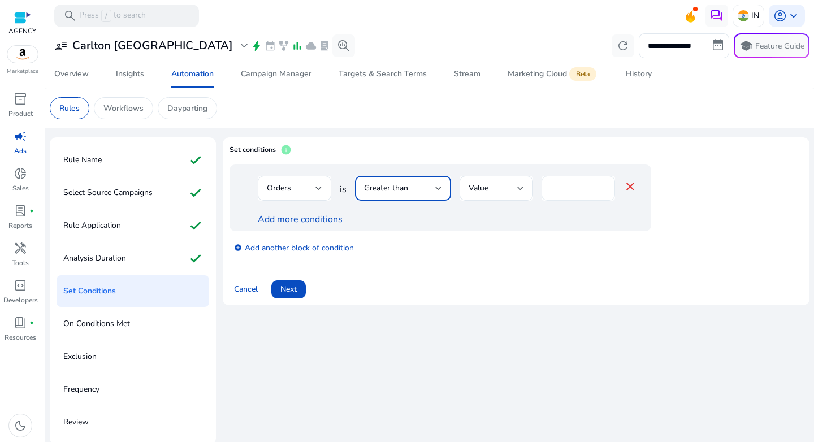
click at [567, 179] on div "*" at bounding box center [577, 188] width 55 height 25
click at [566, 185] on input "*" at bounding box center [577, 188] width 55 height 12
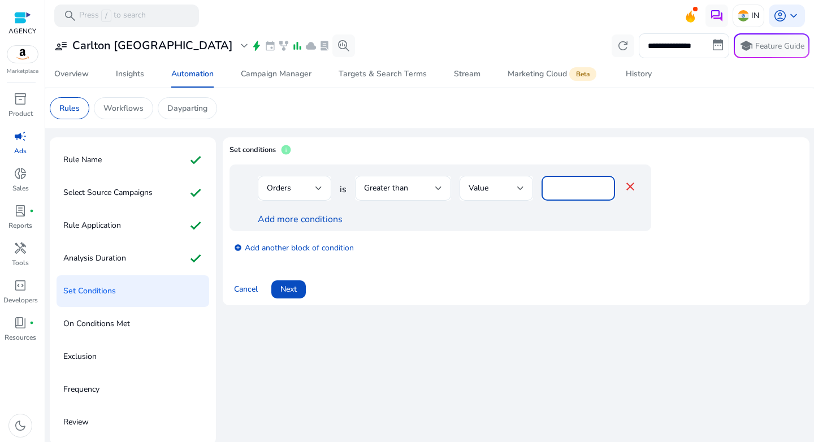
click at [566, 185] on input "*" at bounding box center [577, 188] width 55 height 12
type input "*"
click at [524, 249] on div "add_circle Add another block of condition" at bounding box center [462, 247] width 467 height 32
click at [324, 224] on link "Add more conditions" at bounding box center [300, 219] width 85 height 12
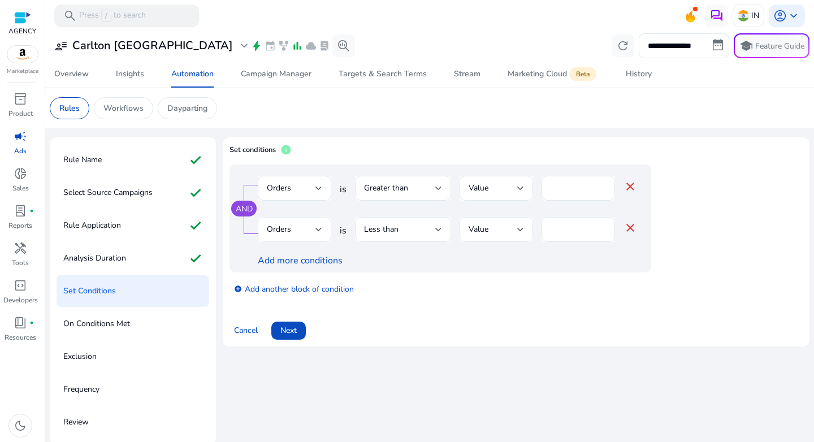
click at [299, 228] on div "Orders" at bounding box center [291, 229] width 49 height 12
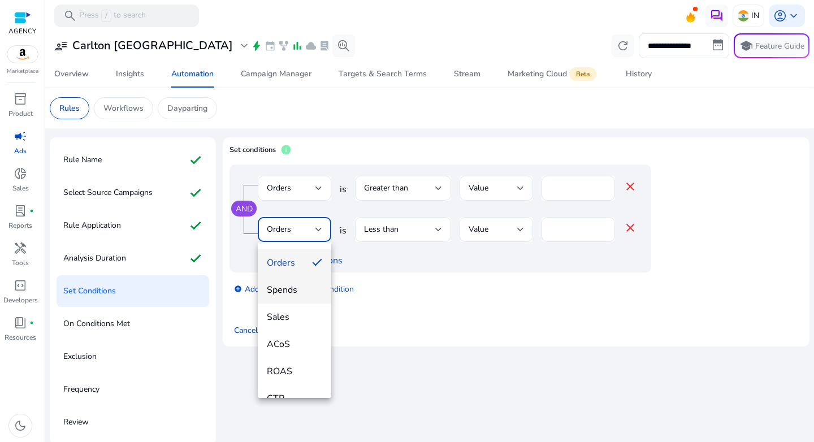
scroll to position [82, 0]
click at [293, 338] on span "ACoS" at bounding box center [294, 341] width 55 height 12
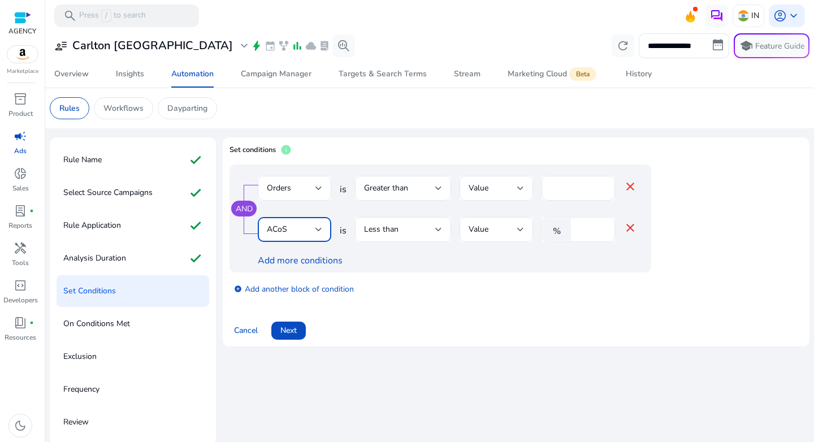
click at [581, 231] on input "*" at bounding box center [590, 229] width 29 height 12
type input "**"
click at [570, 340] on mat-card "Set conditions info AND Orders is Greater than Value * close ACoS is Less than …" at bounding box center [516, 241] width 586 height 209
click at [289, 327] on span "Next" at bounding box center [288, 330] width 16 height 12
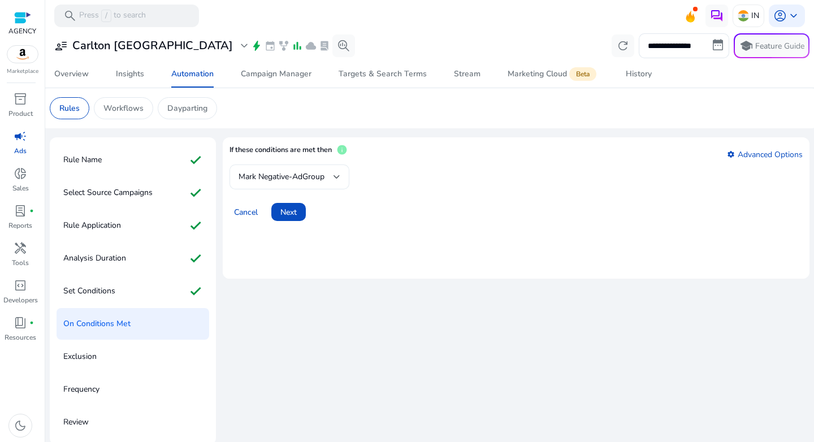
click at [295, 174] on span "Mark Negative-AdGroup" at bounding box center [281, 176] width 86 height 11
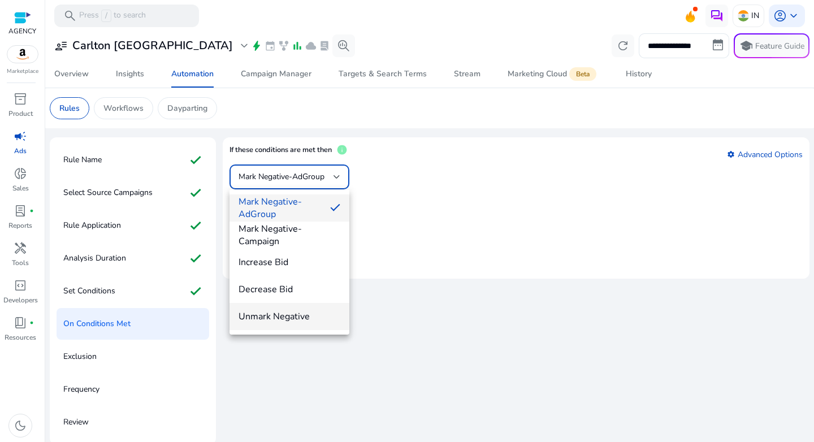
click at [290, 317] on span "Unmark Negative" at bounding box center [289, 316] width 102 height 12
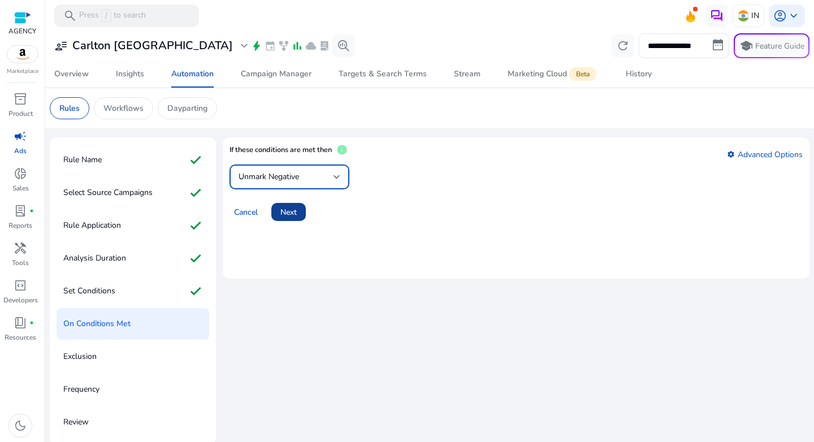
click at [292, 211] on span "Next" at bounding box center [288, 212] width 16 height 12
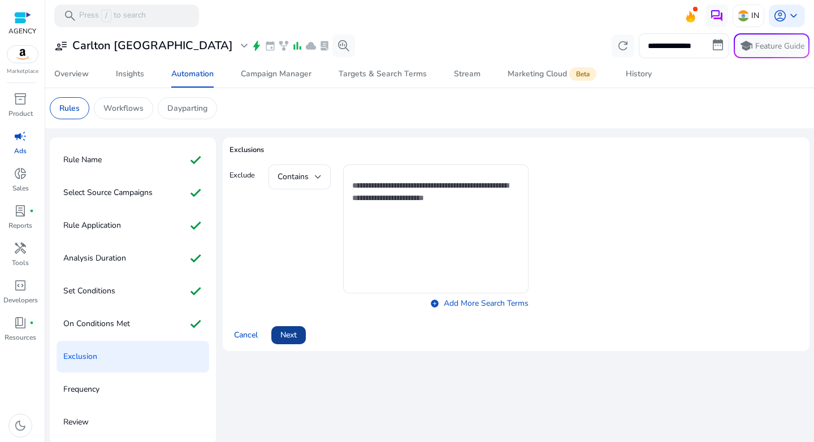
click at [291, 335] on span "Next" at bounding box center [288, 335] width 16 height 12
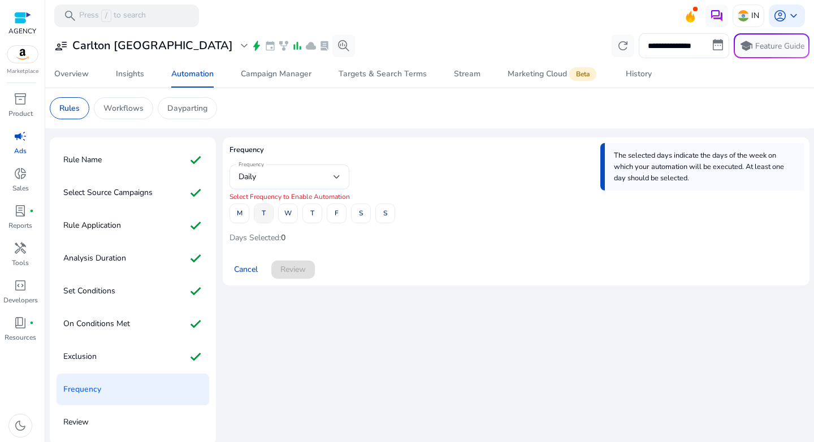
click at [259, 212] on span at bounding box center [263, 213] width 19 height 27
click at [311, 214] on span "T" at bounding box center [312, 213] width 4 height 20
click at [366, 214] on span at bounding box center [360, 213] width 19 height 27
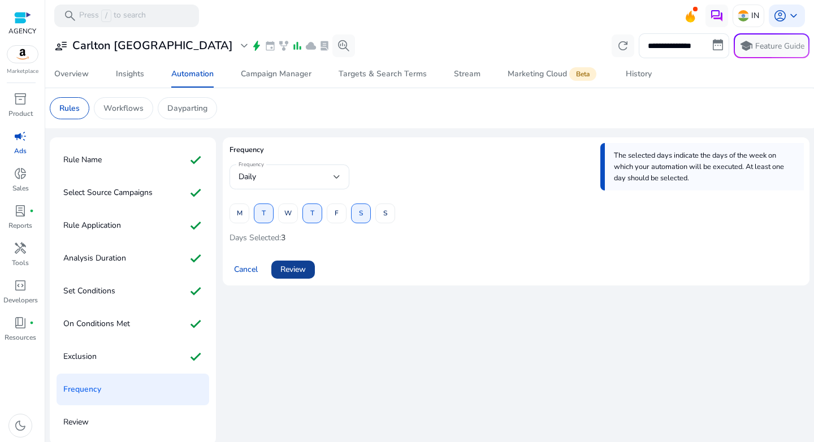
click at [295, 260] on span at bounding box center [293, 269] width 44 height 27
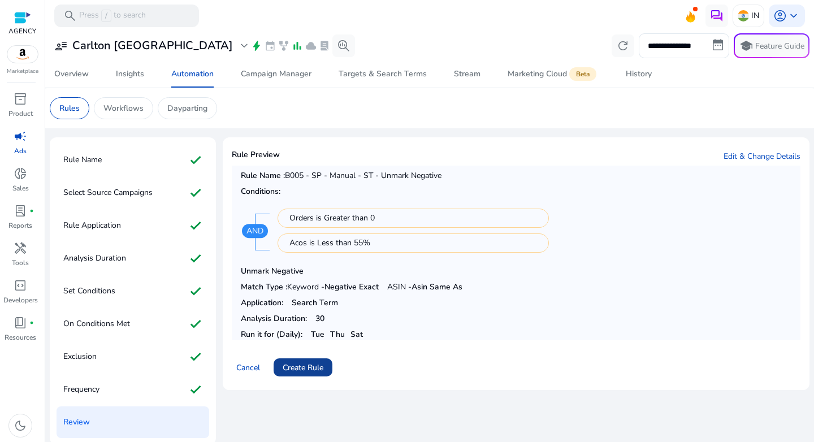
click at [302, 367] on span "Create Rule" at bounding box center [302, 368] width 41 height 12
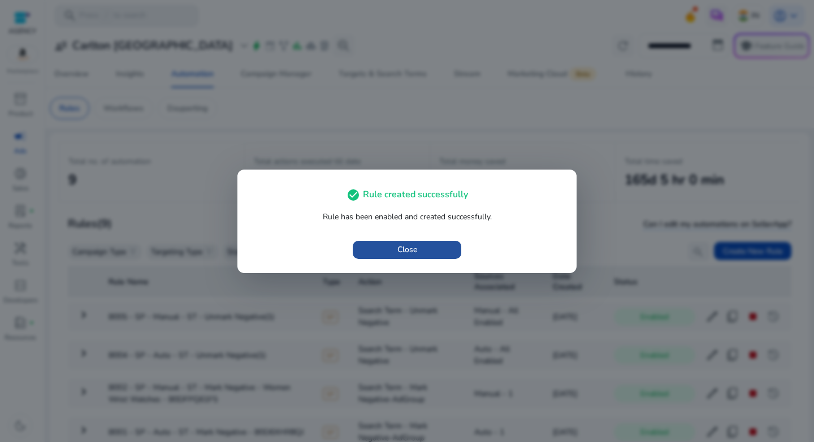
click at [390, 247] on span "button" at bounding box center [407, 249] width 108 height 27
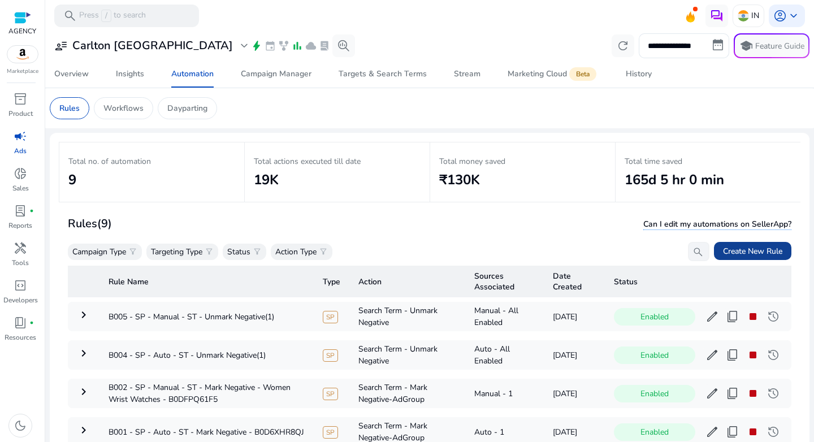
click at [755, 254] on span "Create New Rule" at bounding box center [752, 251] width 59 height 12
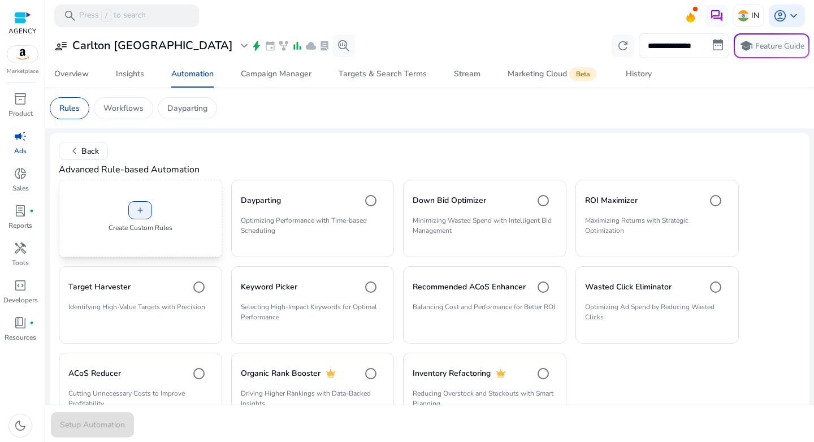
click at [166, 212] on div "add Create Custom Rules" at bounding box center [140, 218] width 163 height 77
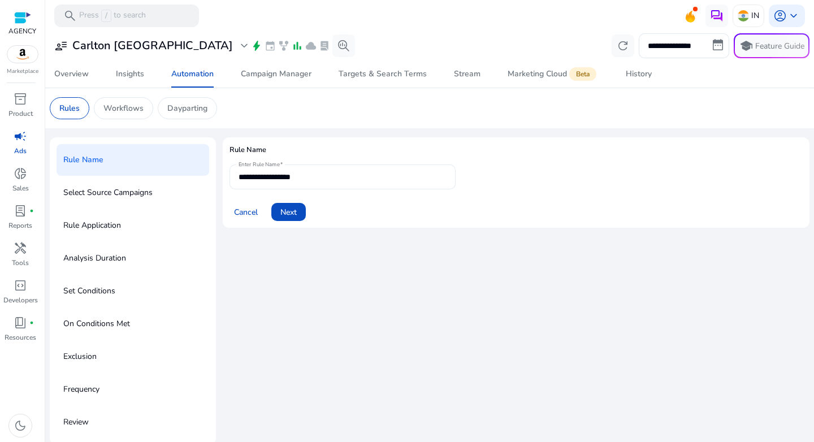
click at [284, 177] on input "**********" at bounding box center [342, 177] width 208 height 12
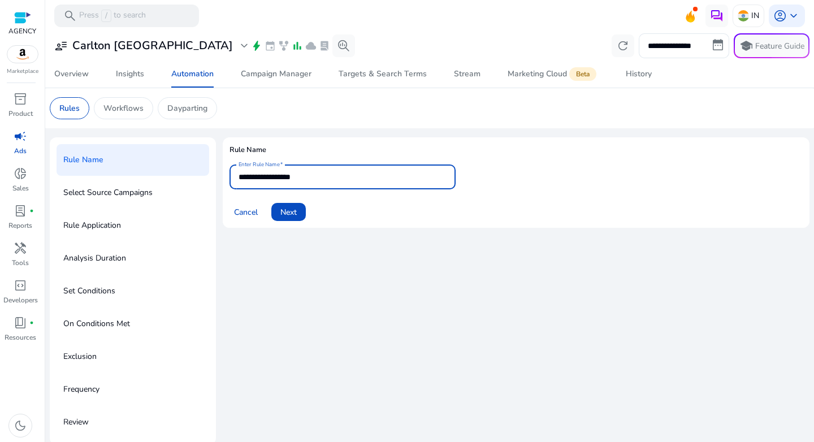
click at [284, 177] on input "**********" at bounding box center [342, 177] width 208 height 12
paste input "**********"
type input "**********"
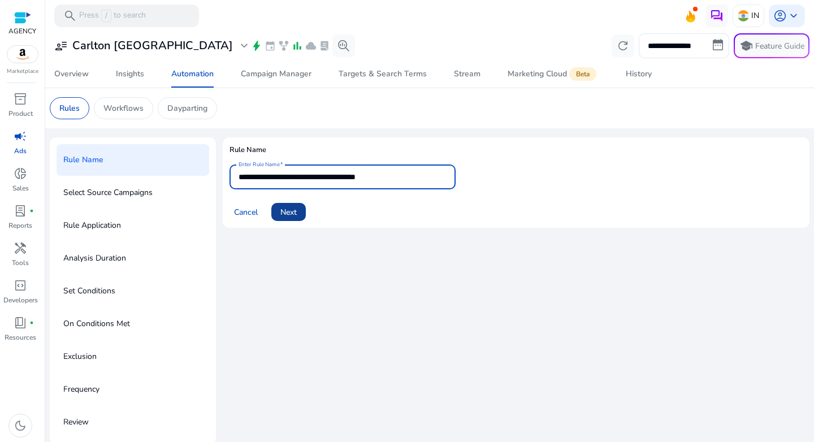
click at [285, 211] on span "Next" at bounding box center [288, 212] width 16 height 12
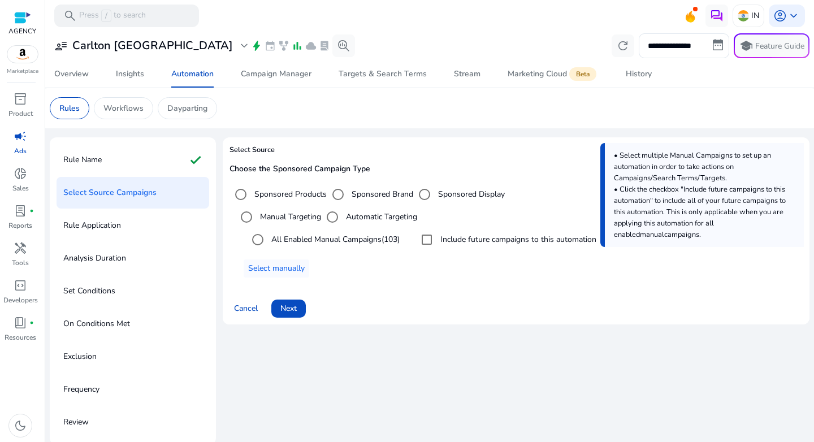
click at [368, 195] on label "Sponsored Brand" at bounding box center [381, 194] width 64 height 12
click at [286, 304] on span "Next" at bounding box center [288, 308] width 16 height 12
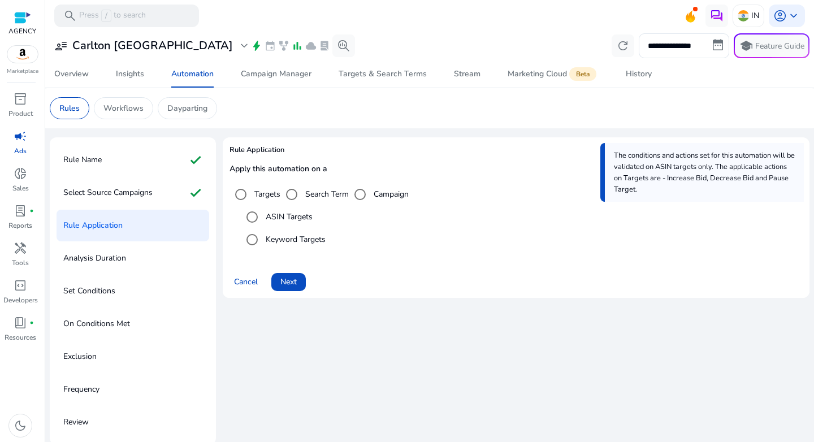
click at [314, 197] on label "Search Term" at bounding box center [326, 194] width 46 height 12
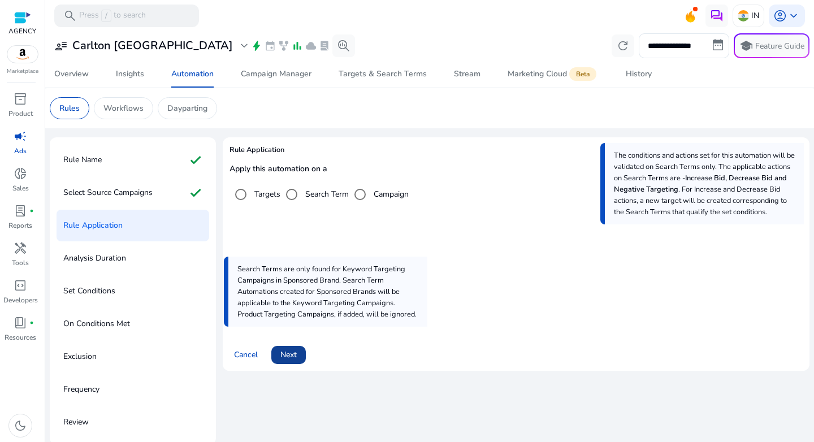
click at [289, 354] on span "Next" at bounding box center [288, 355] width 16 height 12
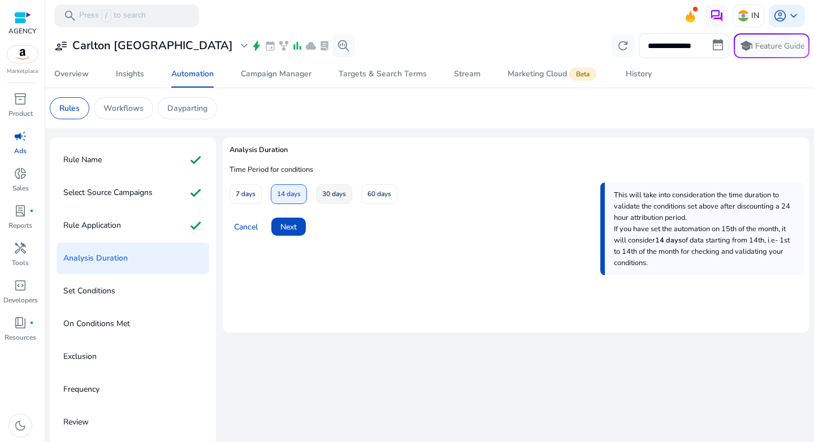
click at [333, 198] on span "30 days" at bounding box center [334, 194] width 24 height 20
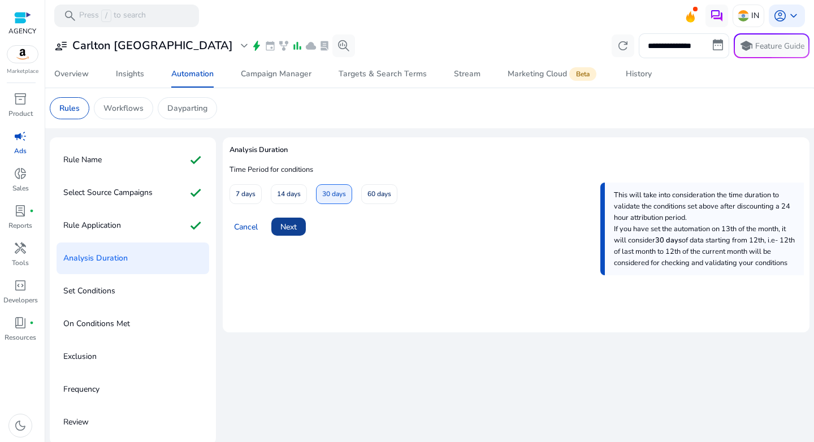
click at [292, 230] on span "Next" at bounding box center [288, 227] width 16 height 12
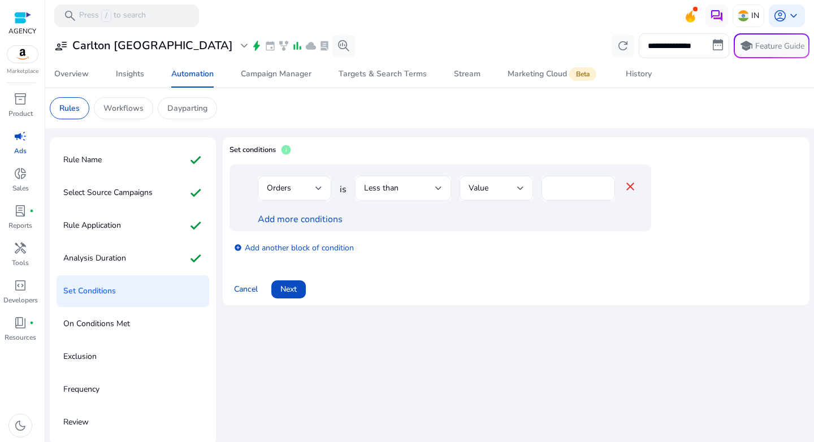
click at [383, 192] on span "Less than" at bounding box center [381, 187] width 34 height 11
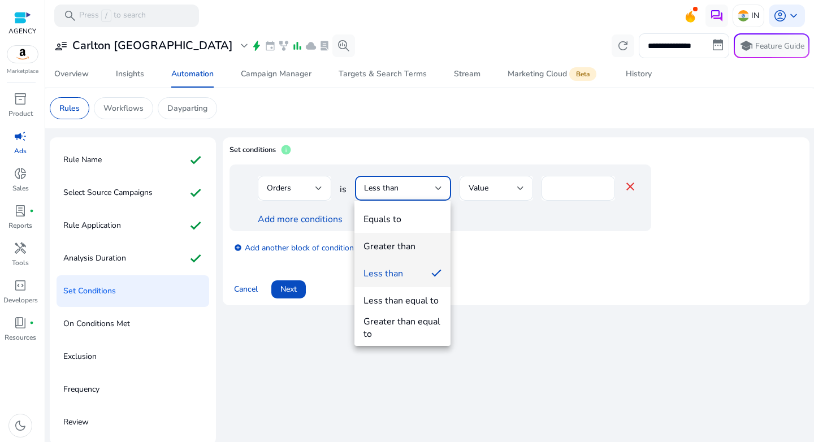
click at [393, 244] on div "Greater than" at bounding box center [389, 246] width 52 height 12
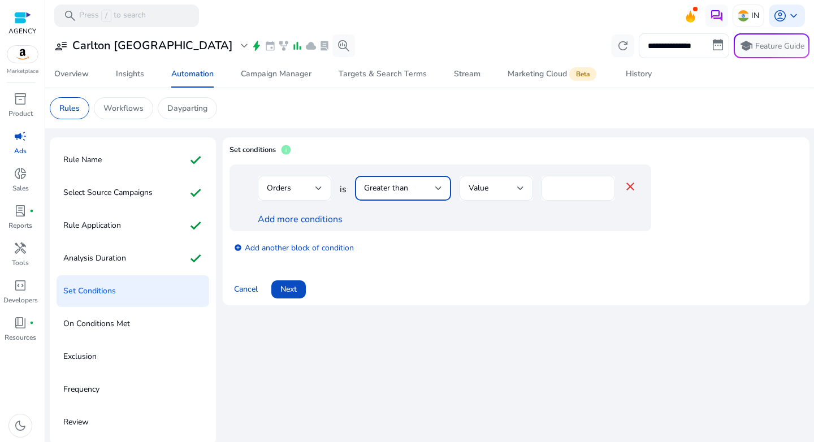
click at [564, 186] on input "*" at bounding box center [577, 188] width 55 height 12
type input "*"
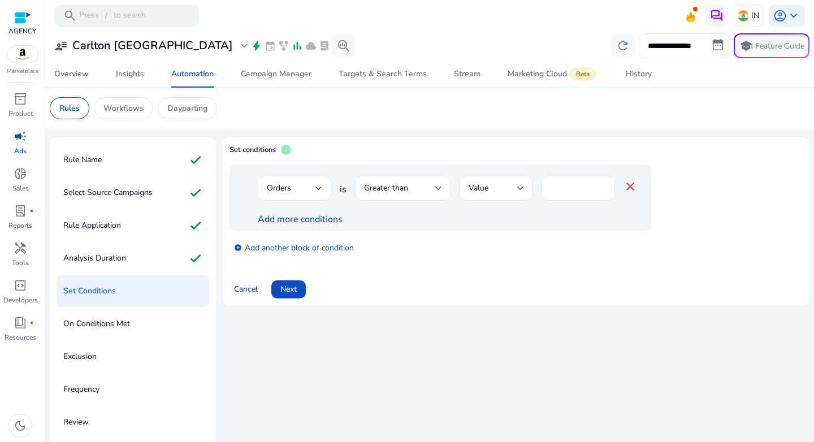
click at [284, 220] on link "Add more conditions" at bounding box center [300, 219] width 85 height 12
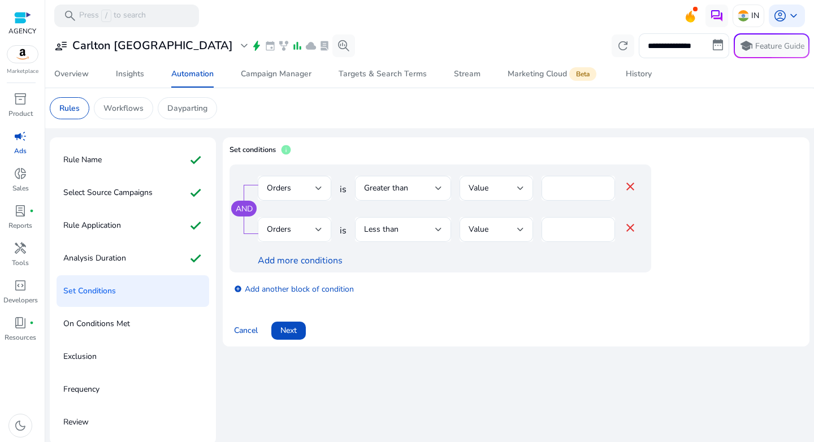
click at [288, 228] on span "Orders" at bounding box center [279, 229] width 24 height 11
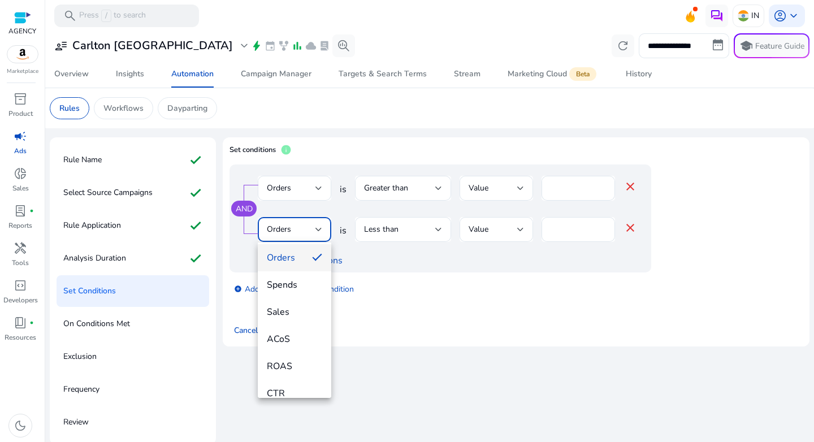
scroll to position [86, 0]
click at [297, 346] on mat-option "ACoS" at bounding box center [294, 337] width 73 height 27
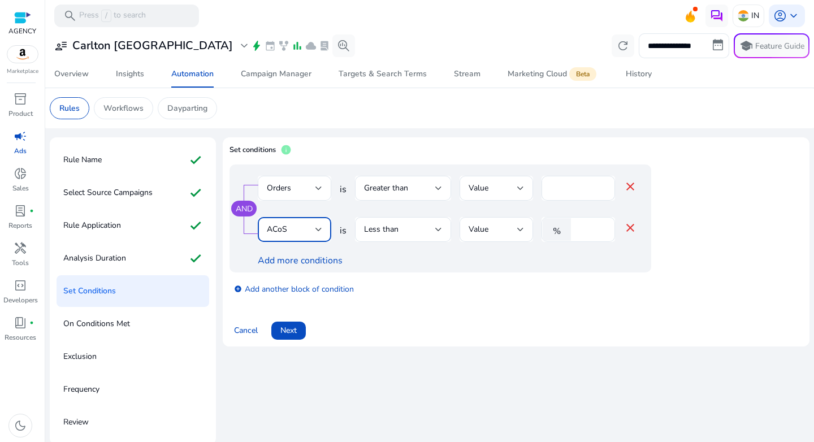
click at [580, 227] on input "*" at bounding box center [590, 229] width 29 height 12
type input "**"
click at [297, 326] on span "Next" at bounding box center [288, 330] width 16 height 12
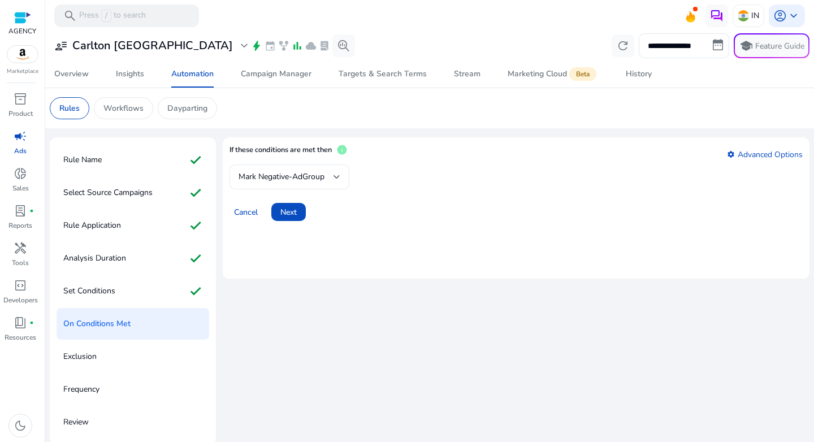
click at [309, 174] on span "Mark Negative-AdGroup" at bounding box center [281, 176] width 86 height 11
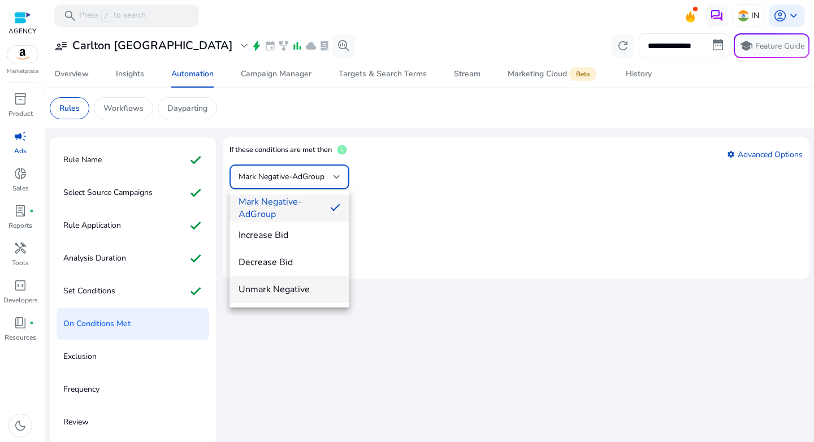
click at [283, 277] on mat-option "Unmark Negative" at bounding box center [289, 289] width 120 height 27
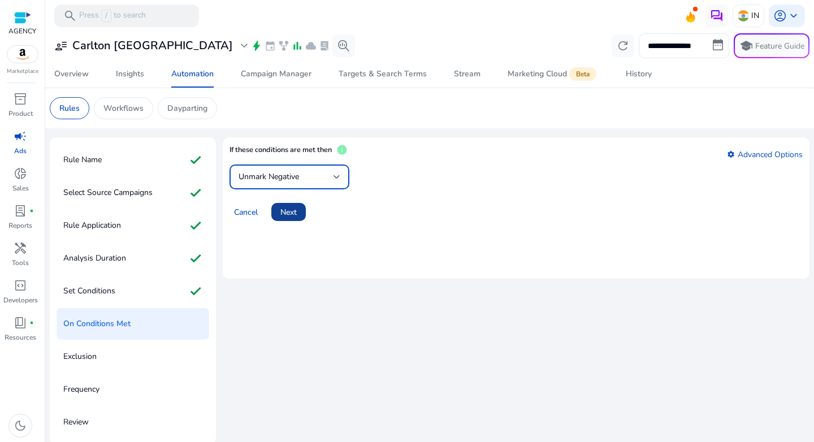
click at [282, 216] on span "Next" at bounding box center [288, 212] width 16 height 12
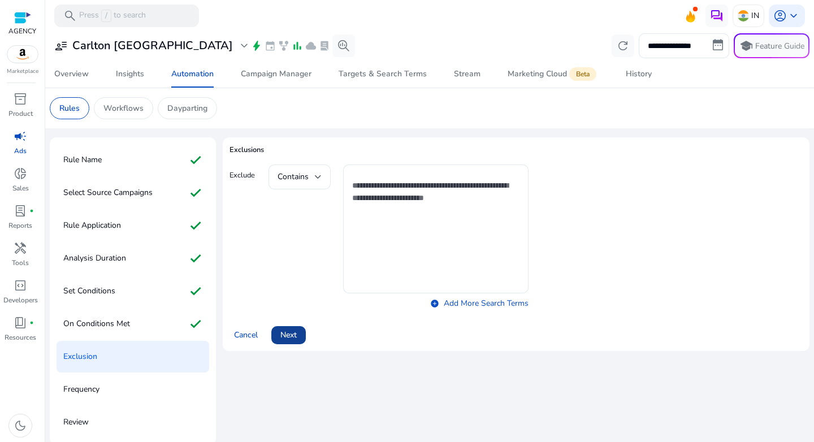
click at [285, 328] on span at bounding box center [288, 334] width 34 height 27
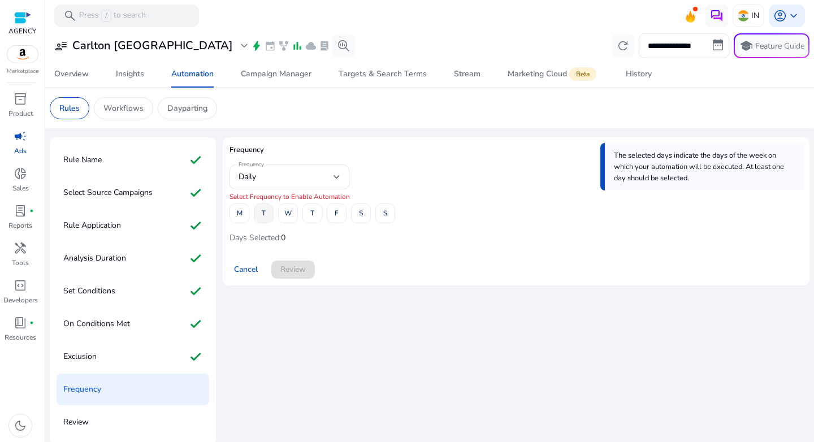
click at [264, 218] on span "T" at bounding box center [264, 213] width 4 height 20
click at [314, 216] on span "T" at bounding box center [312, 213] width 4 height 20
click at [359, 214] on span "S" at bounding box center [361, 213] width 4 height 20
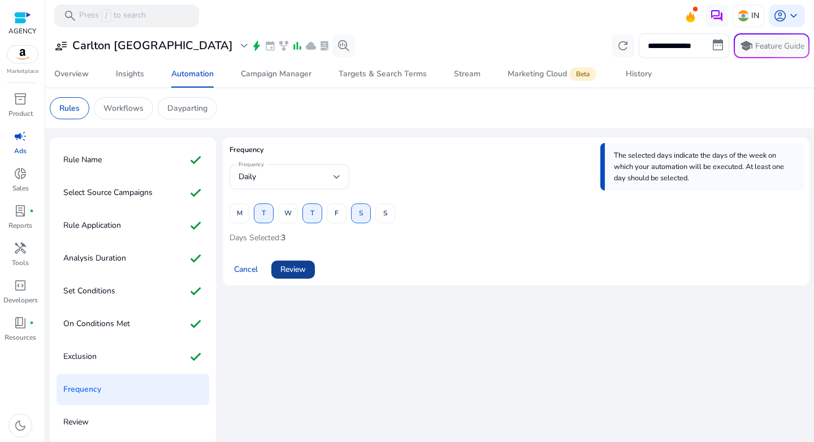
click at [295, 260] on span at bounding box center [293, 269] width 44 height 27
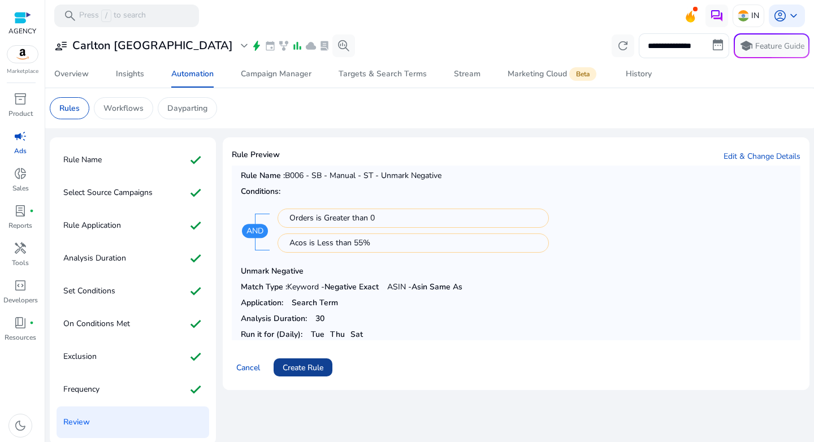
click at [304, 365] on span "Create Rule" at bounding box center [302, 368] width 41 height 12
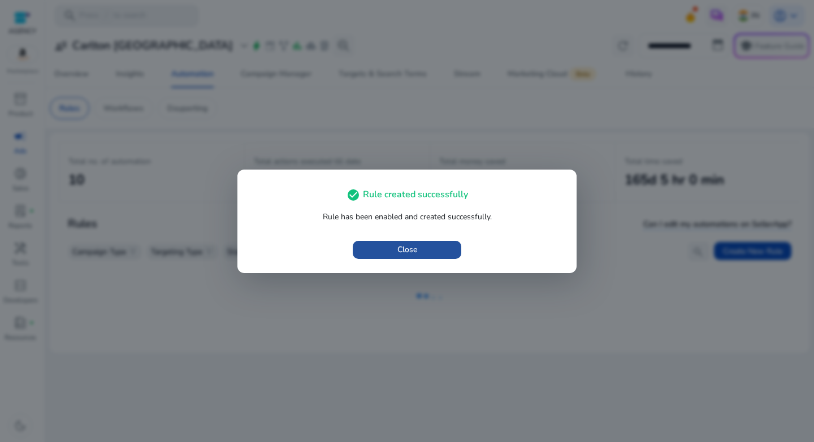
click at [423, 257] on span "button" at bounding box center [407, 249] width 108 height 27
